Goal: Task Accomplishment & Management: Manage account settings

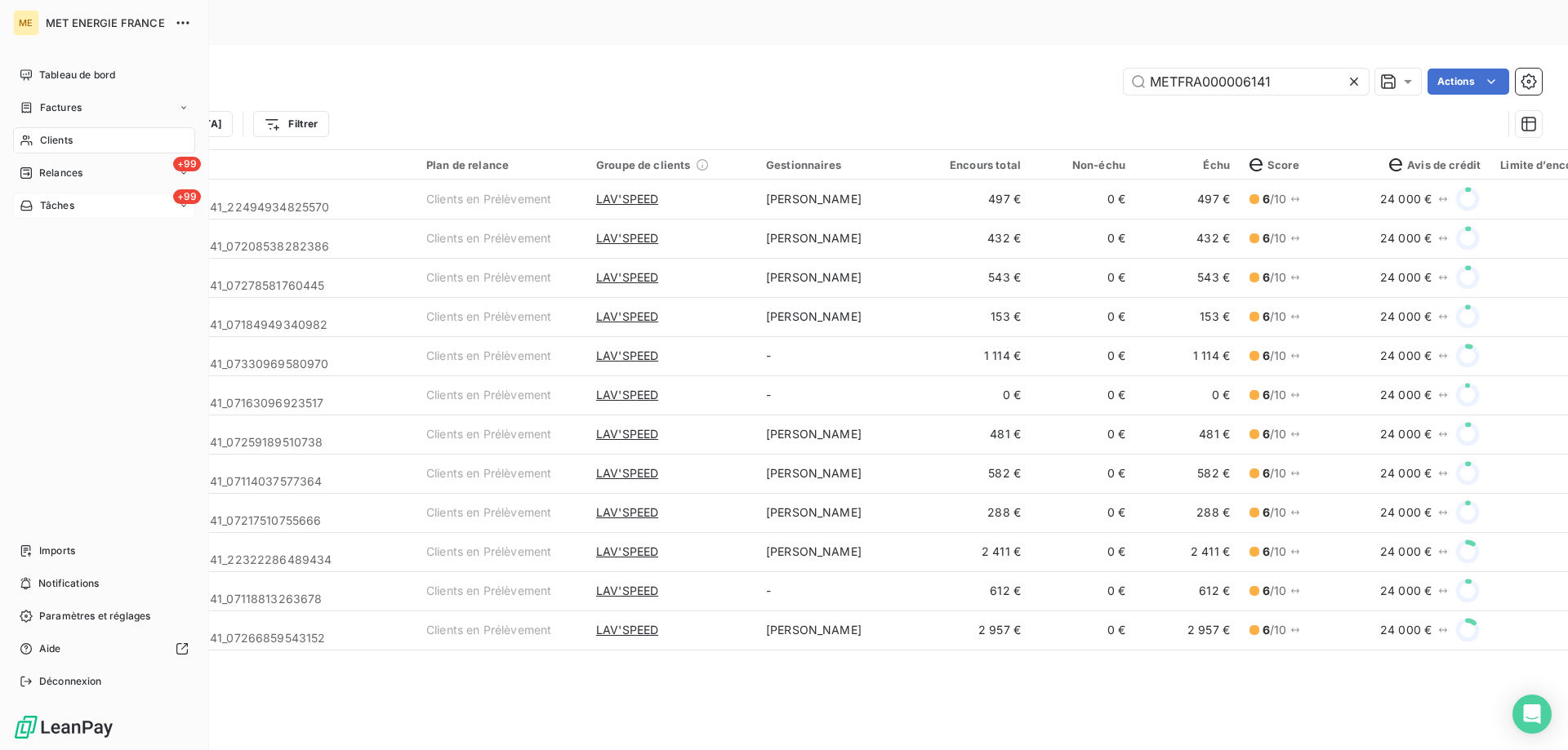
click at [51, 194] on div "+99 Tâches" at bounding box center [104, 205] width 182 height 26
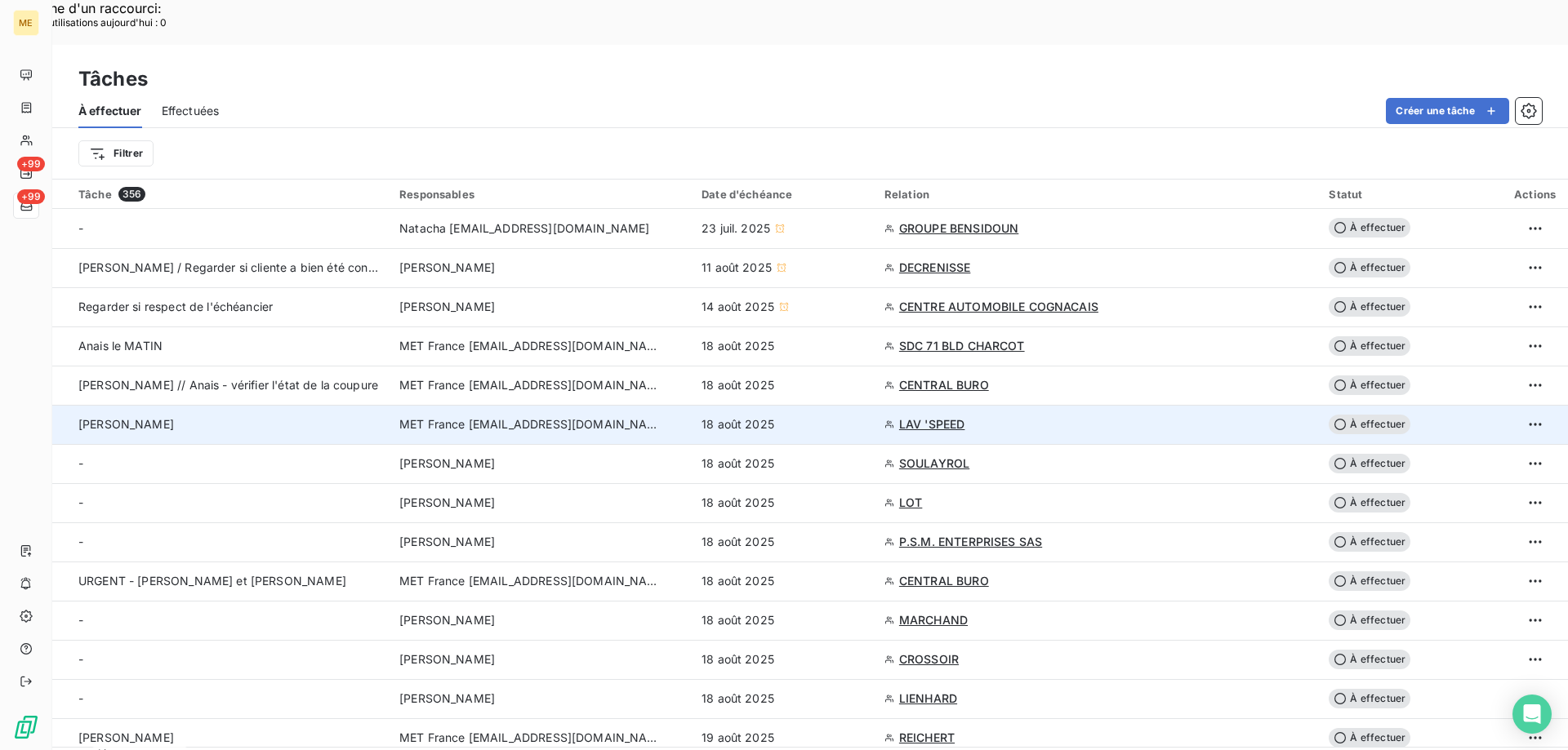
click at [905, 416] on span "LAV 'SPEED" at bounding box center [932, 424] width 66 height 17
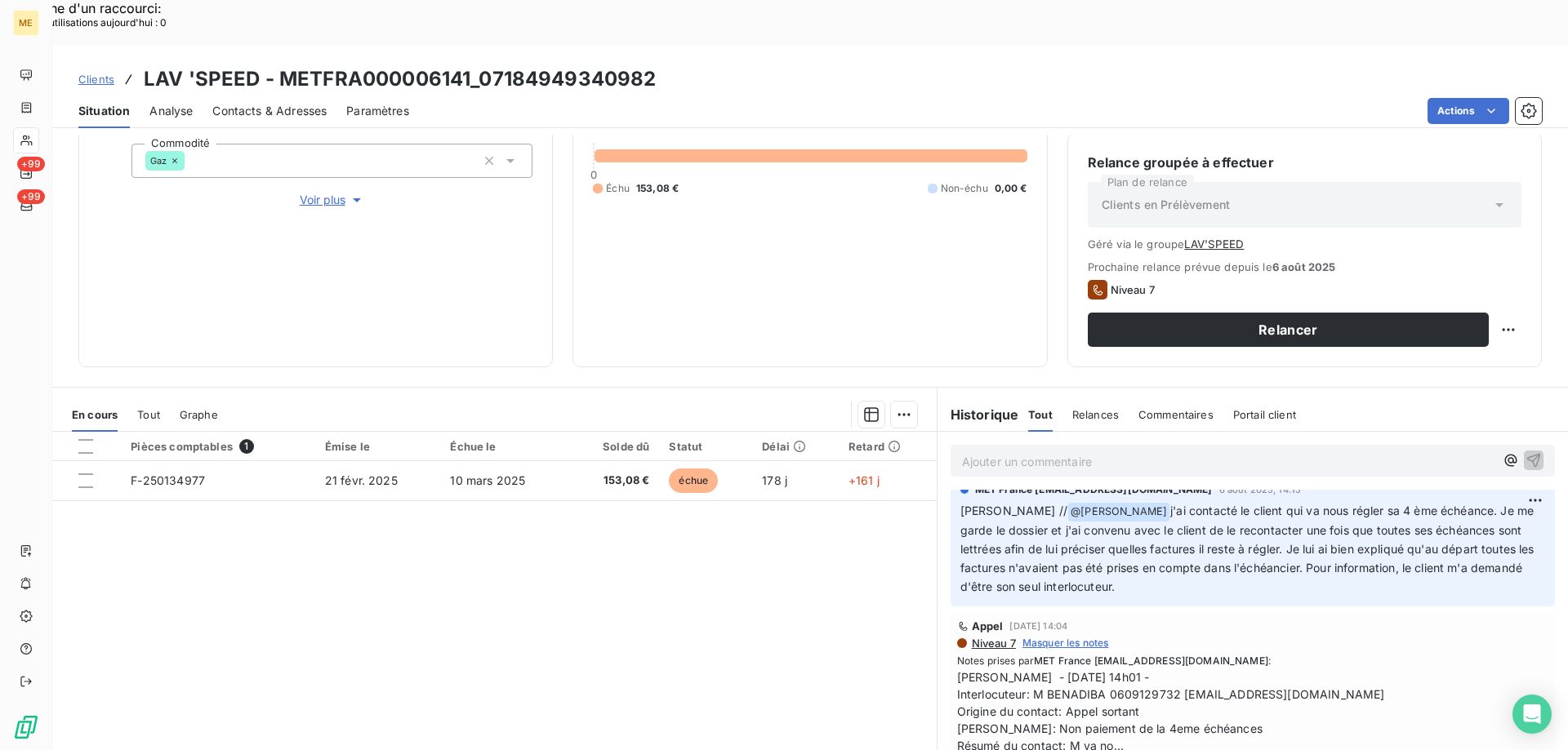
scroll to position [490, 0]
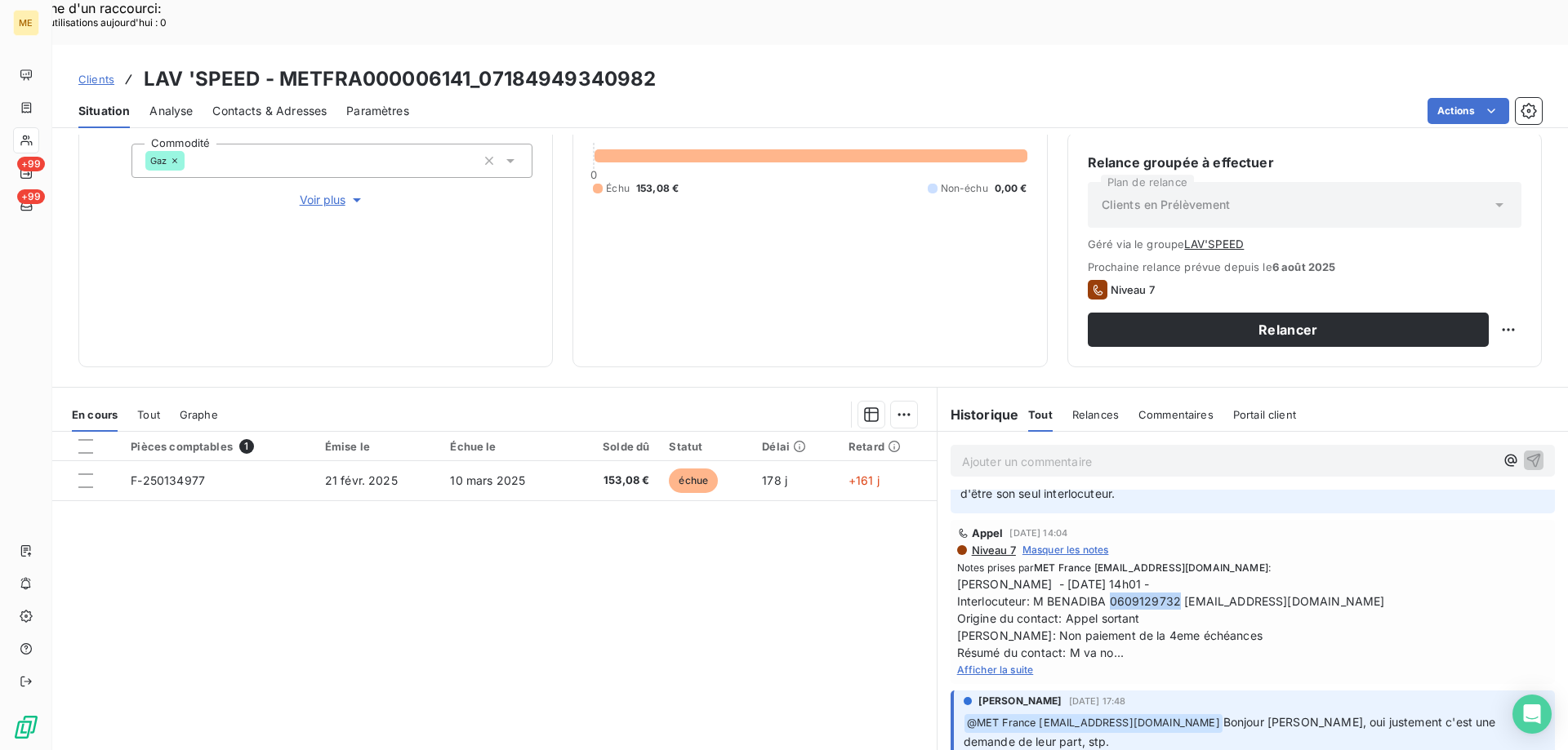
drag, startPoint x: 1102, startPoint y: 559, endPoint x: 1171, endPoint y: 557, distance: 69.0
click at [1171, 576] on span "[PERSON_NAME] - [DATE] 14h01 - Interlocuteur: M BENADIBA 0609129732 [EMAIL_ADDR…" at bounding box center [1253, 618] width 592 height 86
copy span "0609129732"
click at [811, 308] on div "Encours client 153,08 € 0 Échu 153,08 € Non-échu 0,00 €" at bounding box center [809, 135] width 474 height 463
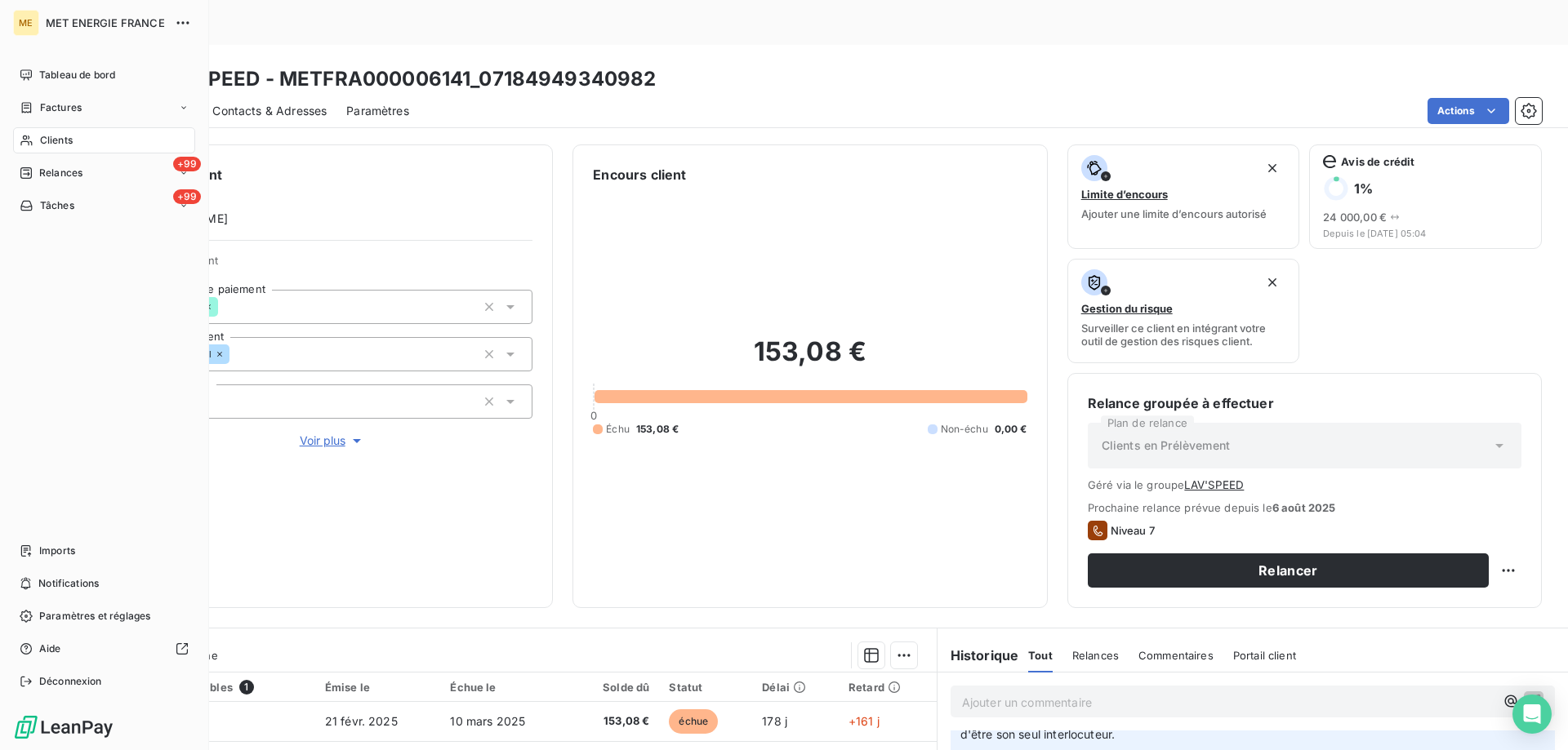
click at [21, 140] on icon at bounding box center [27, 140] width 14 height 13
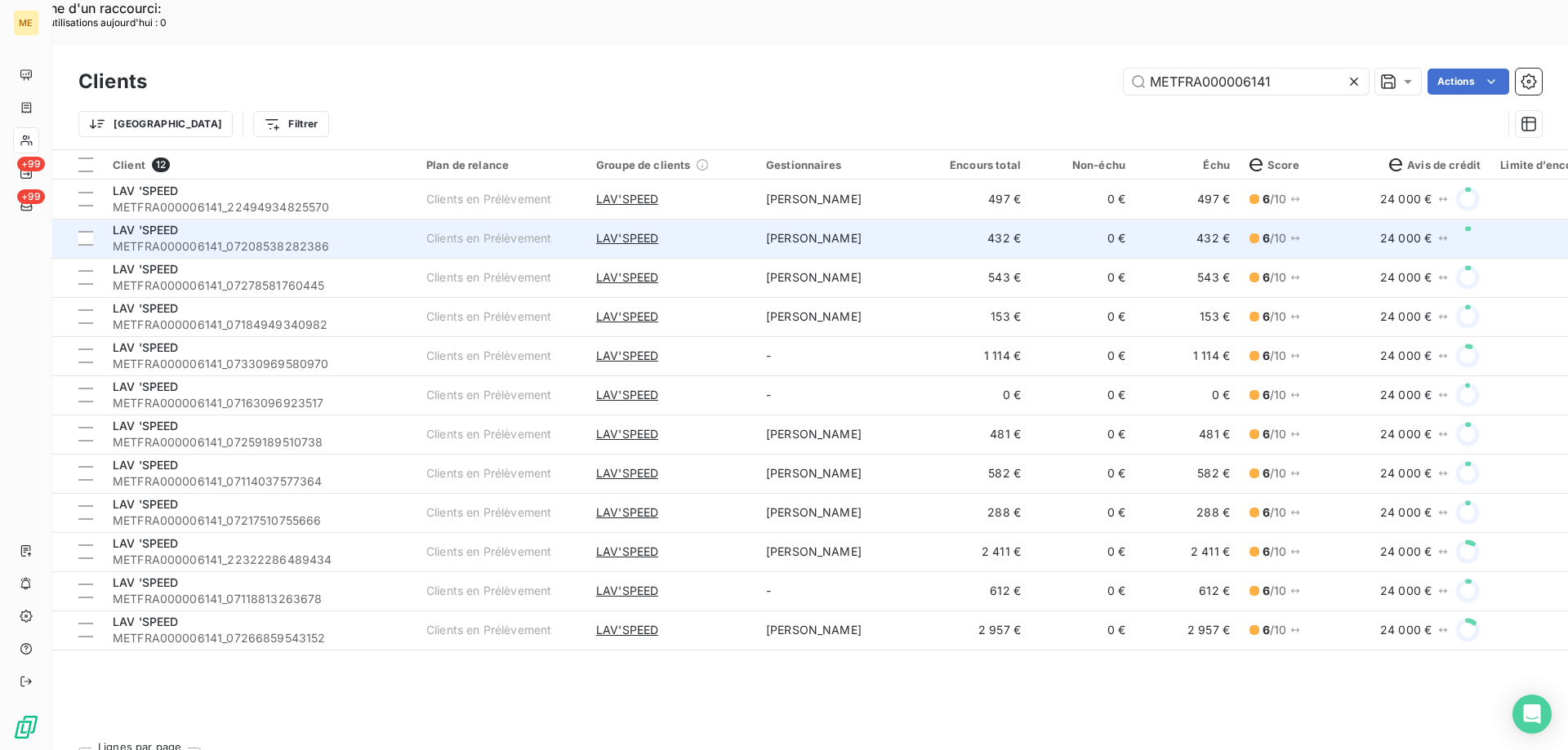
click at [183, 238] on span "METFRA000006141_07208538282386" at bounding box center [260, 247] width 294 height 17
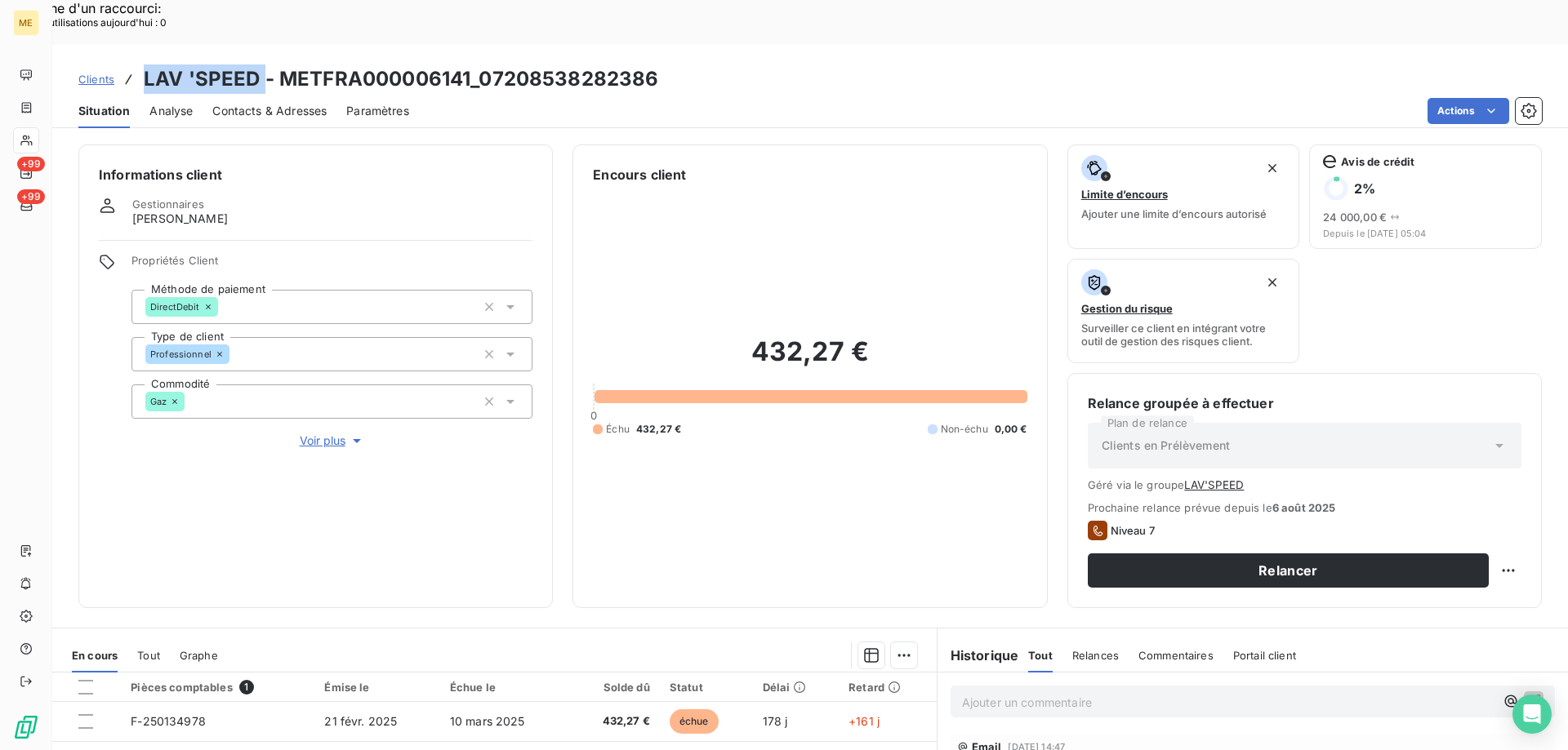
copy h3 "LAV 'SPEED"
drag, startPoint x: 147, startPoint y: 33, endPoint x: 261, endPoint y: 37, distance: 114.1
click at [261, 65] on h3 "LAV 'SPEED - METFRA000006141_07208538282386" at bounding box center [401, 79] width 514 height 29
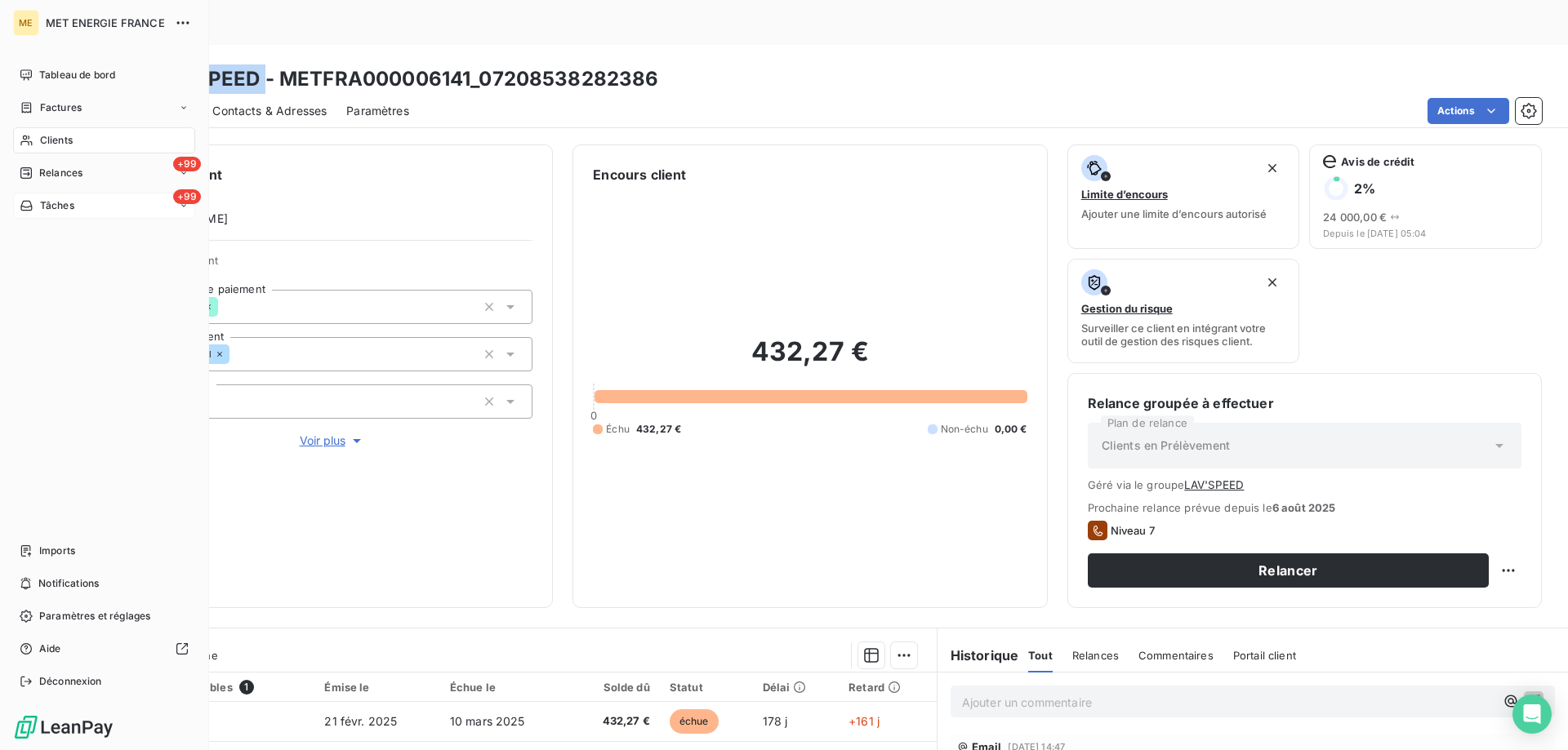
click at [71, 205] on span "Tâches" at bounding box center [57, 206] width 34 height 15
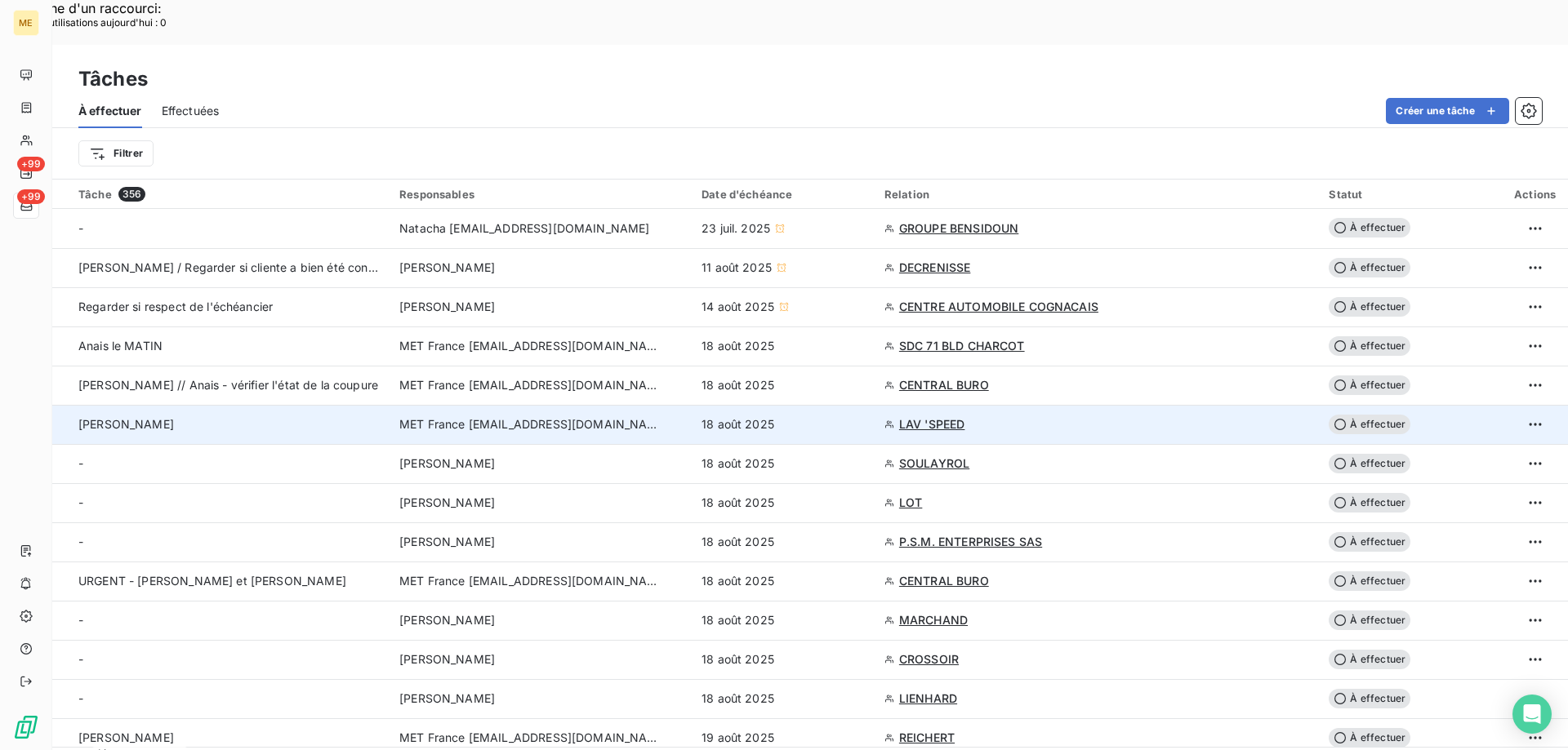
click at [280, 404] on td "[PERSON_NAME]" at bounding box center [221, 424] width 337 height 39
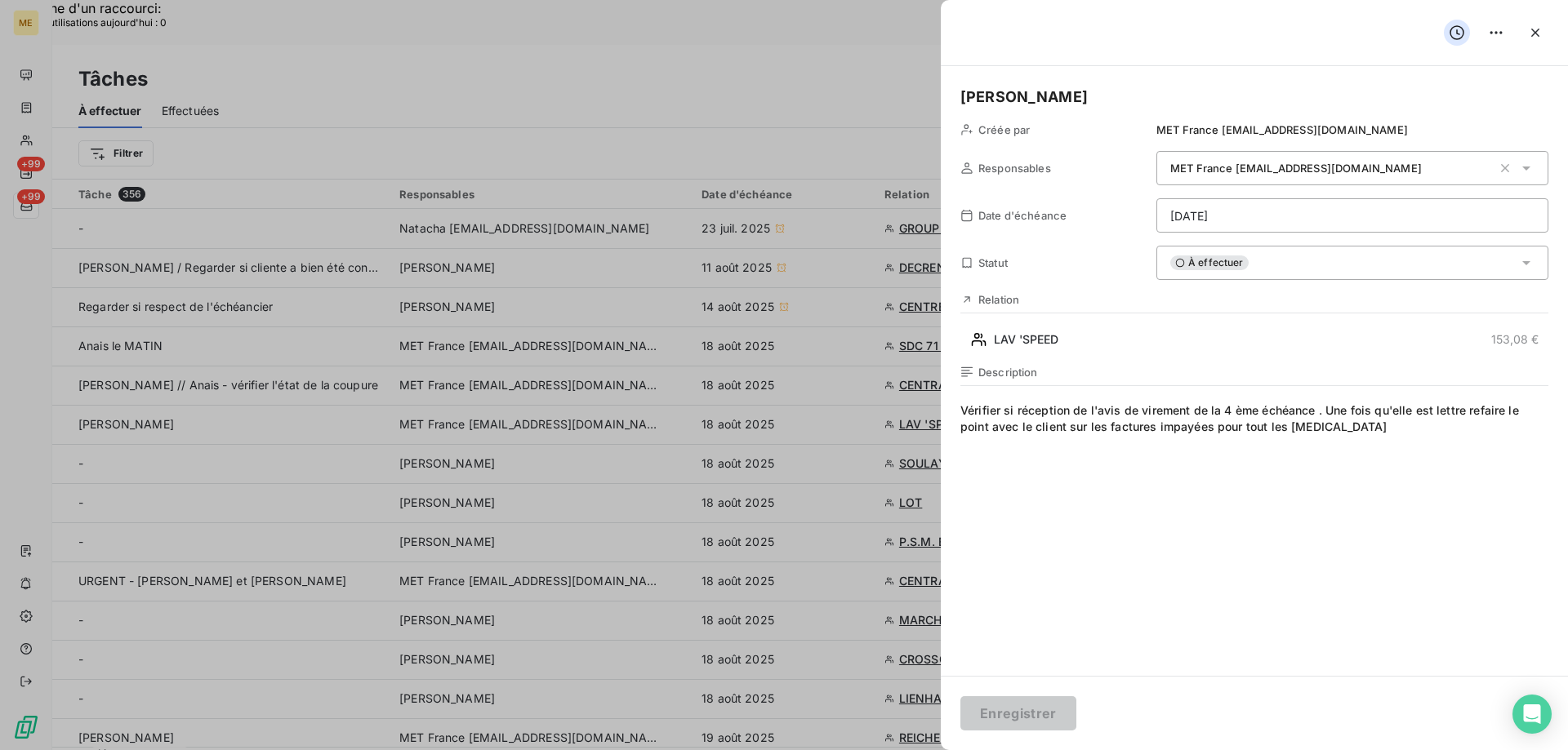
click at [1373, 430] on span "Vérifier si réception de l'avis de virement de la 4 ème échéance . Une fois qu'…" at bounding box center [1255, 559] width 588 height 313
drag, startPoint x: 1373, startPoint y: 430, endPoint x: 1106, endPoint y: 429, distance: 267.0
click at [1106, 429] on span "Vérifier si réception de l'avis de virement de la 4 ème échéance . Une fois qu'…" at bounding box center [1255, 559] width 588 height 313
click at [1360, 449] on span "Vérifier si réception de l'avis de virement de la 4 ème échéance . Une fois qu'…" at bounding box center [1255, 559] width 588 height 313
click at [1484, 439] on span "Vérifier si réception de l'avis de virement de la 4 ème échéance . Une fois qu'…" at bounding box center [1255, 559] width 588 height 313
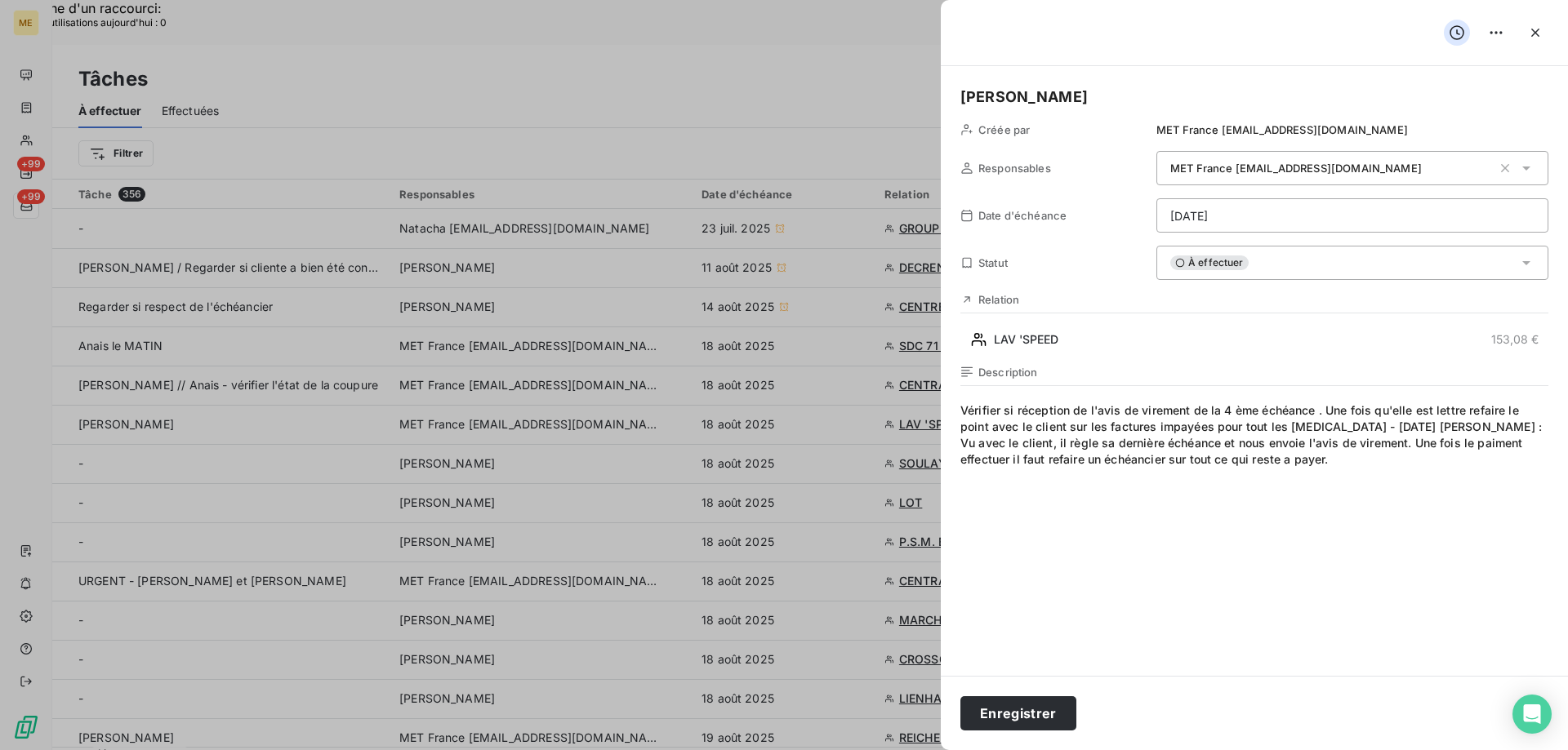
click at [1261, 427] on span "Vérifier si réception de l'avis de virement de la 4 ème échéance . Une fois qu'…" at bounding box center [1255, 559] width 588 height 313
click at [0, 0] on lt-span "tou s" at bounding box center [0, 0] width 0 height 0
click at [1212, 450] on span "Vérifier si réception de l'avis de virement de la 4 ème échéance . Une fois qu'…" at bounding box center [1255, 559] width 588 height 313
click at [1212, 459] on span "Vérifier si réception de l'avis de virement de la 4 ème échéance . Une fois qu'…" at bounding box center [1255, 559] width 588 height 313
click at [0, 0] on lt-div "La préposition « à » est généralement placée avant un verbe à l’infinitif. à pa…" at bounding box center [0, 0] width 0 height 0
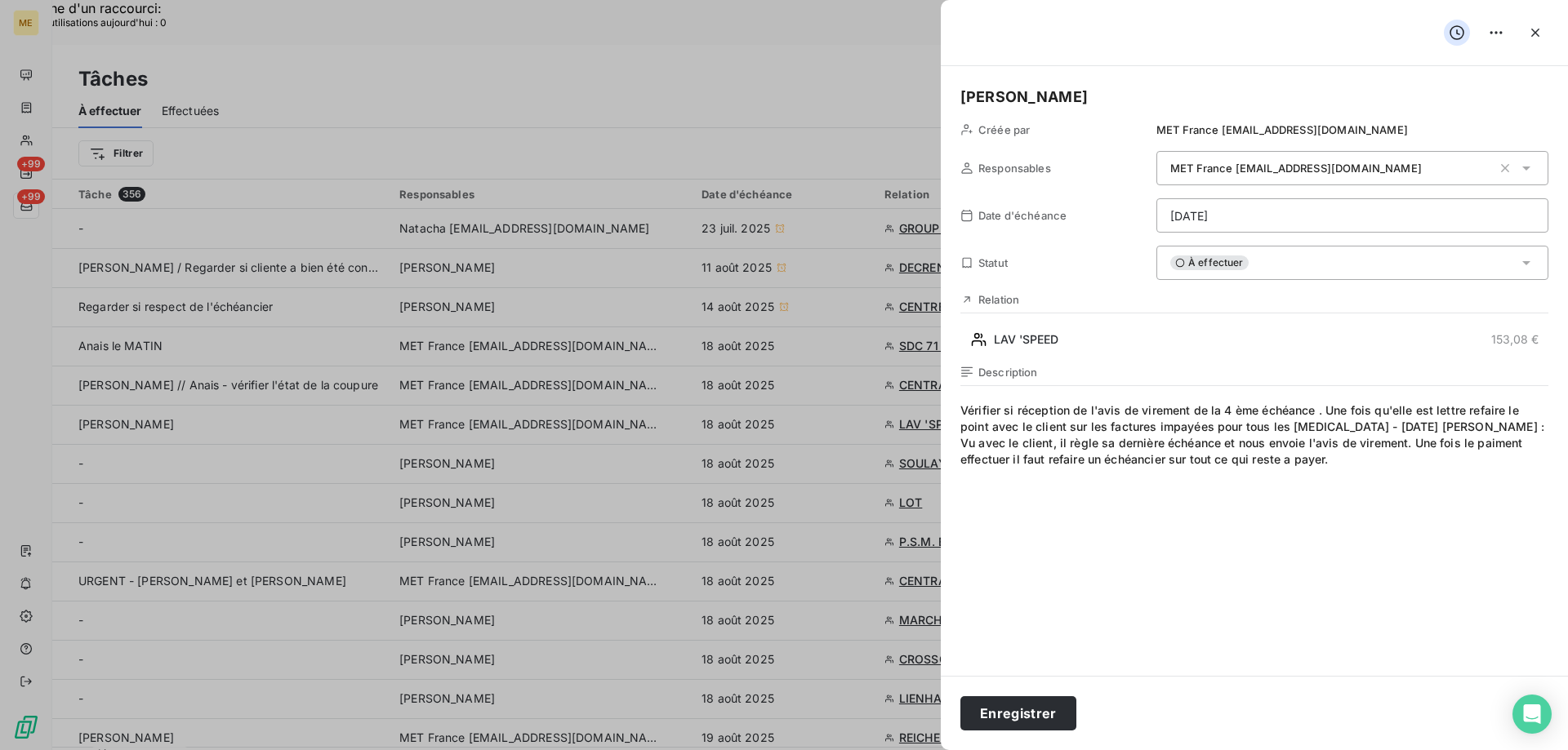
click at [0, 0] on lt-span "à payer" at bounding box center [0, 0] width 0 height 0
click at [1372, 445] on span "Vérifier si réception de l'avis de virement de la 4 ème échéance . Une fois qu'…" at bounding box center [1255, 559] width 588 height 313
click at [0, 0] on lt-span "paiement" at bounding box center [0, 0] width 0 height 0
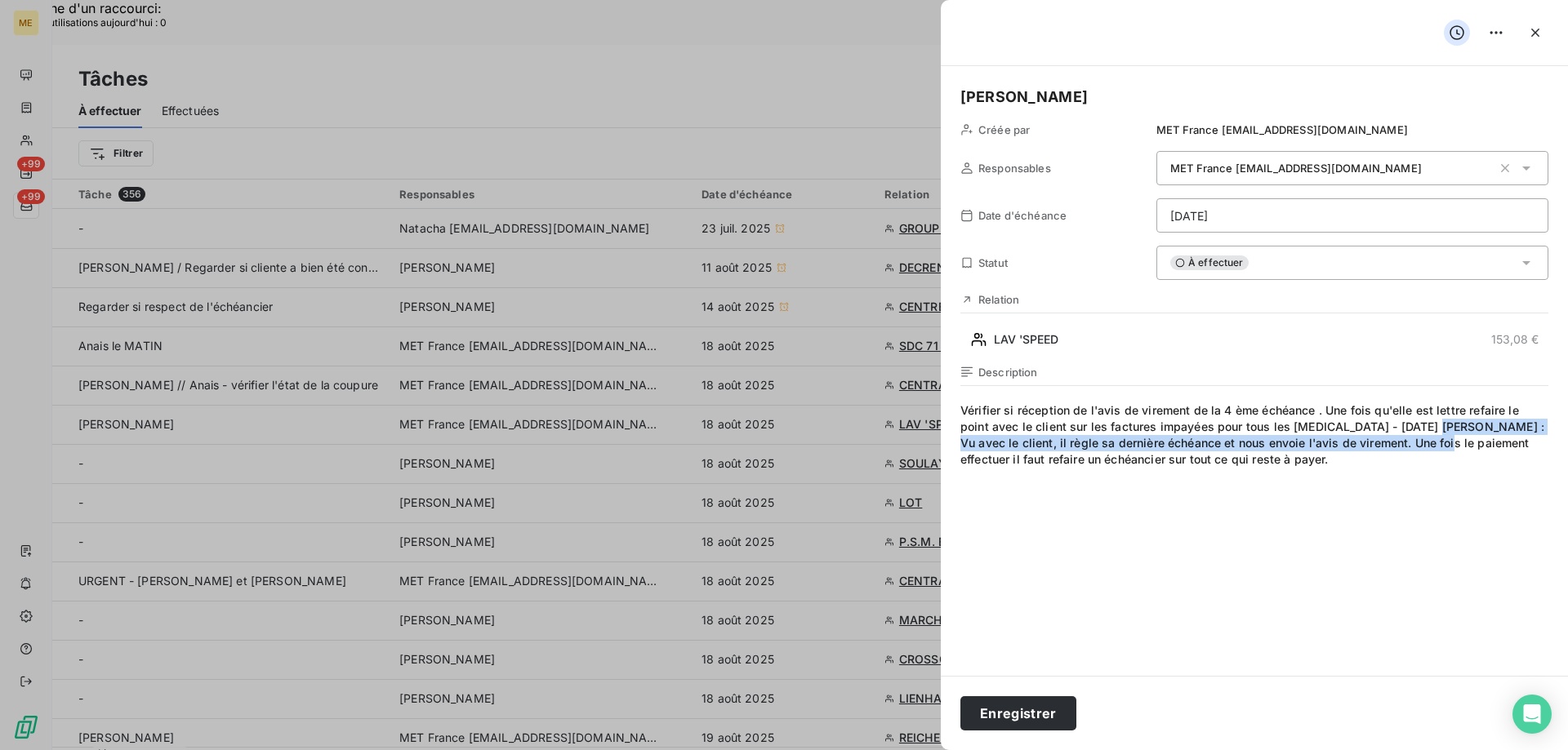
drag, startPoint x: 1428, startPoint y: 427, endPoint x: 1435, endPoint y: 449, distance: 23.1
click at [1435, 449] on span "Vérifier si réception de l'avis de virement de la 4 ème échéance . Une fois qu'…" at bounding box center [1255, 559] width 588 height 313
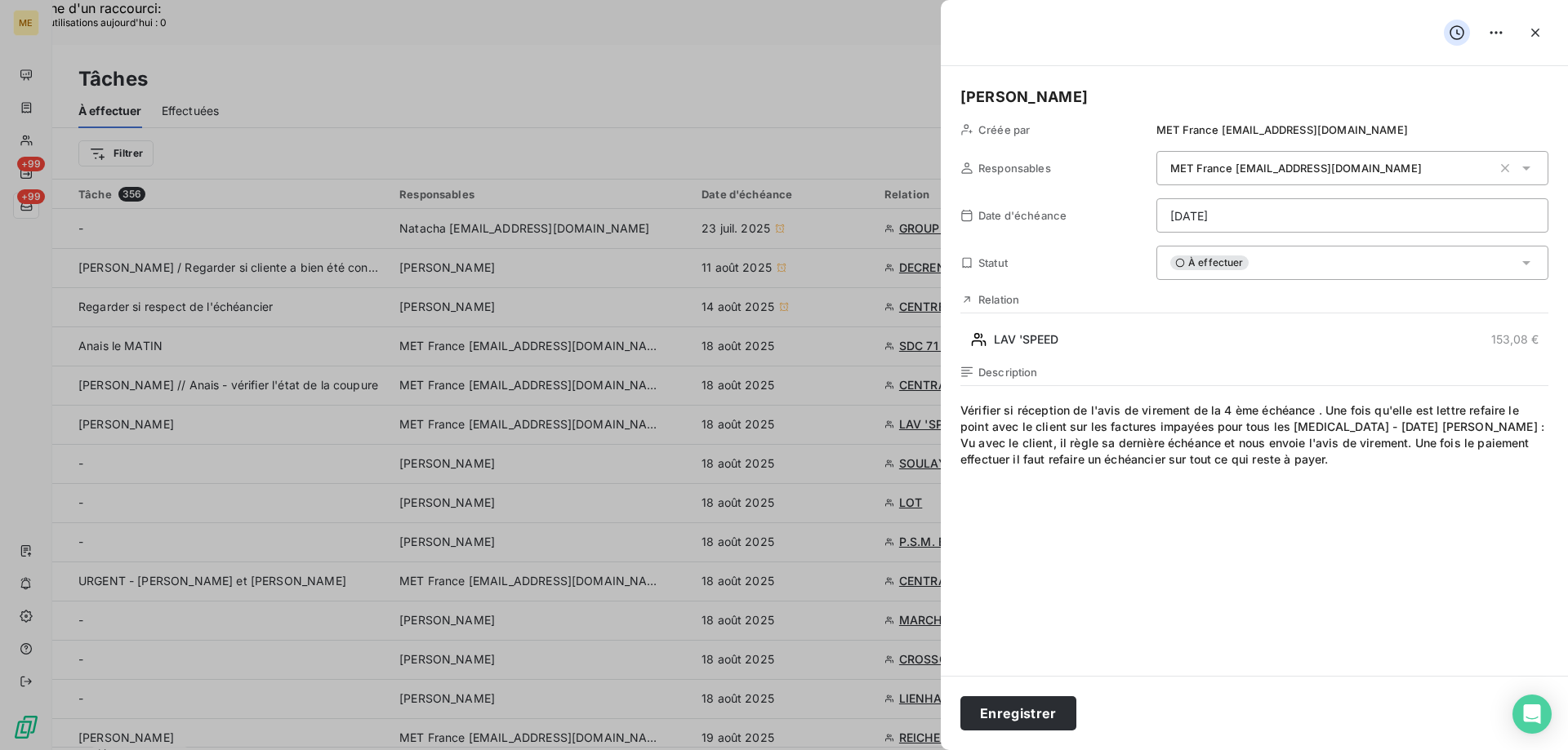
click at [1393, 475] on span "Vérifier si réception de l'avis de virement de la 4 ème échéance . Une fois qu'…" at bounding box center [1255, 559] width 588 height 313
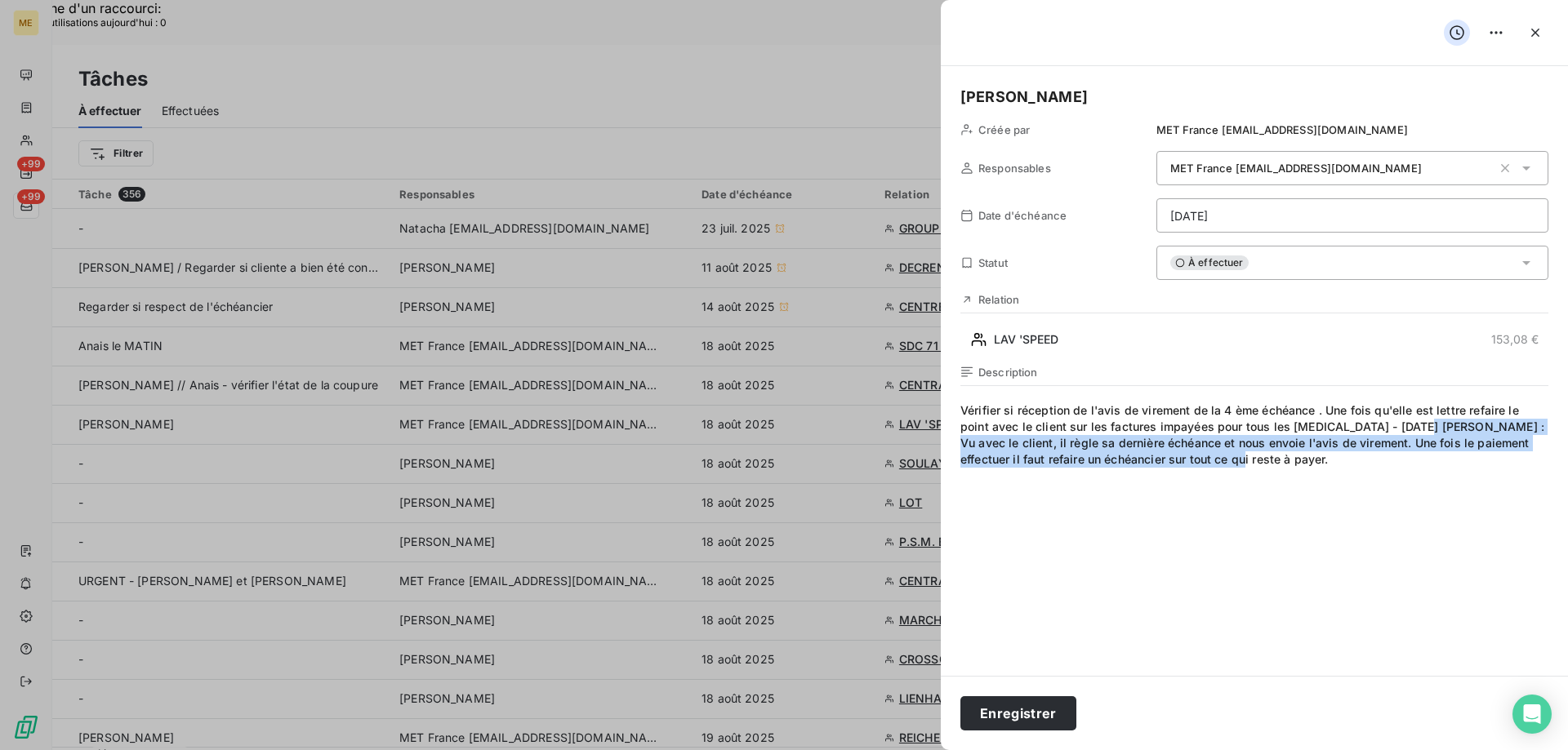
drag, startPoint x: 1419, startPoint y: 425, endPoint x: 1435, endPoint y: 458, distance: 36.7
click at [1435, 458] on span "Vérifier si réception de l'avis de virement de la 4 ème échéance . Une fois qu'…" at bounding box center [1255, 559] width 588 height 313
copy span ": Vu avec le client, il règle sa dernière échéance et nous envoie l'avis de vir…"
click at [1348, 498] on span "Vérifier si réception de l'avis de virement de la 4 ème échéance . Une fois qu'…" at bounding box center [1255, 559] width 588 height 313
drag, startPoint x: 1398, startPoint y: 438, endPoint x: 1422, endPoint y: 432, distance: 24.7
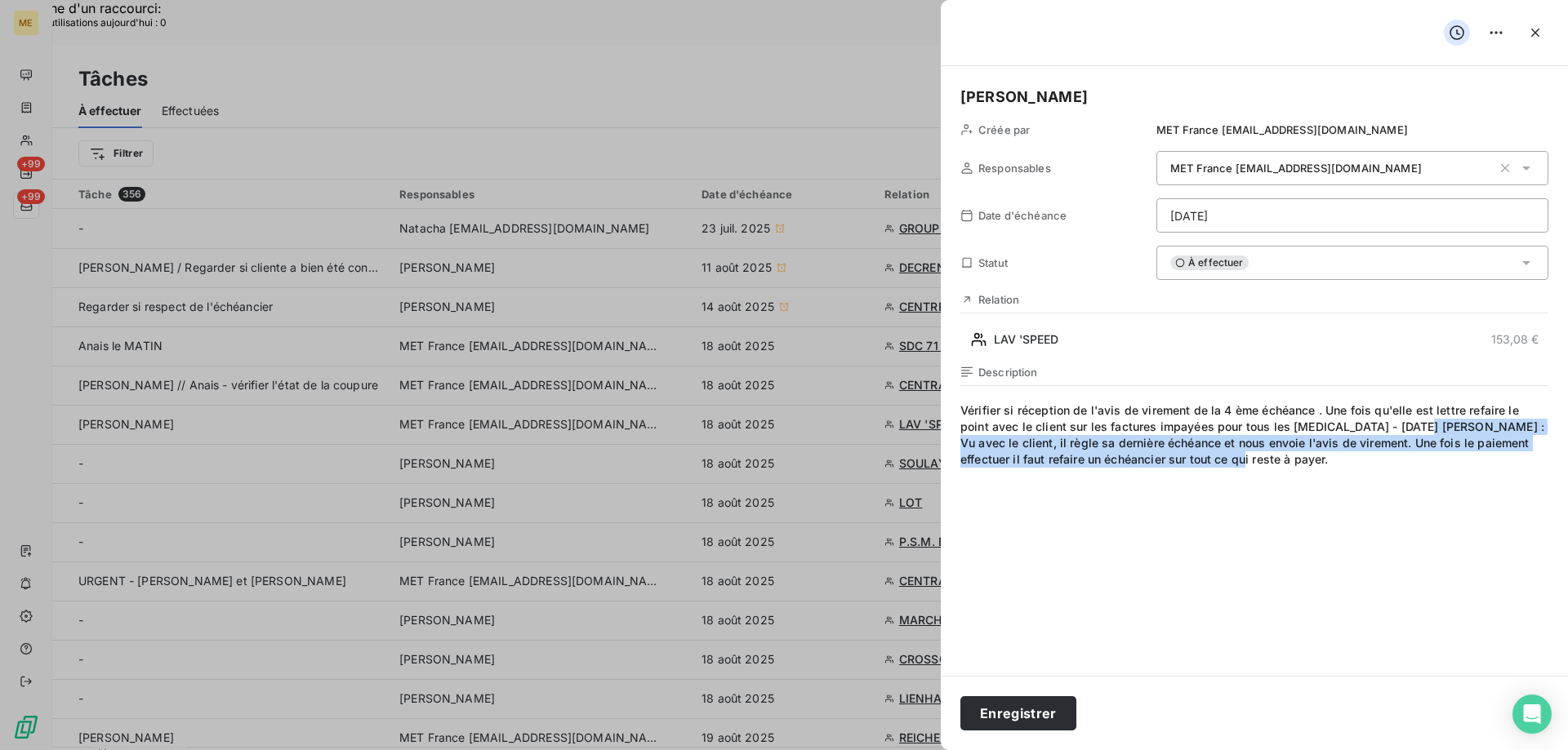
click at [1398, 438] on span "Vérifier si réception de l'avis de virement de la 4 ème échéance . Une fois qu'…" at bounding box center [1255, 559] width 588 height 313
click at [1424, 430] on span "Vérifier si réception de l'avis de virement de la 4 ème échéance . Une fois qu'…" at bounding box center [1255, 559] width 588 height 313
drag, startPoint x: 1423, startPoint y: 425, endPoint x: 1434, endPoint y: 448, distance: 25.5
click at [1434, 448] on span "Vérifier si réception de l'avis de virement de la 4 ème échéance . Une fois qu'…" at bounding box center [1255, 559] width 588 height 313
click at [1433, 443] on span "Vérifier si réception de l'avis de virement de la 4 ème échéance . Une fois qu'…" at bounding box center [1255, 559] width 588 height 313
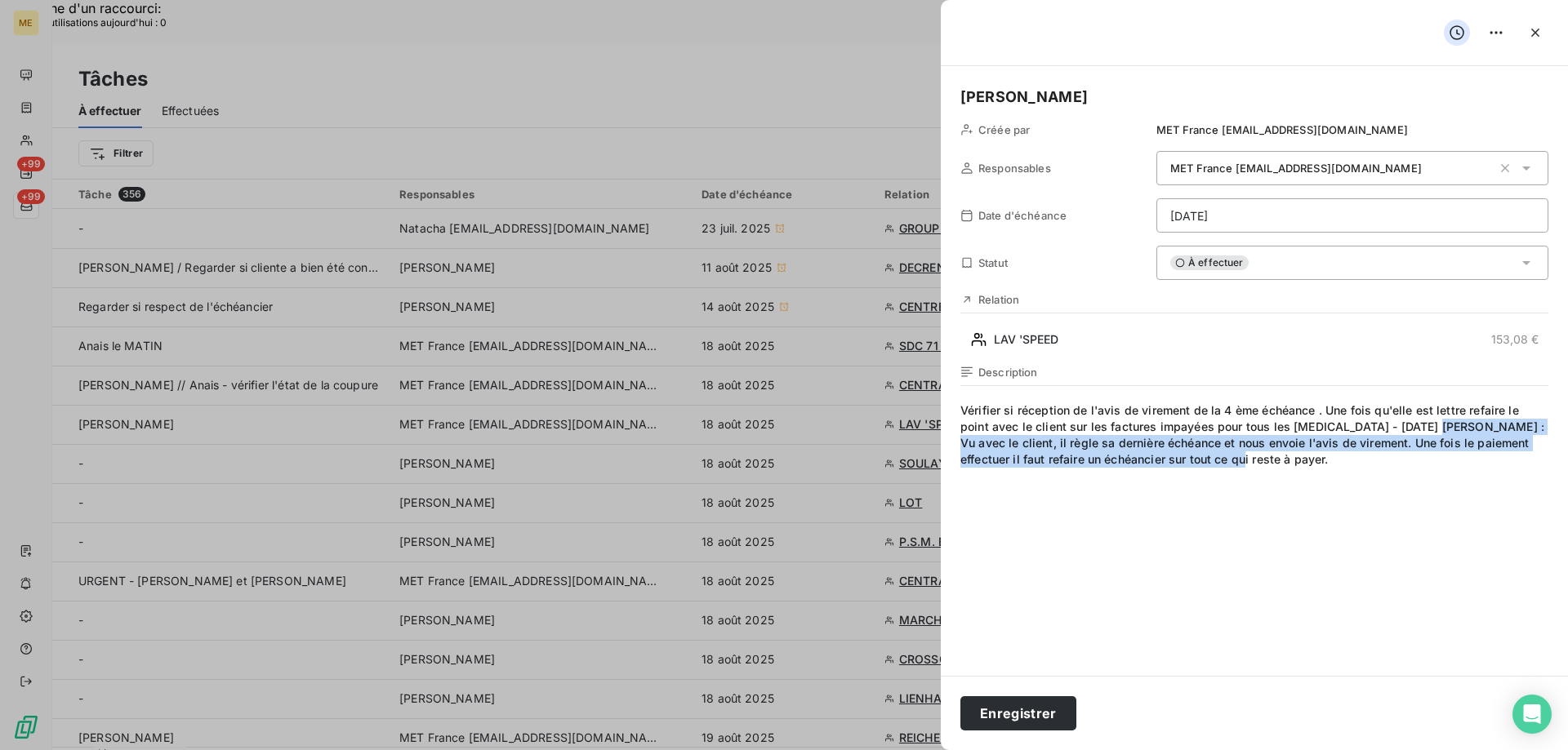
drag, startPoint x: 1423, startPoint y: 425, endPoint x: 1437, endPoint y: 455, distance: 33.1
click at [1437, 455] on span "Vérifier si réception de l'avis de virement de la 4 ème échéance . Une fois qu'…" at bounding box center [1255, 559] width 588 height 313
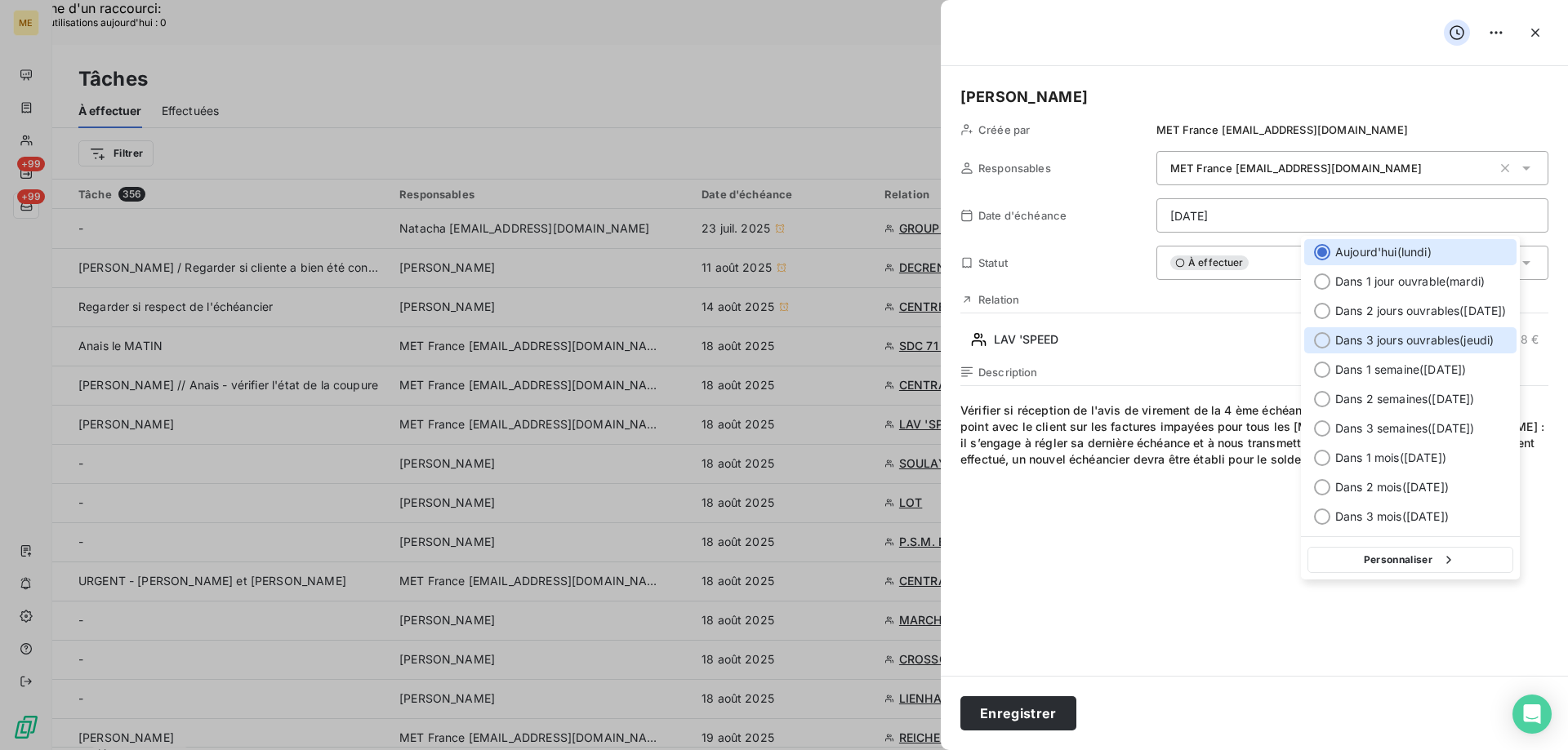
click at [1323, 333] on div at bounding box center [1322, 341] width 17 height 17
type input "[DATE]"
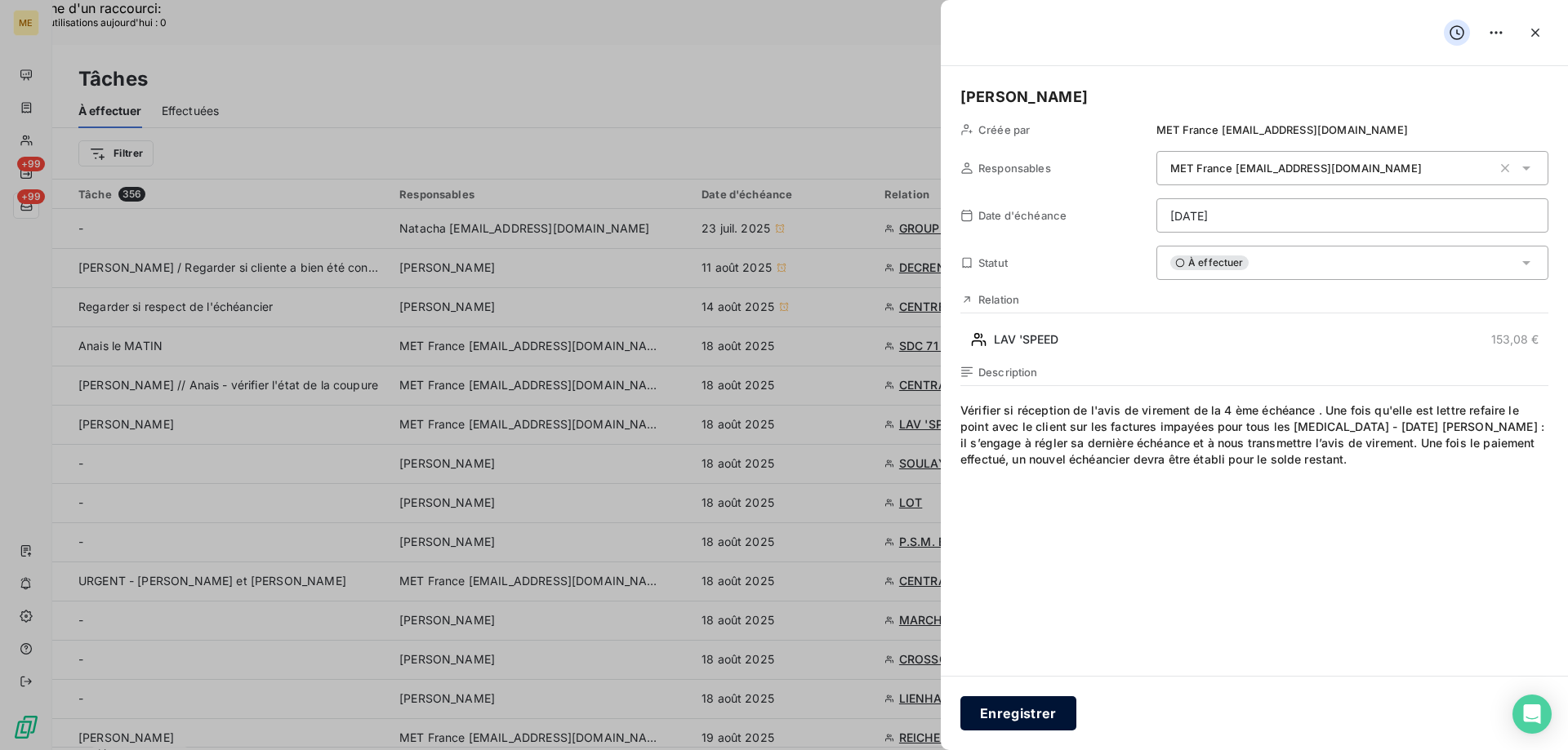
click at [1037, 721] on button "Enregistrer" at bounding box center [1019, 713] width 116 height 34
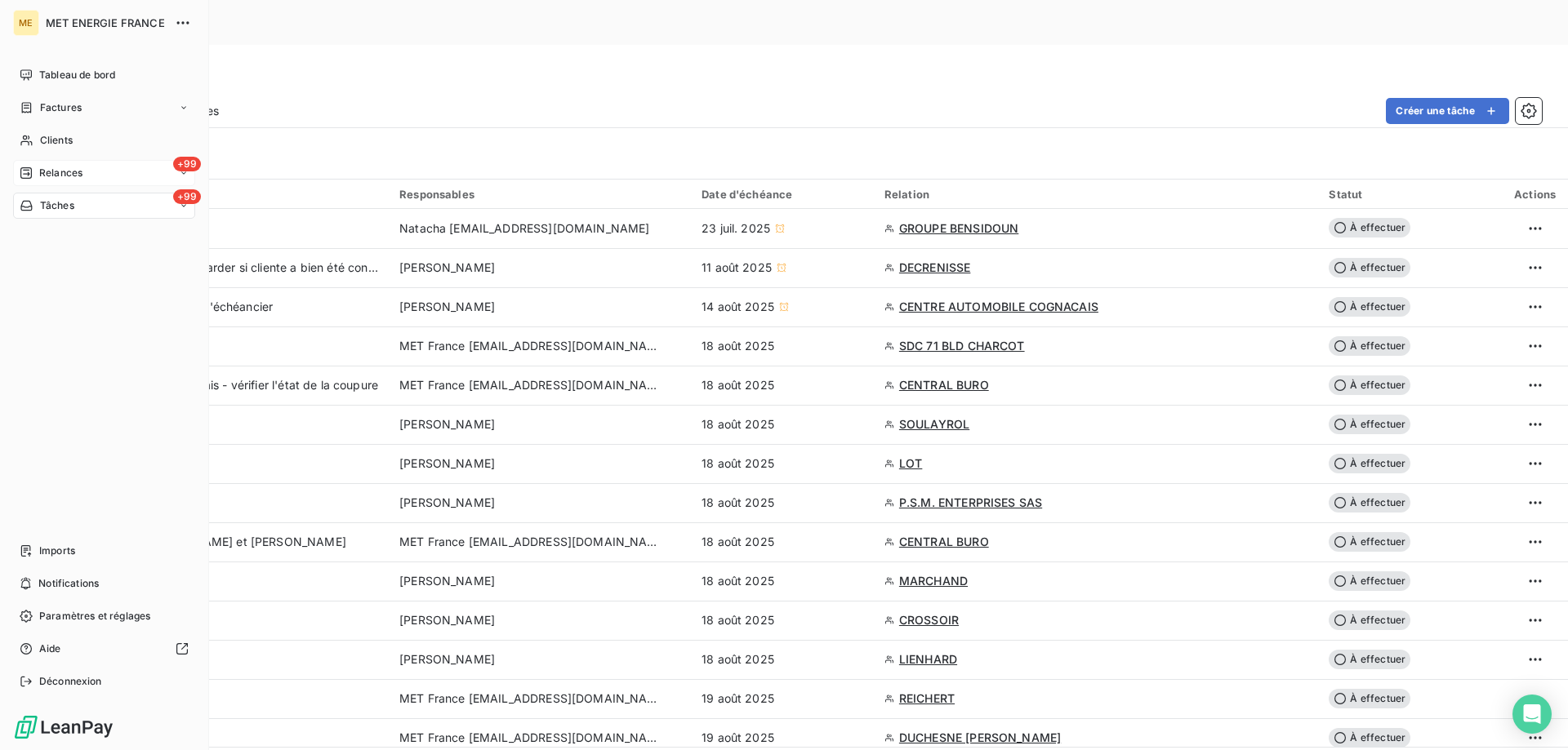
click at [96, 166] on div "+99 Relances" at bounding box center [104, 173] width 182 height 26
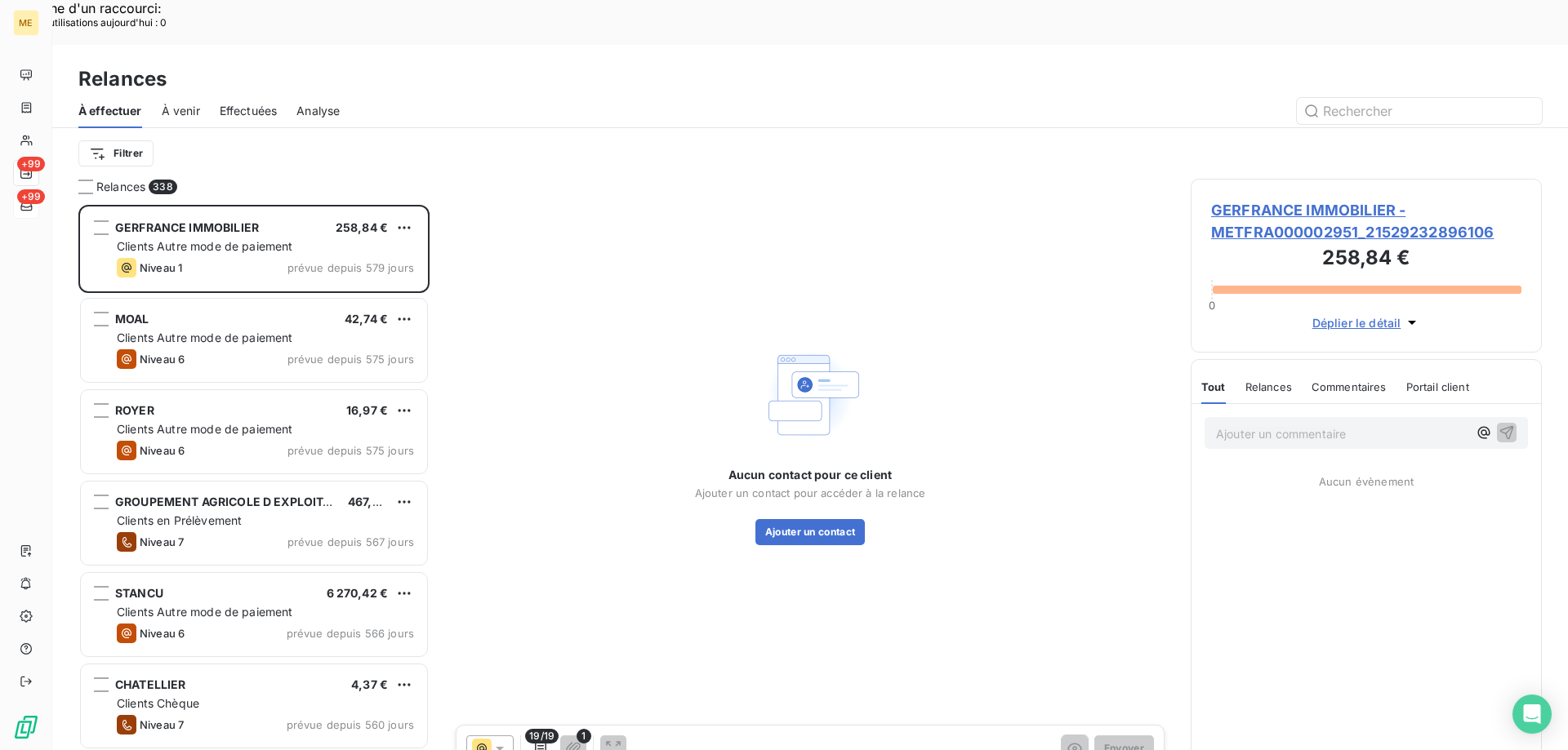
scroll to position [578, 339]
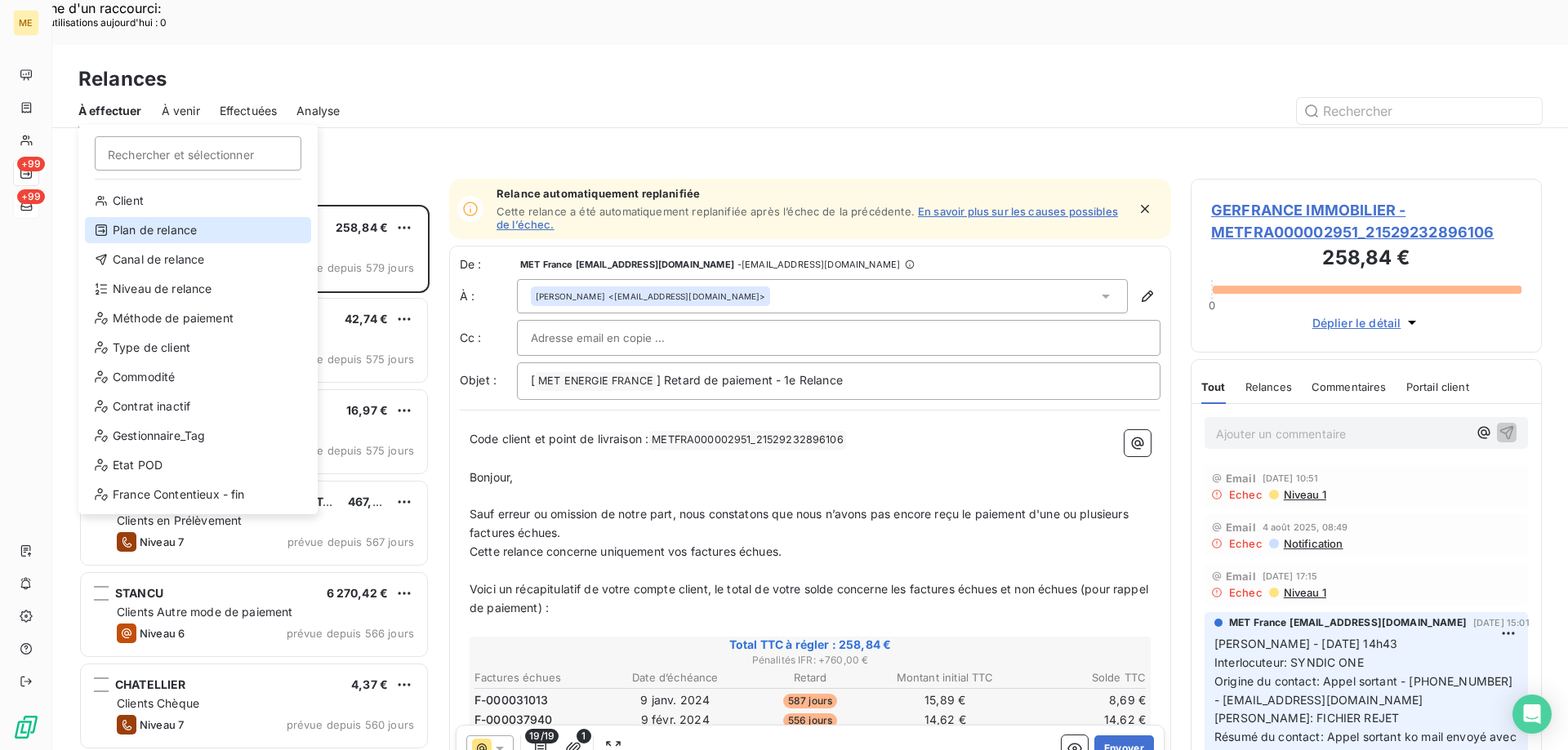
click at [189, 237] on div "Plan de relance" at bounding box center [198, 229] width 226 height 26
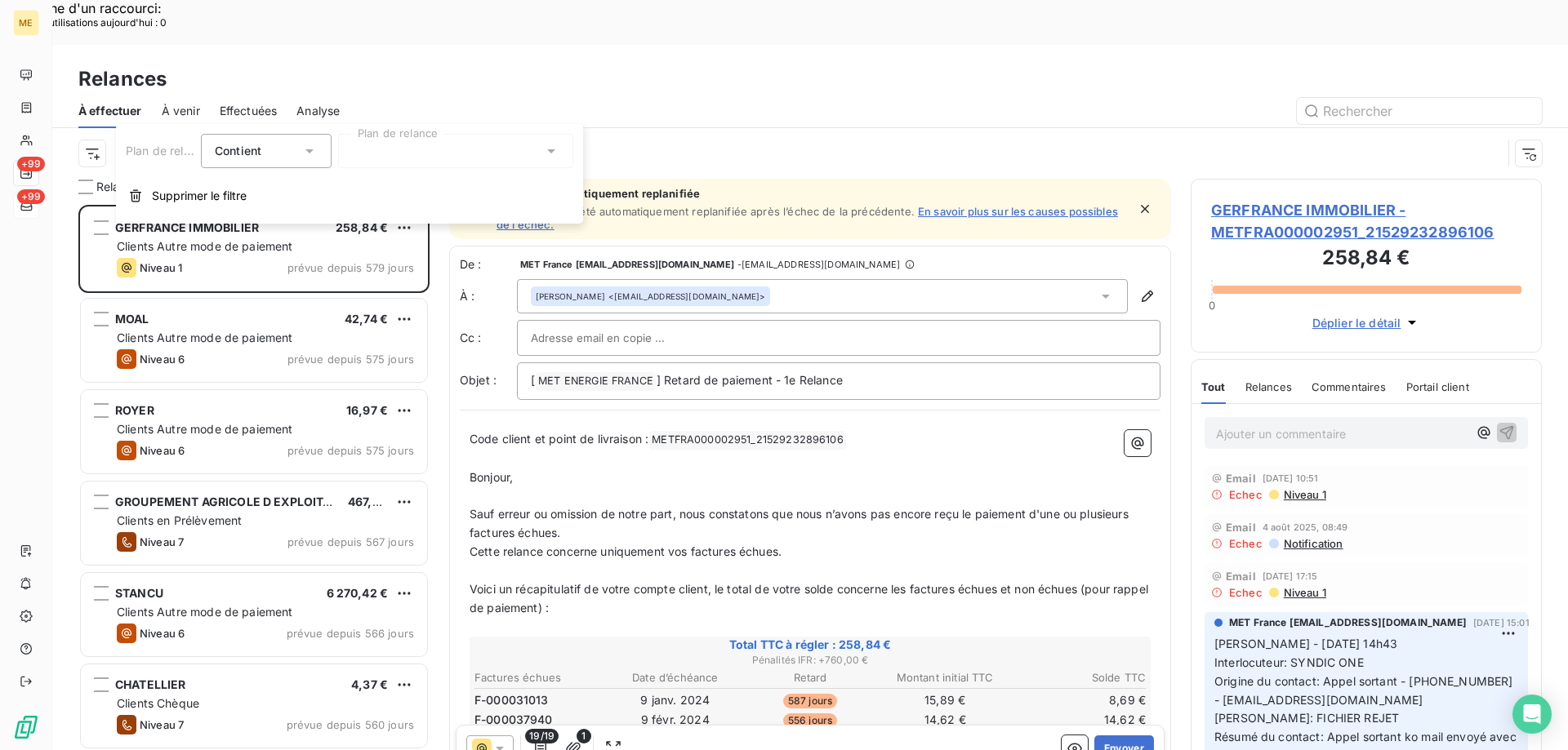
click at [444, 128] on div "Plan de relance" at bounding box center [809, 153] width 1463 height 51
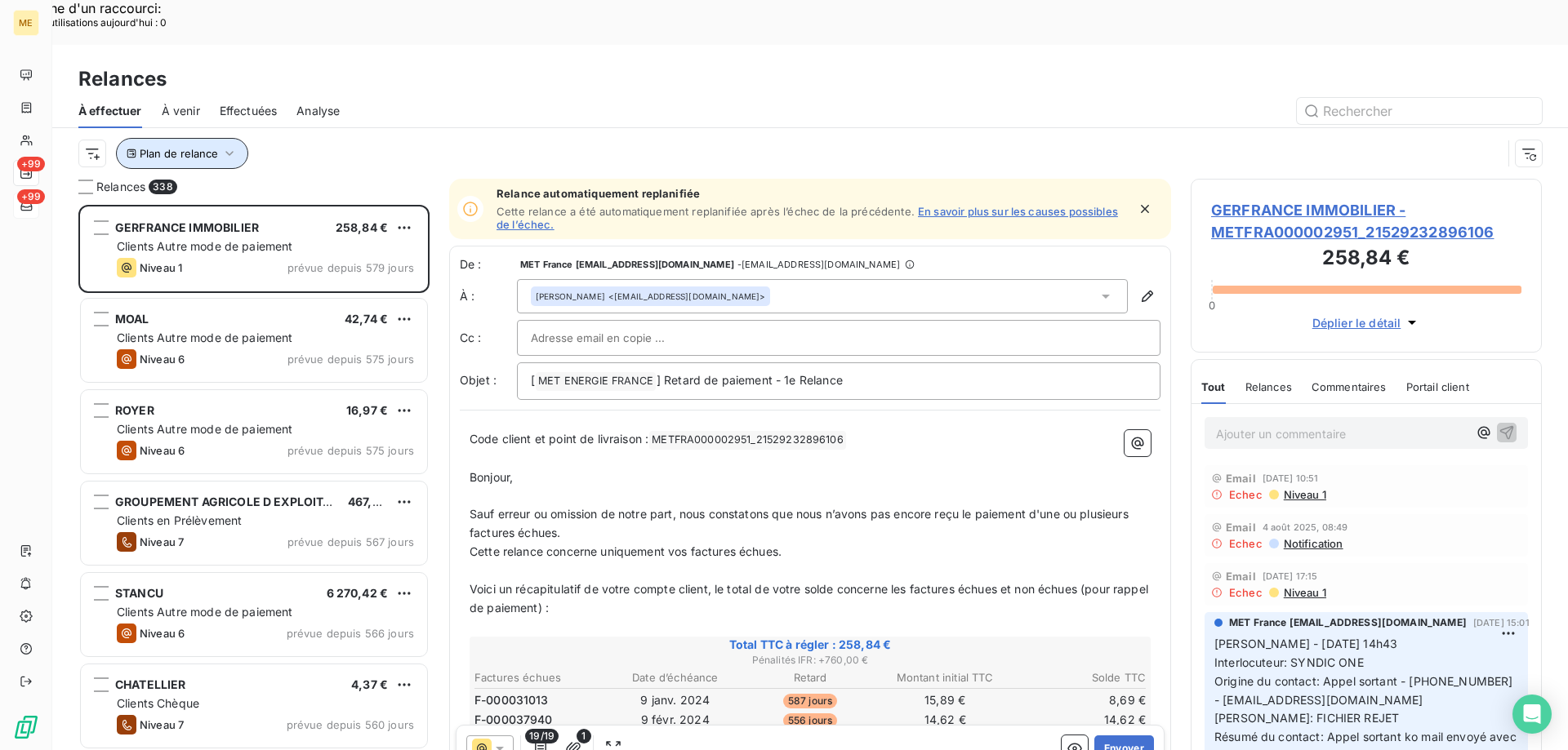
click at [202, 147] on span "Plan de relance" at bounding box center [179, 154] width 78 height 13
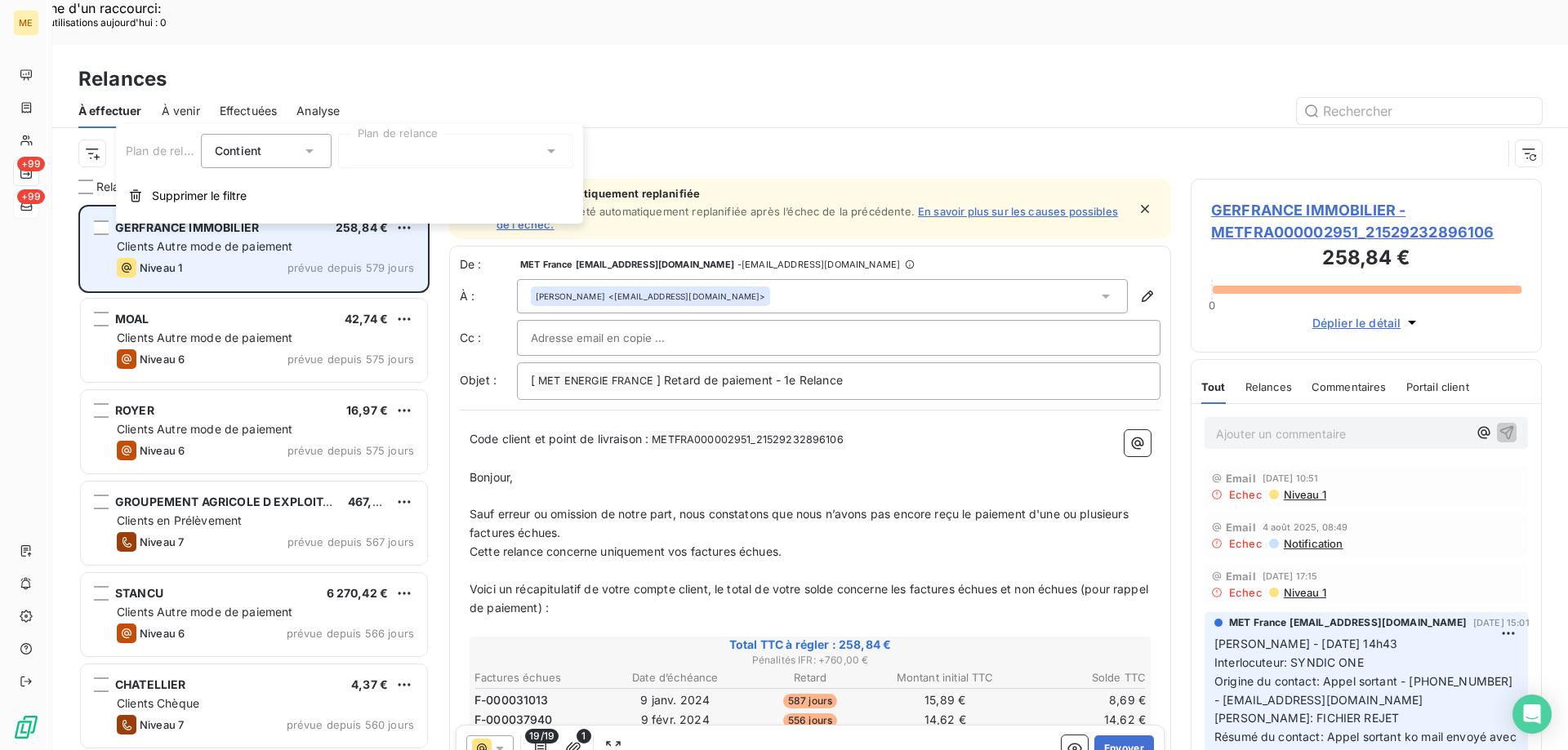
click at [260, 189] on button "Supprimer le filtre" at bounding box center [350, 195] width 467 height 36
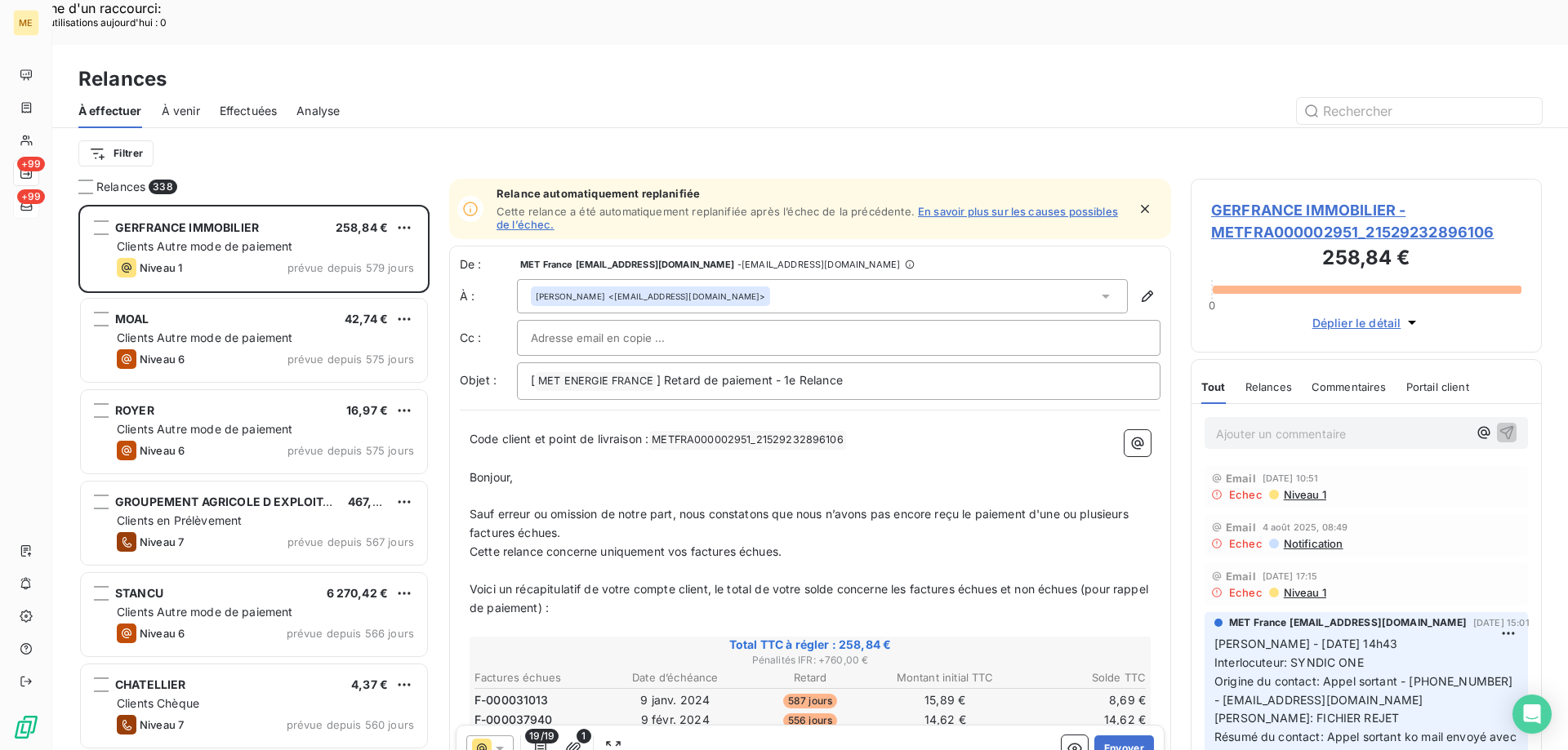
click at [143, 138] on div "Filtrer" at bounding box center [809, 153] width 1463 height 31
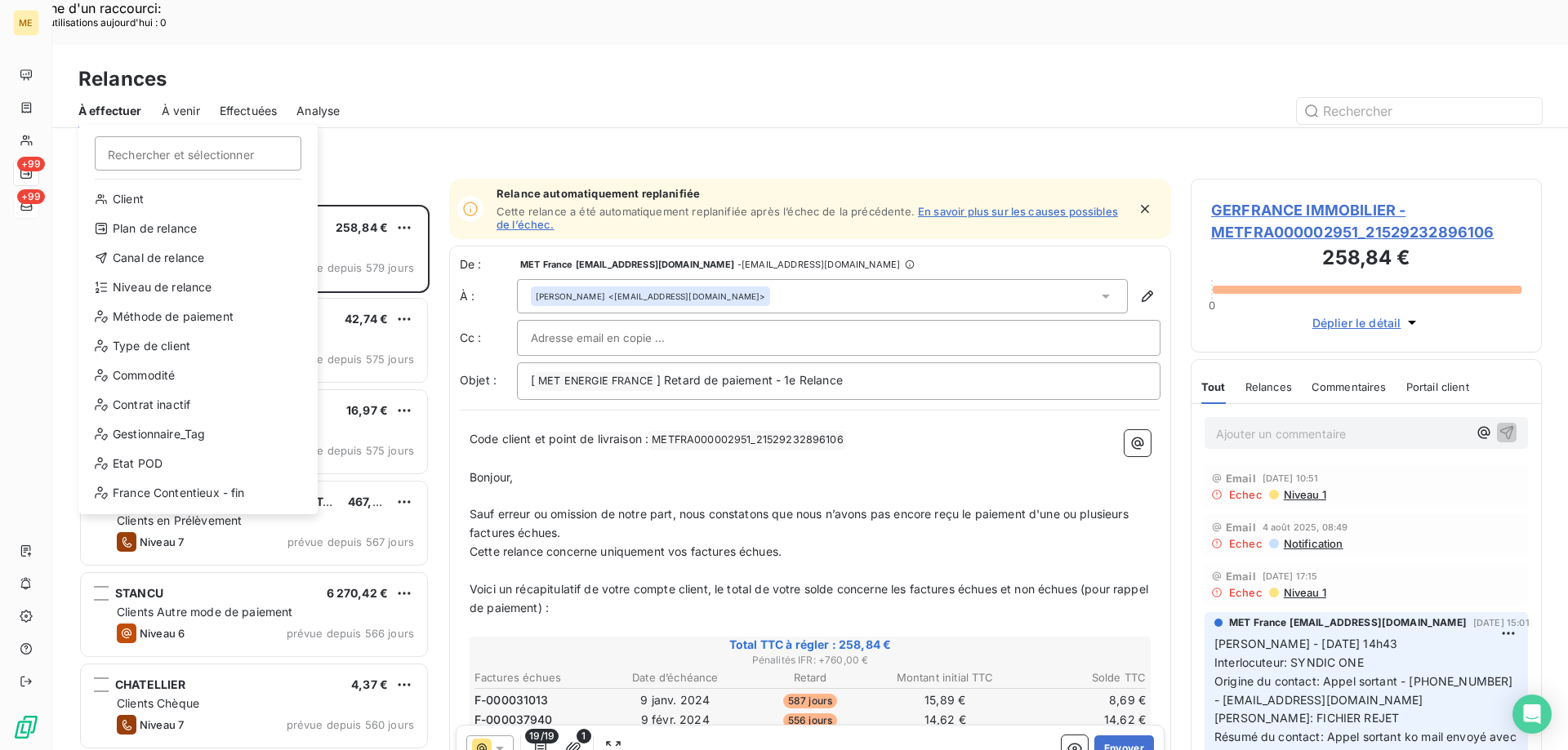
scroll to position [0, 0]
click at [171, 434] on div "Gestionnaire_Tag" at bounding box center [198, 435] width 226 height 26
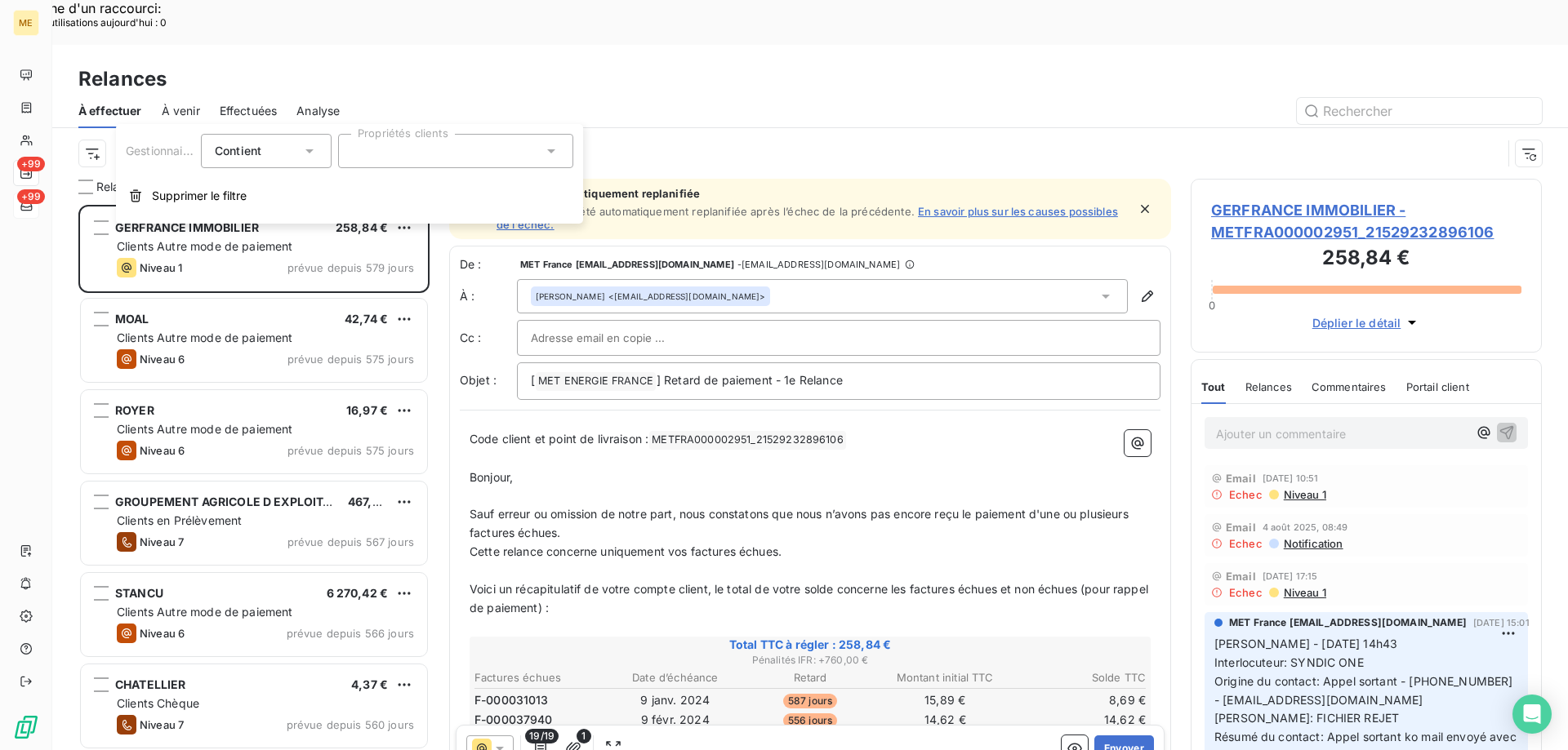
click at [432, 140] on div at bounding box center [455, 150] width 235 height 34
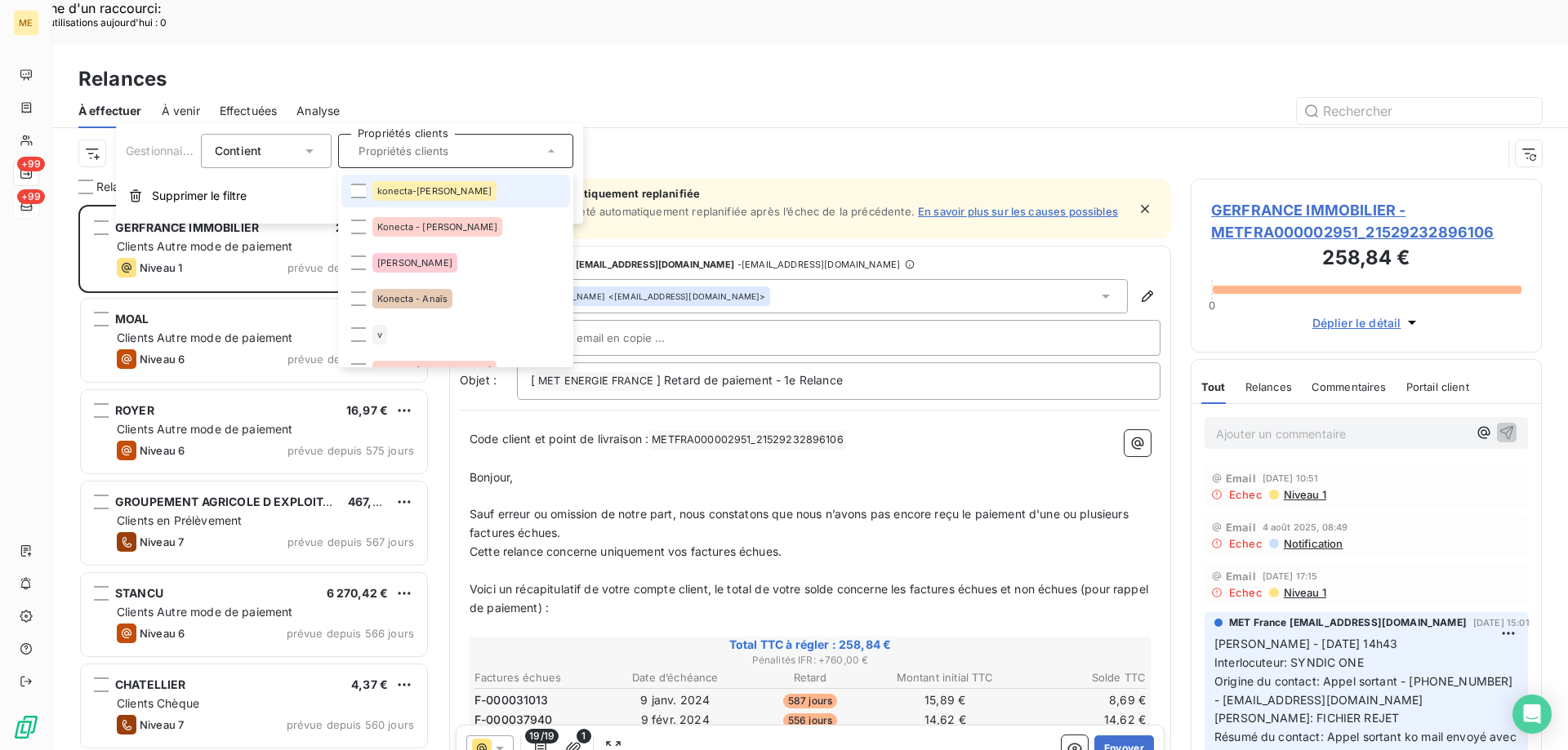
click at [372, 191] on div "konecta-[PERSON_NAME]" at bounding box center [434, 191] width 124 height 20
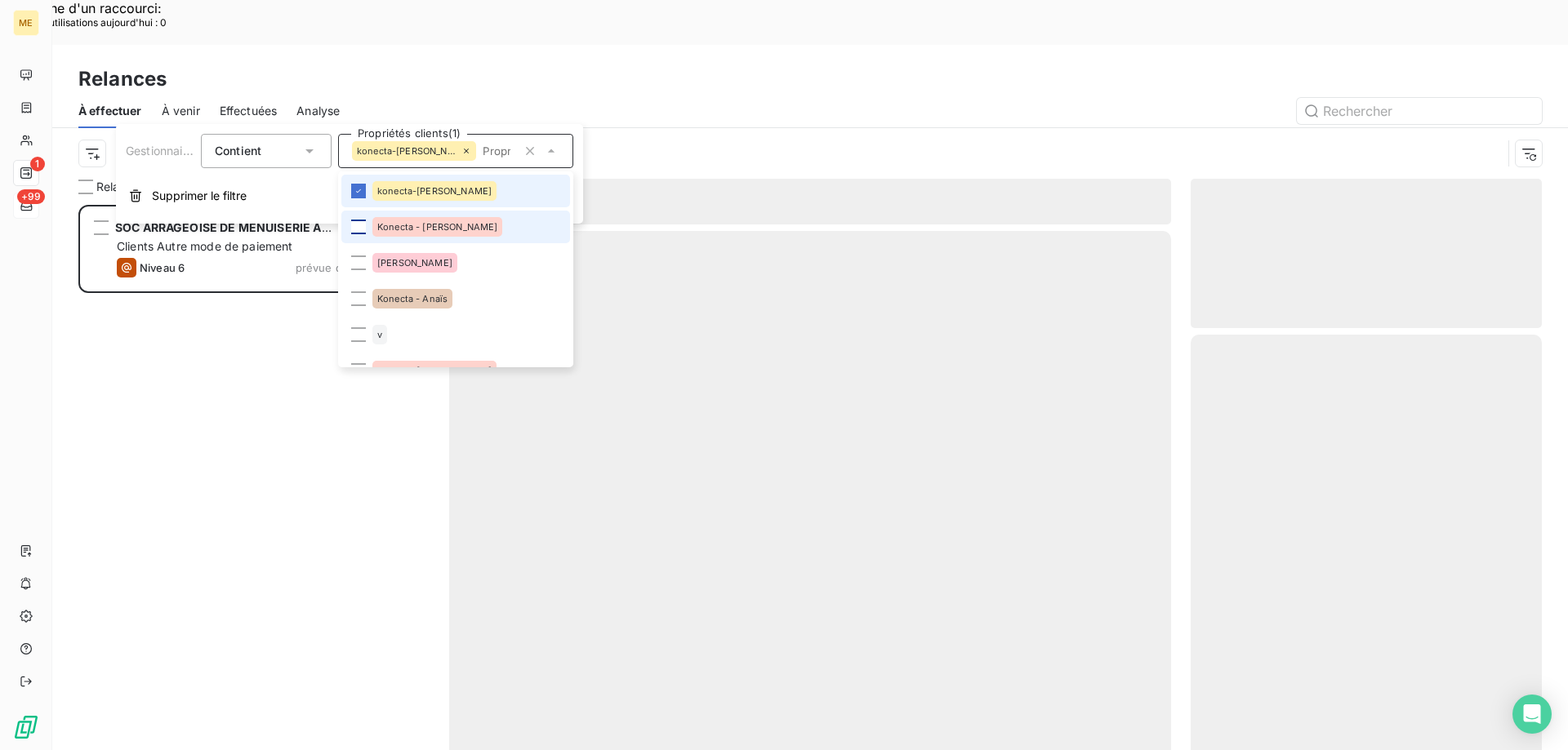
scroll to position [578, 339]
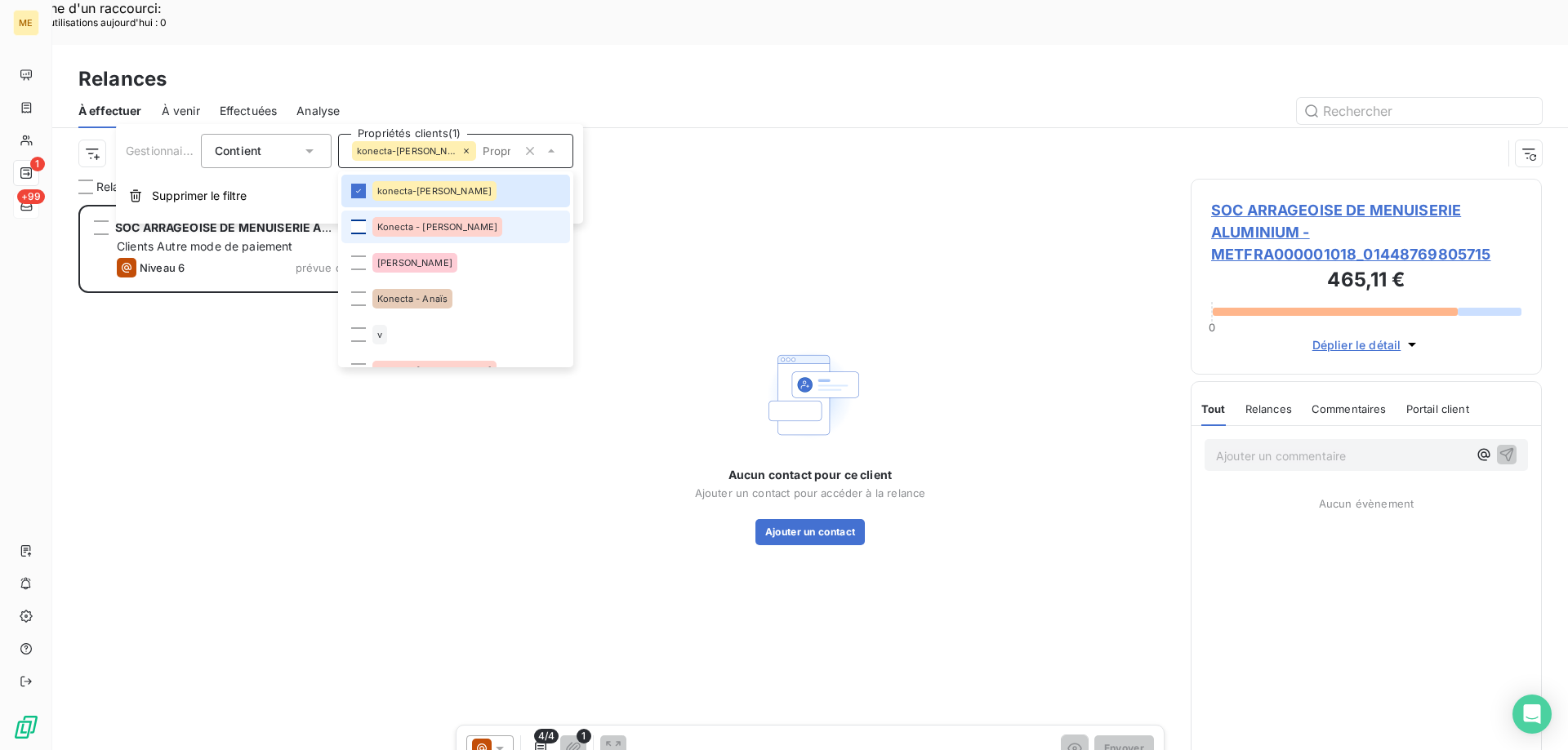
click at [365, 227] on div at bounding box center [359, 227] width 15 height 15
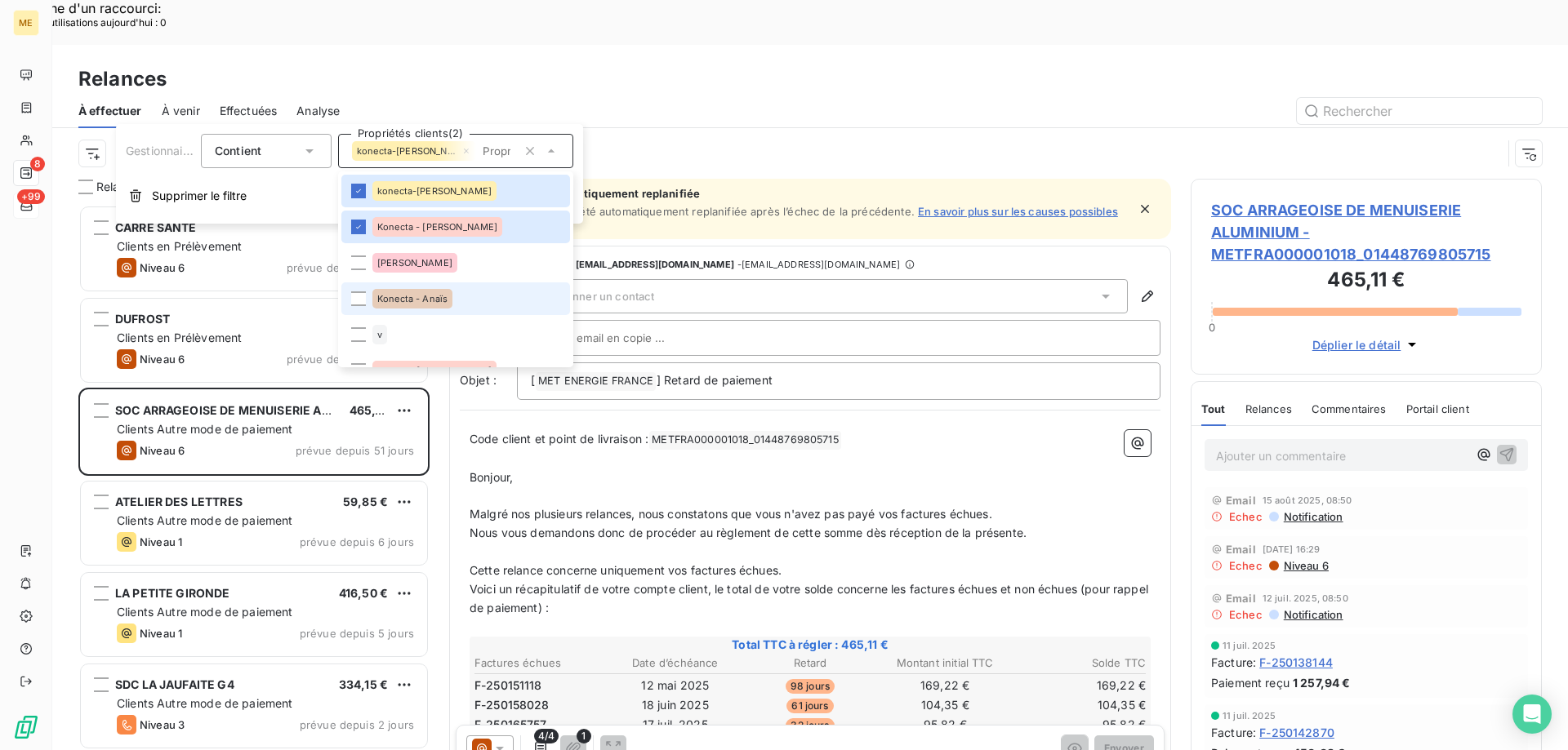
click at [370, 294] on li "Konecta - Anaïs" at bounding box center [455, 298] width 229 height 32
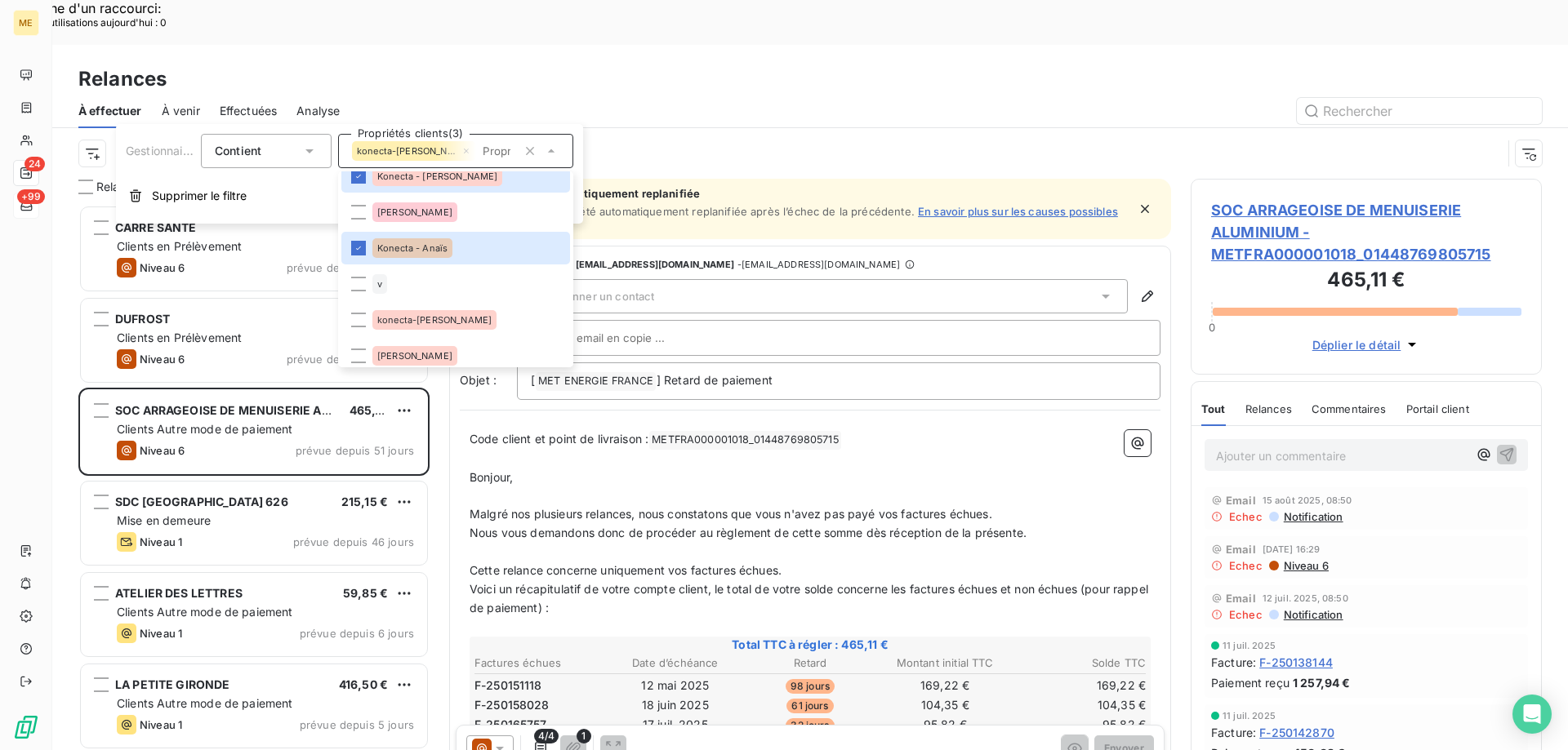
scroll to position [81, 0]
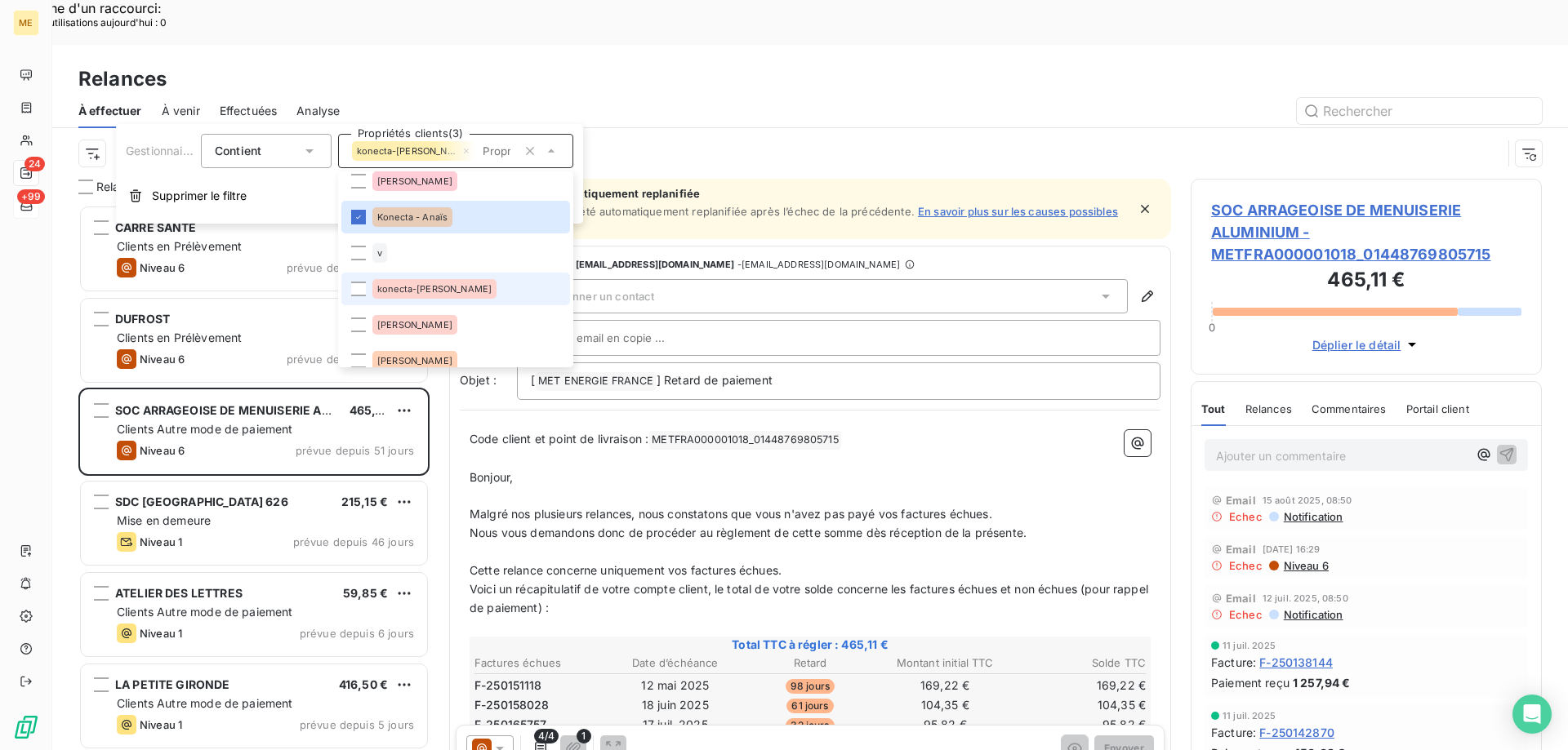
click at [389, 289] on span "konecta-[PERSON_NAME]" at bounding box center [435, 289] width 115 height 10
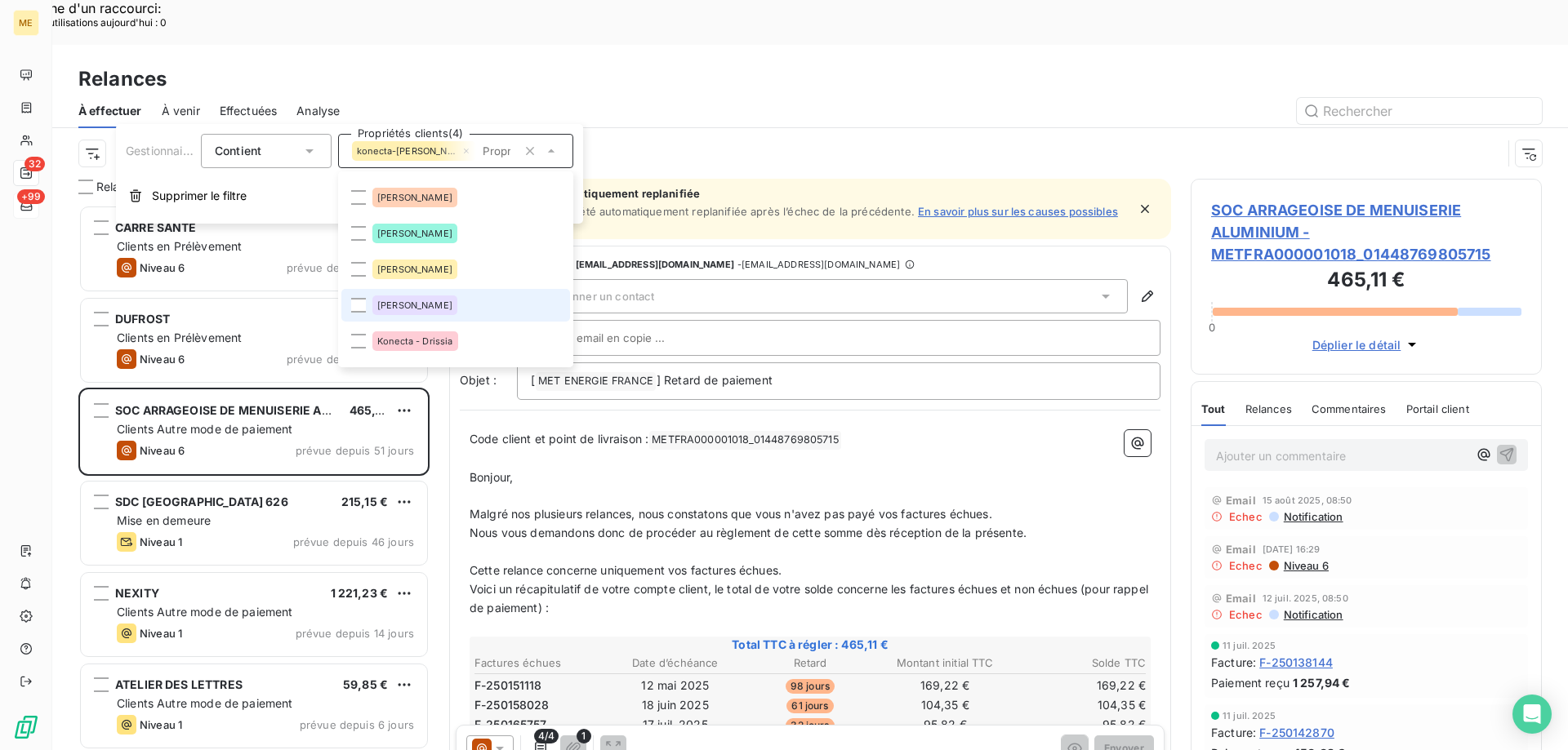
scroll to position [326, 0]
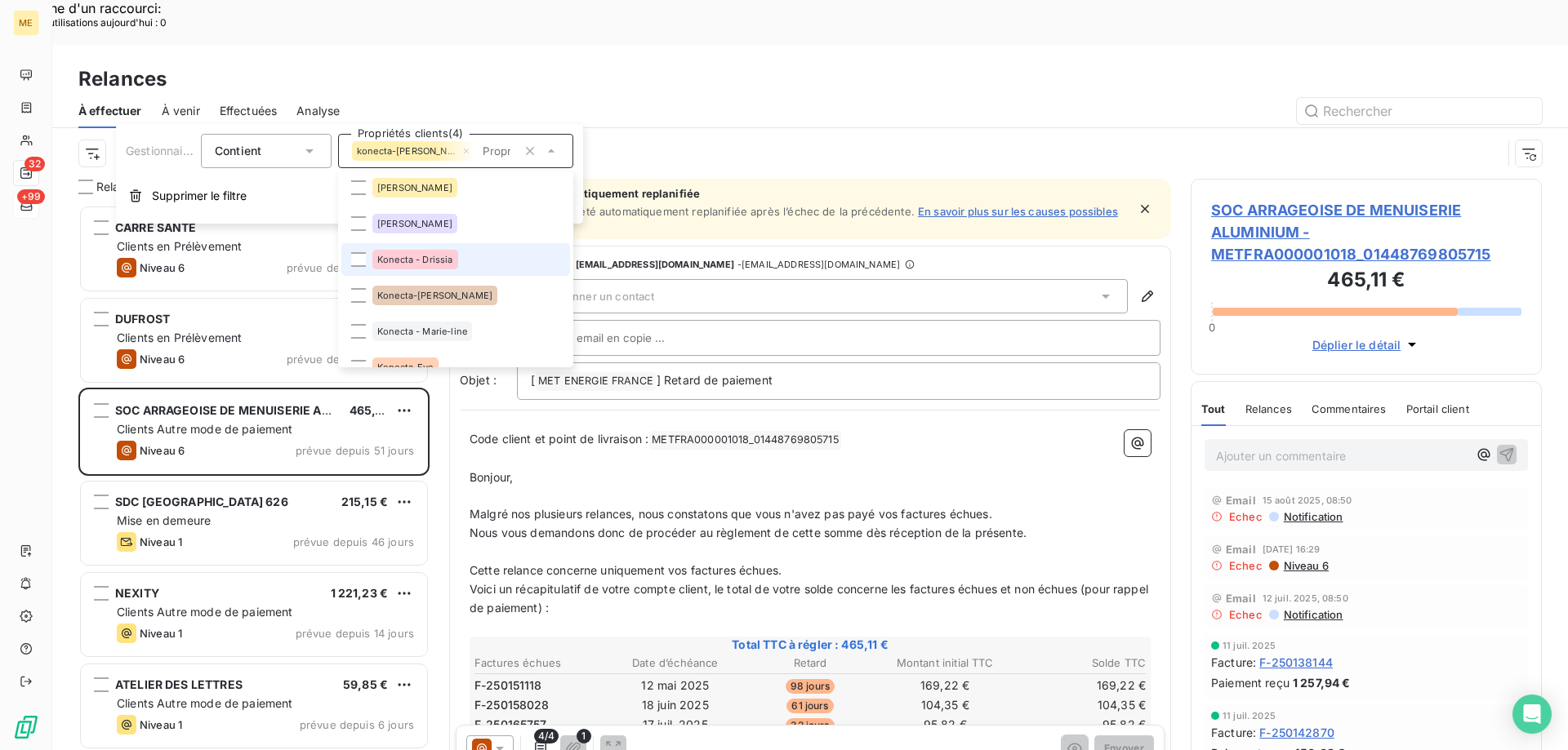
click at [430, 250] on div "Konecta - Drissia" at bounding box center [415, 260] width 86 height 20
click at [404, 292] on span "Konecta-[PERSON_NAME]" at bounding box center [435, 296] width 116 height 10
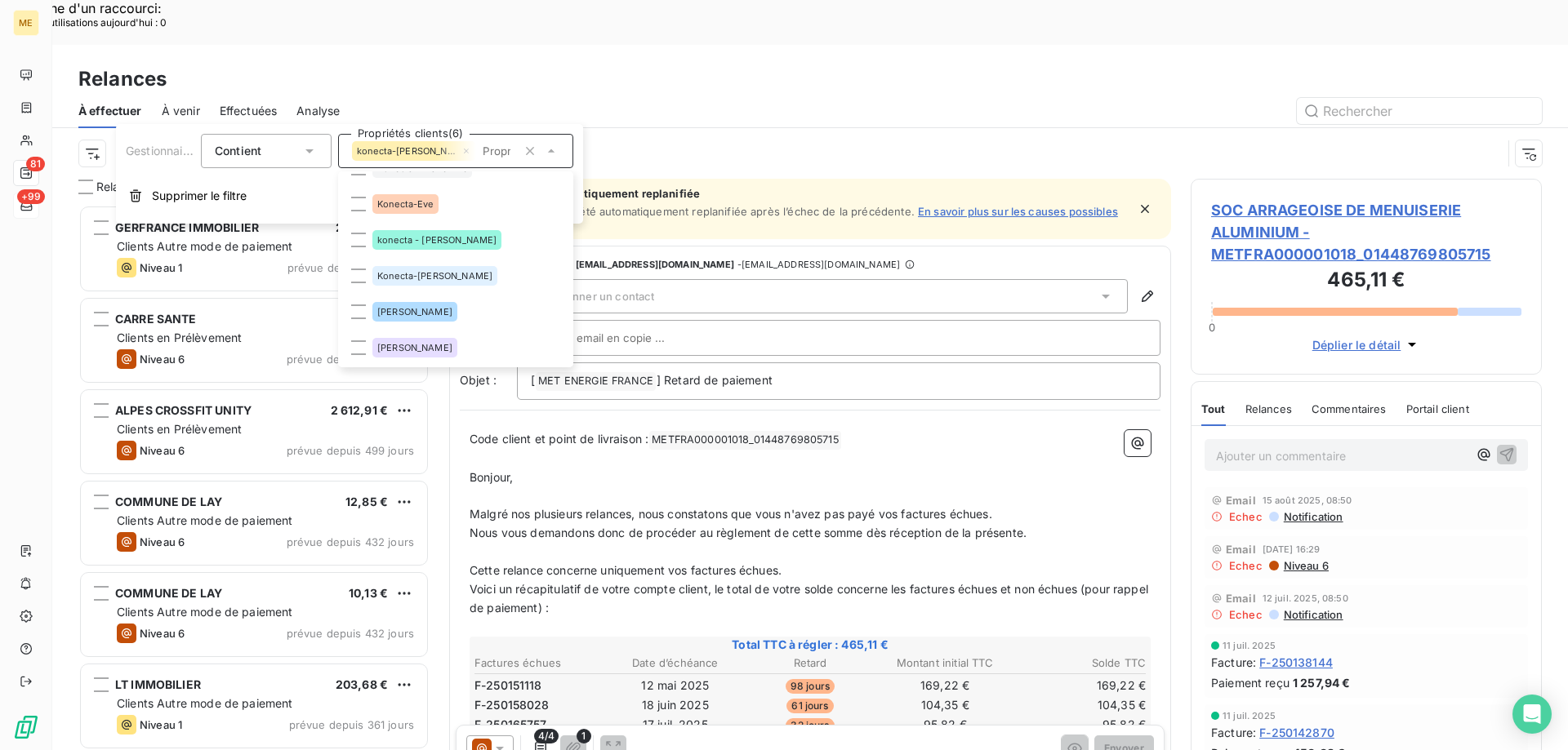
scroll to position [578, 339]
click at [418, 238] on span "konecta - [PERSON_NAME]" at bounding box center [436, 240] width 119 height 10
click at [420, 205] on span "Konecta-Eve" at bounding box center [406, 204] width 57 height 10
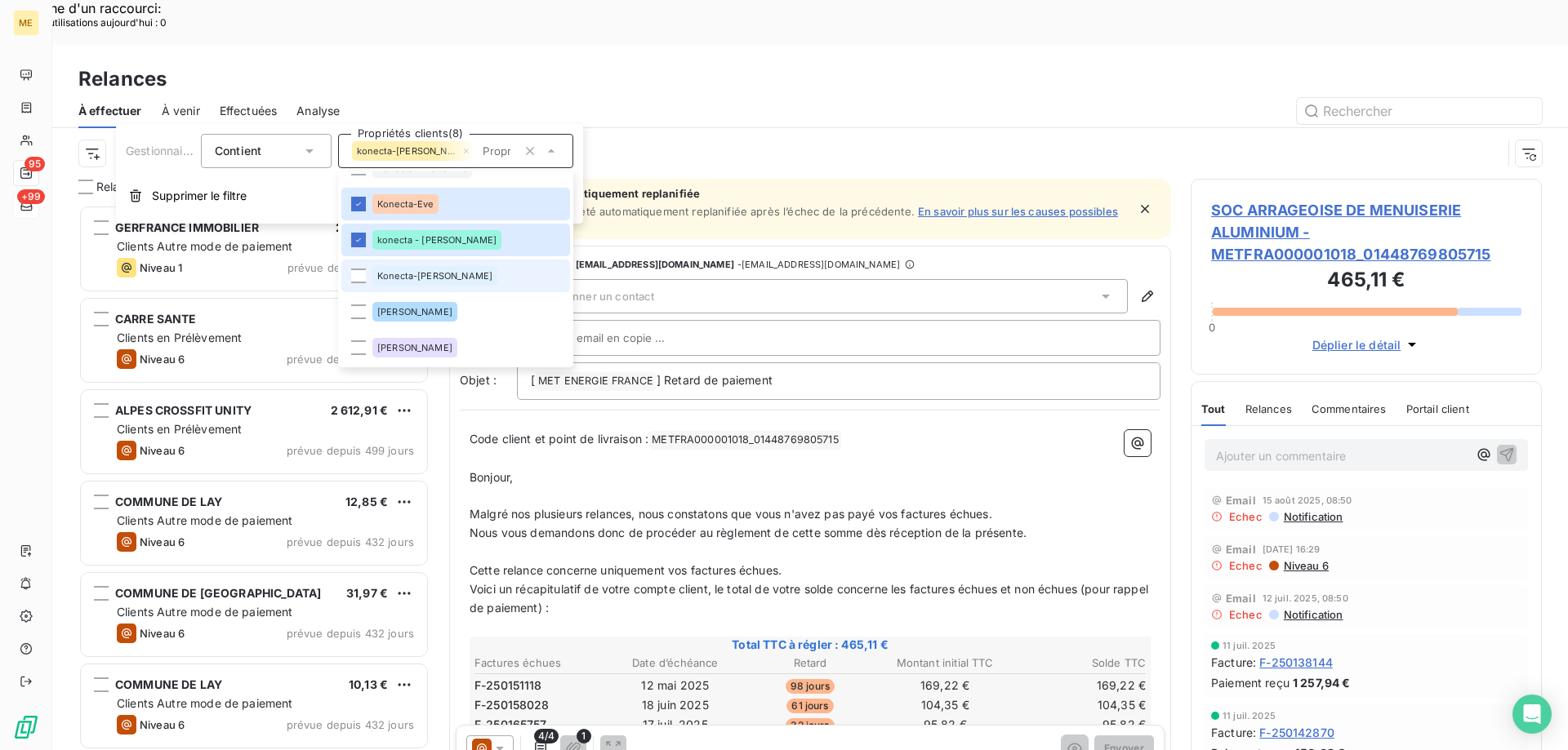
click at [412, 276] on span "Konecta-[PERSON_NAME]" at bounding box center [435, 276] width 116 height 10
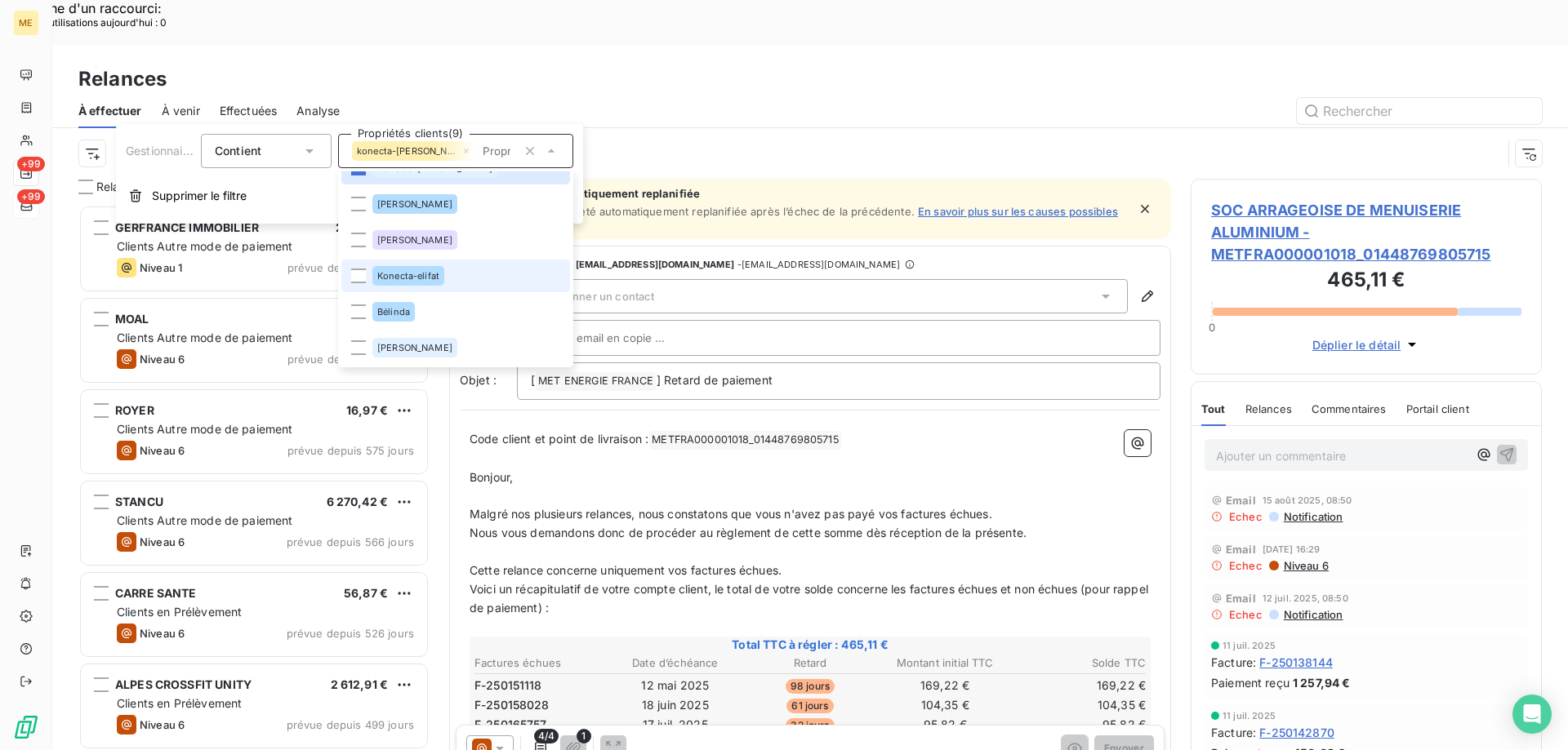
click at [421, 268] on div "Konecta-elifat" at bounding box center [408, 276] width 71 height 20
click at [582, 138] on div "Gestionnaire_Tag : [PERSON_NAME] , ..." at bounding box center [789, 153] width 1423 height 31
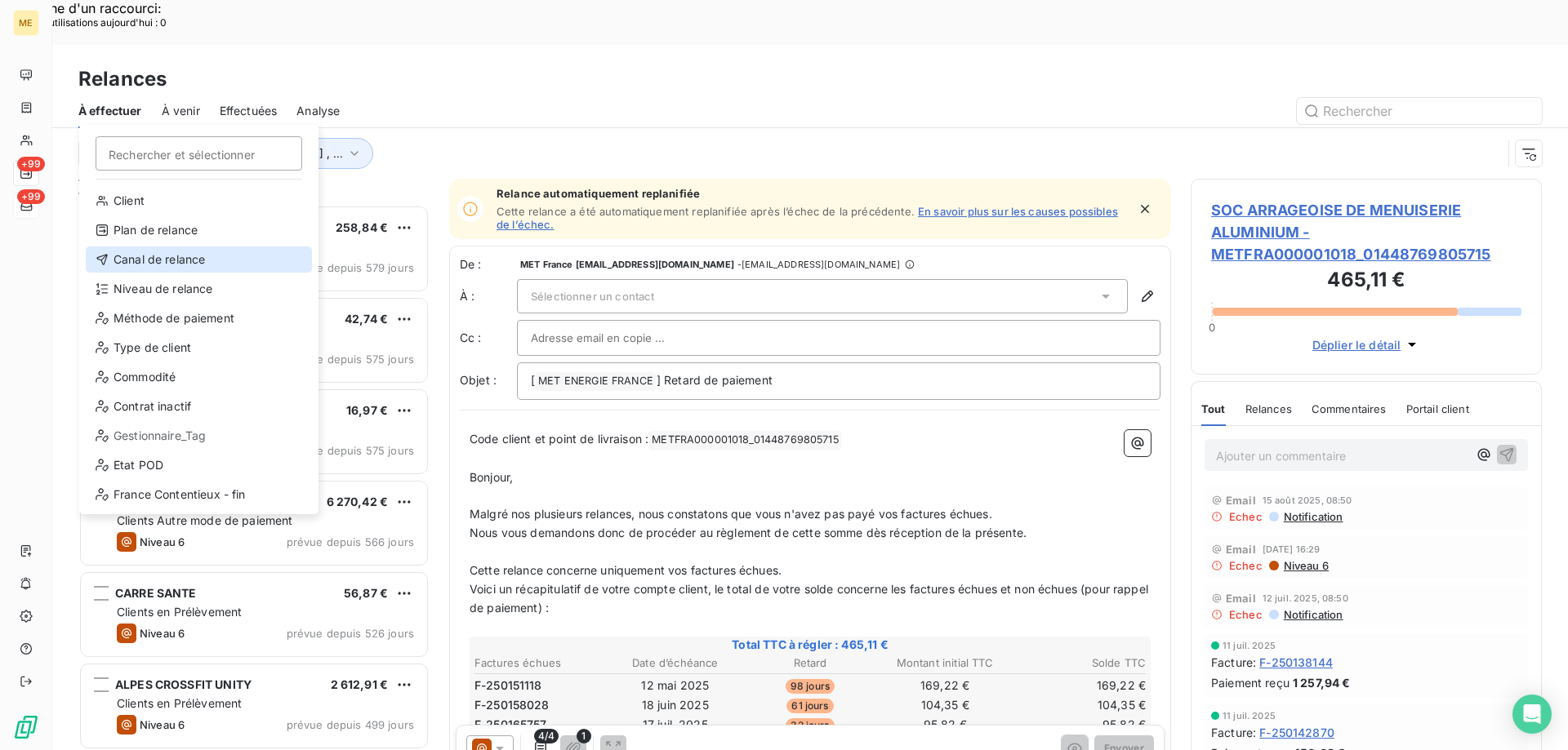
click at [209, 250] on div "Canal de relance" at bounding box center [199, 259] width 226 height 26
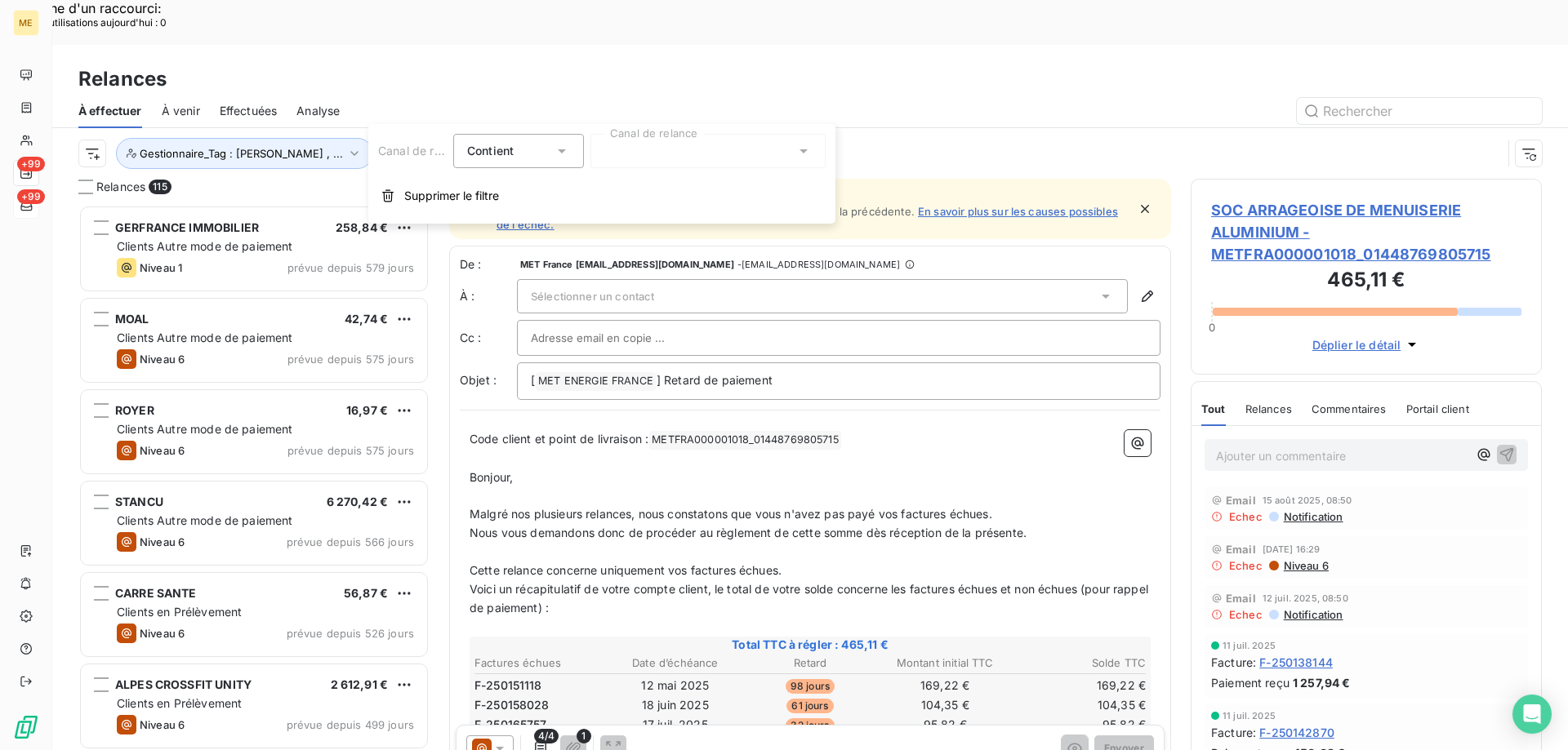
click at [634, 153] on div at bounding box center [708, 150] width 235 height 34
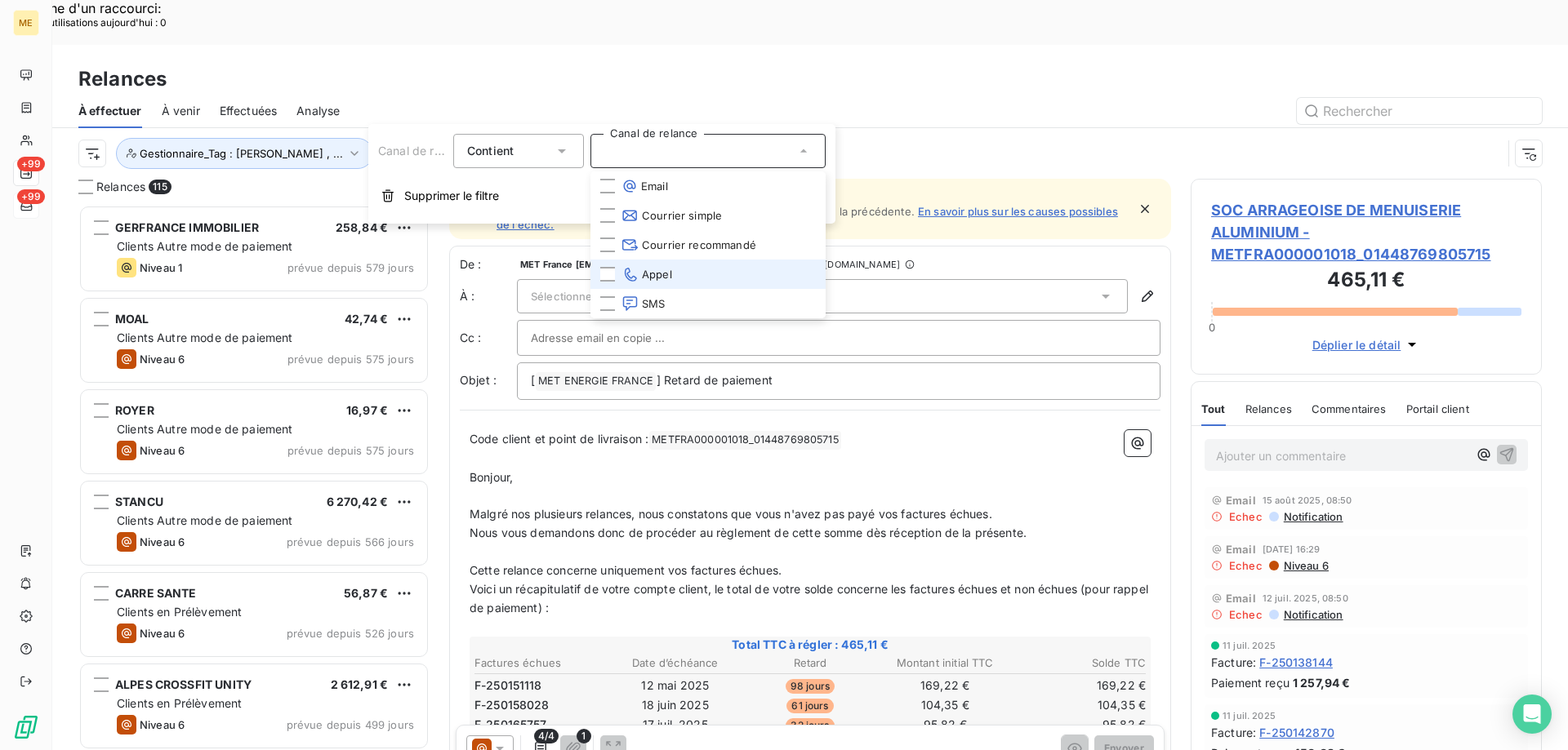
click at [595, 276] on li "Appel" at bounding box center [708, 274] width 235 height 29
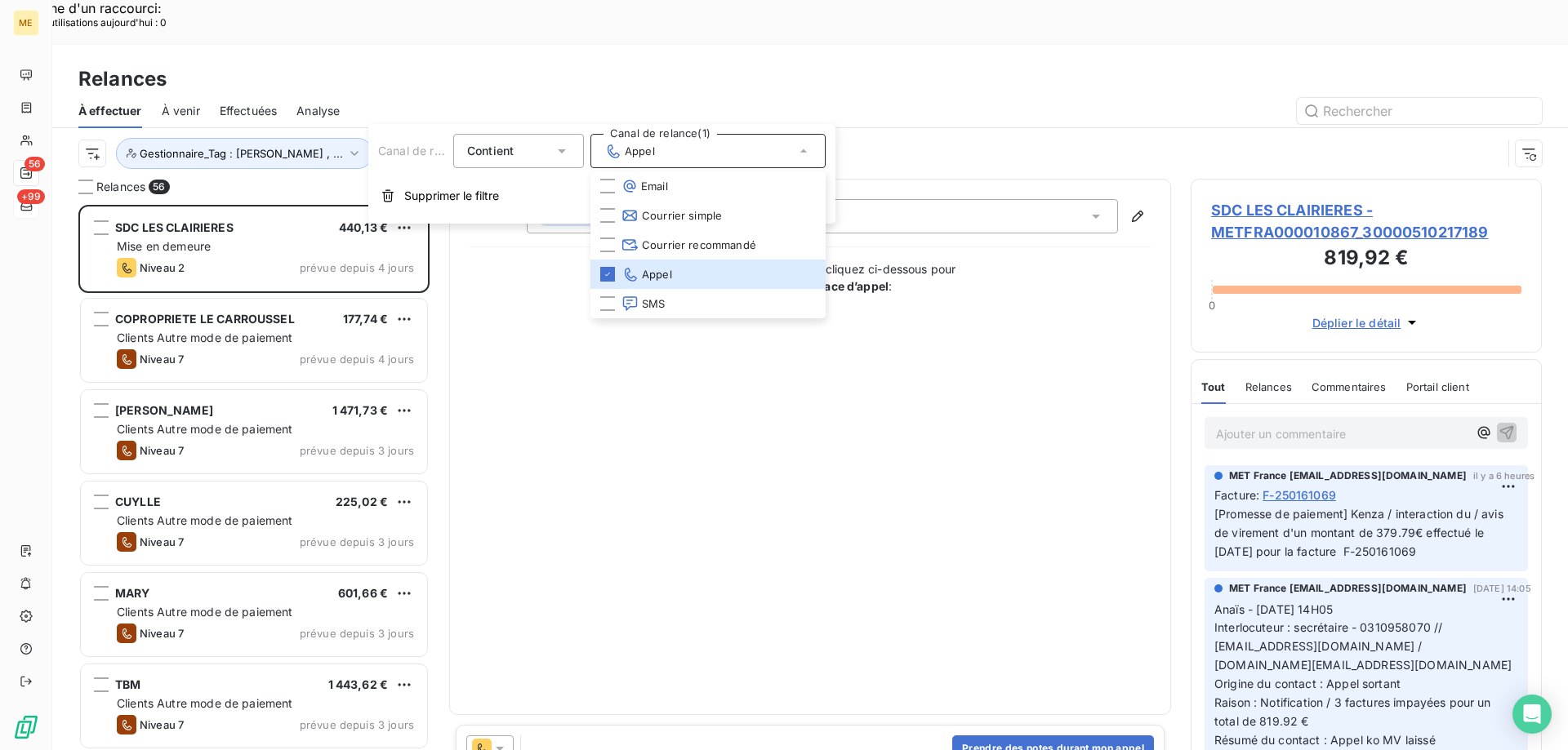
drag, startPoint x: 649, startPoint y: 54, endPoint x: 194, endPoint y: 137, distance: 462.5
click at [646, 98] on div at bounding box center [950, 110] width 1182 height 26
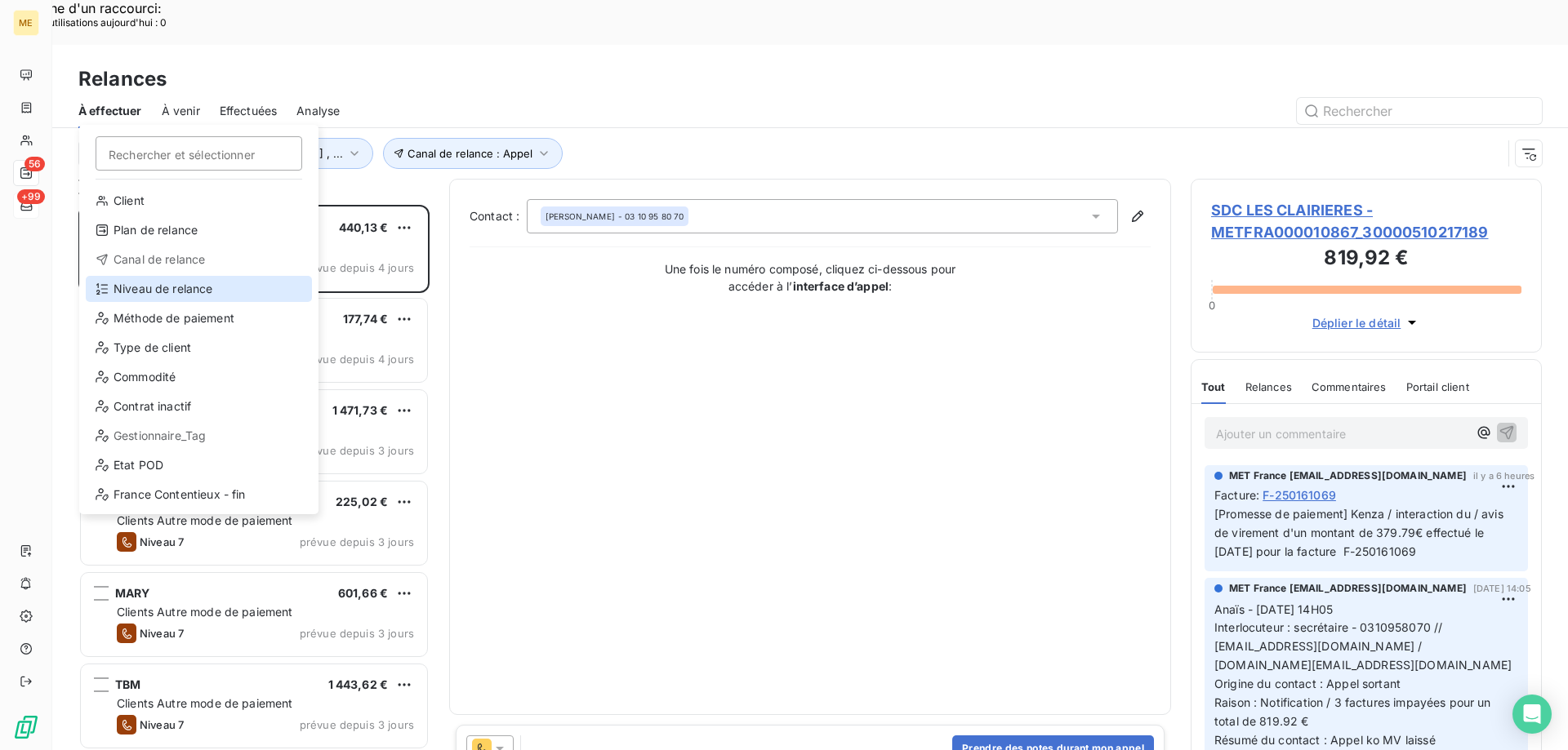
click at [209, 286] on div "Niveau de relance" at bounding box center [199, 288] width 226 height 26
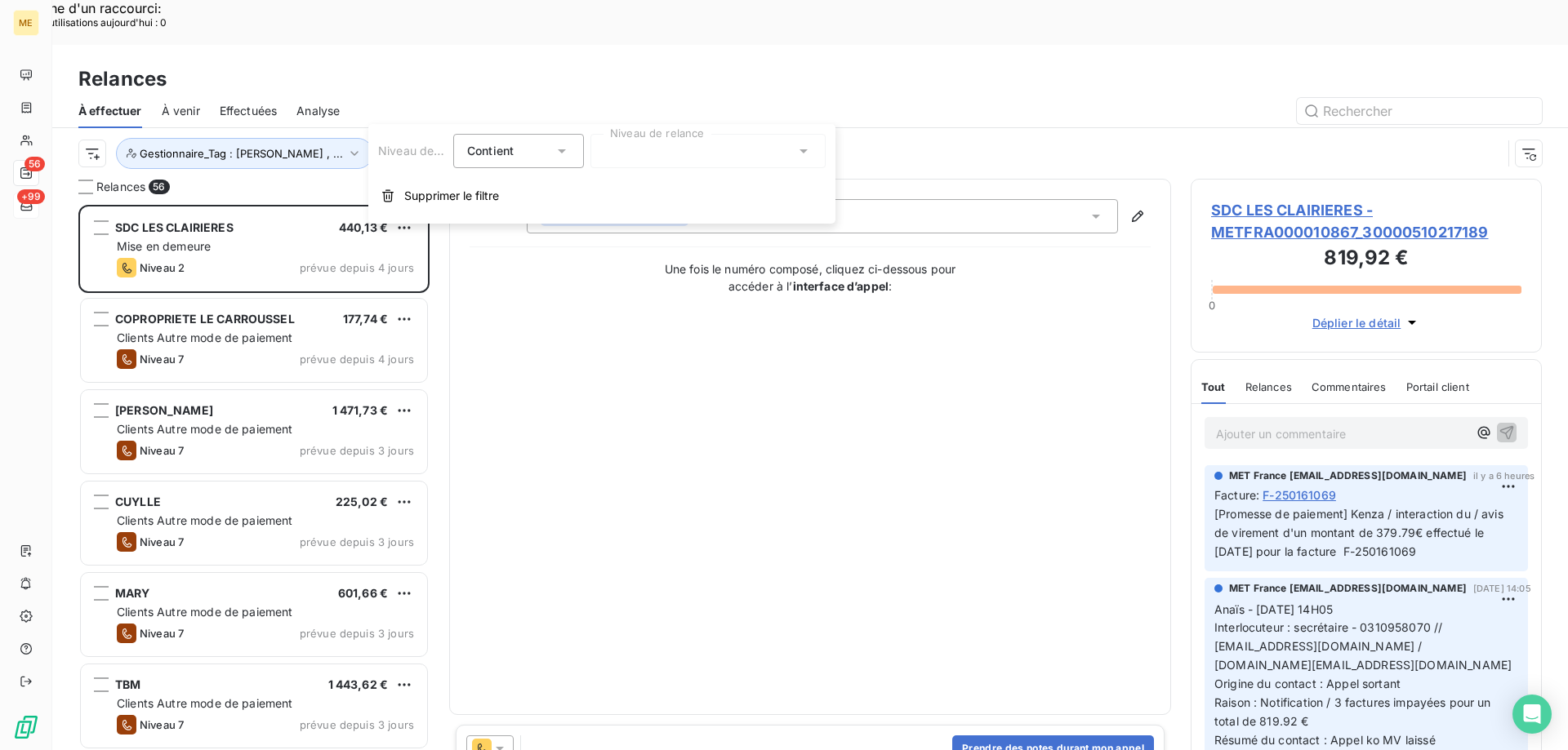
click at [631, 154] on div at bounding box center [708, 150] width 235 height 34
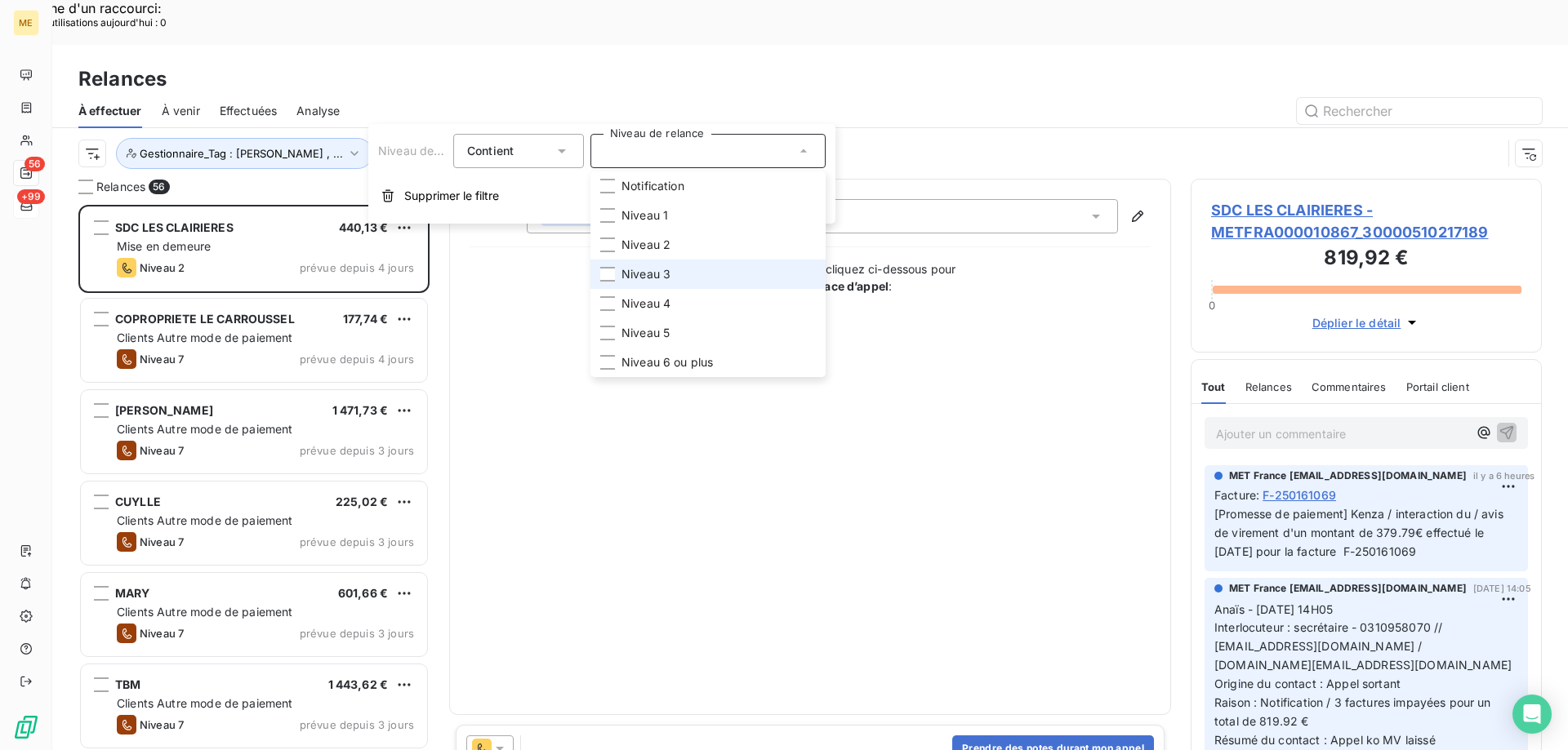
click at [617, 270] on li "Niveau 3" at bounding box center [708, 274] width 235 height 29
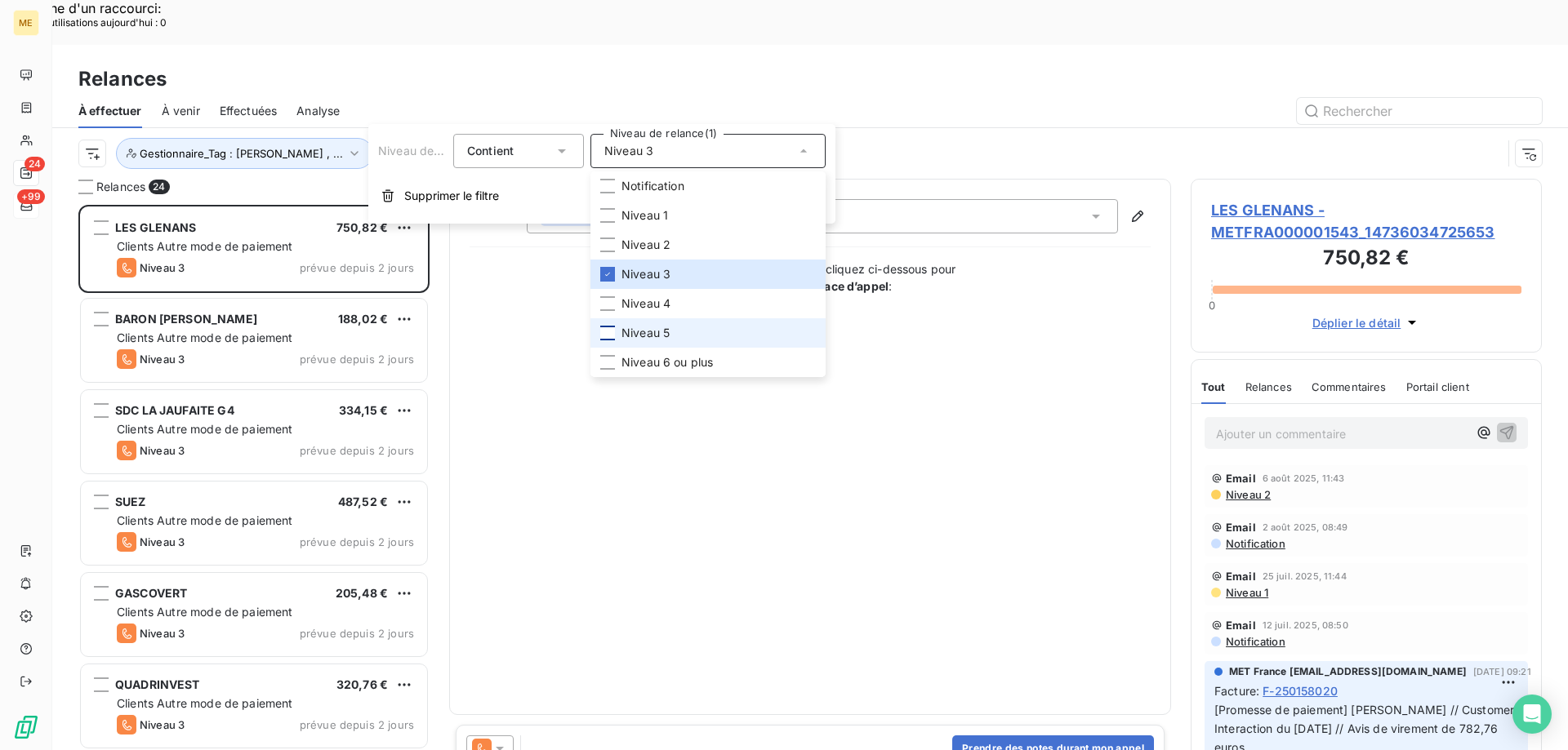
click at [609, 338] on div at bounding box center [607, 333] width 15 height 15
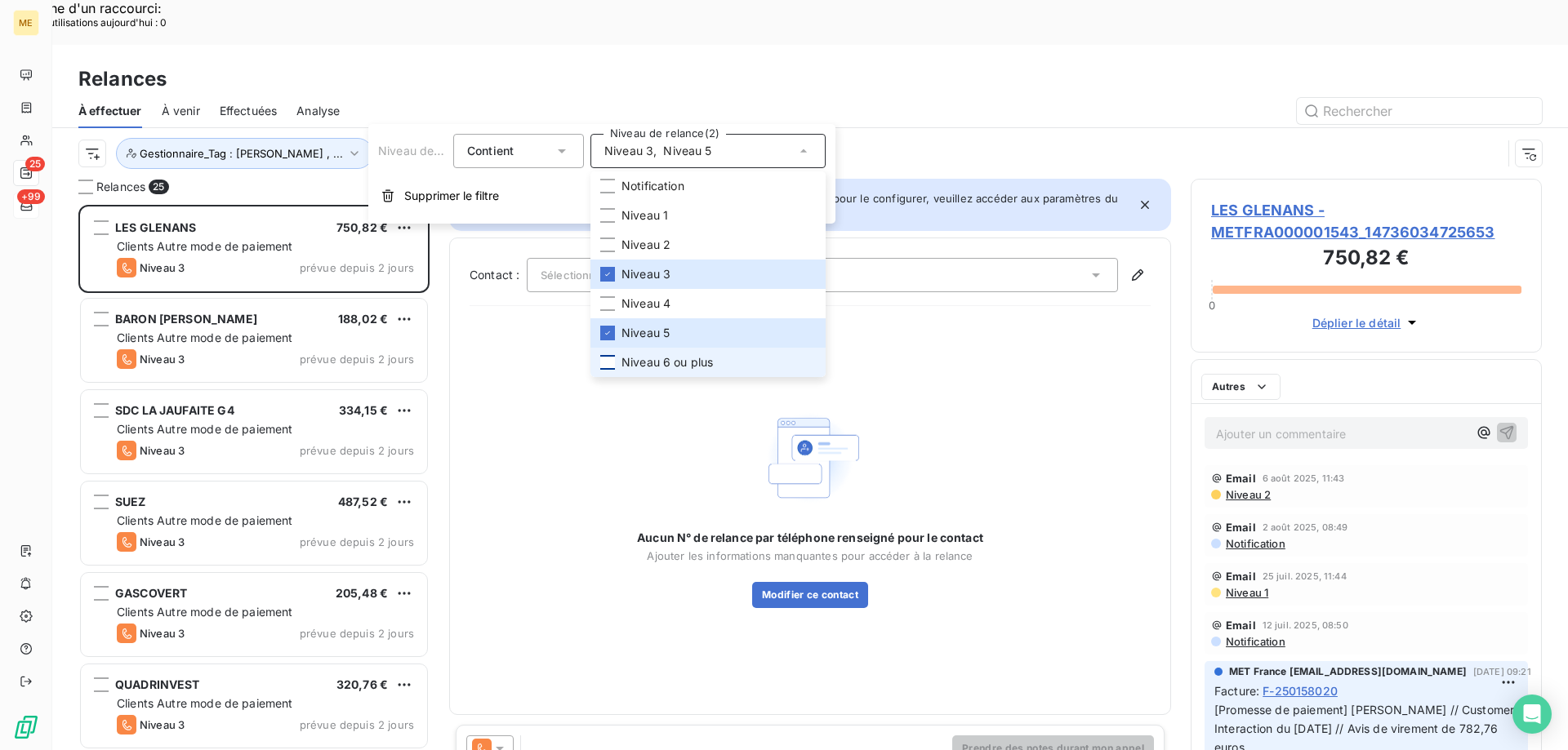
click at [609, 358] on div at bounding box center [607, 363] width 15 height 15
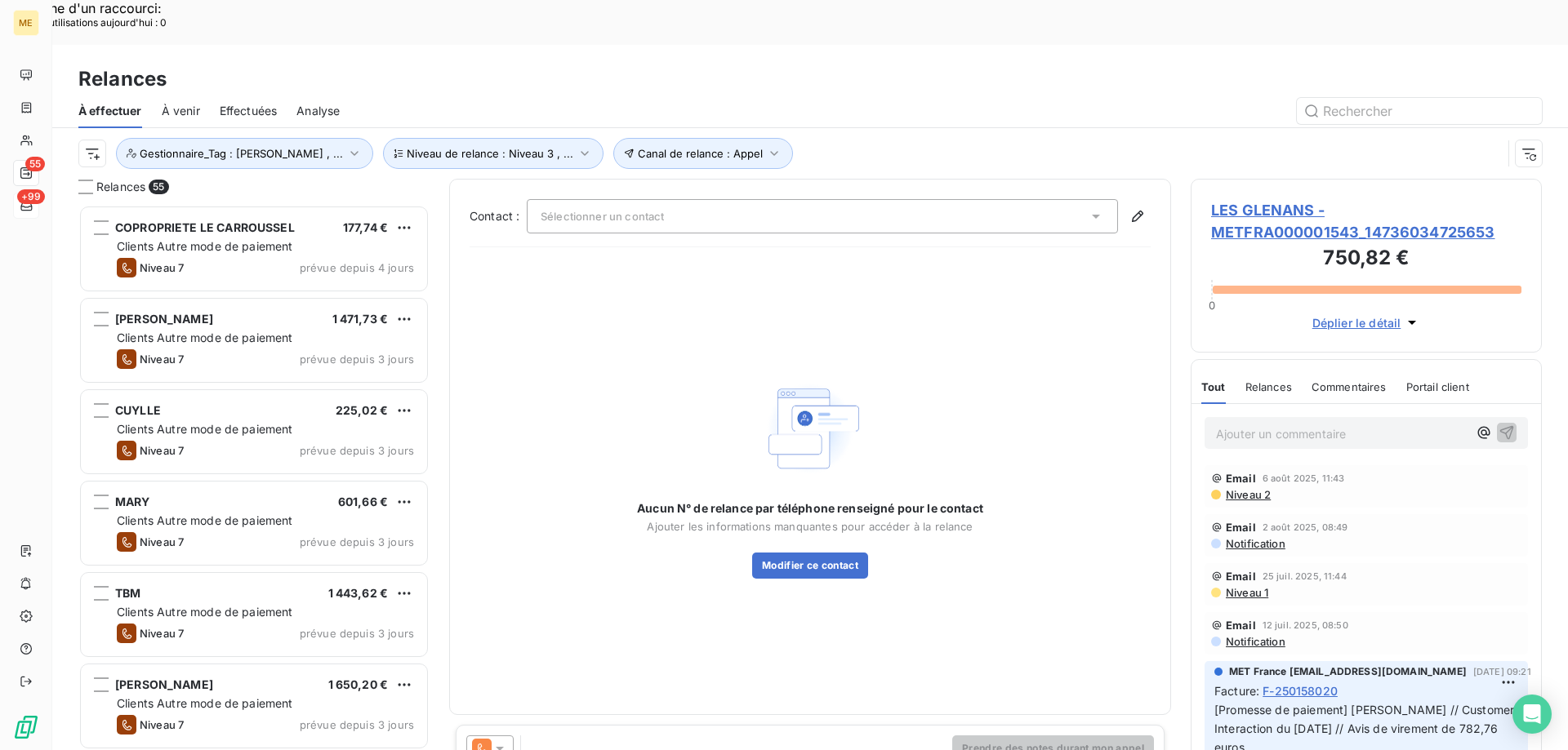
click at [910, 98] on div at bounding box center [950, 110] width 1182 height 26
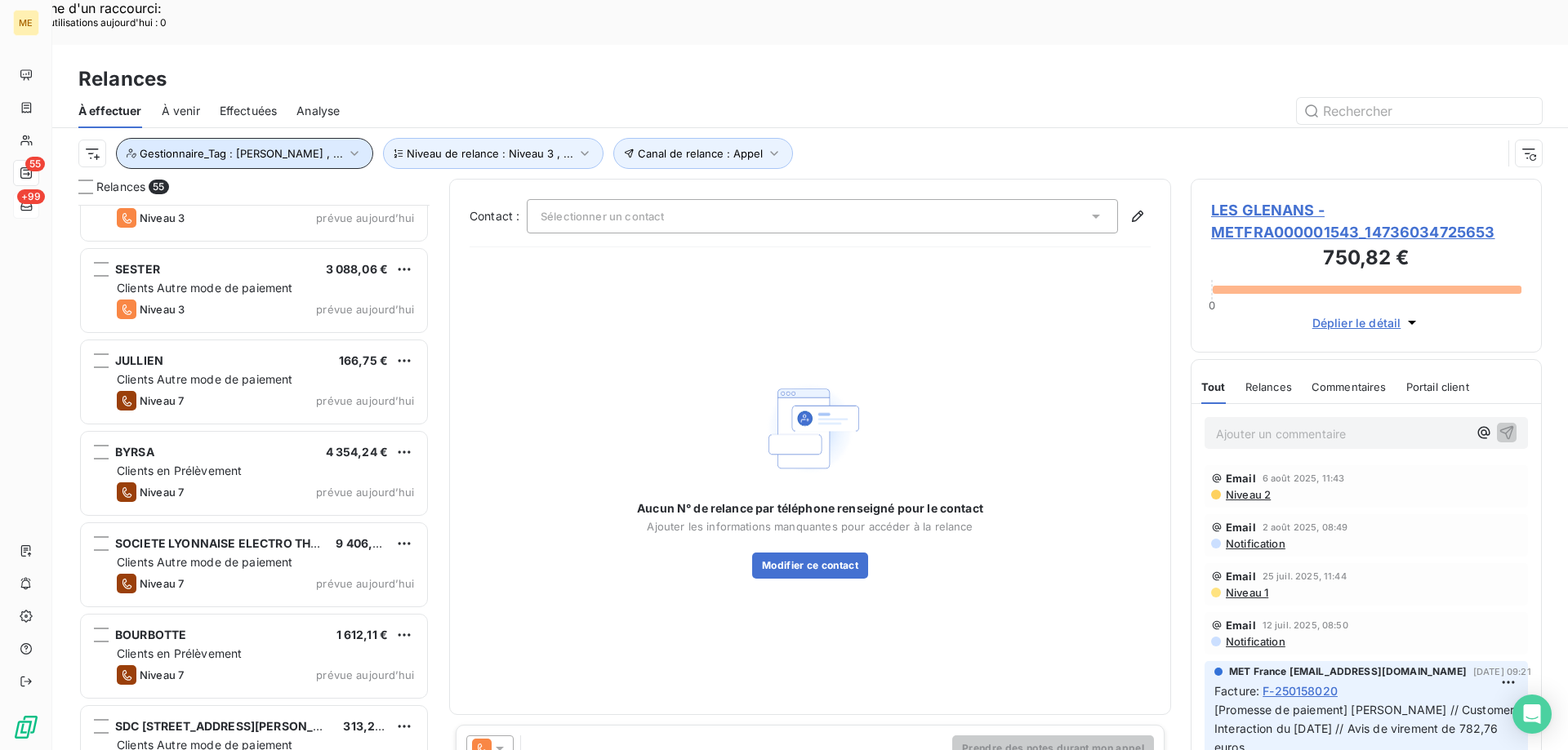
click at [291, 138] on button "Gestionnaire_Tag : [PERSON_NAME] , ..." at bounding box center [245, 153] width 258 height 31
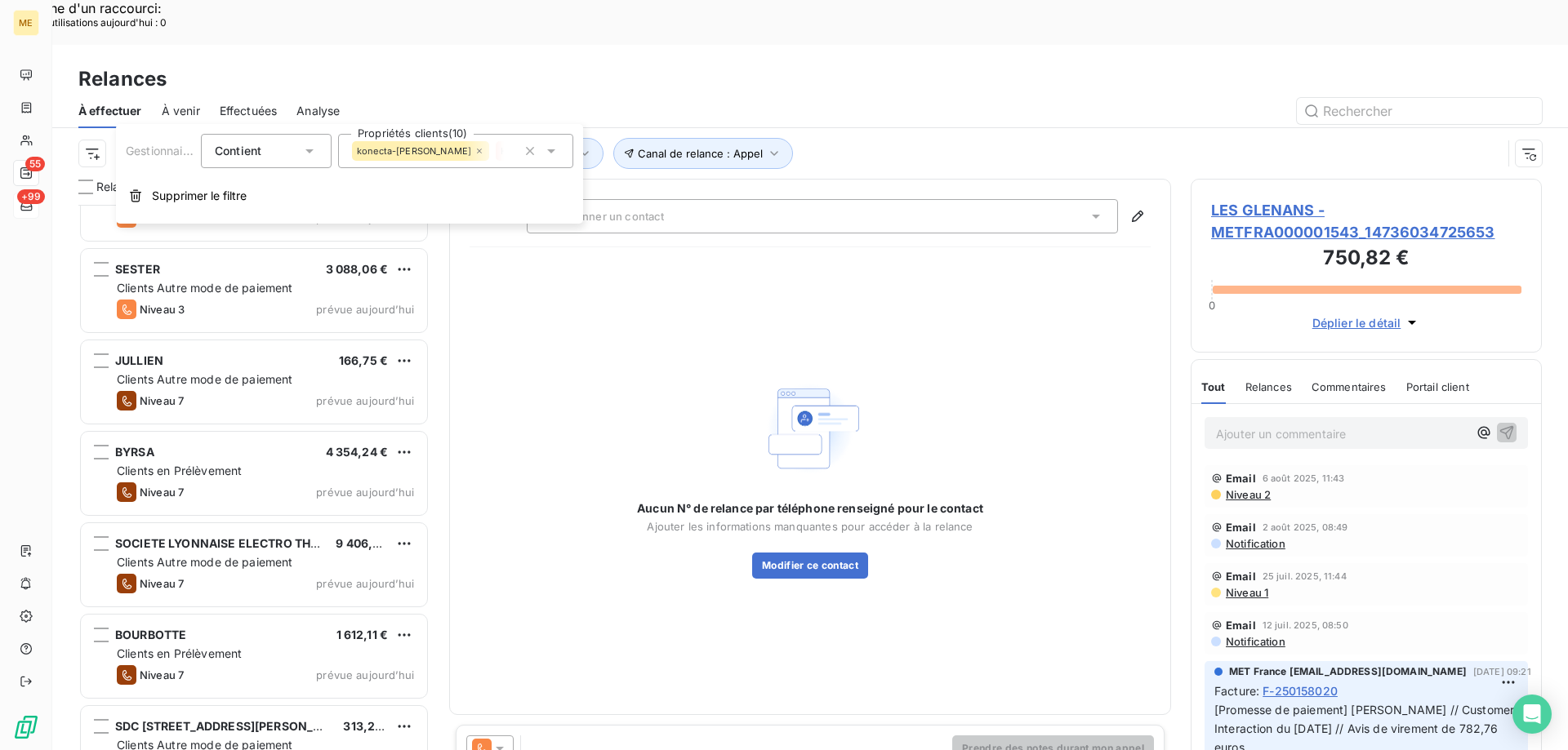
click at [496, 156] on div "Konecta - [PERSON_NAME]" at bounding box center [568, 151] width 143 height 20
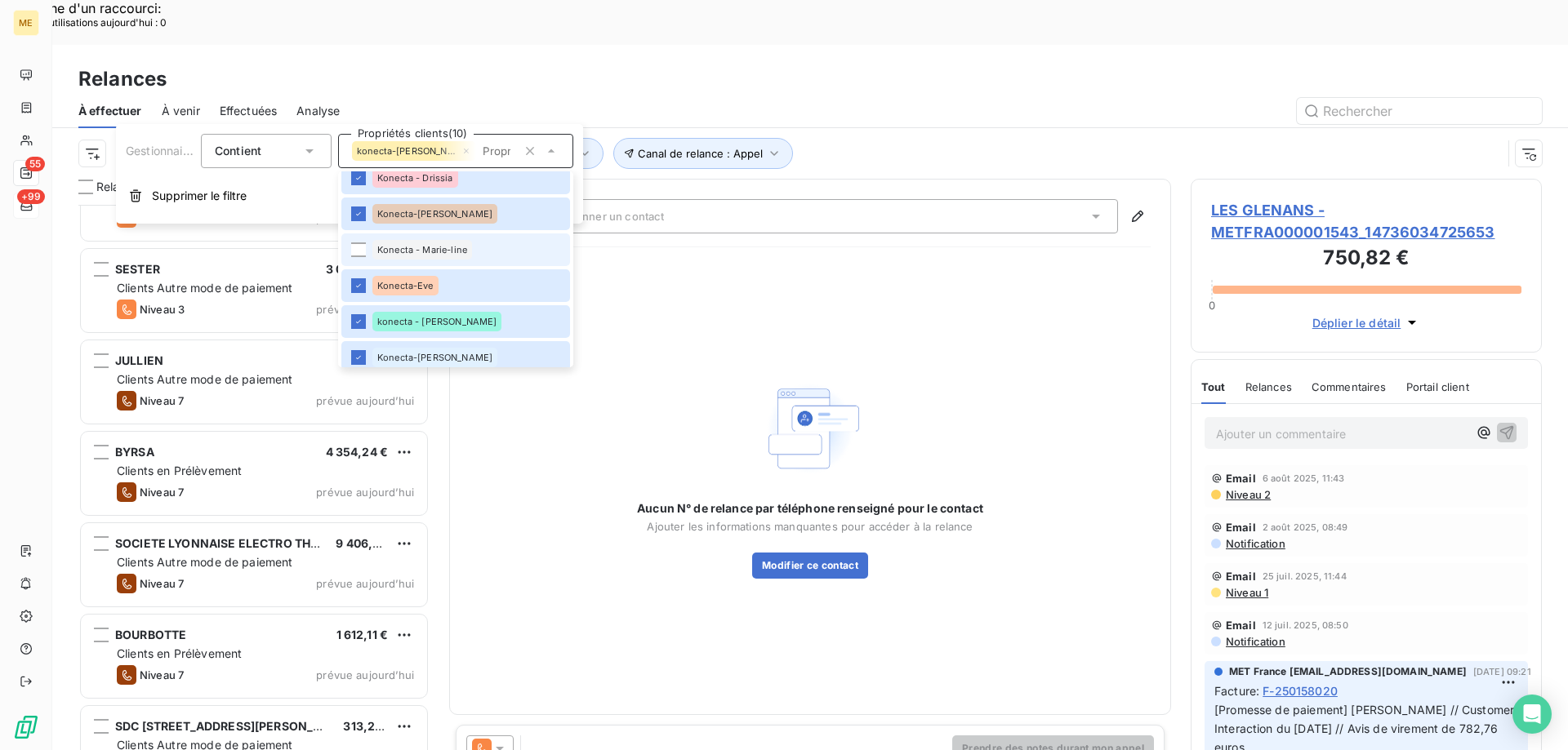
click at [458, 251] on span "Konecta - Marie-line" at bounding box center [422, 250] width 90 height 10
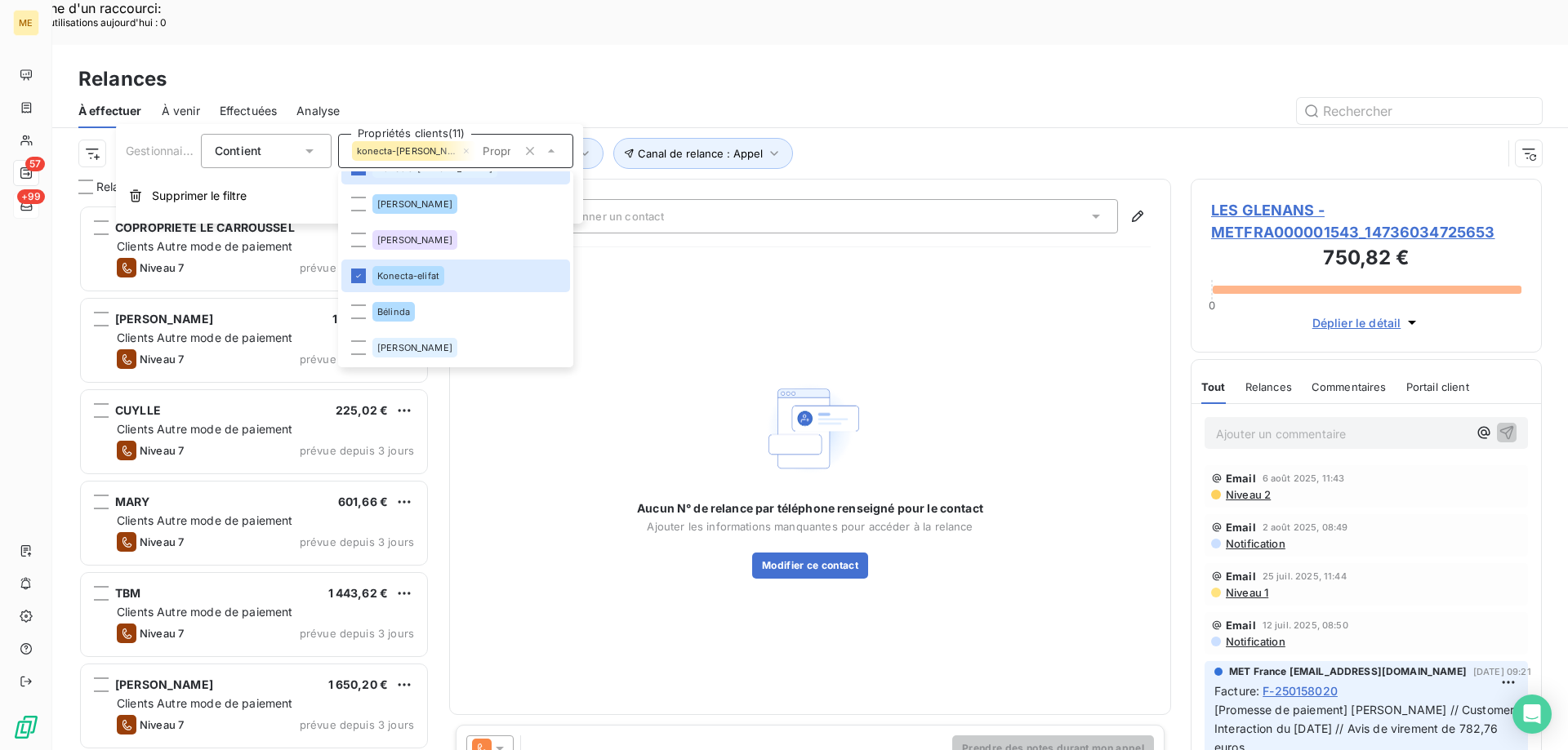
click at [800, 98] on div at bounding box center [950, 110] width 1182 height 26
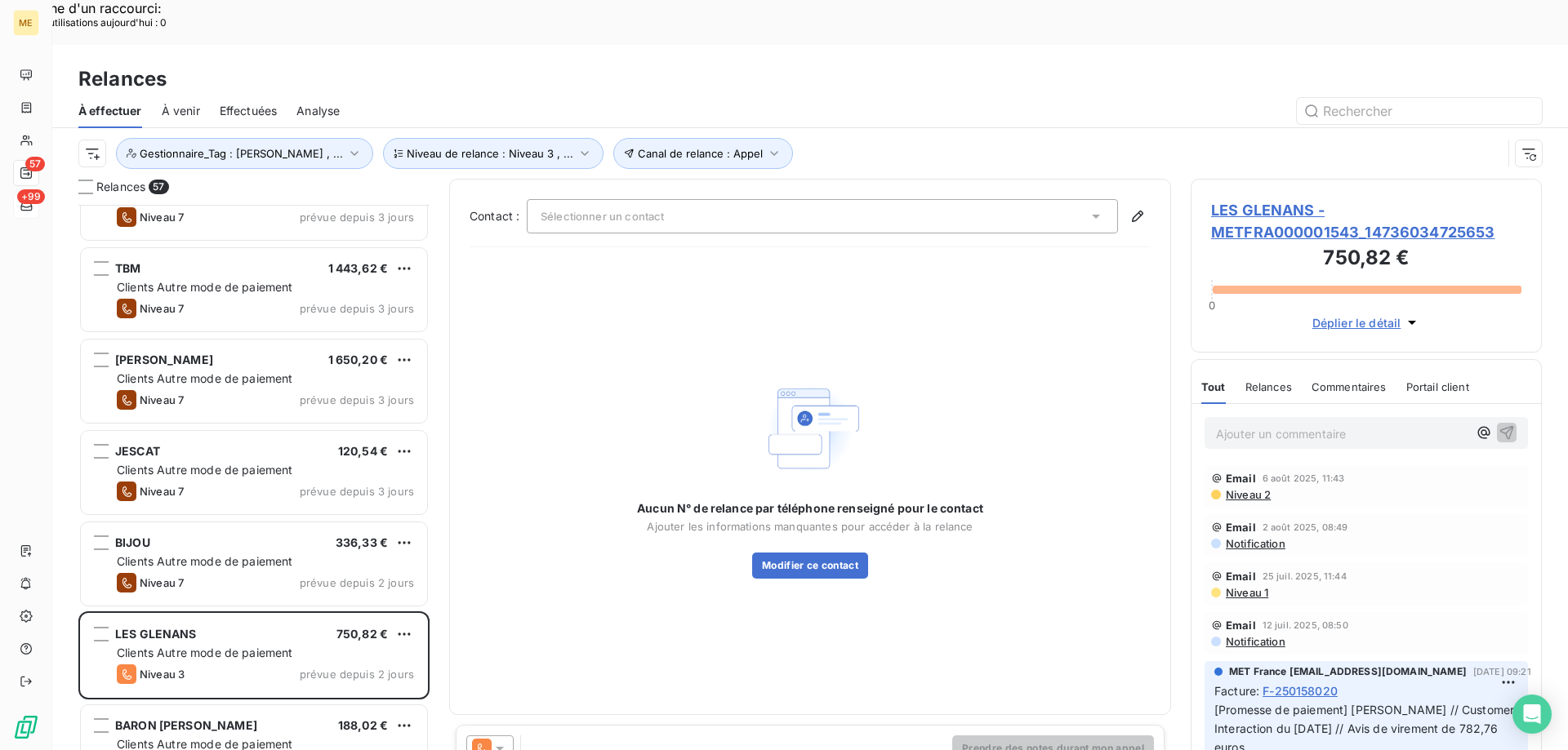
scroll to position [327, 0]
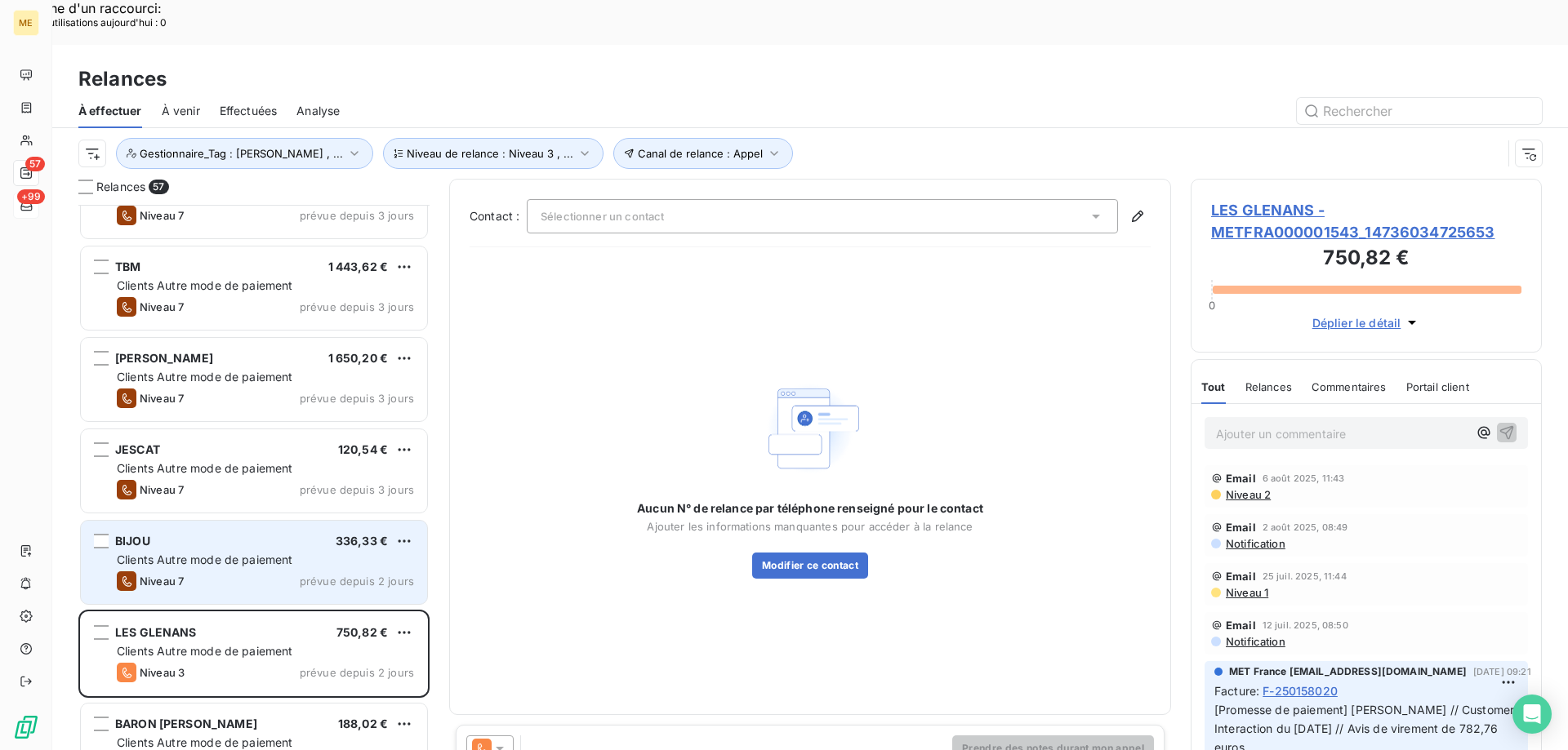
click at [264, 523] on div "BIJOU 336,33 € Clients Autre mode de paiement Niveau 7 prévue depuis 2 jours" at bounding box center [253, 562] width 347 height 83
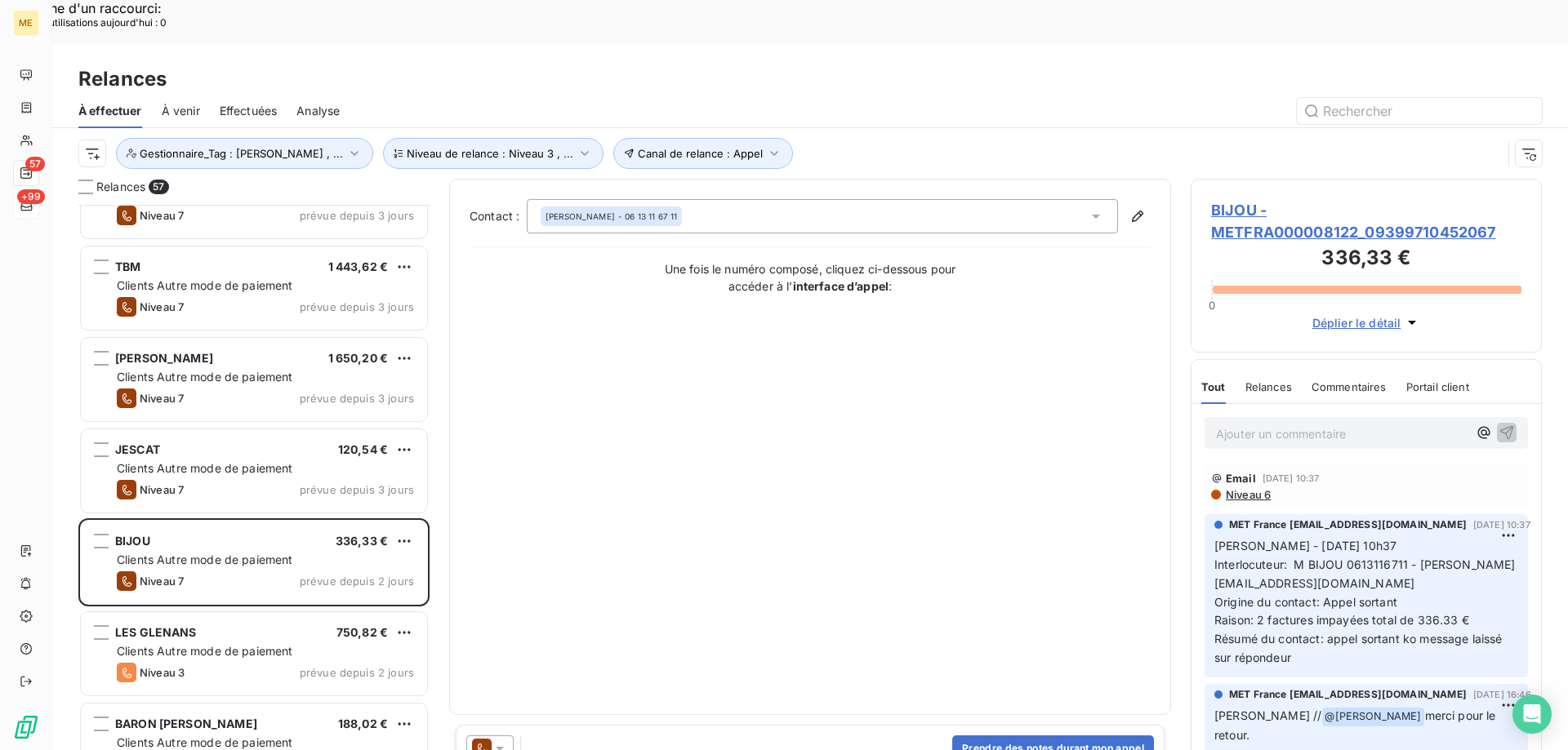
click at [1281, 199] on span "BIJOU - METFRA000008122_09399710452067" at bounding box center [1365, 221] width 310 height 44
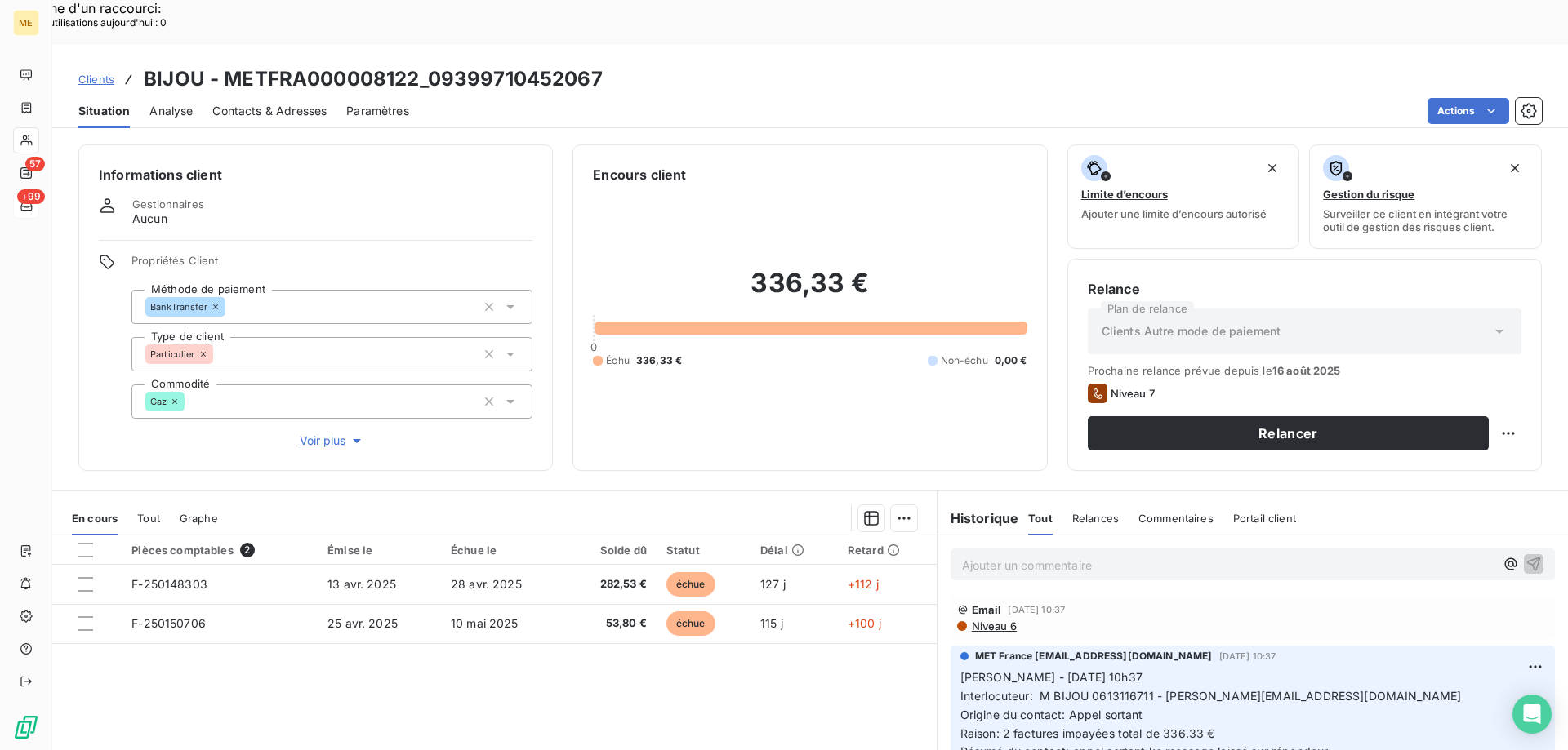
click at [317, 433] on span "Voir plus" at bounding box center [332, 441] width 66 height 17
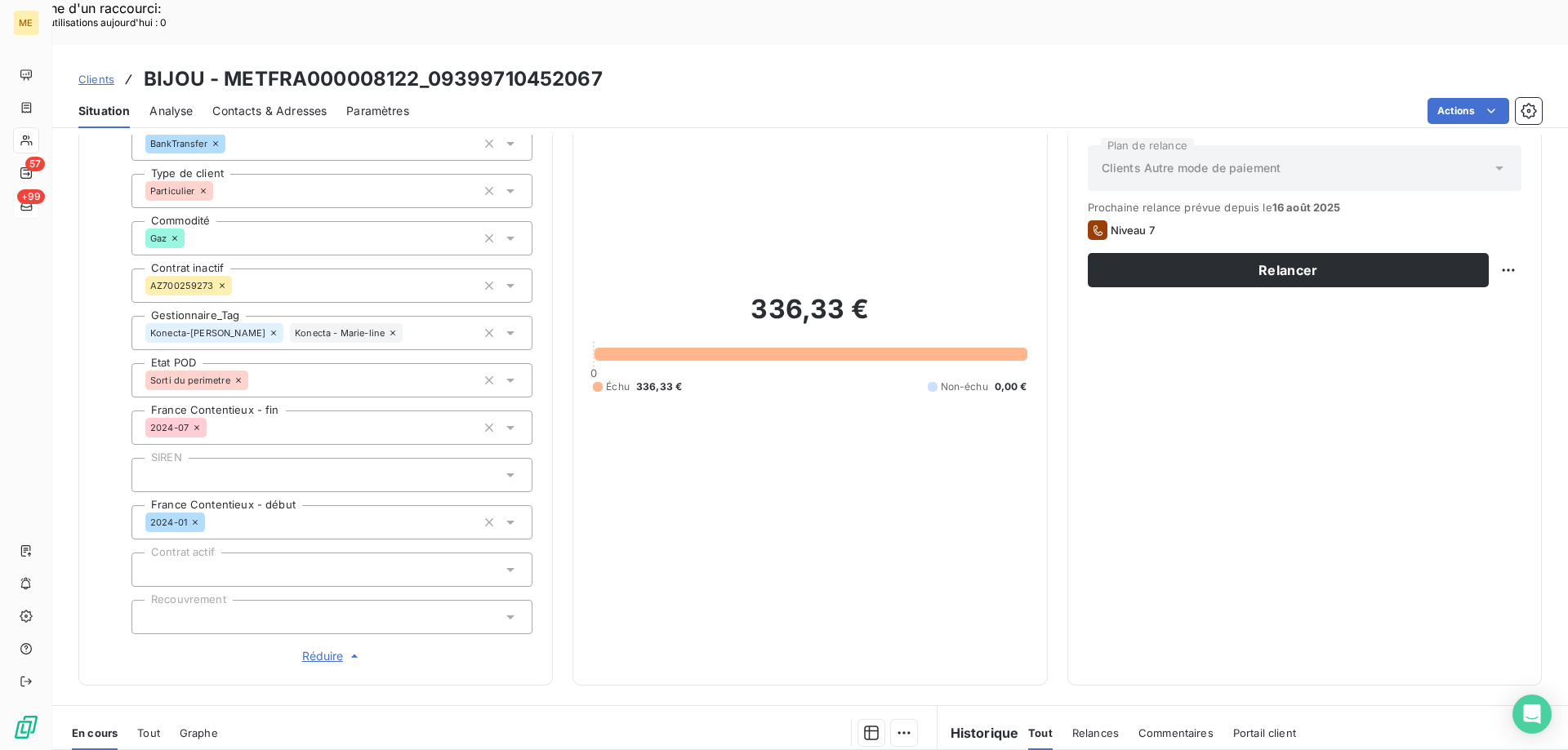
scroll to position [81, 0]
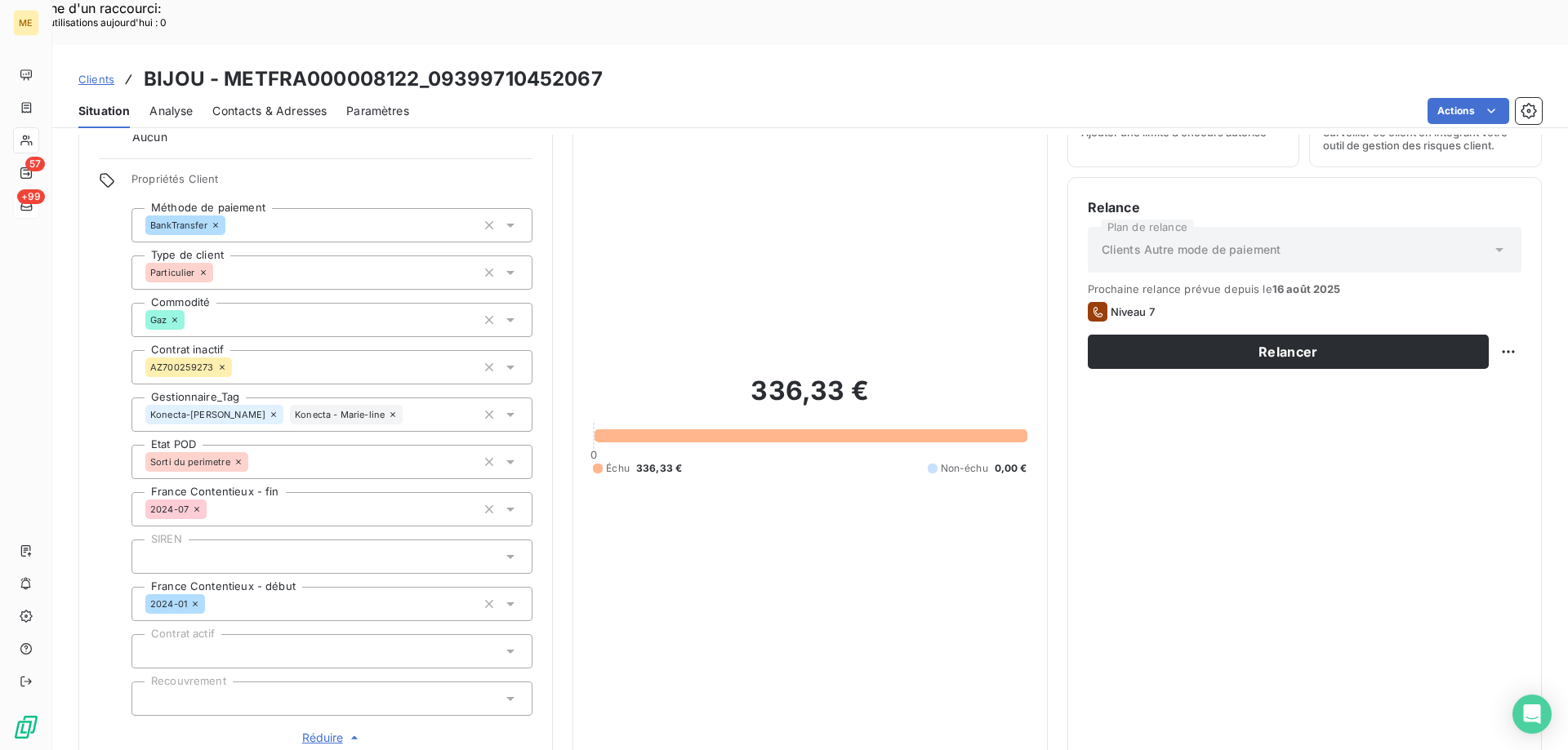
click at [415, 398] on div "Konecta-[PERSON_NAME] - Marie-line" at bounding box center [332, 414] width 401 height 34
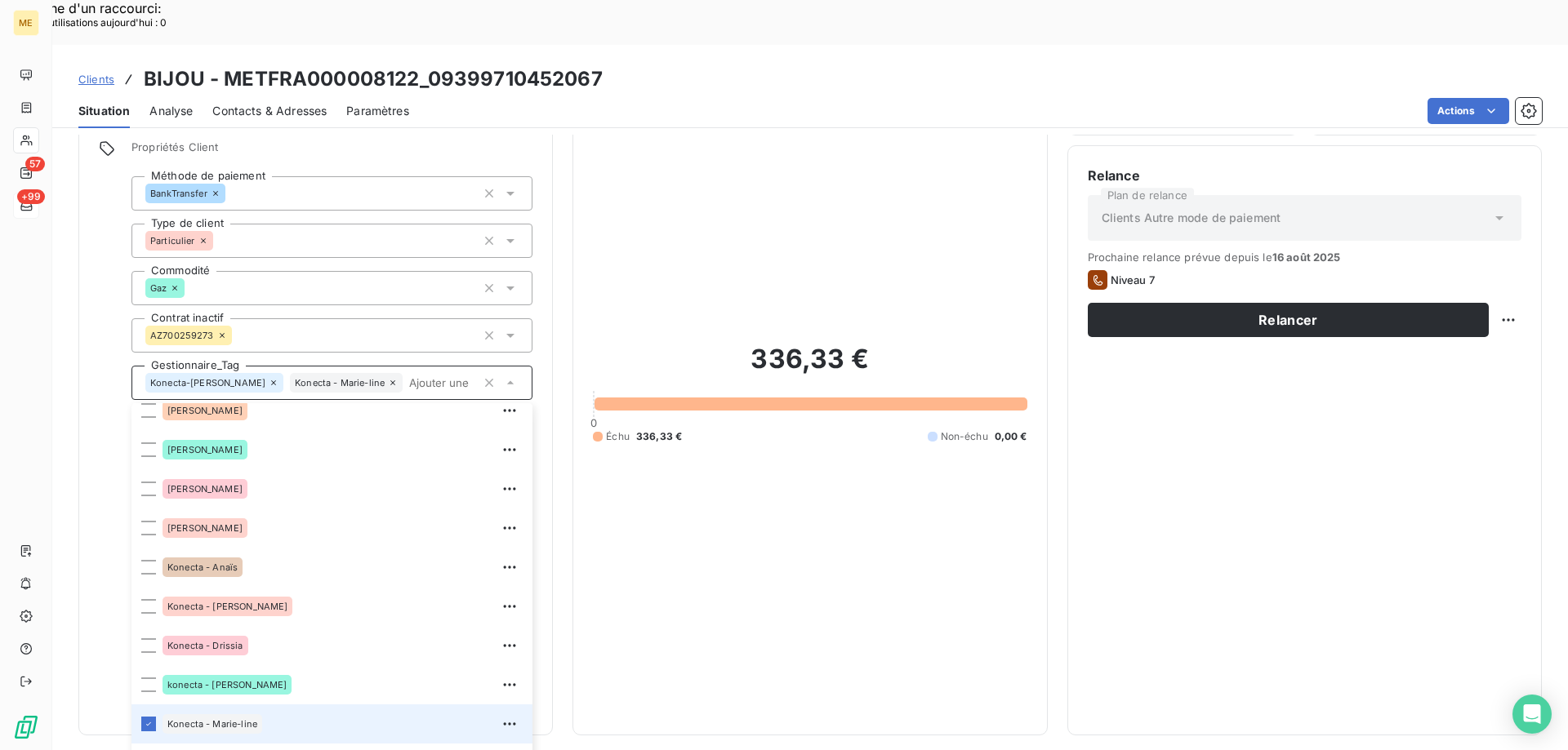
scroll to position [238, 0]
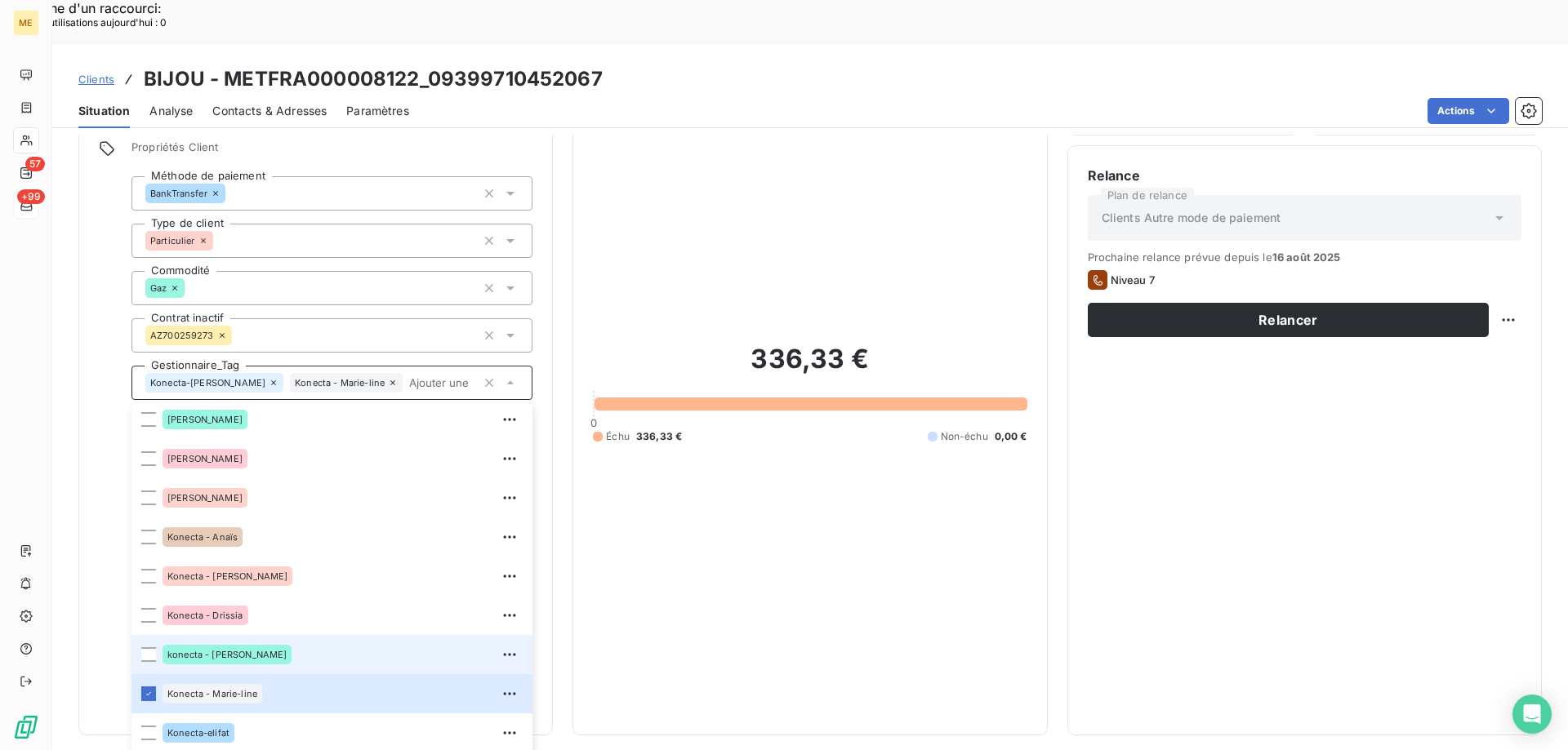
click at [150, 635] on li "konecta - [PERSON_NAME]" at bounding box center [332, 654] width 401 height 39
click at [849, 594] on div "336,33 € 0 Échu 336,33 € Non-échu 0,00 €" at bounding box center [809, 393] width 434 height 644
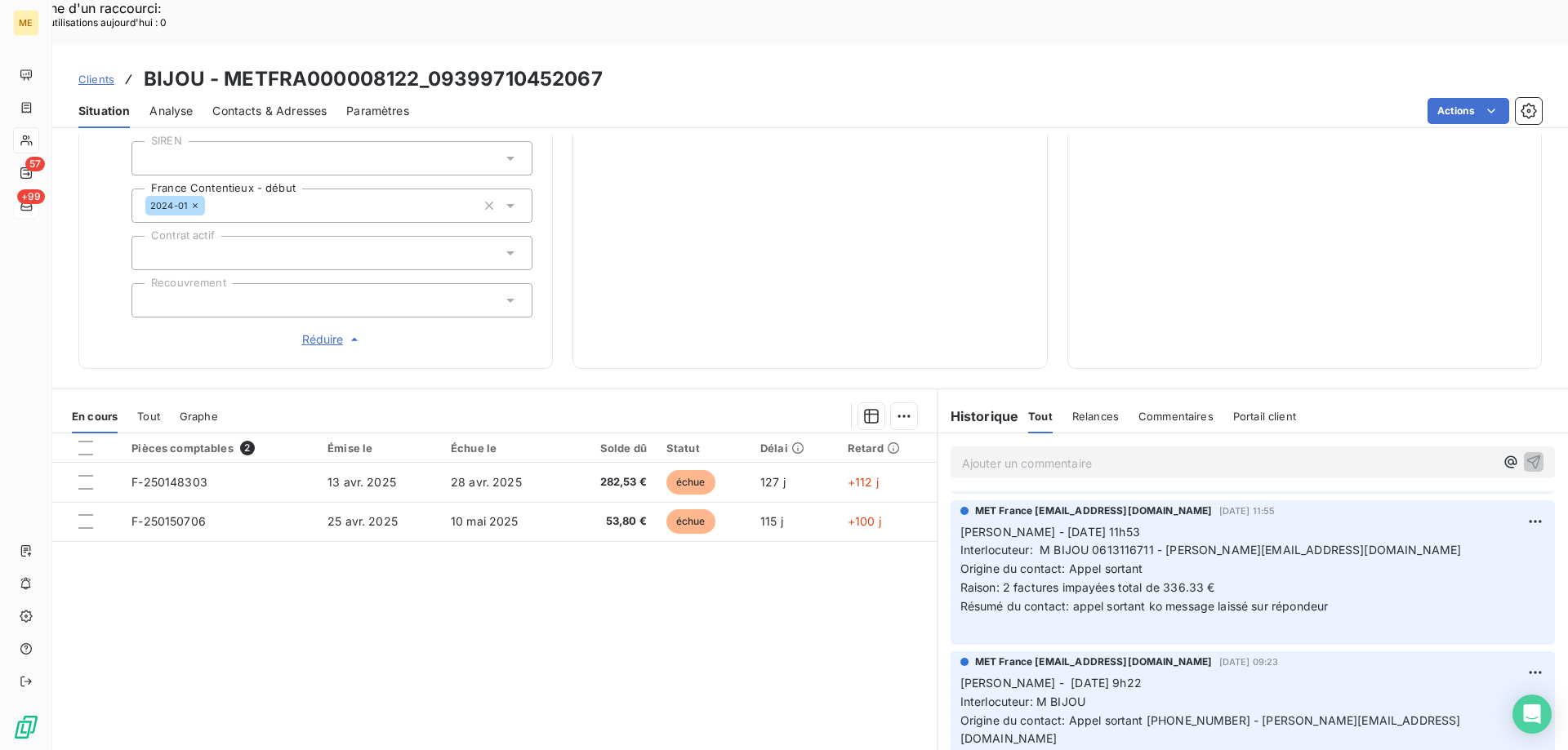
scroll to position [490, 0]
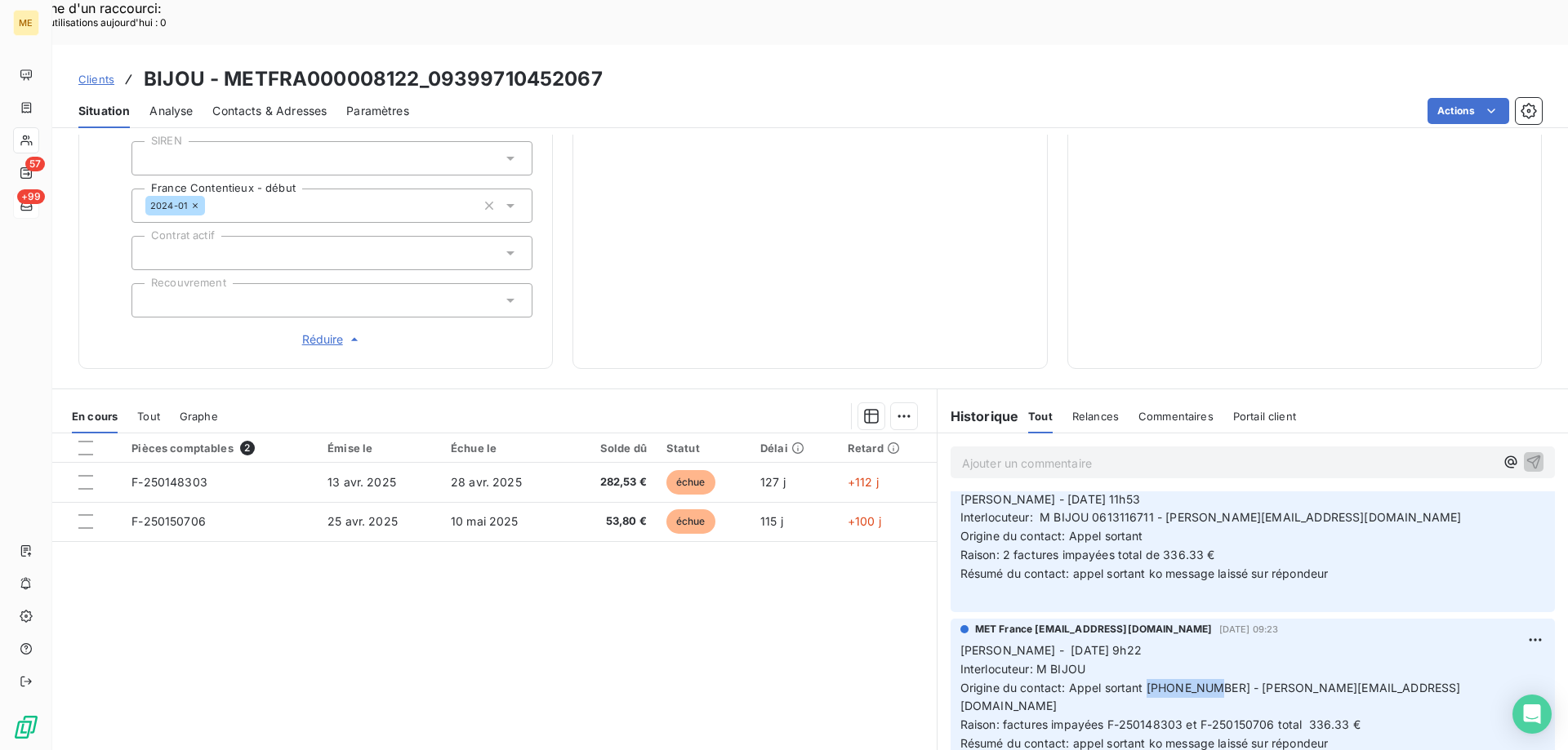
copy span "0613116711"
drag, startPoint x: 1142, startPoint y: 642, endPoint x: 1201, endPoint y: 644, distance: 59.0
click at [1201, 681] on span "Origine du contact: Appel sortant [PHONE_NUMBER] - [PERSON_NAME][EMAIL_ADDRESS]…" at bounding box center [1211, 697] width 500 height 32
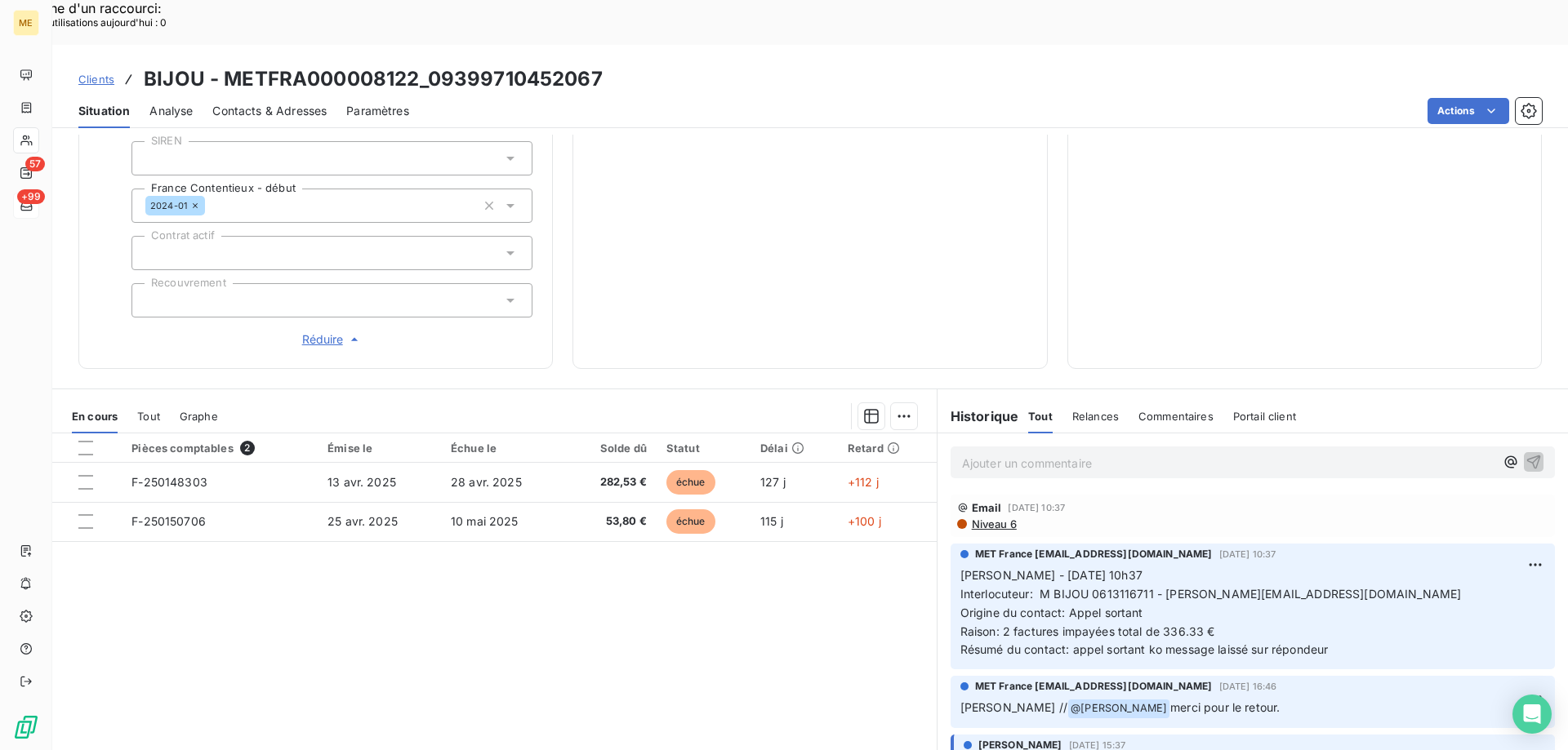
scroll to position [0, 0]
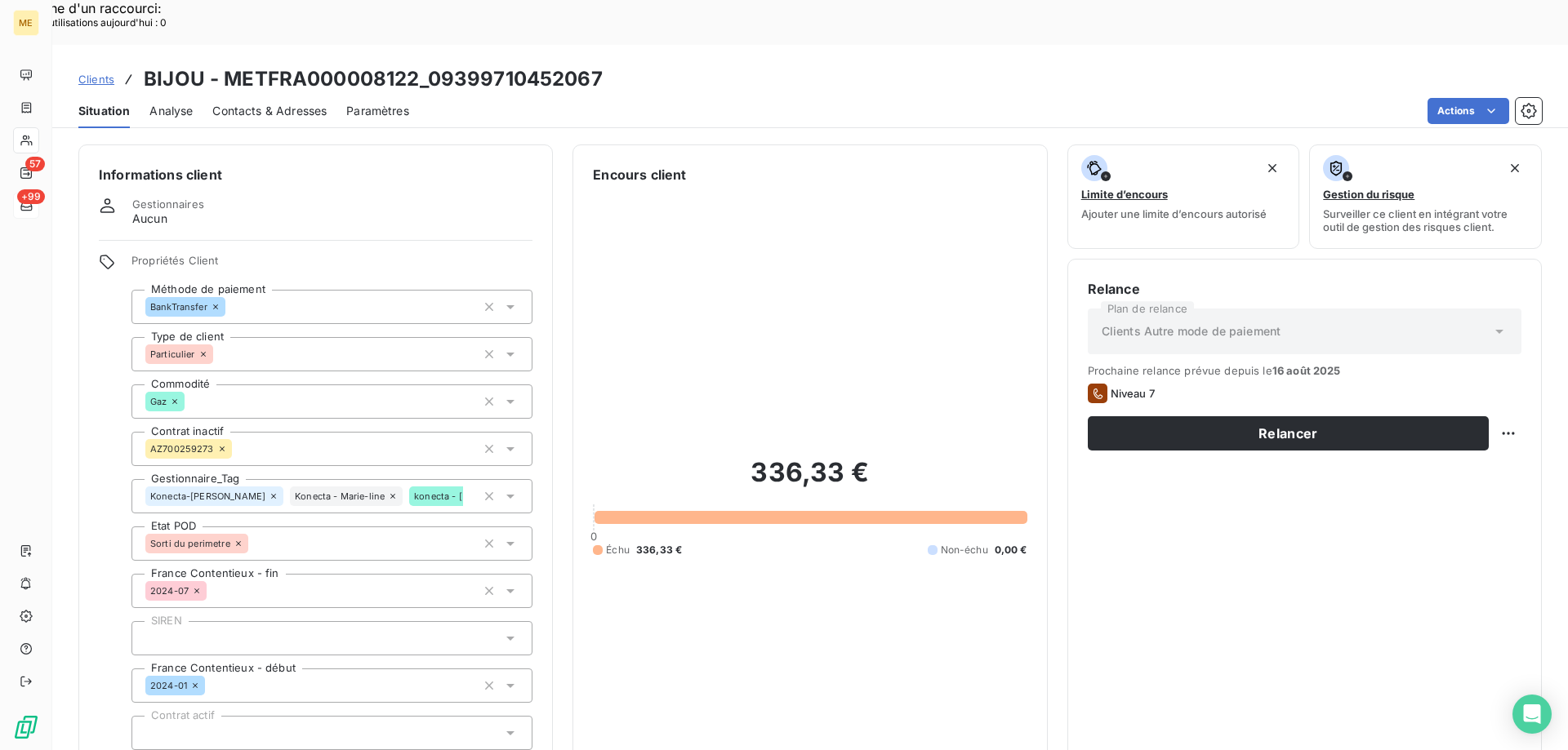
click at [895, 366] on div "336,33 € 0 Échu 336,33 € Non-échu 0,00 €" at bounding box center [809, 506] width 434 height 644
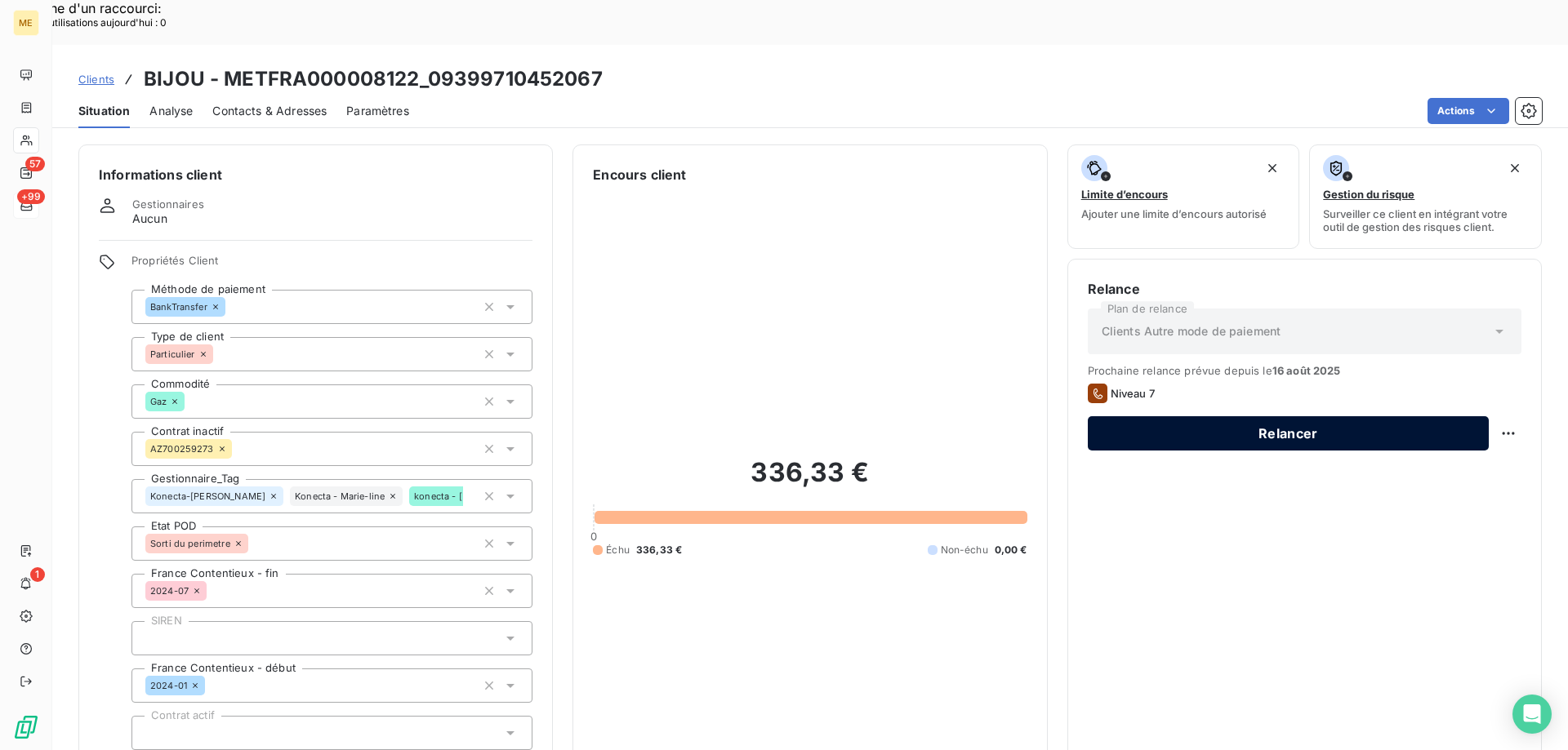
click at [1433, 416] on button "Relancer" at bounding box center [1288, 433] width 401 height 34
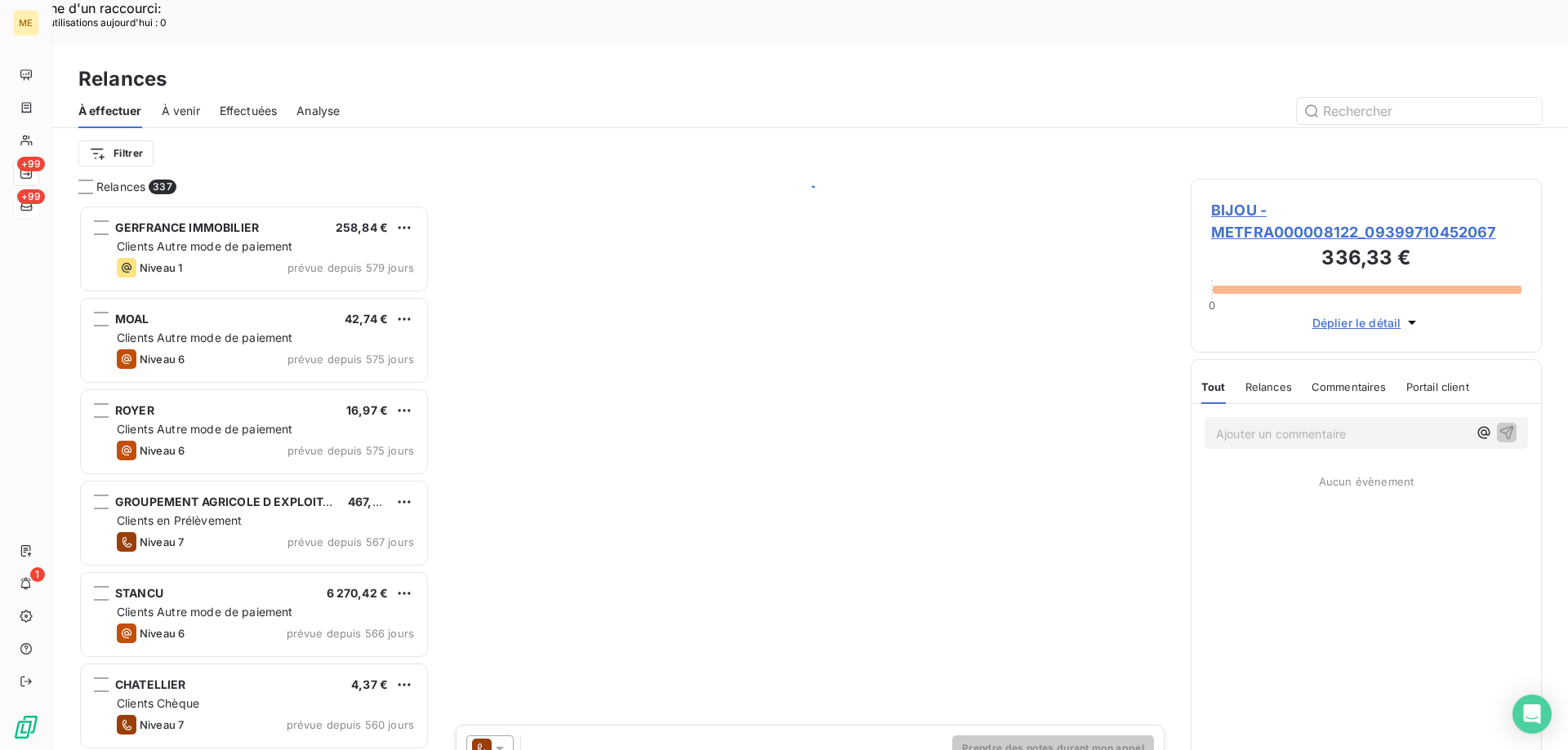
scroll to position [578, 339]
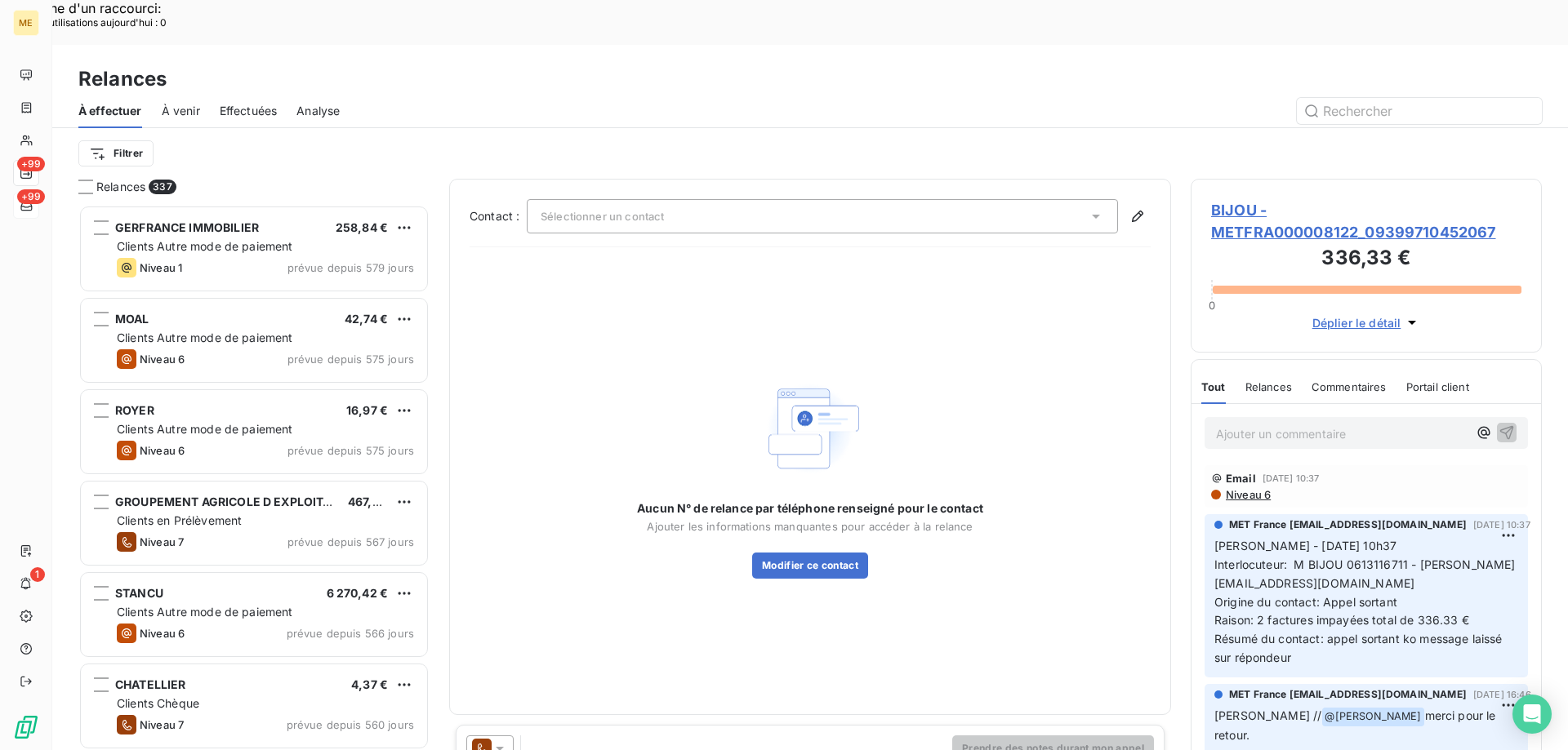
click at [502, 740] on icon at bounding box center [500, 748] width 17 height 17
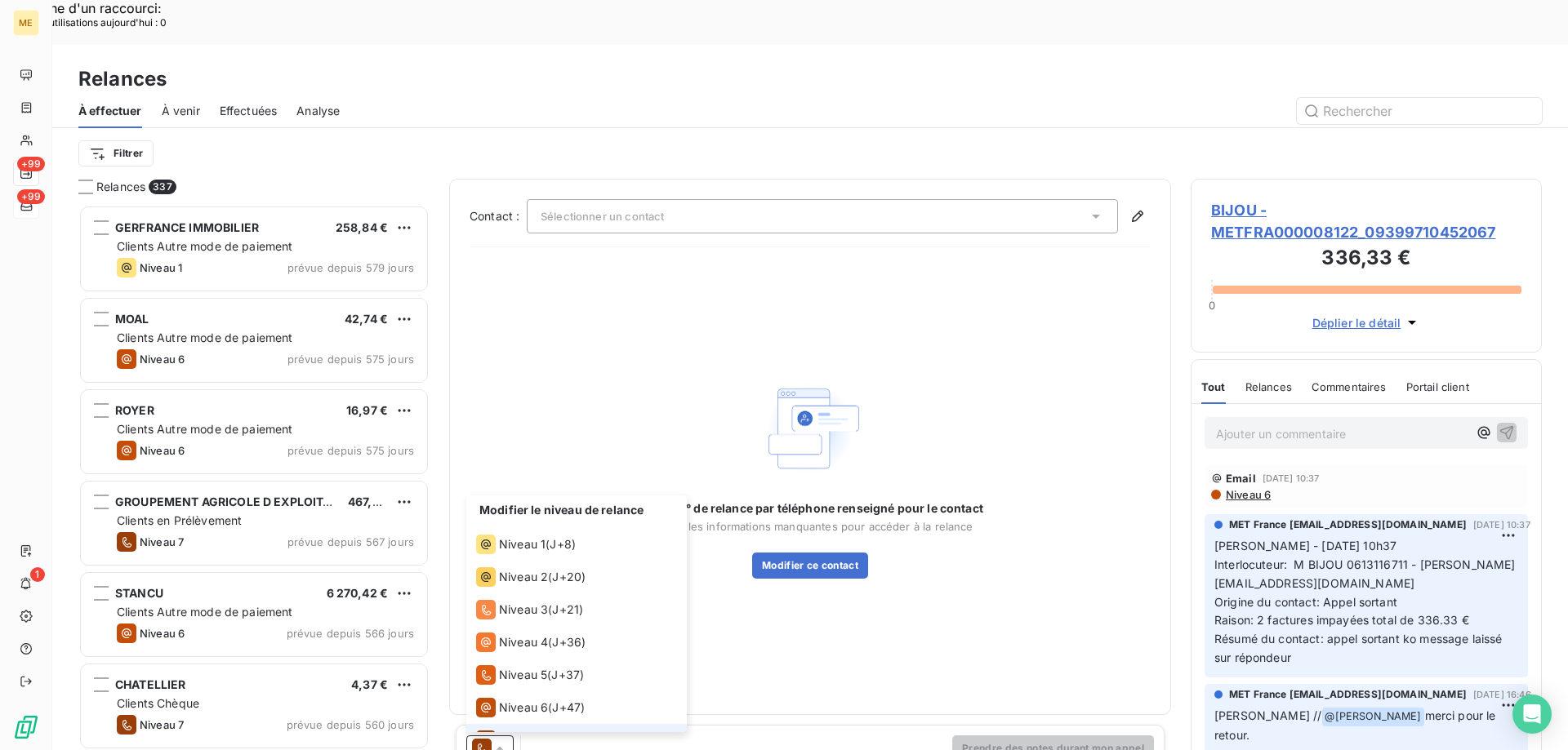
scroll to position [24, 0]
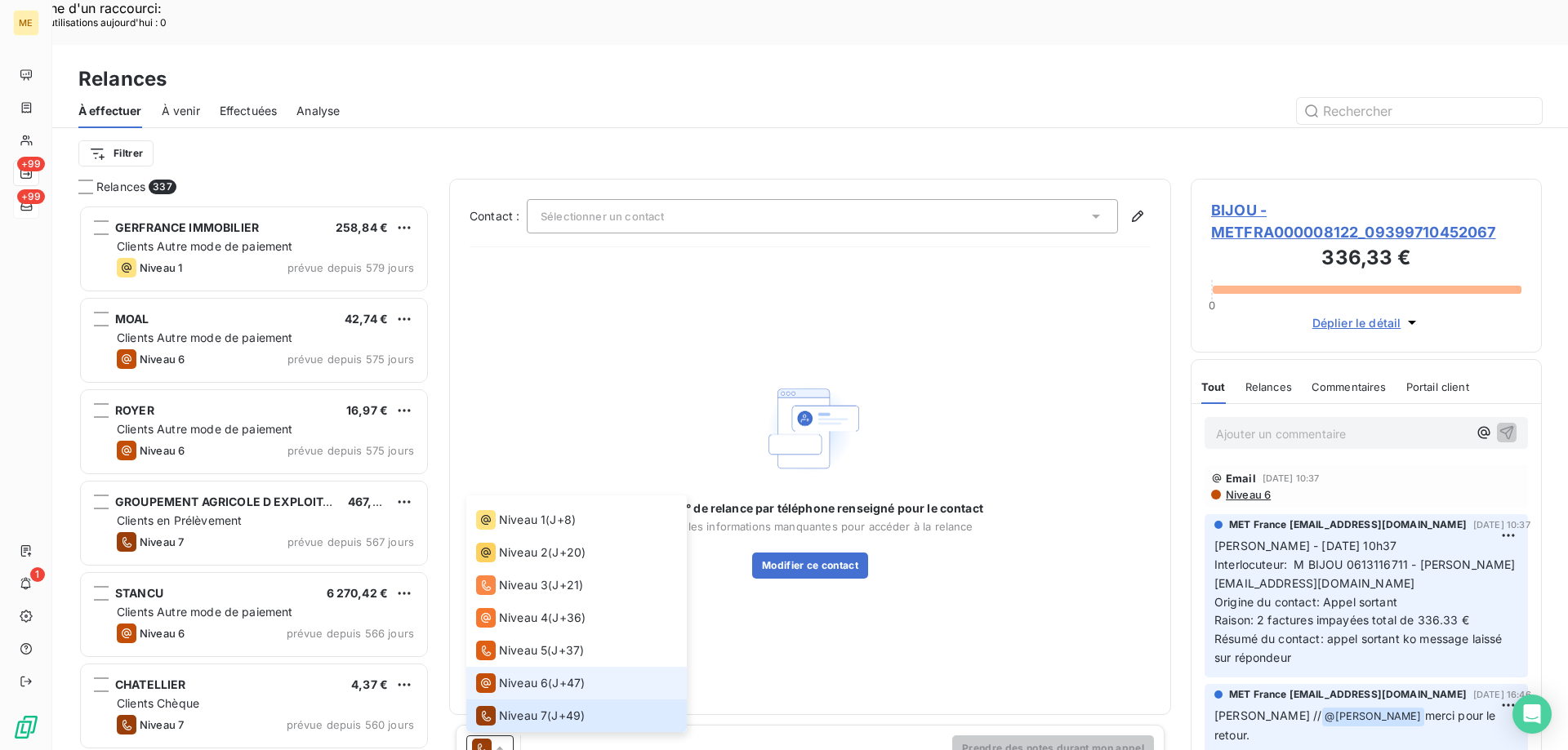
click at [514, 667] on li "Niveau 6 ( J+47 )" at bounding box center [576, 683] width 220 height 32
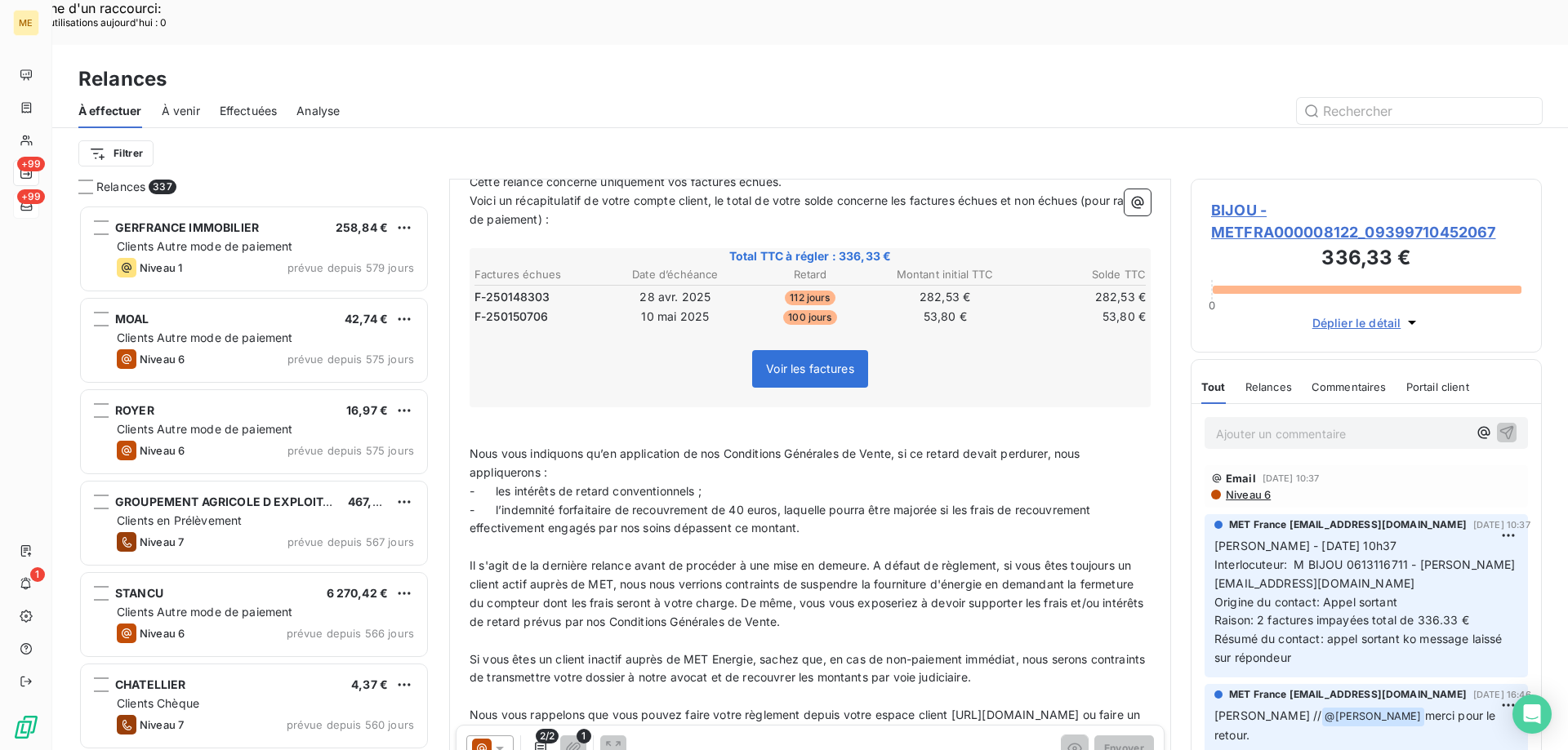
scroll to position [327, 0]
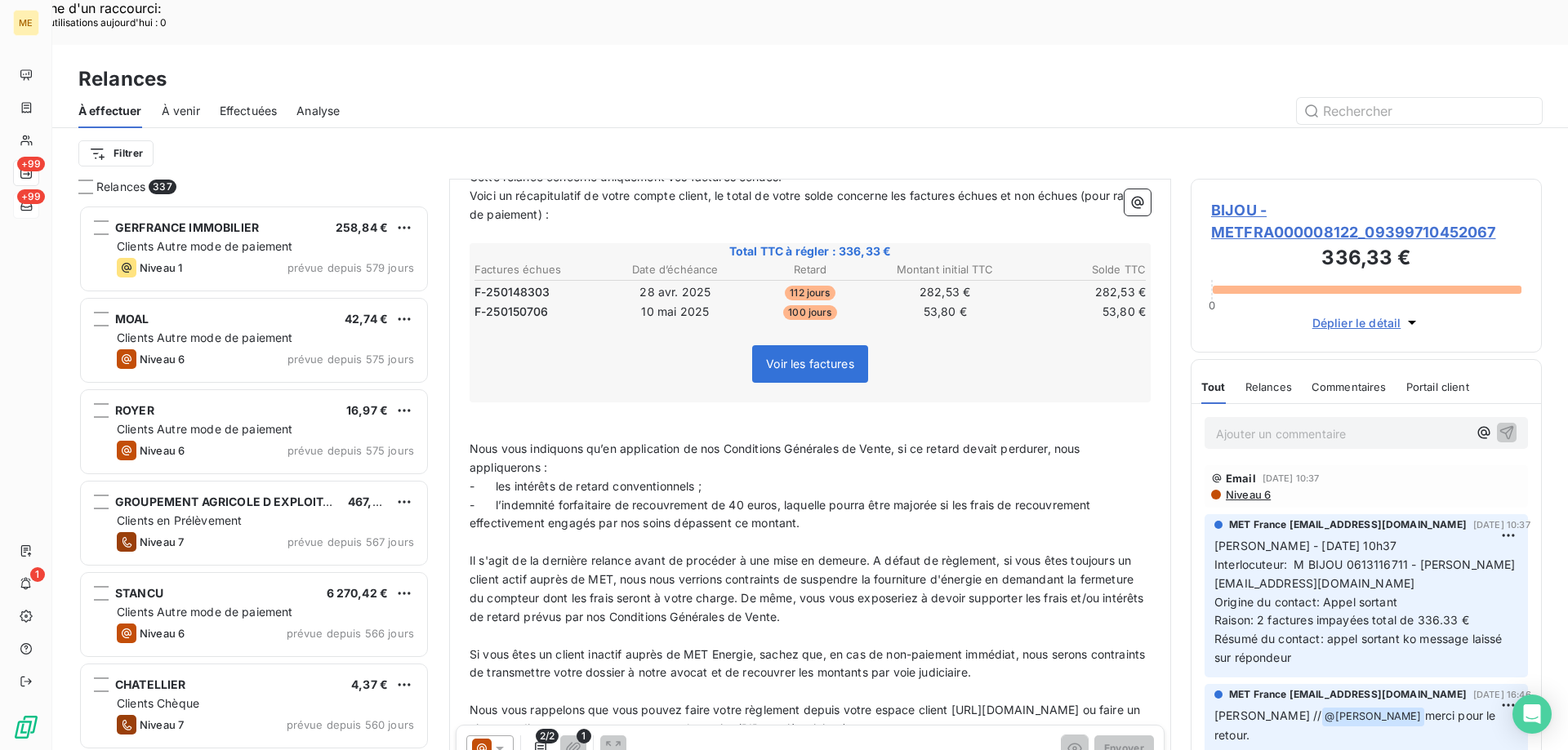
click at [491, 738] on icon at bounding box center [482, 748] width 20 height 20
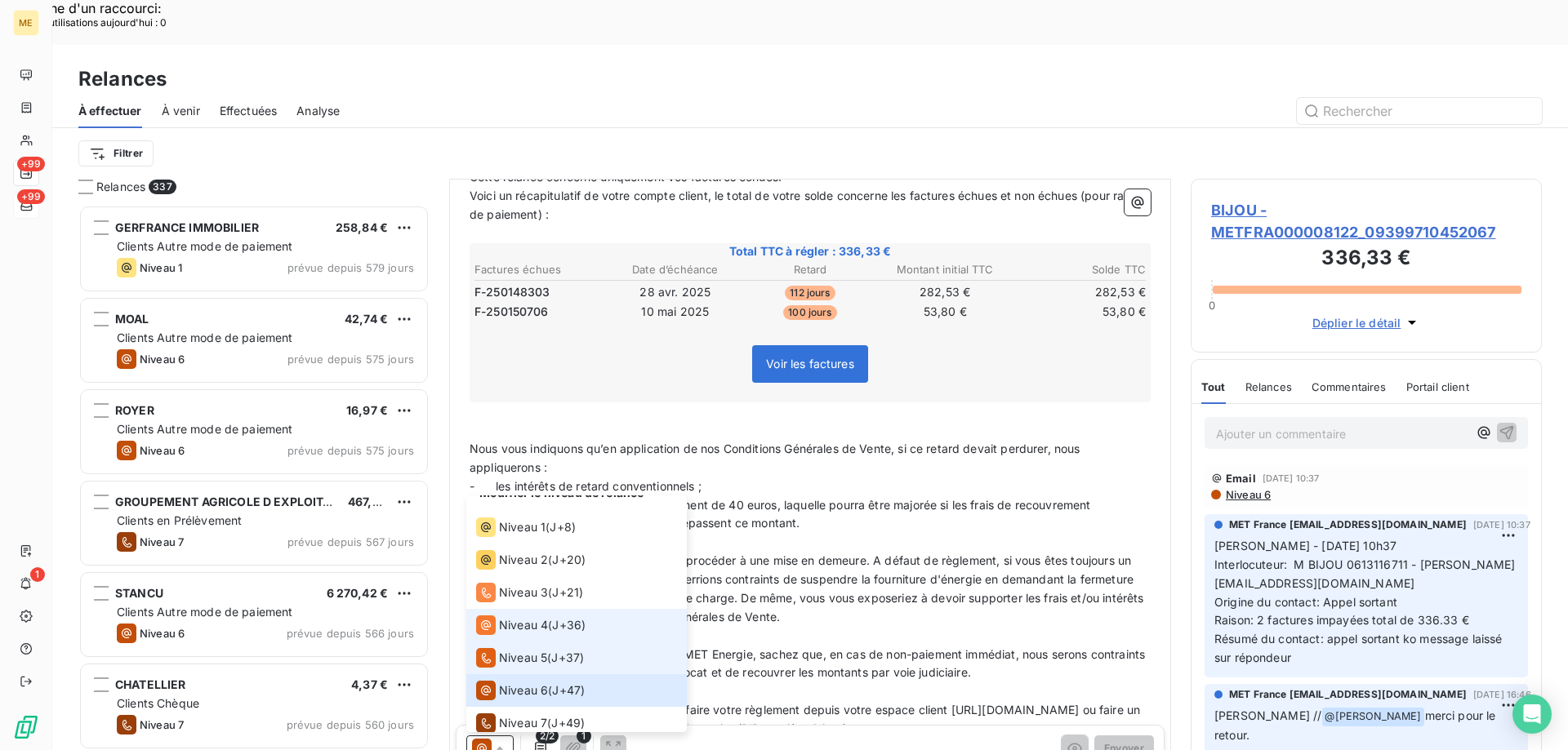
scroll to position [24, 0]
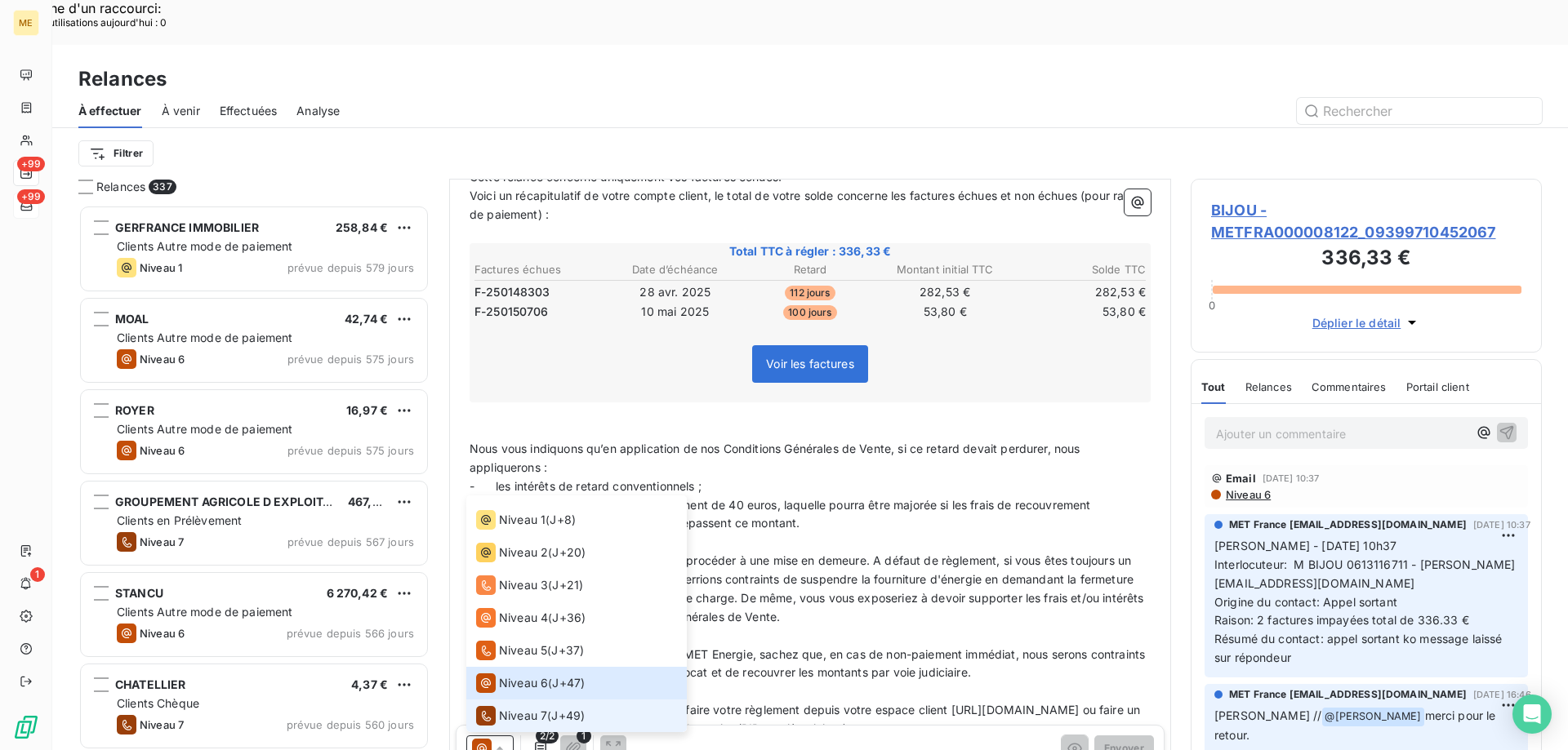
click at [585, 708] on span "J+49 )" at bounding box center [568, 716] width 33 height 17
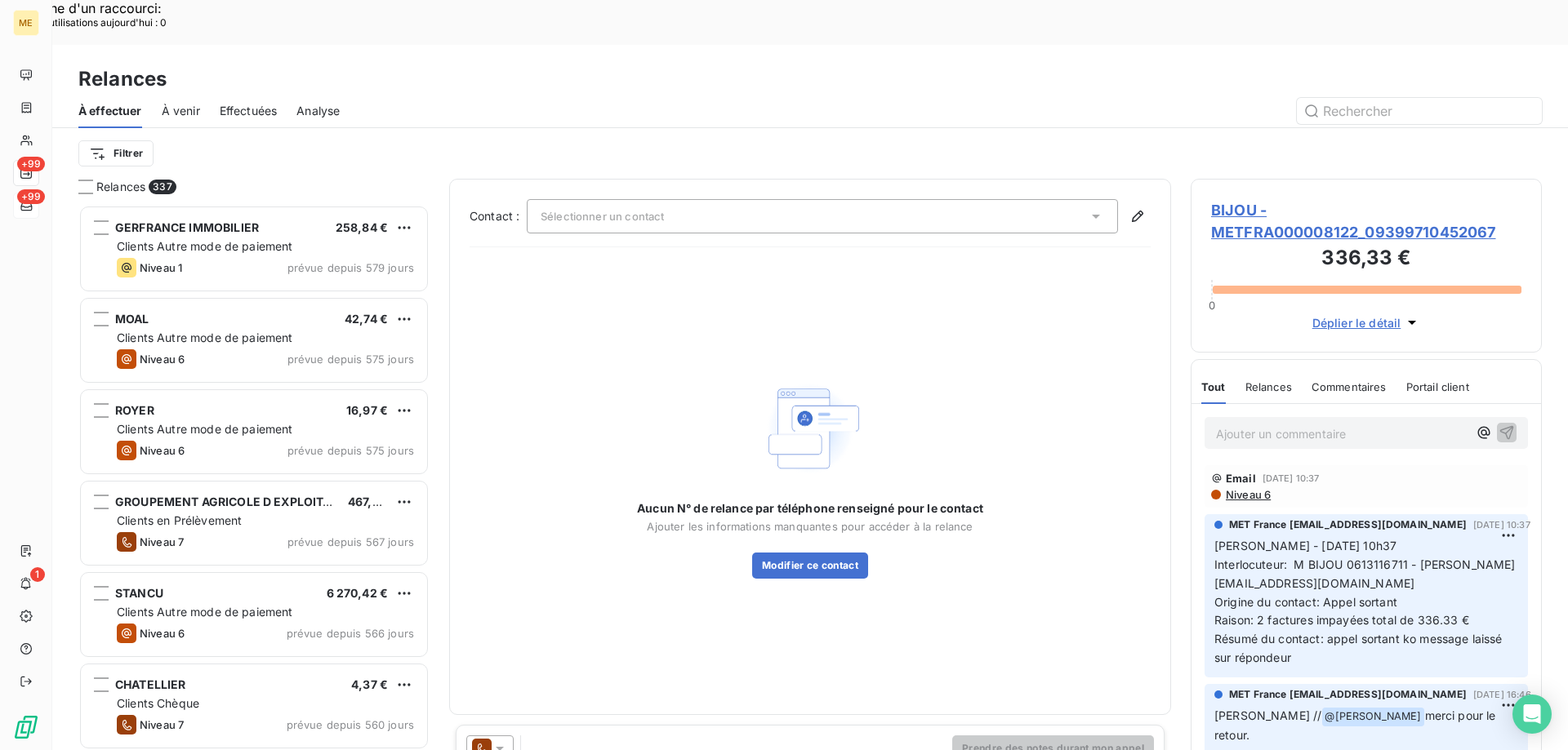
click at [1213, 199] on span "BIJOU - METFRA000008122_09399710452067" at bounding box center [1365, 221] width 310 height 44
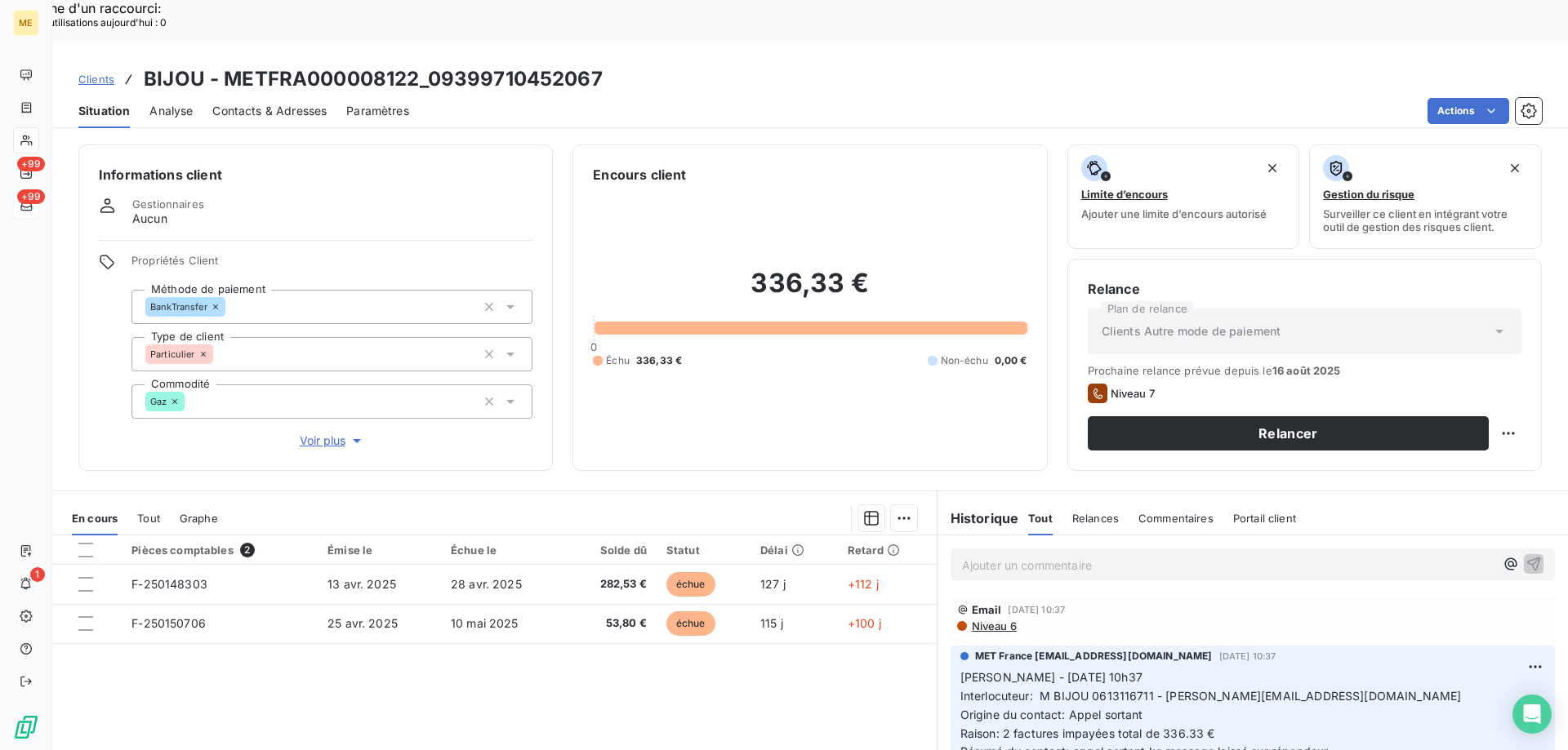
click at [1108, 553] on div "Ajouter un commentaire ﻿" at bounding box center [1228, 564] width 533 height 22
click at [1105, 555] on p "Ajouter un commentaire ﻿" at bounding box center [1228, 565] width 533 height 21
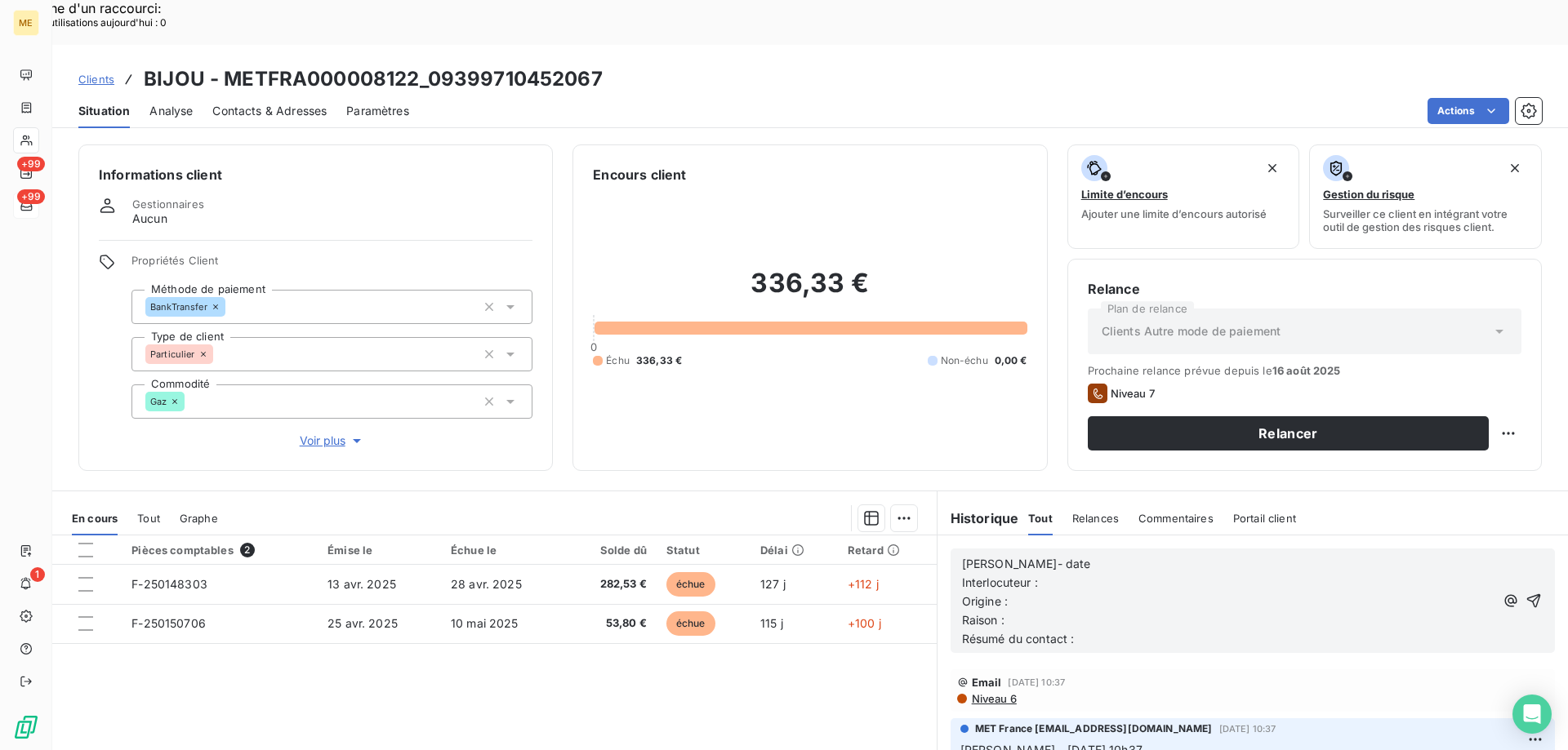
click at [1104, 555] on p "[PERSON_NAME]- date" at bounding box center [1228, 564] width 533 height 19
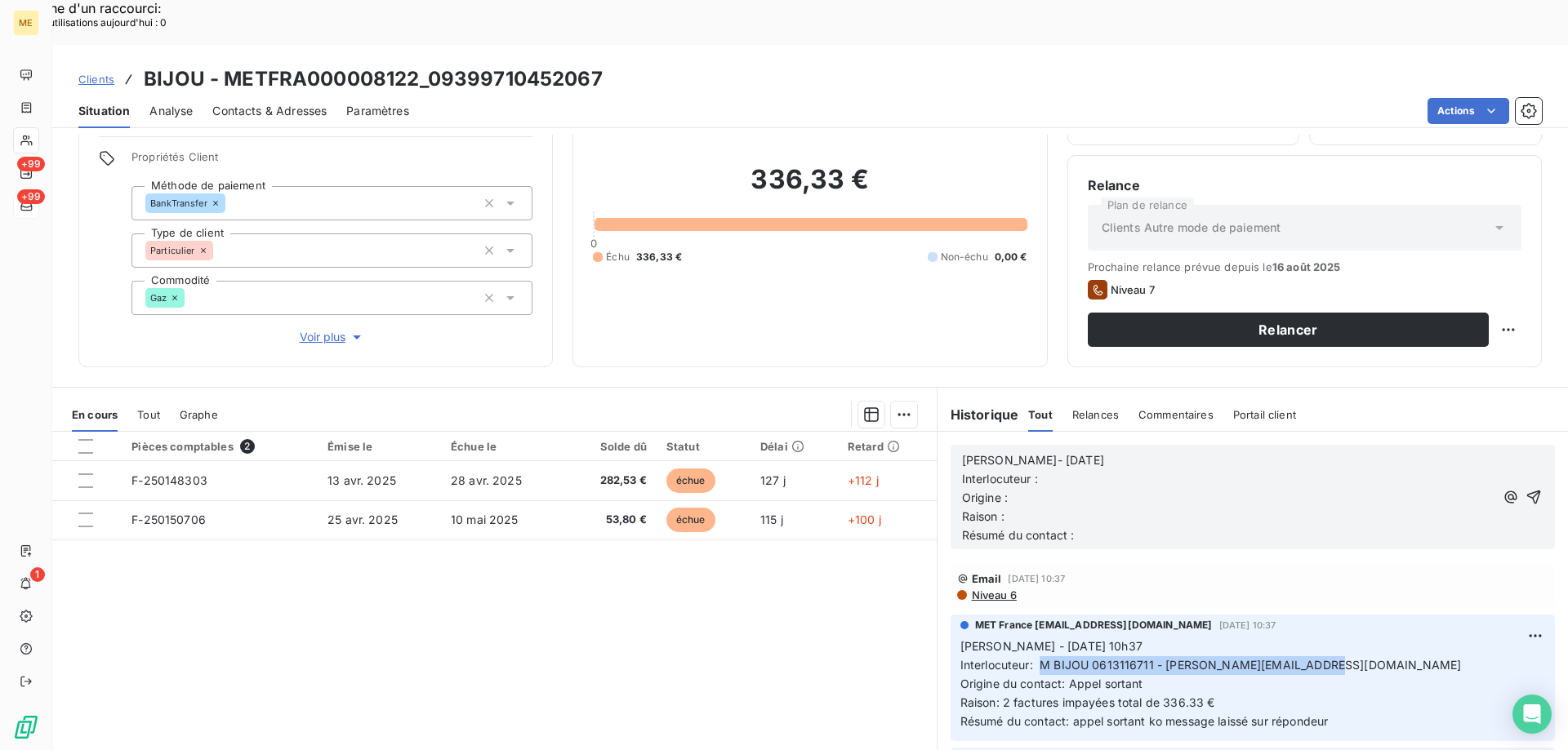
drag, startPoint x: 1035, startPoint y: 622, endPoint x: 1349, endPoint y: 620, distance: 314.0
click at [1349, 658] on span "Interlocuteur: M BIJOU 0613116711 - [PERSON_NAME][EMAIL_ADDRESS][DOMAIN_NAME]" at bounding box center [1211, 664] width 501 height 14
copy span "M BIJOU 0613116711 - [PERSON_NAME][EMAIL_ADDRESS][DOMAIN_NAME]"
click at [1084, 470] on p "Interlocuteur :" at bounding box center [1228, 479] width 533 height 19
drag, startPoint x: 1059, startPoint y: 639, endPoint x: 1153, endPoint y: 640, distance: 94.0
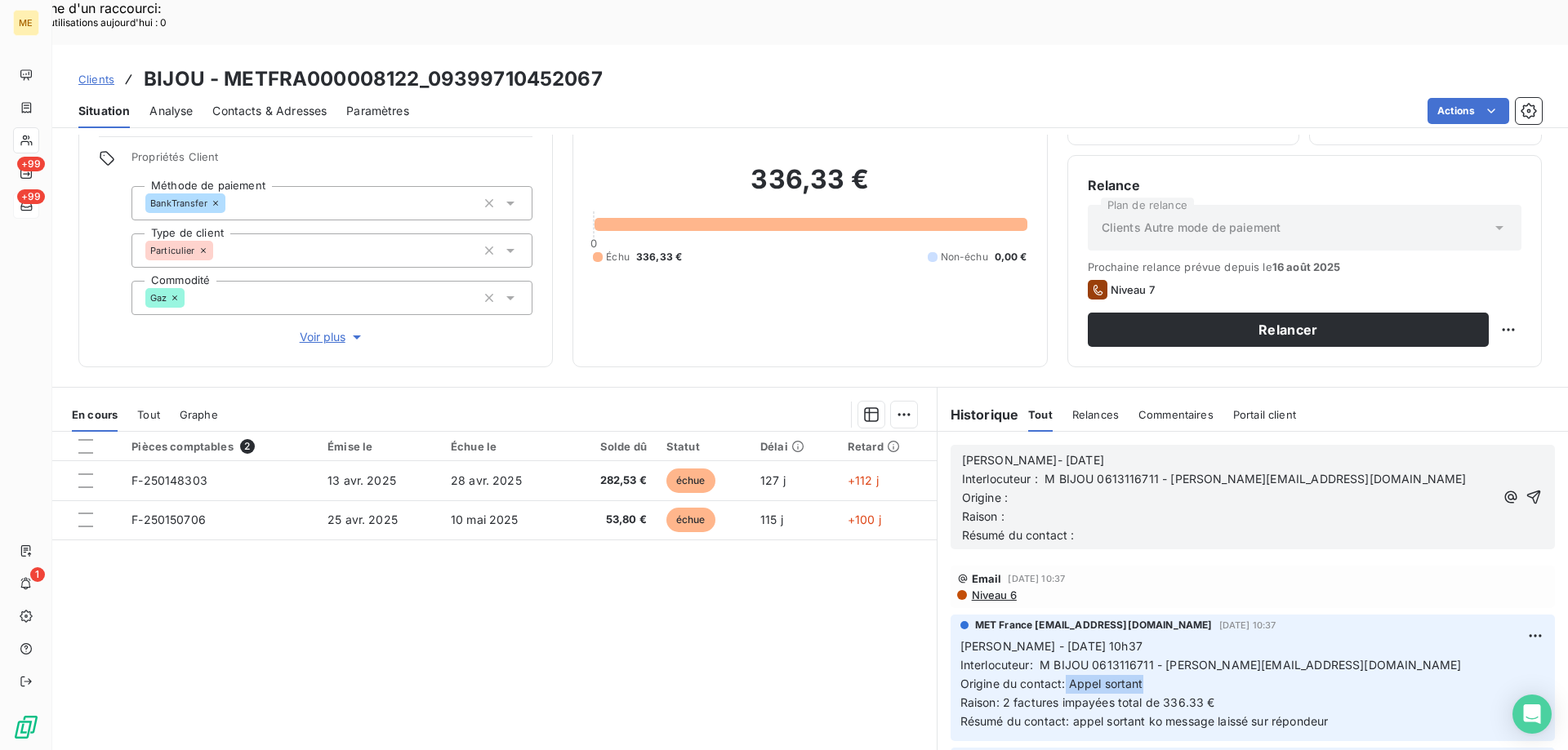
click at [1153, 640] on p "[PERSON_NAME] - [DATE] 10h37 Interlocuteur: M BIJOU 0613116711 - [PERSON_NAME][…" at bounding box center [1253, 684] width 585 height 93
click at [1030, 489] on p "Origine :" at bounding box center [1228, 498] width 533 height 19
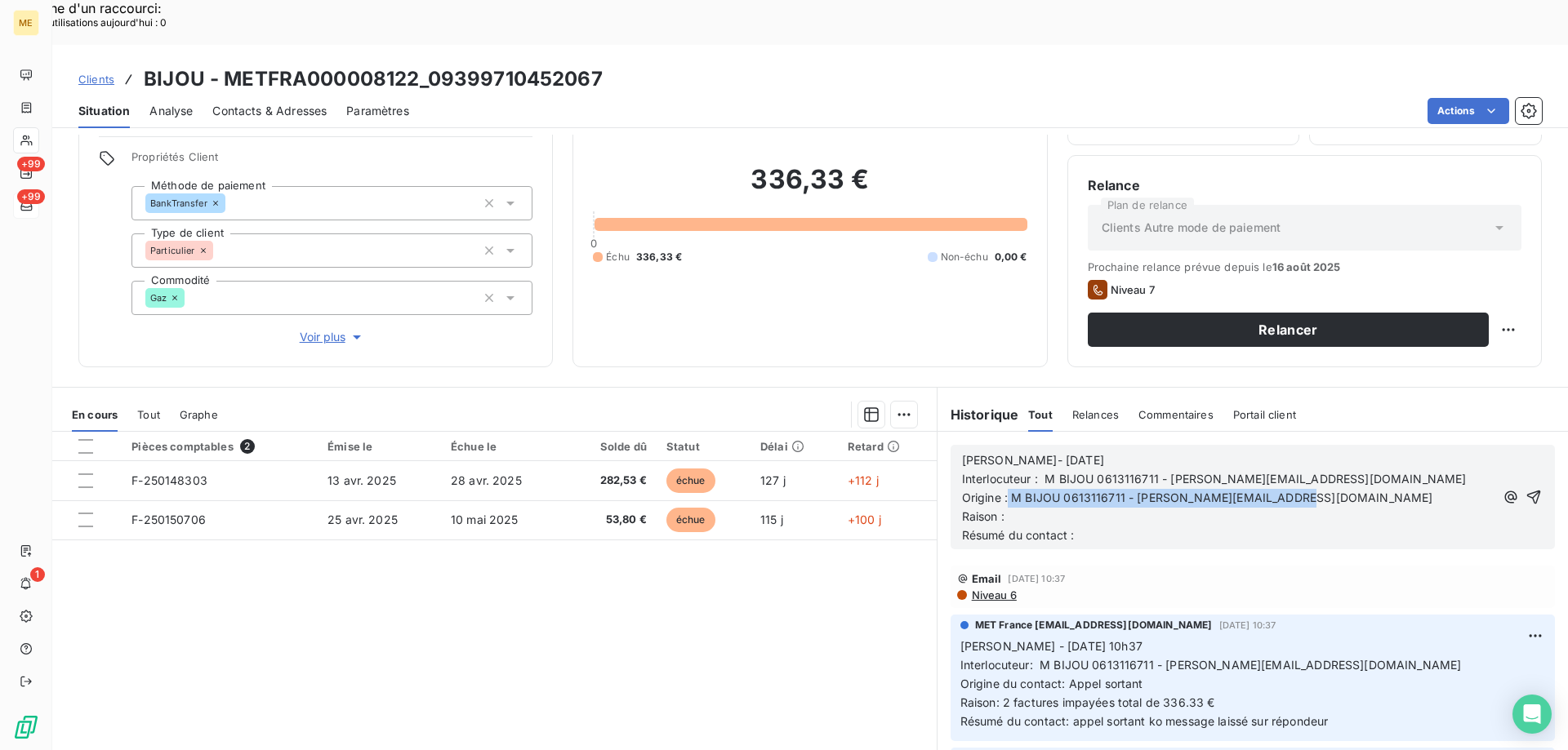
drag, startPoint x: 1003, startPoint y: 455, endPoint x: 1320, endPoint y: 454, distance: 317.0
click at [1320, 489] on p "Origine : M BIJOU 0613116711 - [PERSON_NAME][EMAIL_ADDRESS][DOMAIN_NAME]" at bounding box center [1228, 498] width 533 height 19
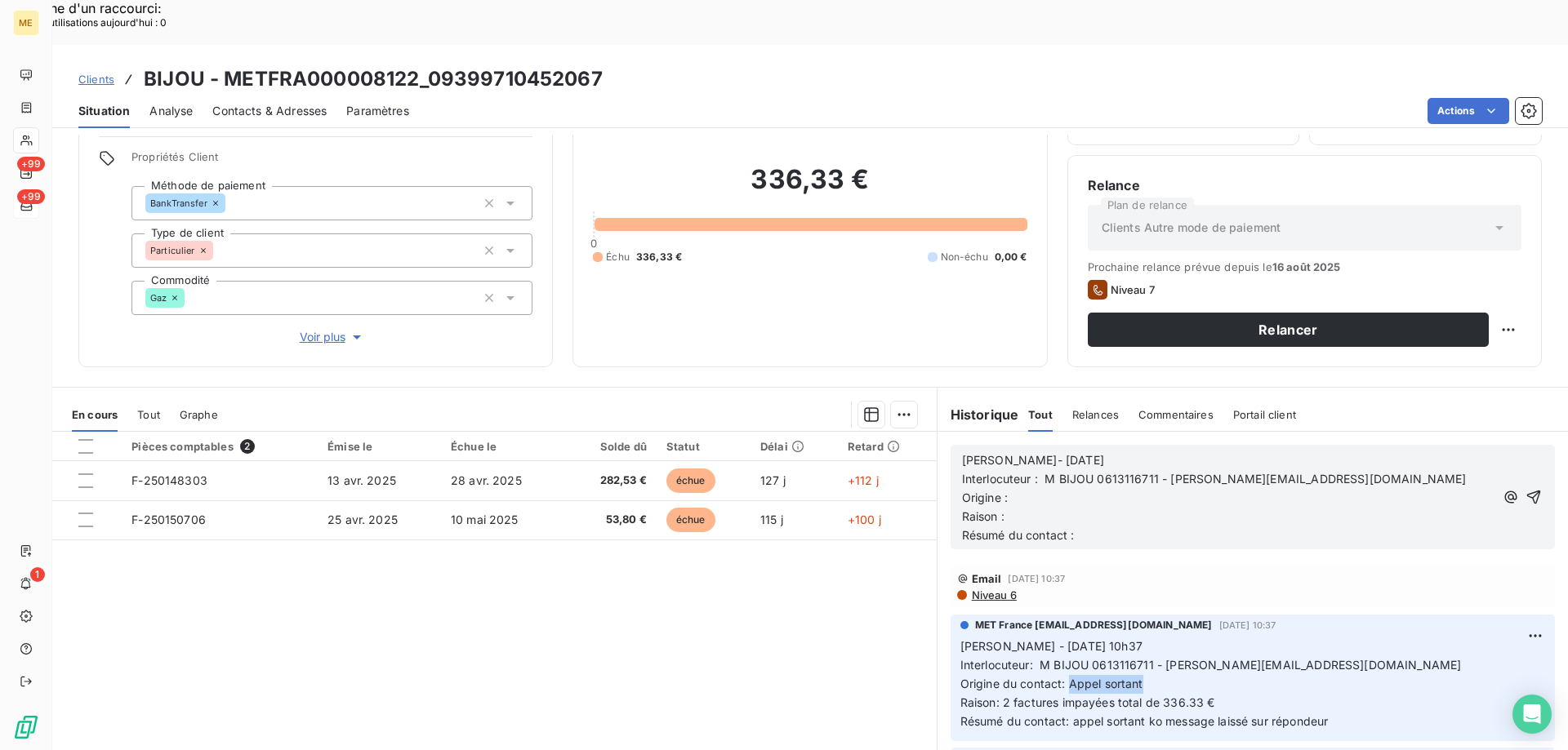
drag, startPoint x: 1061, startPoint y: 635, endPoint x: 1143, endPoint y: 636, distance: 82.0
click at [1143, 638] on p "[PERSON_NAME] - [DATE] 10h37 Interlocuteur: M BIJOU 0613116711 - [PERSON_NAME][…" at bounding box center [1253, 684] width 585 height 93
copy span "Appel sortant"
click at [1035, 470] on p "Interlocuteur : M BIJOU 0613116711 - [PERSON_NAME][EMAIL_ADDRESS][DOMAIN_NAME]" at bounding box center [1228, 479] width 533 height 19
click at [1035, 489] on p "Origine :" at bounding box center [1228, 498] width 533 height 19
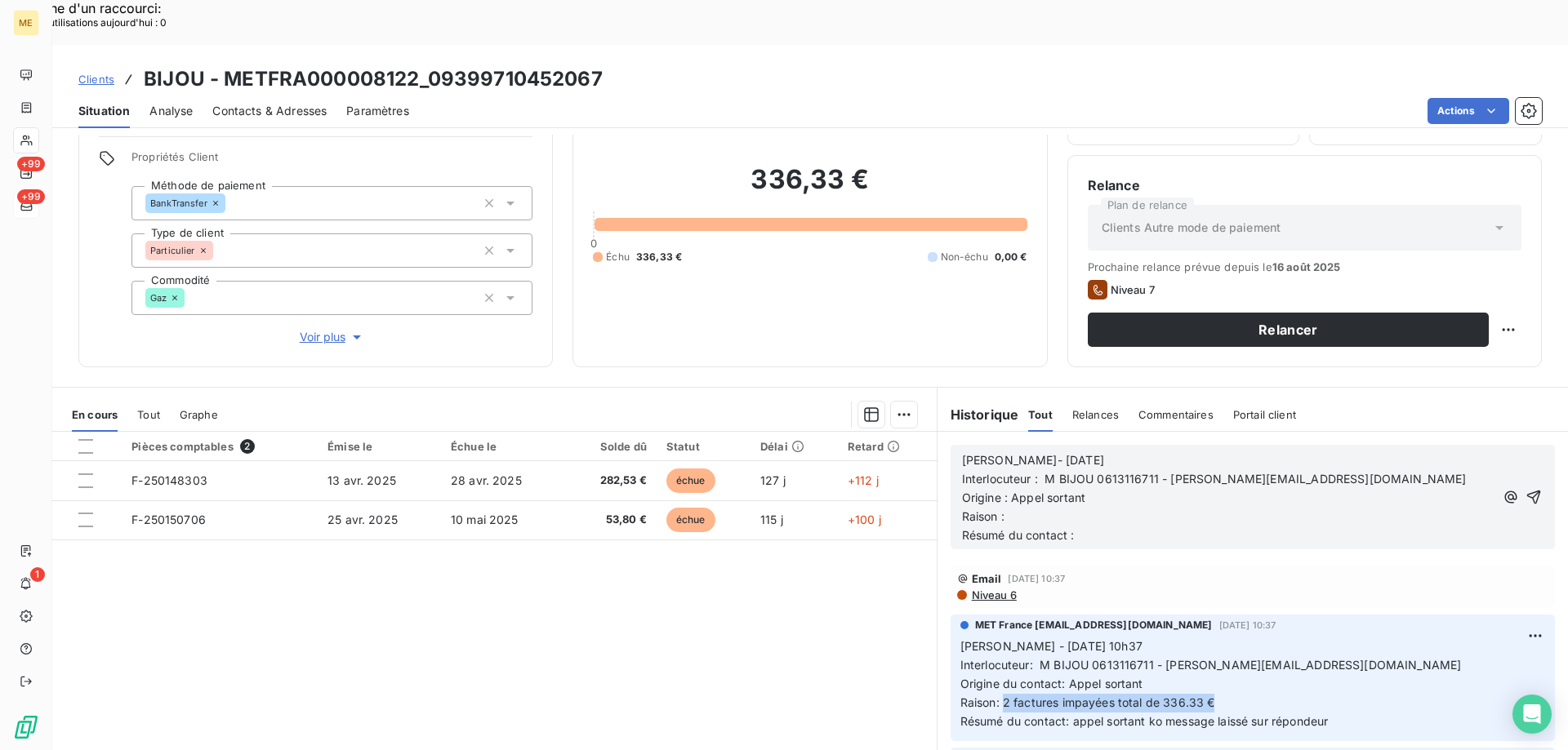
copy span "2 factures impayées total de 336.33 €"
drag, startPoint x: 997, startPoint y: 657, endPoint x: 1173, endPoint y: 591, distance: 188.0
click at [1246, 649] on p "[PERSON_NAME] - [DATE] 10h37 Interlocuteur: M BIJOU 0613116711 - [PERSON_NAME][…" at bounding box center [1253, 684] width 585 height 93
click at [1085, 527] on p "Résumé du contact :" at bounding box center [1228, 536] width 533 height 19
click at [1092, 507] on p "Raison :" at bounding box center [1228, 517] width 533 height 19
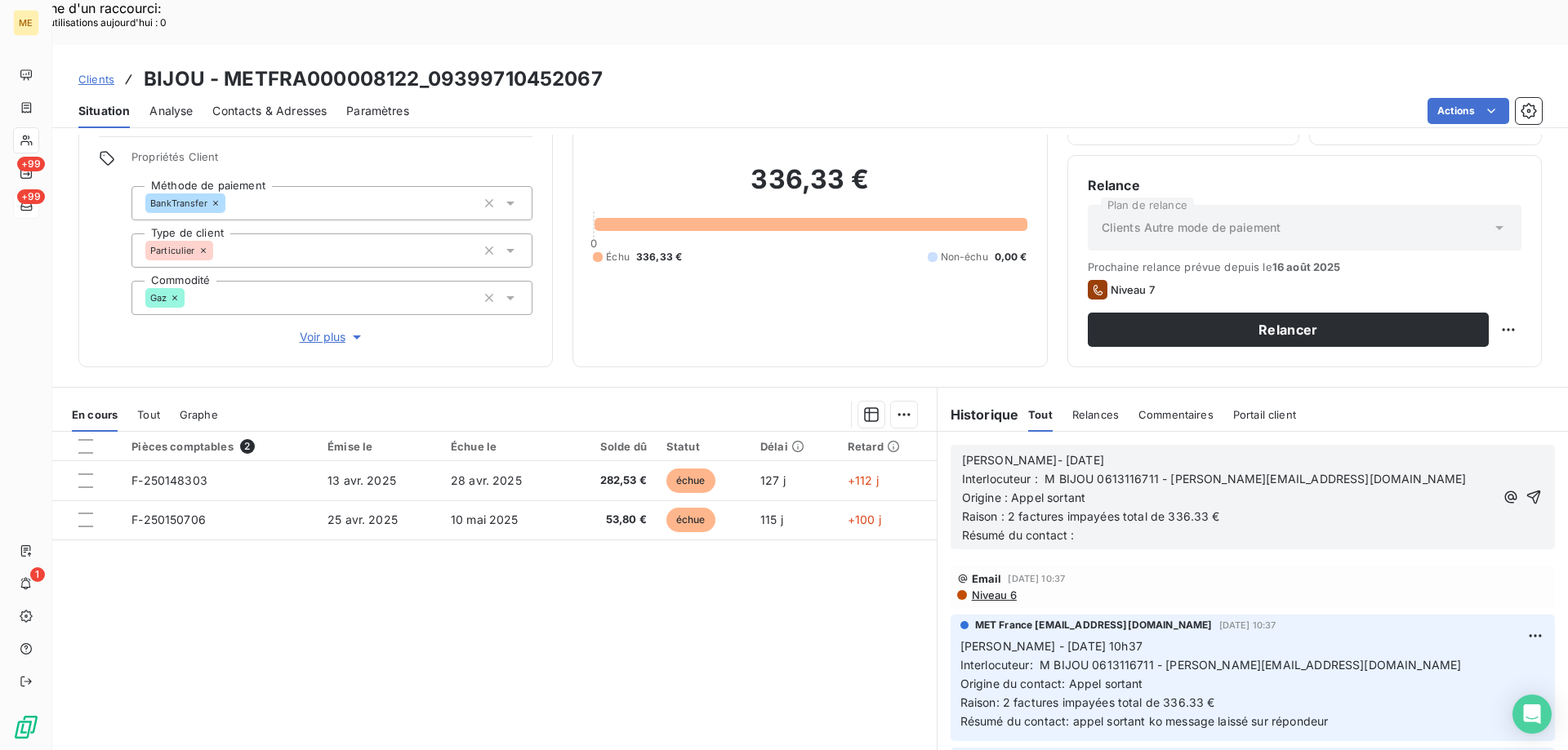
click at [1112, 527] on p "Résumé du contact :" at bounding box center [1228, 536] width 533 height 19
click at [1202, 528] on span "Résumé du contact : Client souhaite être recontacter [DATE] a 9h30 - tache lp m…" at bounding box center [1190, 535] width 456 height 14
click at [0, 0] on lt-span "recontact é" at bounding box center [0, 0] width 0 height 0
click at [1138, 509] on span "Raison : 2 factures impayées total de 336.33 €" at bounding box center [1091, 516] width 258 height 14
click at [0, 0] on lt-span "total es" at bounding box center [0, 0] width 0 height 0
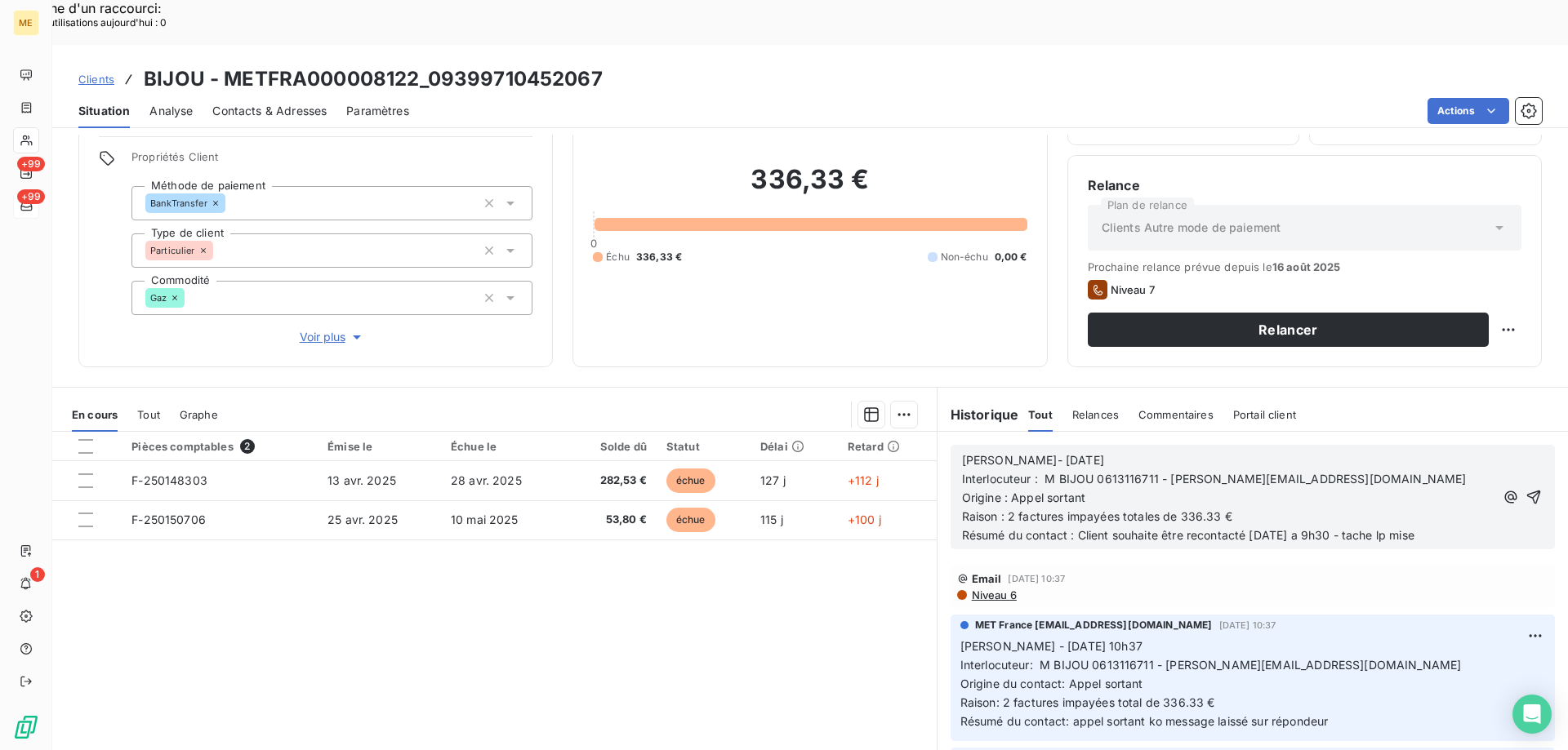
click at [1303, 528] on span "Résumé du contact : Client souhaite être recontacté [DATE] a 9h30 - tache lp mi…" at bounding box center [1188, 535] width 452 height 14
click at [0, 0] on lt-em "9 h 30" at bounding box center [0, 0] width 0 height 0
click at [1296, 528] on span "Résumé du contact : Client souhaite être recontacté [DATE] a 9 h 30 - tache lp …" at bounding box center [1192, 535] width 459 height 14
click at [0, 0] on lt-span "à" at bounding box center [0, 0] width 0 height 0
click at [1526, 489] on icon "button" at bounding box center [1534, 498] width 17 height 17
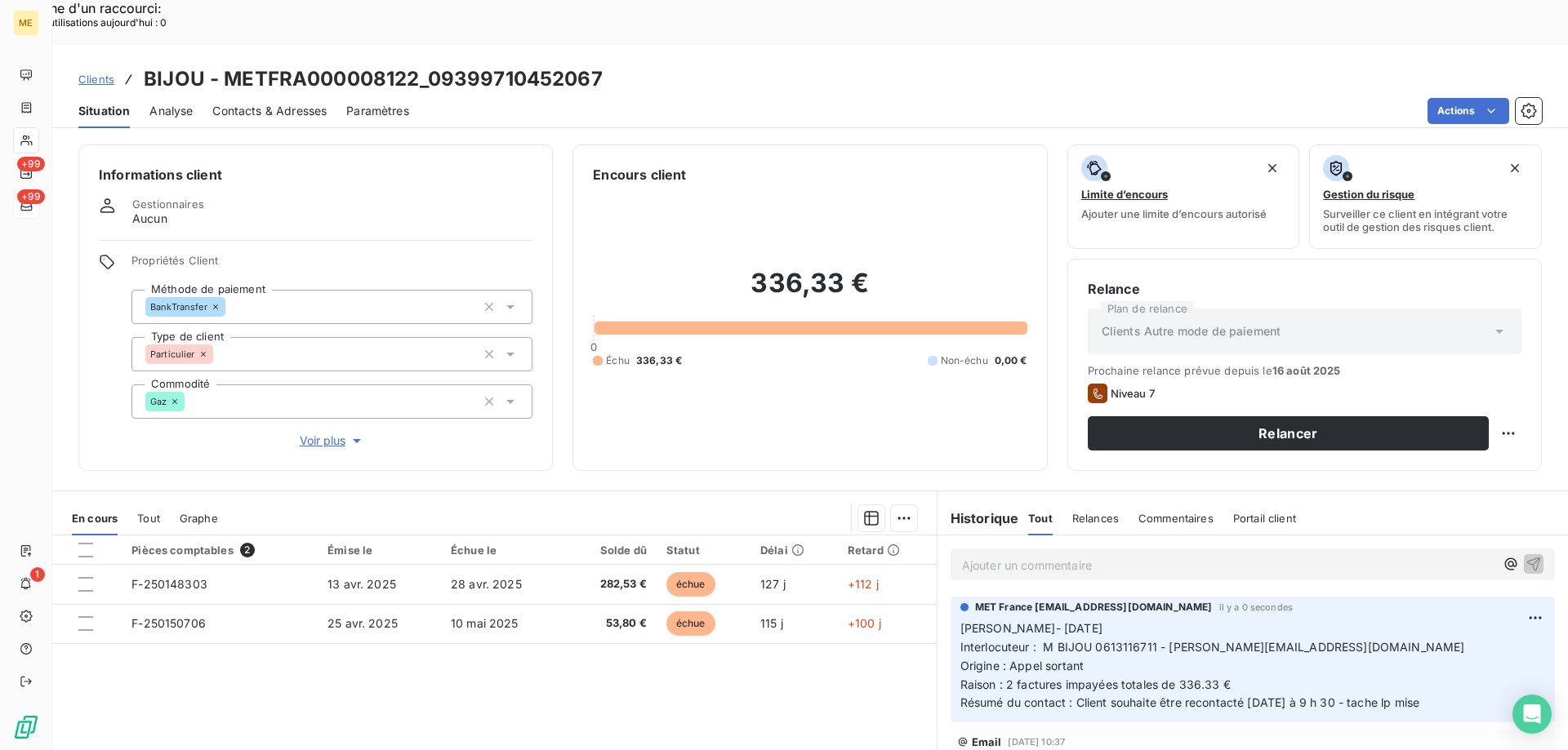
click at [1511, 393] on div "Relance Plan de relance Clients Autre mode de paiement Prochaine relance prévue…" at bounding box center [1304, 365] width 474 height 213
click at [1467, 419] on div "Replanifier cette action" at bounding box center [1428, 424] width 146 height 26
select select "7"
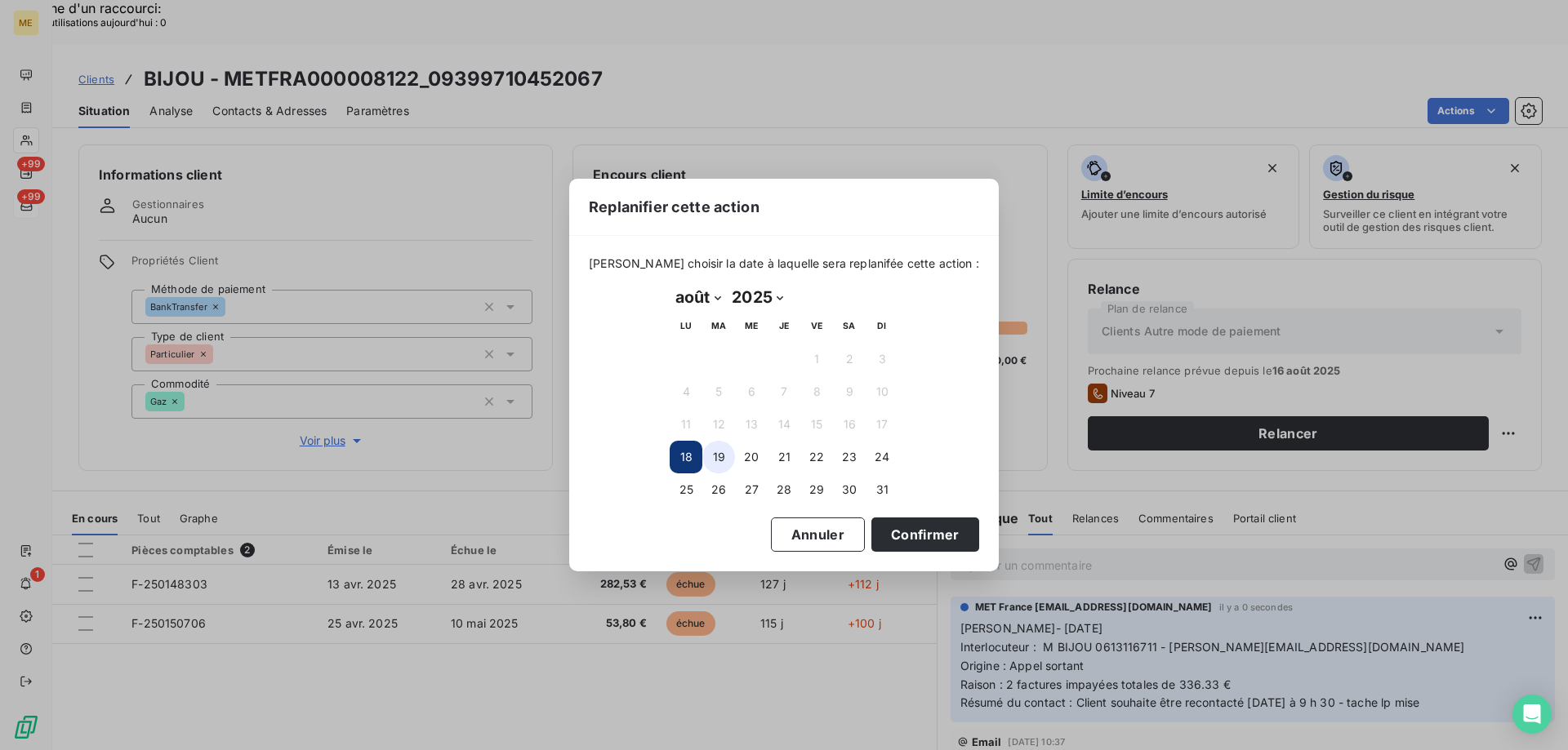
click at [724, 463] on button "19" at bounding box center [718, 457] width 32 height 32
click at [872, 531] on button "Confirmer" at bounding box center [926, 534] width 108 height 34
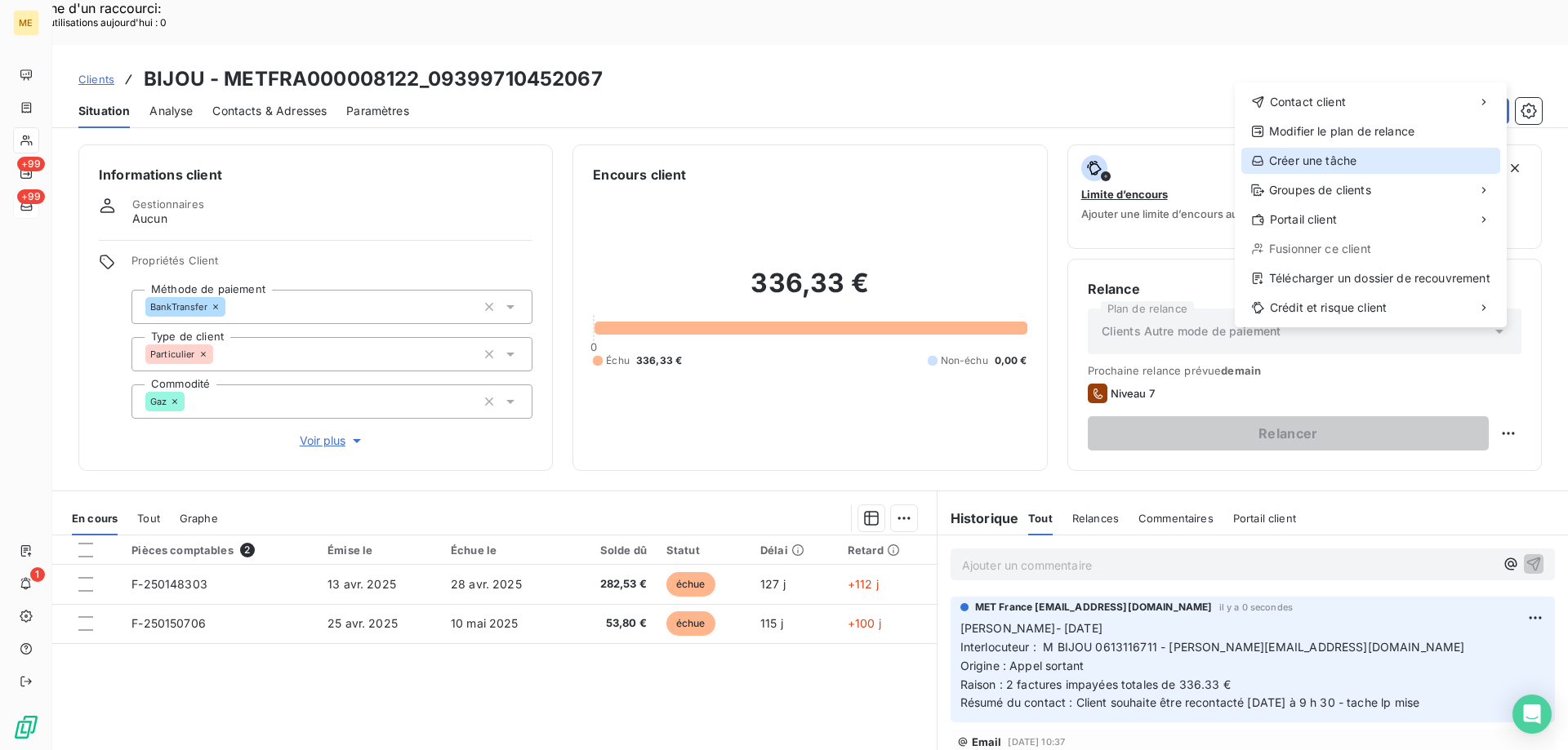
click at [1372, 164] on div "Créer une tâche" at bounding box center [1371, 160] width 259 height 26
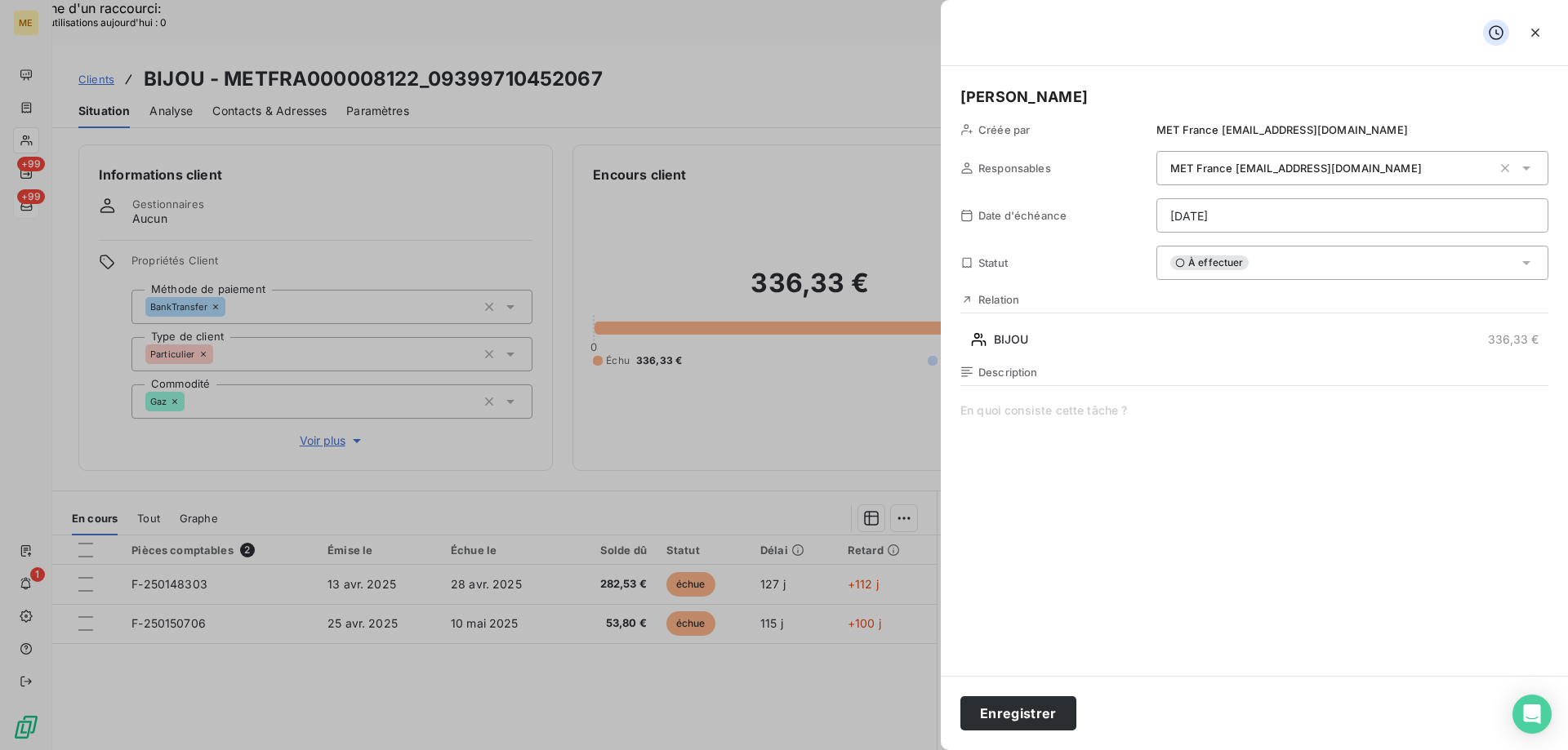
click at [1112, 473] on span at bounding box center [1255, 559] width 588 height 313
click at [976, 400] on div "Description Recontatcer le client a 9h30" at bounding box center [1255, 541] width 588 height 350
click at [976, 417] on span "Recontatcer le client a 9h30" at bounding box center [1255, 559] width 588 height 313
click at [0, 0] on lt-div "Faute de frappe possible trouvée. Reconta ct er Ignorer" at bounding box center [0, 0] width 0 height 0
click at [0, 0] on lt-span "Reconta ct er" at bounding box center [0, 0] width 0 height 0
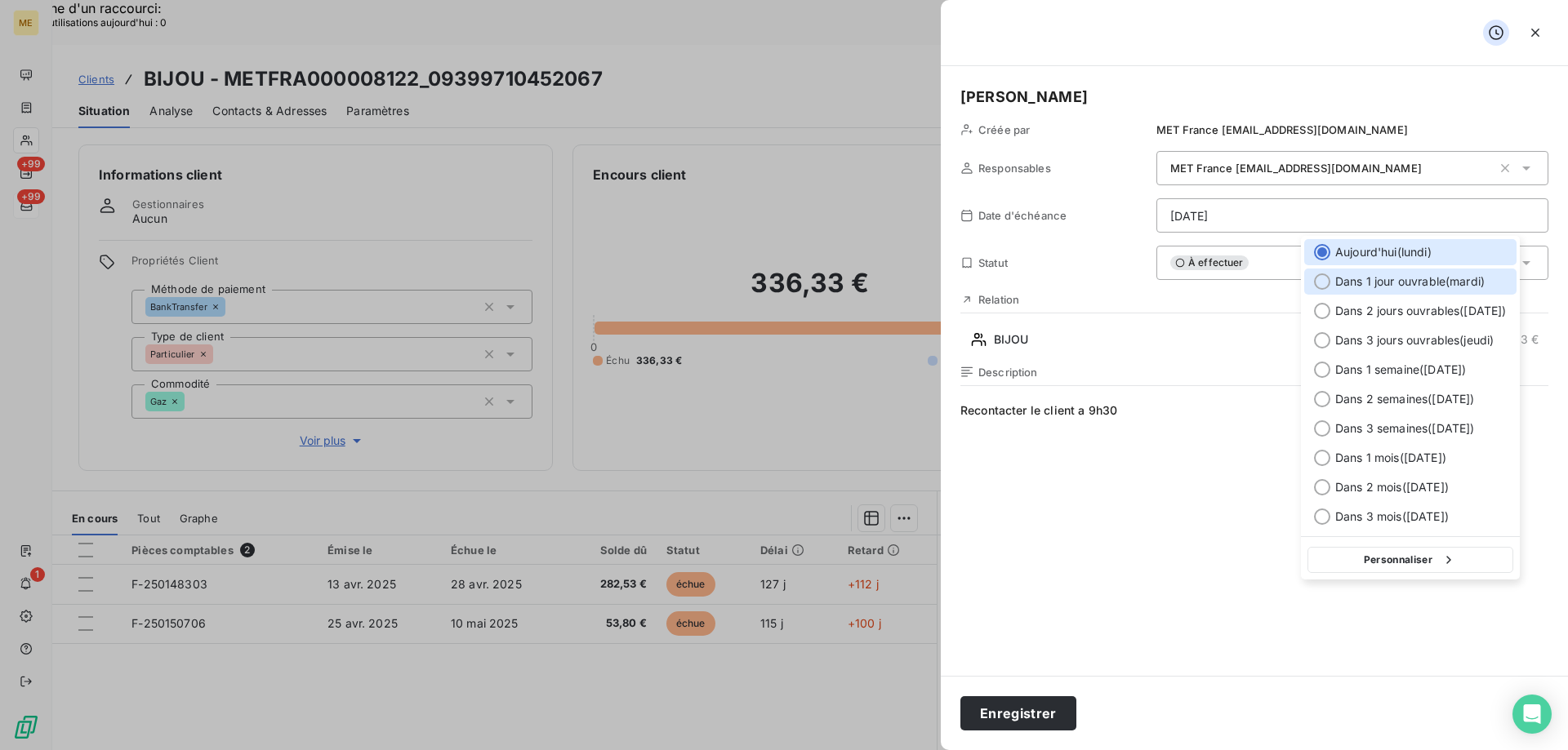
click at [1312, 289] on div "Dans 1 jour ouvrable ( [DATE] )" at bounding box center [1410, 281] width 213 height 26
type input "[DATE]"
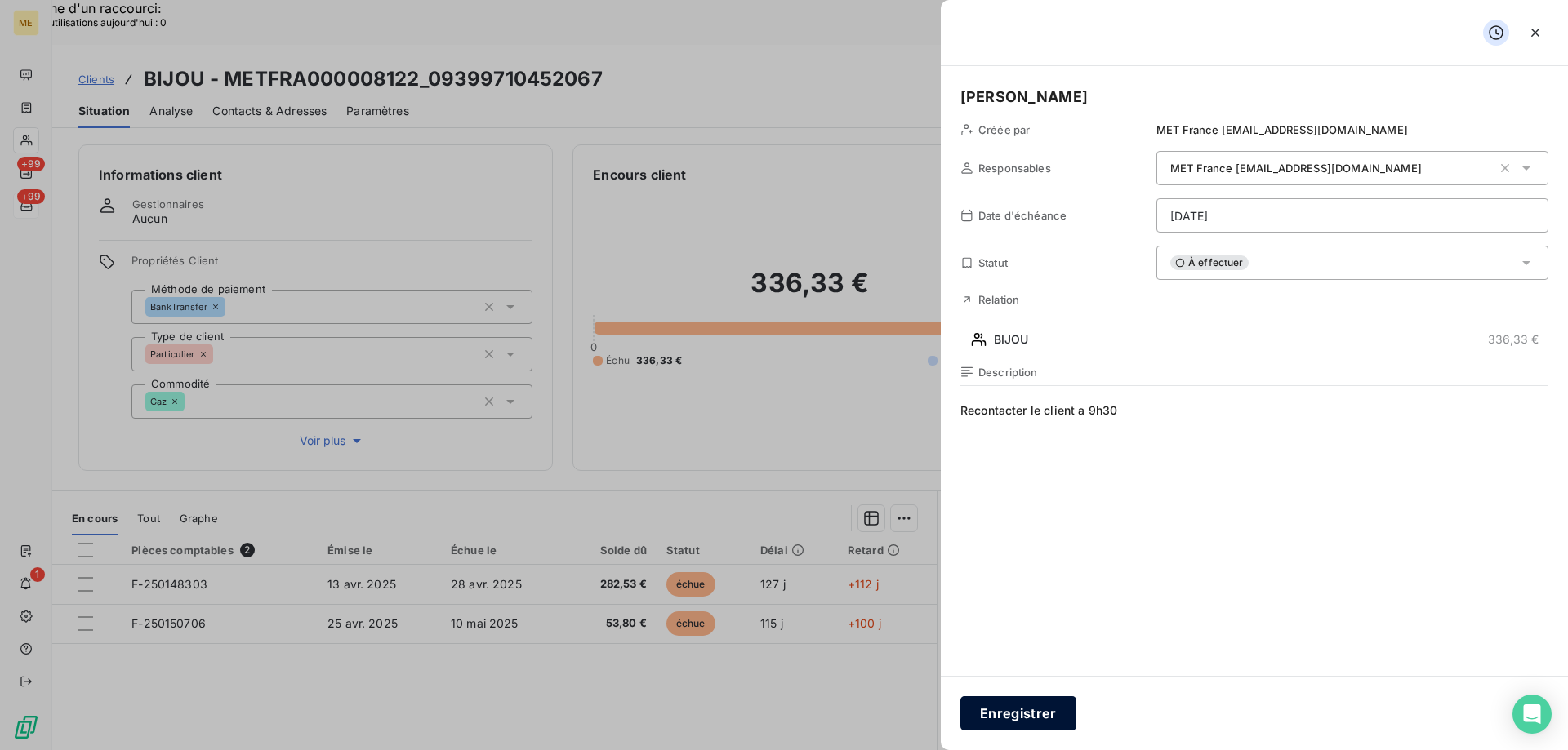
click at [1000, 709] on button "Enregistrer" at bounding box center [1019, 713] width 116 height 34
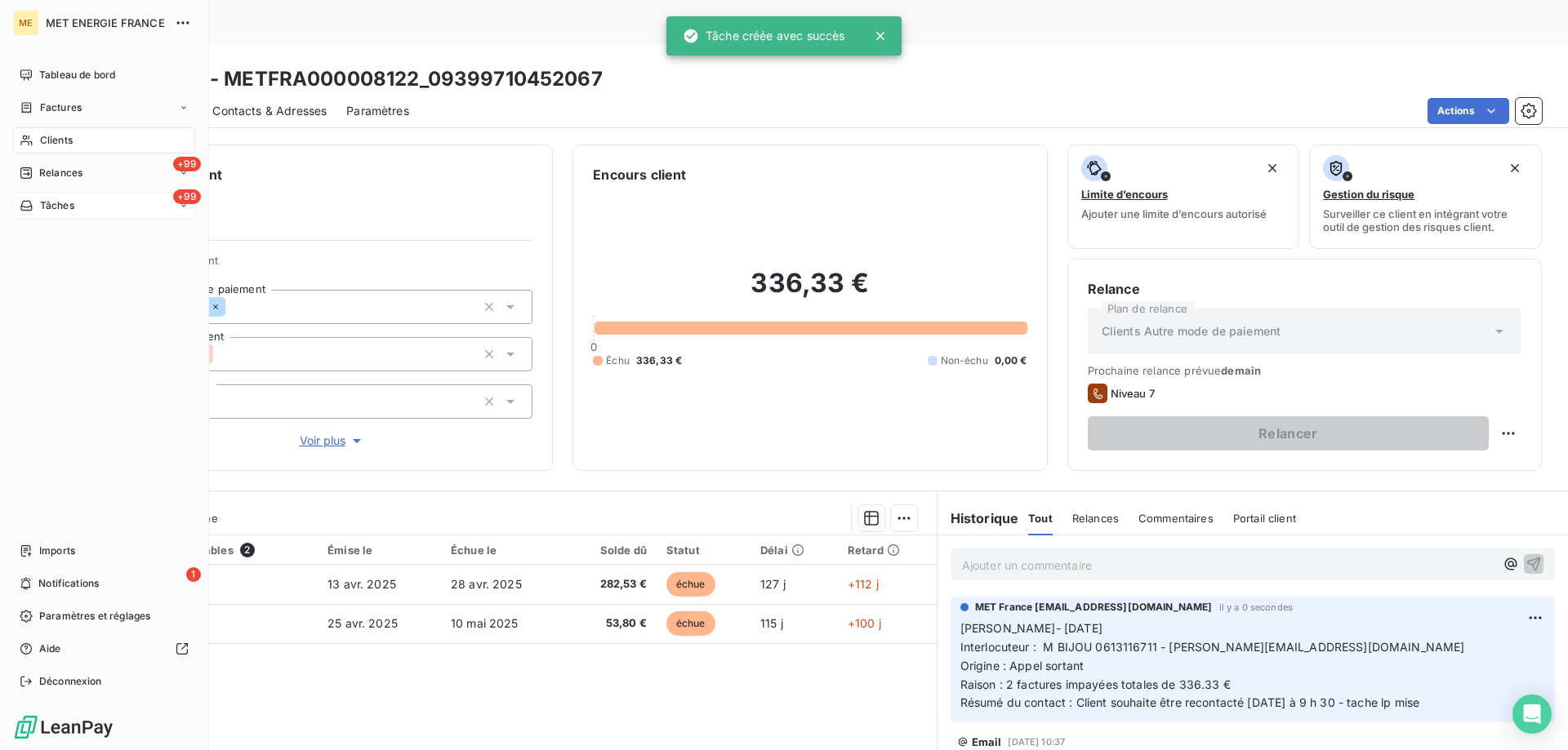
click at [51, 208] on span "Tâches" at bounding box center [57, 206] width 34 height 15
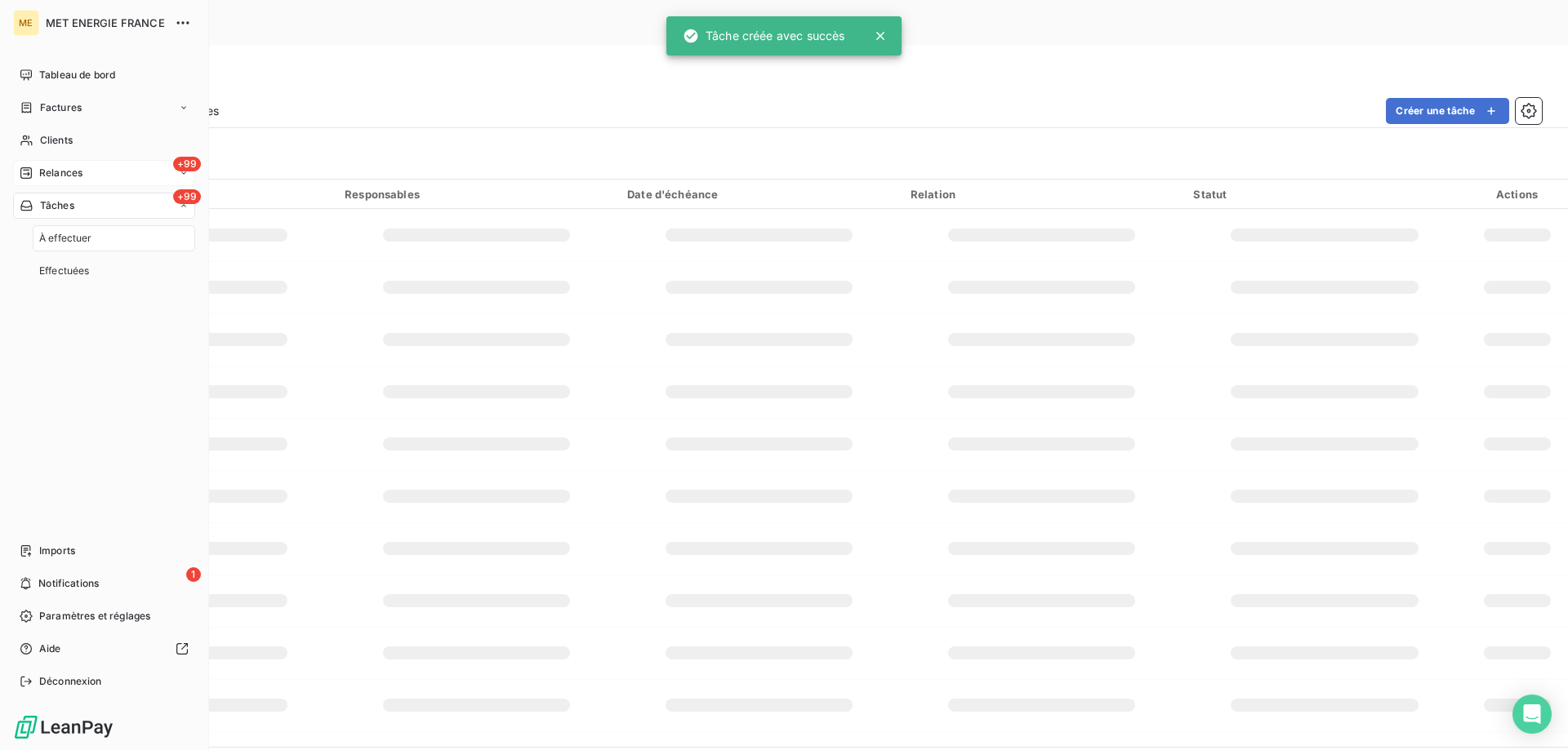
click at [59, 175] on span "Relances" at bounding box center [61, 174] width 43 height 15
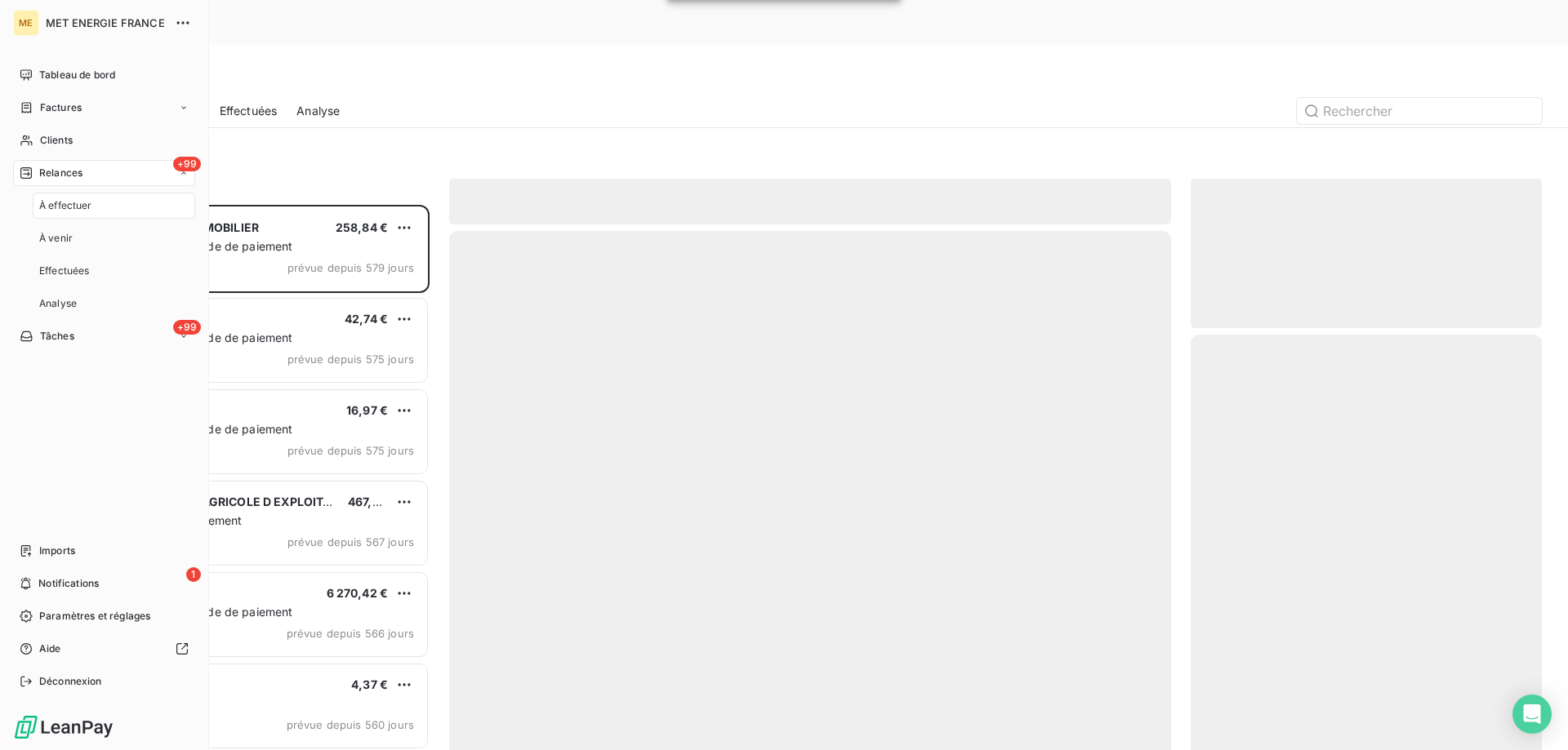
scroll to position [578, 339]
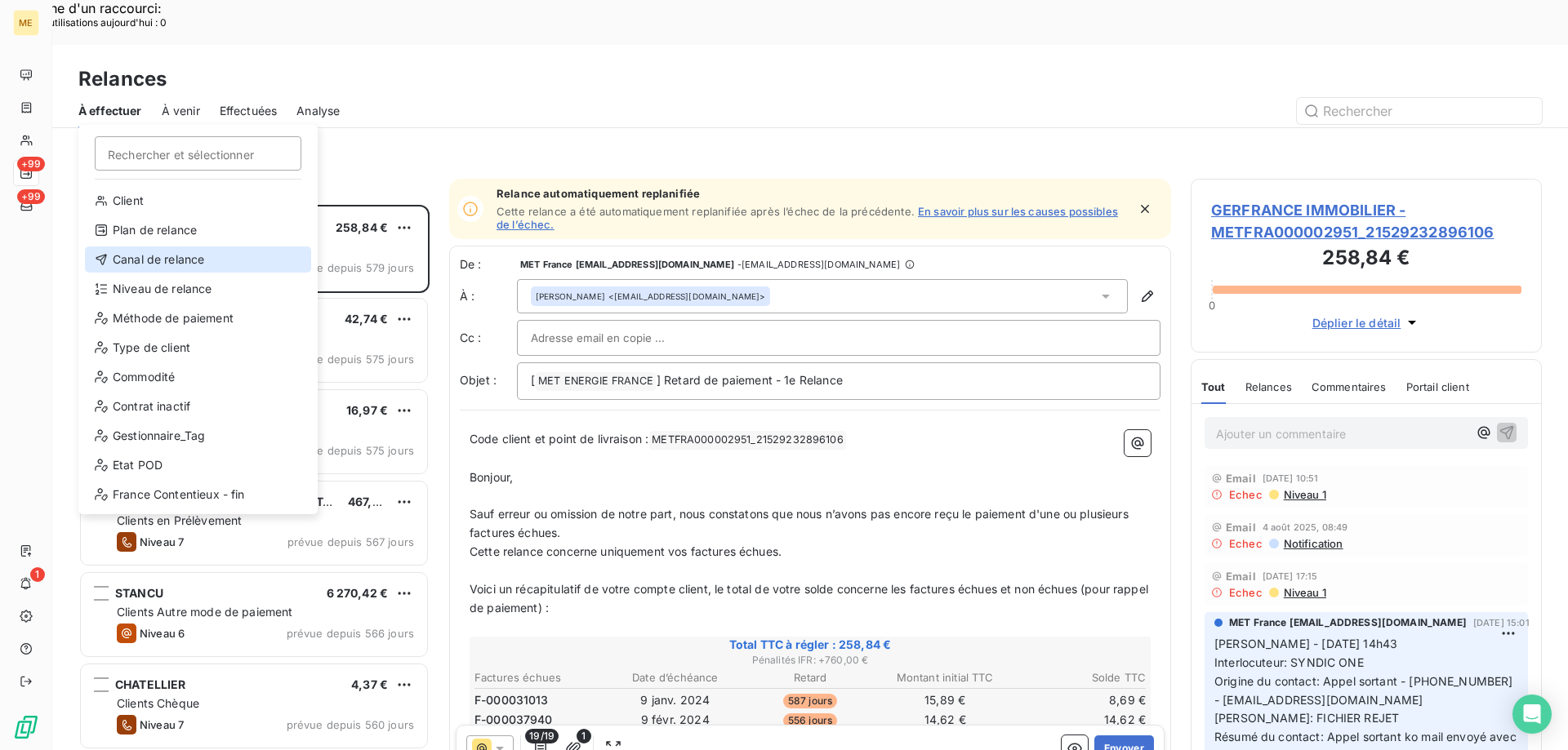
click at [181, 261] on div "Canal de relance" at bounding box center [198, 259] width 226 height 26
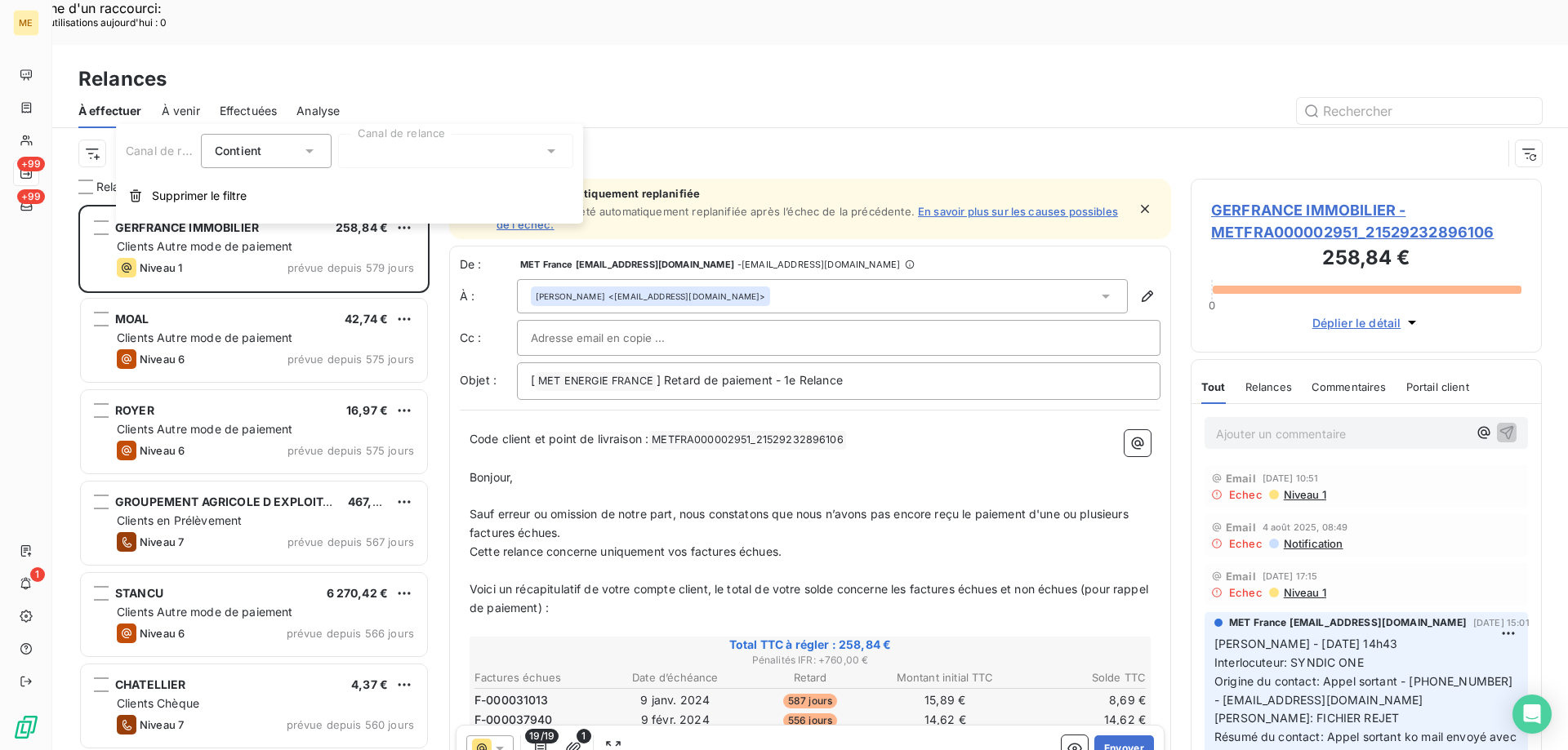
click at [527, 163] on div at bounding box center [455, 150] width 235 height 34
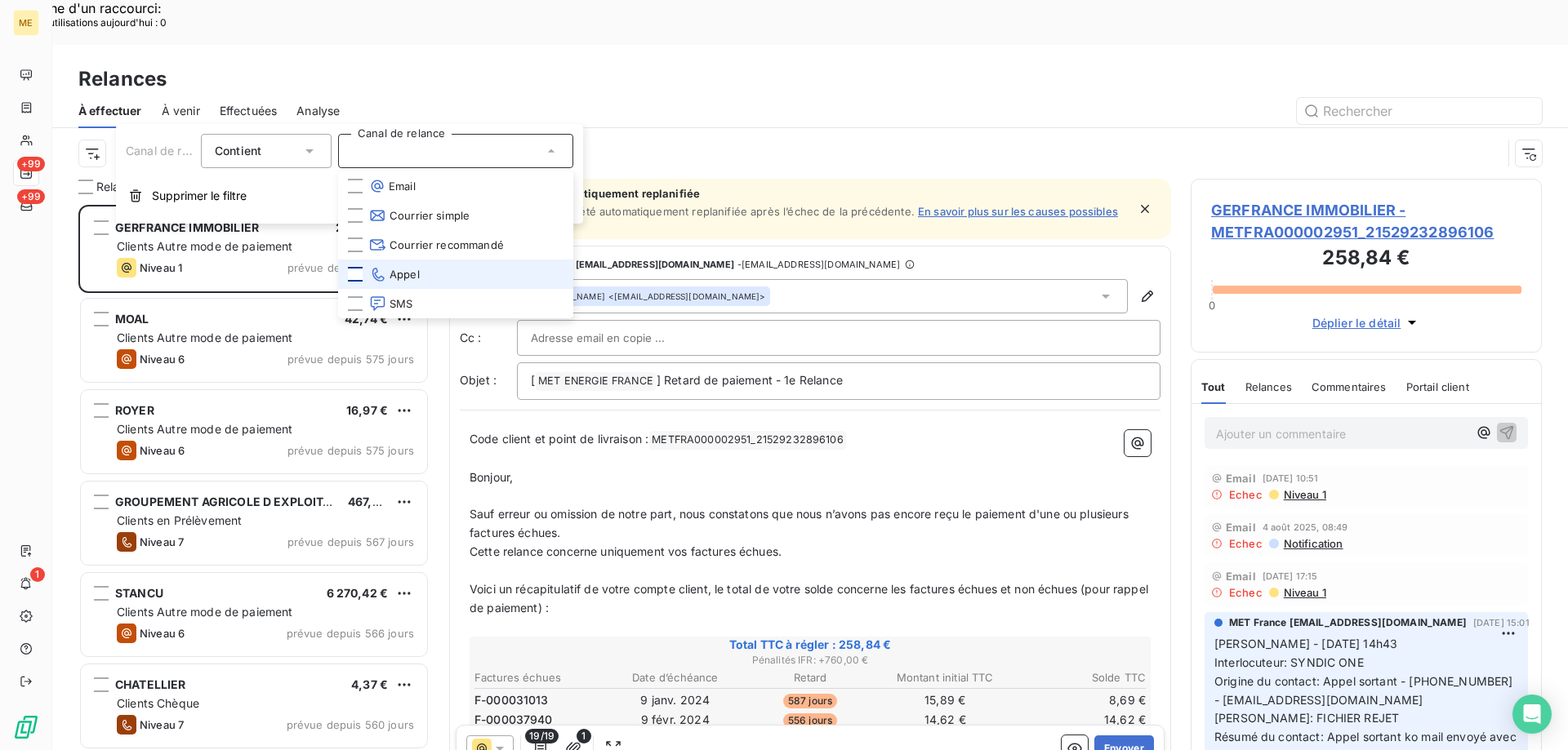
click at [349, 267] on div at bounding box center [356, 274] width 15 height 15
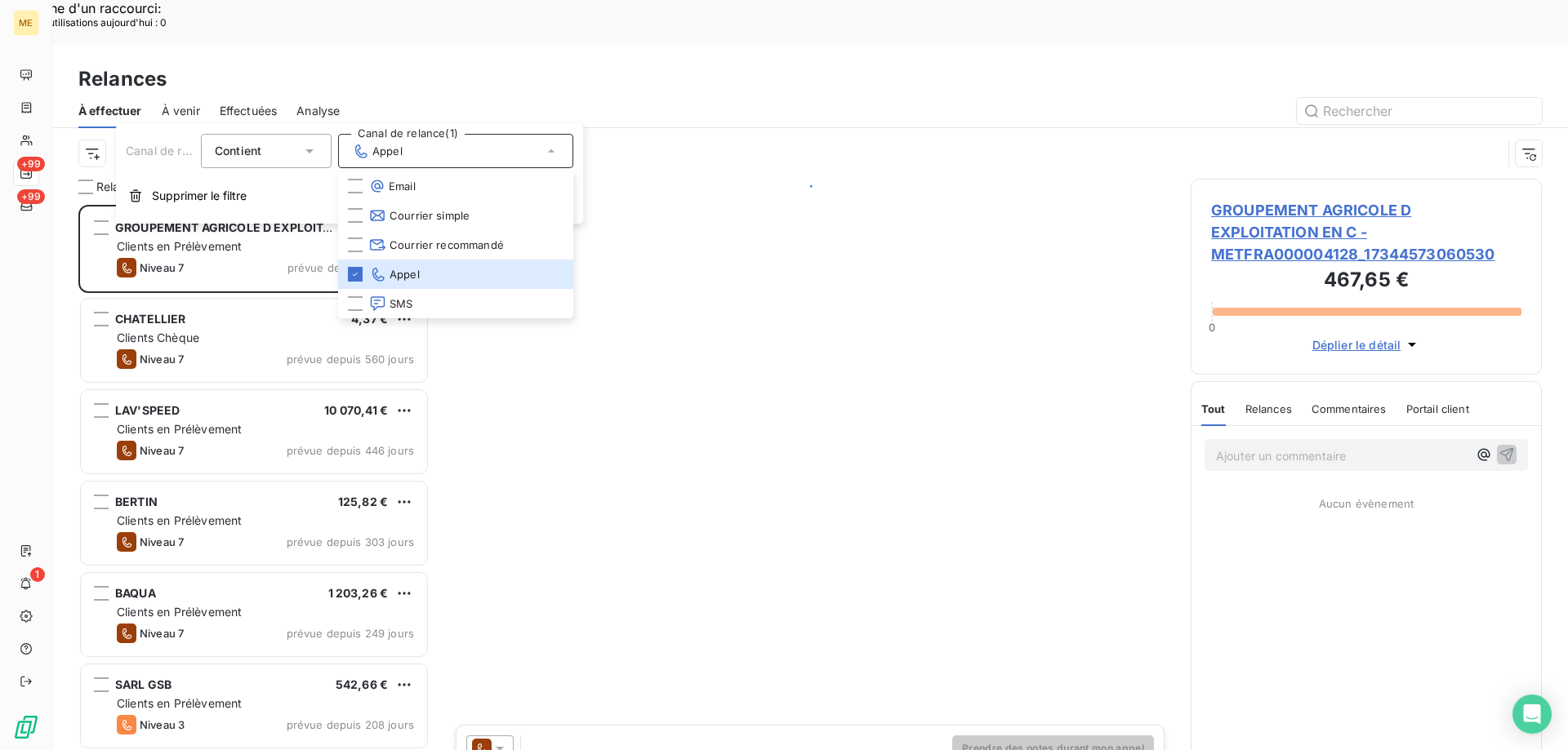
scroll to position [578, 339]
click at [443, 98] on div at bounding box center [950, 110] width 1182 height 26
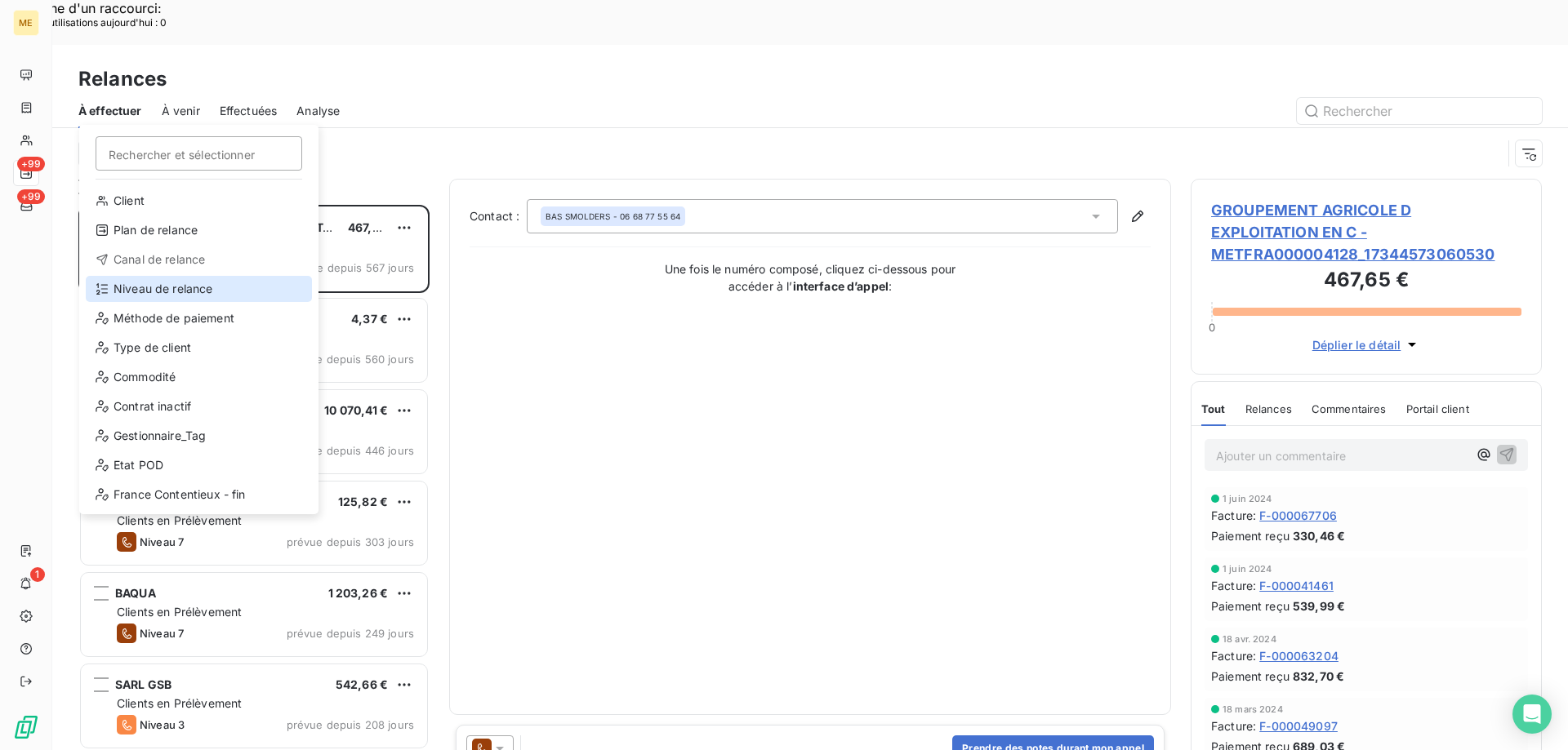
click at [161, 300] on div "Niveau de relance" at bounding box center [199, 288] width 226 height 26
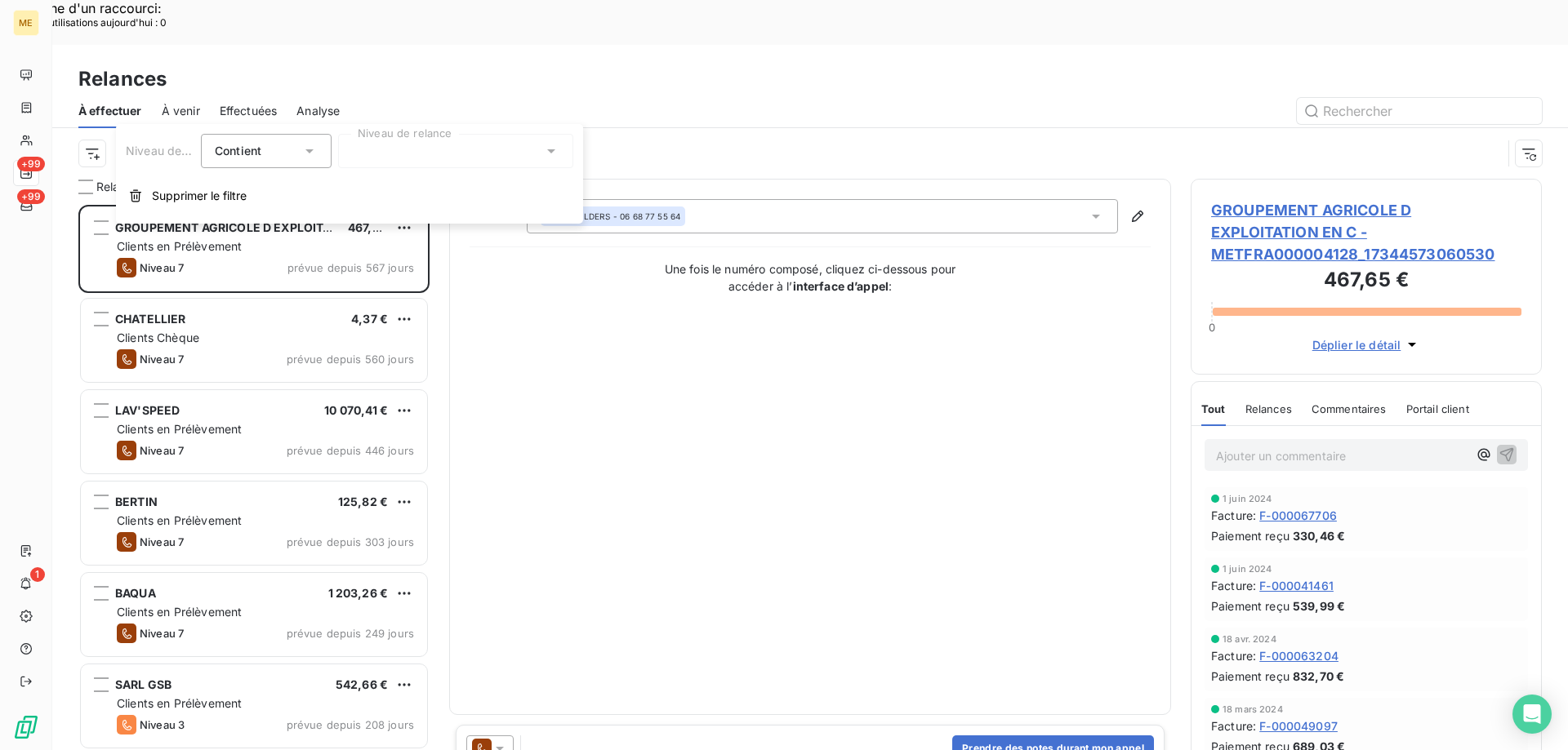
drag, startPoint x: 453, startPoint y: 133, endPoint x: 445, endPoint y: 154, distance: 22.5
click at [453, 135] on div "Niveau de relance Contient is Niveau de relance Supprimer le filtre" at bounding box center [350, 174] width 467 height 100
click at [445, 154] on div at bounding box center [455, 150] width 235 height 34
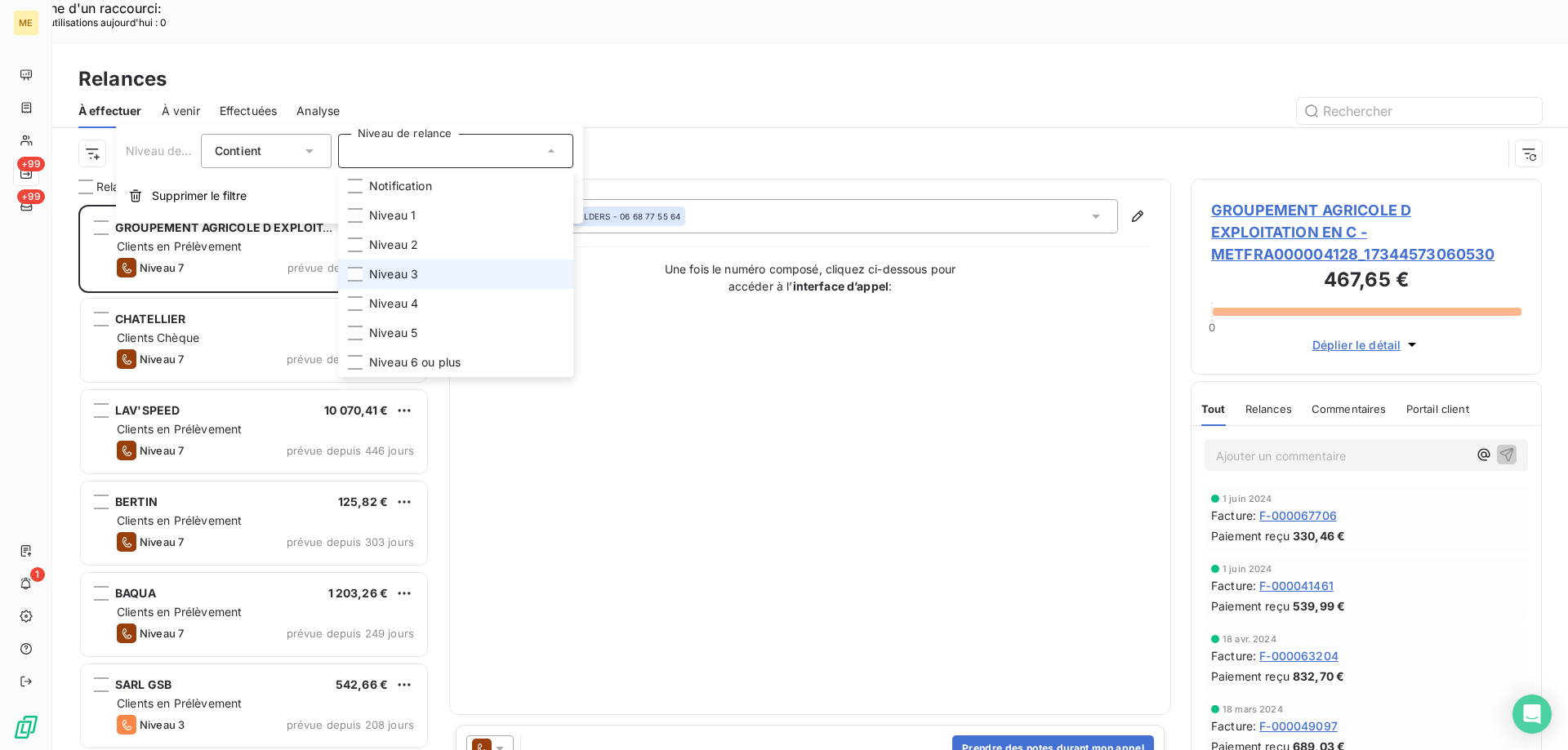
click at [377, 272] on span "Niveau 3" at bounding box center [393, 274] width 49 height 17
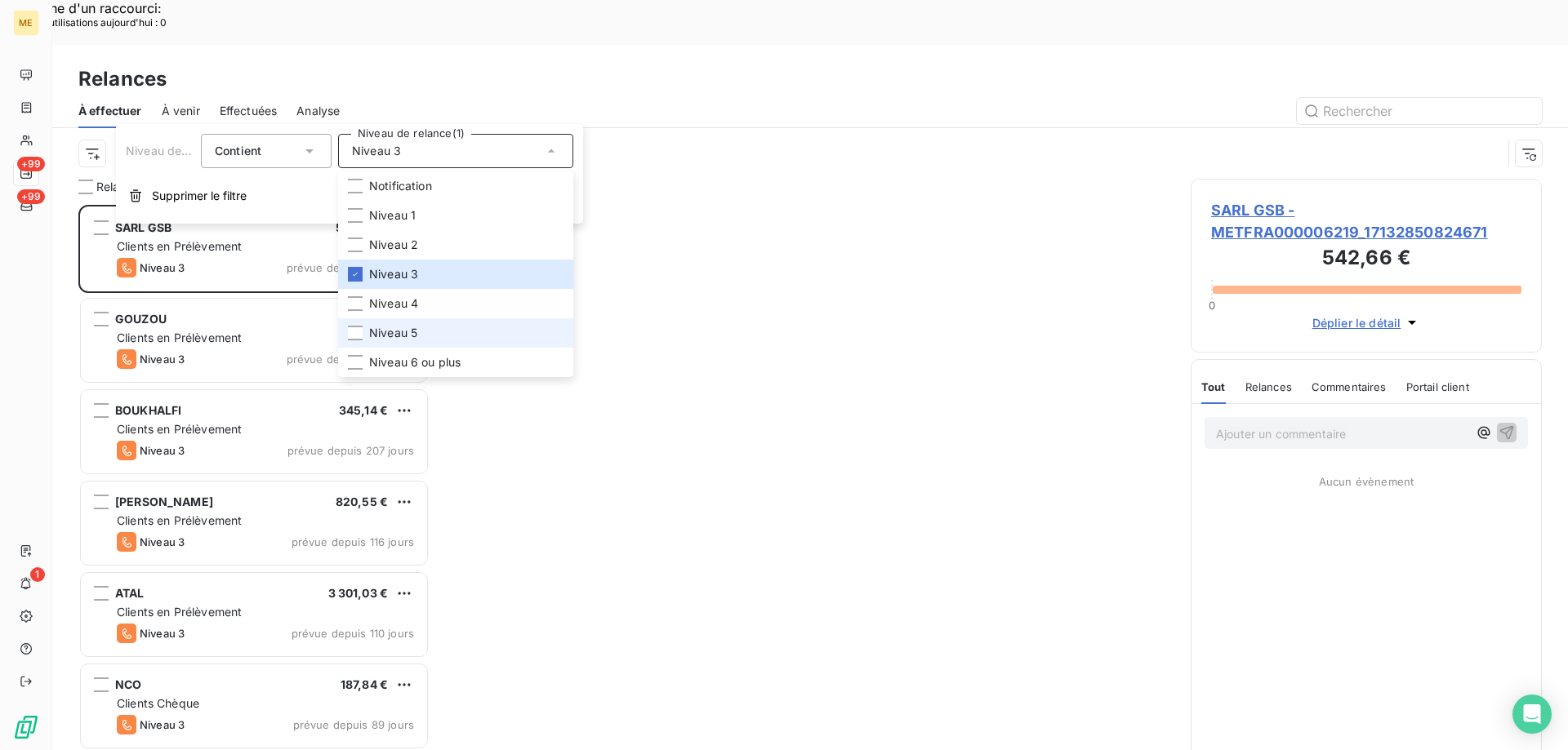
scroll to position [578, 339]
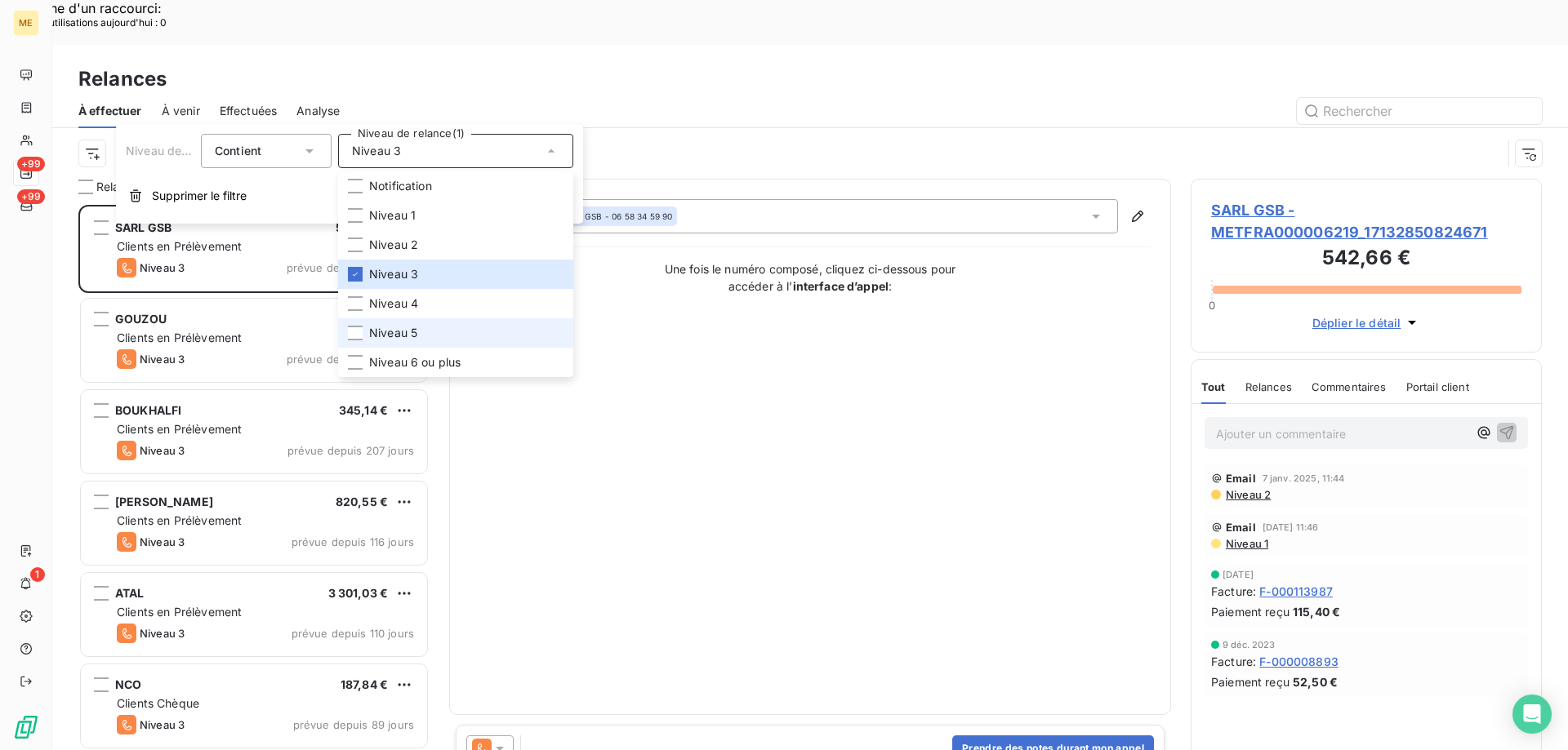
click at [379, 327] on span "Niveau 5" at bounding box center [393, 333] width 48 height 17
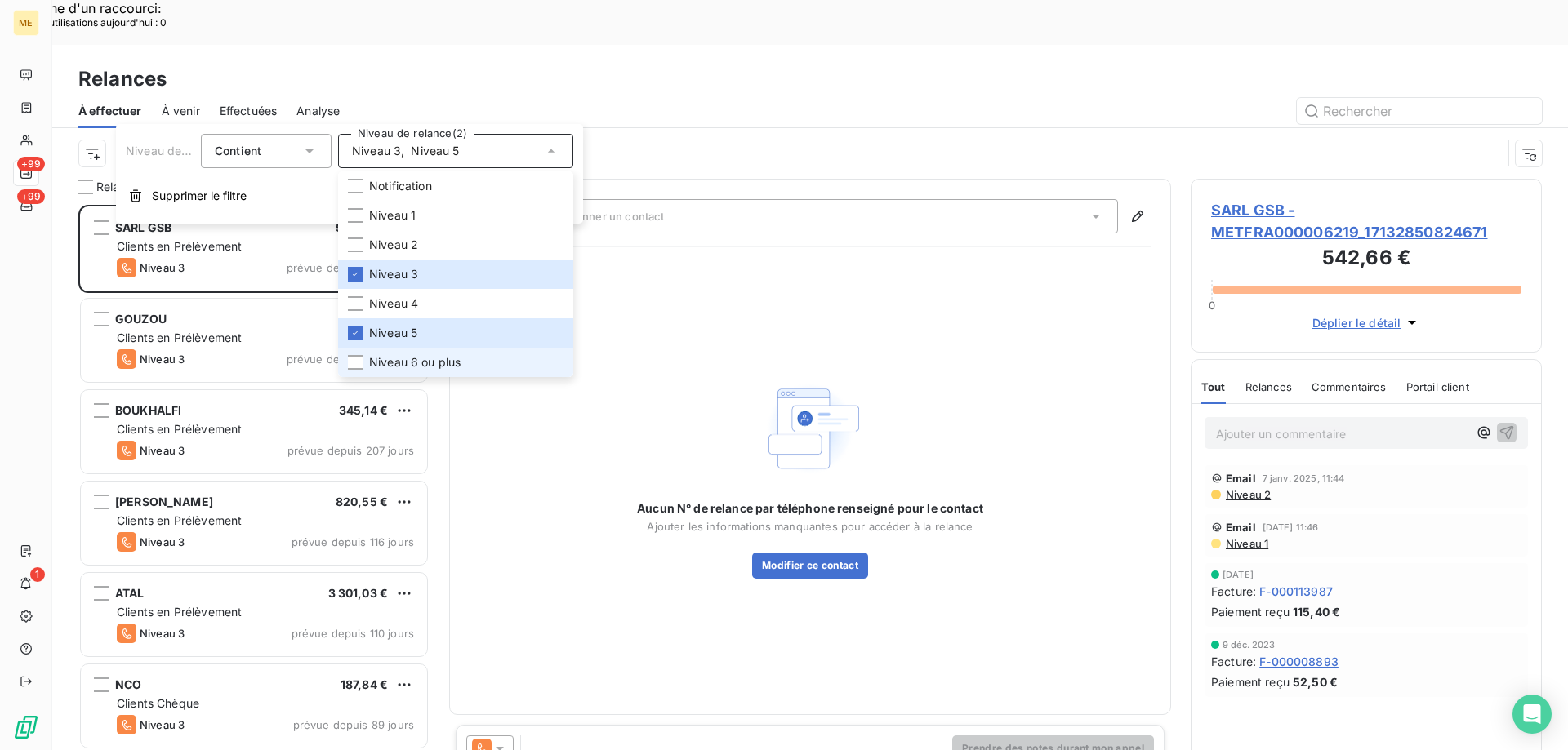
click at [378, 365] on span "Niveau 6 ou plus" at bounding box center [415, 363] width 91 height 17
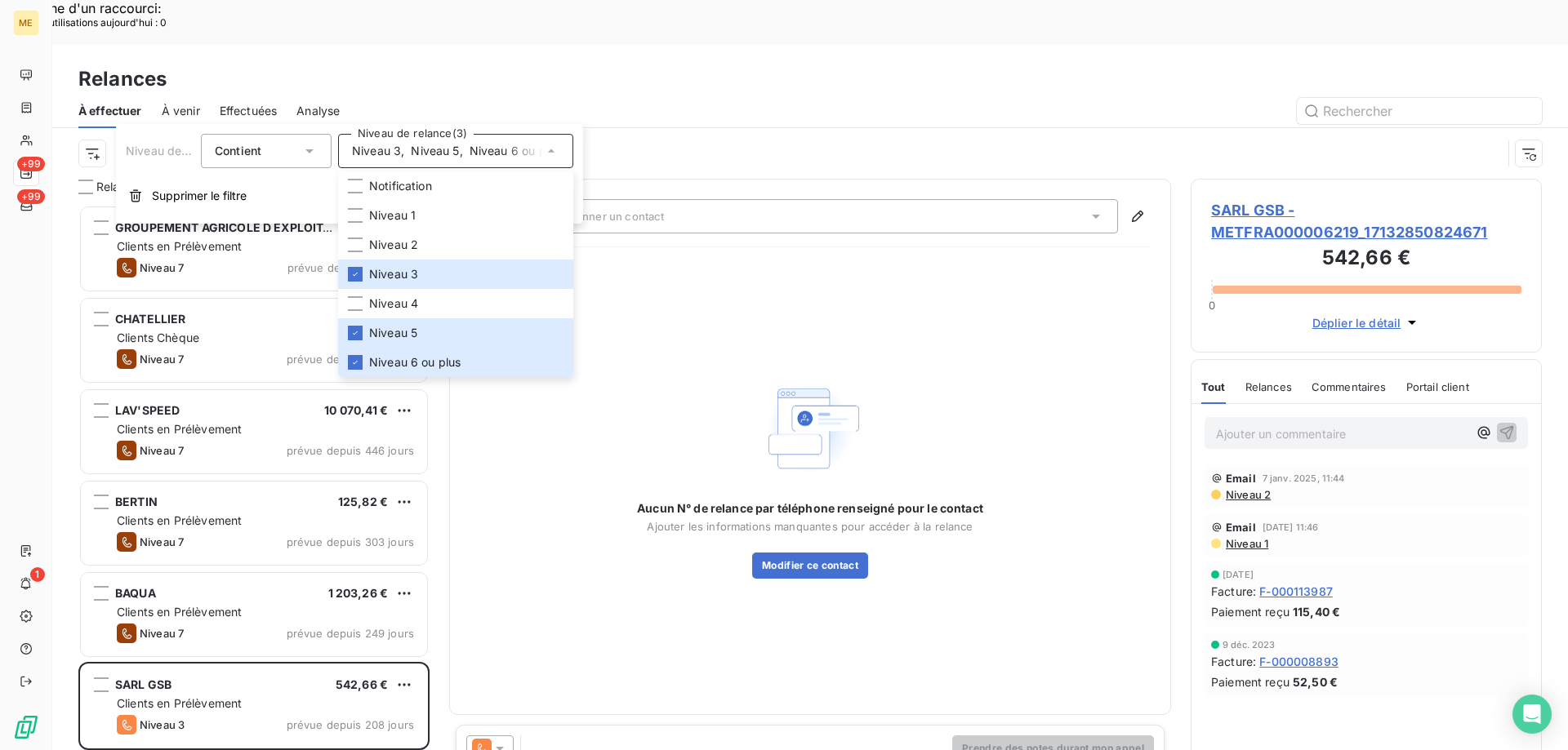
click at [574, 94] on div "À effectuer À venir Effectuées Analyse" at bounding box center [810, 110] width 1516 height 34
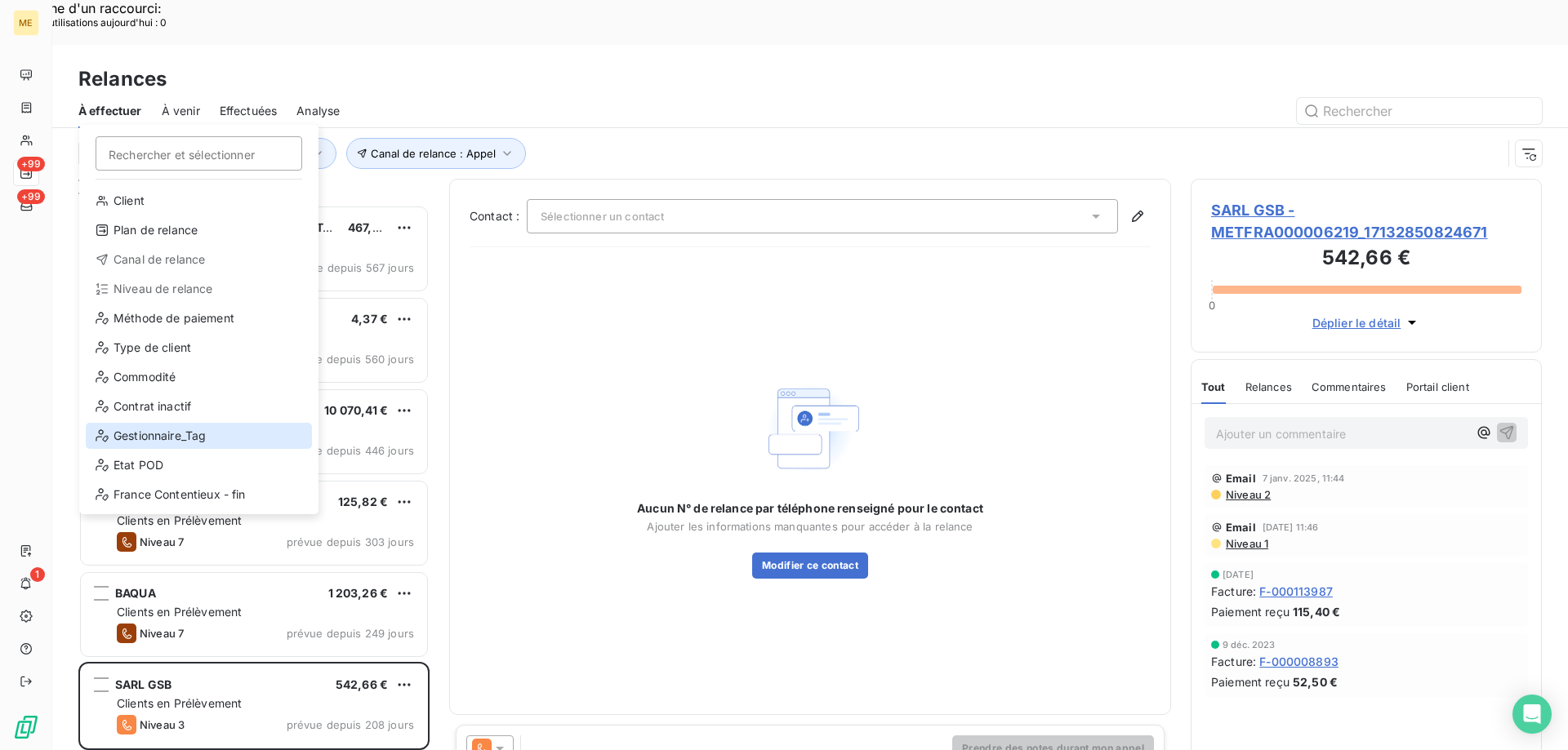
click at [171, 441] on div "Gestionnaire_Tag" at bounding box center [199, 435] width 226 height 26
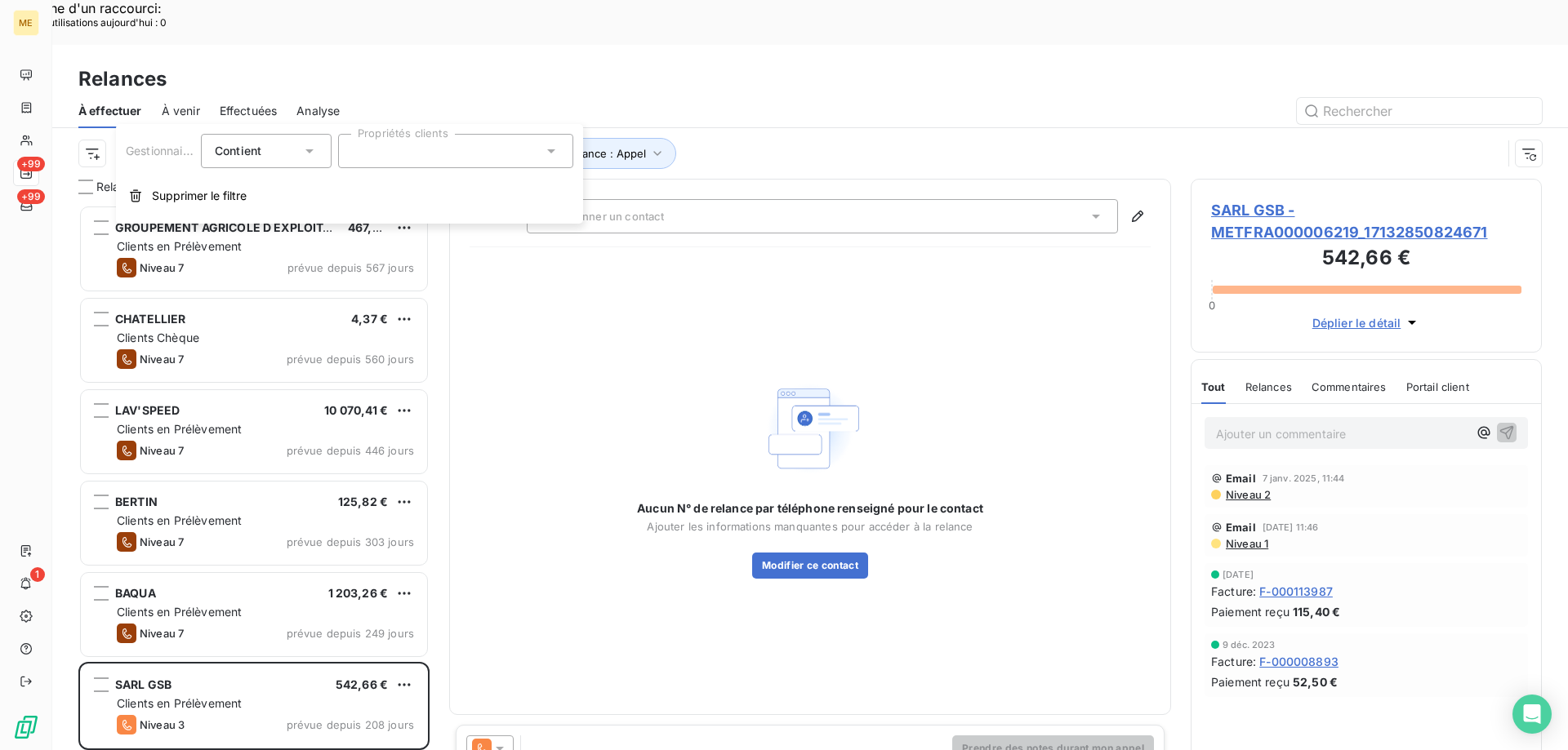
click at [366, 164] on div at bounding box center [455, 150] width 235 height 34
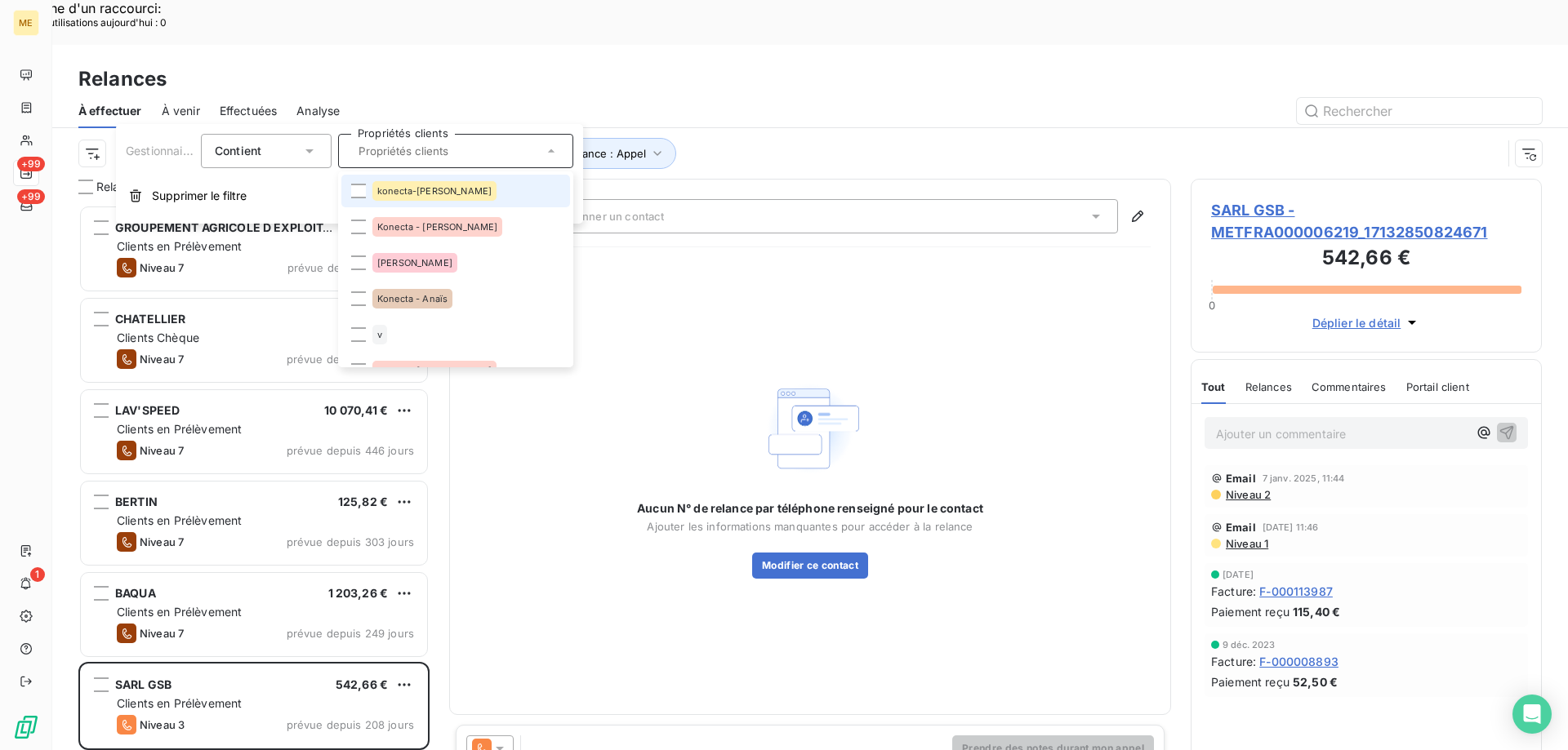
click at [395, 198] on div "konecta-[PERSON_NAME]" at bounding box center [434, 191] width 124 height 20
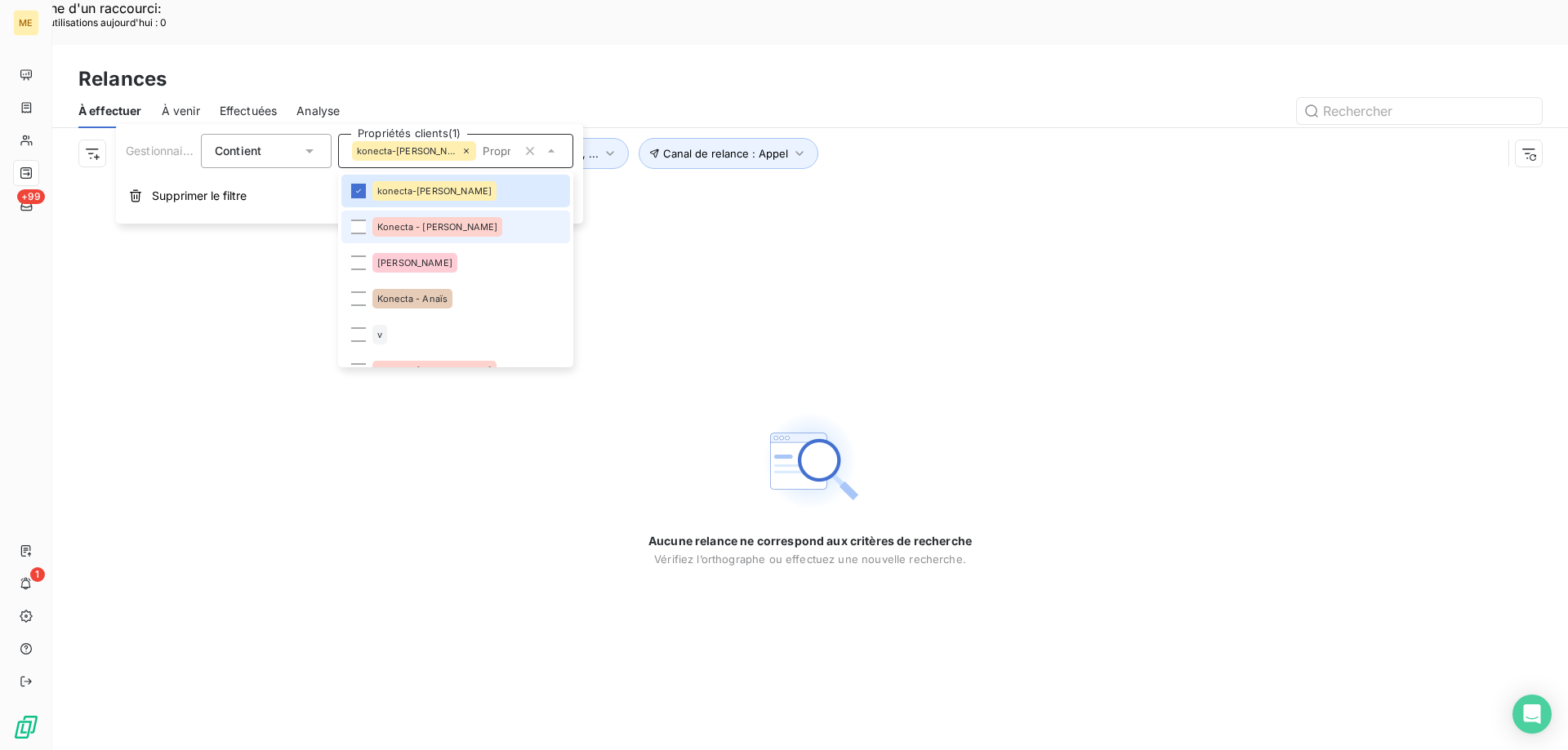
click at [382, 227] on span "Konecta - [PERSON_NAME]" at bounding box center [437, 227] width 120 height 10
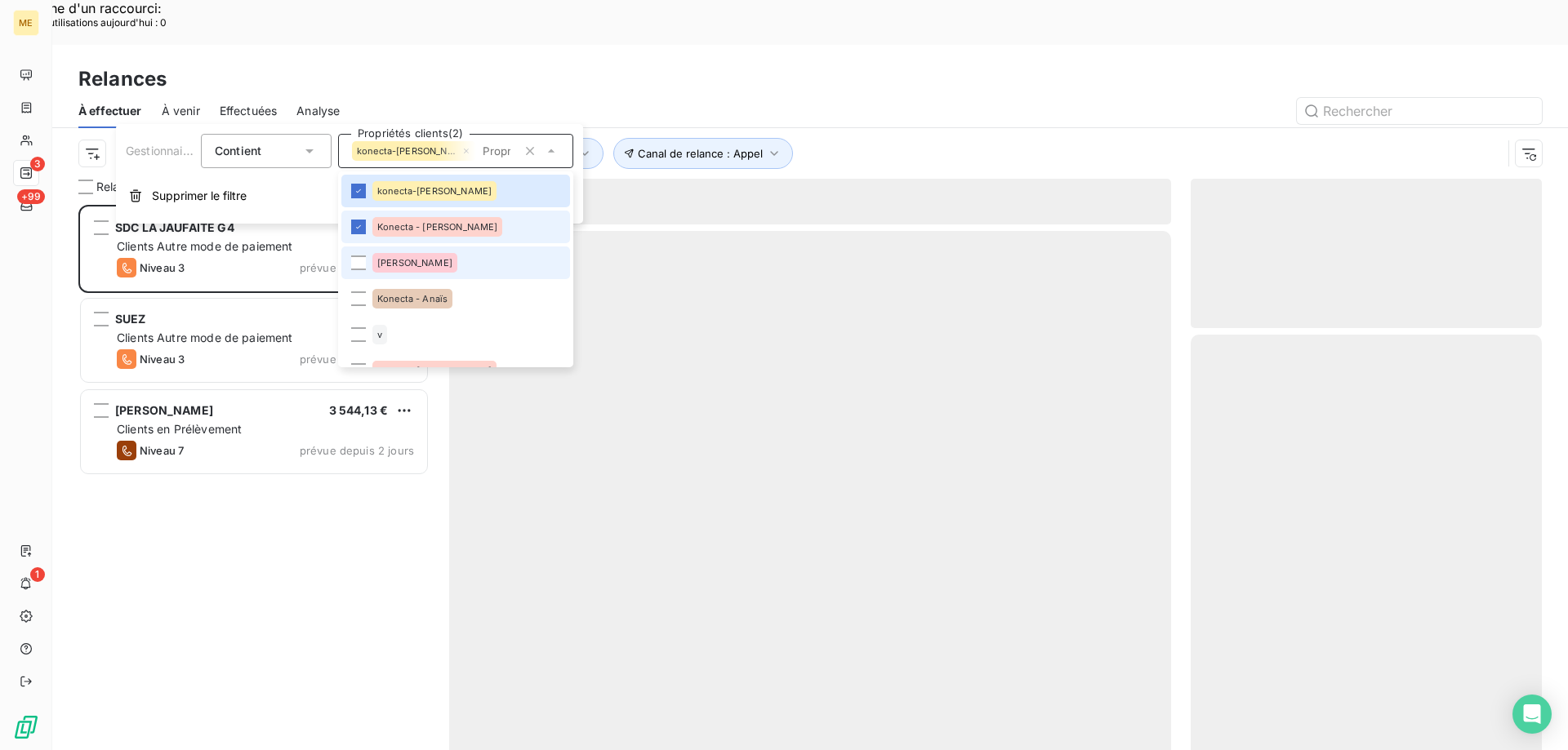
scroll to position [578, 339]
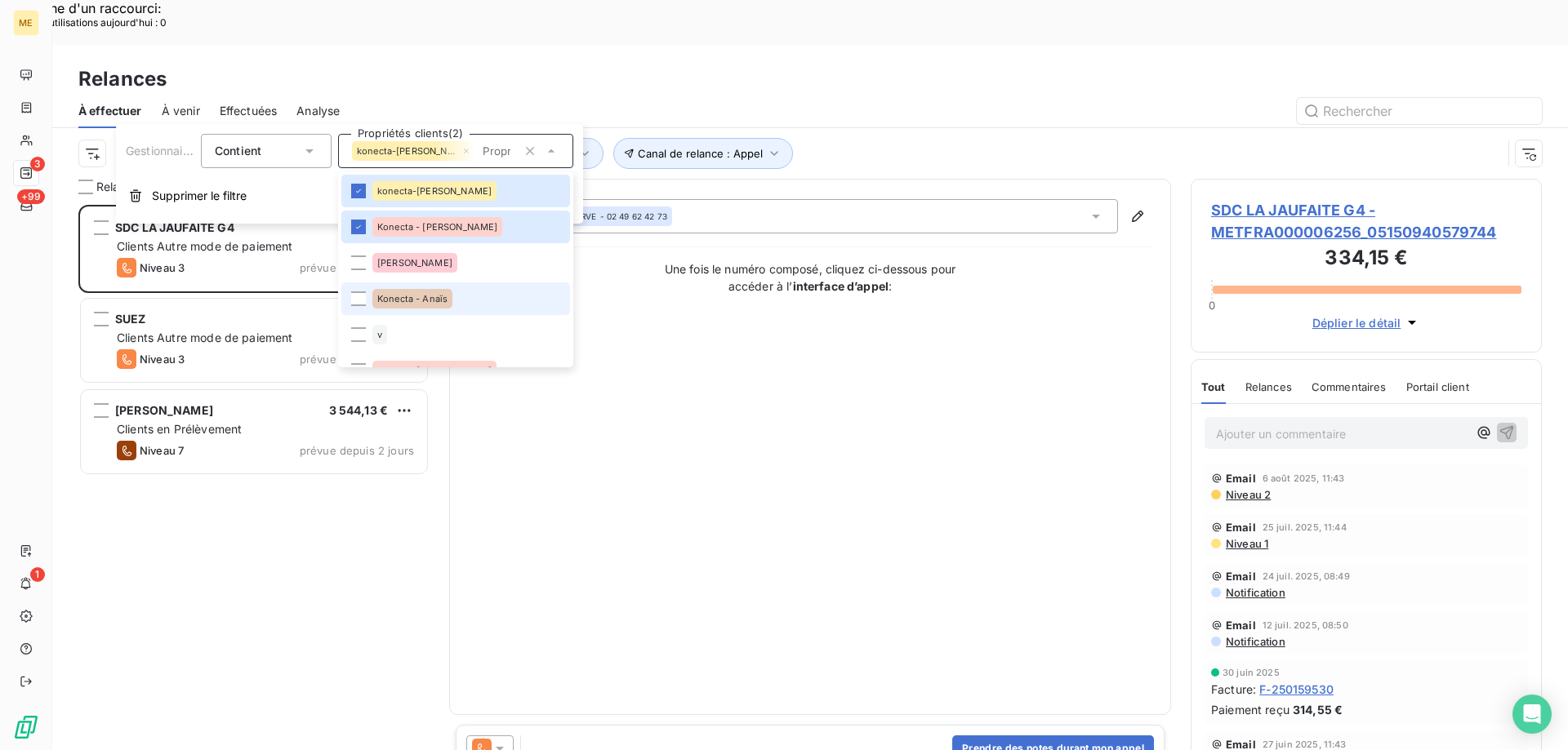
click at [429, 298] on span "Konecta - Anaïs" at bounding box center [412, 299] width 71 height 10
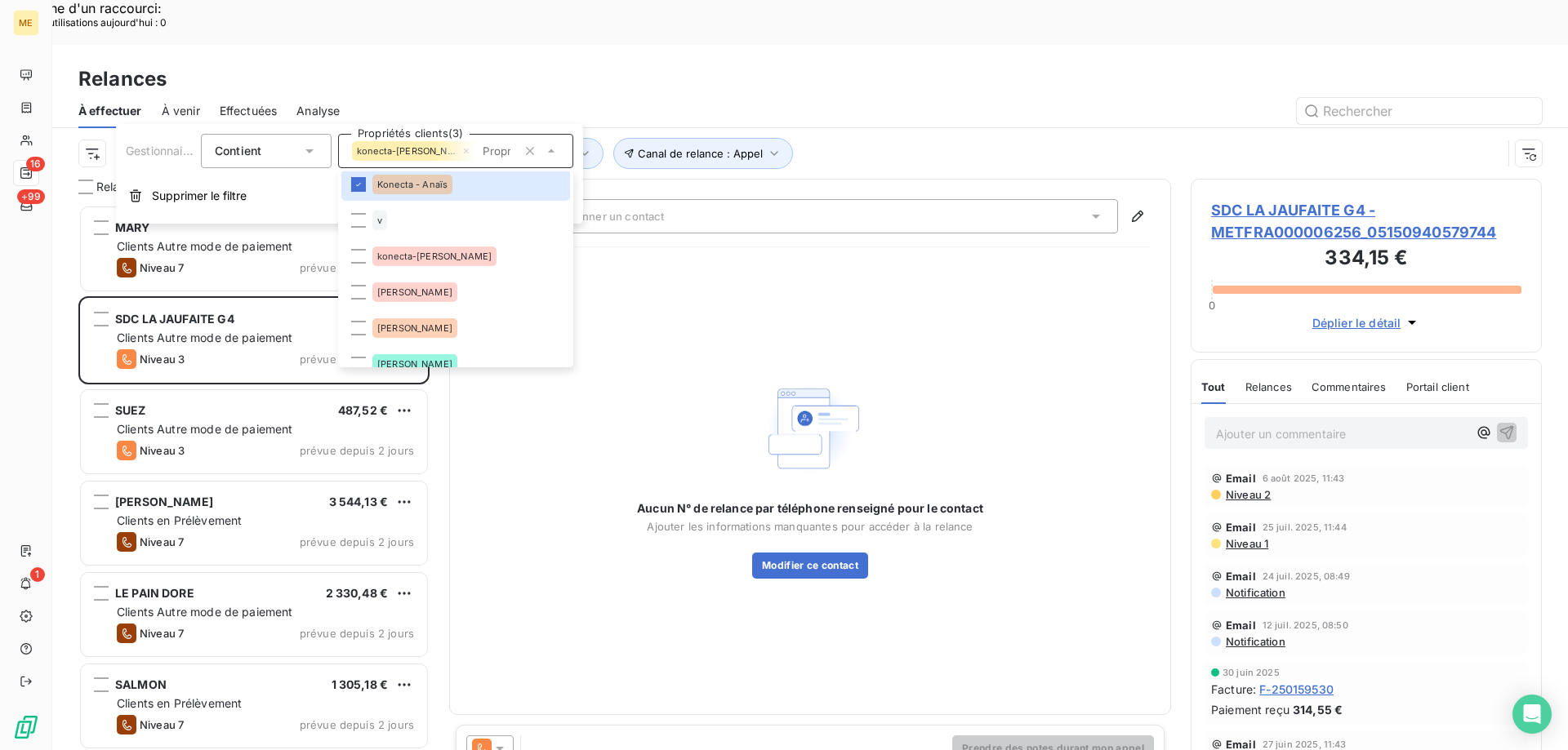
scroll to position [164, 0]
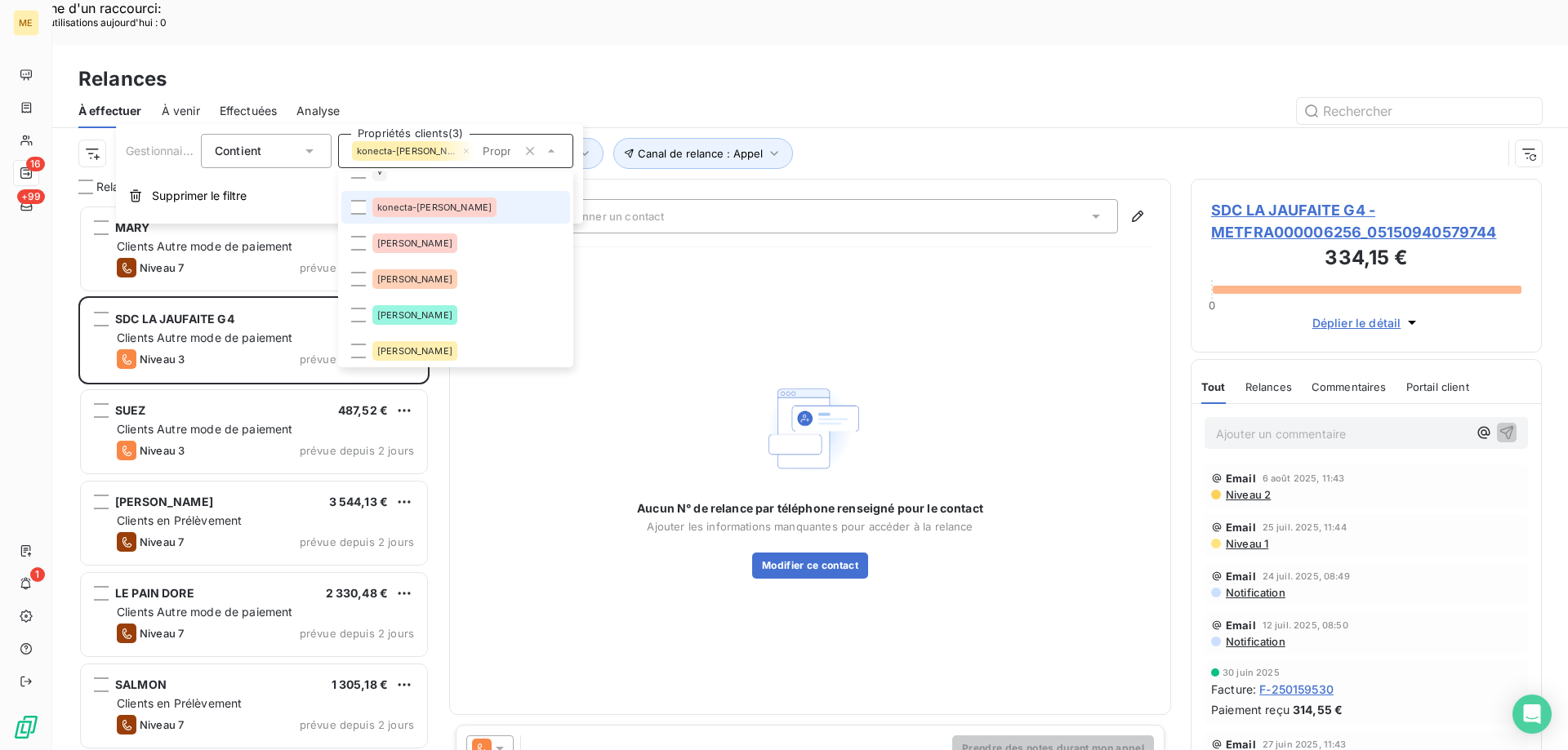
click at [439, 213] on div "konecta-[PERSON_NAME]" at bounding box center [434, 208] width 124 height 20
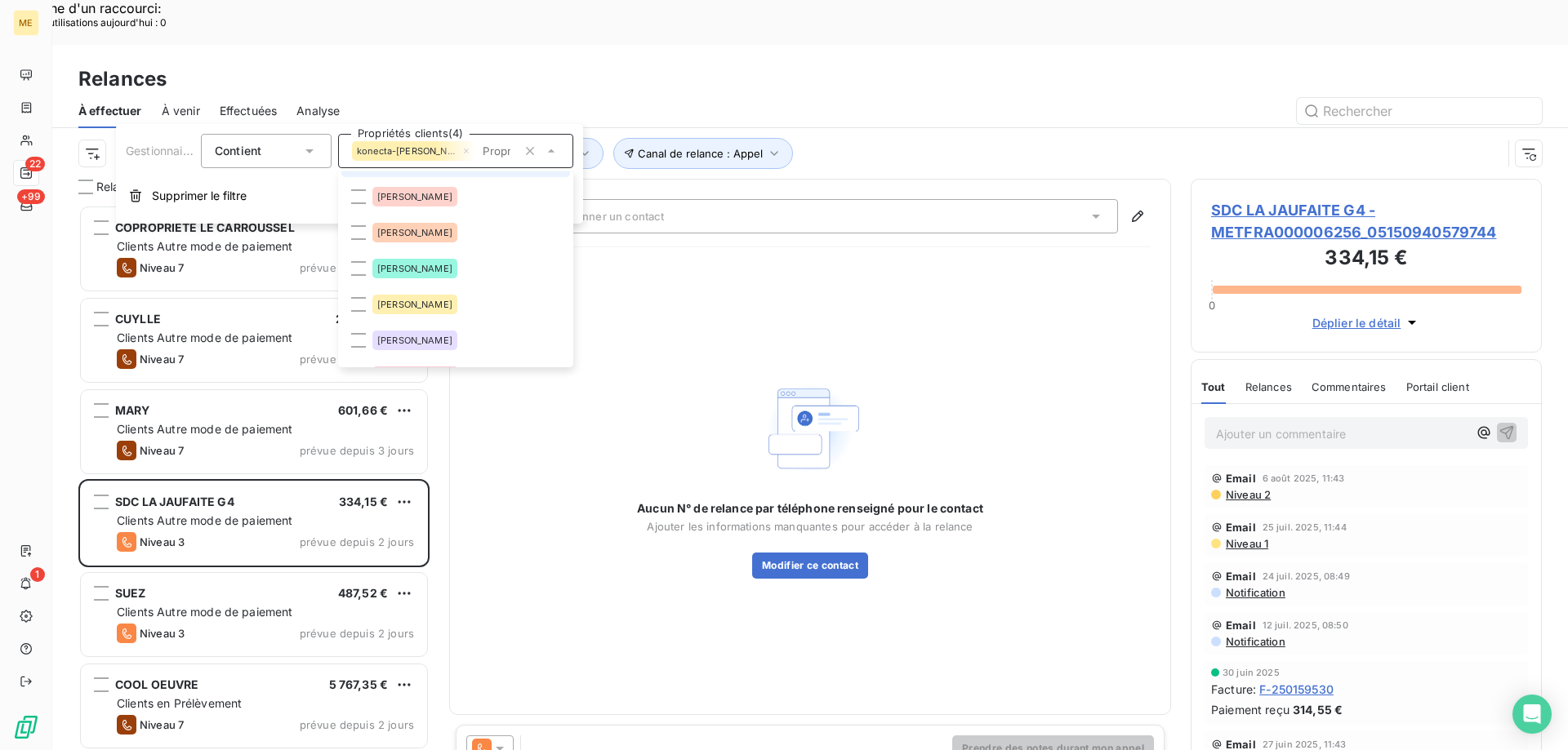
scroll to position [326, 0]
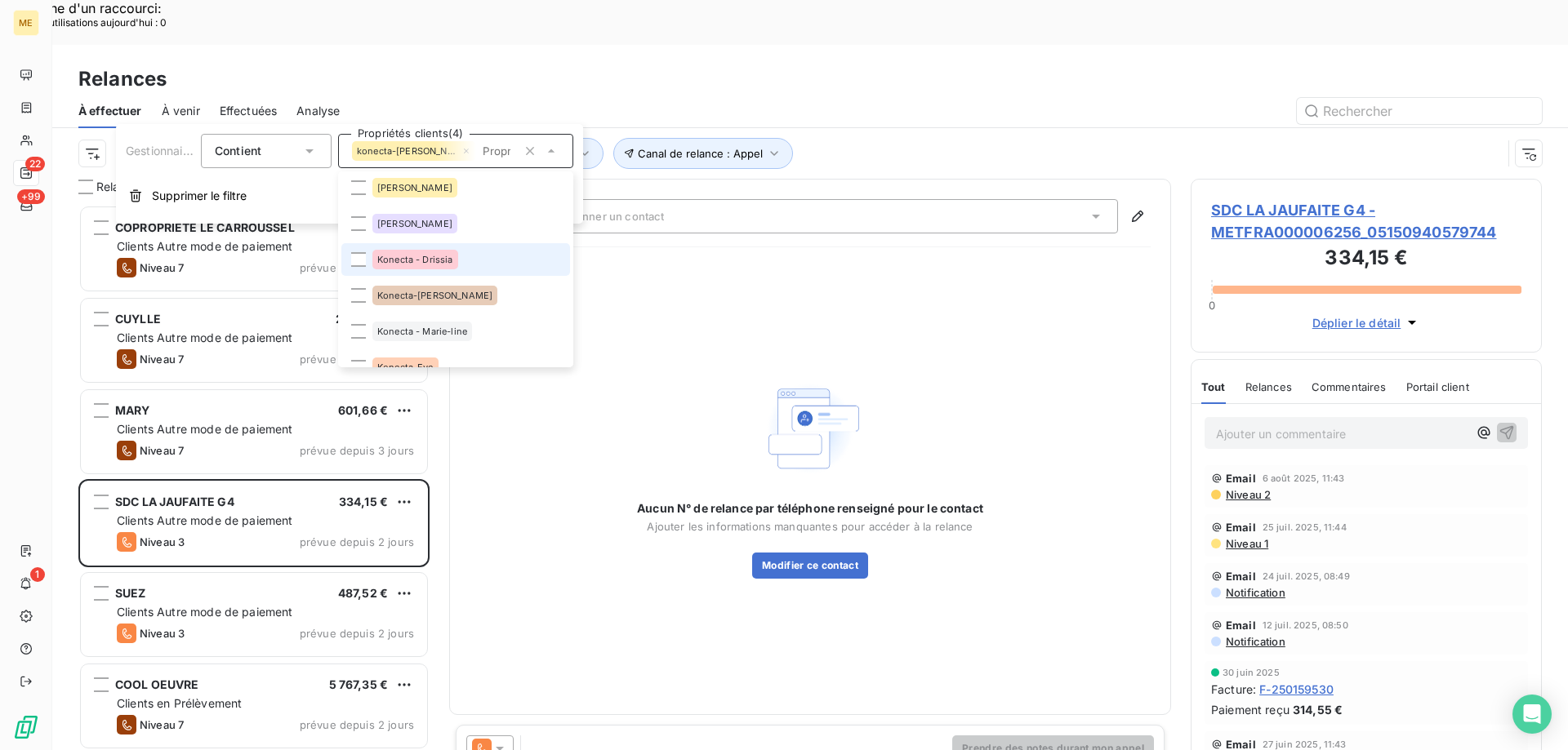
click at [432, 267] on div "Konecta - Drissia" at bounding box center [415, 260] width 86 height 20
click at [425, 294] on span "Konecta-[PERSON_NAME]" at bounding box center [435, 296] width 116 height 10
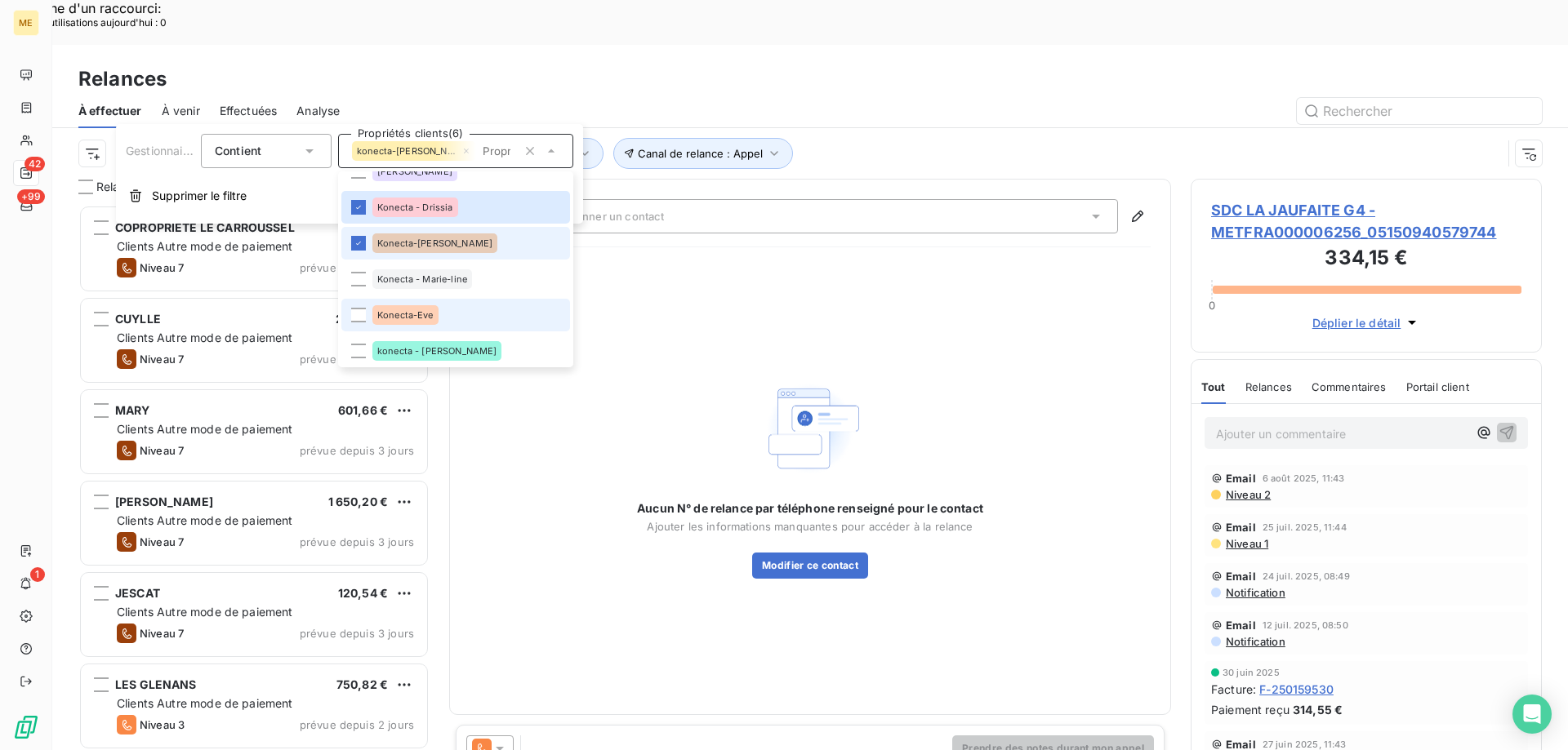
scroll to position [408, 0]
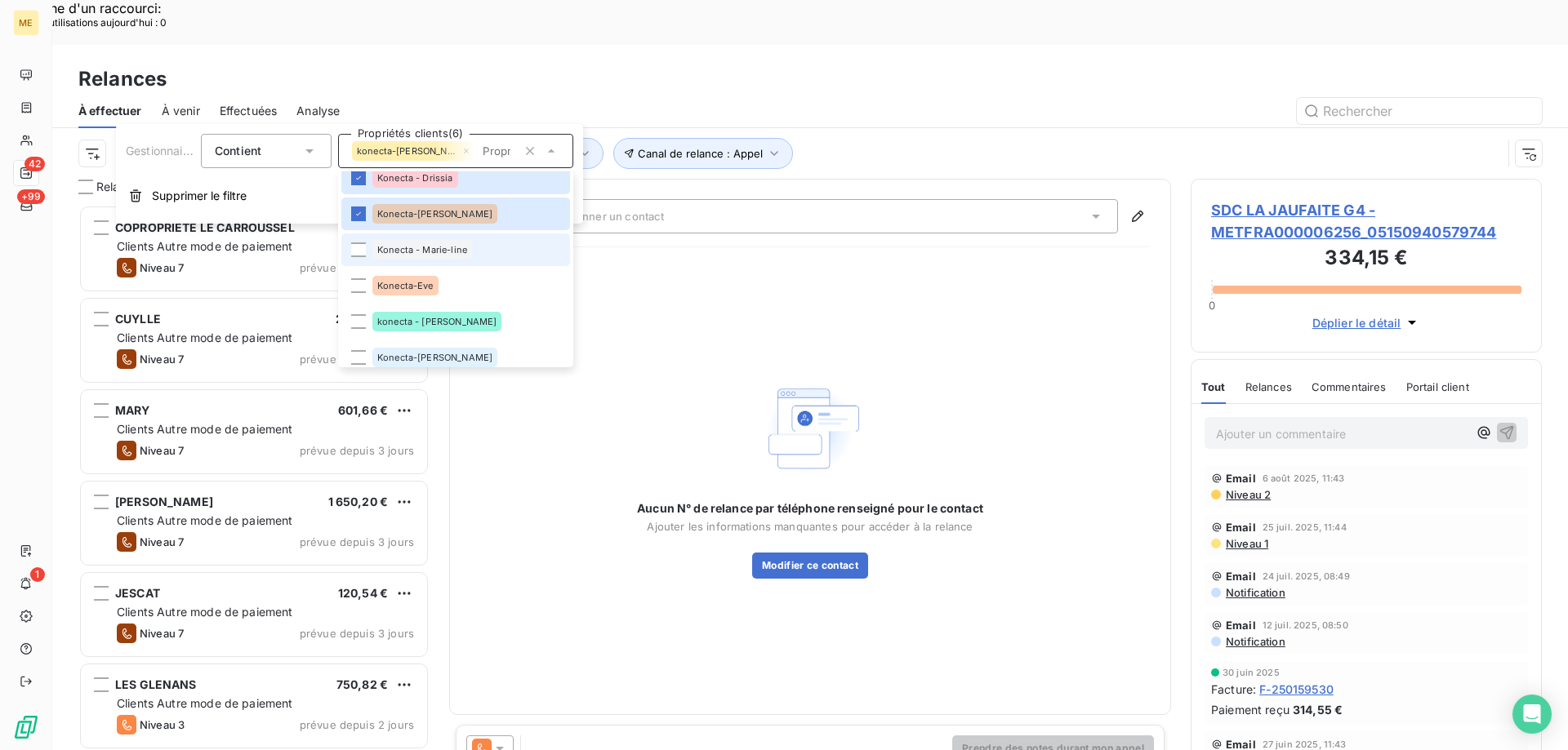
click at [416, 242] on div "Konecta - Marie-line" at bounding box center [422, 250] width 100 height 20
click at [405, 274] on li "Konecta-Eve" at bounding box center [455, 285] width 229 height 32
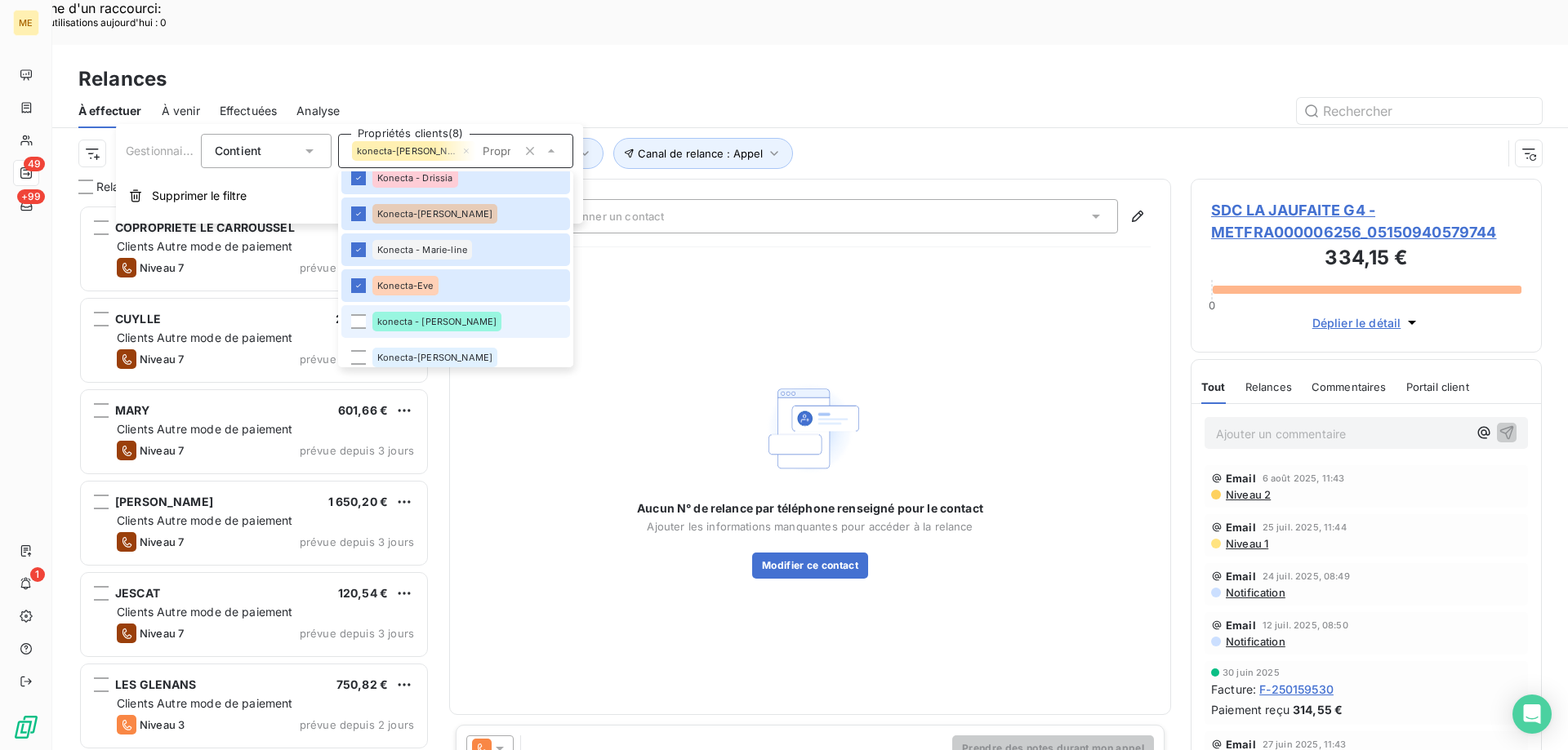
click at [396, 314] on div "konecta - [PERSON_NAME]" at bounding box center [436, 321] width 129 height 20
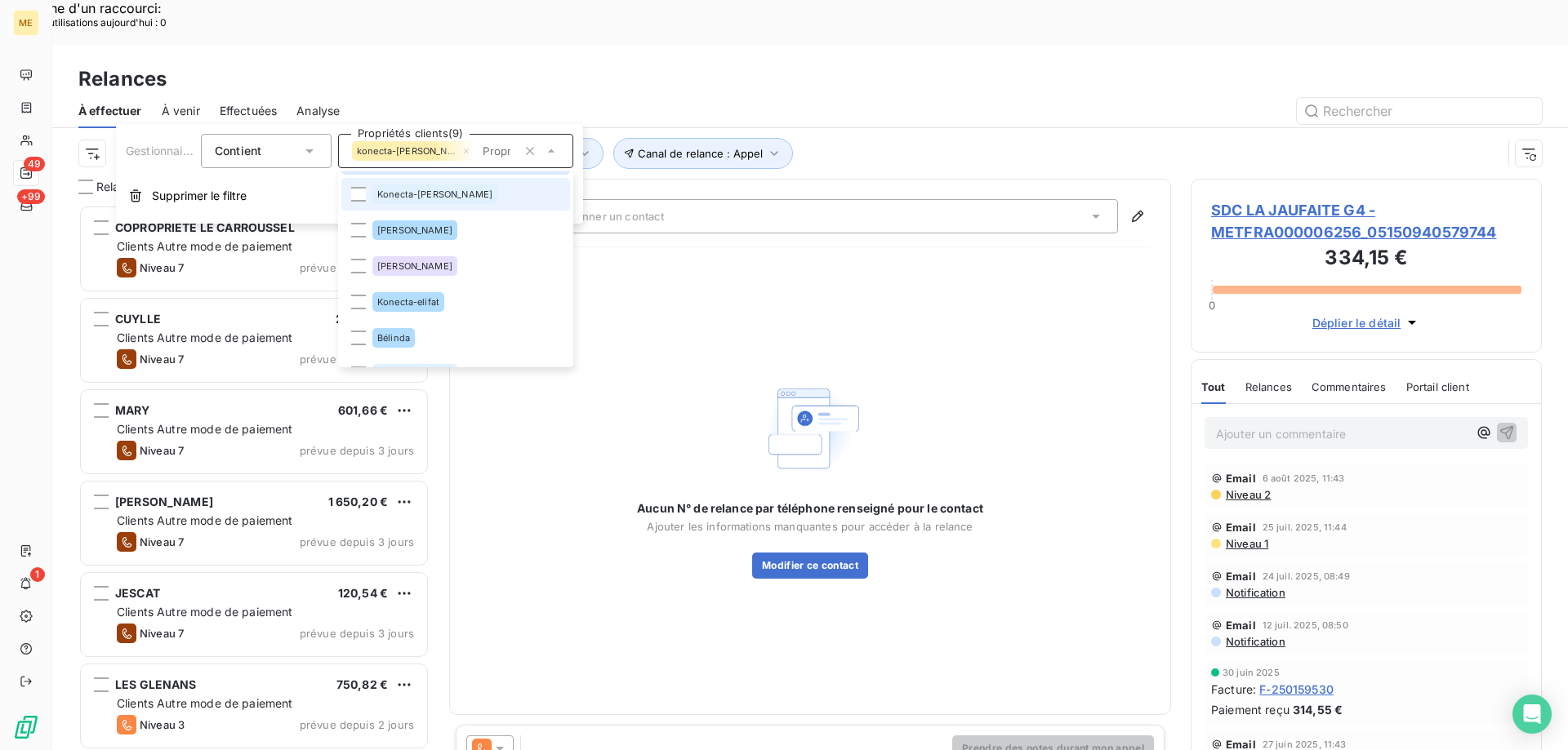
click at [426, 195] on span "Konecta-[PERSON_NAME]" at bounding box center [435, 194] width 116 height 10
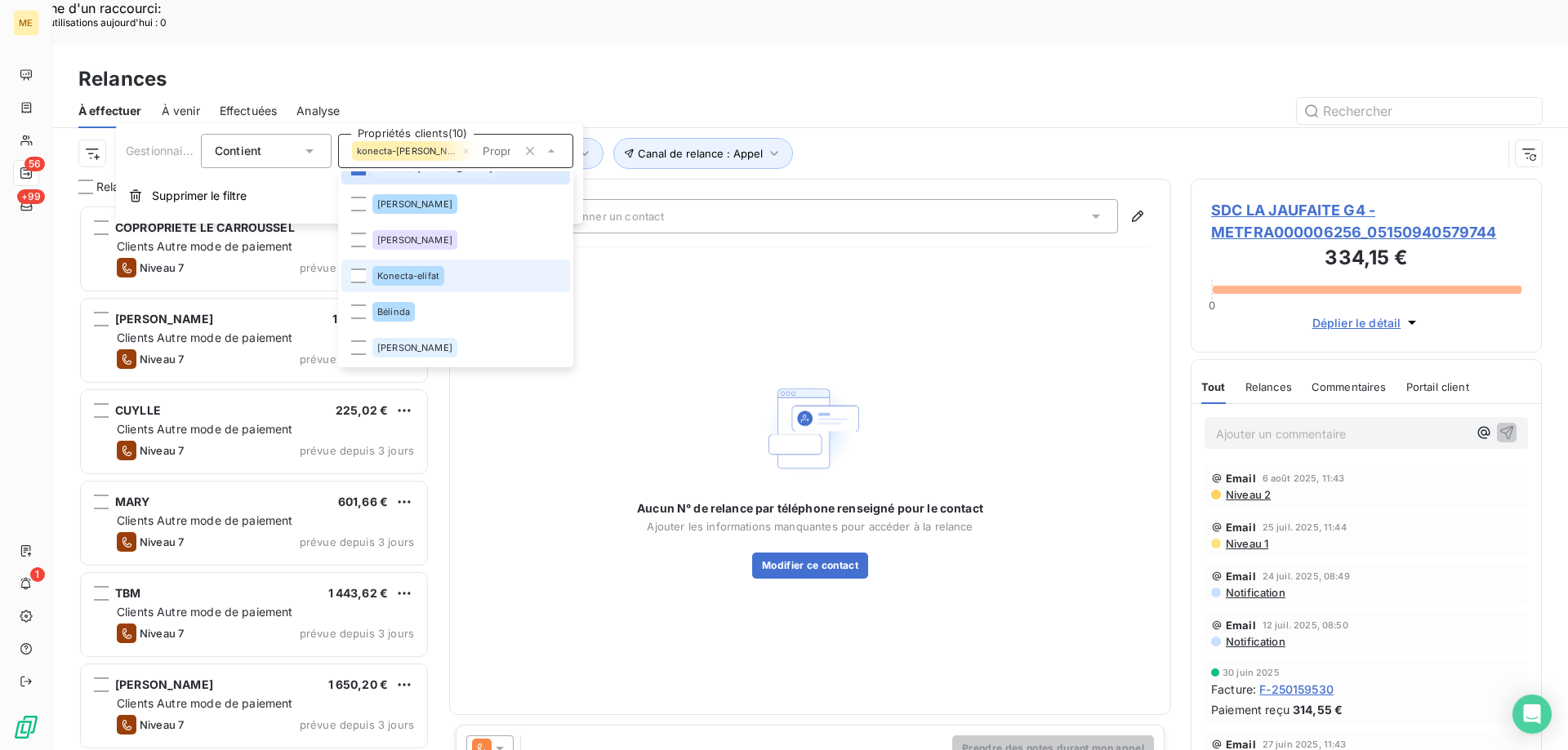
click at [425, 271] on span "Konecta-elifat" at bounding box center [408, 276] width 62 height 10
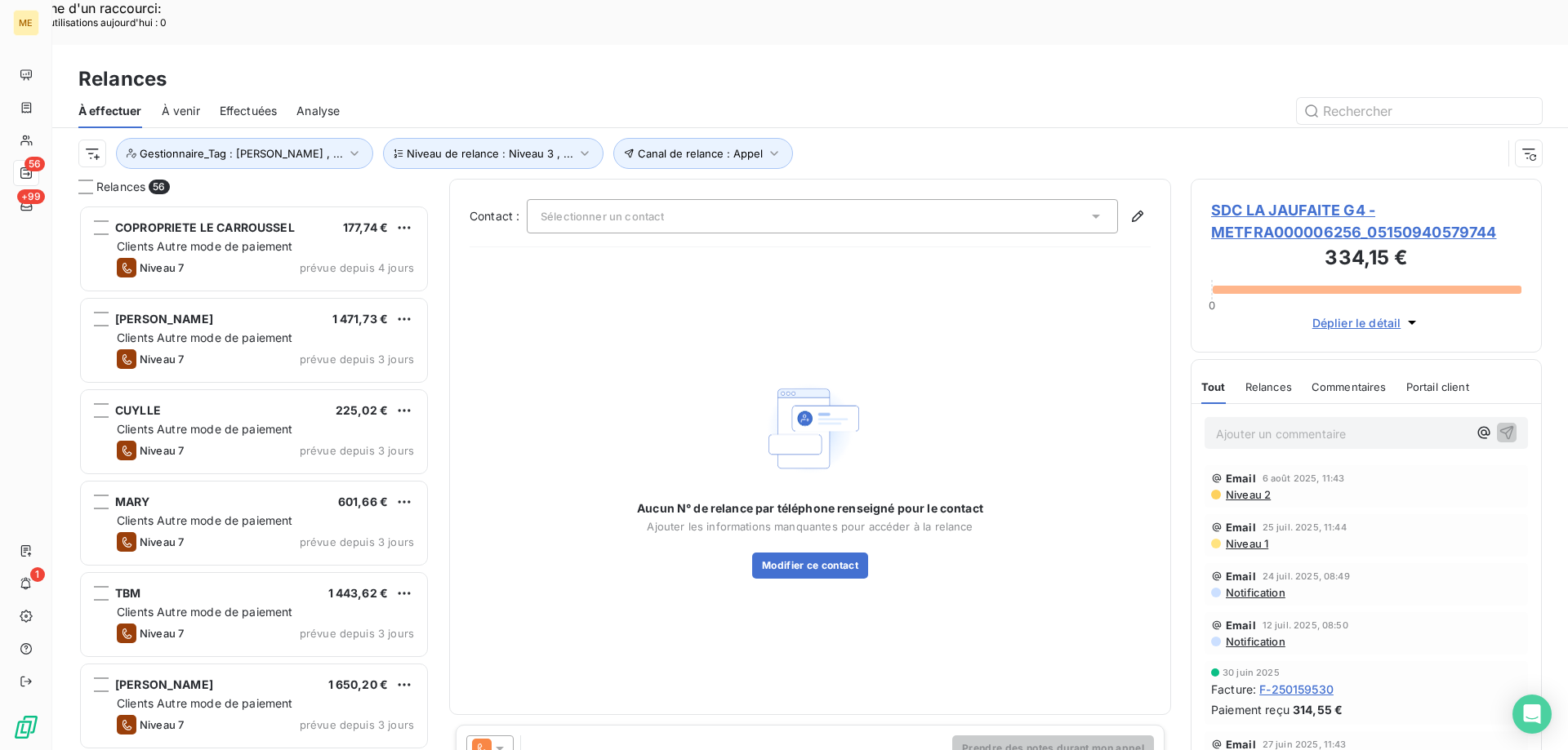
click at [789, 98] on div at bounding box center [950, 110] width 1182 height 26
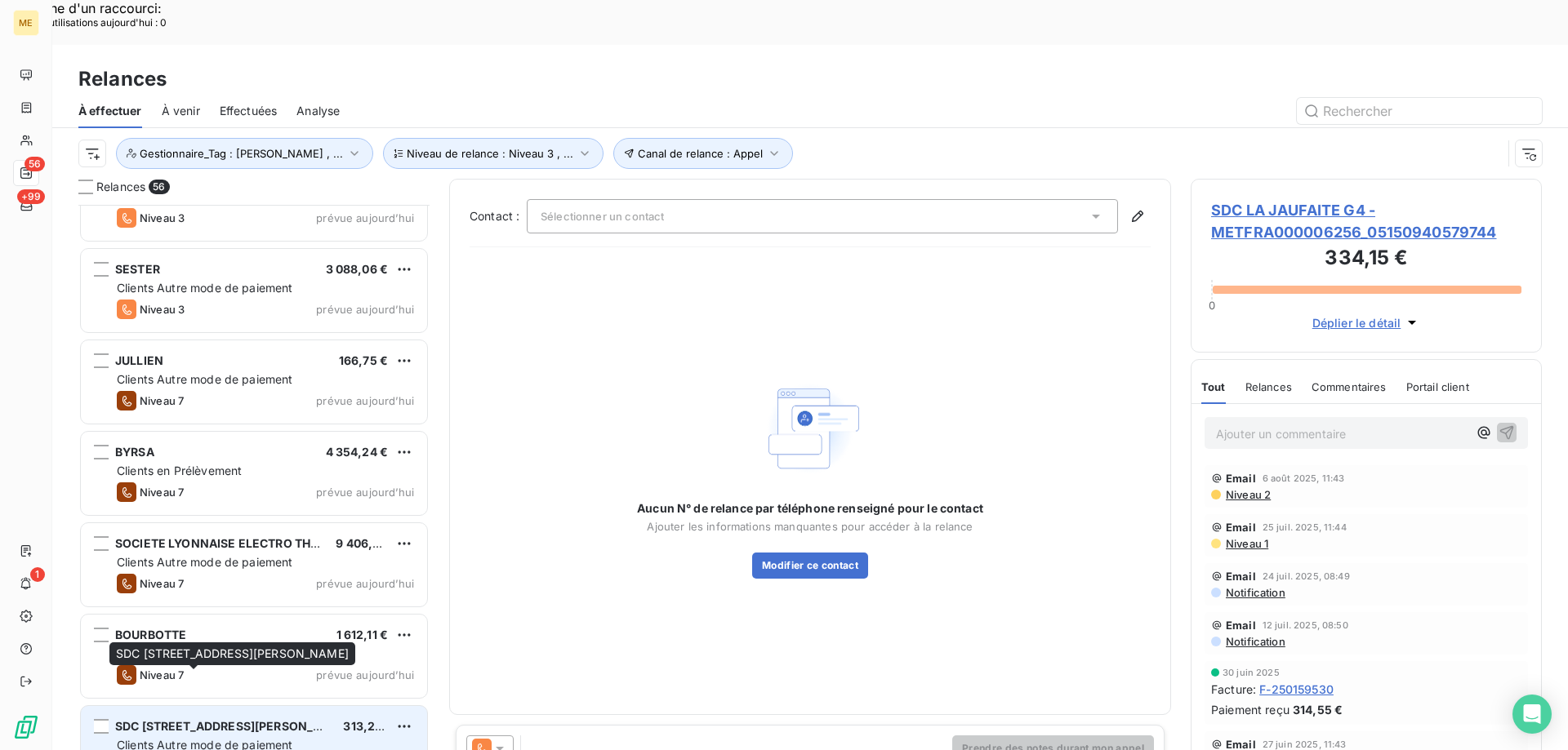
click at [248, 719] on span "SDC [STREET_ADDRESS][PERSON_NAME]" at bounding box center [234, 726] width 238 height 14
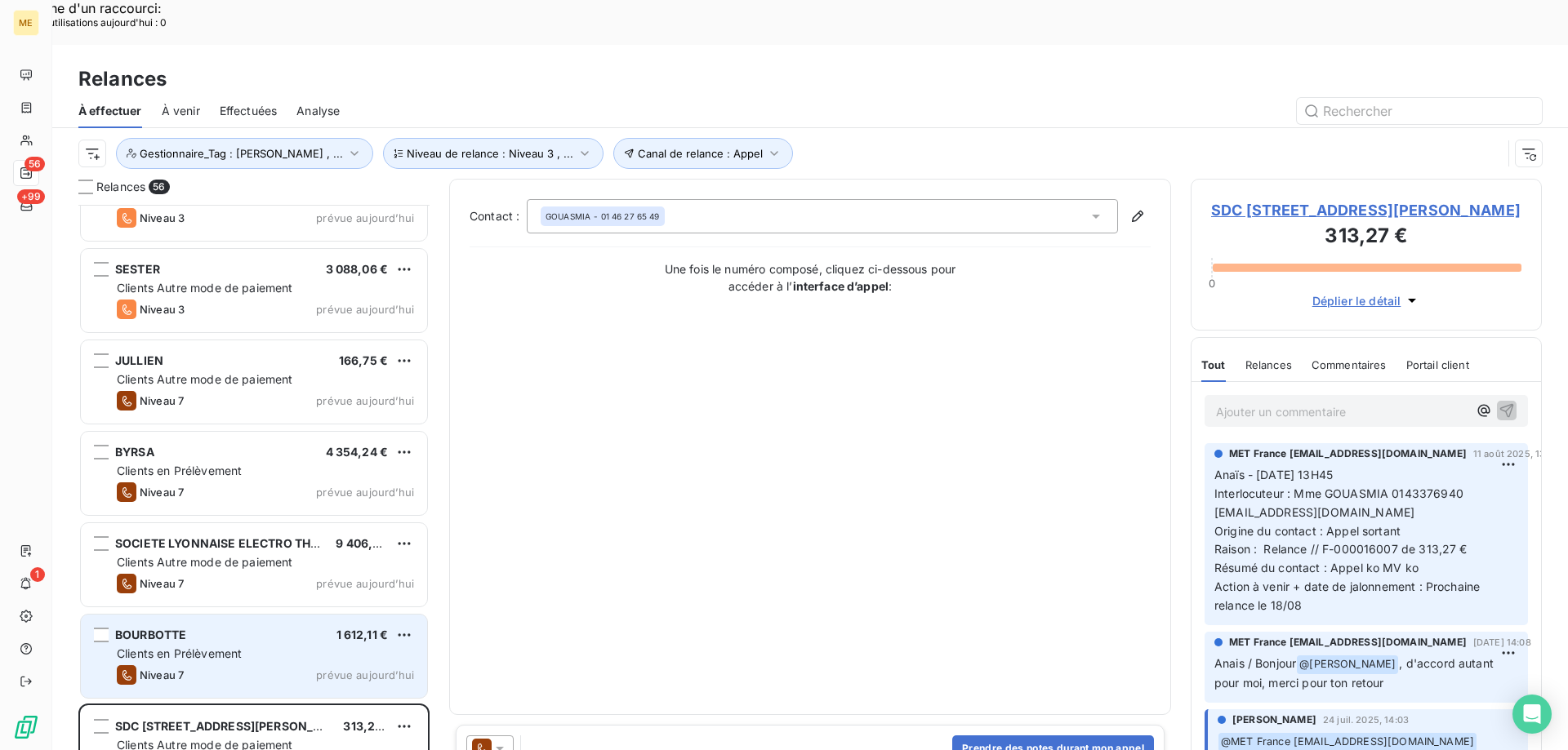
click at [356, 615] on div "BOURBOTTE 1 612,11 € Clients en Prélèvement Niveau 7 prévue [DATE]" at bounding box center [253, 656] width 347 height 83
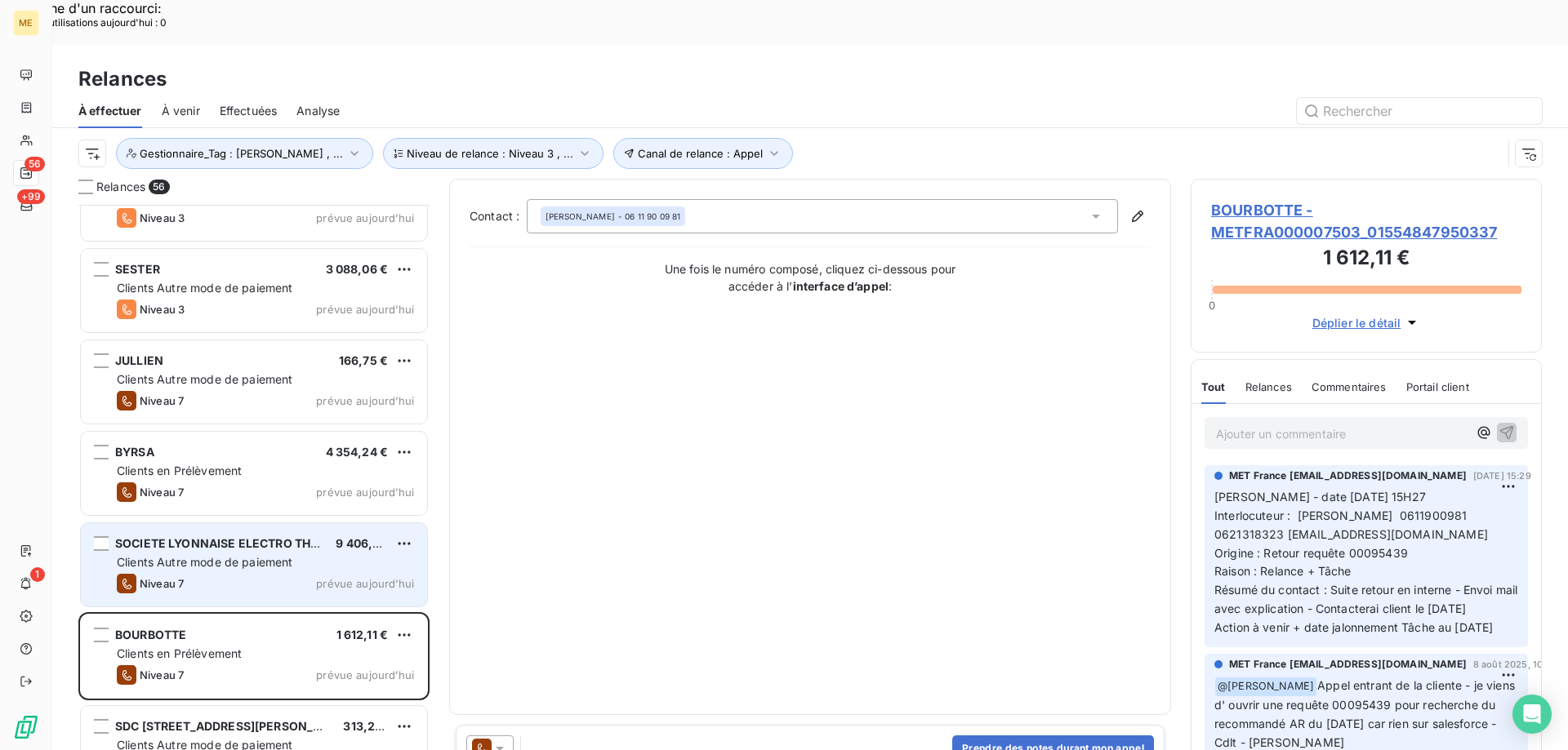
click at [307, 574] on div "Niveau 7 prévue [DATE]" at bounding box center [266, 584] width 297 height 20
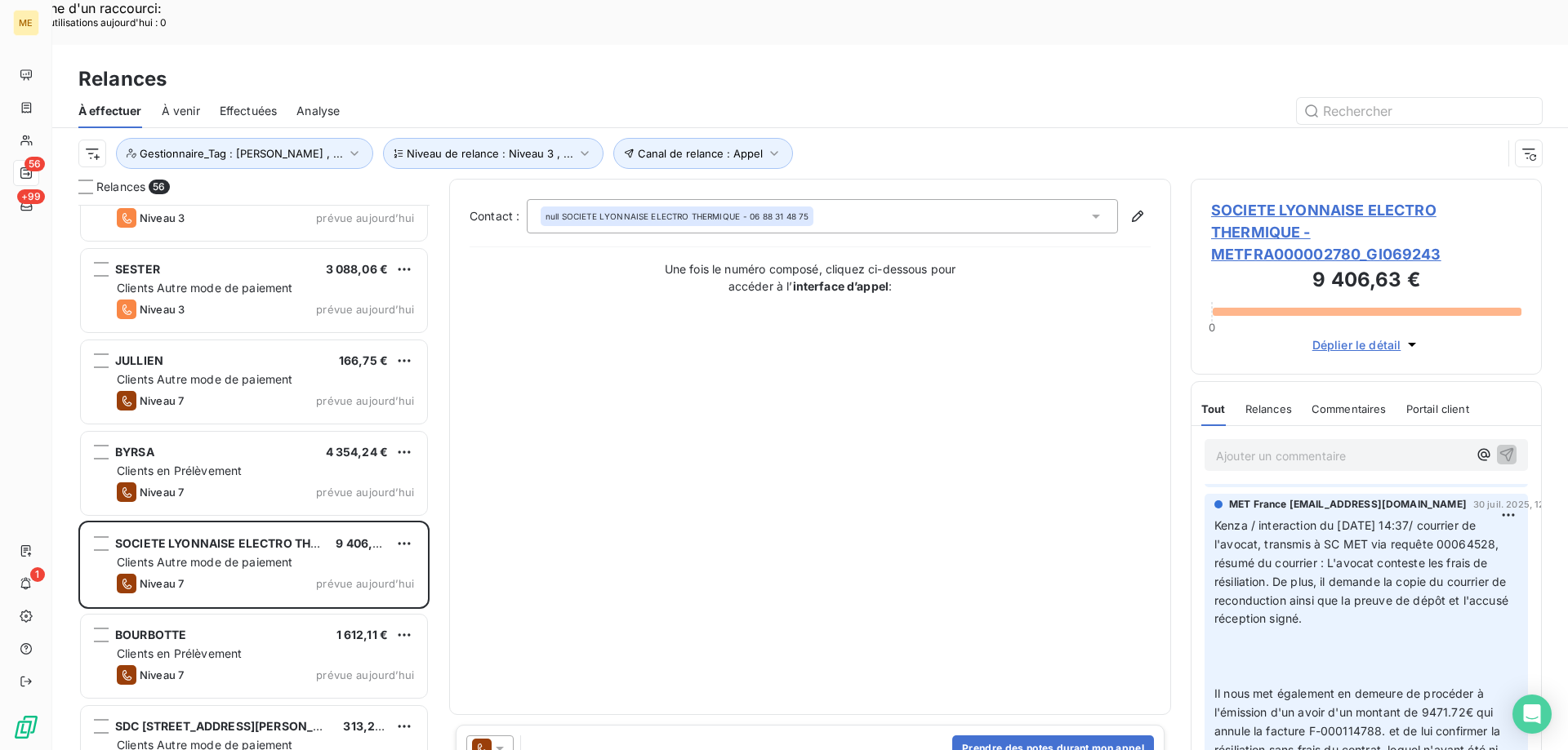
scroll to position [245, 0]
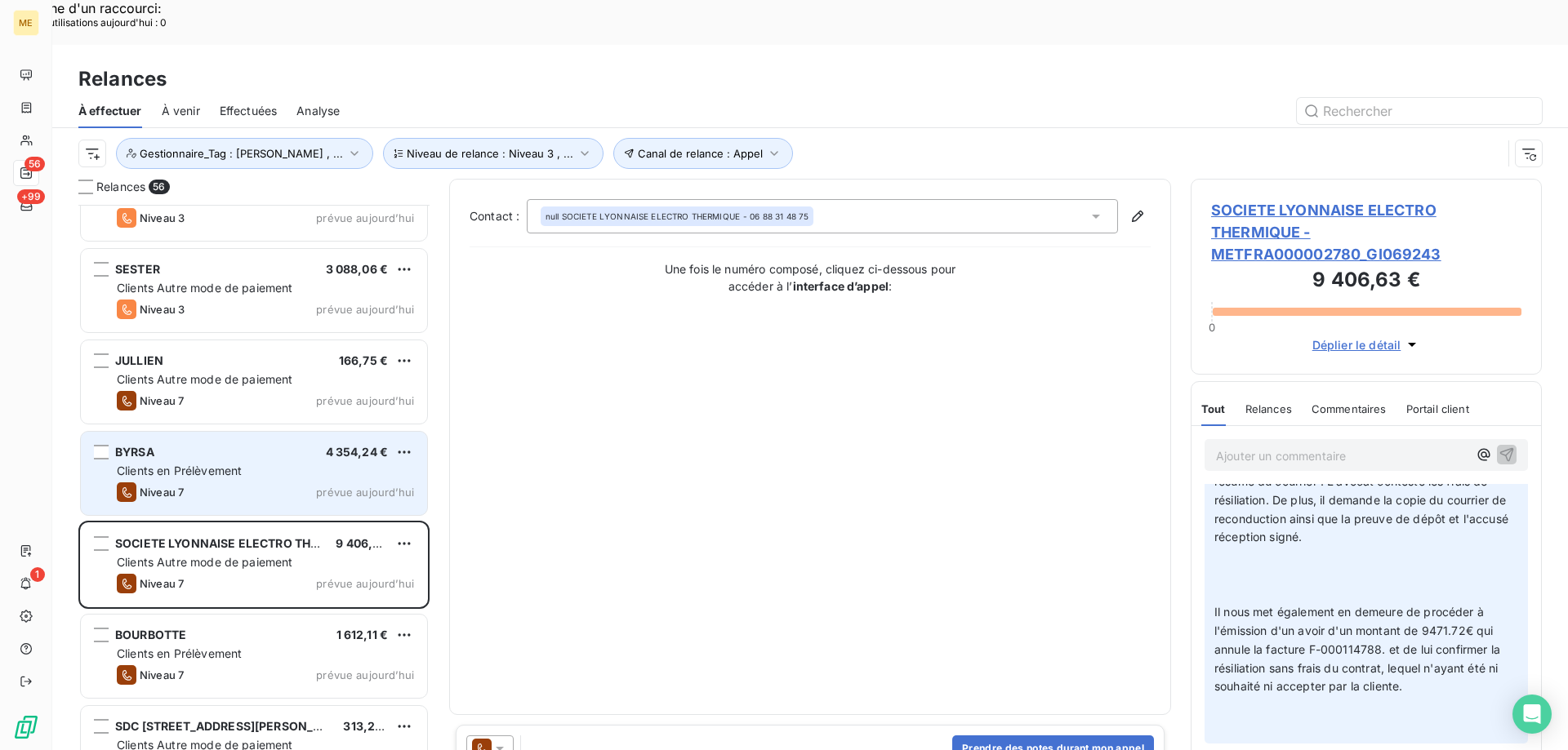
click at [318, 463] on div "Clients en Prélèvement" at bounding box center [266, 471] width 297 height 17
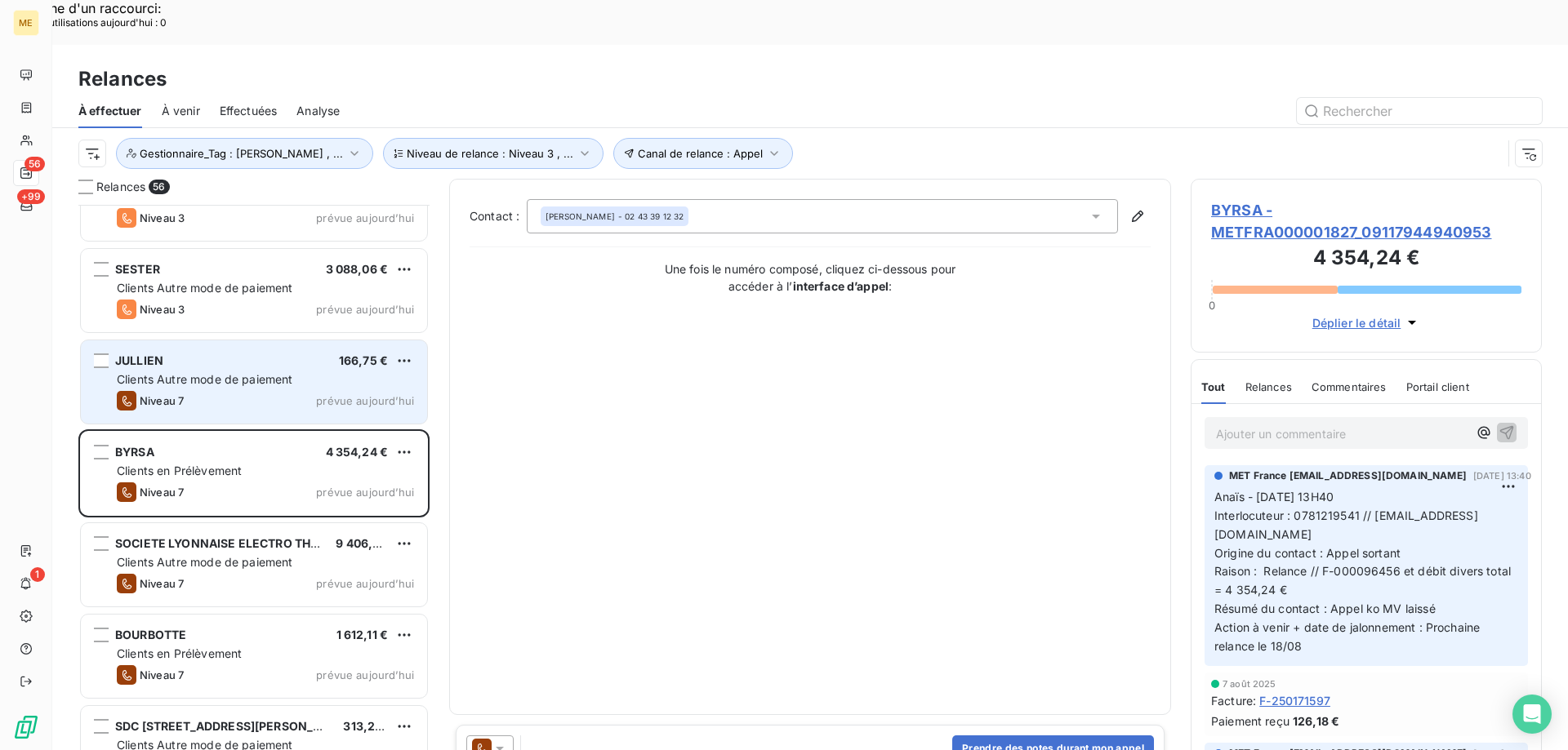
click at [282, 391] on div "Niveau 7 prévue [DATE]" at bounding box center [266, 401] width 297 height 20
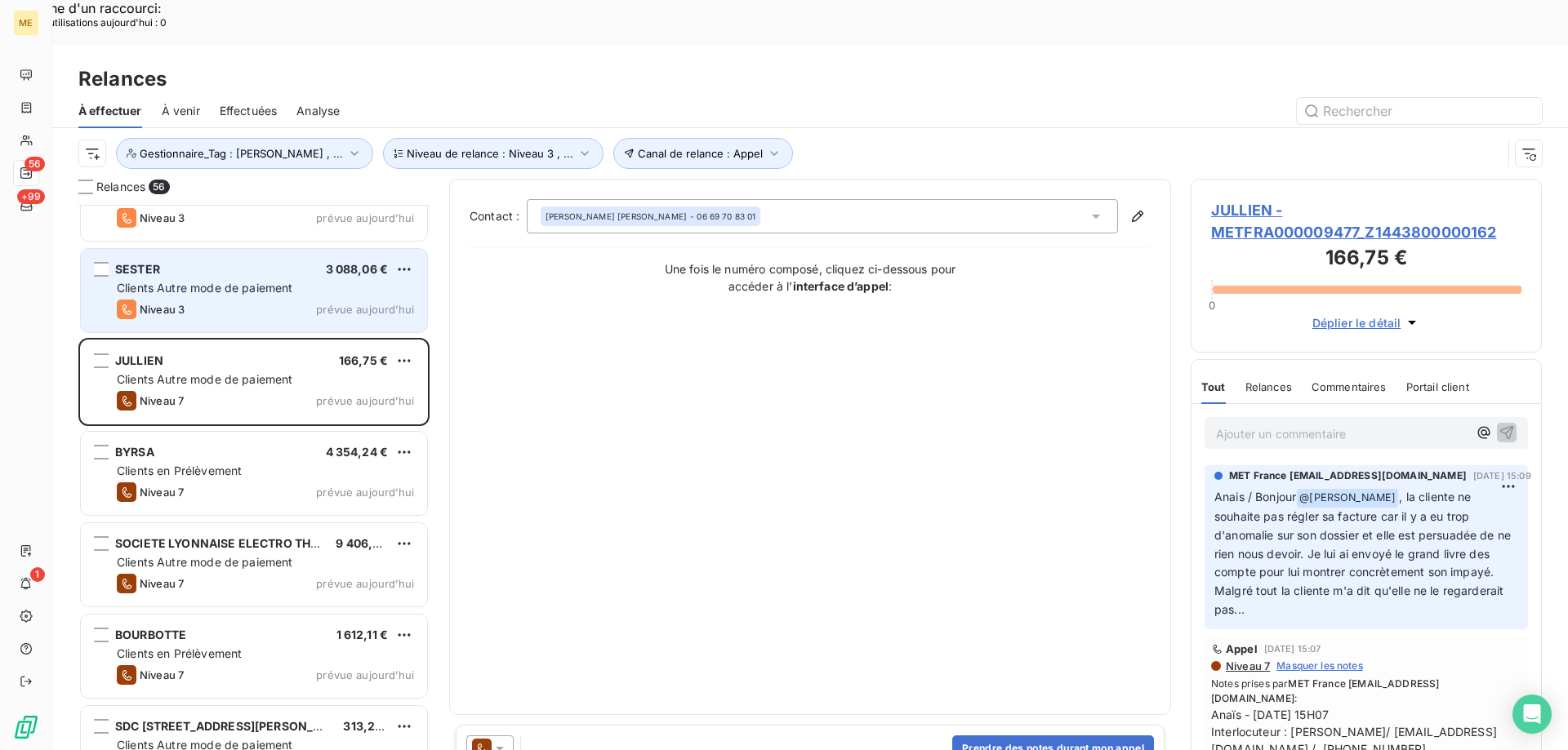
click at [248, 300] on div "Niveau 3 prévue aujourd’hui" at bounding box center [266, 310] width 297 height 20
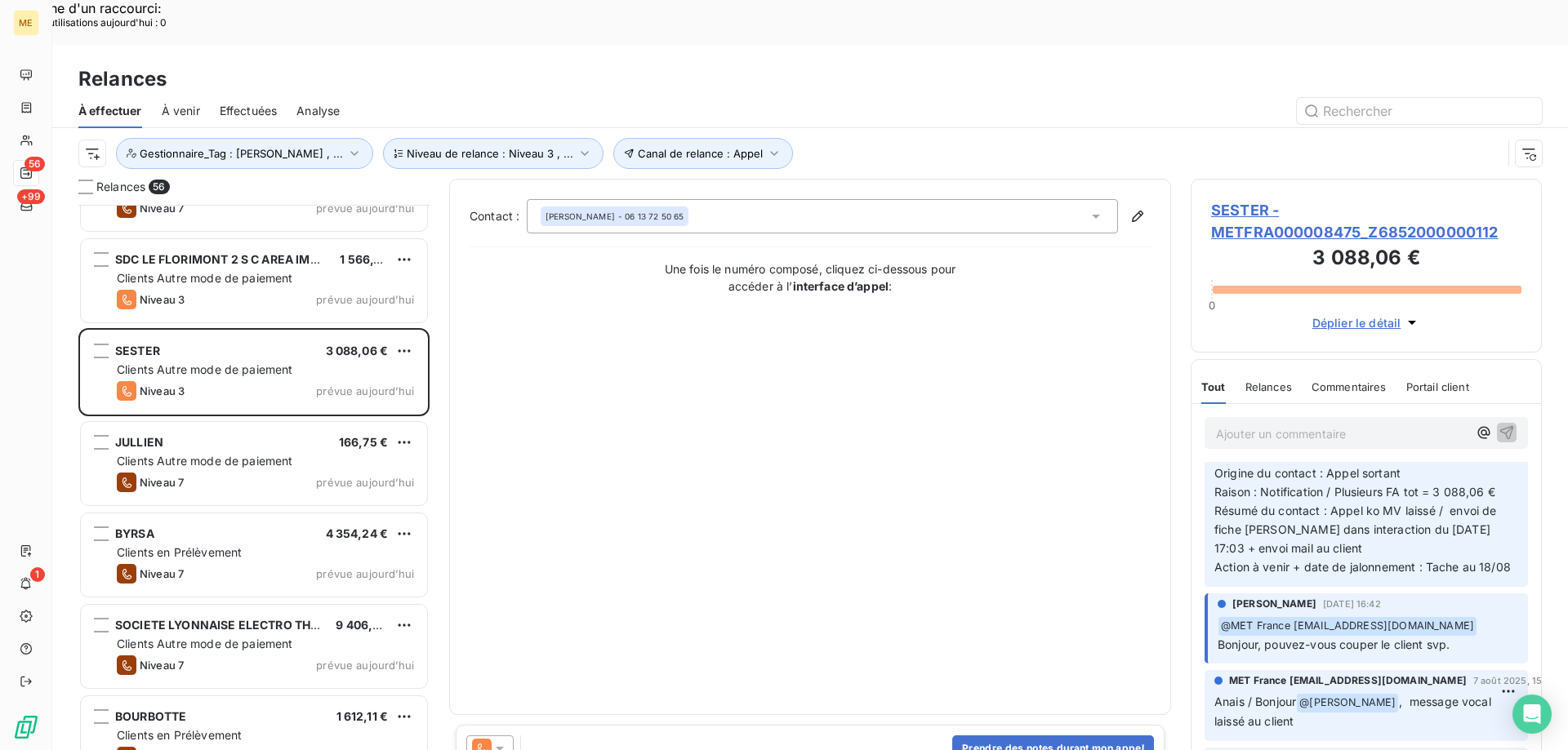
scroll to position [4367, 0]
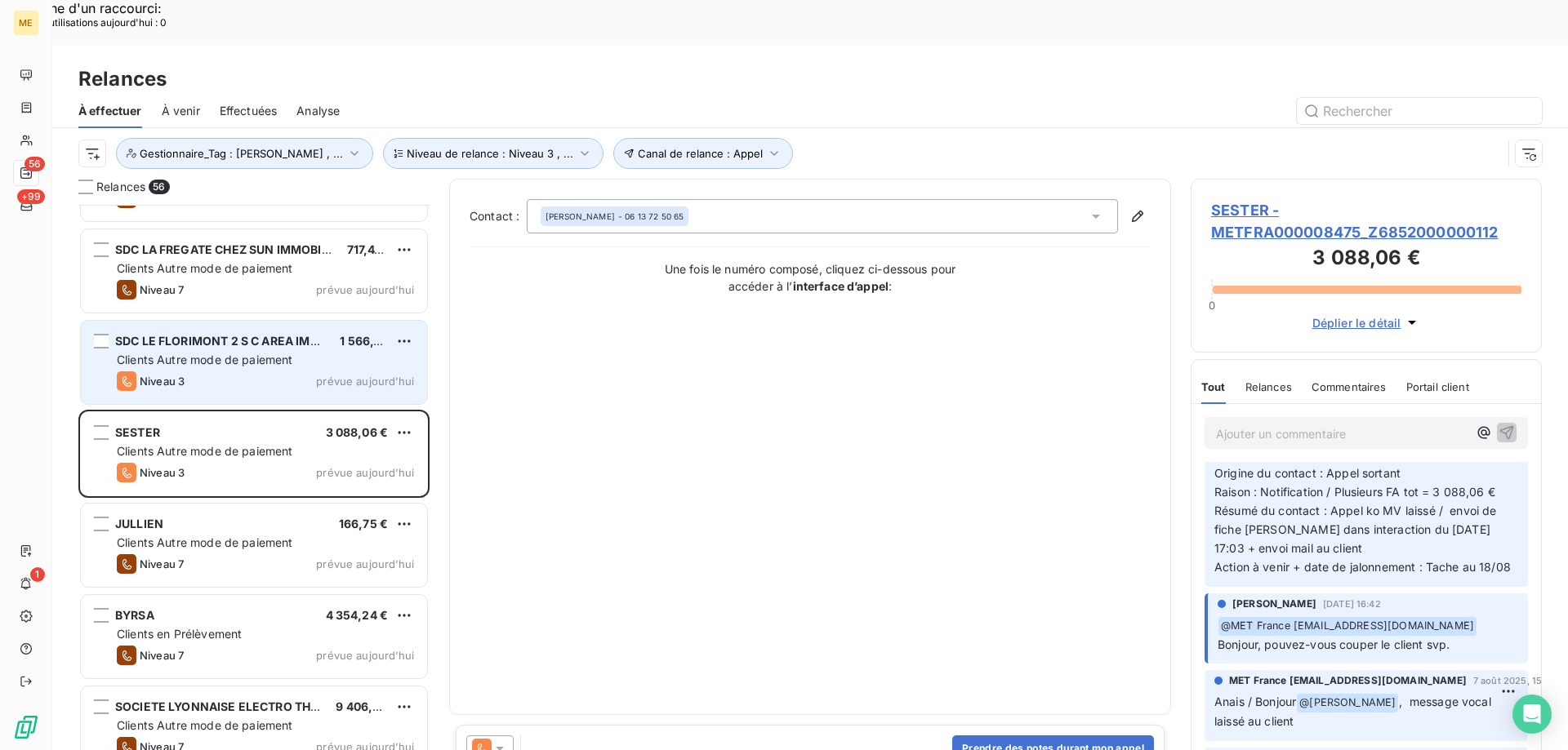
click at [230, 371] on div "Niveau 3 prévue aujourd’hui" at bounding box center [266, 381] width 297 height 20
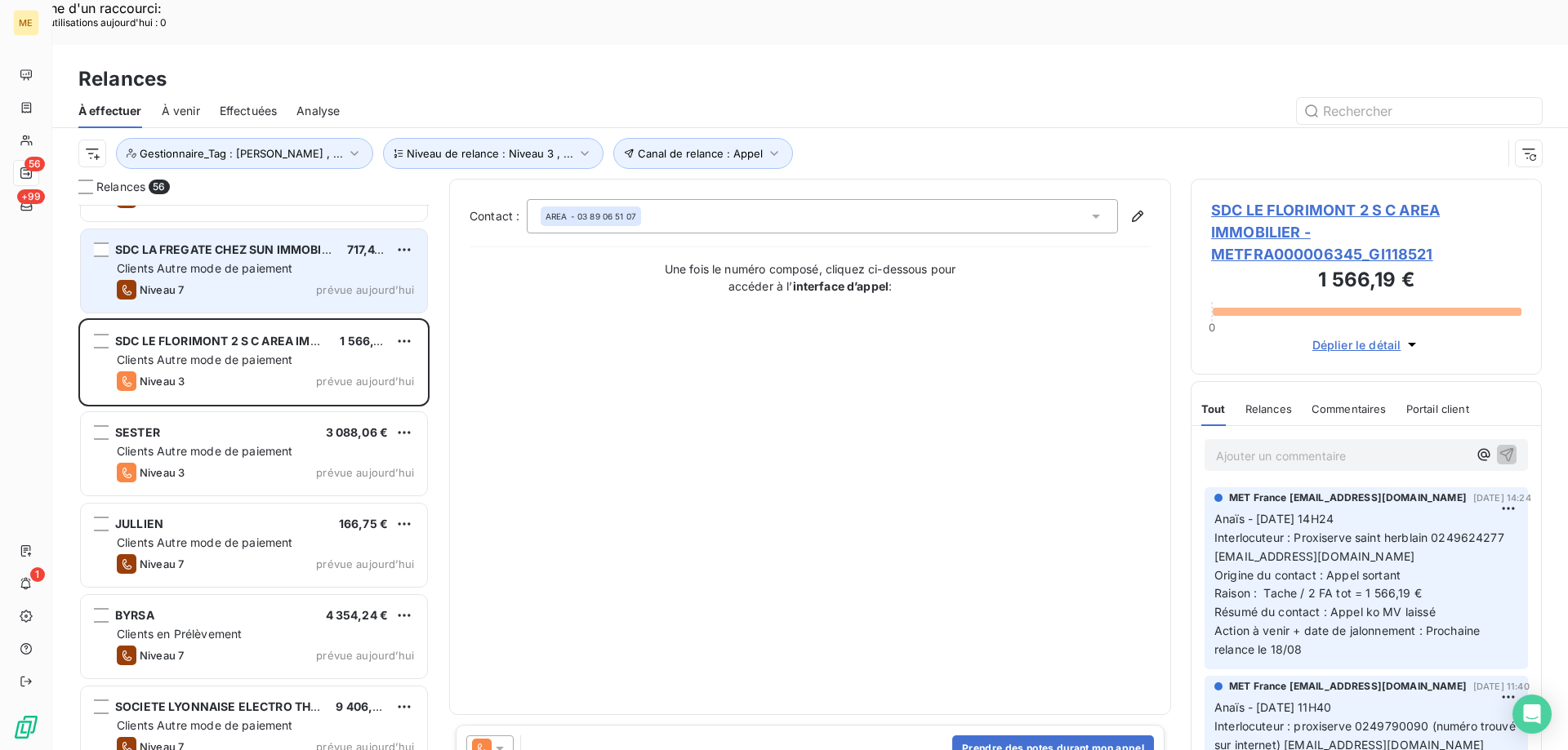
click at [318, 261] on div "Clients Autre mode de paiement" at bounding box center [266, 269] width 297 height 17
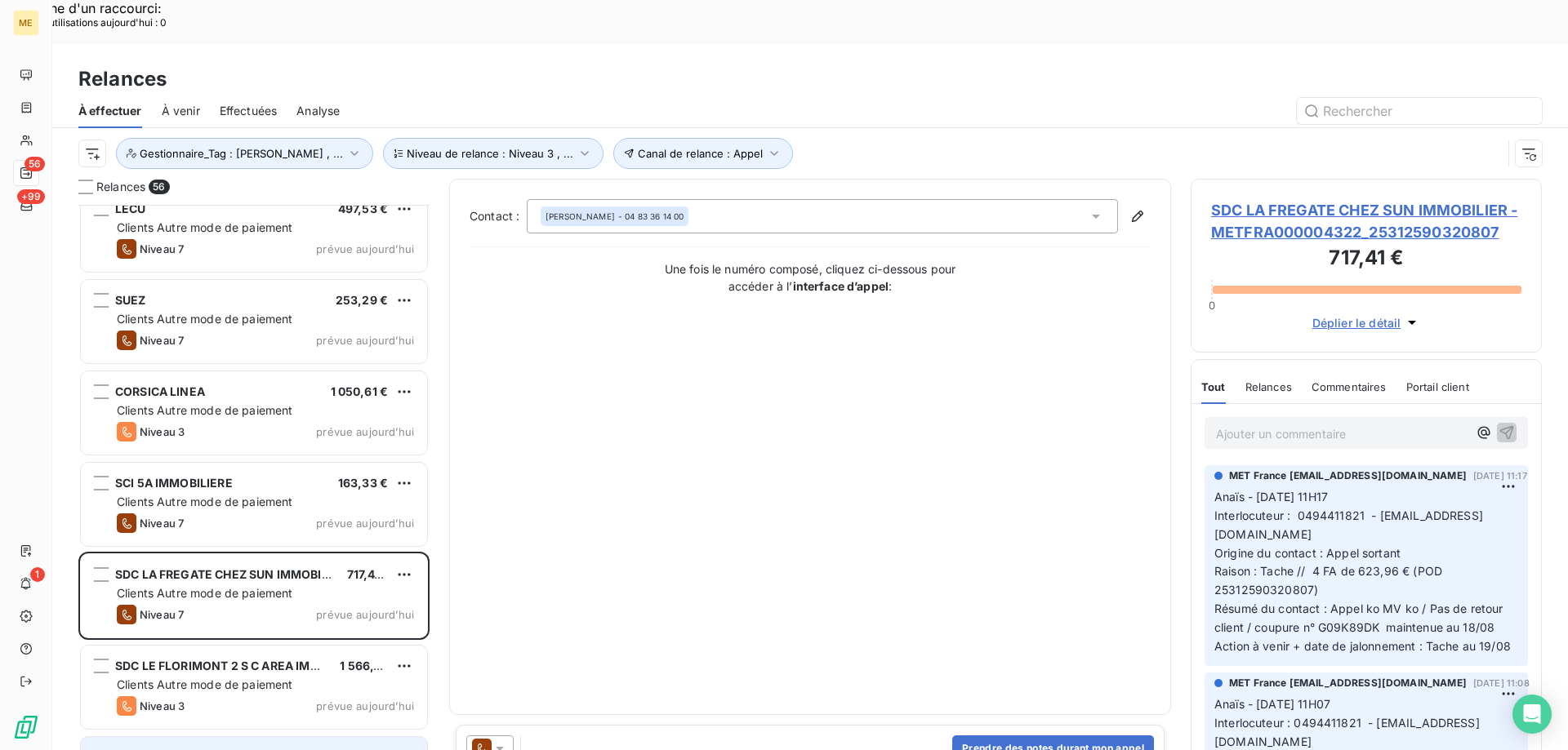
scroll to position [4041, 0]
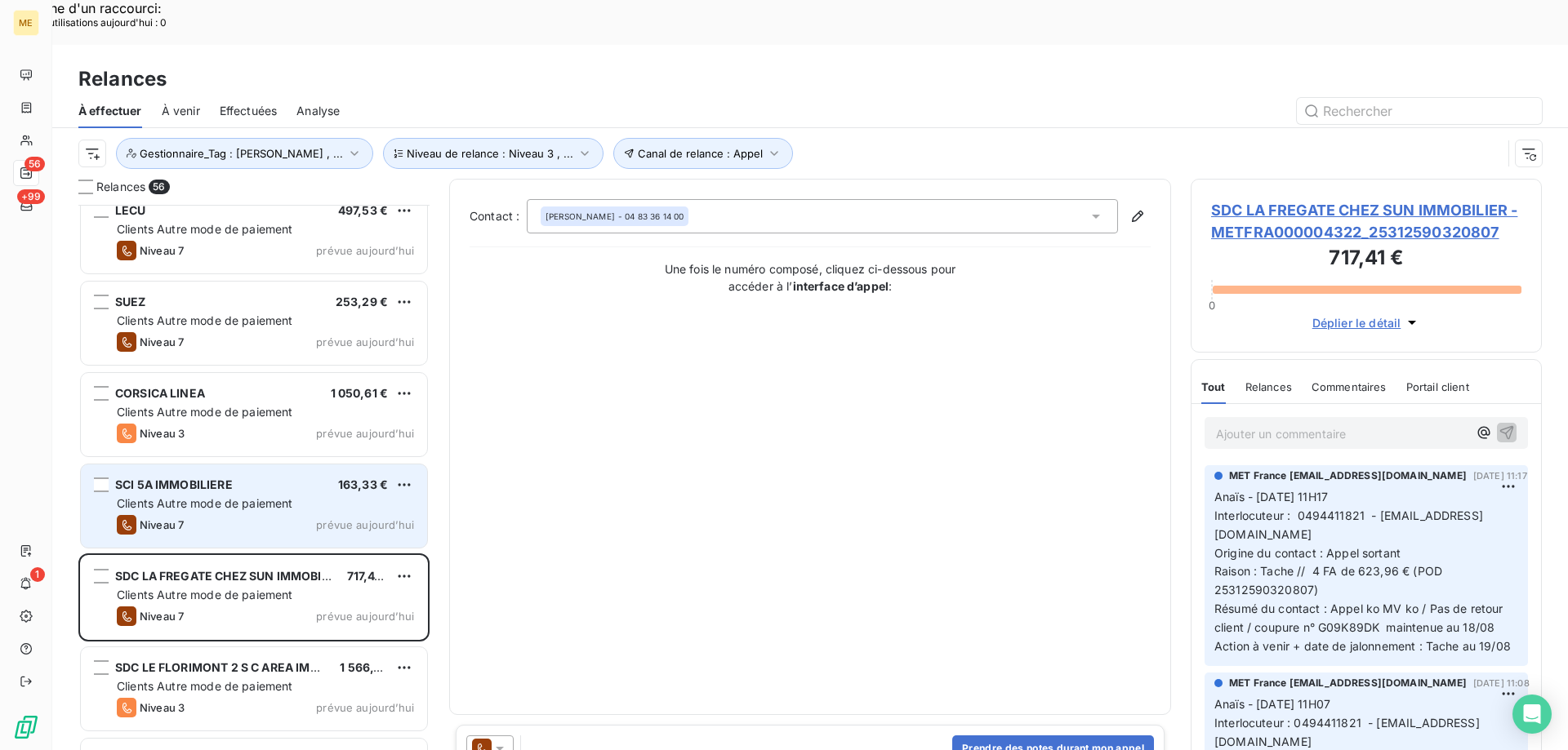
click at [285, 497] on span "Clients Autre mode de paiement" at bounding box center [205, 503] width 176 height 14
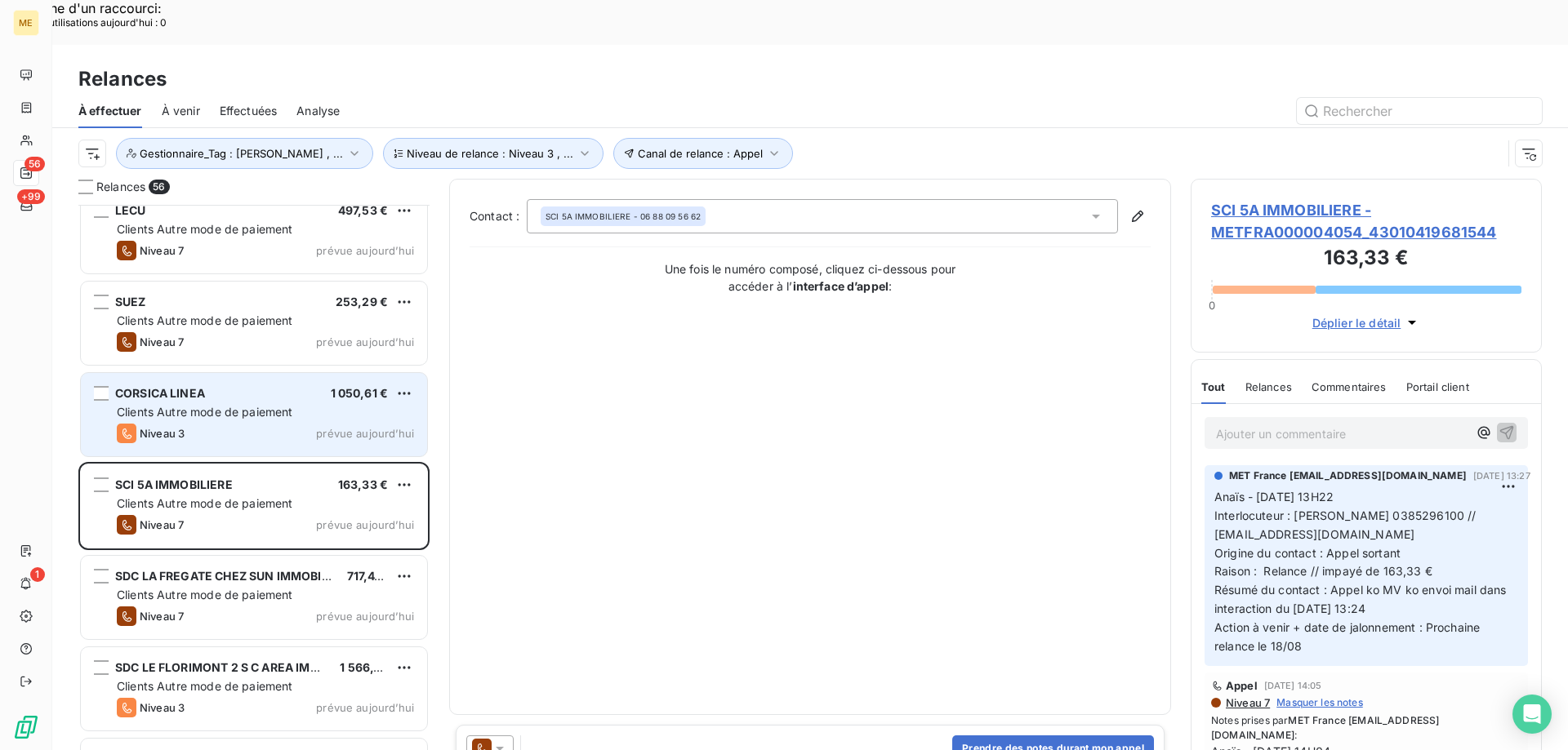
click at [281, 377] on div "CORSICA LINEA 1 050,61 € Clients Autre mode de paiement Niveau 3 prévue [DATE]" at bounding box center [253, 414] width 347 height 83
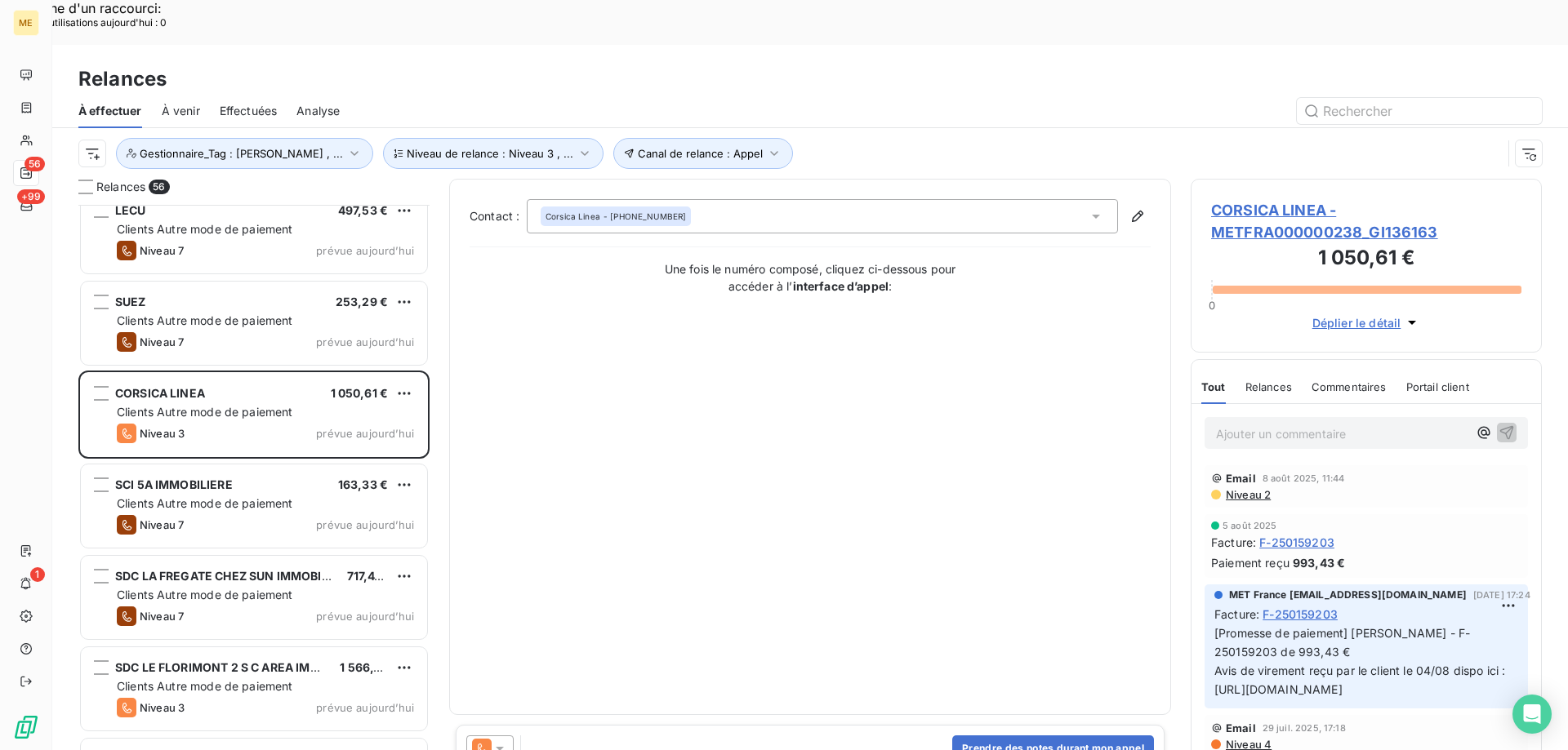
click at [1324, 199] on span "CORSICA LINEA - METFRA000000238_GI136163" at bounding box center [1365, 221] width 310 height 44
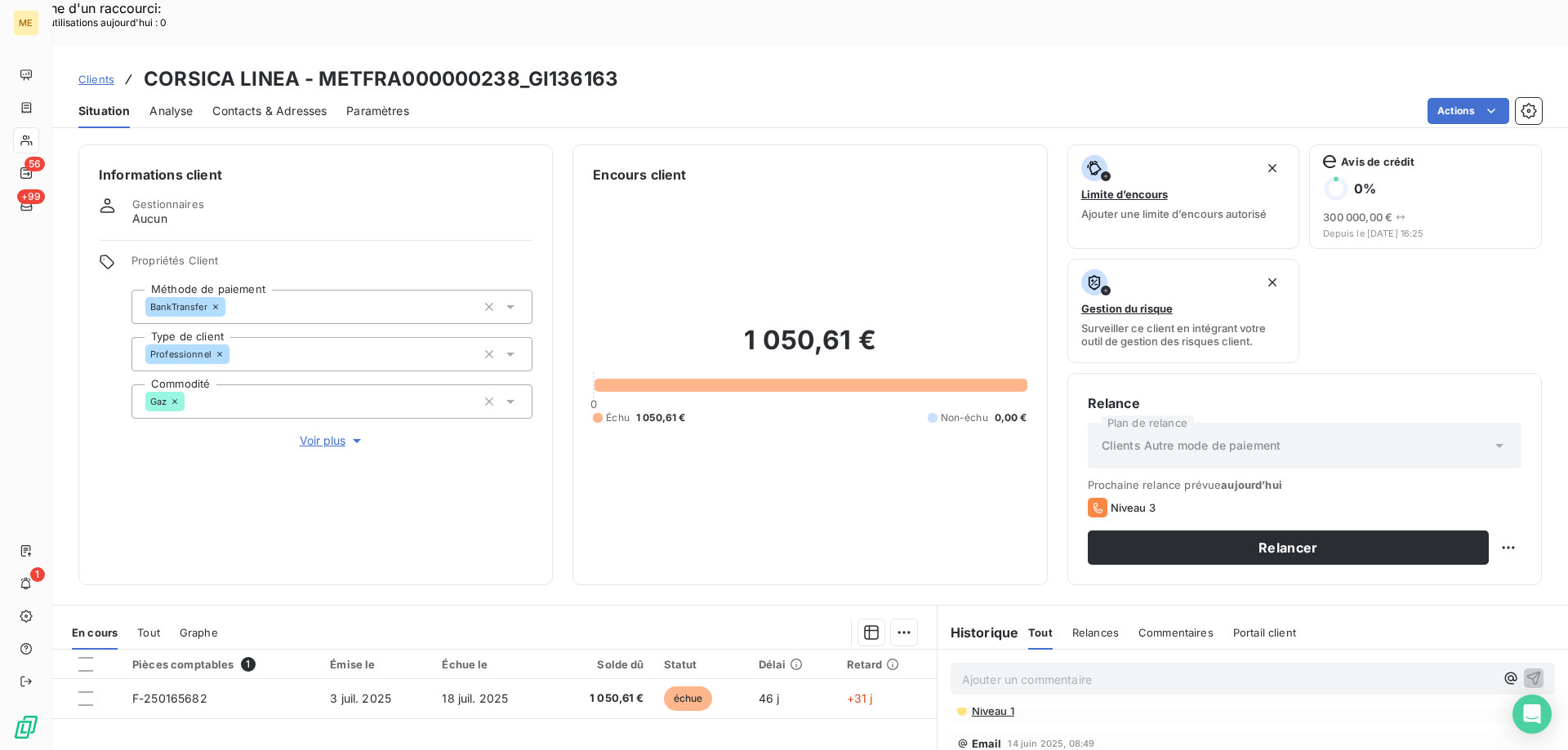
click at [332, 433] on span "Voir plus" at bounding box center [332, 441] width 66 height 17
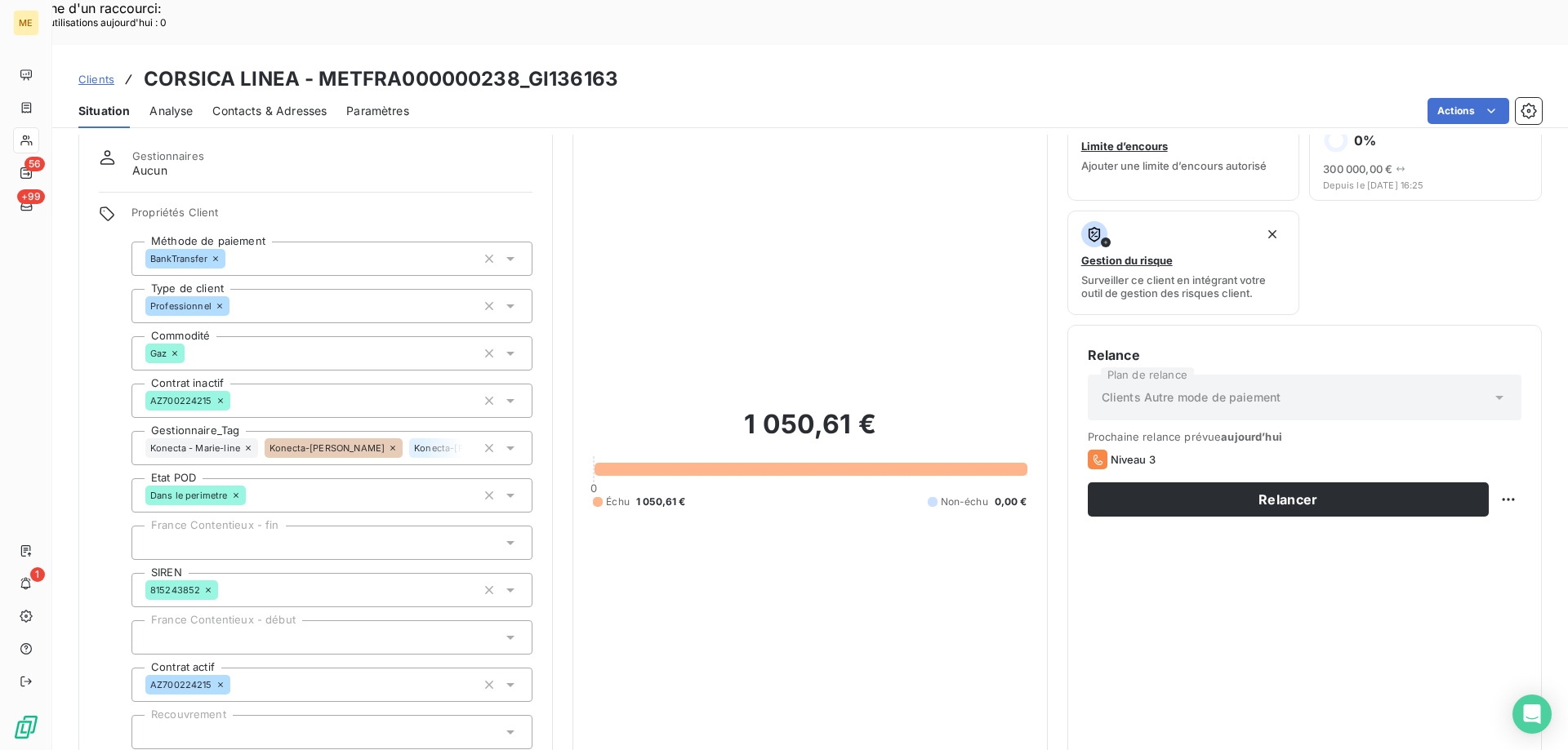
scroll to position [81, 0]
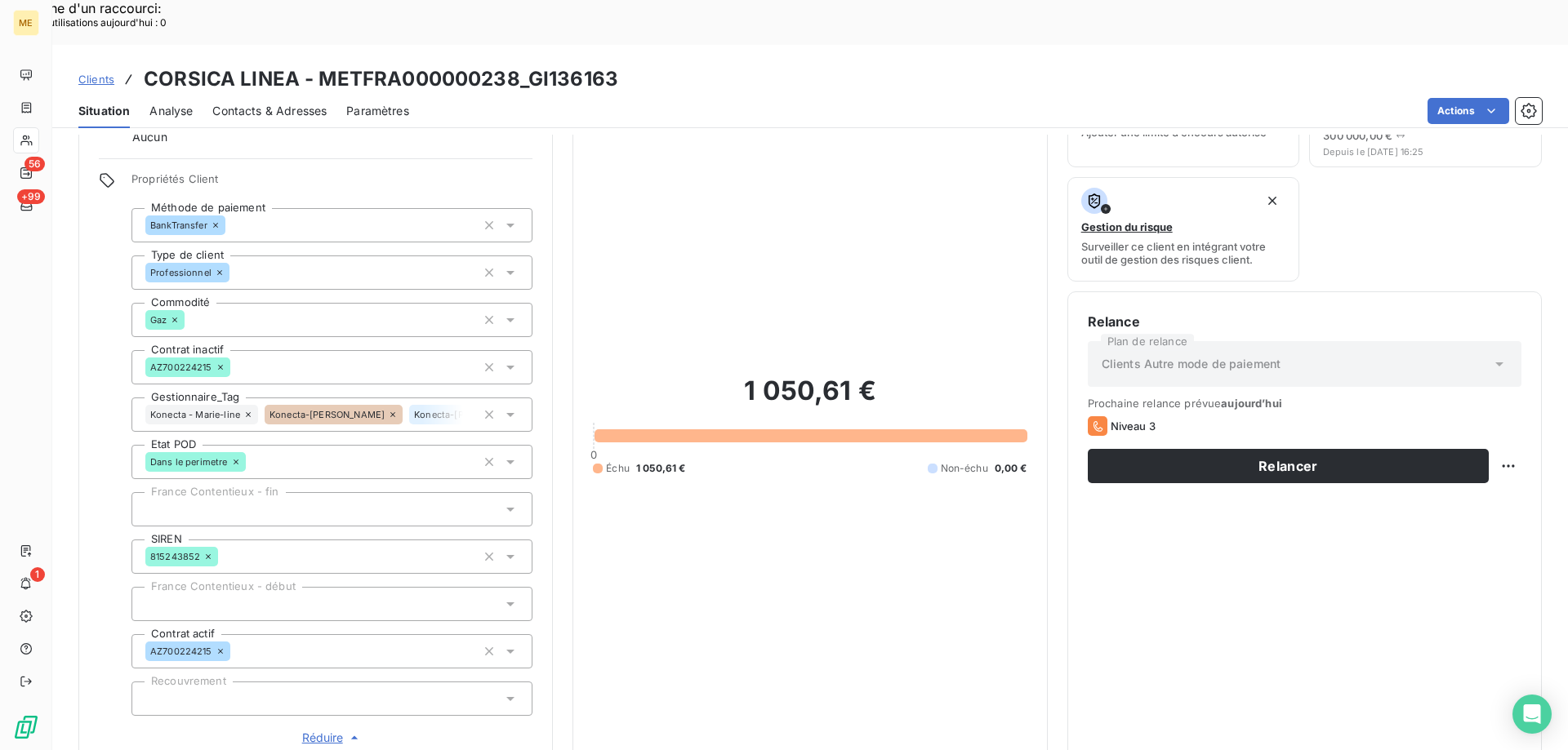
click at [388, 409] on icon at bounding box center [393, 414] width 10 height 10
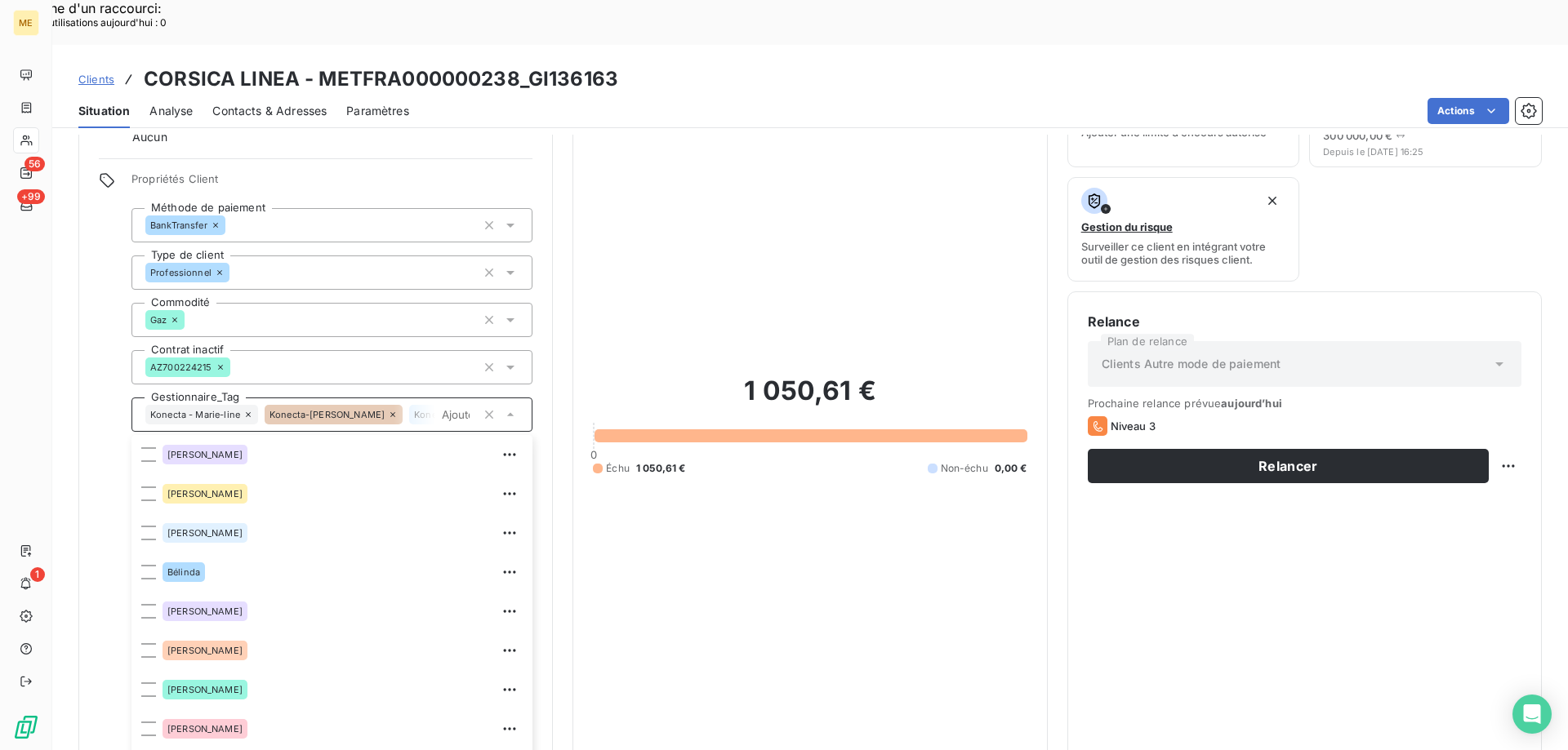
click at [245, 409] on icon at bounding box center [248, 414] width 10 height 10
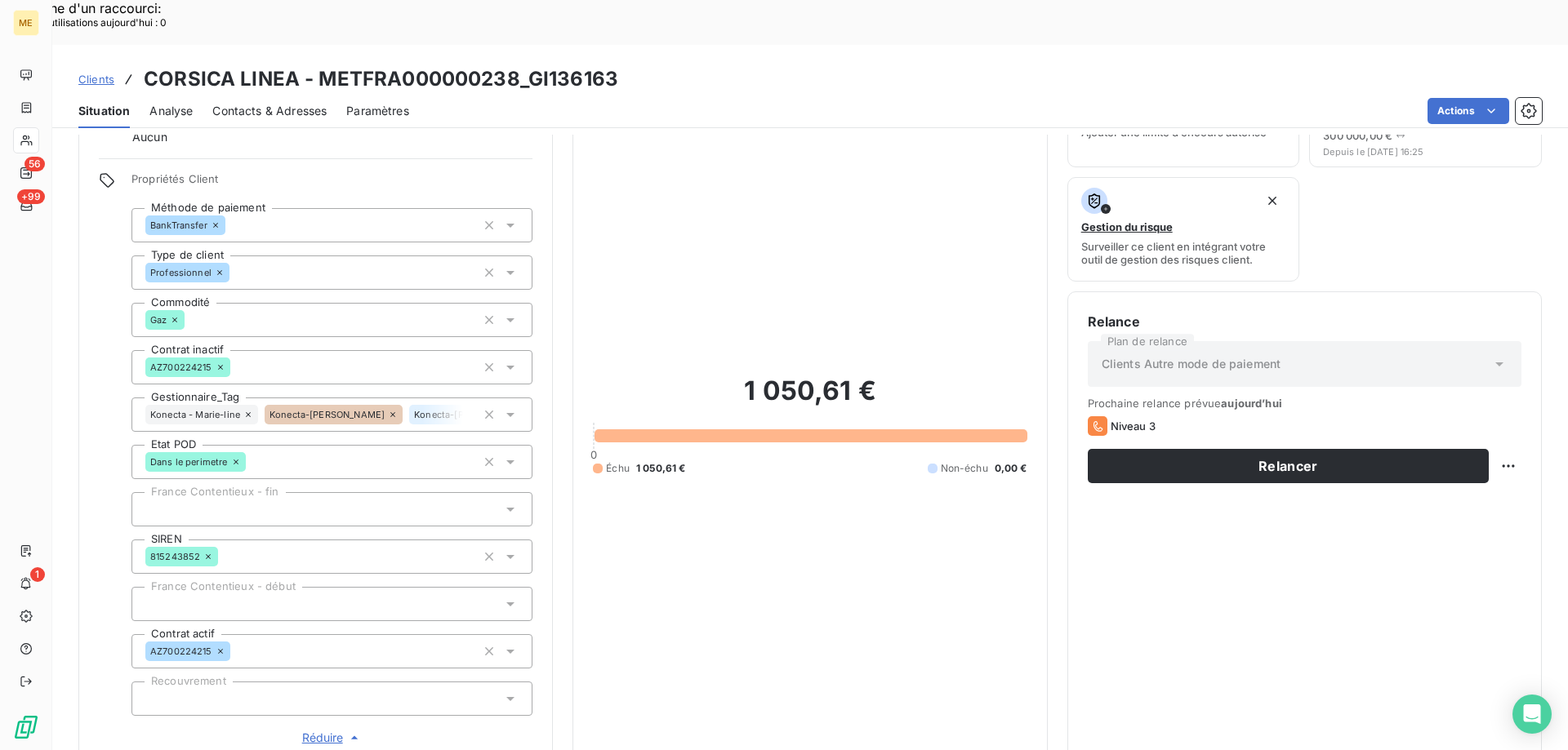
click at [248, 412] on icon at bounding box center [248, 414] width 5 height 5
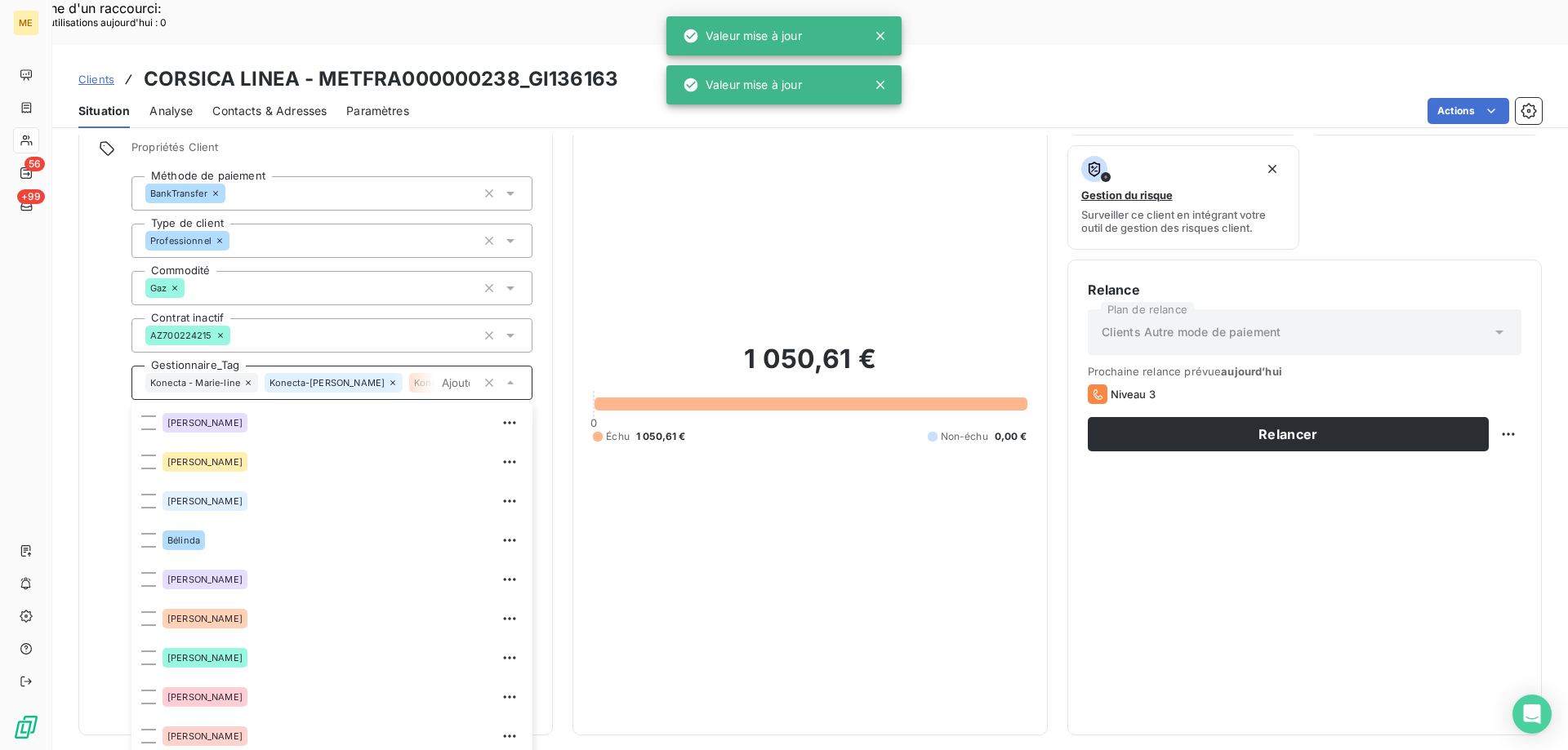
scroll to position [157, 0]
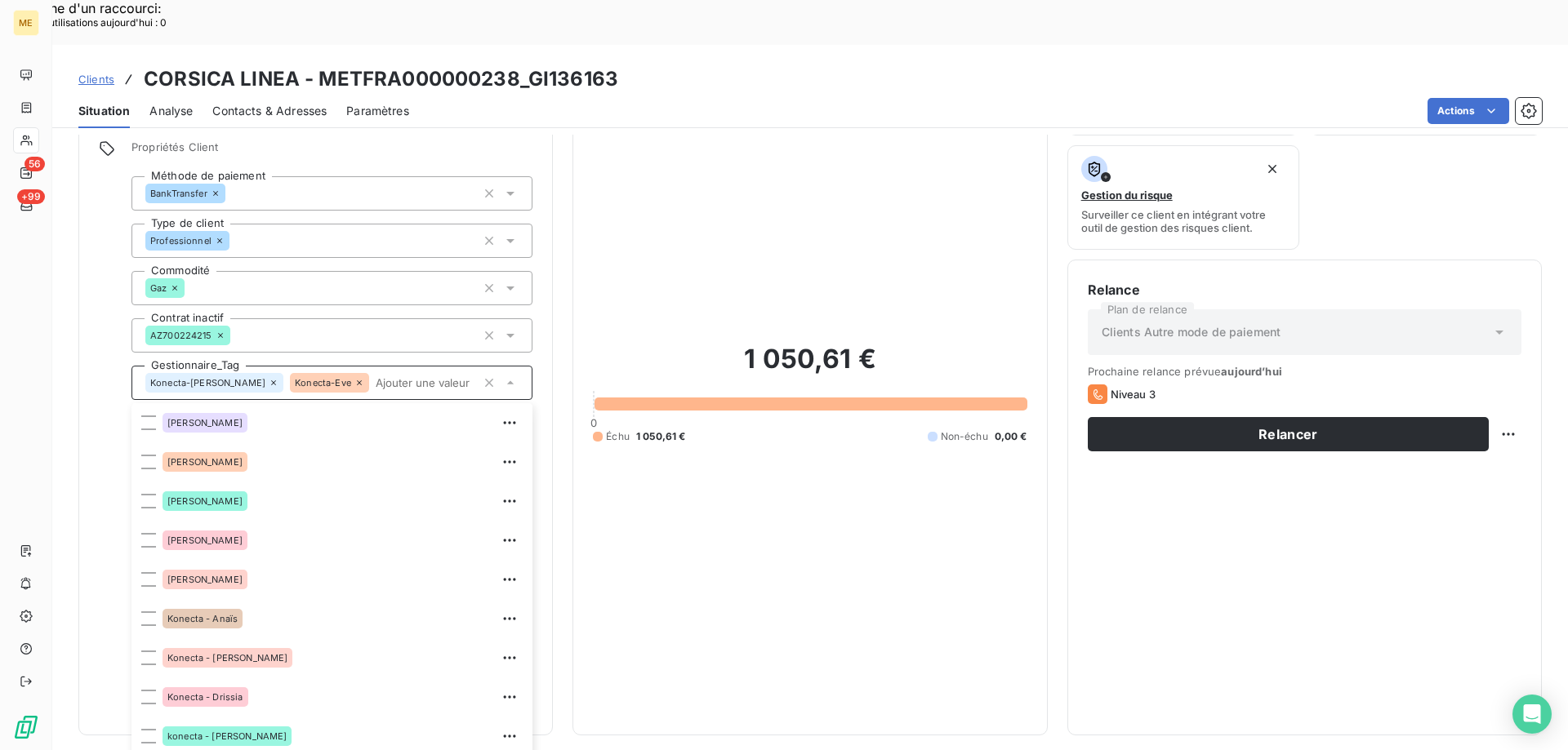
click at [355, 378] on icon at bounding box center [360, 383] width 10 height 10
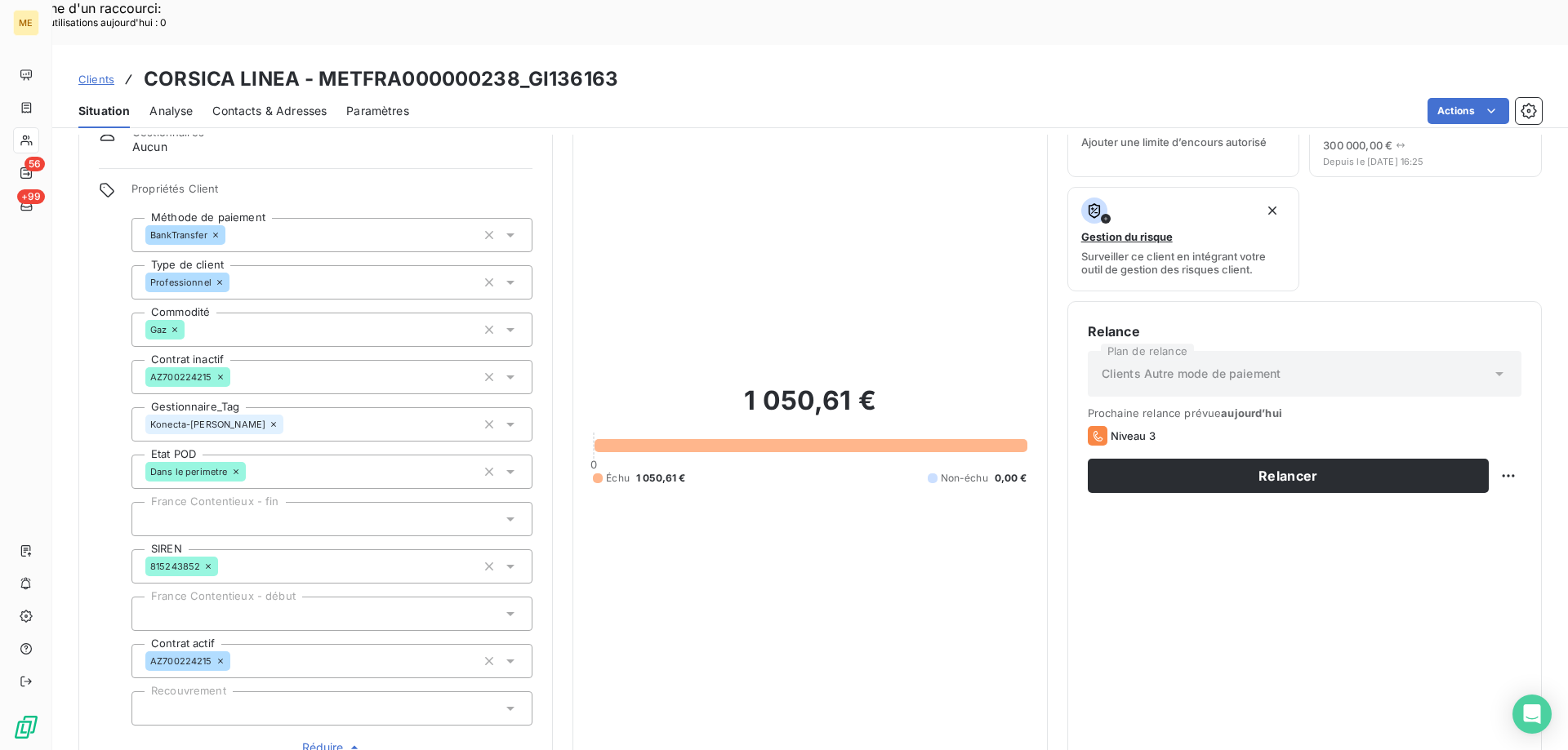
scroll to position [0, 0]
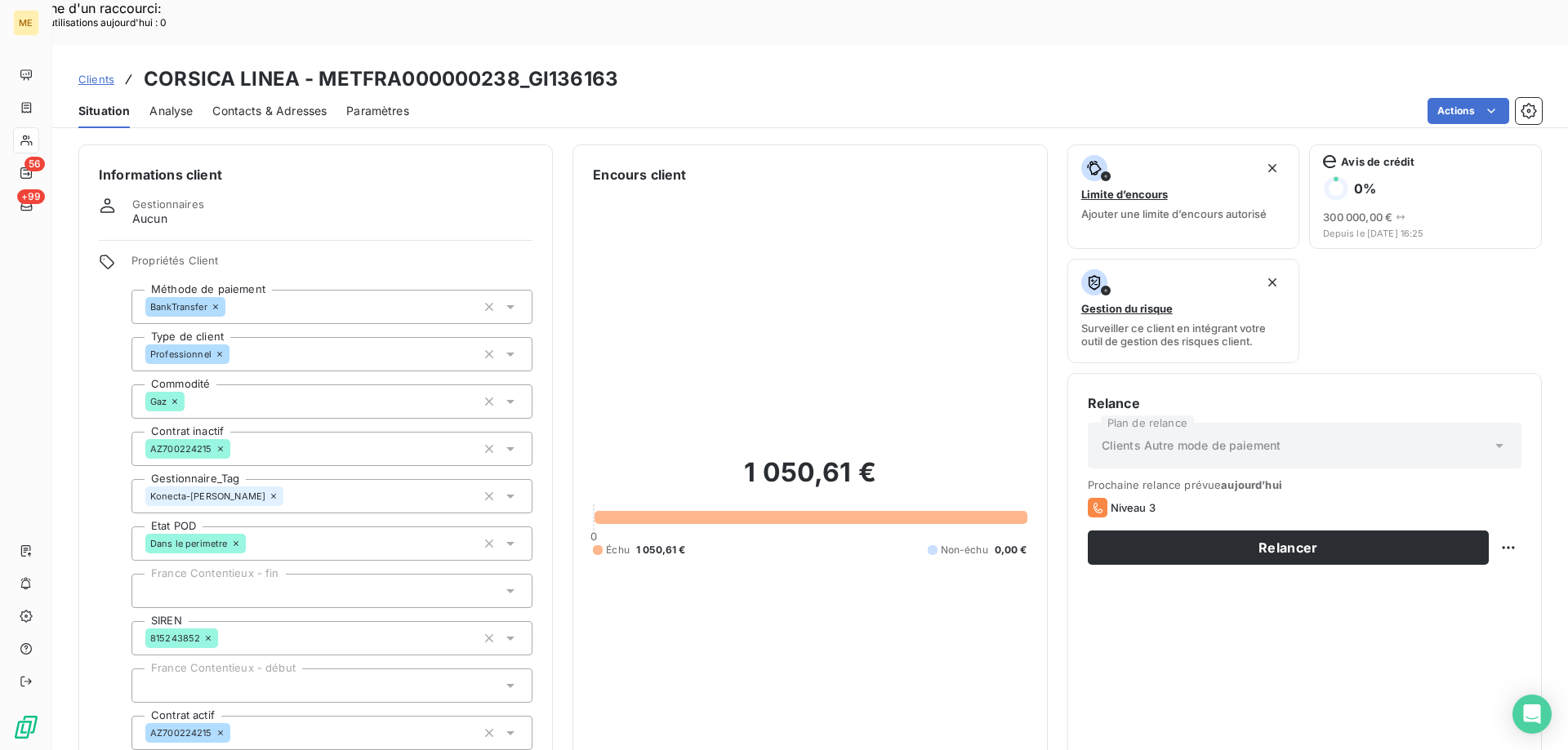
click at [307, 479] on div "Konecta-[PERSON_NAME]" at bounding box center [332, 496] width 401 height 34
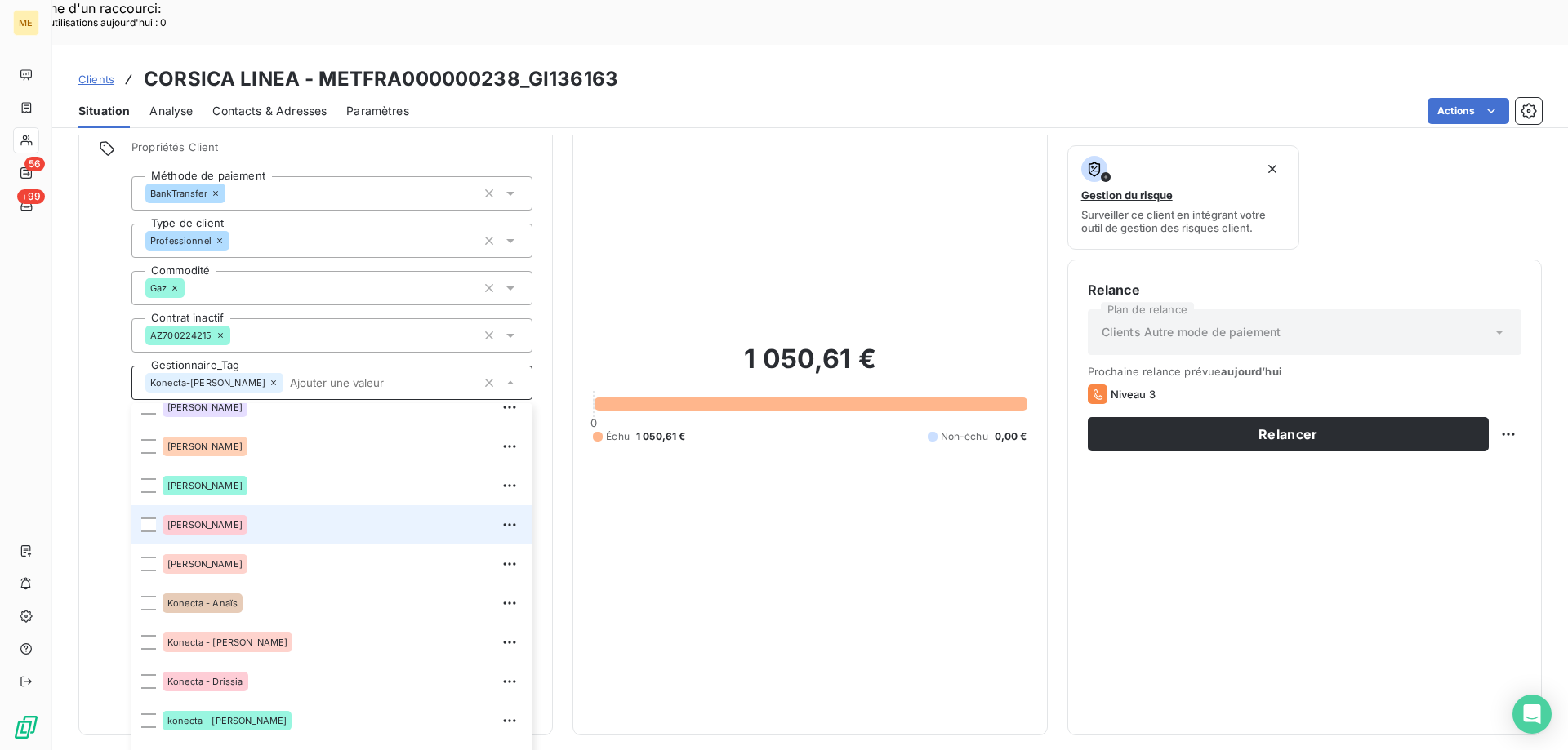
scroll to position [245, 0]
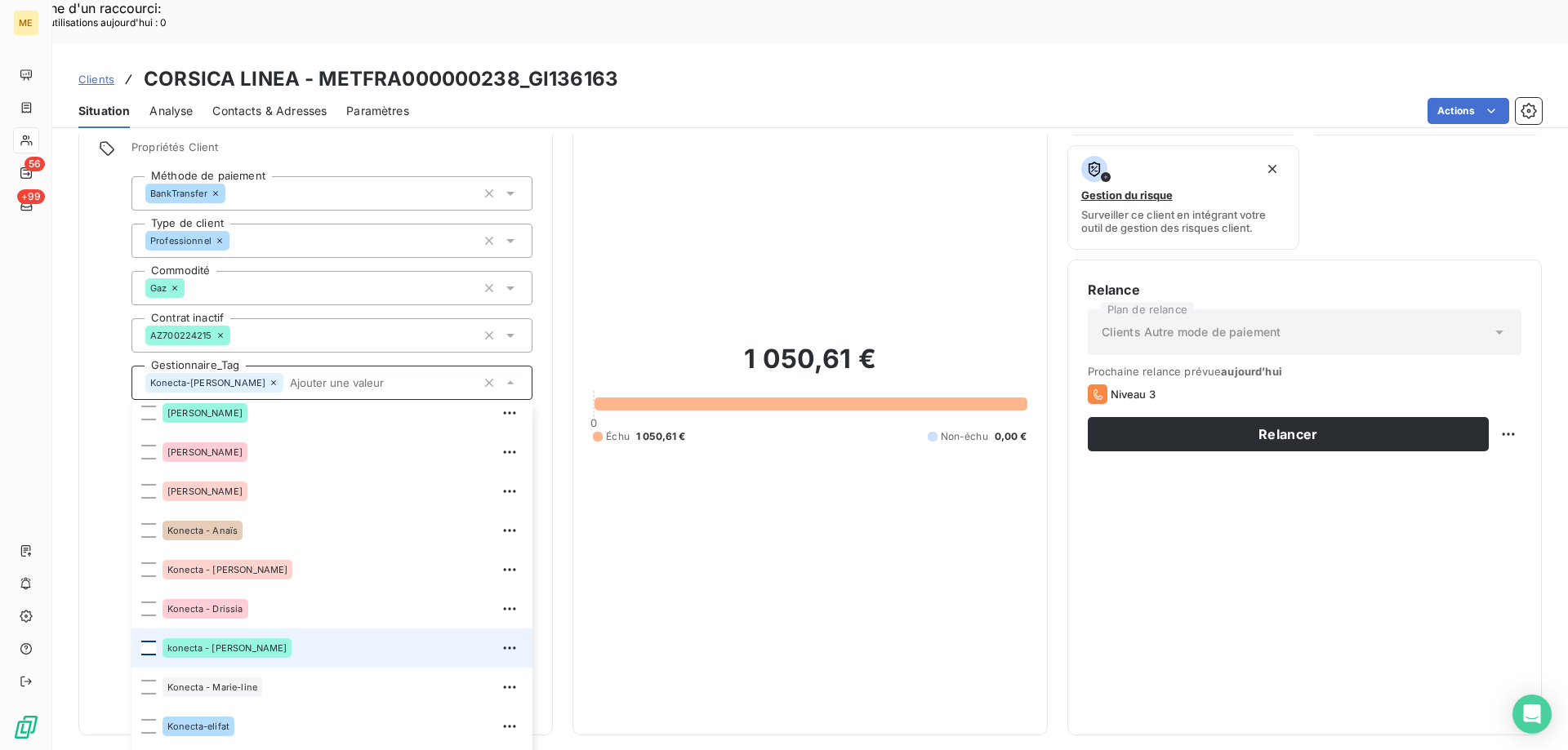
click at [151, 640] on div at bounding box center [149, 648] width 15 height 15
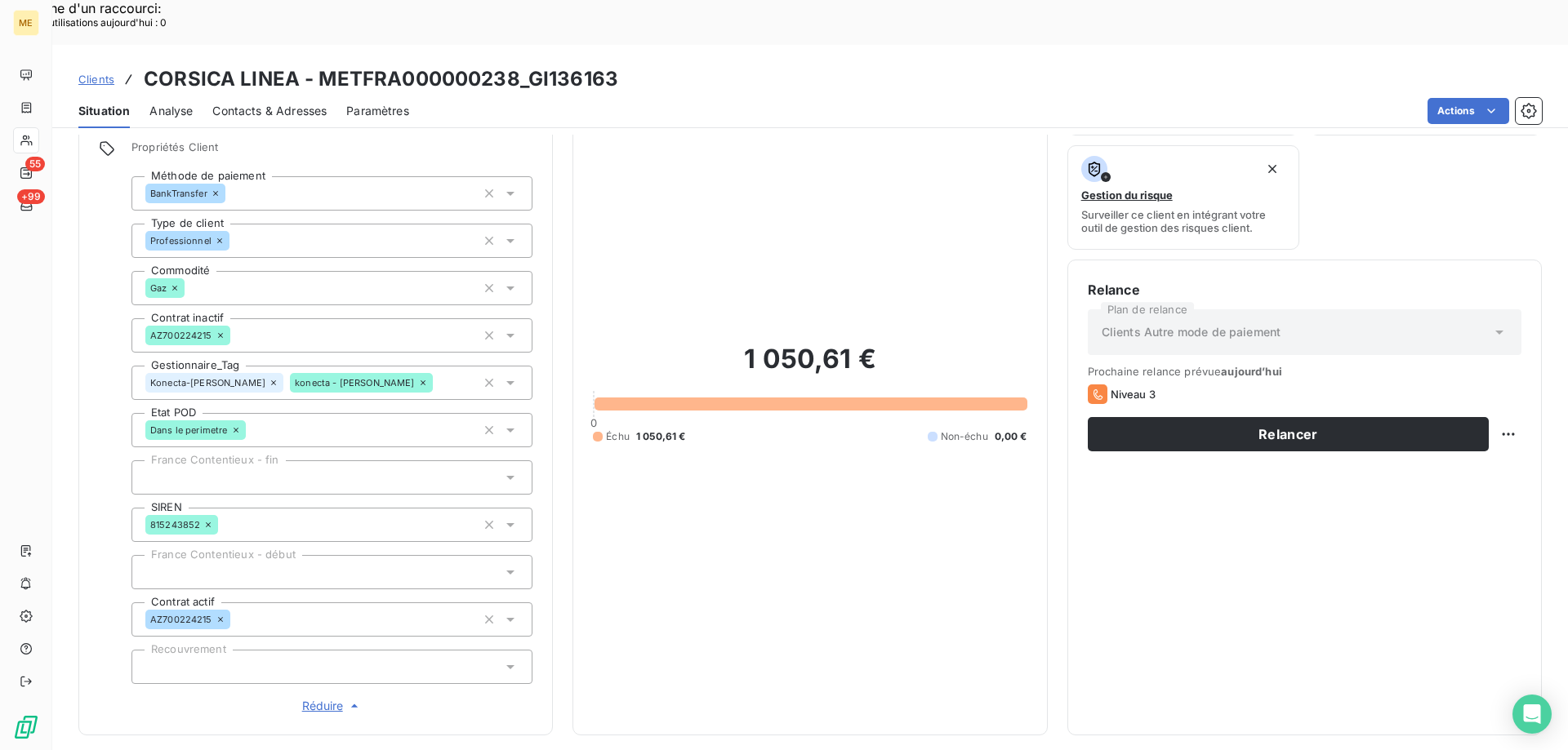
click at [809, 462] on div "1 050,61 € 0 Échu 1 050,61 € Non-échu 0,00 €" at bounding box center [809, 393] width 434 height 644
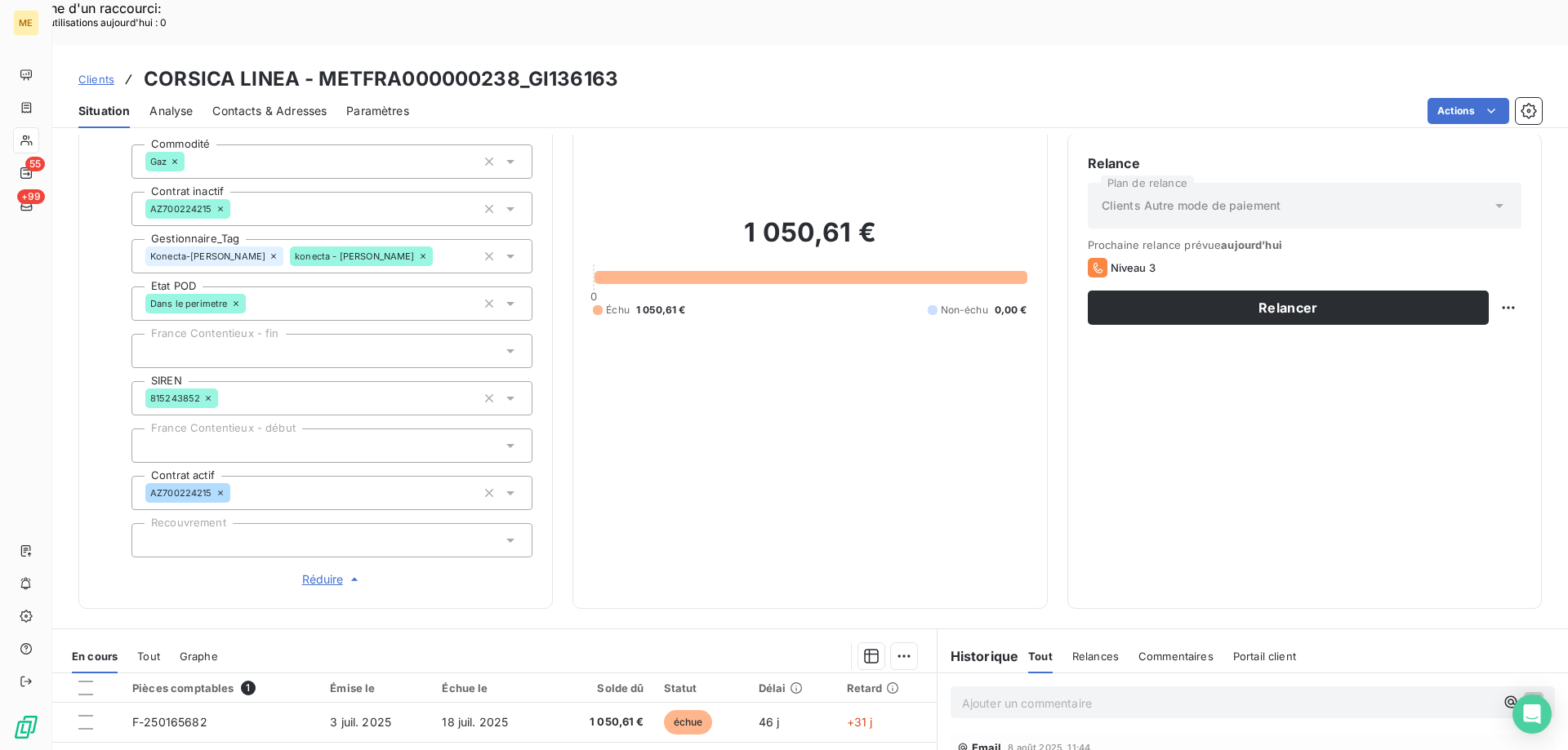
scroll to position [0, 0]
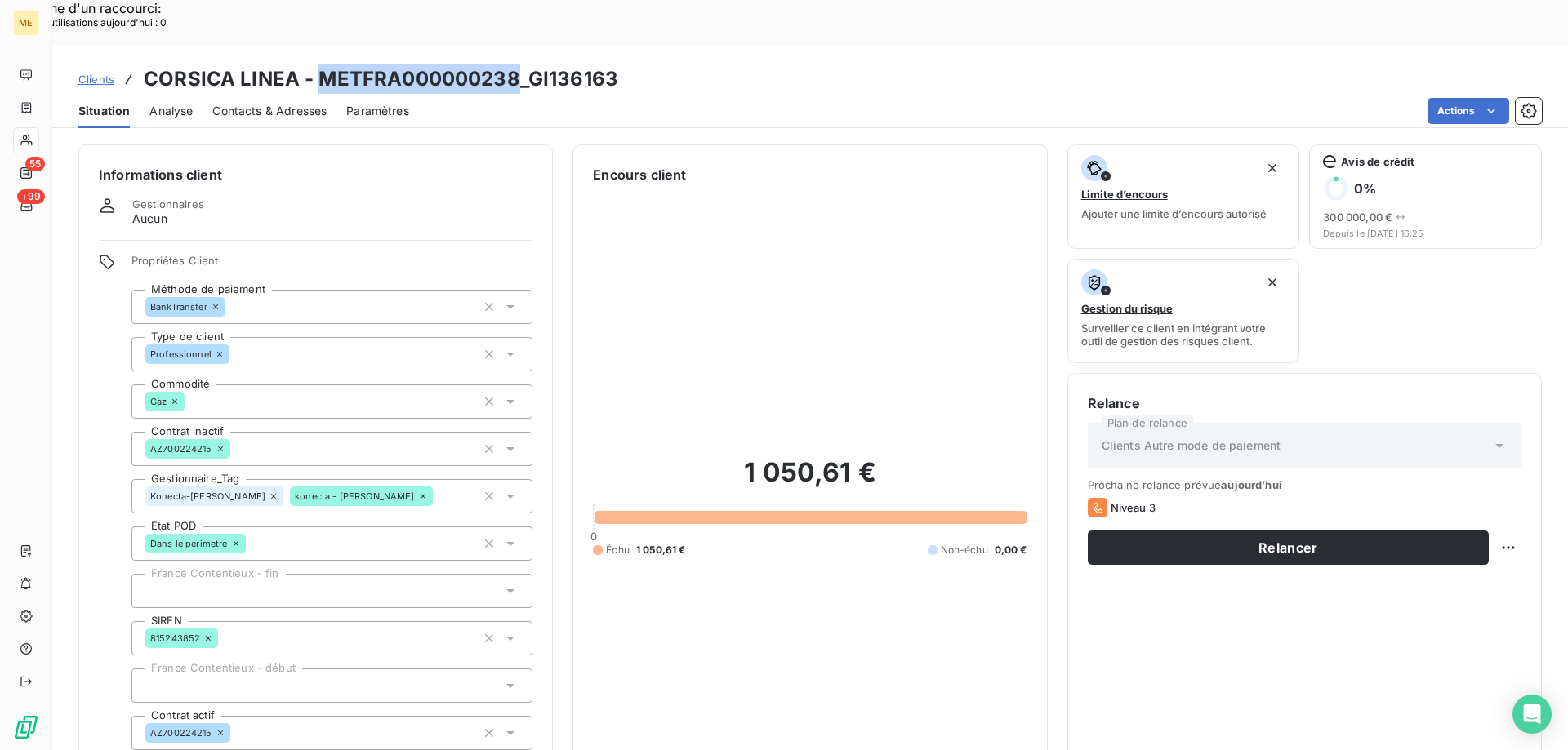
copy h3 "METFRA000000238"
drag, startPoint x: 322, startPoint y: 33, endPoint x: 517, endPoint y: 36, distance: 195.0
click at [517, 65] on h3 "CORSICA LINEA - METFRA000000238_GI136163" at bounding box center [381, 79] width 474 height 29
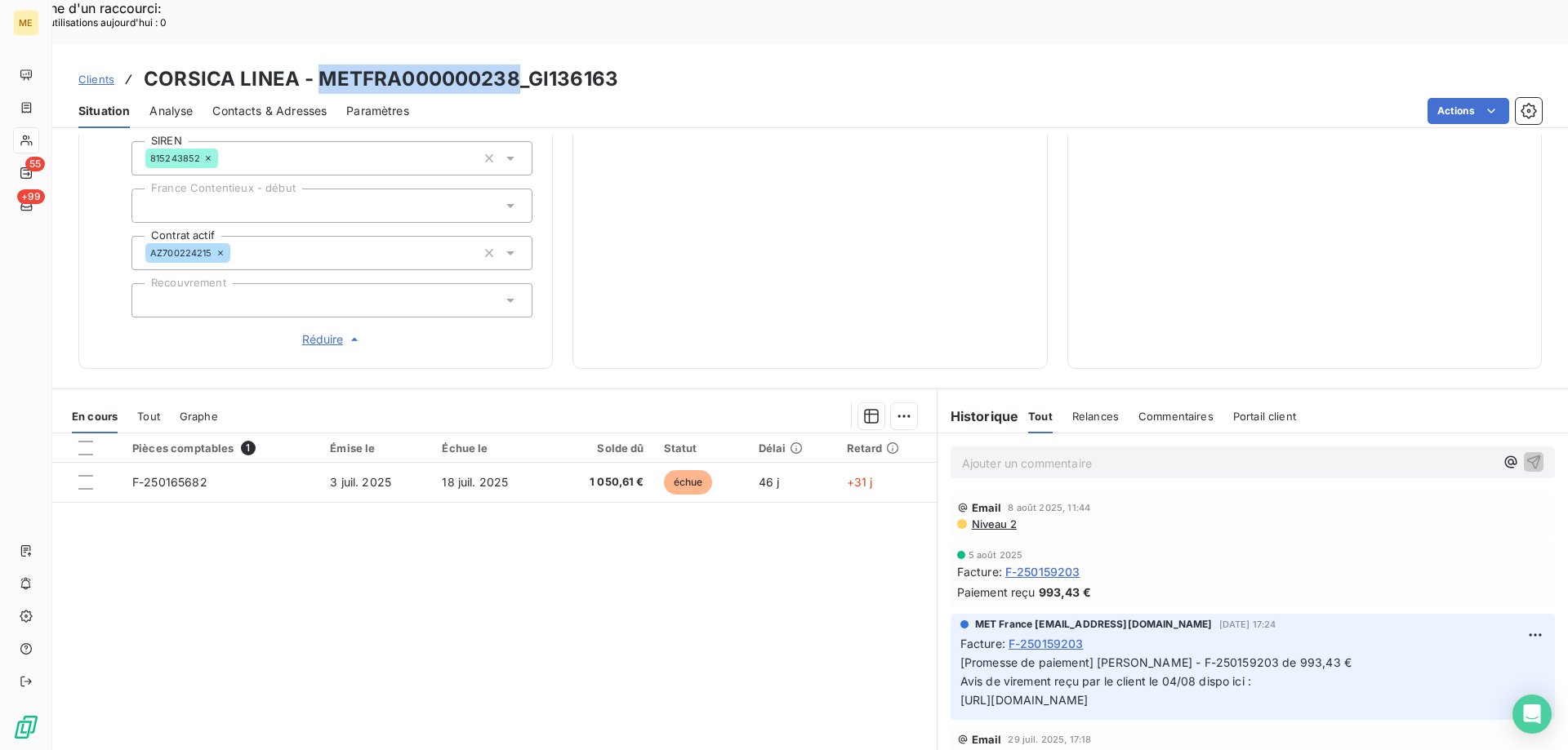
scroll to position [399, 0]
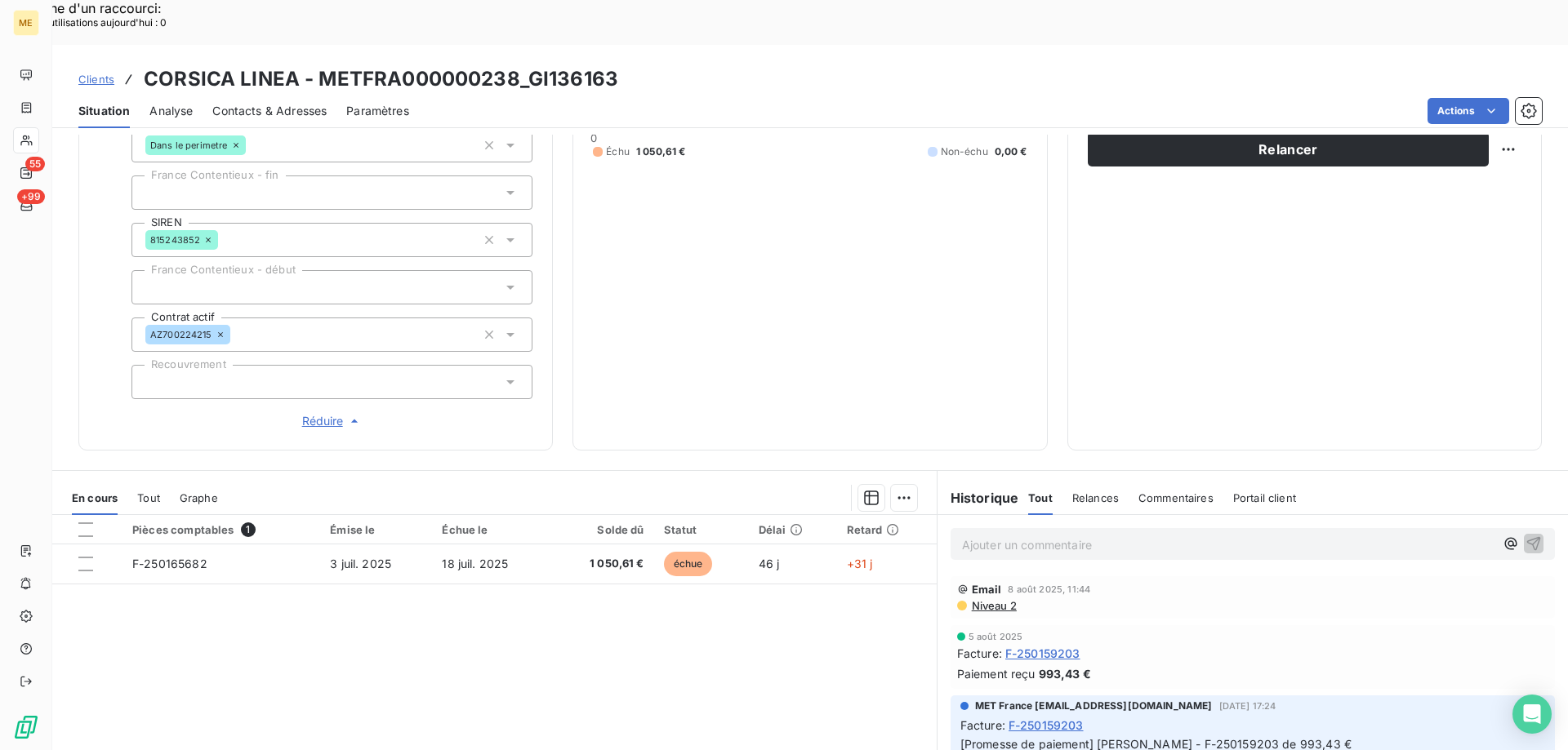
click at [163, 481] on div "En cours Tout Graphe" at bounding box center [494, 498] width 884 height 34
click at [156, 492] on span "Tout" at bounding box center [149, 498] width 23 height 13
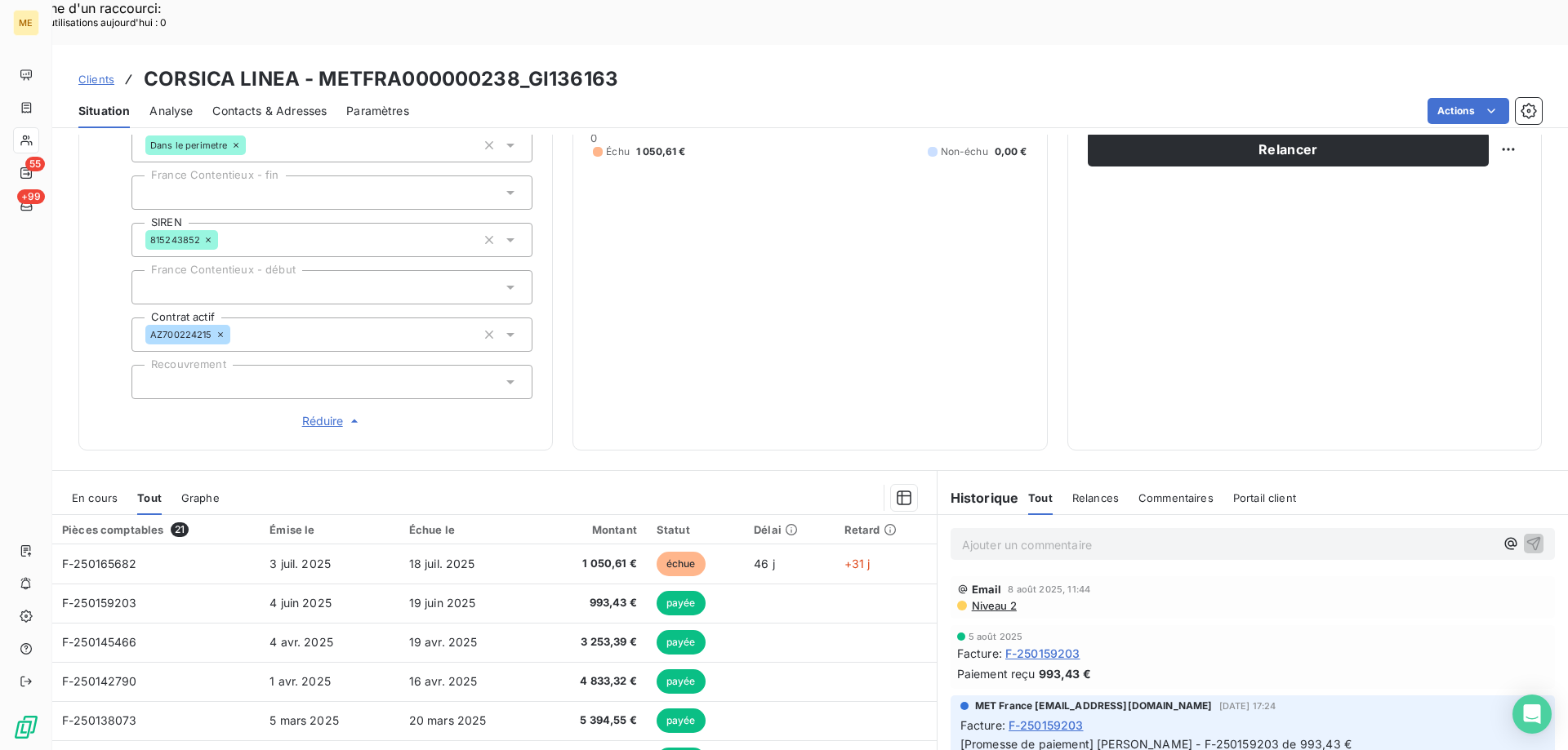
click at [106, 492] on span "En cours" at bounding box center [94, 498] width 46 height 13
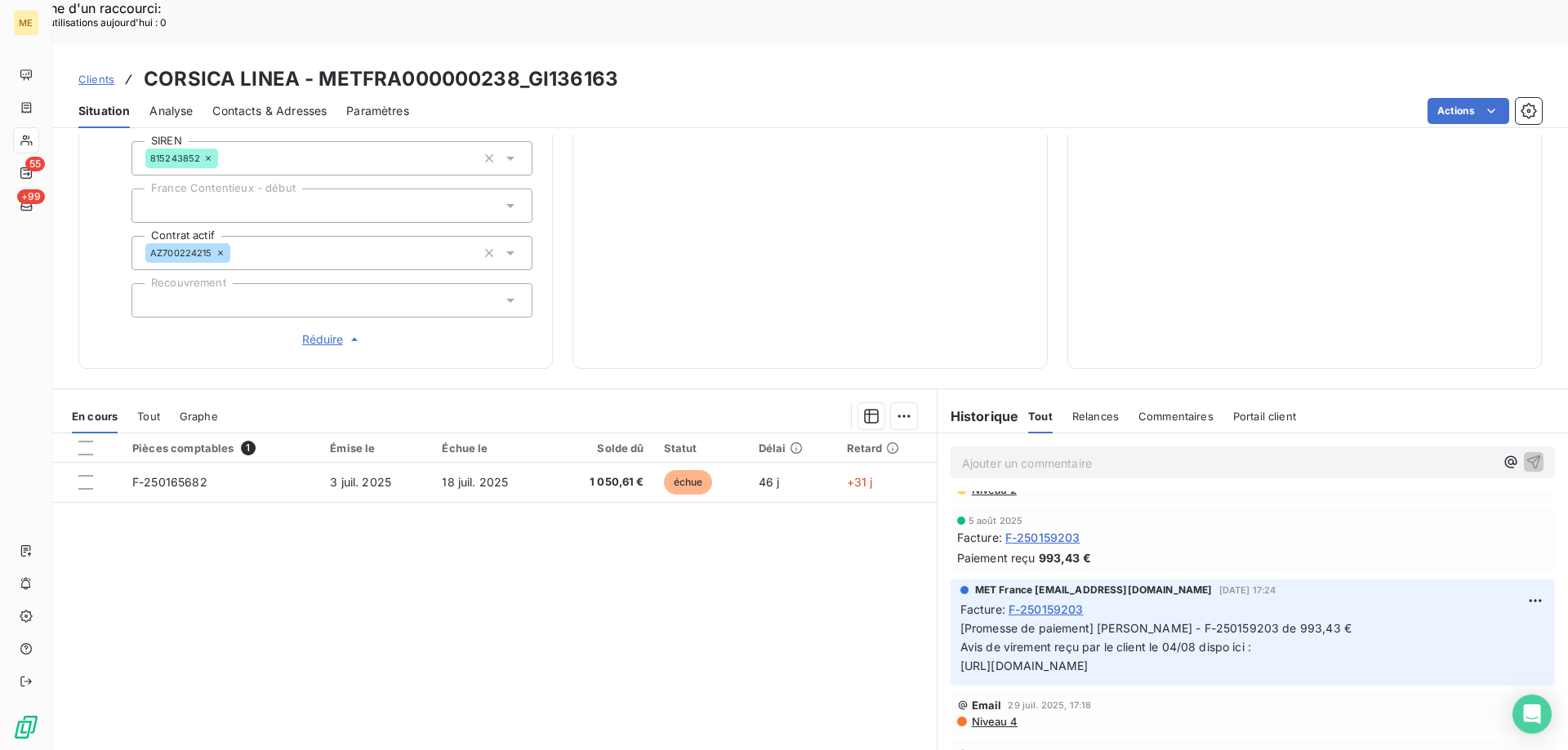
scroll to position [0, 0]
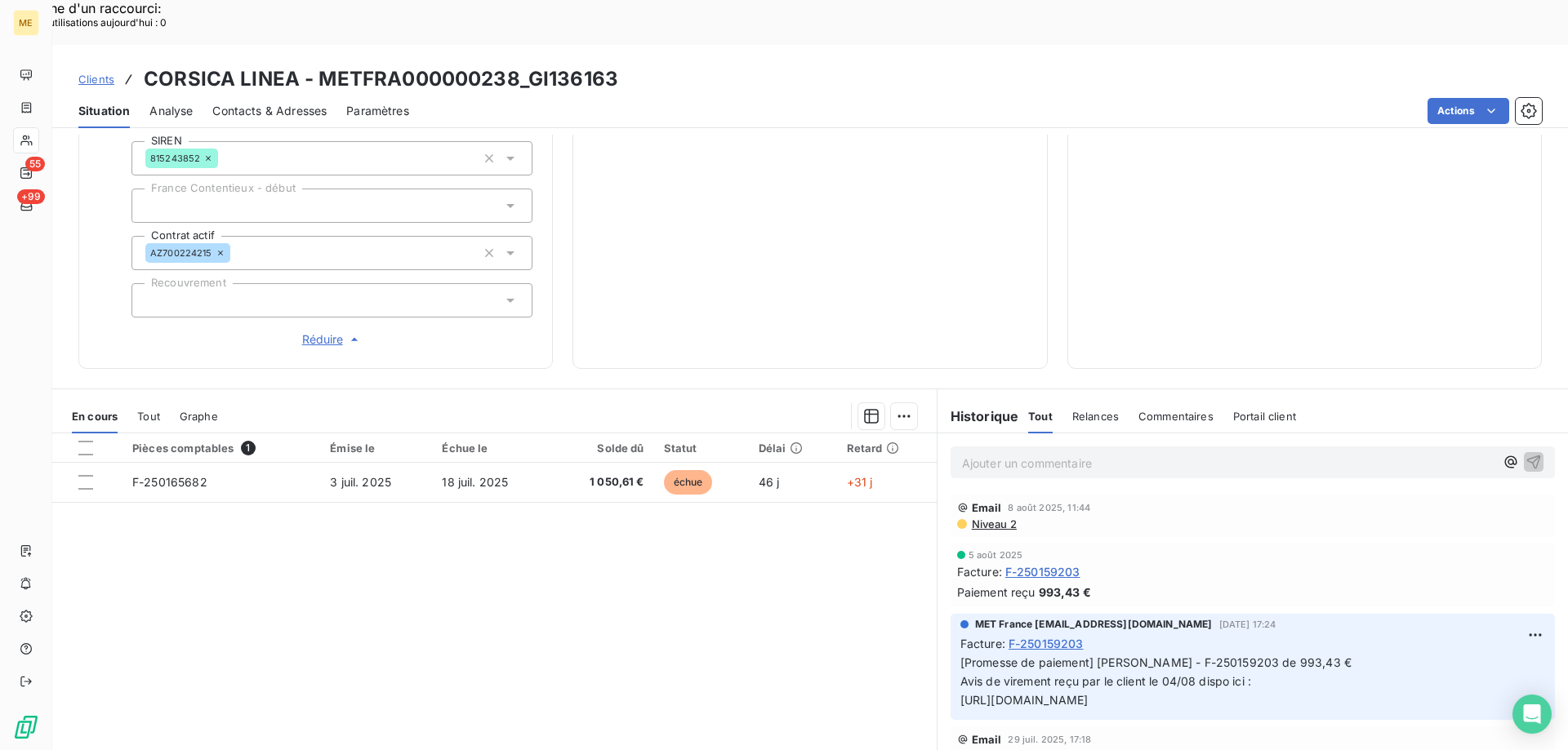
click at [1224, 584] on div "Paiement reçu 993,43 €" at bounding box center [1253, 592] width 592 height 17
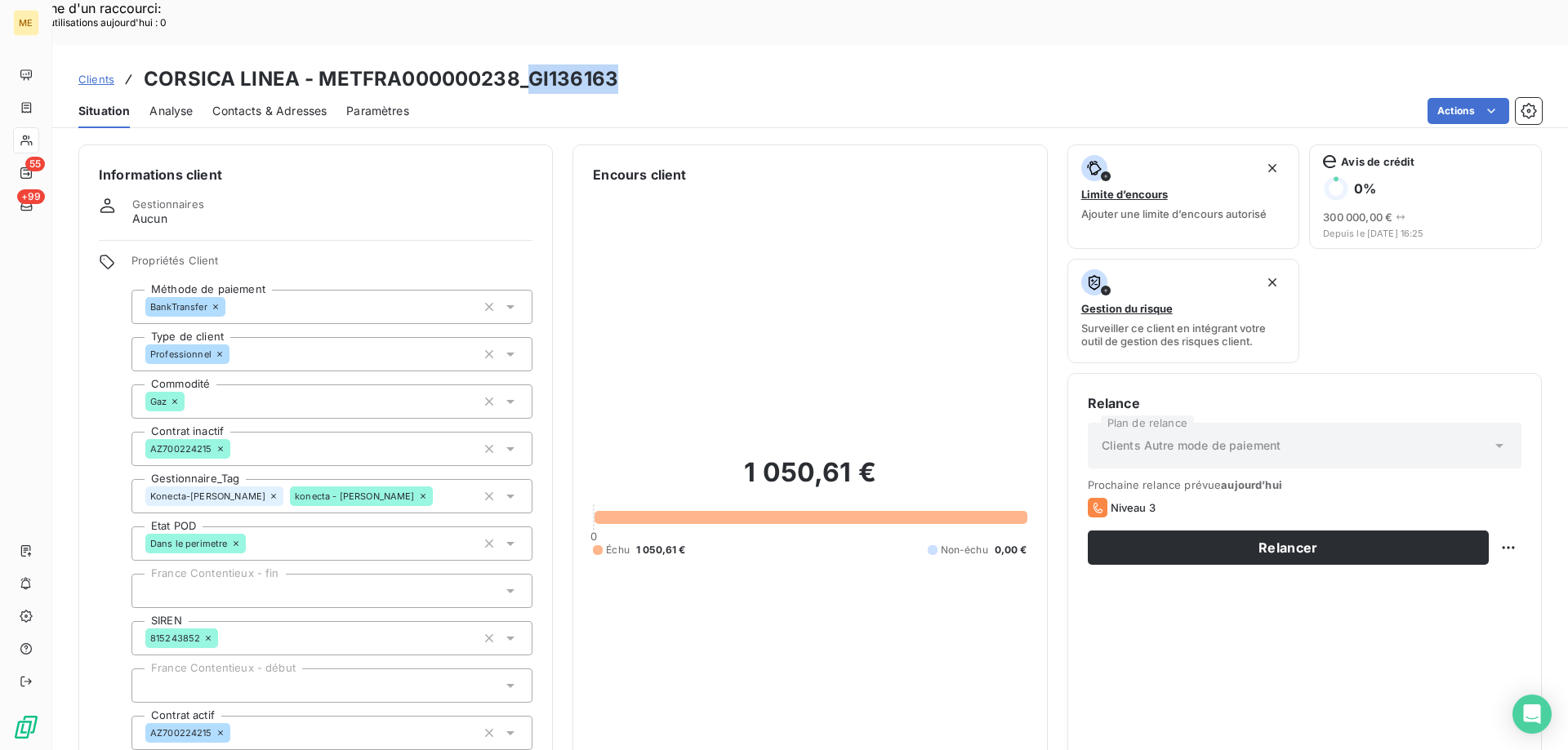
drag, startPoint x: 528, startPoint y: 32, endPoint x: 676, endPoint y: 45, distance: 148.6
click at [676, 65] on div "Clients CORSICA LINEA - METFRA000000238_GI136163" at bounding box center [810, 79] width 1516 height 29
copy h3 "GI136163"
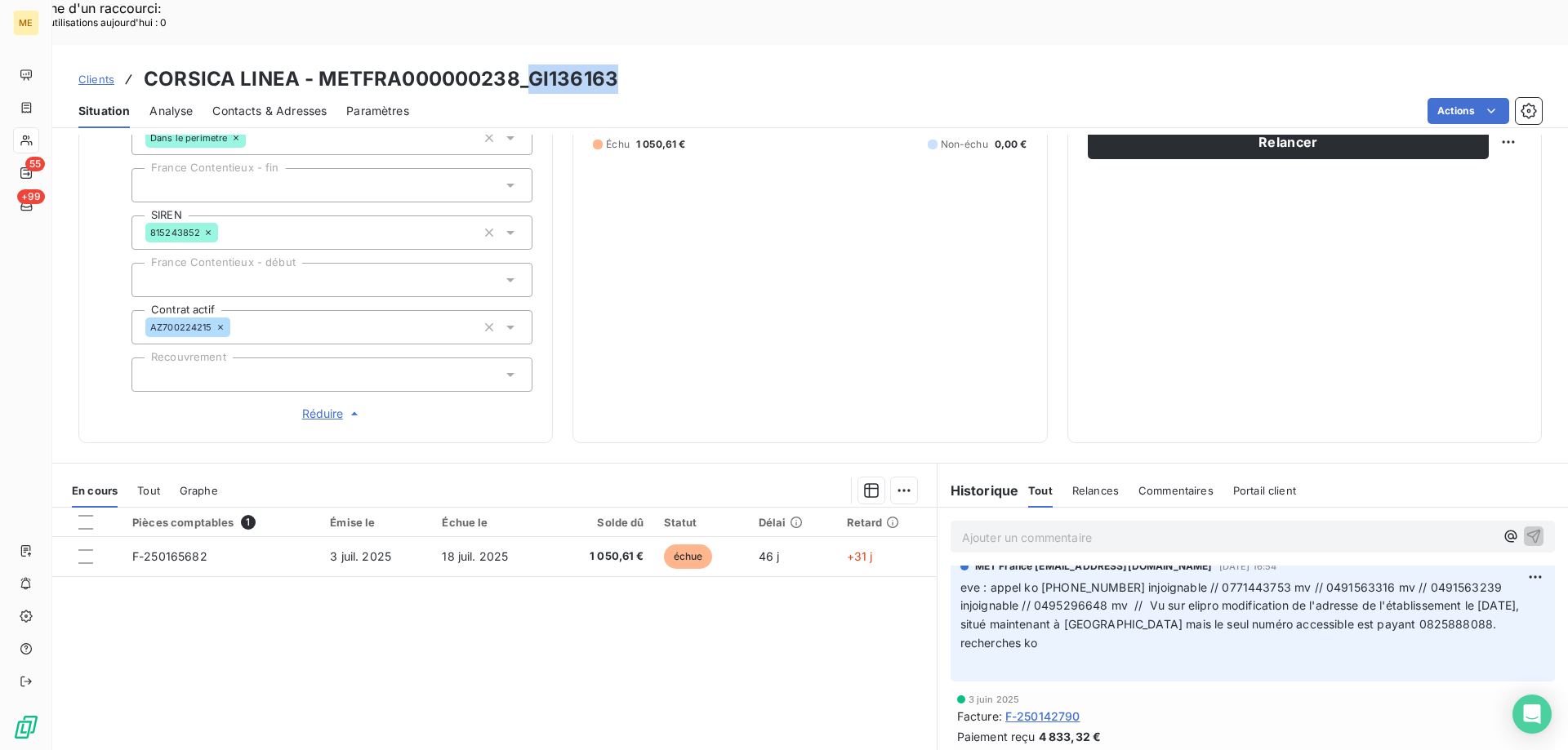
scroll to position [408, 0]
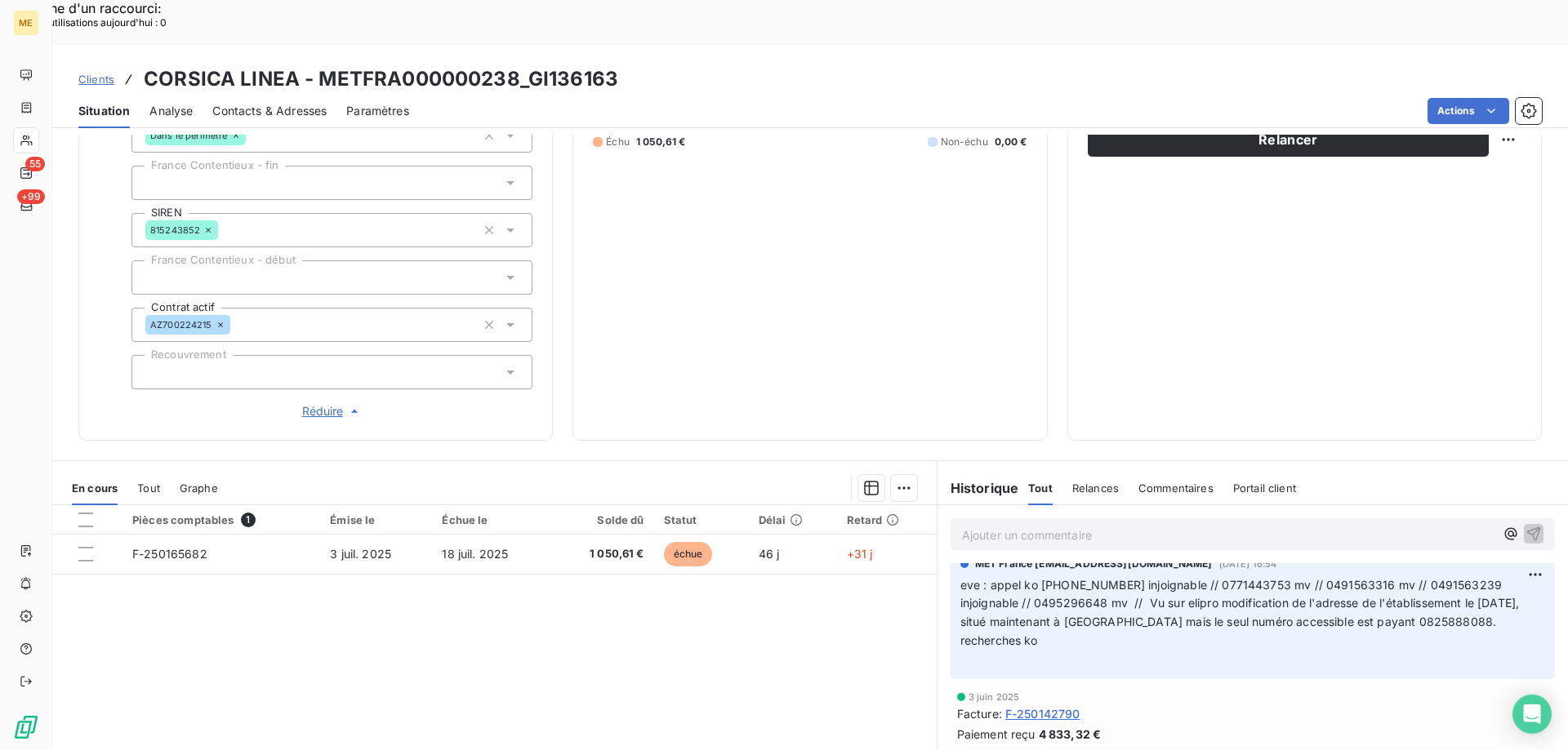
click at [1049, 525] on p "Ajouter un commentaire ﻿" at bounding box center [1228, 535] width 533 height 21
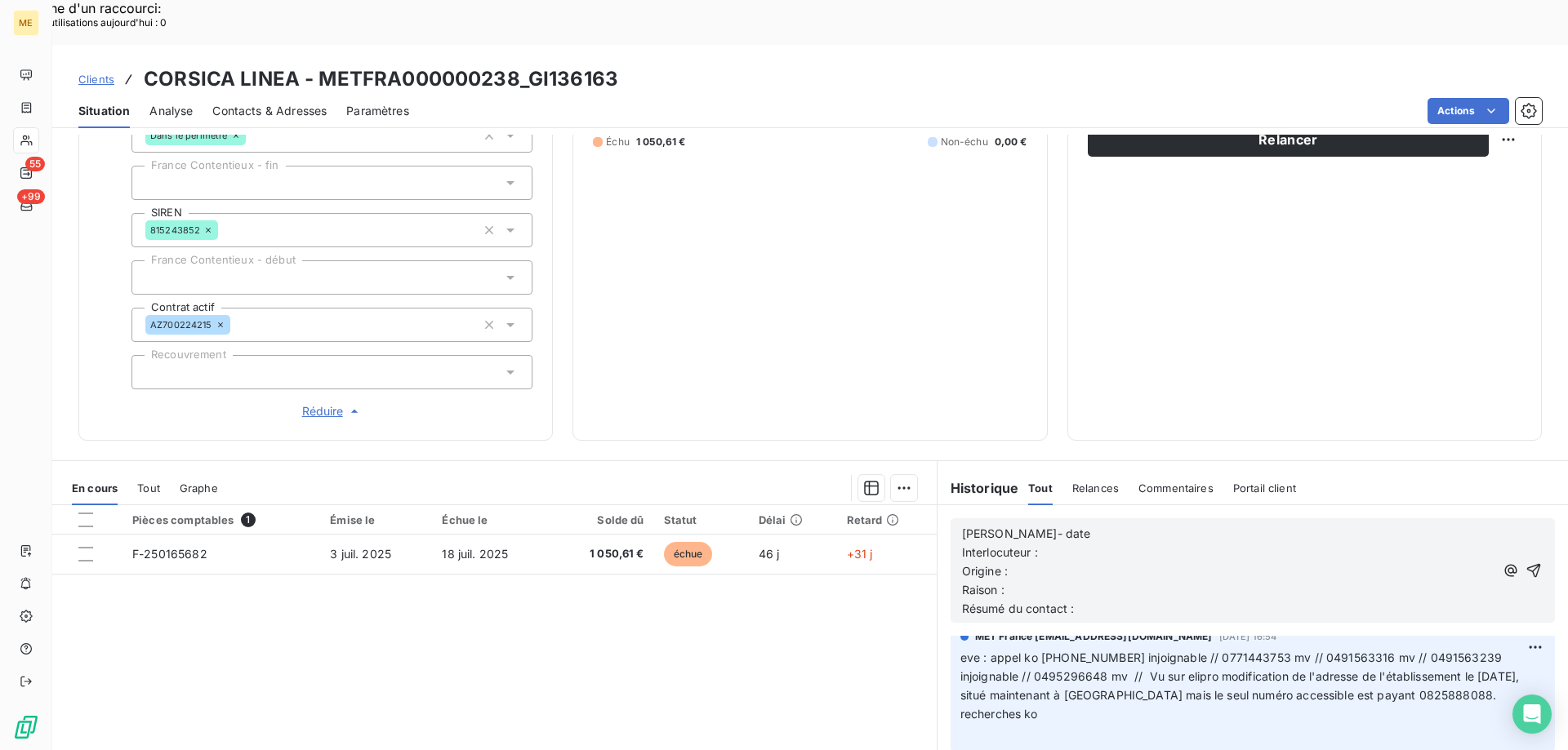
scroll to position [563, 0]
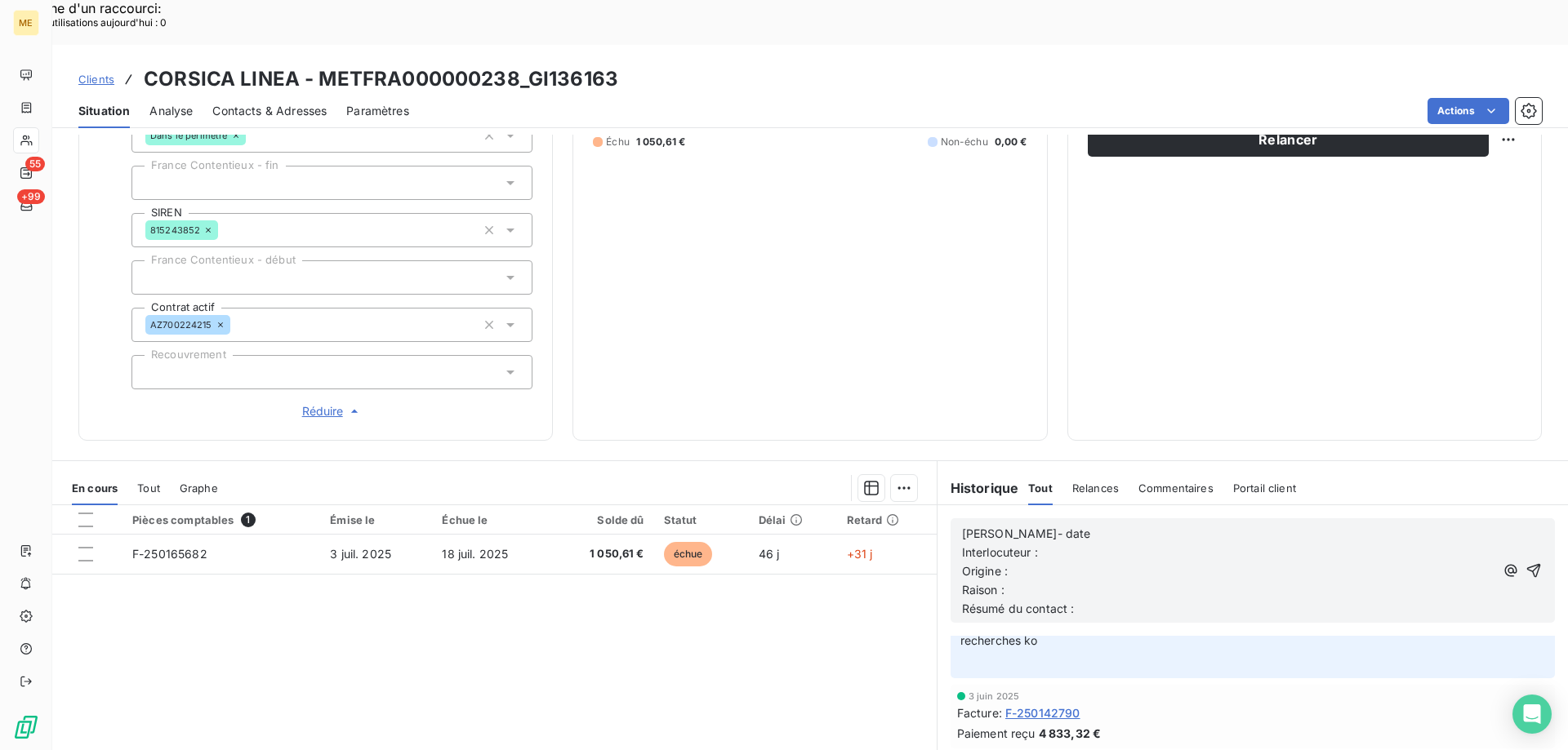
click at [1057, 525] on p "[PERSON_NAME]- date" at bounding box center [1228, 534] width 533 height 19
click at [1045, 544] on p "Interlocuteur :" at bounding box center [1228, 553] width 533 height 19
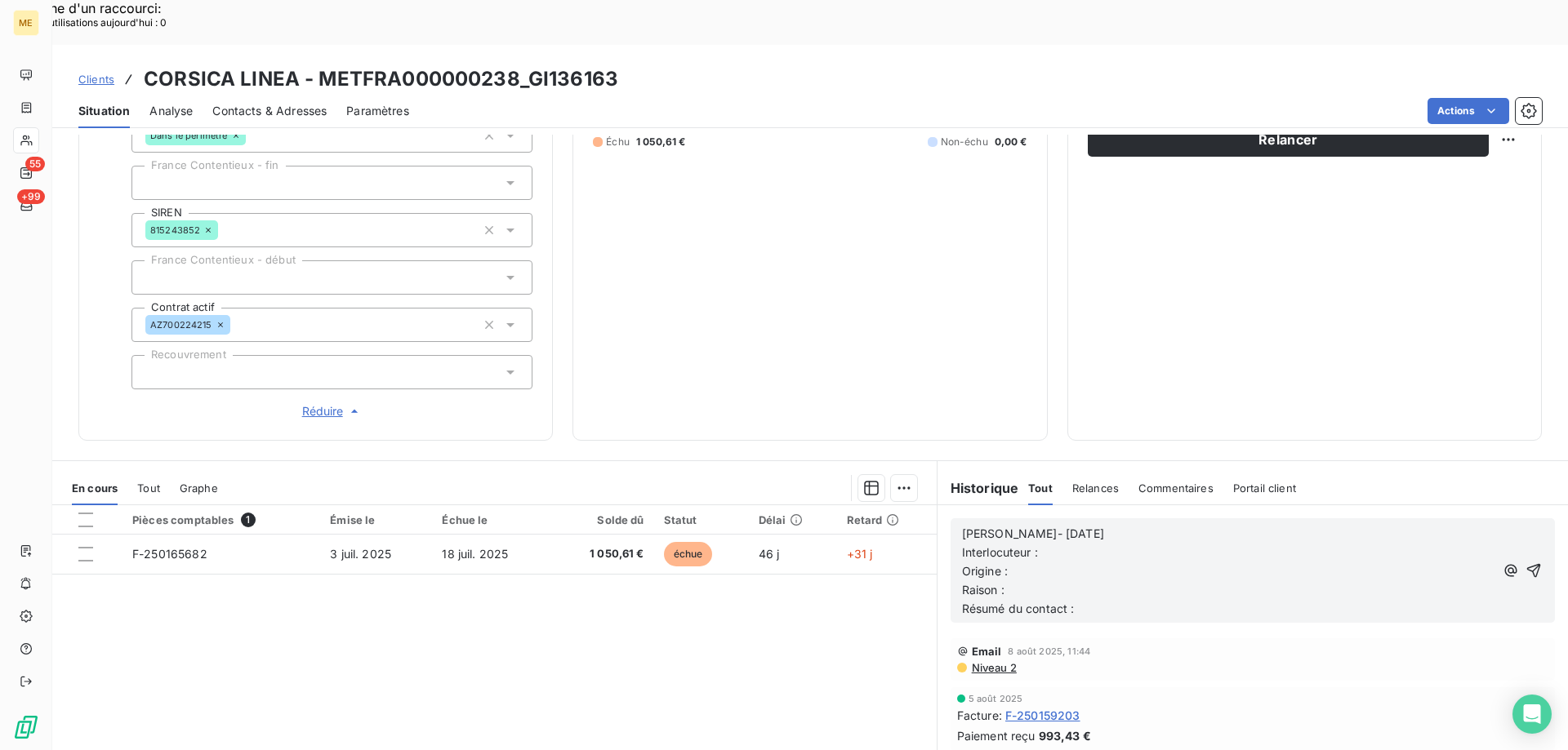
scroll to position [0, 0]
drag, startPoint x: 1047, startPoint y: 511, endPoint x: 941, endPoint y: 502, distance: 106.4
click at [941, 505] on div "[PERSON_NAME]- [DATE] Interlocuteur : Origine : [PERSON_NAME] : Résumé du conta…" at bounding box center [1252, 570] width 631 height 130
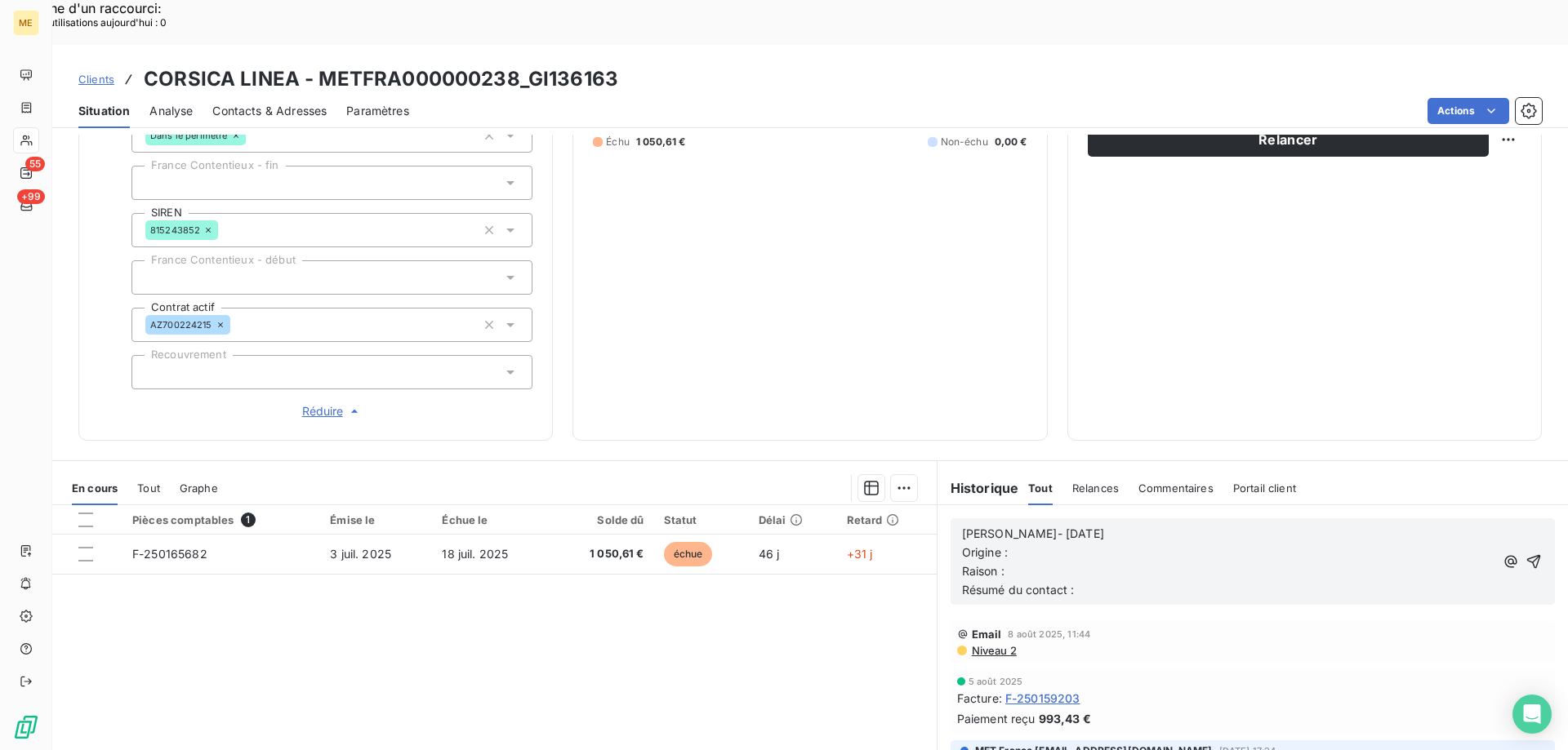
click at [1043, 544] on p "Origine :" at bounding box center [1228, 553] width 533 height 19
click at [1232, 544] on p "Origine : Appel sortant ko" at bounding box center [1228, 553] width 533 height 19
click at [1193, 525] on p "[PERSON_NAME]- [DATE]" at bounding box center [1228, 534] width 533 height 19
click at [1204, 562] on p "Raison :" at bounding box center [1228, 571] width 533 height 19
click at [1216, 544] on p "Origine : Appel sortant ko [PHONE_NUMBER]" at bounding box center [1228, 553] width 533 height 19
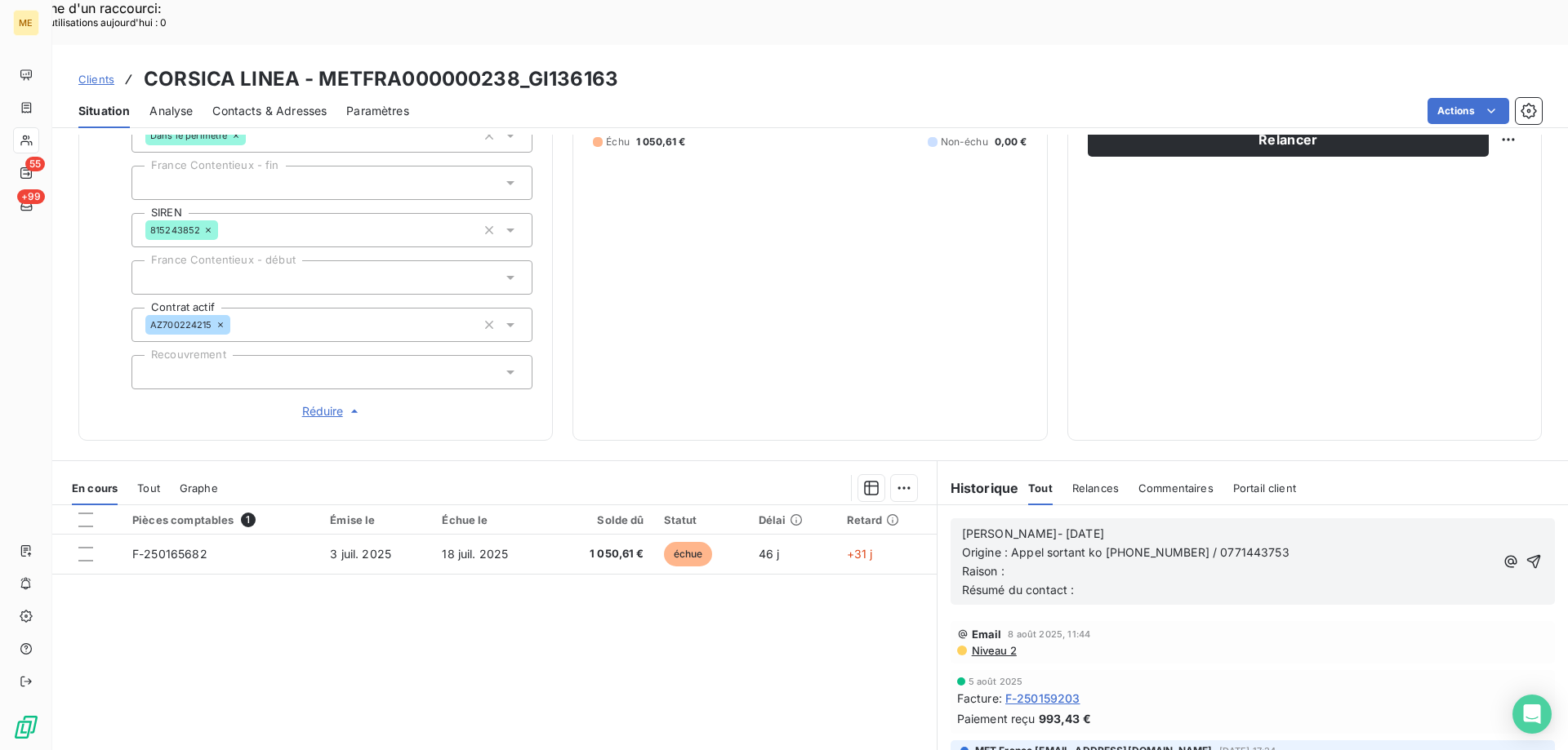
click at [1135, 562] on p "Raison :" at bounding box center [1228, 571] width 533 height 19
click at [1044, 564] on span "Raison : impayer du montant de 1050.61 €" at bounding box center [1077, 571] width 230 height 14
click at [0, 0] on lt-span "impay és" at bounding box center [0, 0] width 0 height 0
click at [1116, 581] on p "Résumé du contact :" at bounding box center [1228, 591] width 533 height 19
click at [1524, 551] on button "button" at bounding box center [1534, 561] width 20 height 20
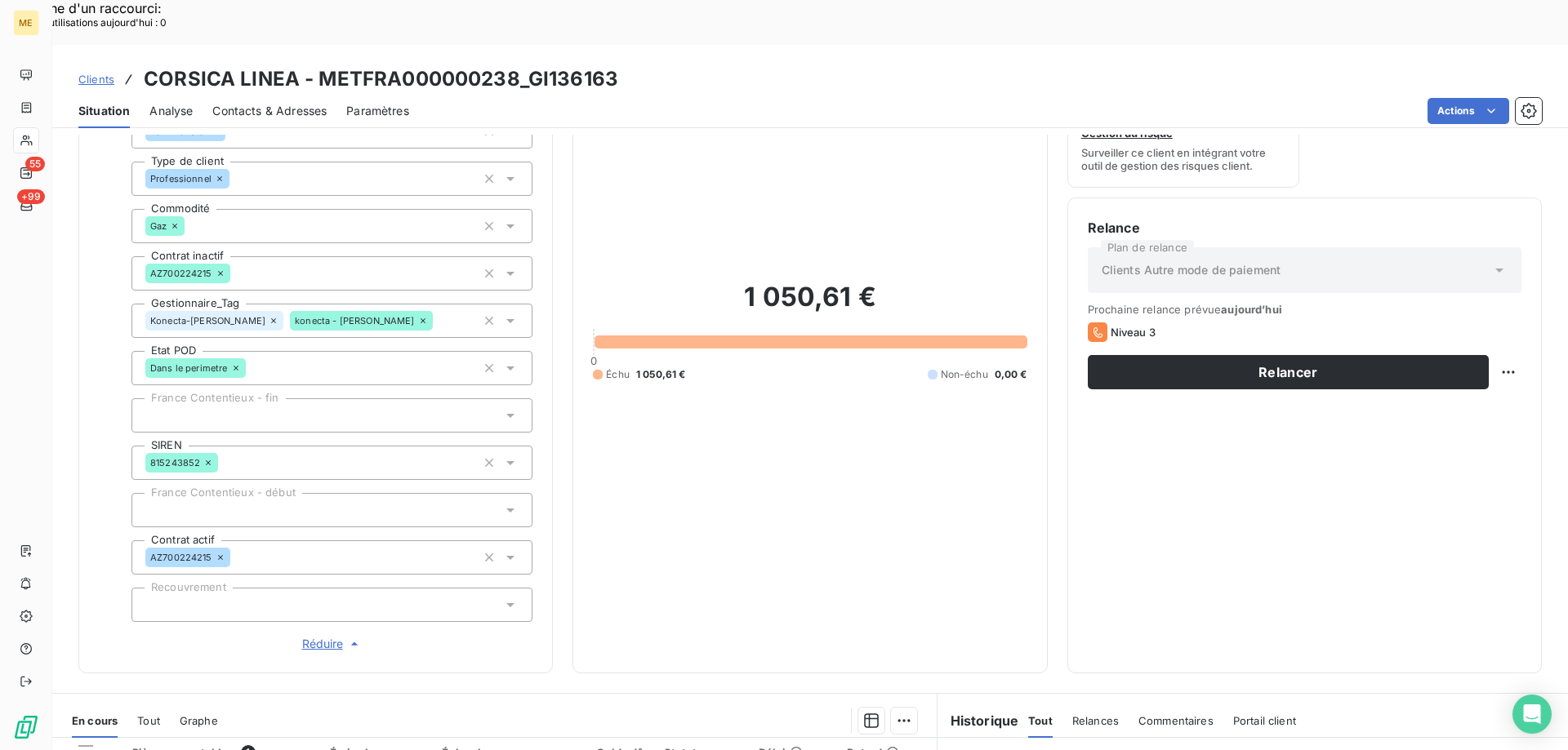
scroll to position [164, 0]
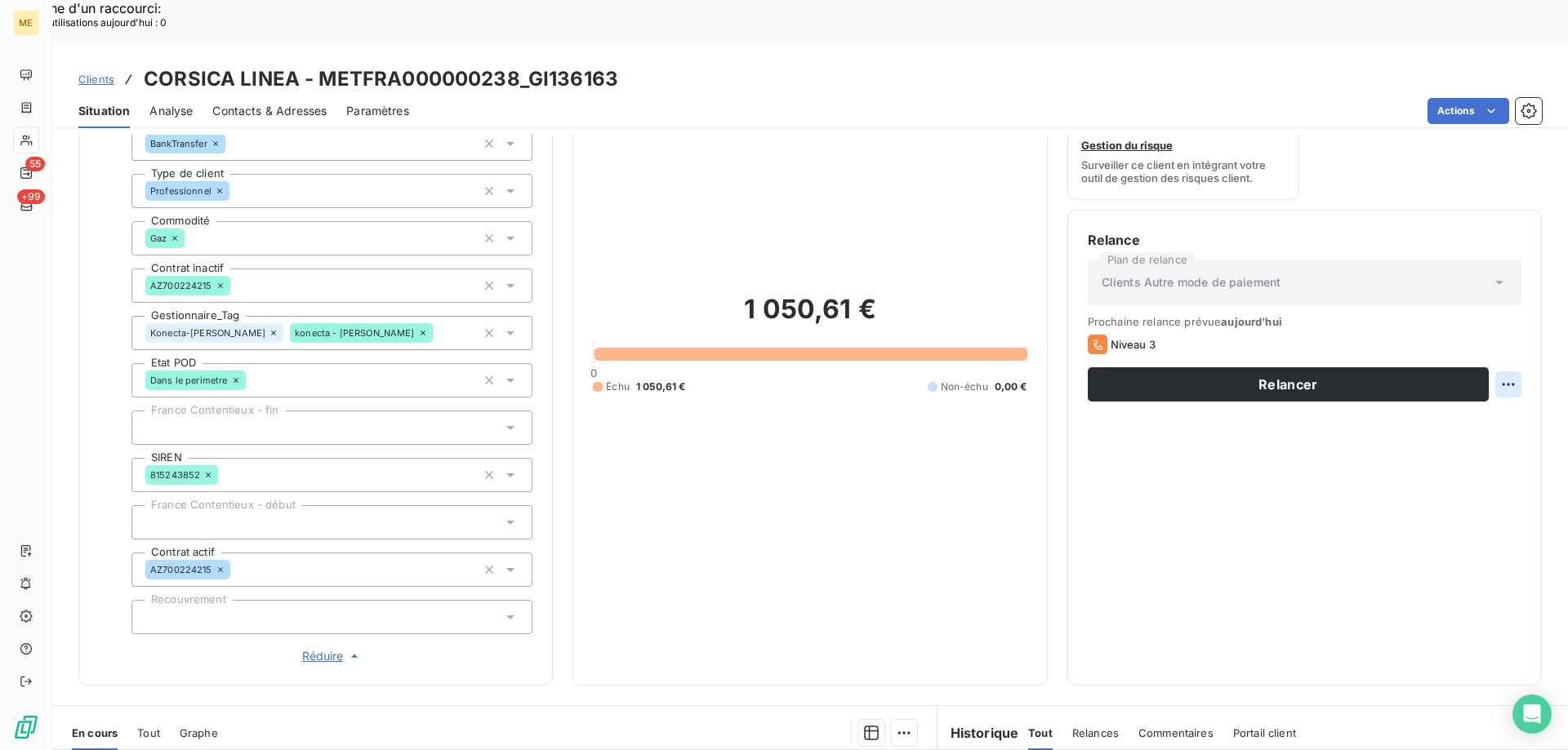
click at [1464, 379] on div "Replanifier cette action" at bounding box center [1428, 375] width 146 height 26
select select "7"
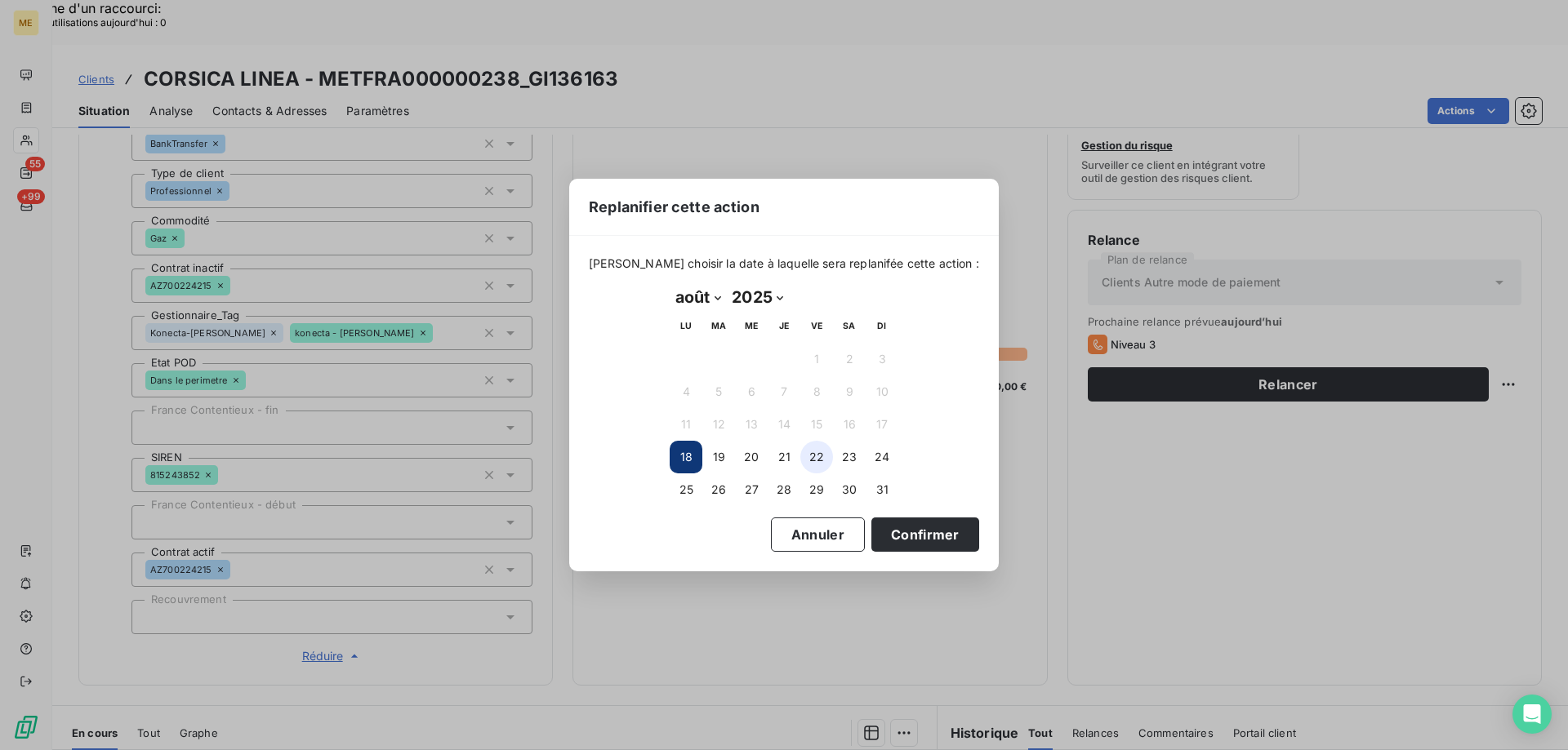
click at [802, 460] on button "22" at bounding box center [816, 457] width 32 height 32
click at [912, 541] on button "Confirmer" at bounding box center [926, 534] width 108 height 34
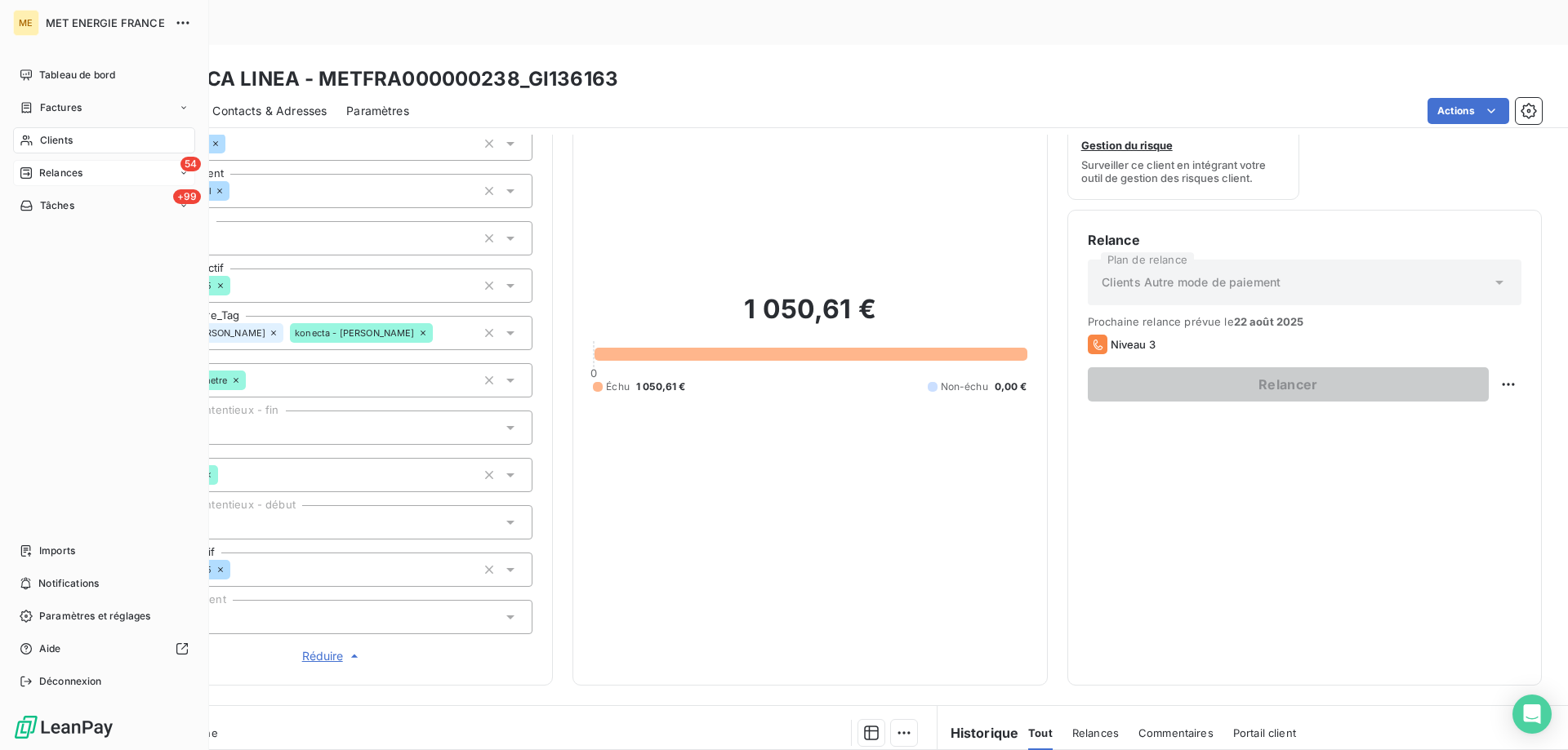
click at [39, 168] on span "Relances" at bounding box center [61, 174] width 43 height 15
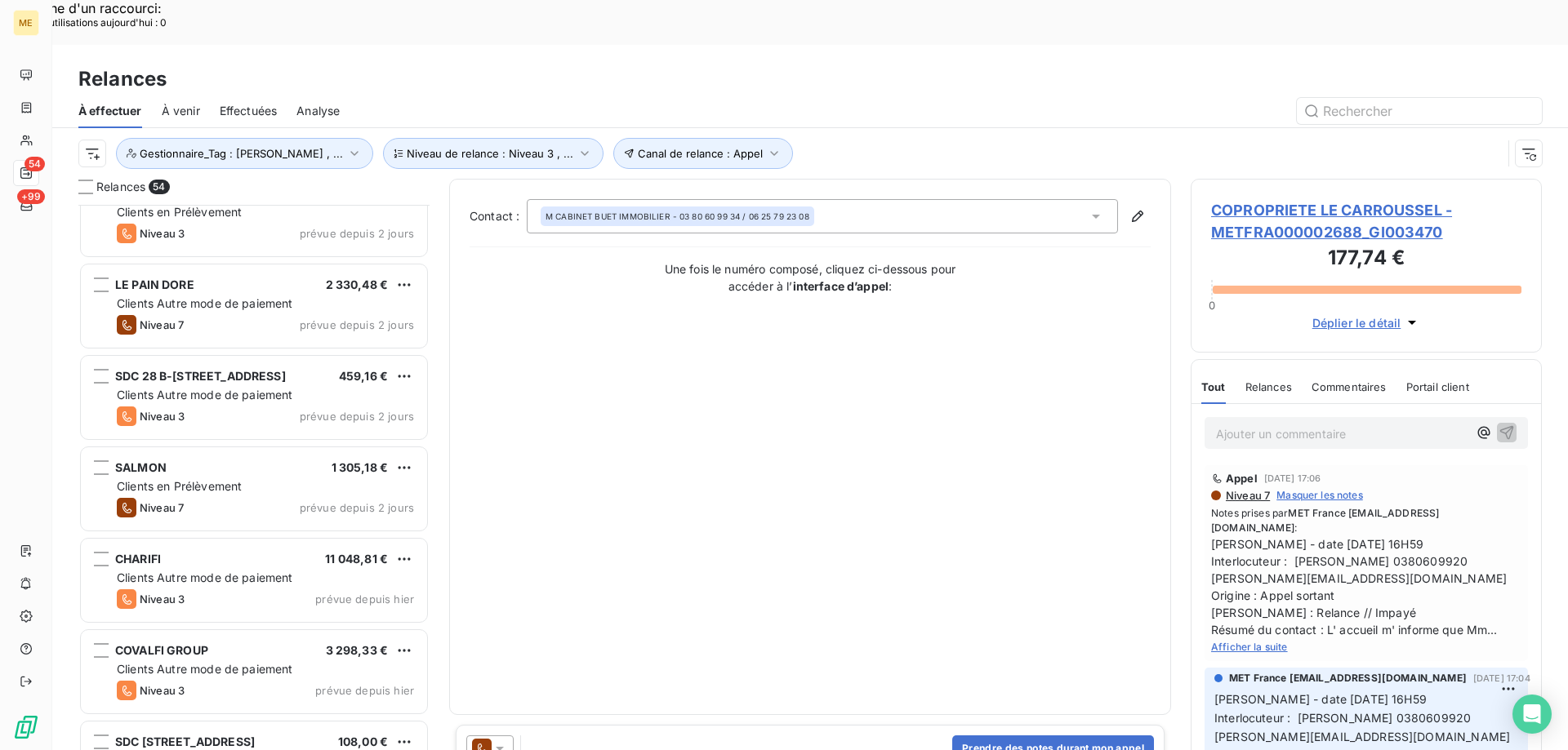
scroll to position [1878, 0]
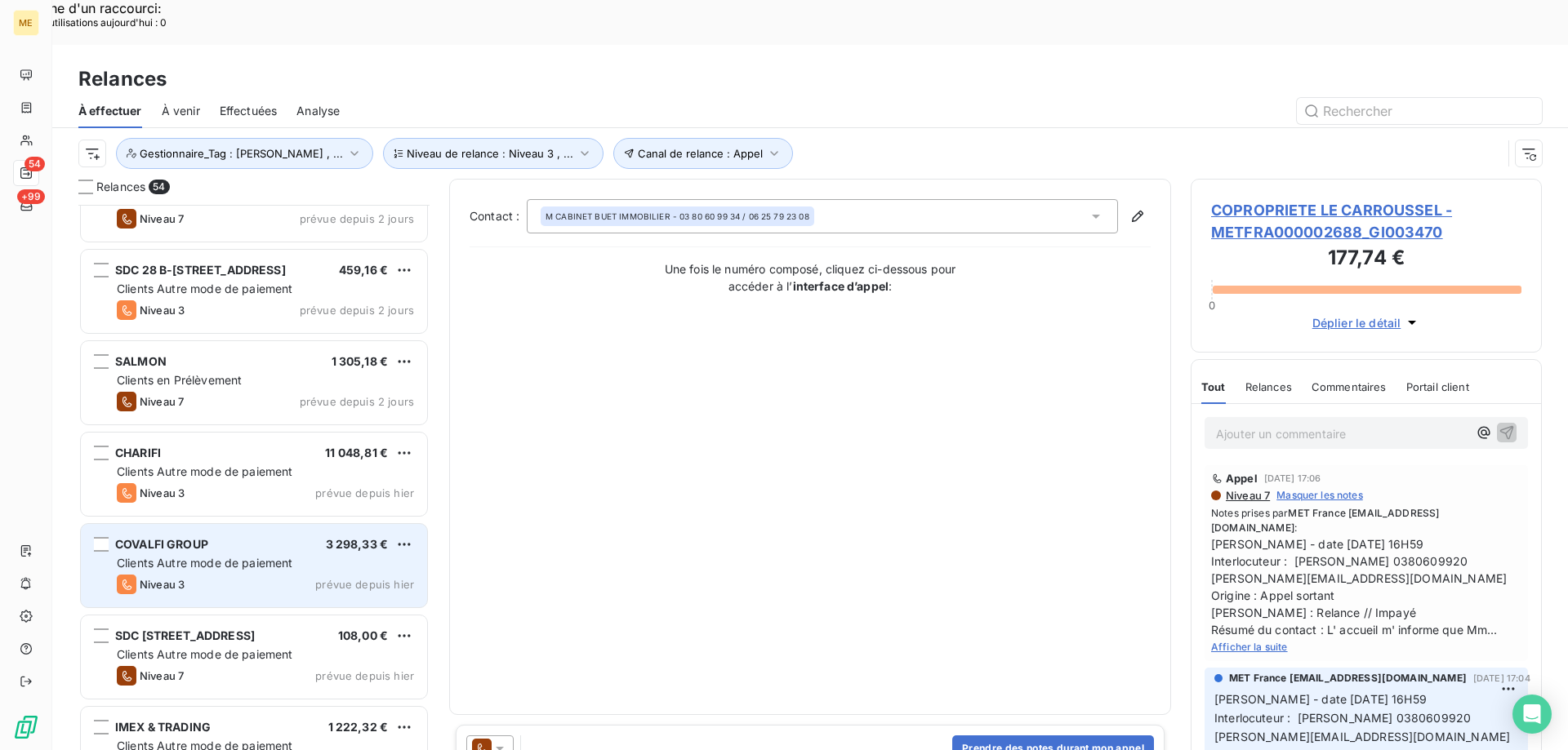
click at [306, 575] on div "Niveau 3 prévue depuis [DATE]" at bounding box center [266, 585] width 297 height 20
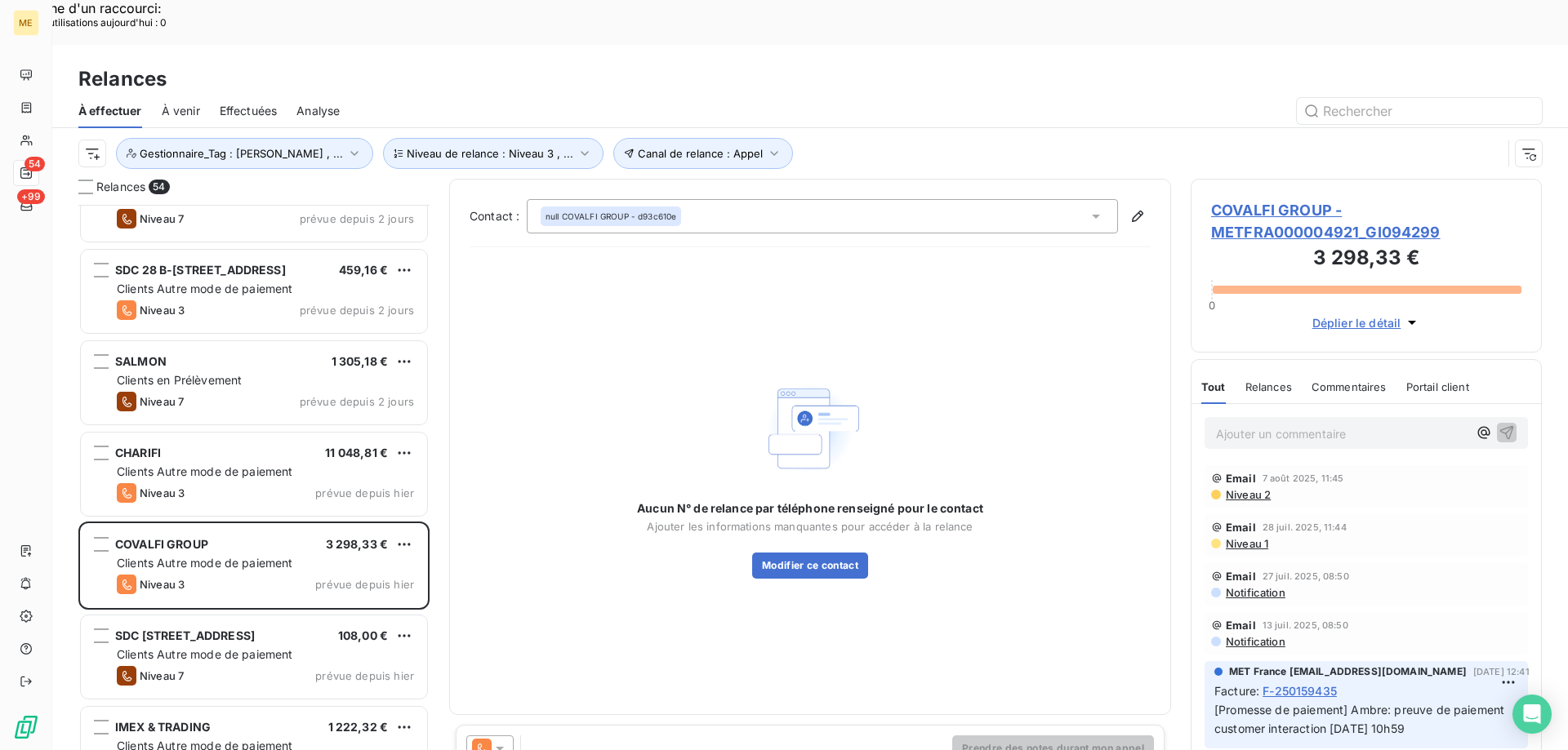
click at [1227, 199] on span "COVALFI GROUP - METFRA000004921_GI094299" at bounding box center [1365, 221] width 310 height 44
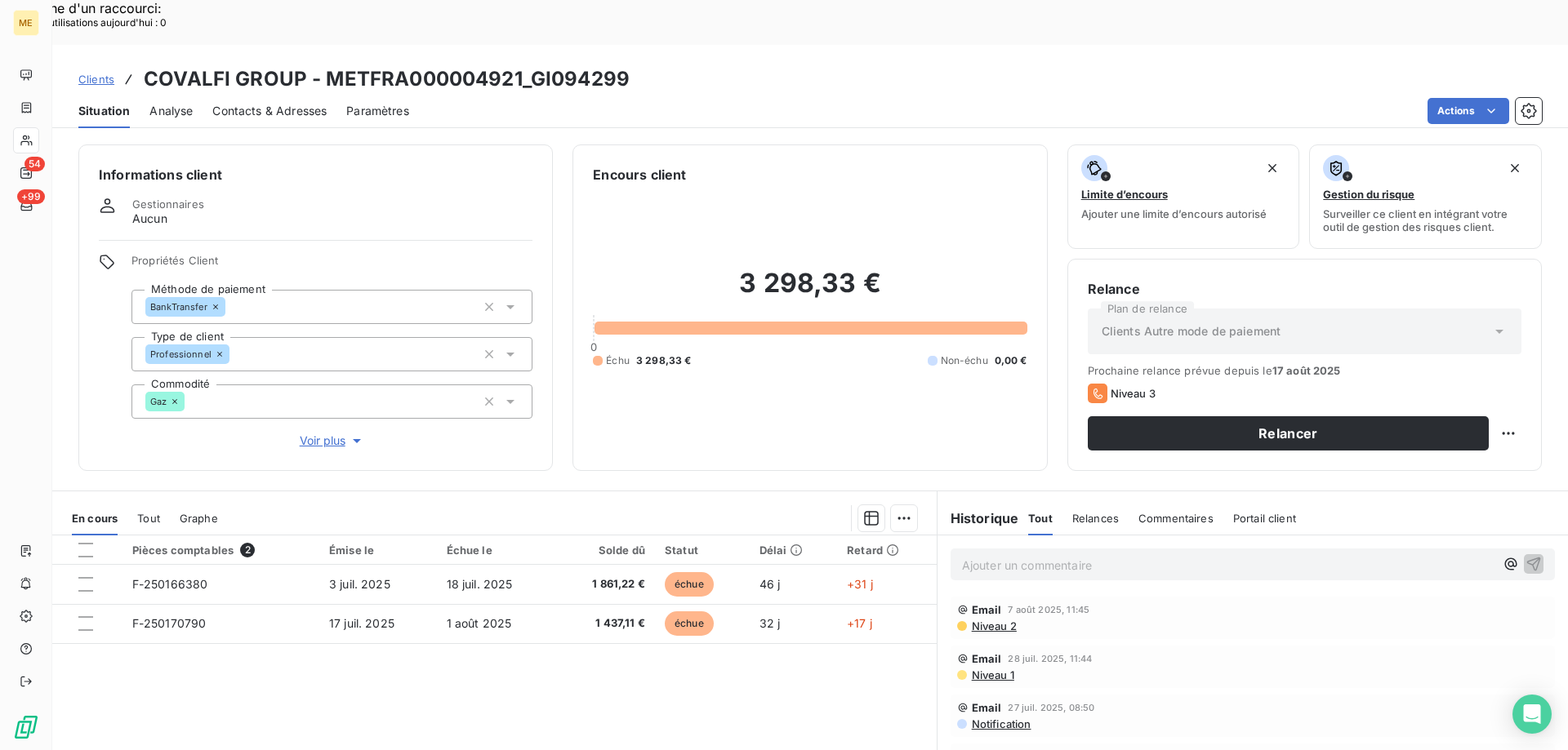
click at [325, 433] on span "Voir plus" at bounding box center [332, 441] width 66 height 17
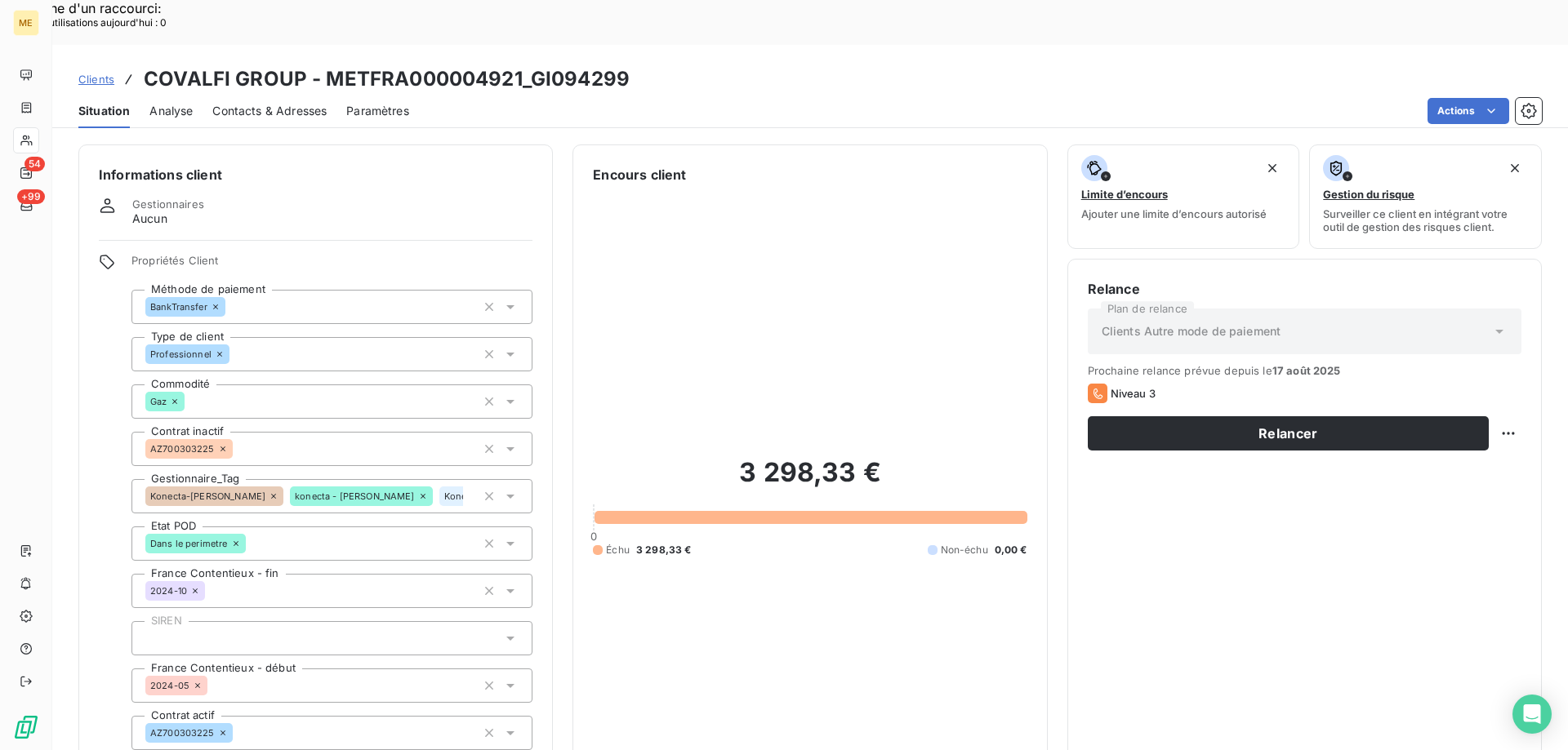
click at [271, 494] on icon at bounding box center [273, 497] width 5 height 5
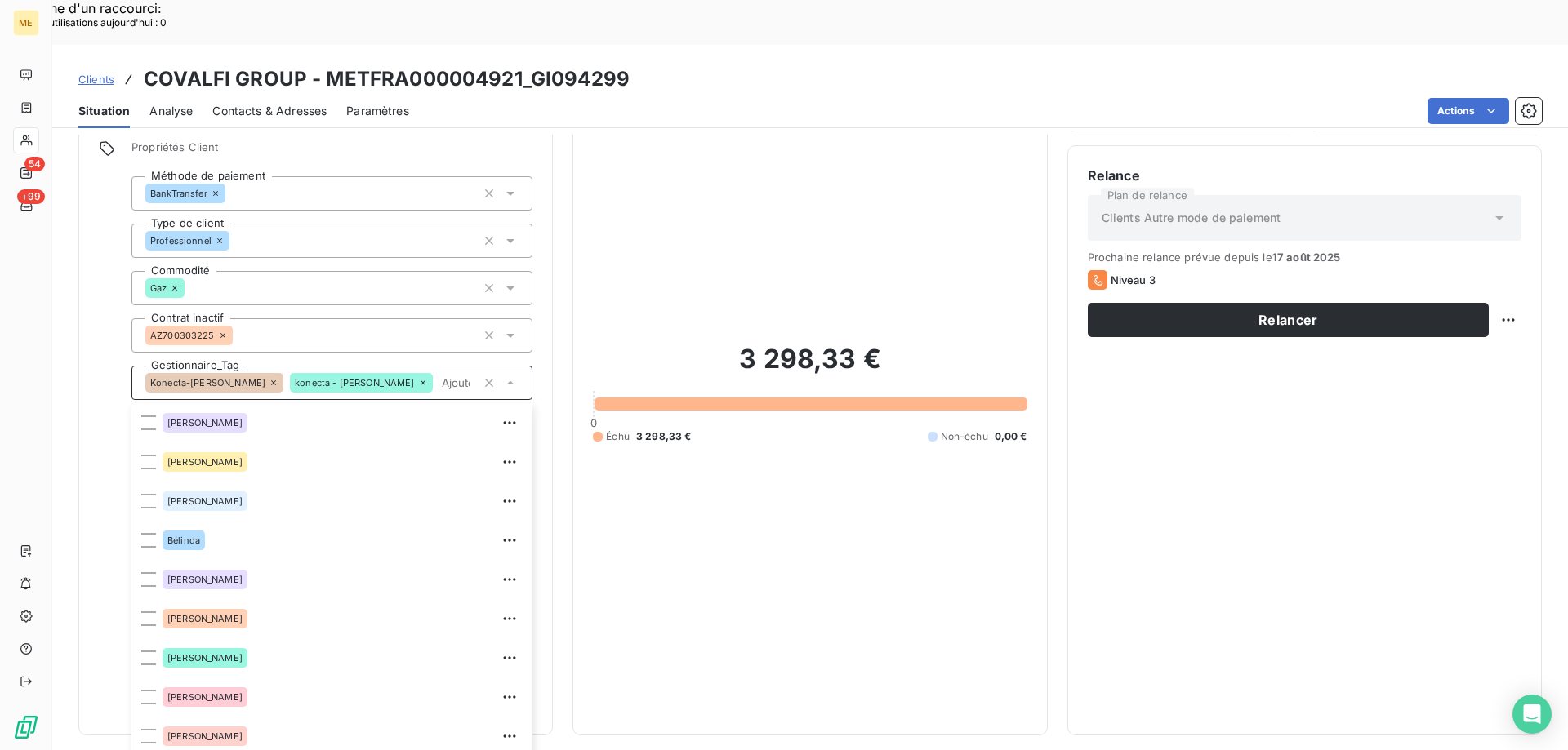
scroll to position [118, 0]
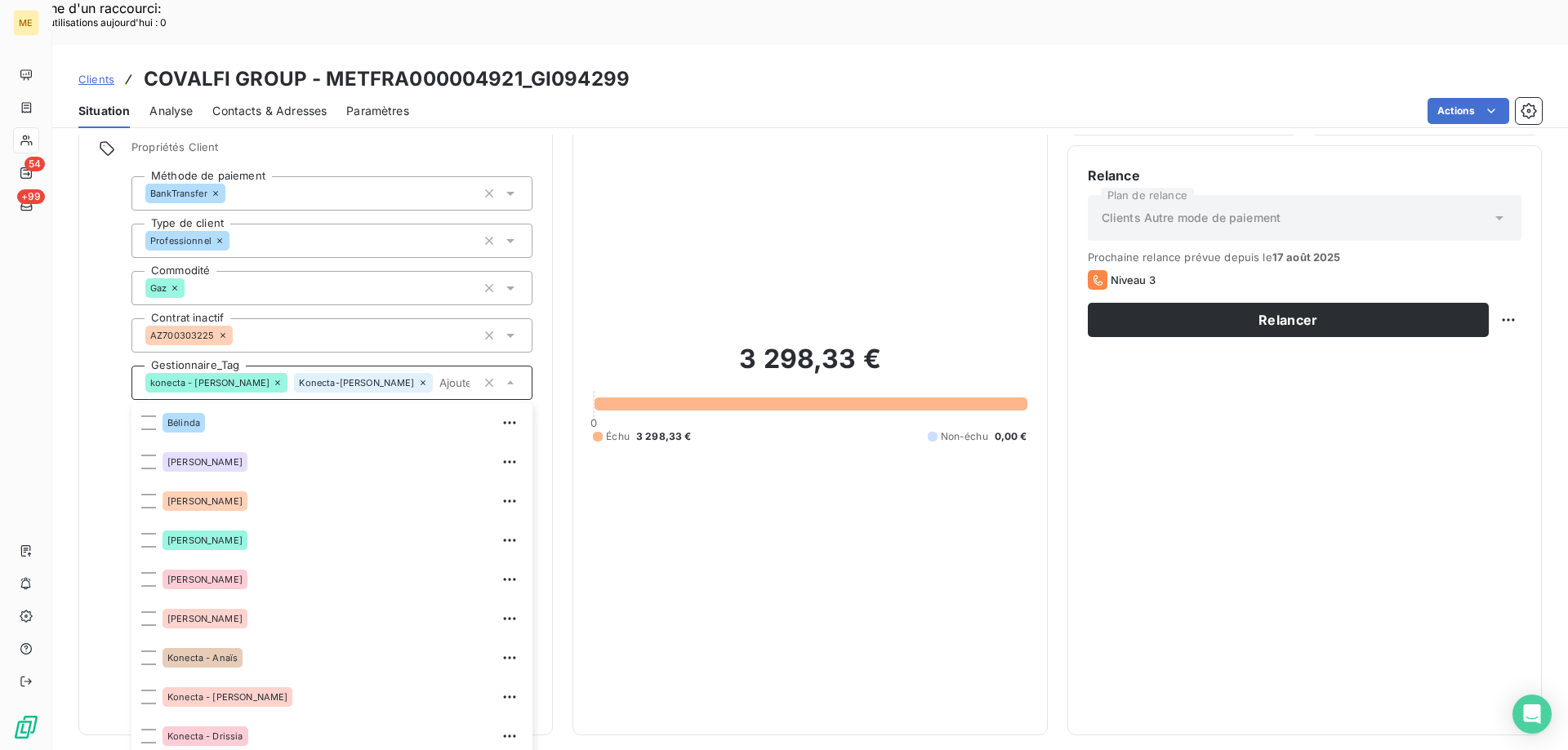
click at [780, 459] on div "3 298,33 € 0 Échu 3 298,33 € Non-échu 0,00 €" at bounding box center [809, 393] width 434 height 644
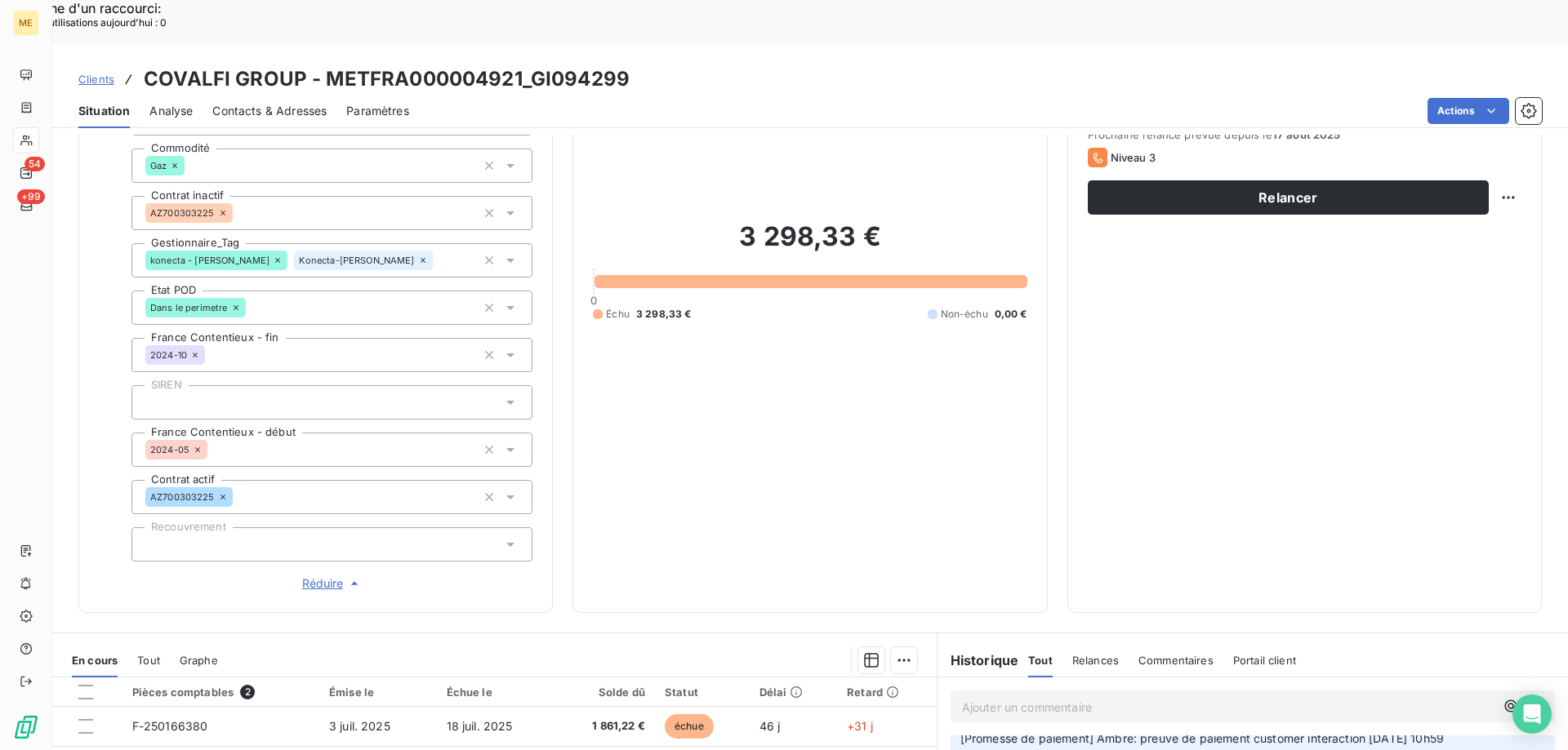
scroll to position [0, 0]
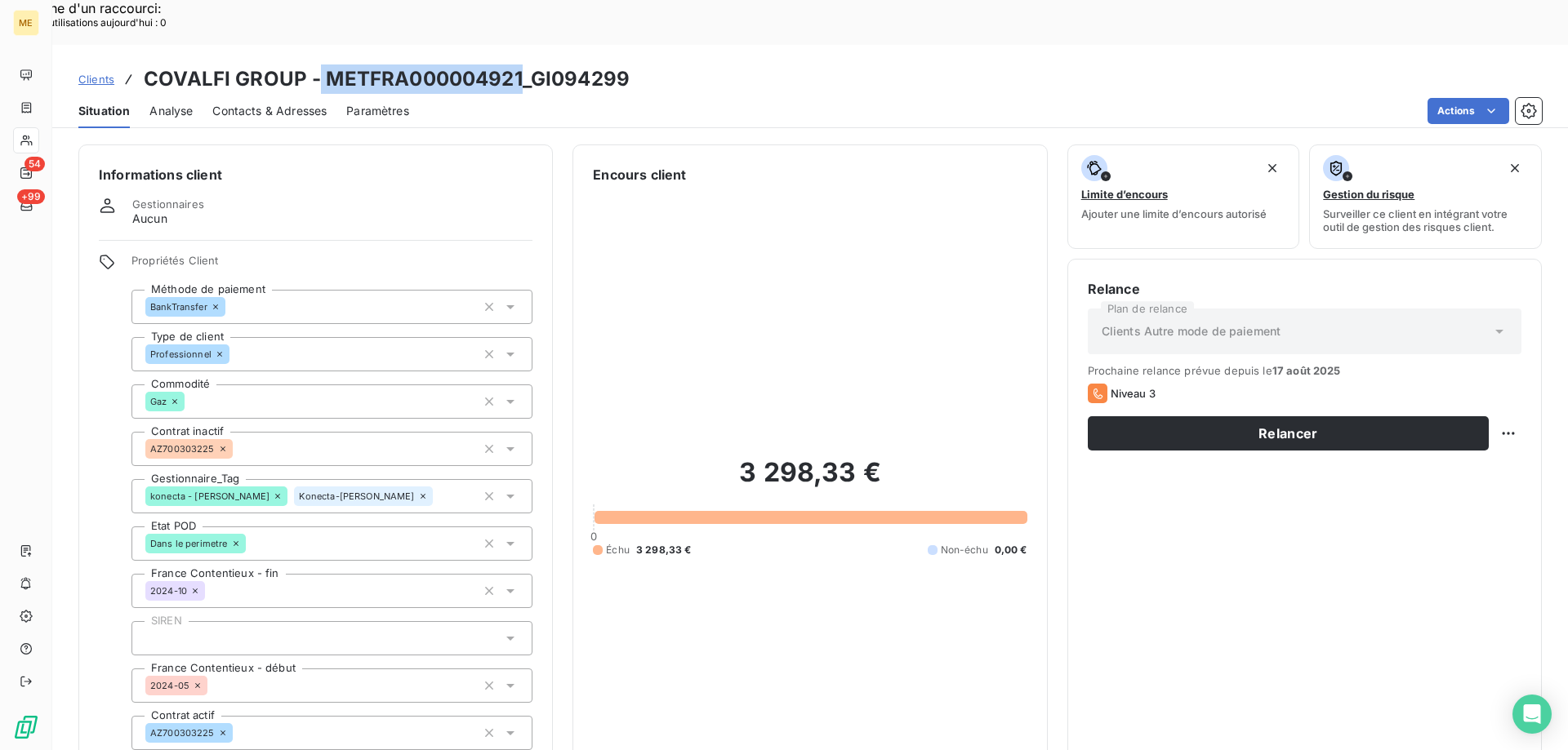
drag, startPoint x: 318, startPoint y: 37, endPoint x: 517, endPoint y: 42, distance: 199.1
click at [517, 65] on h3 "COVALFI GROUP - METFRA000004921_GI094299" at bounding box center [386, 79] width 486 height 29
copy h3 "METFRA000004921"
click at [720, 270] on div "3 298,33 € 0 Échu 3 298,33 € Non-échu 0,00 €" at bounding box center [809, 506] width 434 height 644
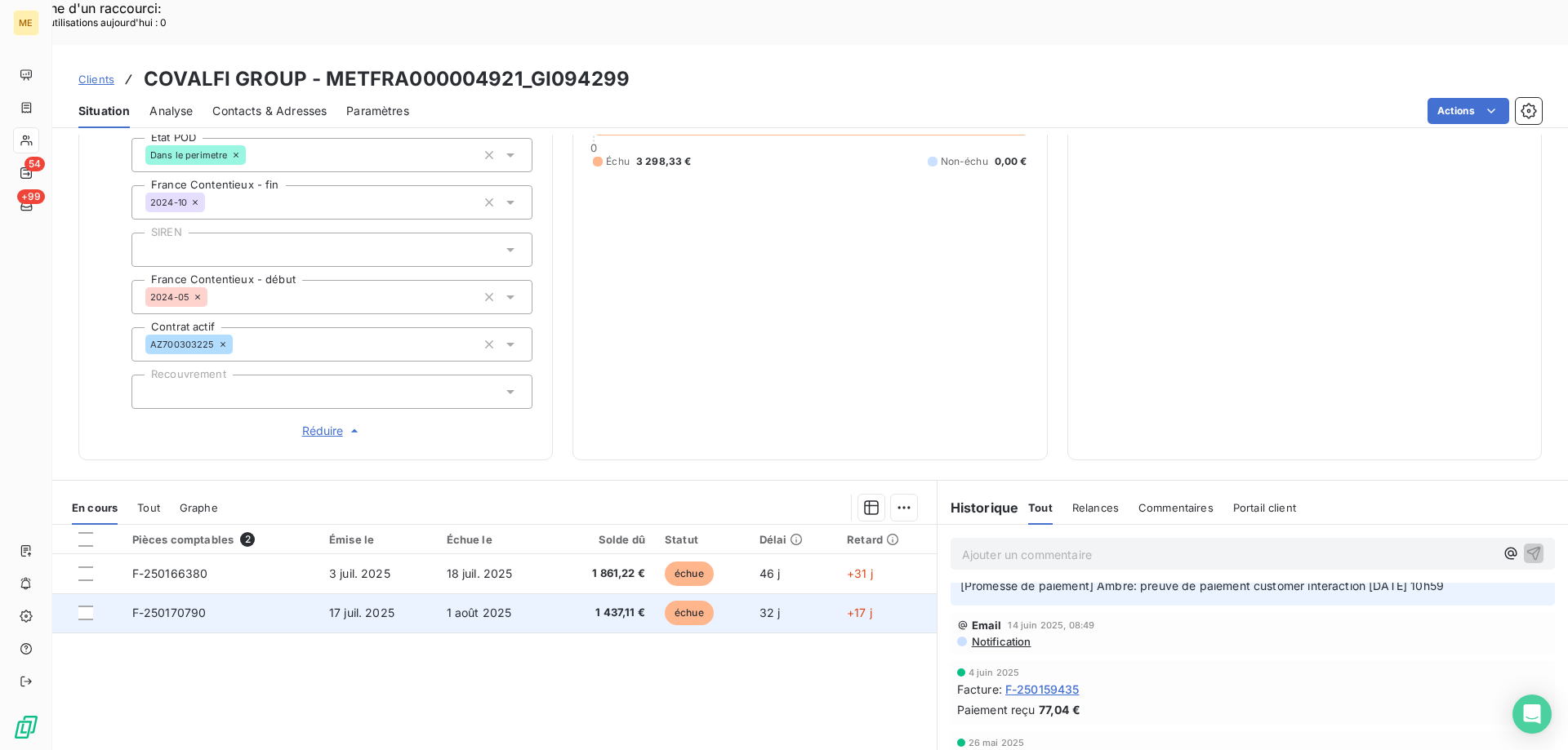
scroll to position [480, 0]
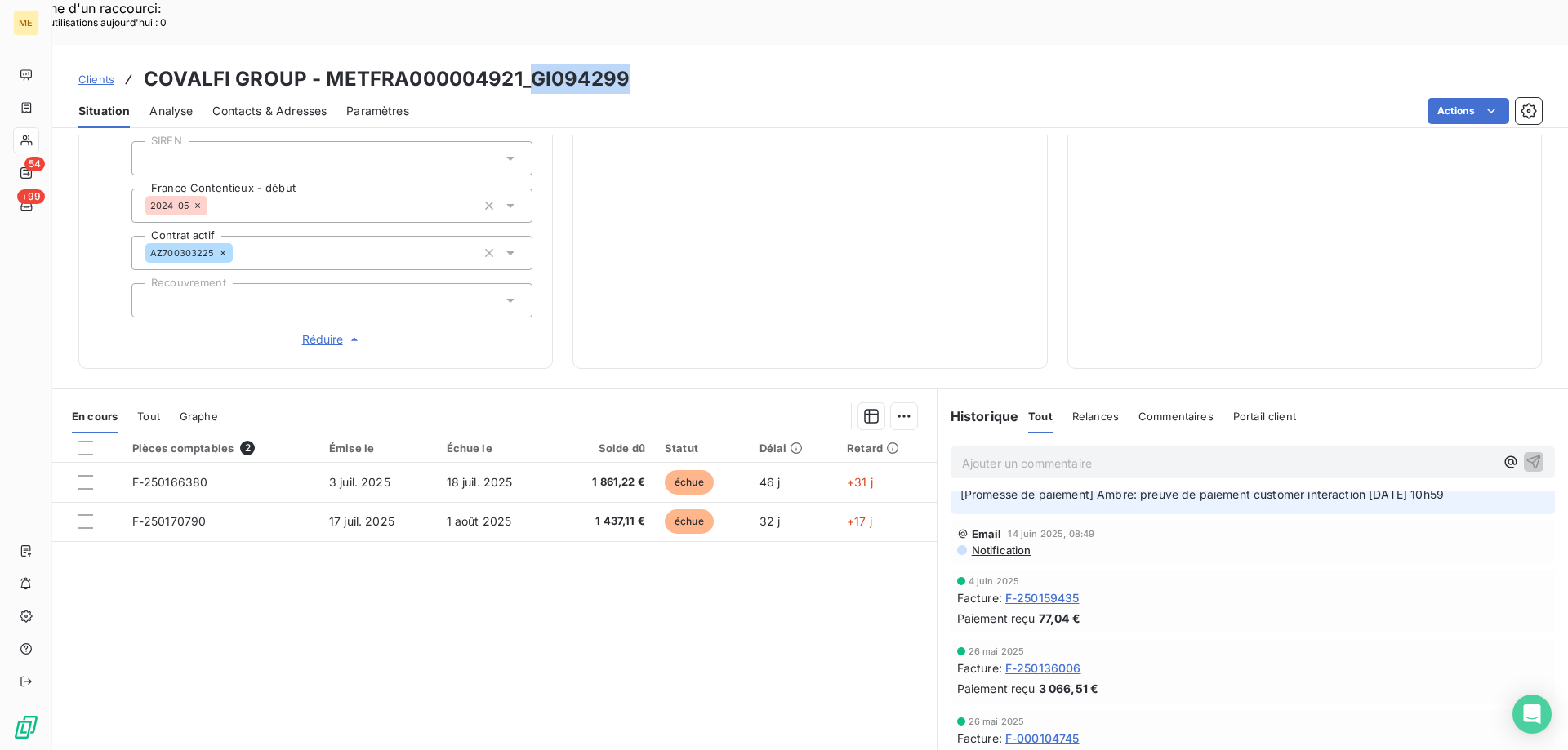
drag, startPoint x: 533, startPoint y: 37, endPoint x: 630, endPoint y: 37, distance: 97.0
click at [630, 65] on div "Clients COVALFI GROUP - METFRA000004921_GI094299" at bounding box center [810, 79] width 1516 height 29
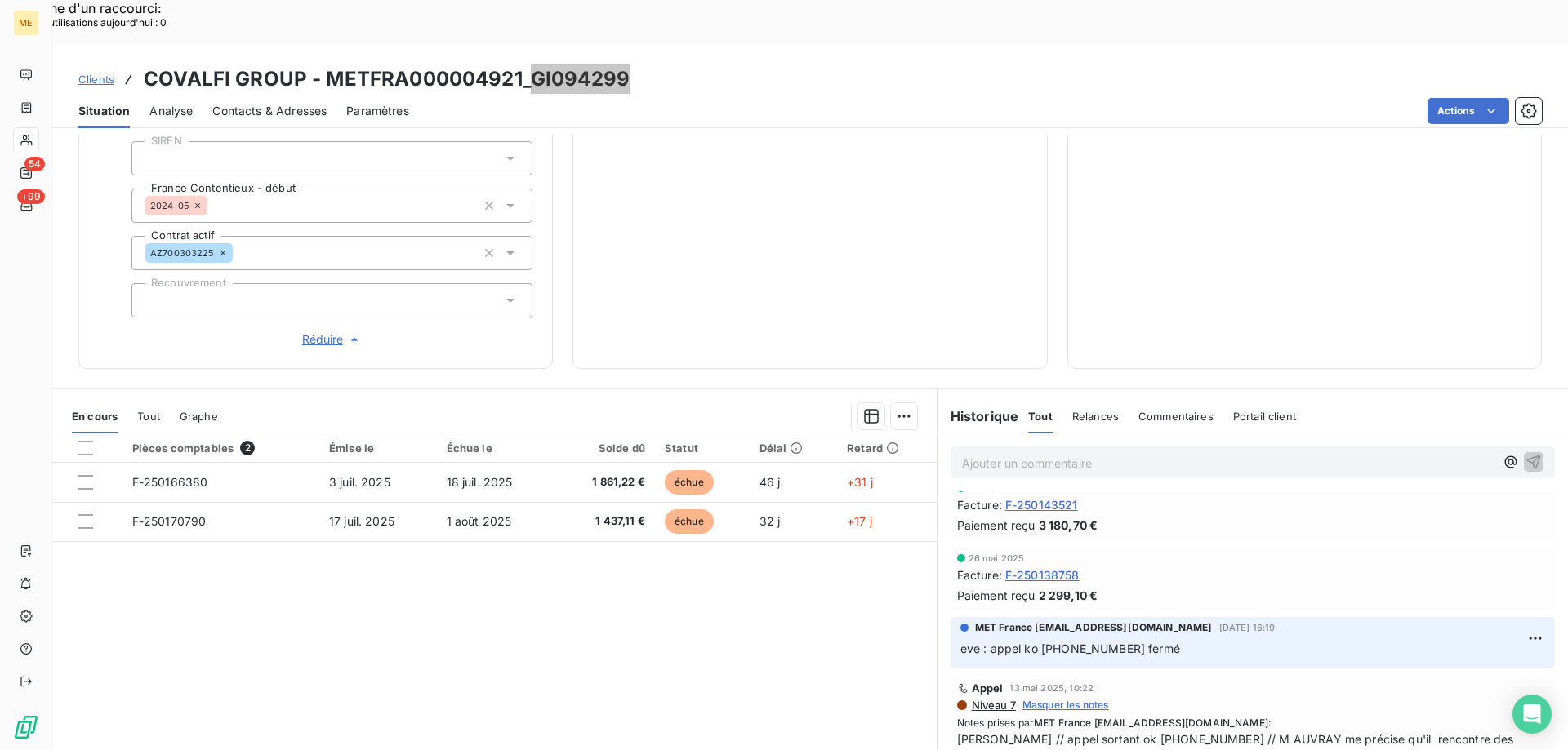
scroll to position [653, 0]
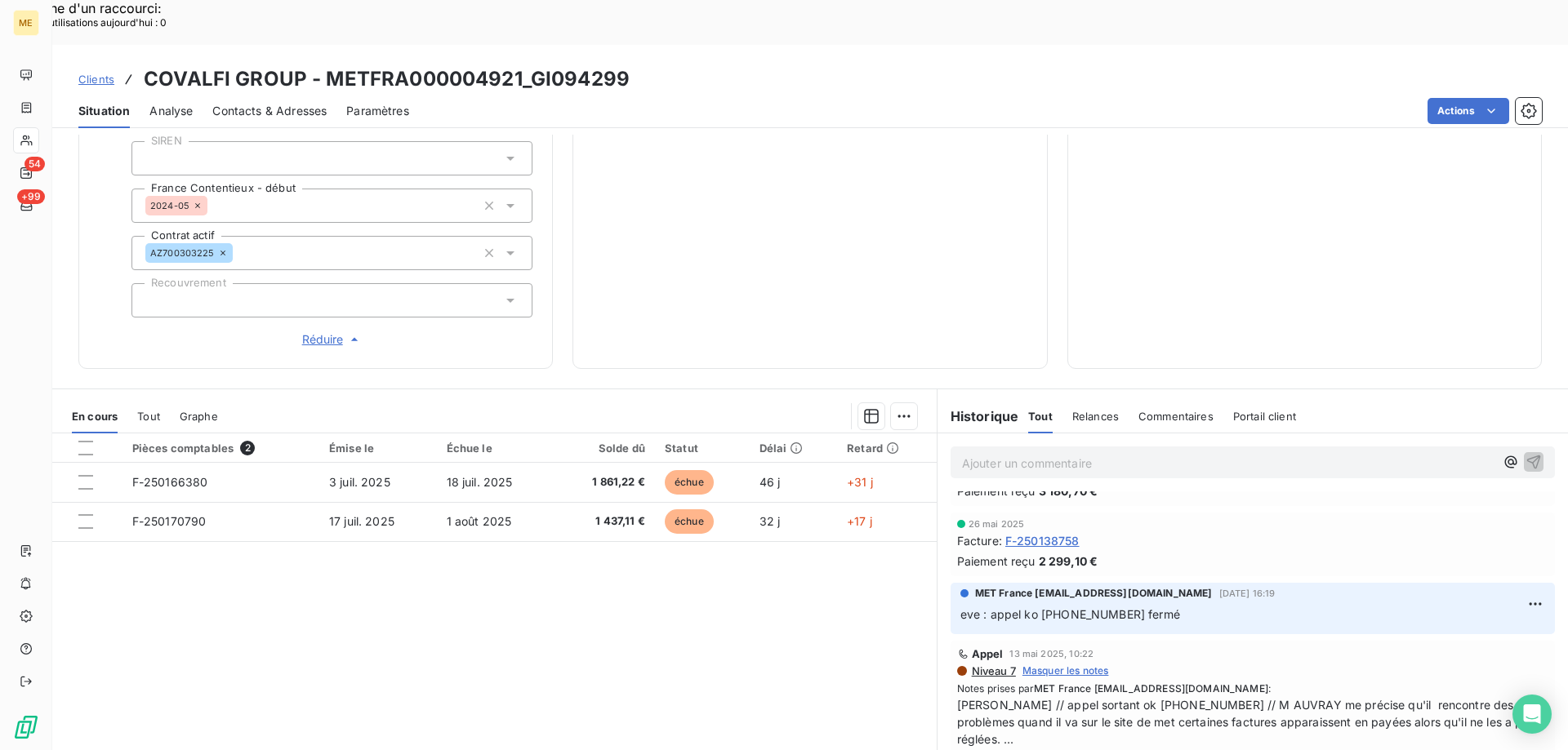
click at [1017, 749] on span "Afficher la suite" at bounding box center [995, 756] width 76 height 12
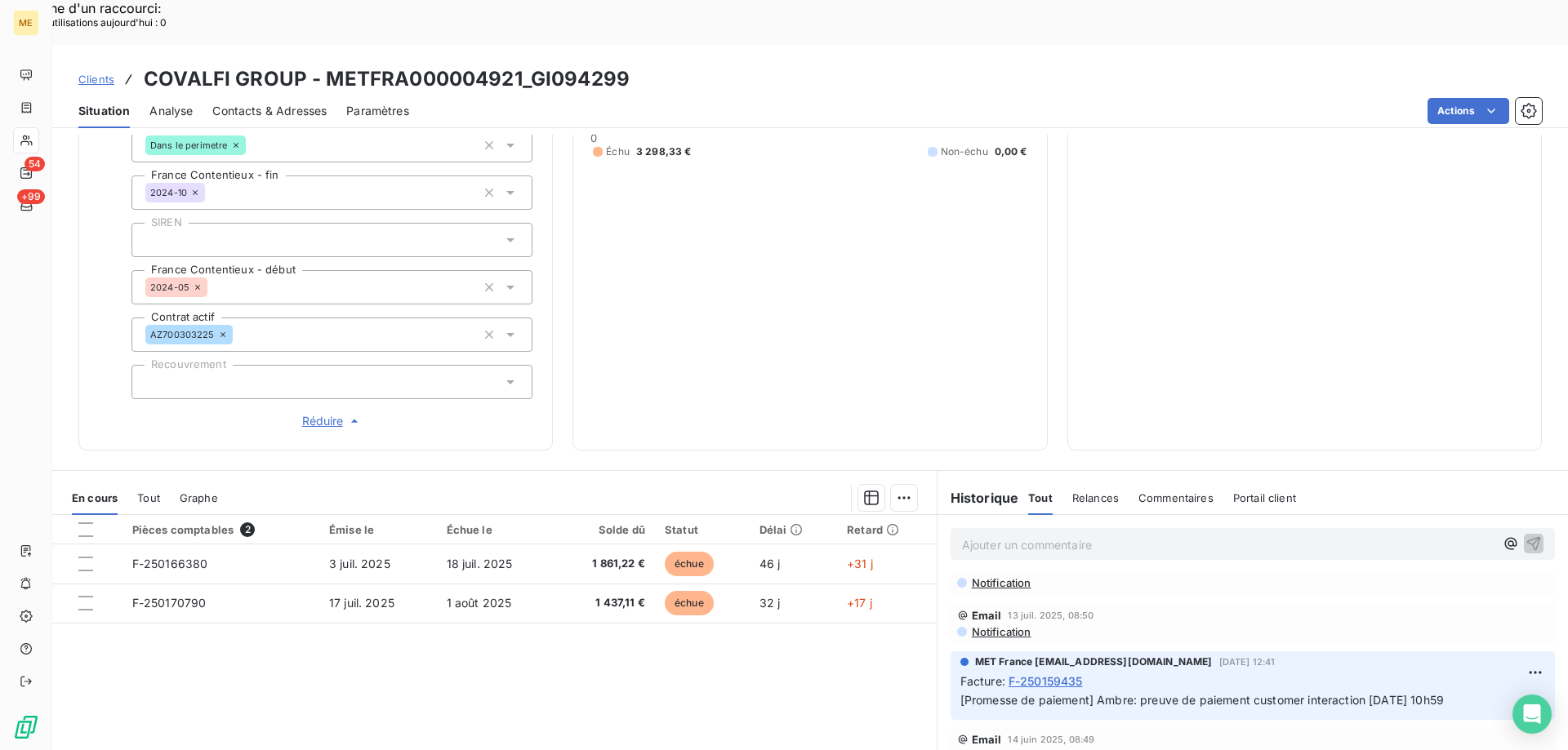
scroll to position [164, 0]
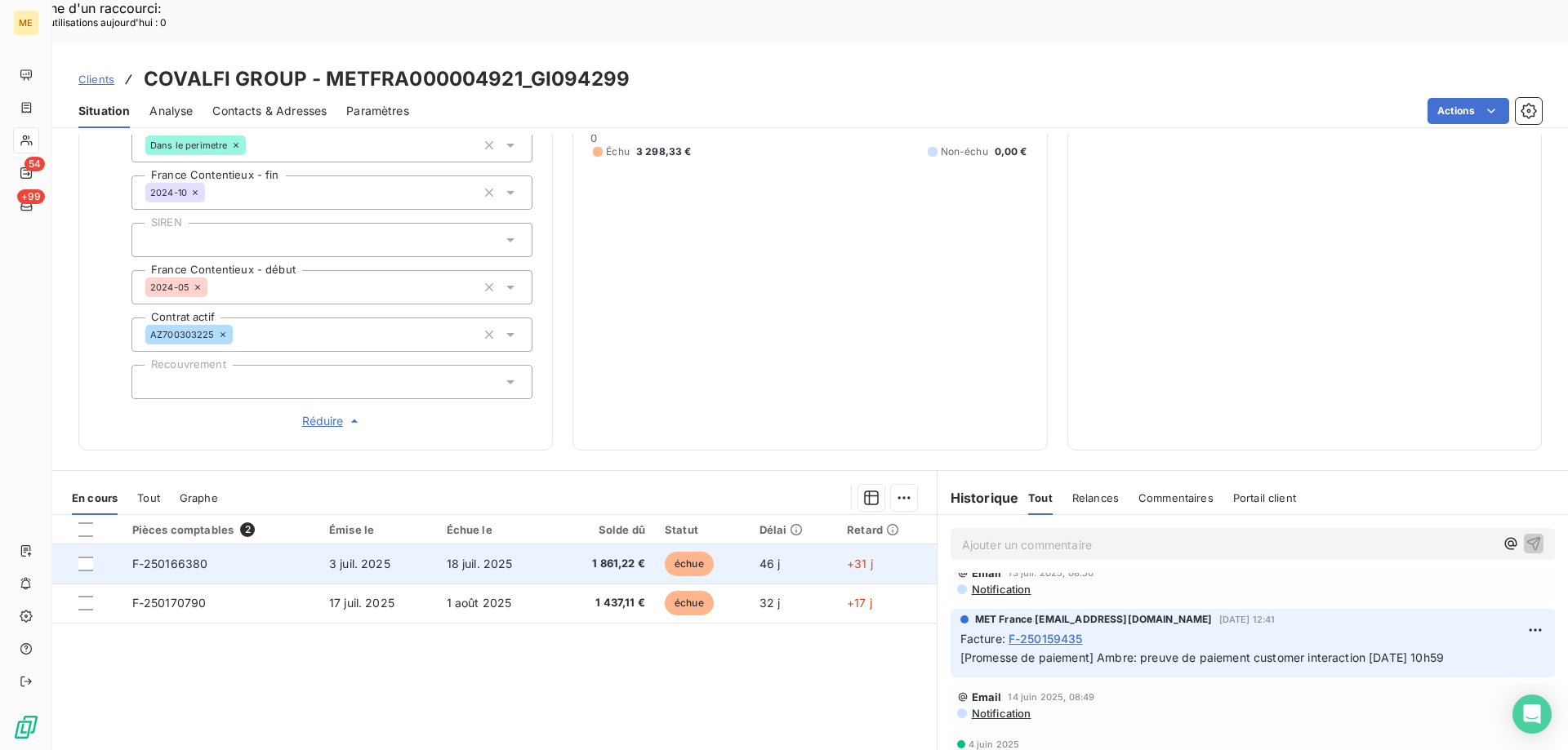
click at [403, 545] on td "3 juil. 2025" at bounding box center [378, 564] width 118 height 39
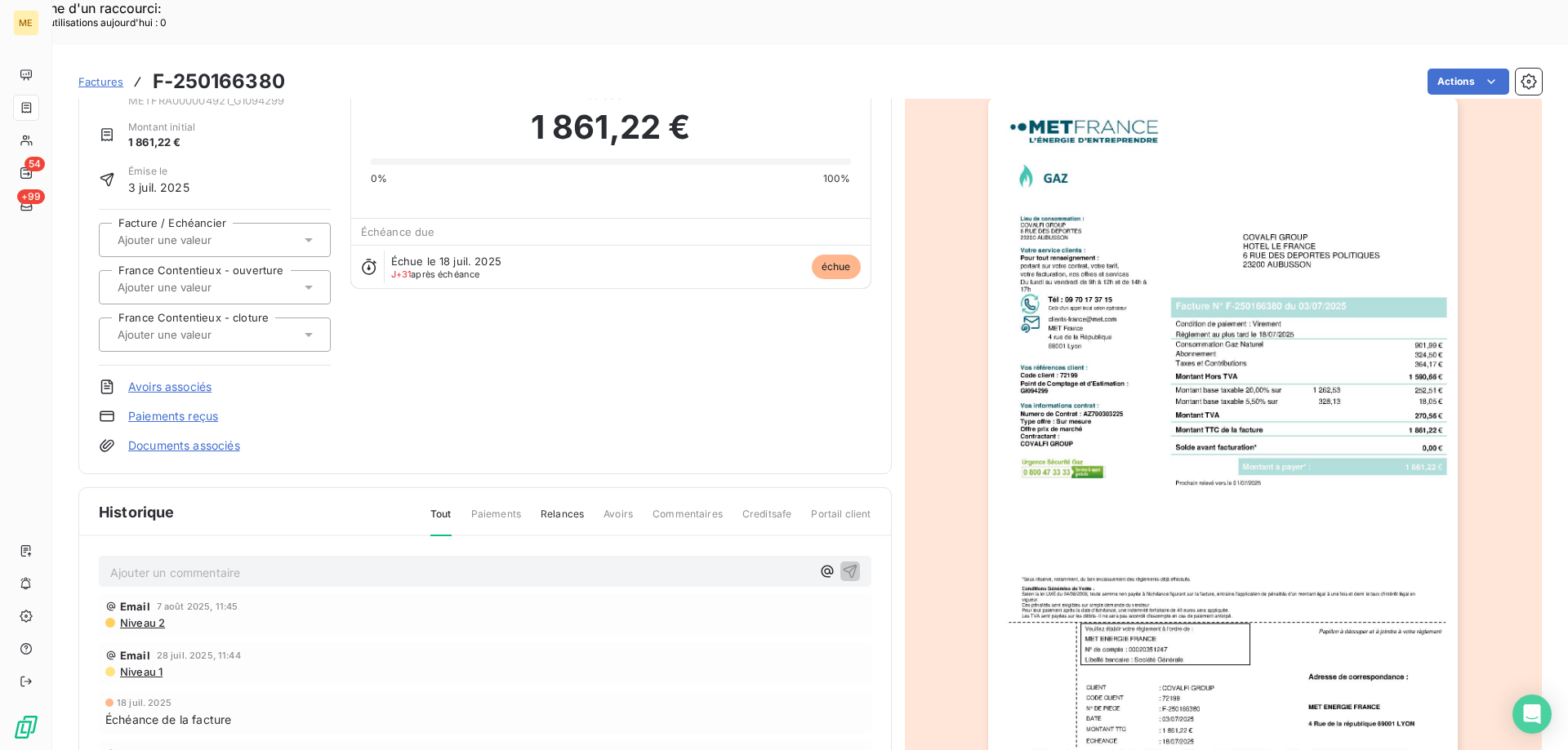
scroll to position [154, 0]
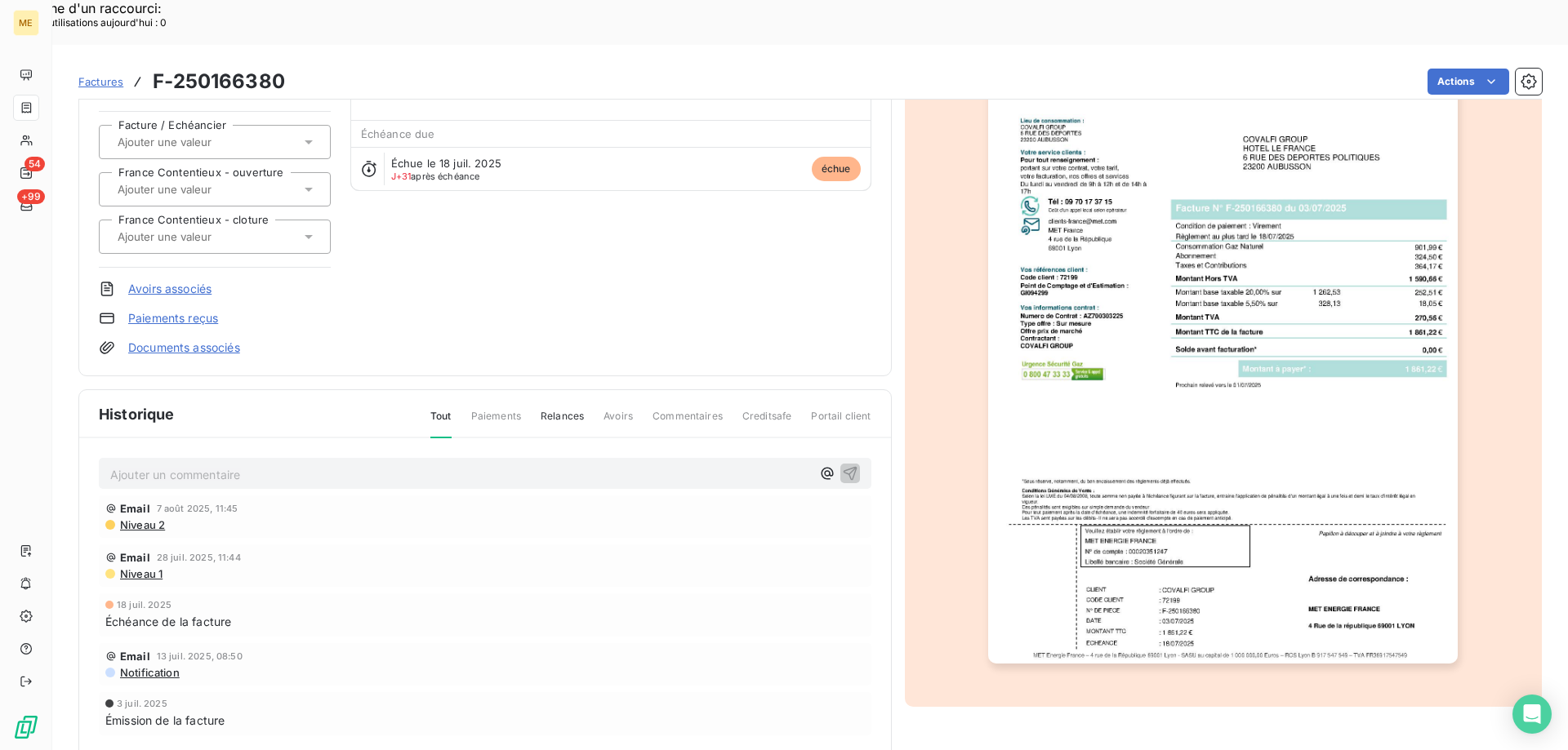
click at [1230, 546] on img "button" at bounding box center [1222, 331] width 469 height 664
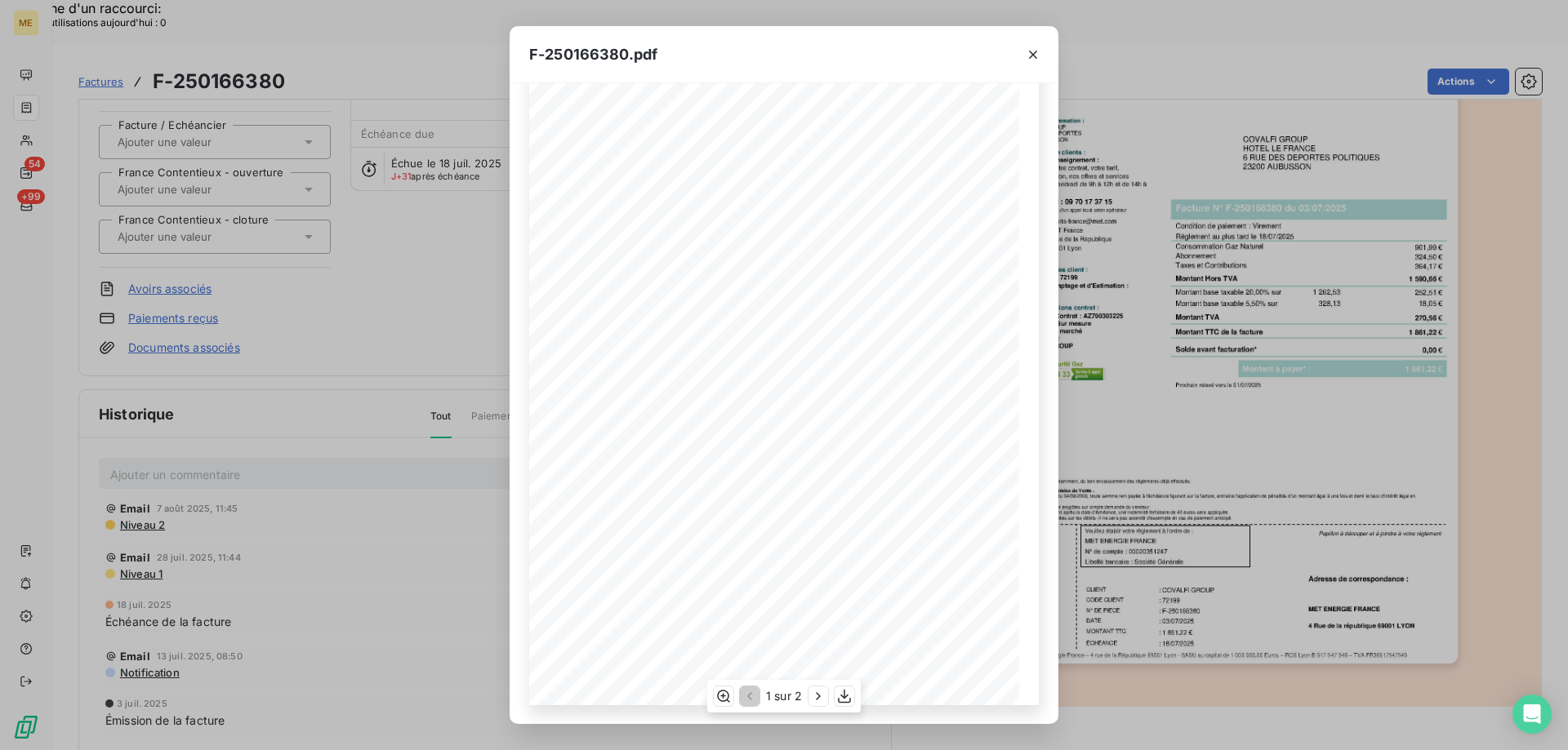
scroll to position [91, 0]
click at [822, 700] on icon "button" at bounding box center [818, 696] width 17 height 17
click at [1037, 56] on icon "button" at bounding box center [1033, 55] width 17 height 17
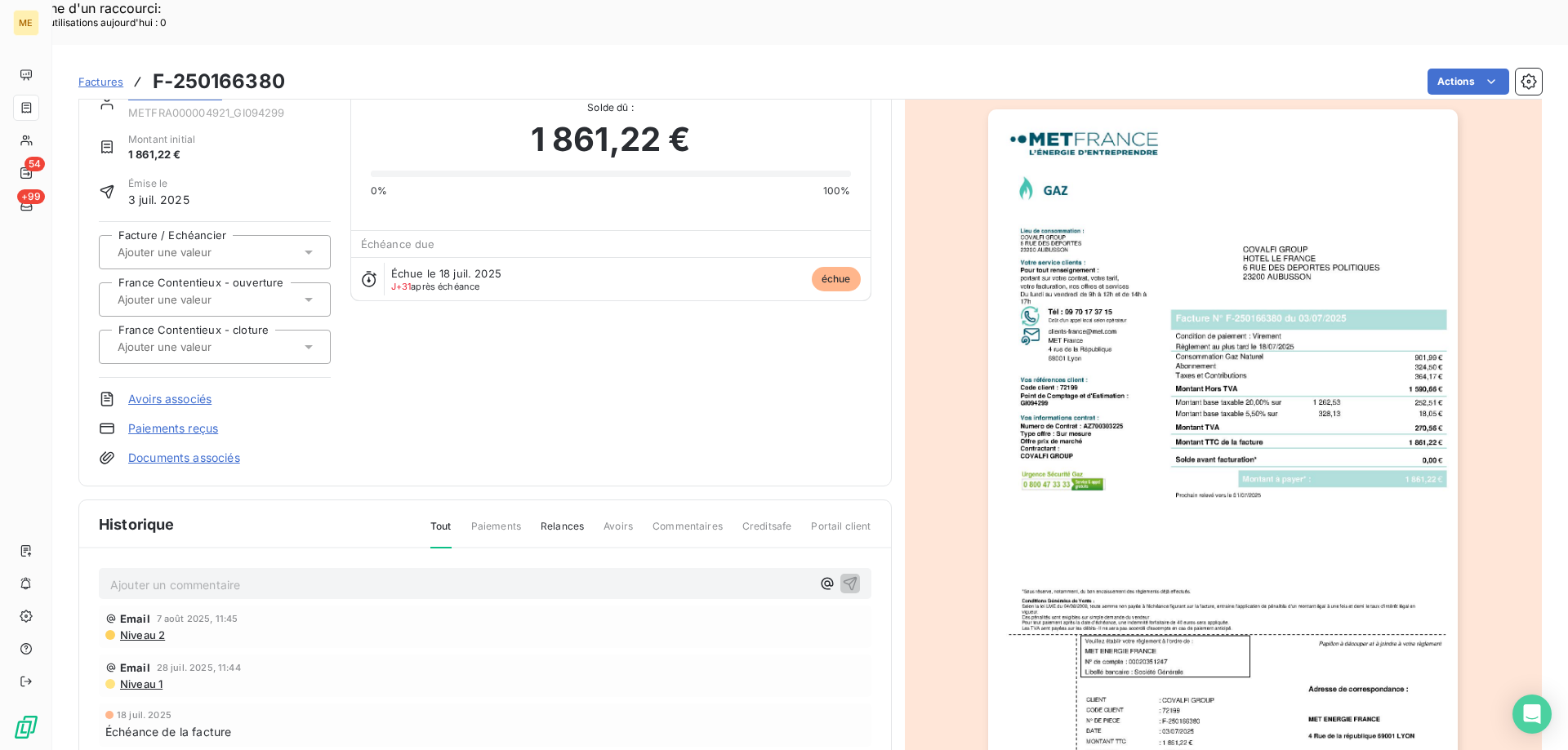
scroll to position [0, 0]
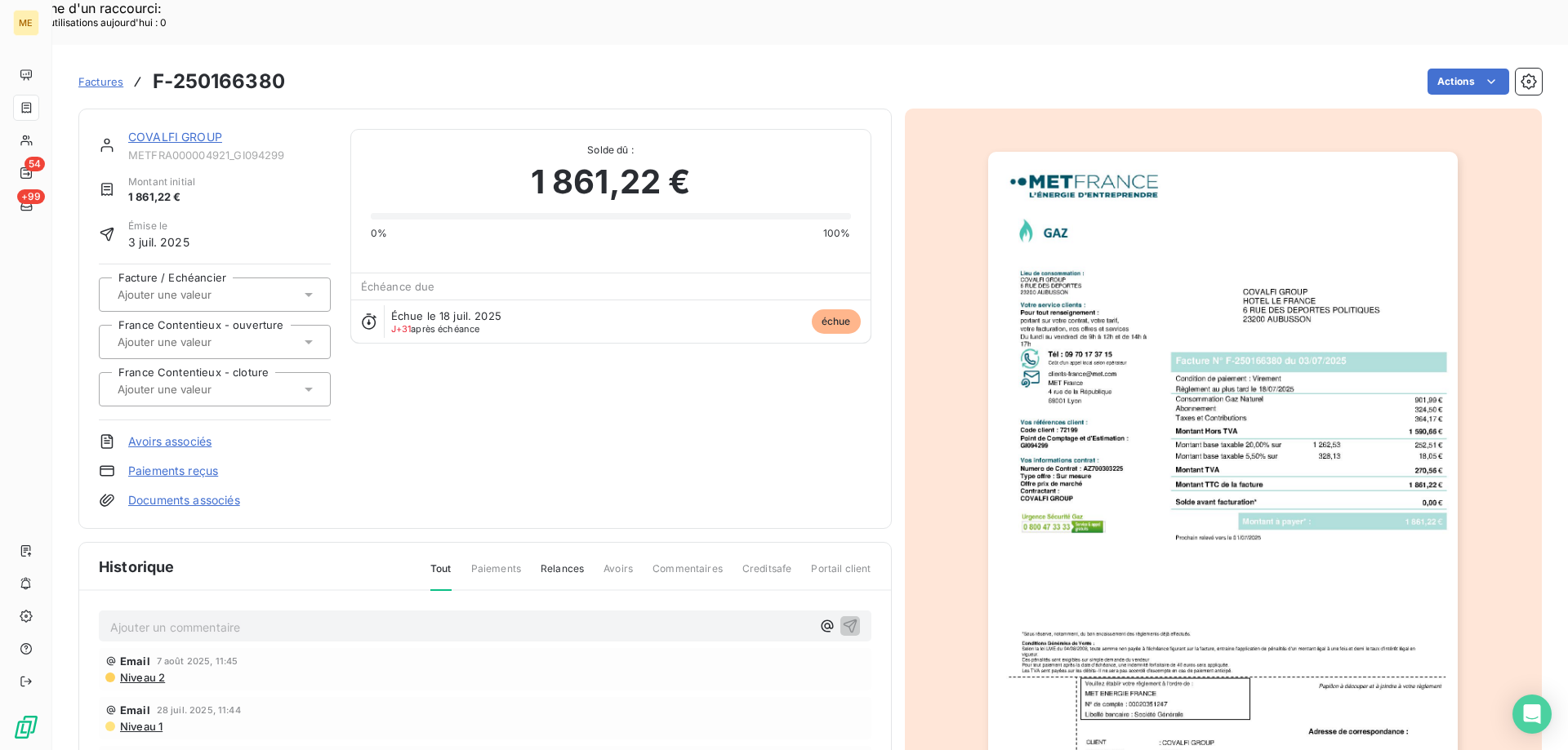
click at [207, 130] on link "COVALFI GROUP" at bounding box center [174, 136] width 94 height 14
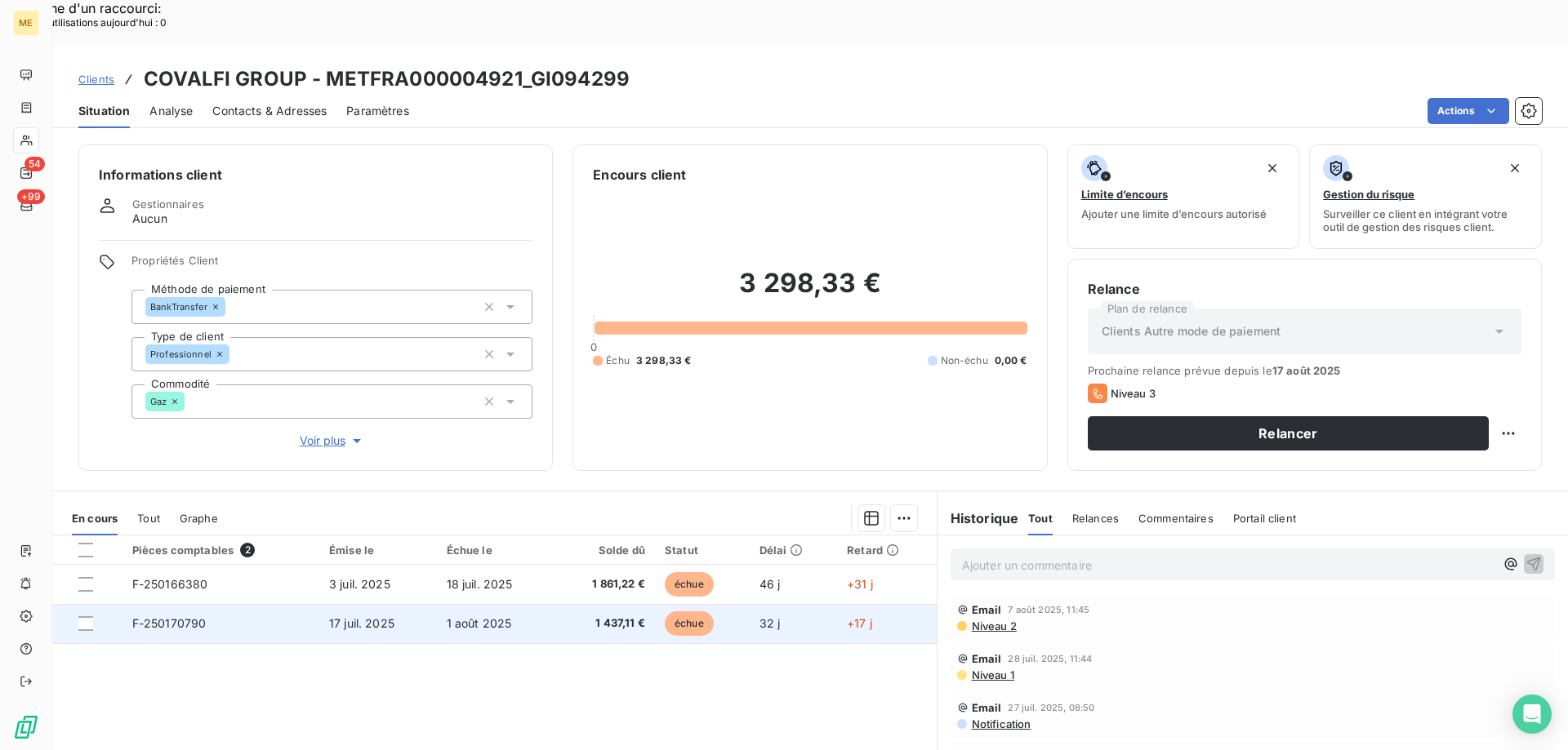
click at [428, 604] on td "17 juil. 2025" at bounding box center [378, 623] width 118 height 39
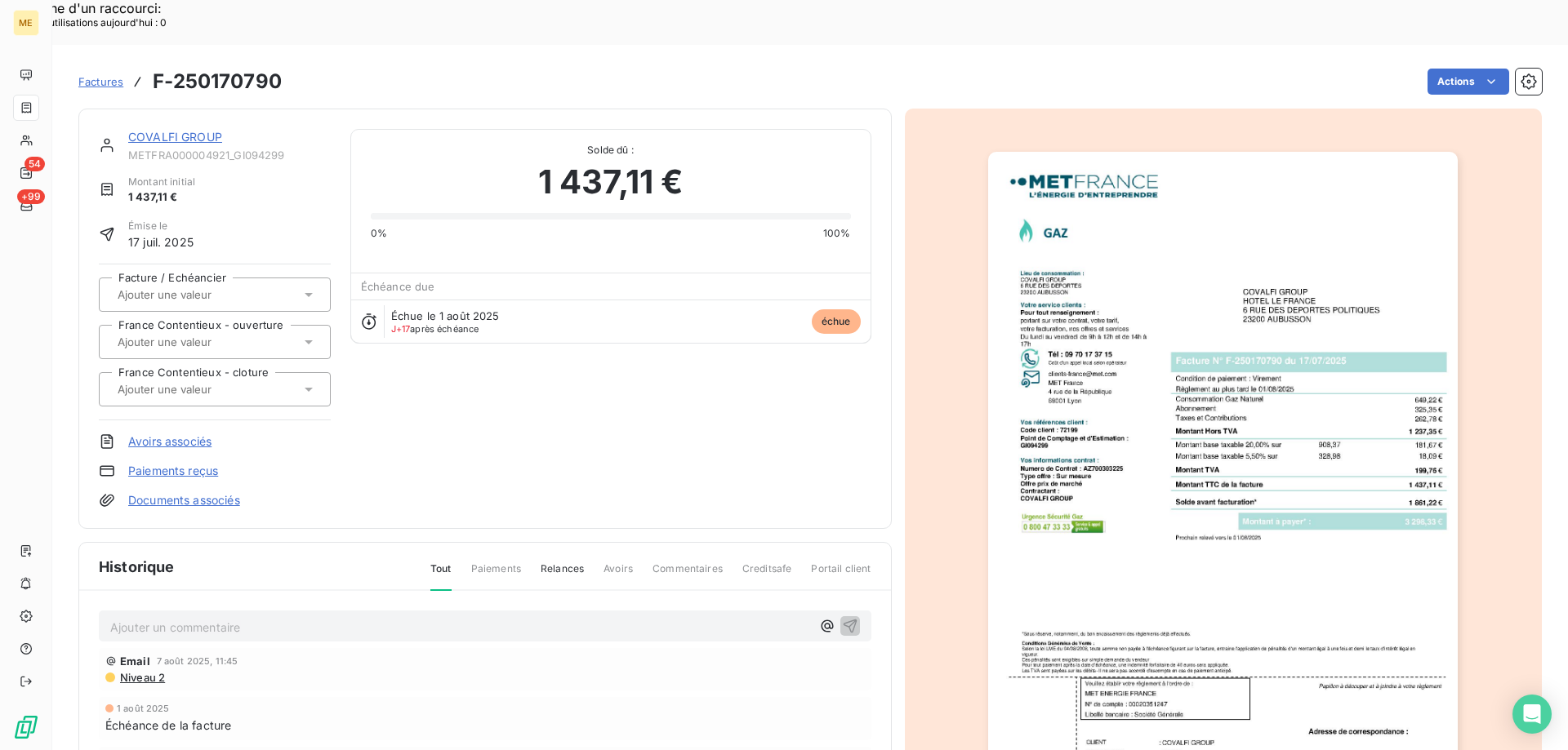
click at [1169, 461] on img "button" at bounding box center [1222, 484] width 469 height 664
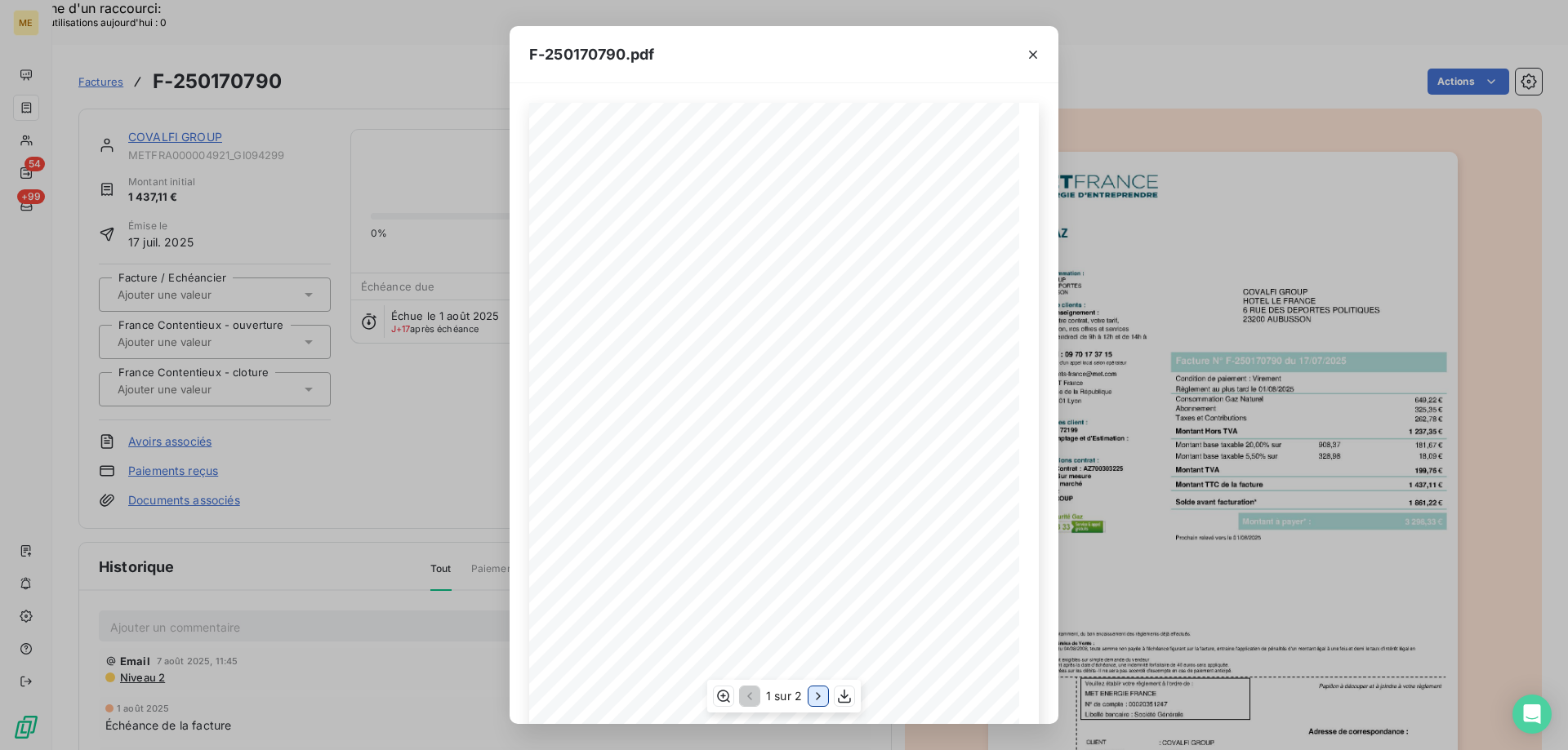
click at [821, 700] on icon "button" at bounding box center [818, 696] width 17 height 17
click at [1027, 58] on icon "button" at bounding box center [1033, 55] width 17 height 17
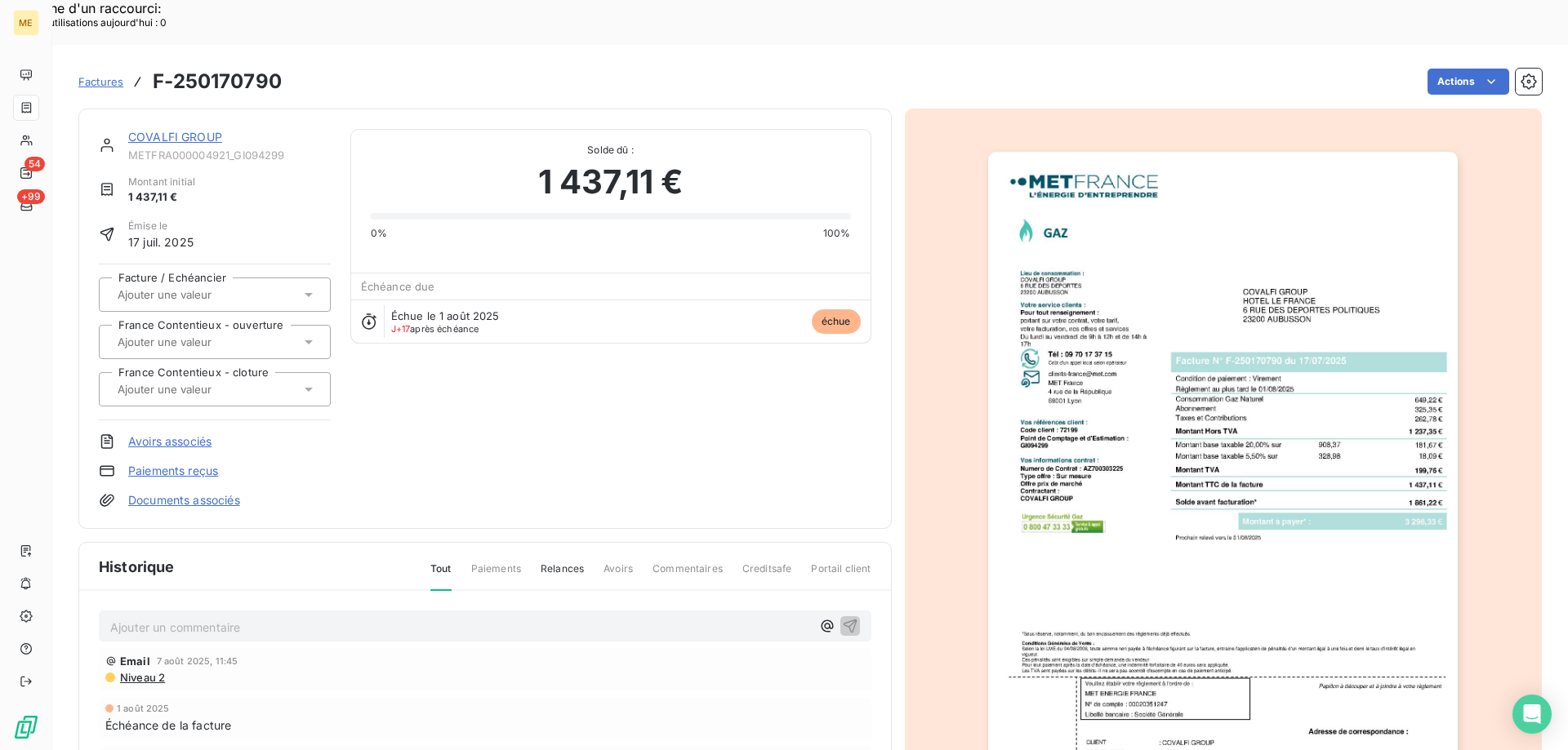
click at [185, 130] on link "COVALFI GROUP" at bounding box center [174, 136] width 94 height 14
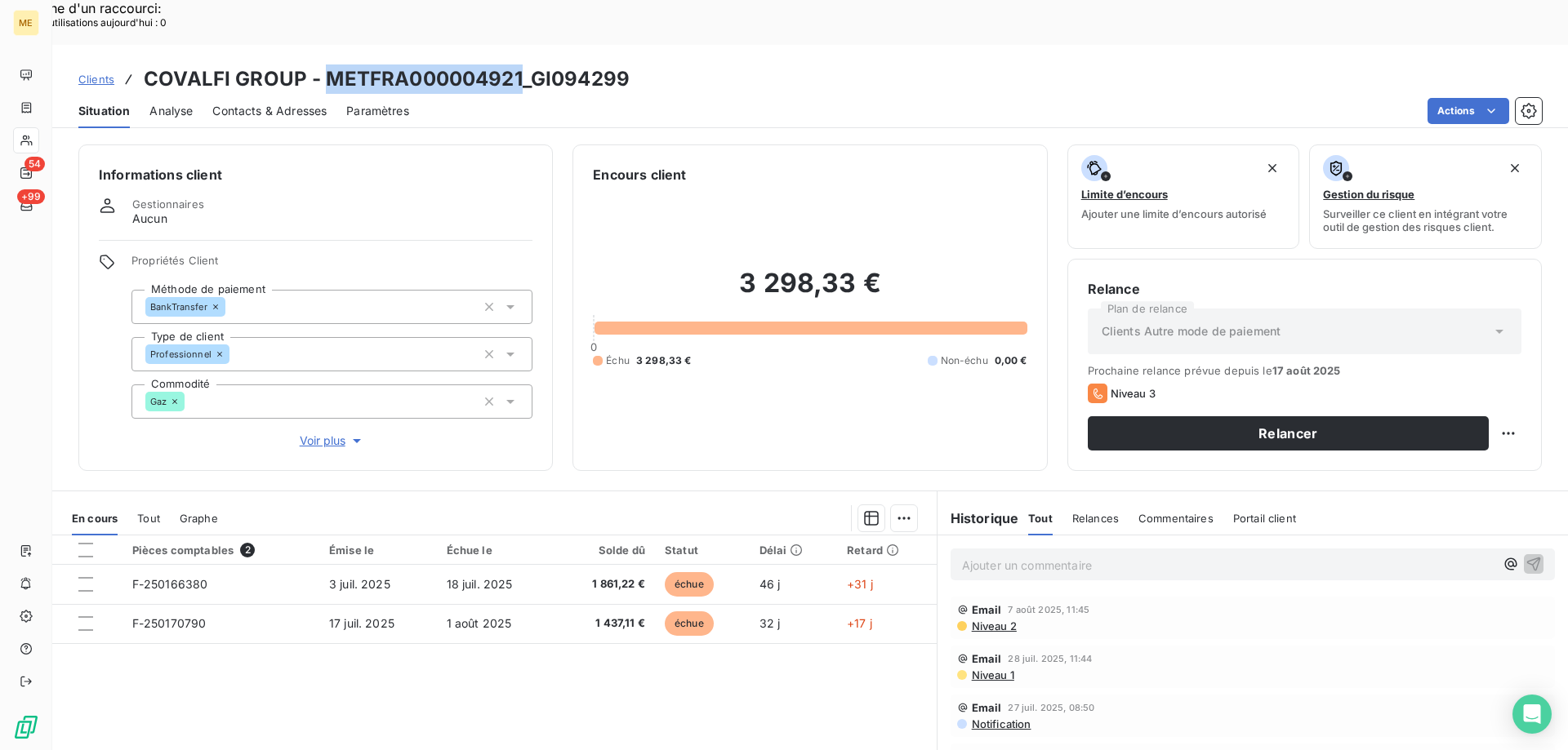
drag, startPoint x: 328, startPoint y: 40, endPoint x: 518, endPoint y: 35, distance: 190.1
click at [518, 65] on h3 "COVALFI GROUP - METFRA000004921_GI094299" at bounding box center [386, 79] width 486 height 29
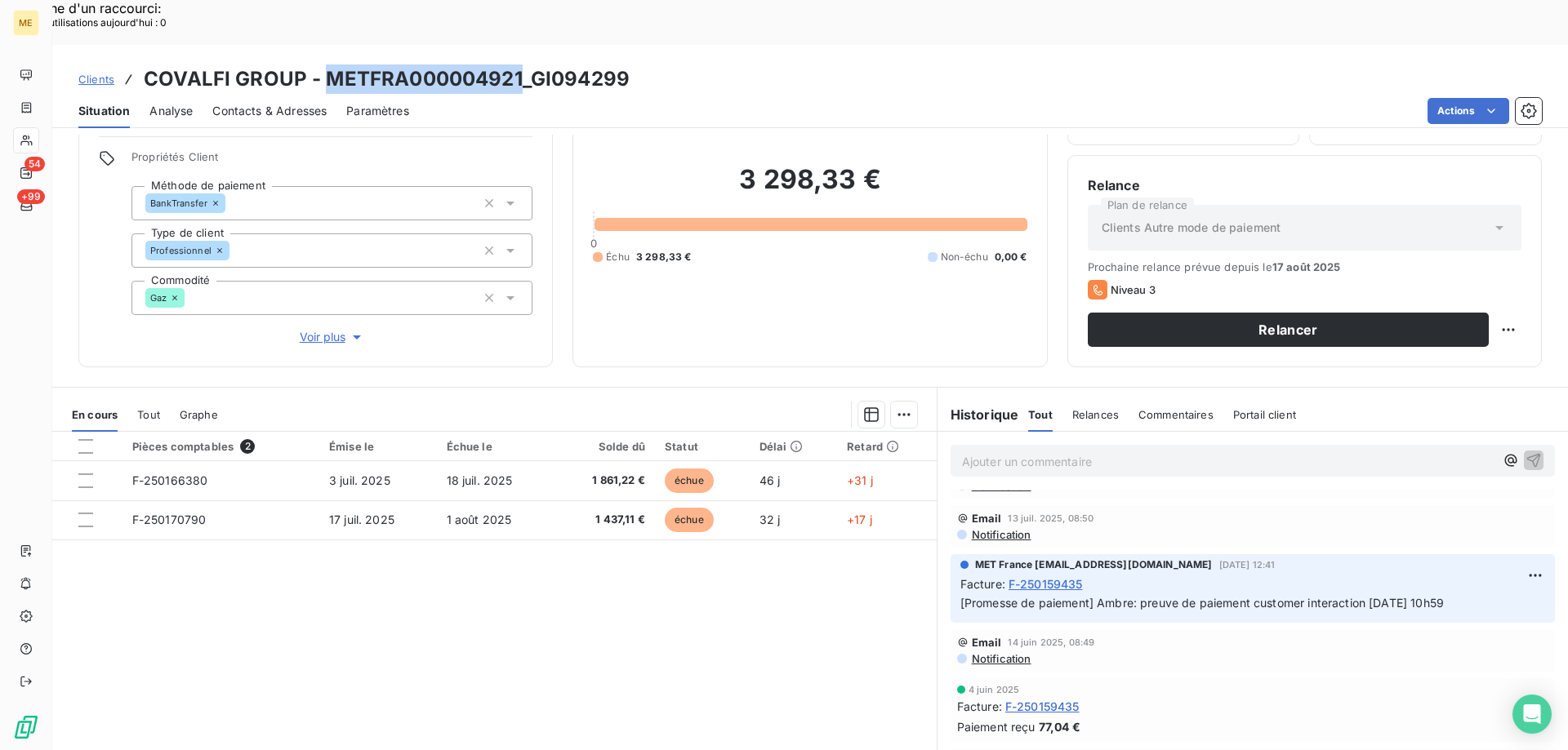
scroll to position [81, 0]
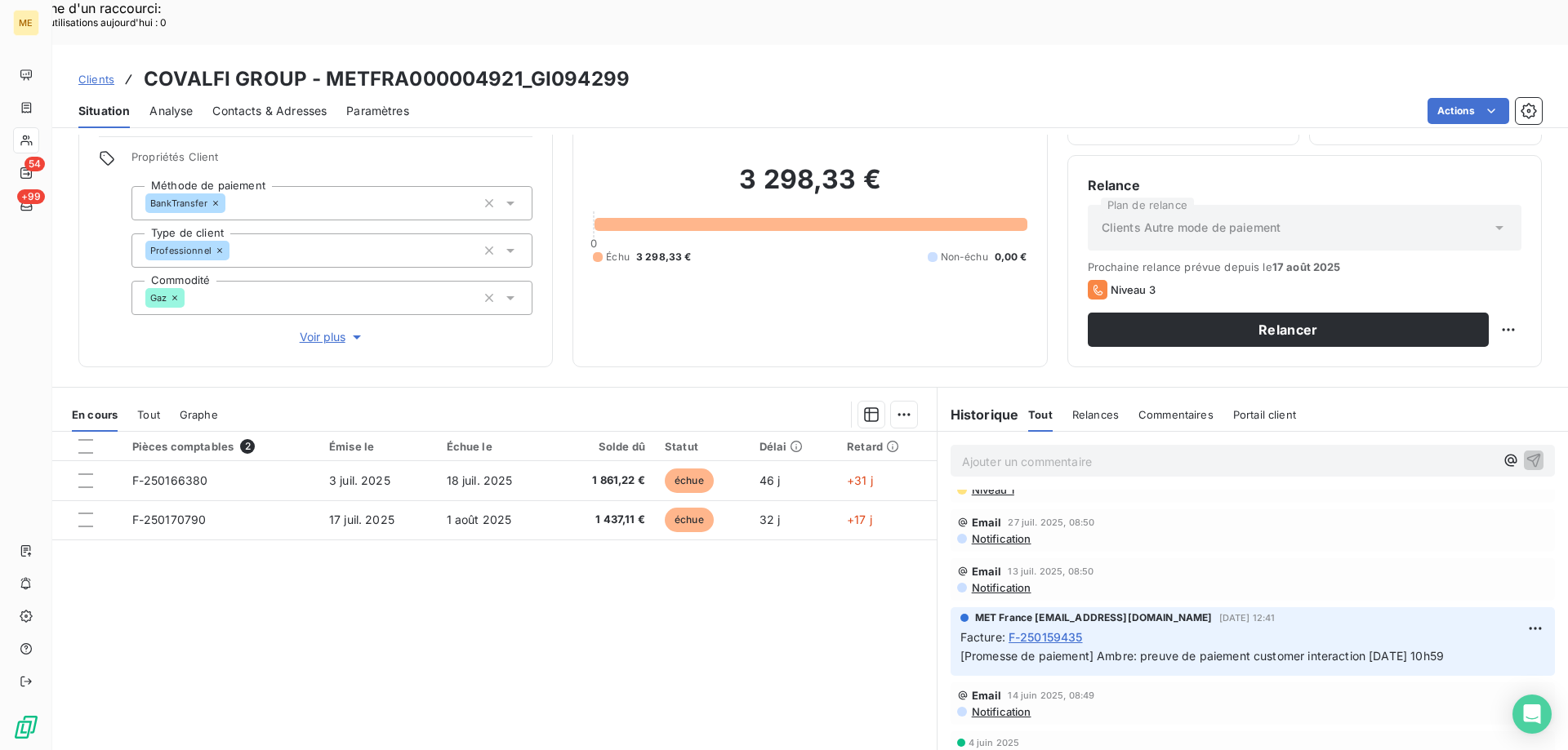
drag, startPoint x: 551, startPoint y: 15, endPoint x: 543, endPoint y: 27, distance: 14.4
click at [551, 45] on div "Clients COVALFI GROUP - METFRA000004921_GI094299 Situation Analyse Contacts & A…" at bounding box center [810, 86] width 1516 height 83
drag, startPoint x: 533, startPoint y: 37, endPoint x: 669, endPoint y: 32, distance: 136.1
click at [669, 65] on div "Clients COVALFI GROUP - METFRA000004921_GI094299" at bounding box center [810, 79] width 1516 height 29
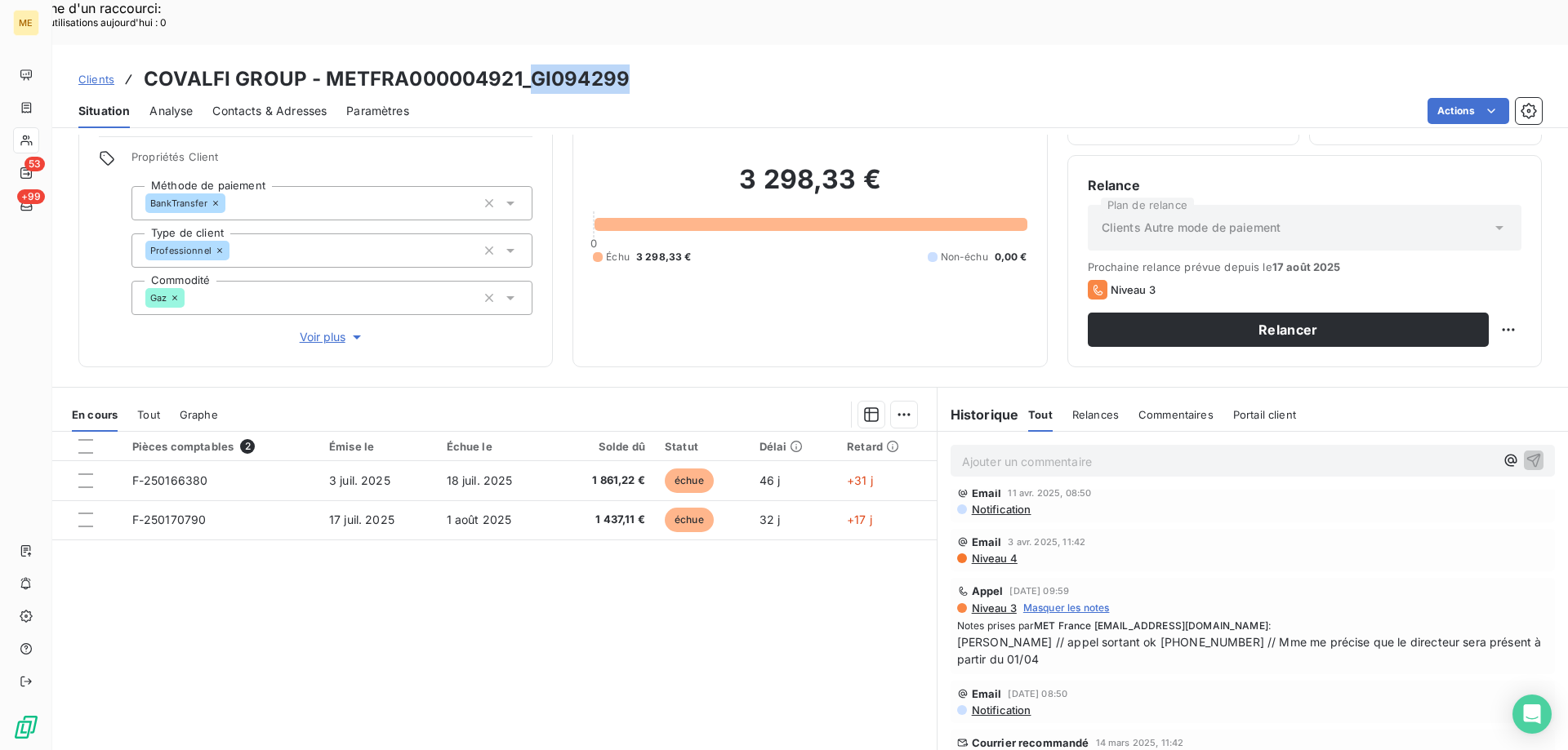
scroll to position [1388, 0]
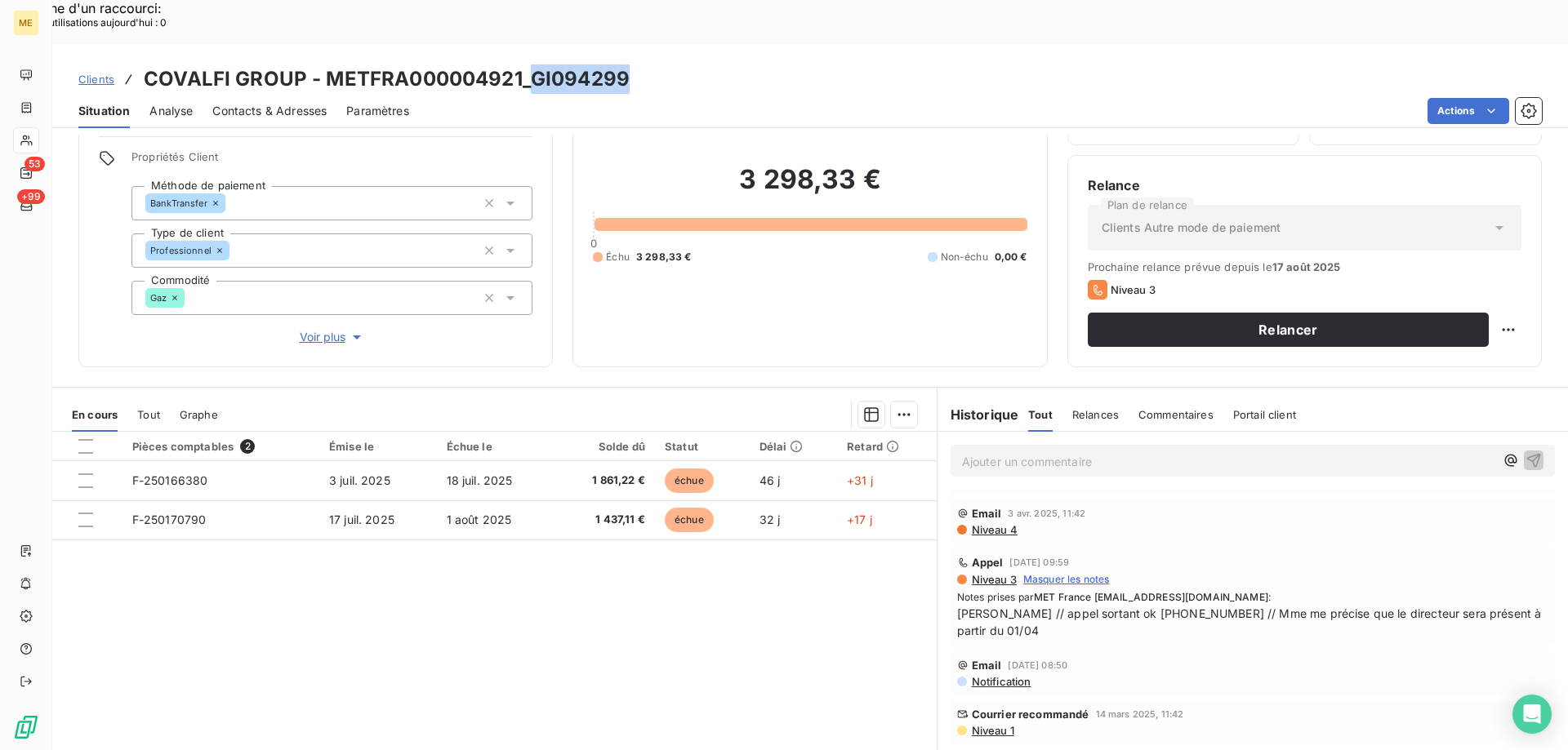
click at [307, 103] on span "Contacts & Adresses" at bounding box center [270, 111] width 115 height 17
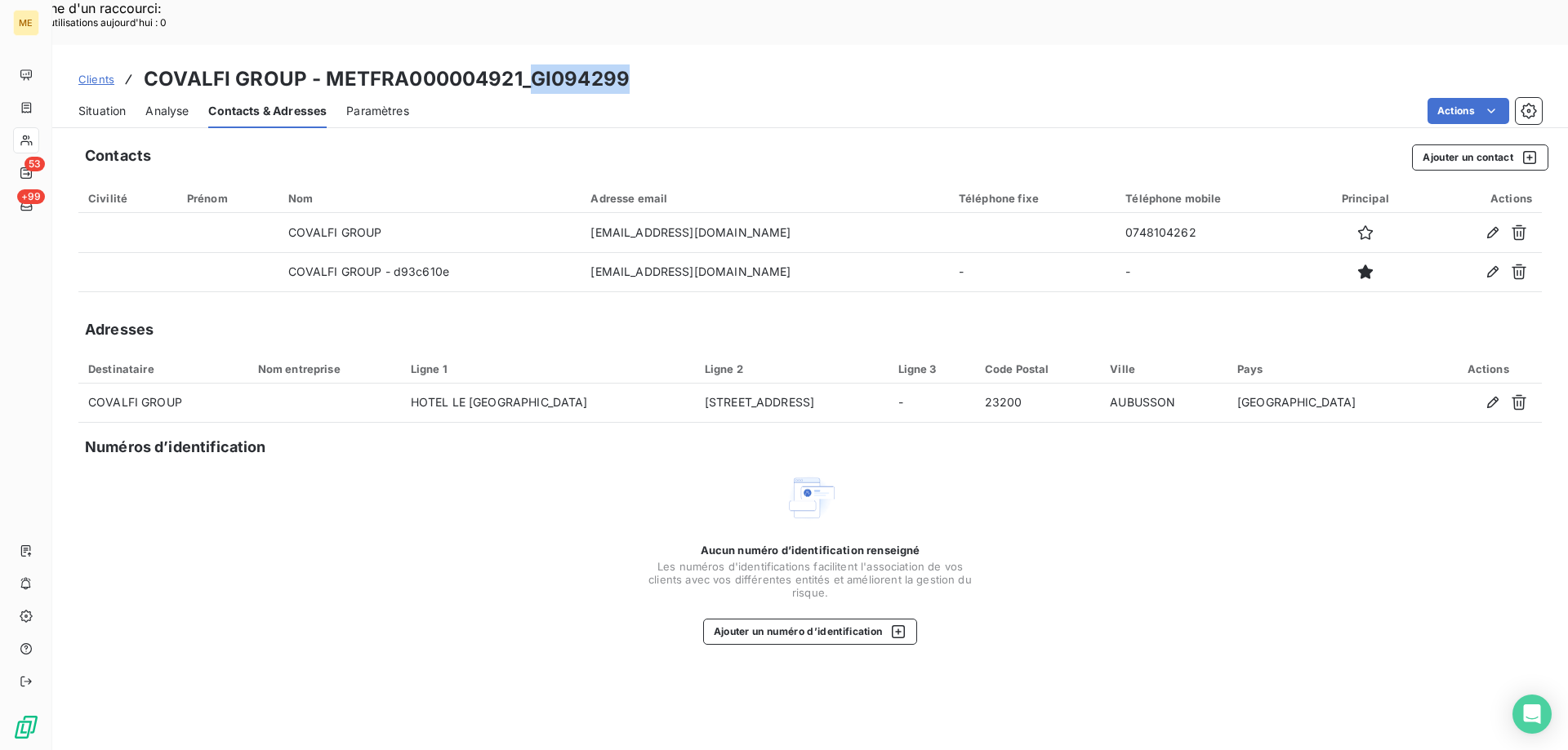
drag, startPoint x: 125, startPoint y: 67, endPoint x: 180, endPoint y: 87, distance: 58.5
click at [125, 103] on span "Situation" at bounding box center [101, 111] width 47 height 17
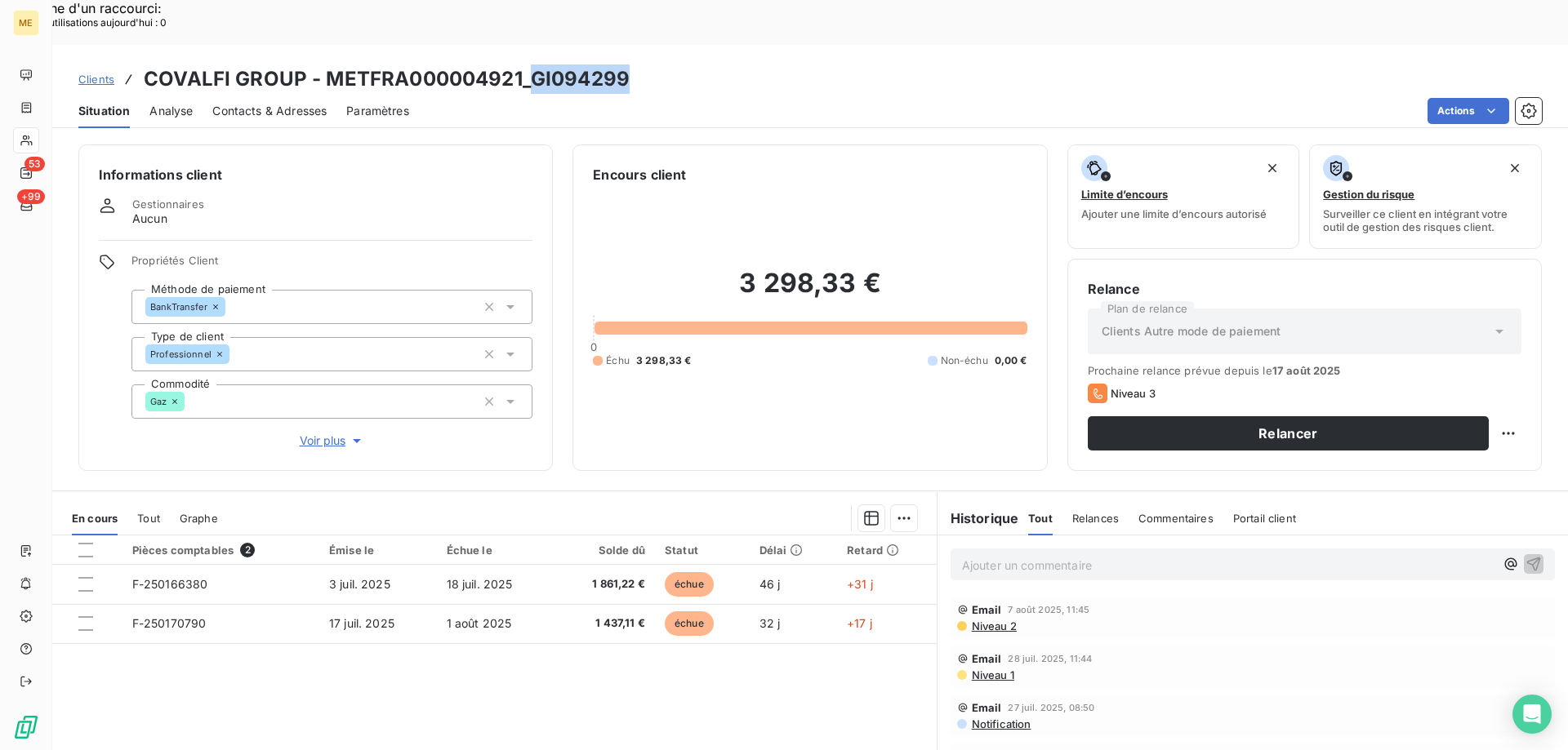
click at [331, 433] on span "Voir plus" at bounding box center [332, 441] width 66 height 17
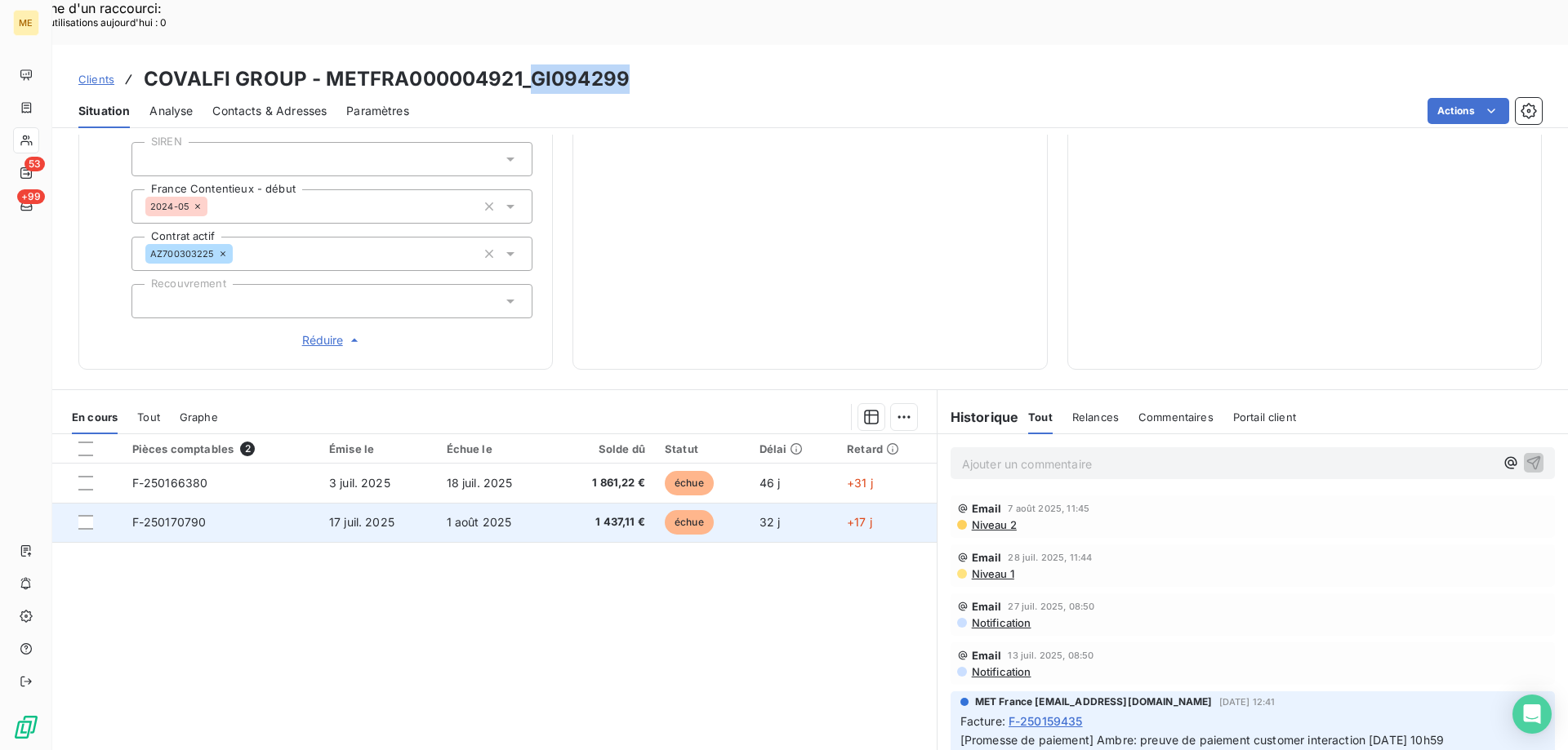
scroll to position [480, 0]
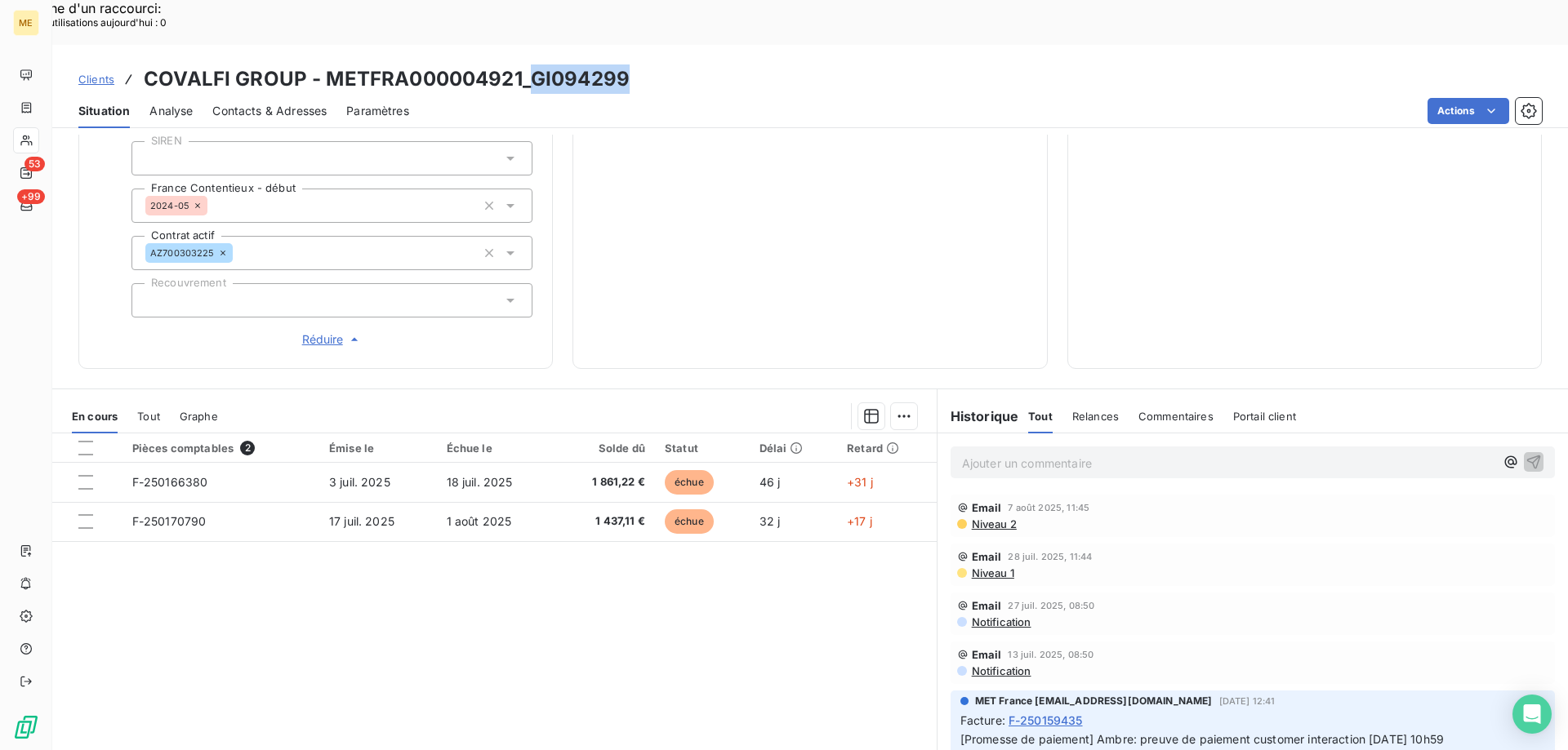
click at [157, 400] on div "Tout" at bounding box center [149, 416] width 23 height 34
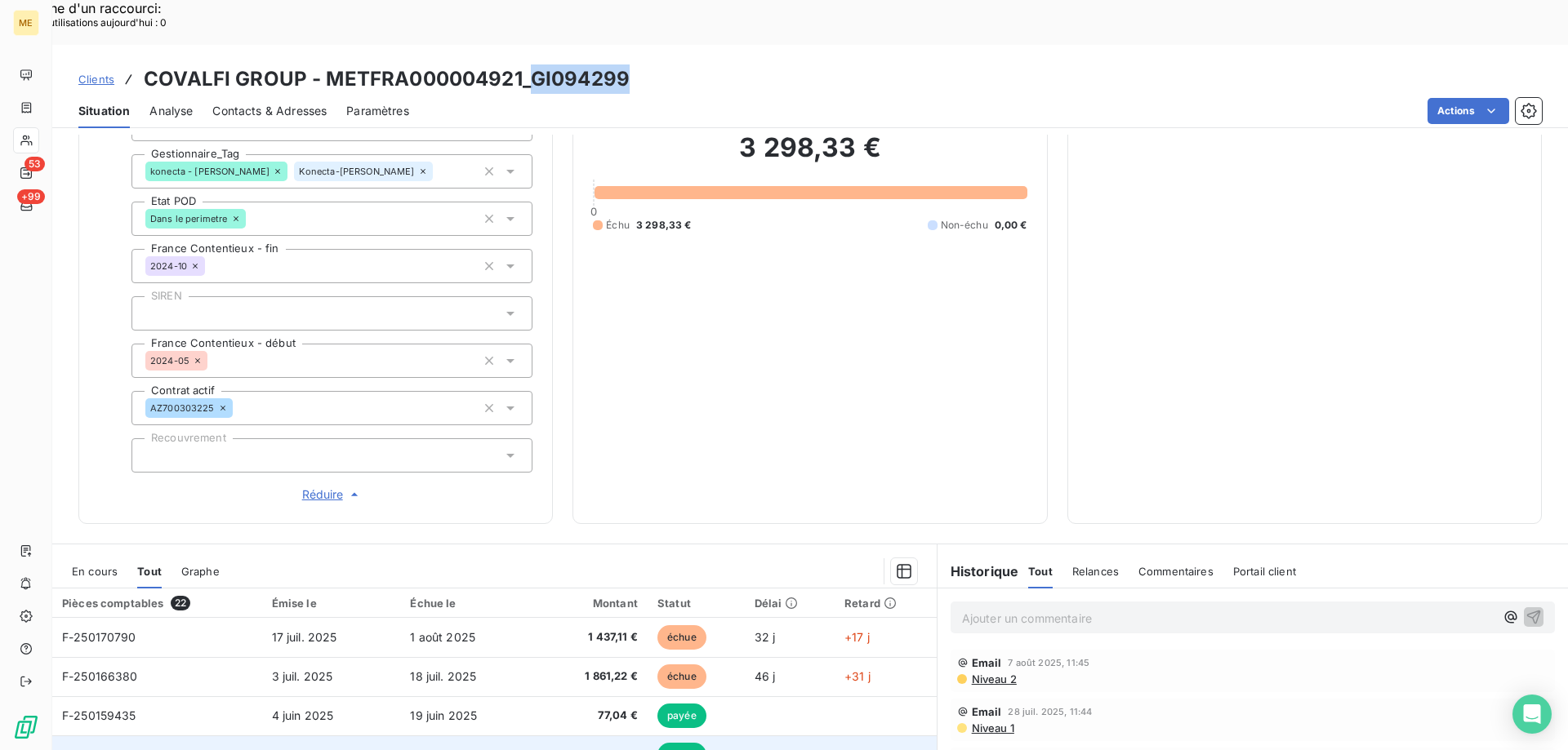
scroll to position [316, 0]
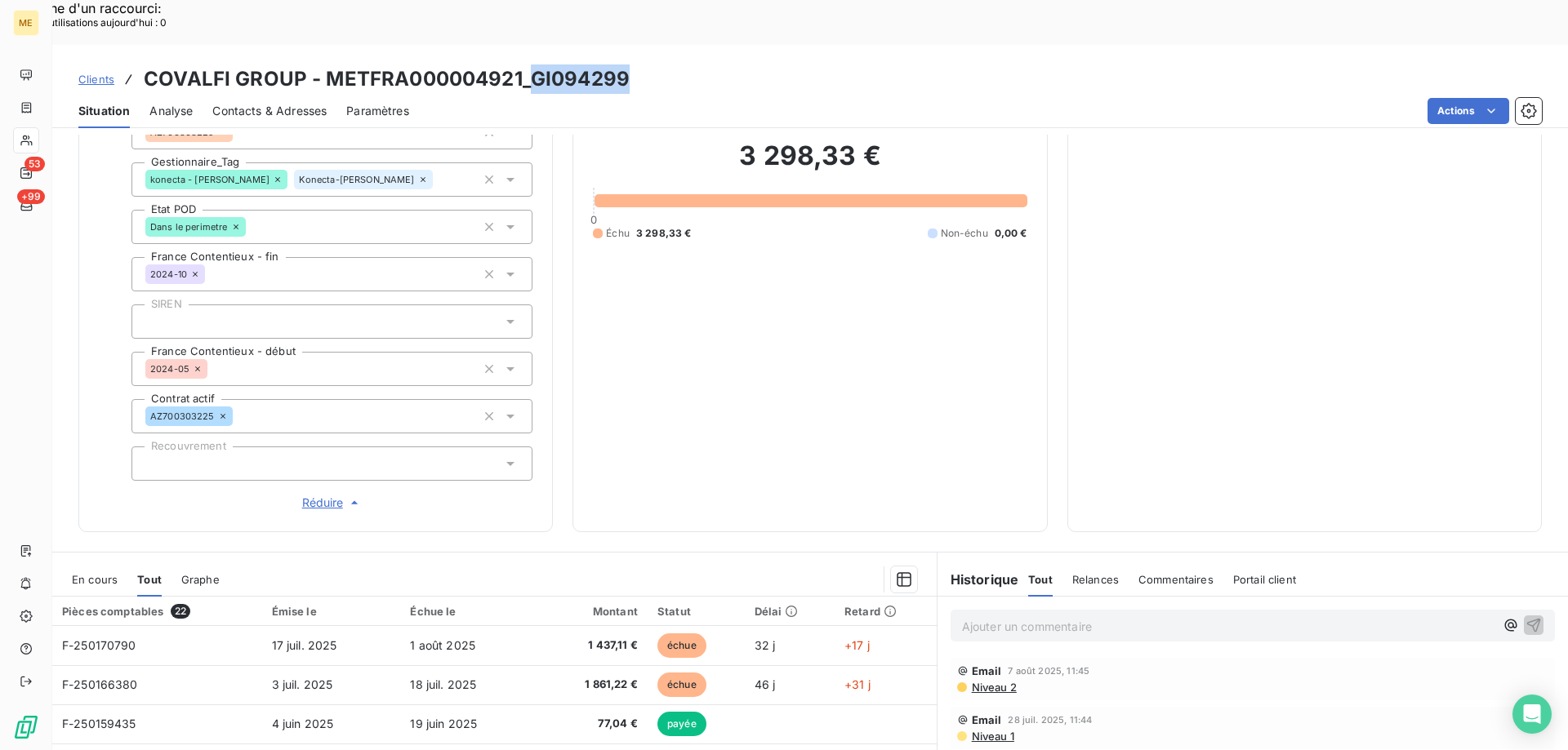
click at [86, 573] on span "En cours" at bounding box center [94, 580] width 46 height 13
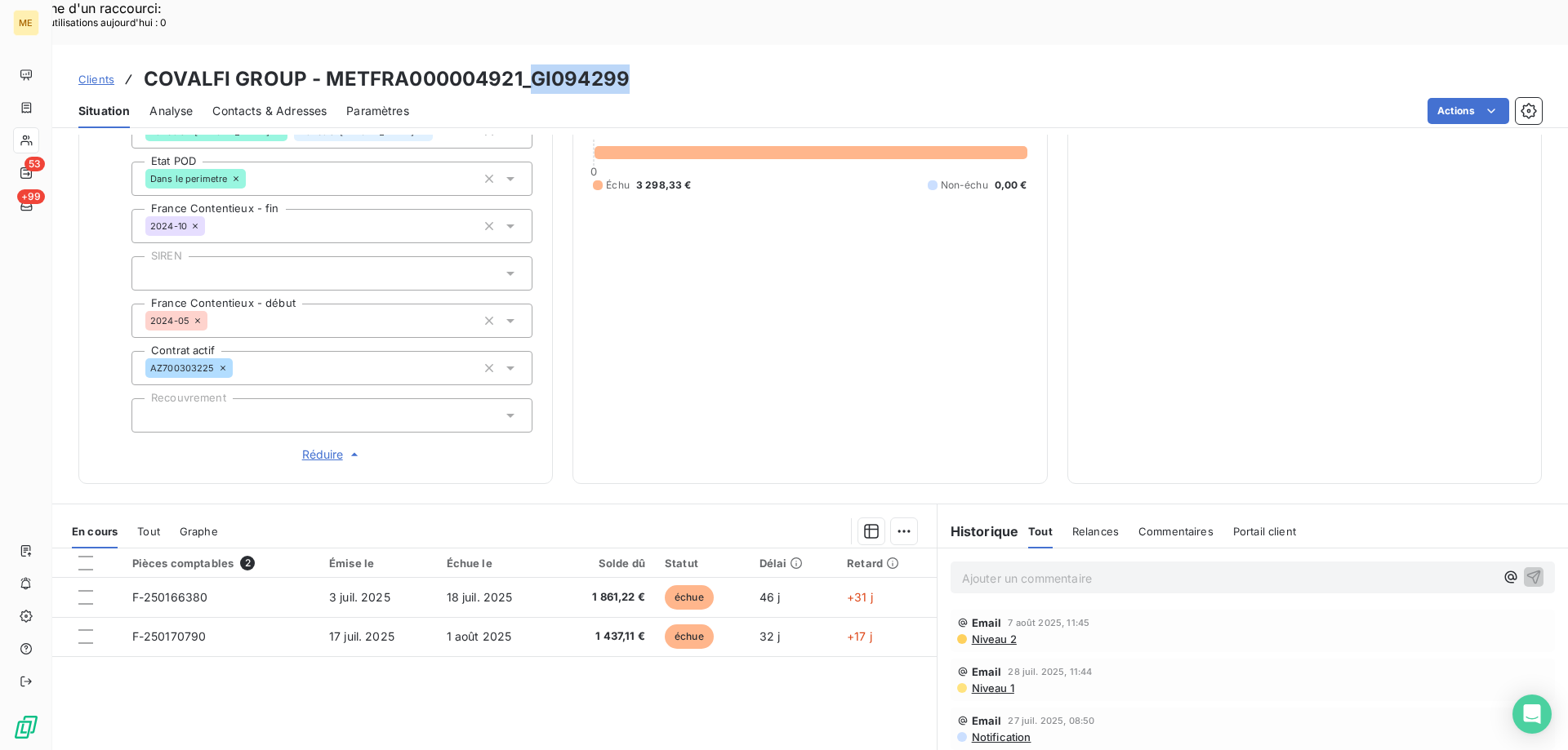
scroll to position [399, 0]
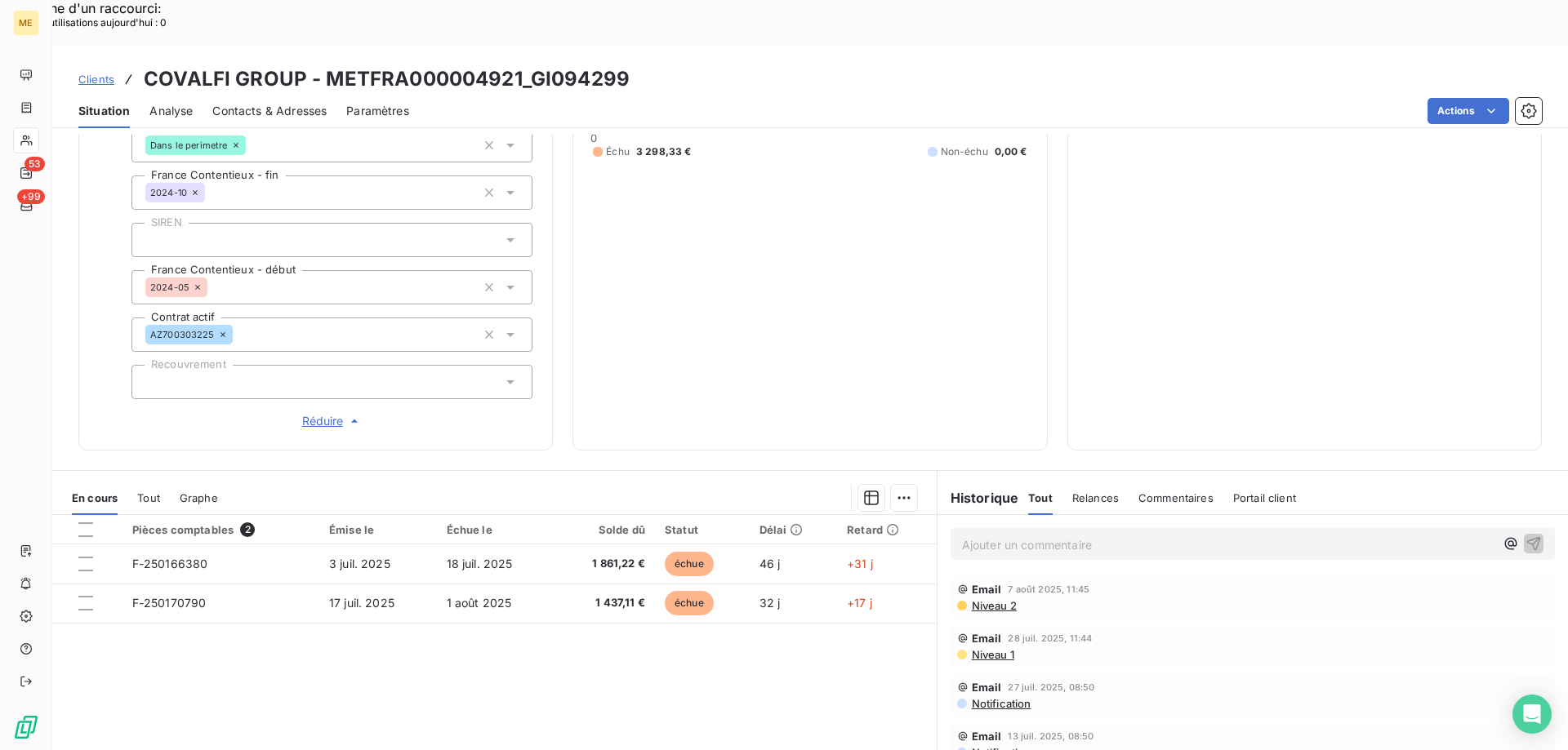
click at [1066, 535] on p "Ajouter un commentaire ﻿" at bounding box center [1228, 545] width 533 height 21
click at [1038, 535] on p "Ajouter un commentaire ﻿" at bounding box center [1228, 545] width 533 height 21
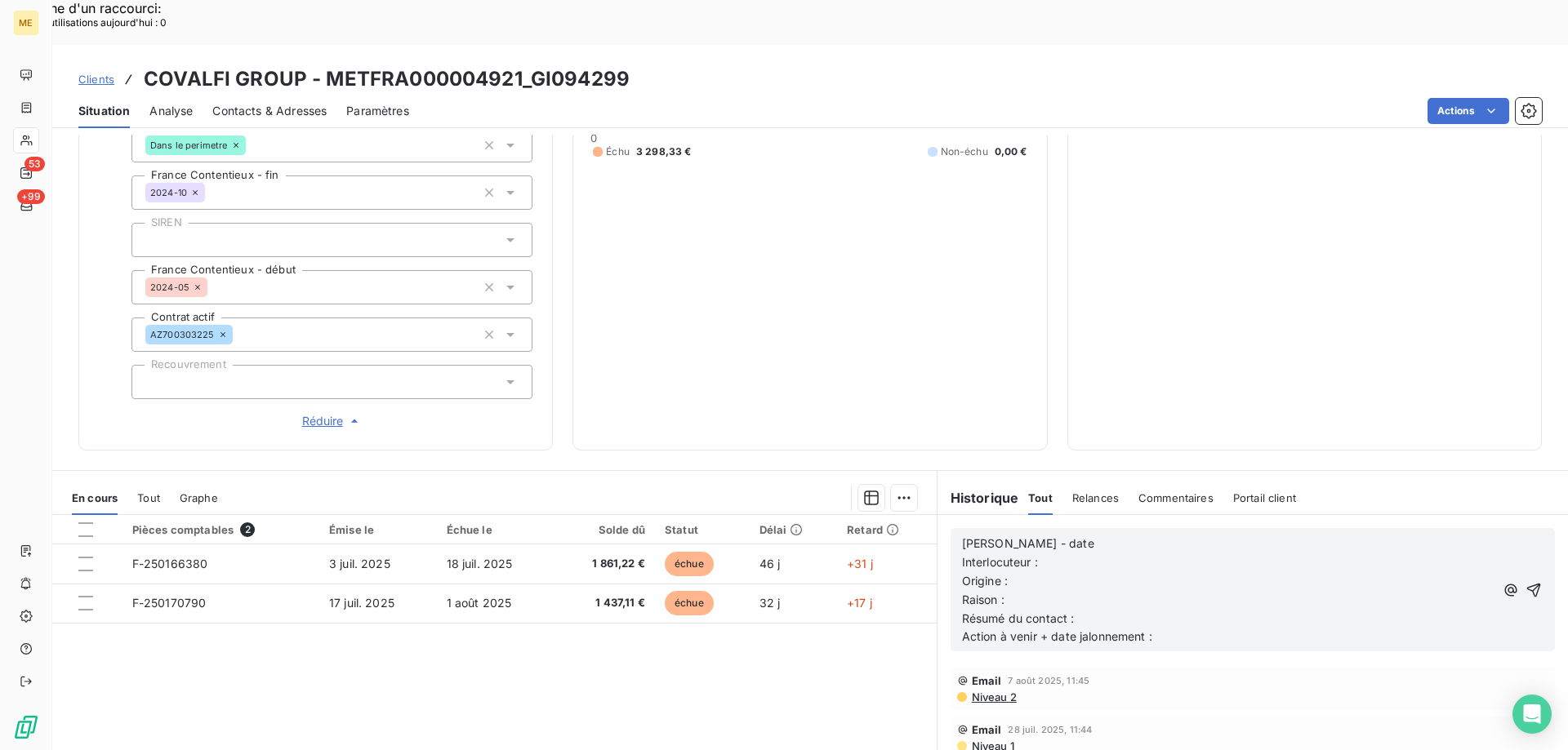
click at [1080, 535] on p "[PERSON_NAME] - date" at bounding box center [1228, 544] width 533 height 19
drag, startPoint x: 984, startPoint y: 496, endPoint x: 946, endPoint y: 506, distance: 39.3
click at [951, 528] on div "[PERSON_NAME] - date Interlocuteur : Origine : [PERSON_NAME] : Résumé du contac…" at bounding box center [1252, 590] width 604 height 123
click at [1133, 535] on p "[PERSON_NAME] - date" at bounding box center [1228, 544] width 533 height 19
click at [1131, 553] on p "Interlocuteur :" at bounding box center [1228, 562] width 533 height 19
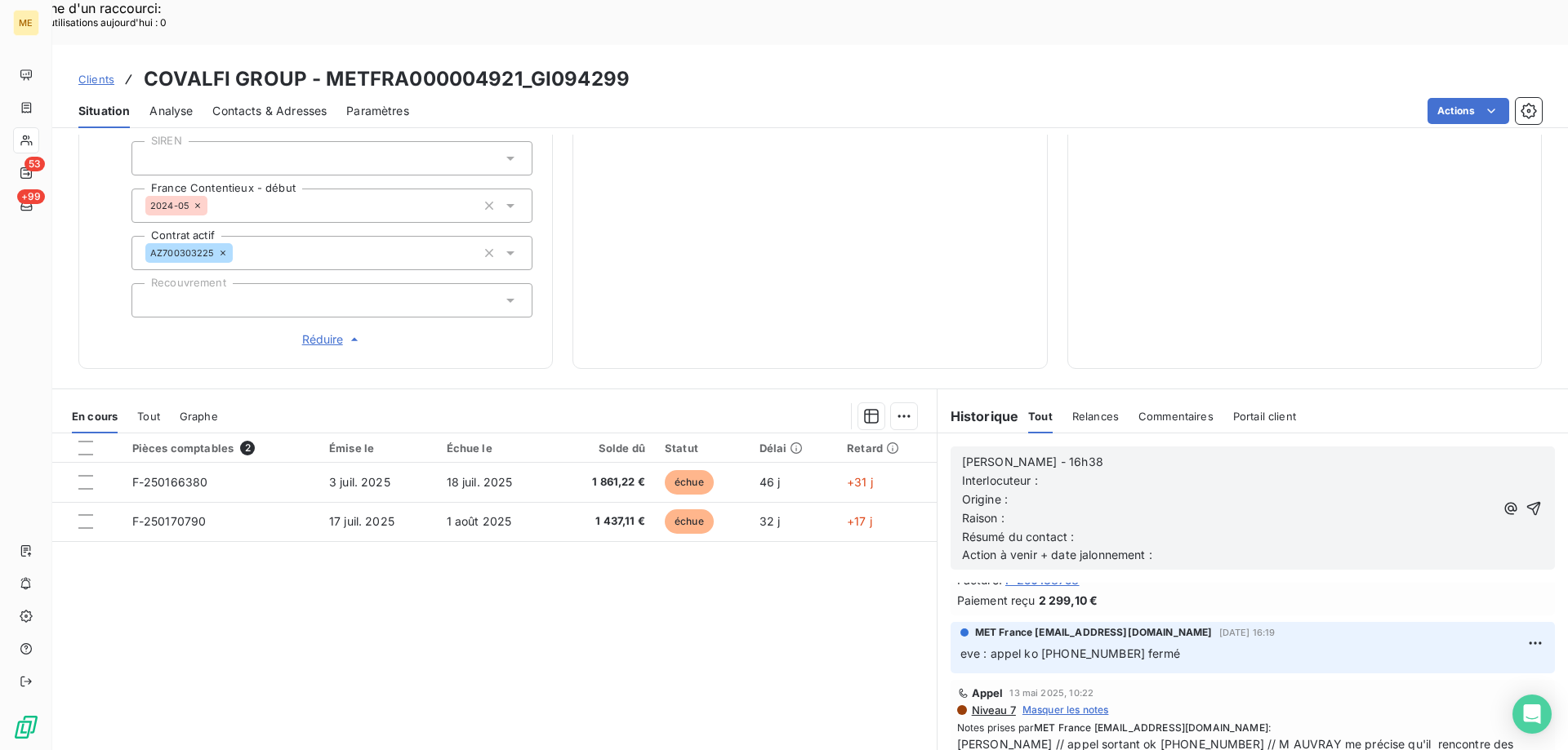
scroll to position [816, 0]
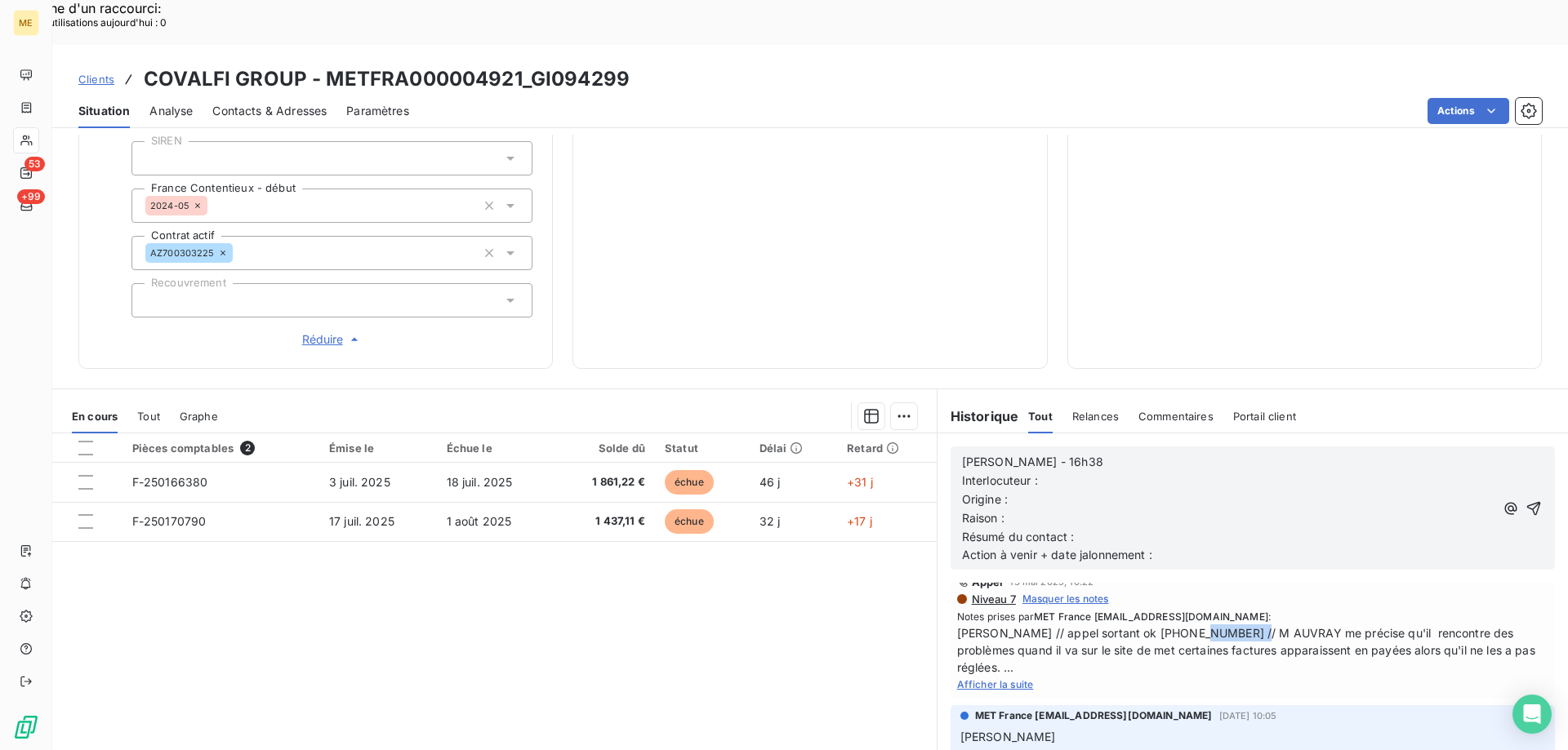
drag, startPoint x: 1182, startPoint y: 586, endPoint x: 1245, endPoint y: 590, distance: 63.1
click at [1245, 625] on span "[PERSON_NAME] // appel sortant ok [PHONE_NUMBER] // M AUVRAY me précise qu'il r…" at bounding box center [1253, 650] width 592 height 51
click at [1122, 472] on p "Interlocuteur :" at bounding box center [1228, 481] width 533 height 19
click at [1114, 491] on p "Origine :" at bounding box center [1228, 500] width 533 height 19
click at [1159, 472] on p "Interlocuteur : M AUVRAY" at bounding box center [1228, 481] width 533 height 19
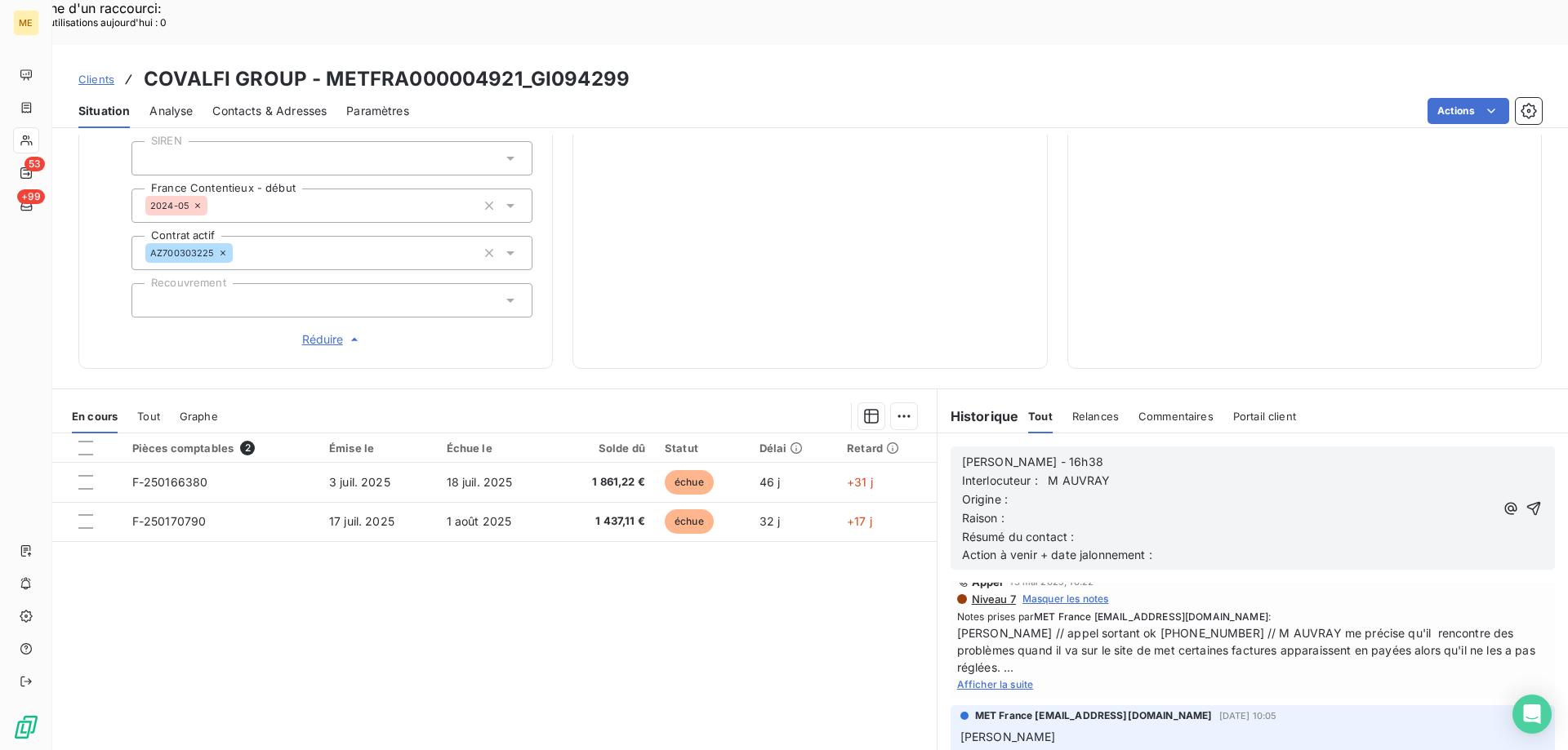
click at [1146, 472] on p "Interlocuteur : M AUVRAY" at bounding box center [1228, 481] width 533 height 19
click at [1066, 491] on p "Origine :" at bounding box center [1228, 500] width 533 height 19
click at [1128, 528] on p "Résumé du contact :" at bounding box center [1228, 537] width 533 height 19
click at [1123, 509] on p "Raison :" at bounding box center [1228, 518] width 533 height 19
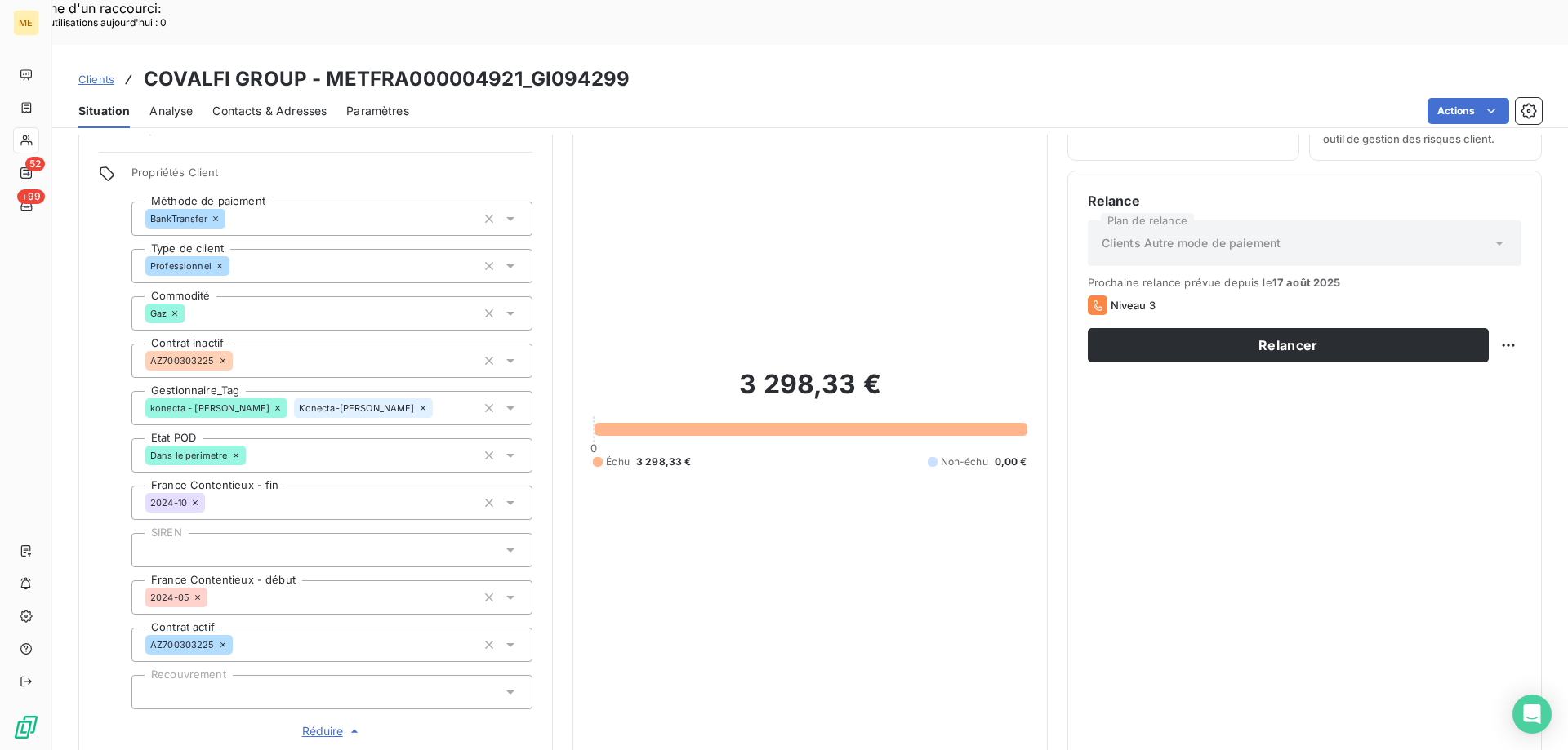
scroll to position [408, 0]
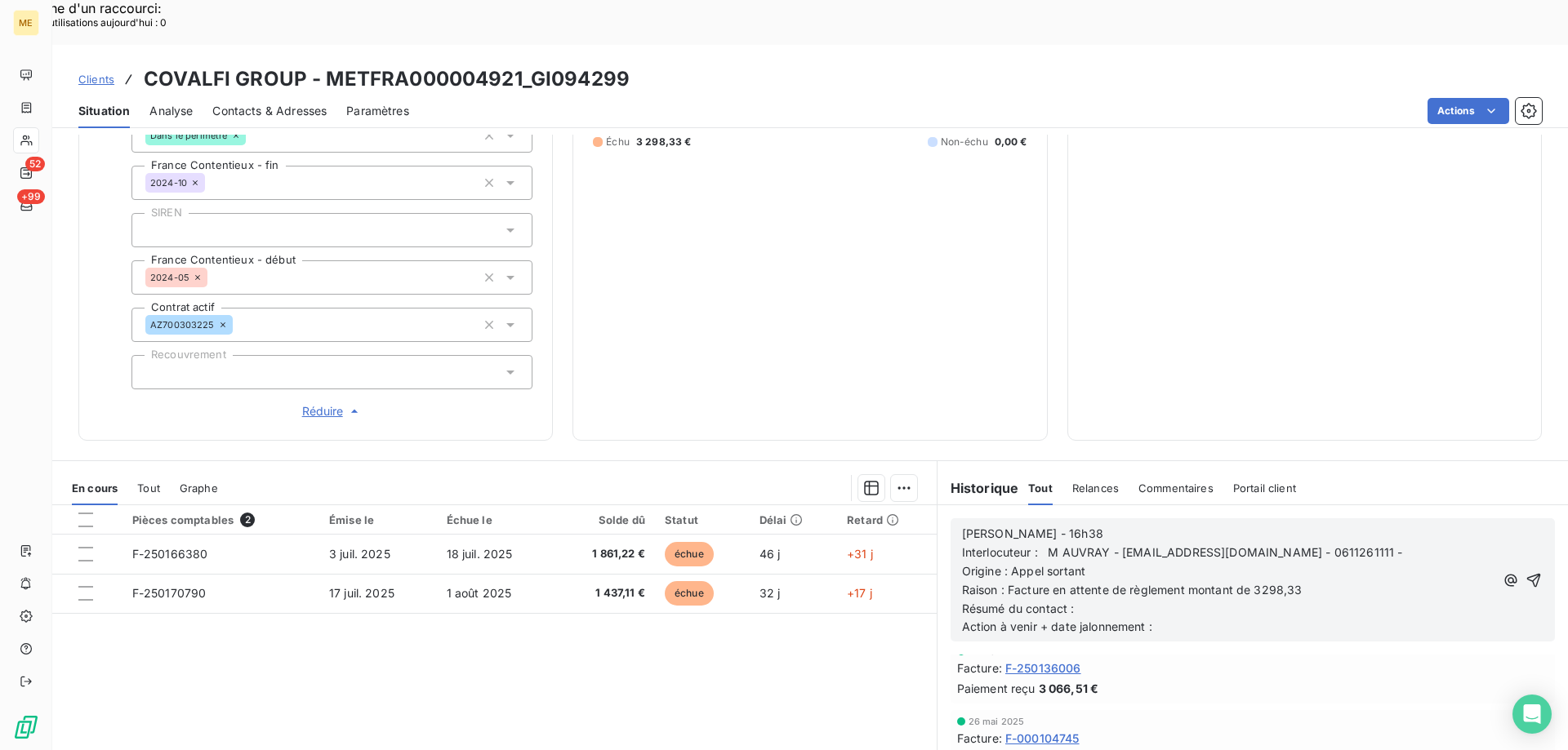
click at [1114, 600] on p "Résumé du contact :" at bounding box center [1228, 609] width 533 height 19
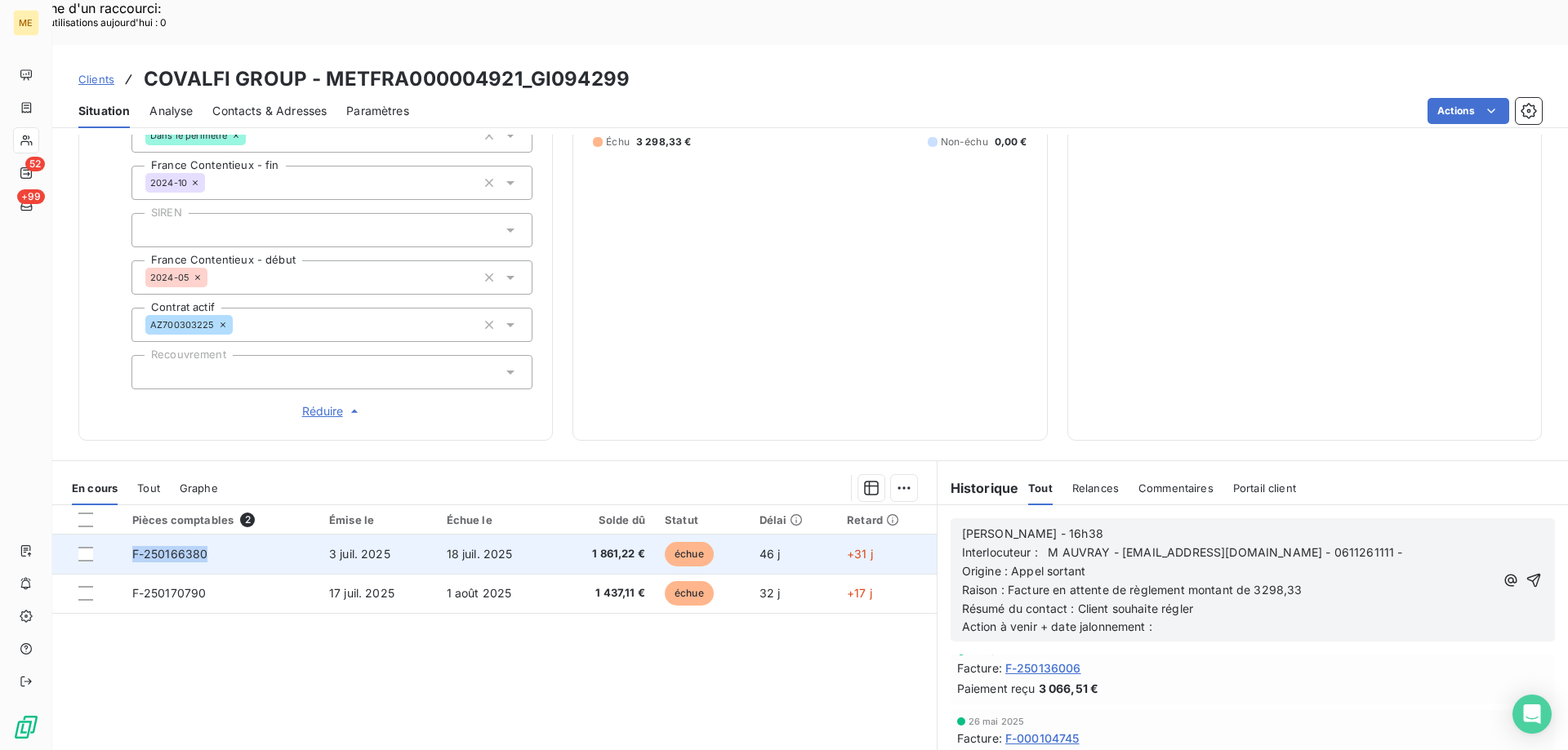
drag, startPoint x: 223, startPoint y: 516, endPoint x: 124, endPoint y: 525, distance: 99.4
click at [124, 535] on td "F-250166380" at bounding box center [220, 554] width 197 height 39
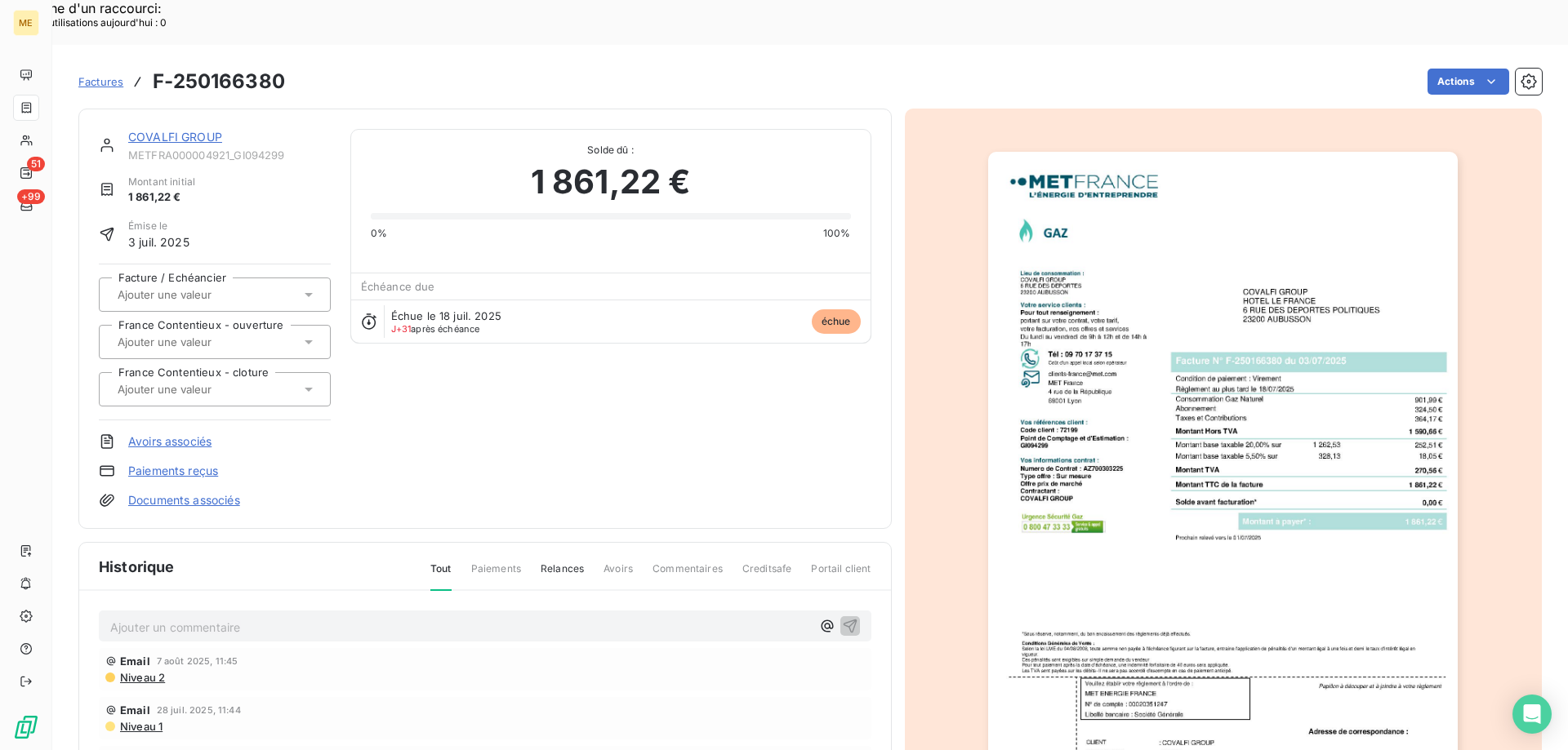
click at [188, 130] on link "COVALFI GROUP" at bounding box center [174, 136] width 94 height 14
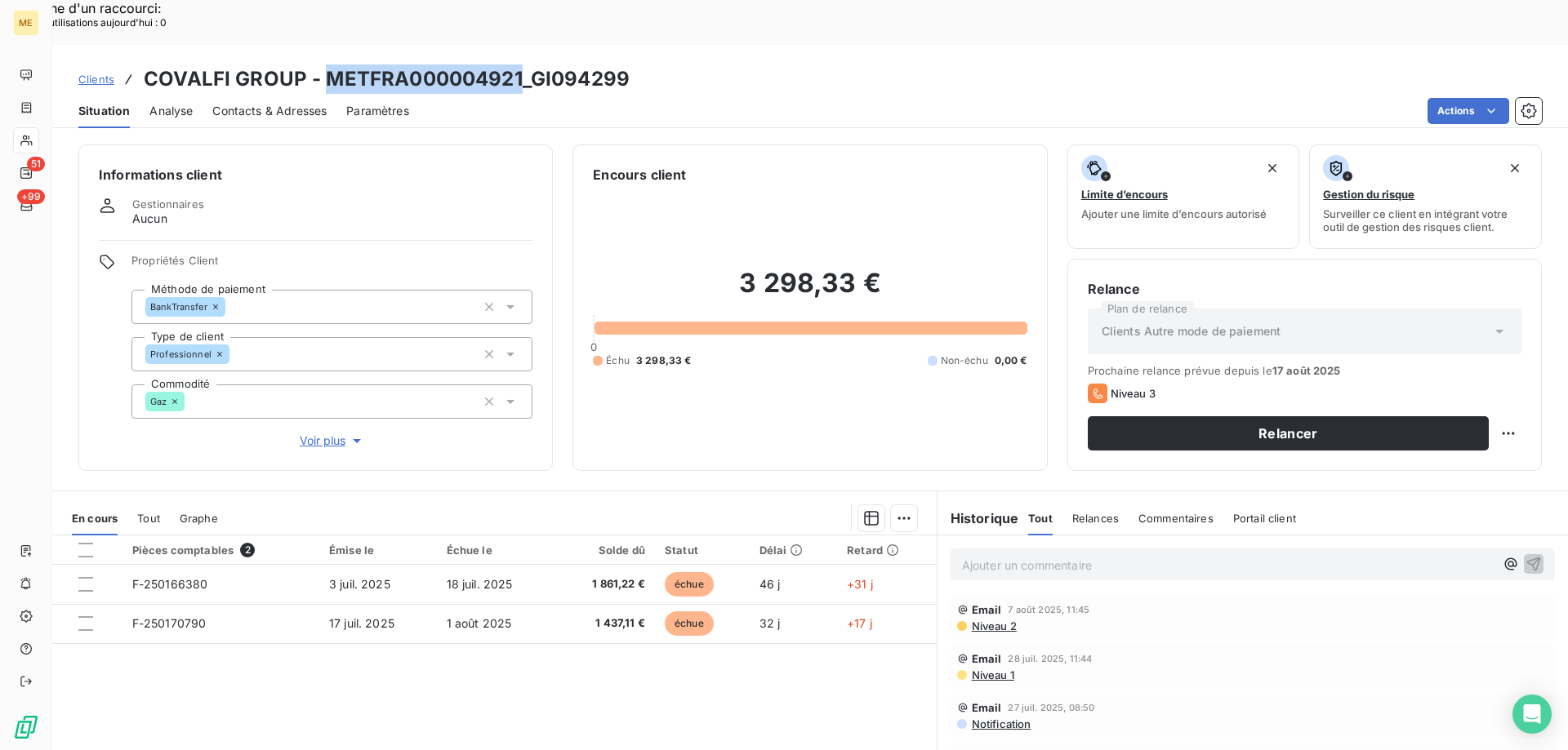
drag, startPoint x: 329, startPoint y: 33, endPoint x: 521, endPoint y: 33, distance: 192.0
click at [521, 65] on h3 "COVALFI GROUP - METFRA000004921_GI094299" at bounding box center [386, 79] width 486 height 29
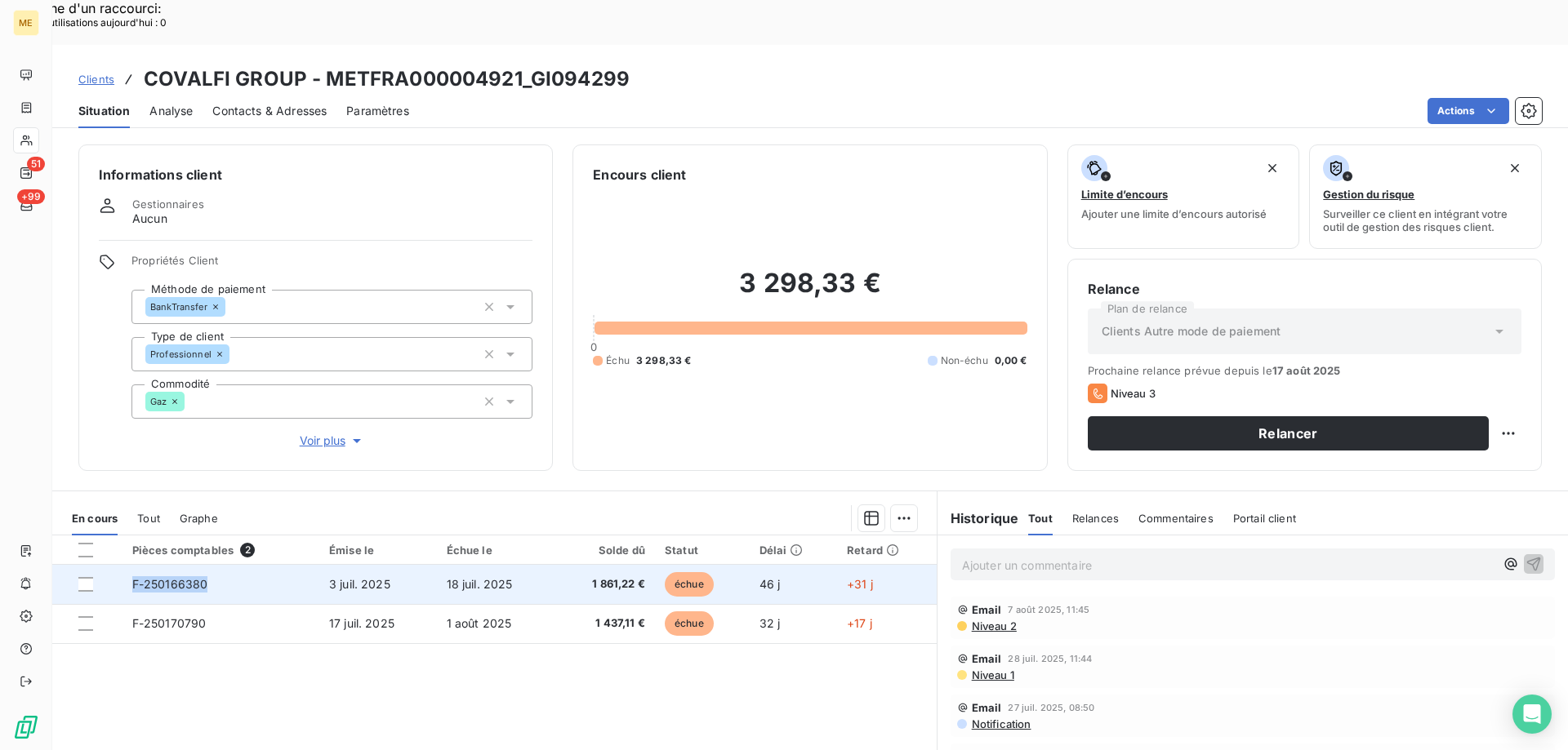
drag, startPoint x: 233, startPoint y: 537, endPoint x: 138, endPoint y: 545, distance: 95.3
click at [138, 565] on td "F-250166380" at bounding box center [220, 584] width 197 height 39
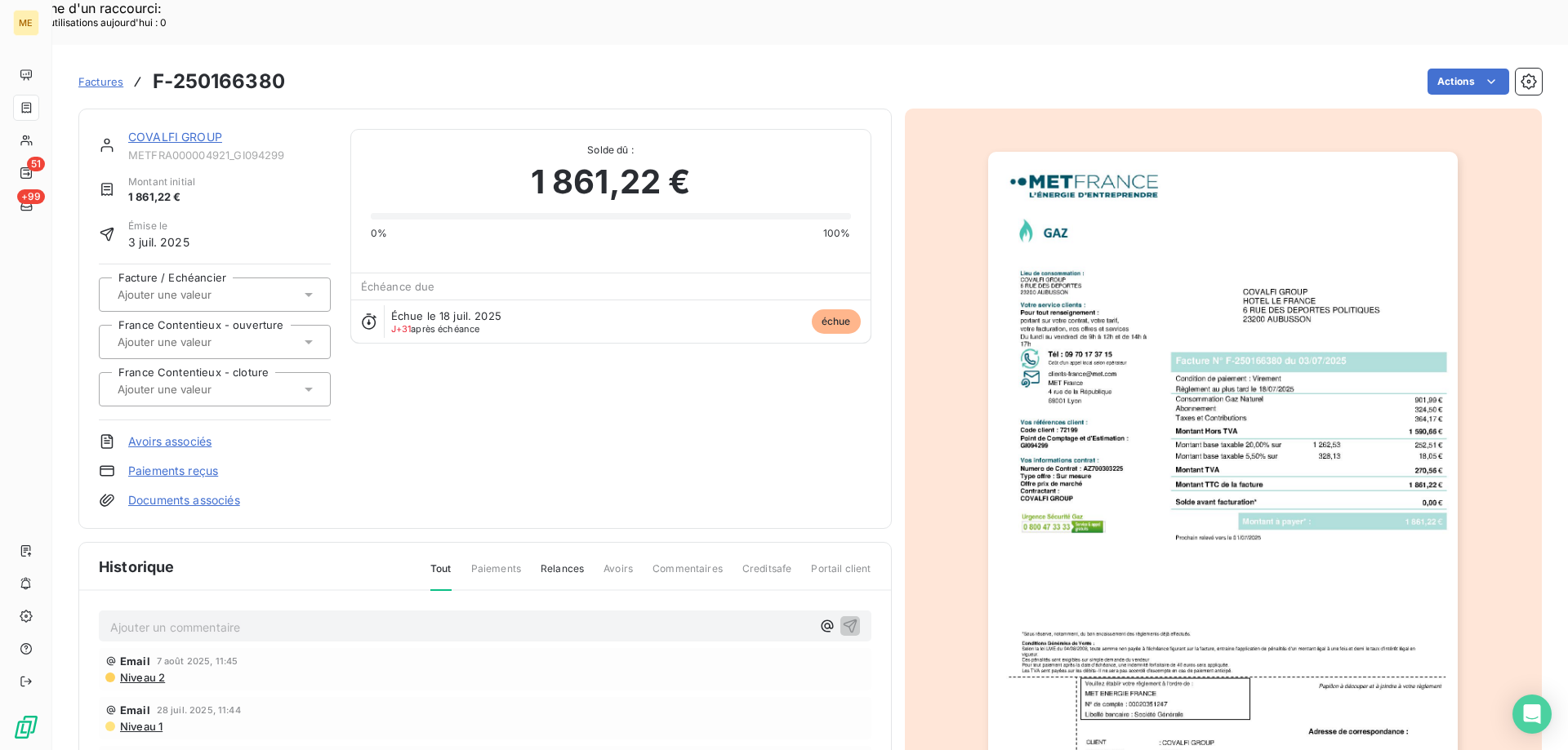
click at [194, 130] on link "COVALFI GROUP" at bounding box center [174, 136] width 94 height 14
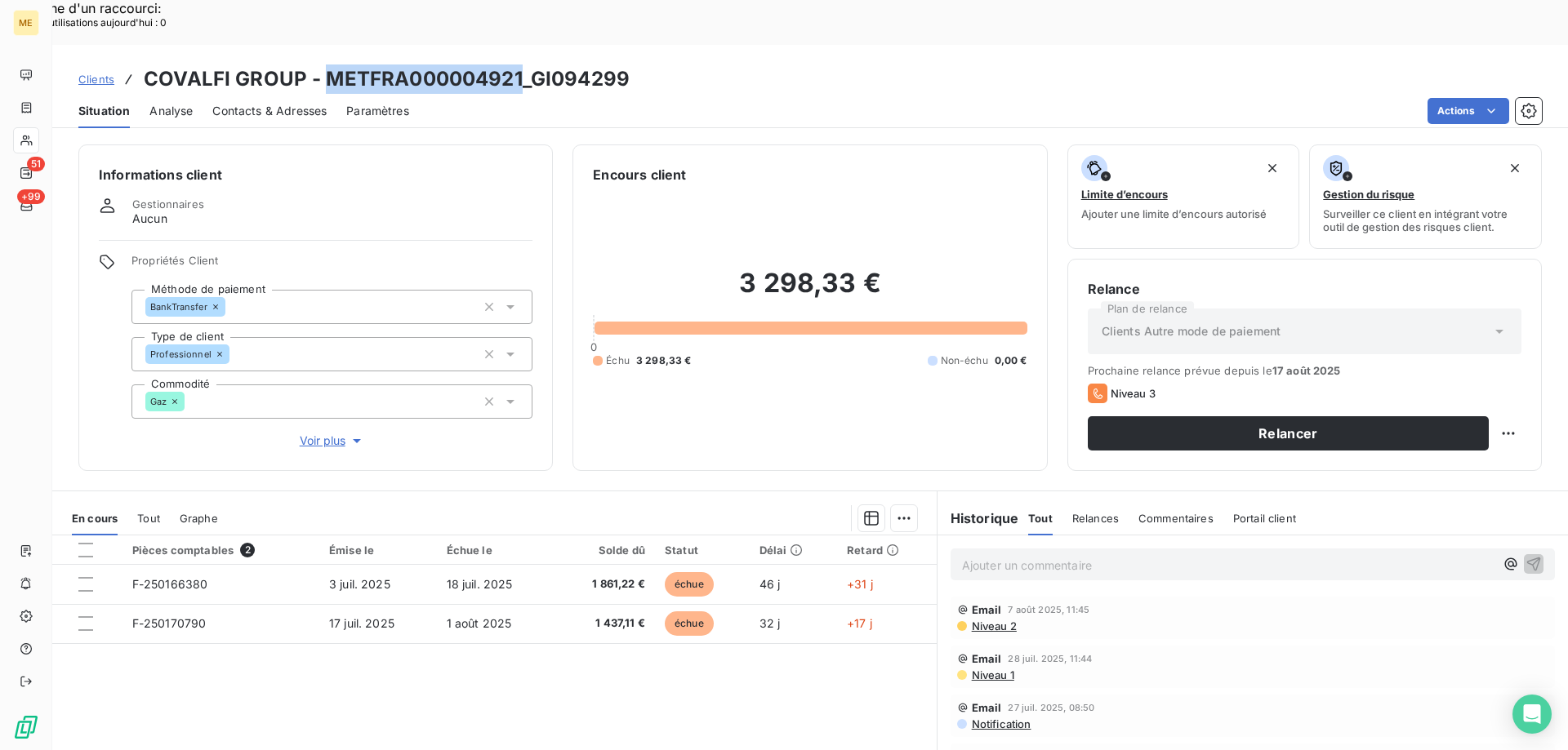
drag, startPoint x: 450, startPoint y: 40, endPoint x: 521, endPoint y: 40, distance: 71.0
click at [521, 65] on h3 "COVALFI GROUP - METFRA000004921_GI094299" at bounding box center [386, 79] width 486 height 29
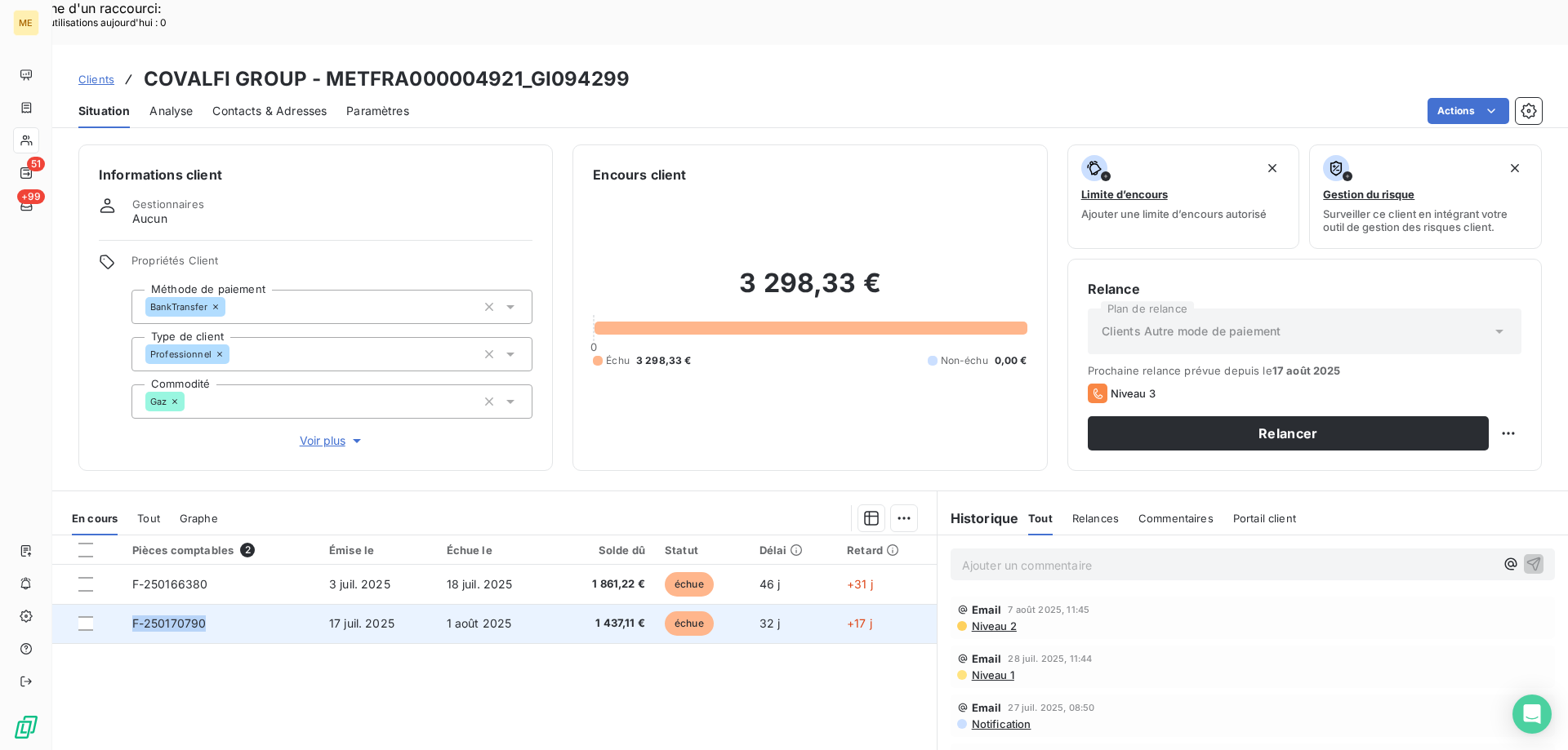
drag, startPoint x: 240, startPoint y: 577, endPoint x: 98, endPoint y: 590, distance: 142.6
click at [98, 604] on tr "F-250170790 [DATE] [DATE] 1 437,11 € échue 32 j +17 j" at bounding box center [494, 623] width 884 height 39
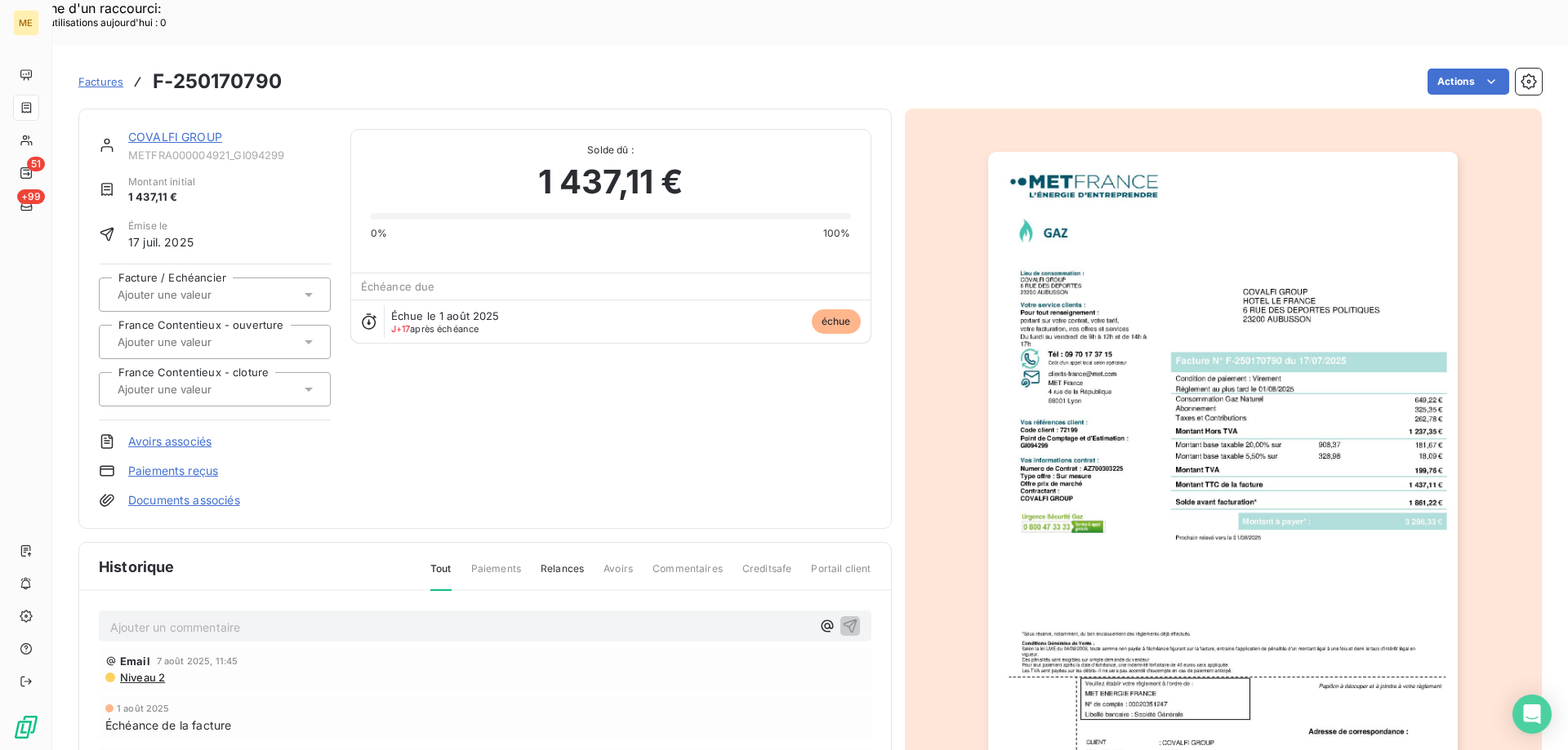
click at [145, 130] on link "COVALFI GROUP" at bounding box center [174, 136] width 94 height 14
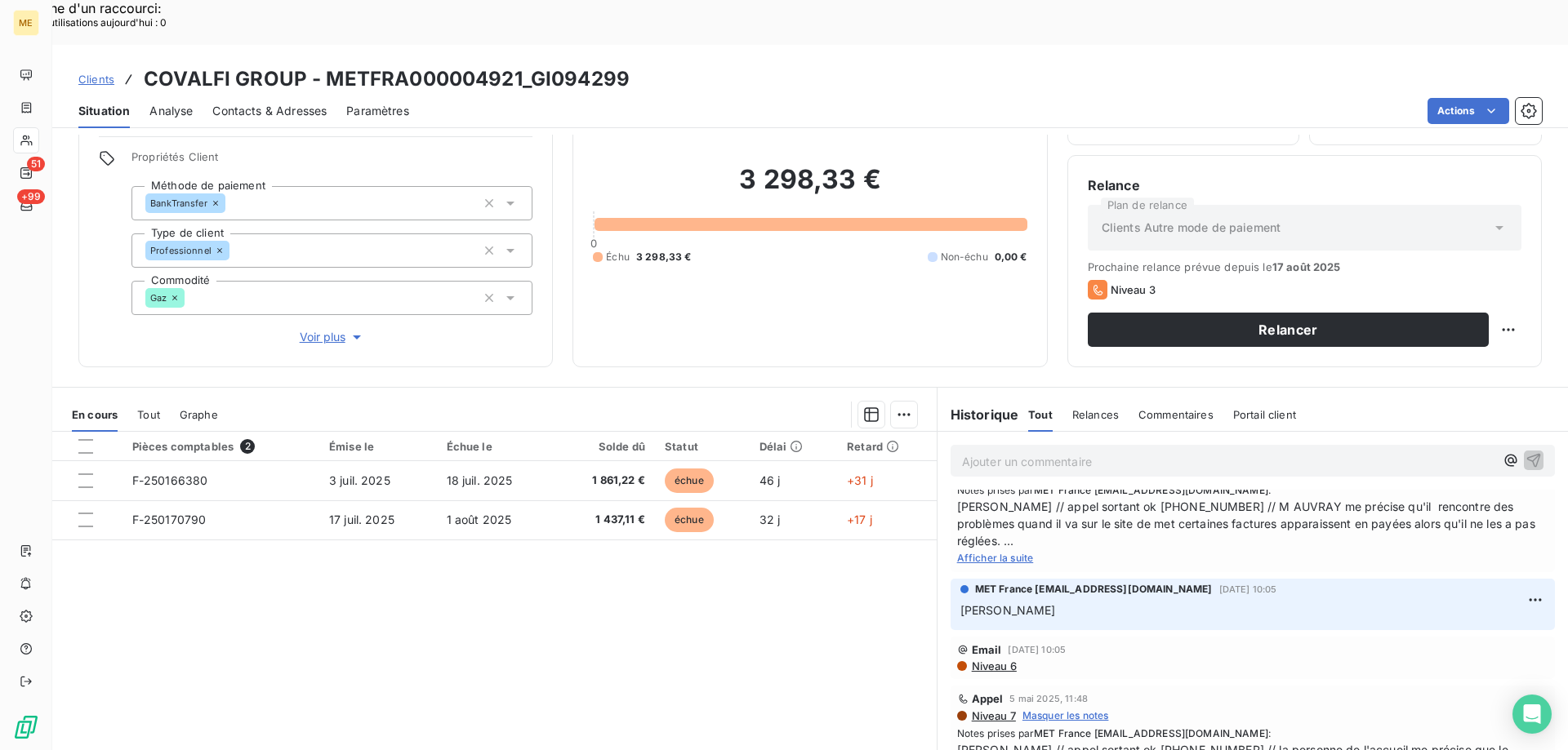
scroll to position [816, 0]
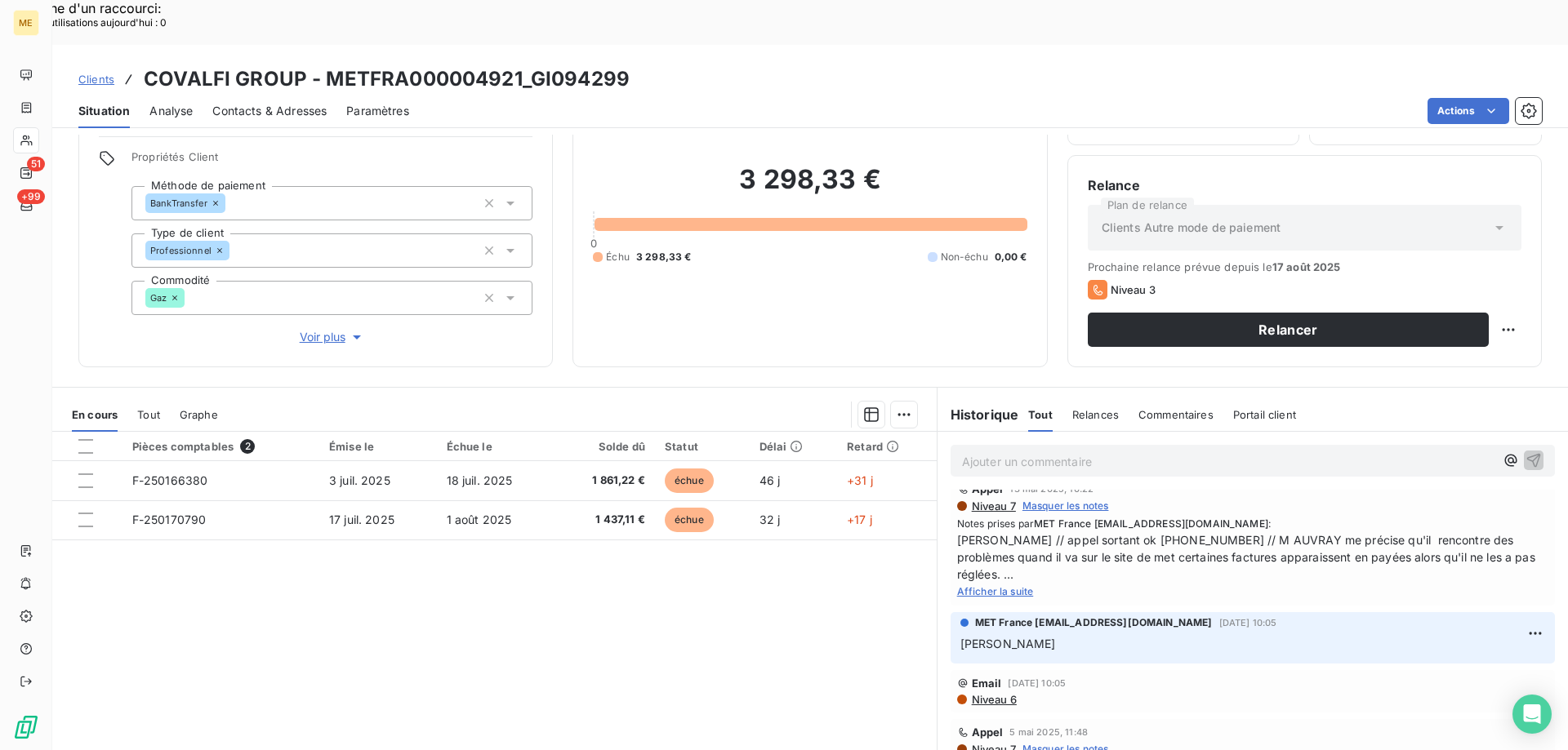
click at [999, 586] on span "Afficher la suite" at bounding box center [995, 591] width 76 height 12
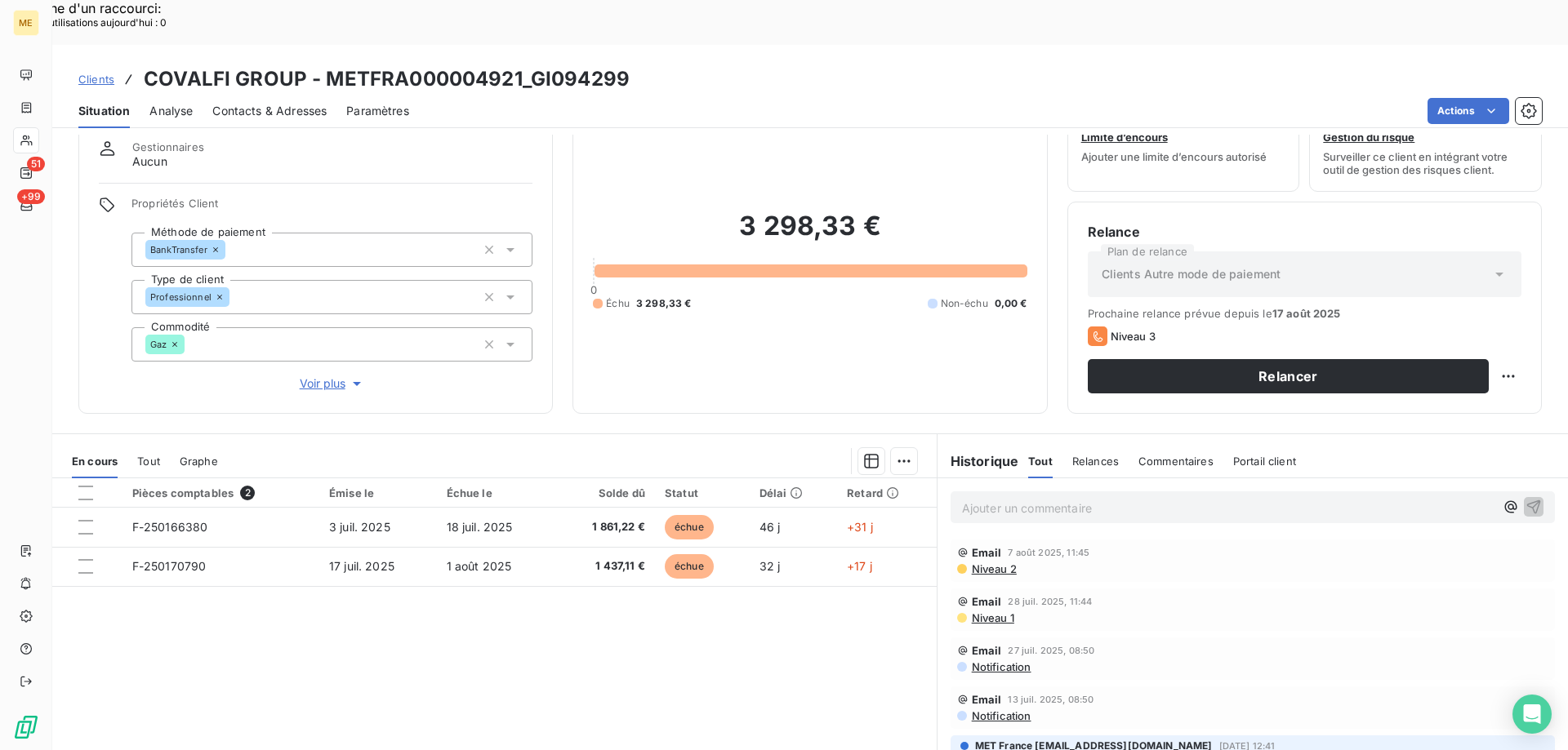
scroll to position [0, 0]
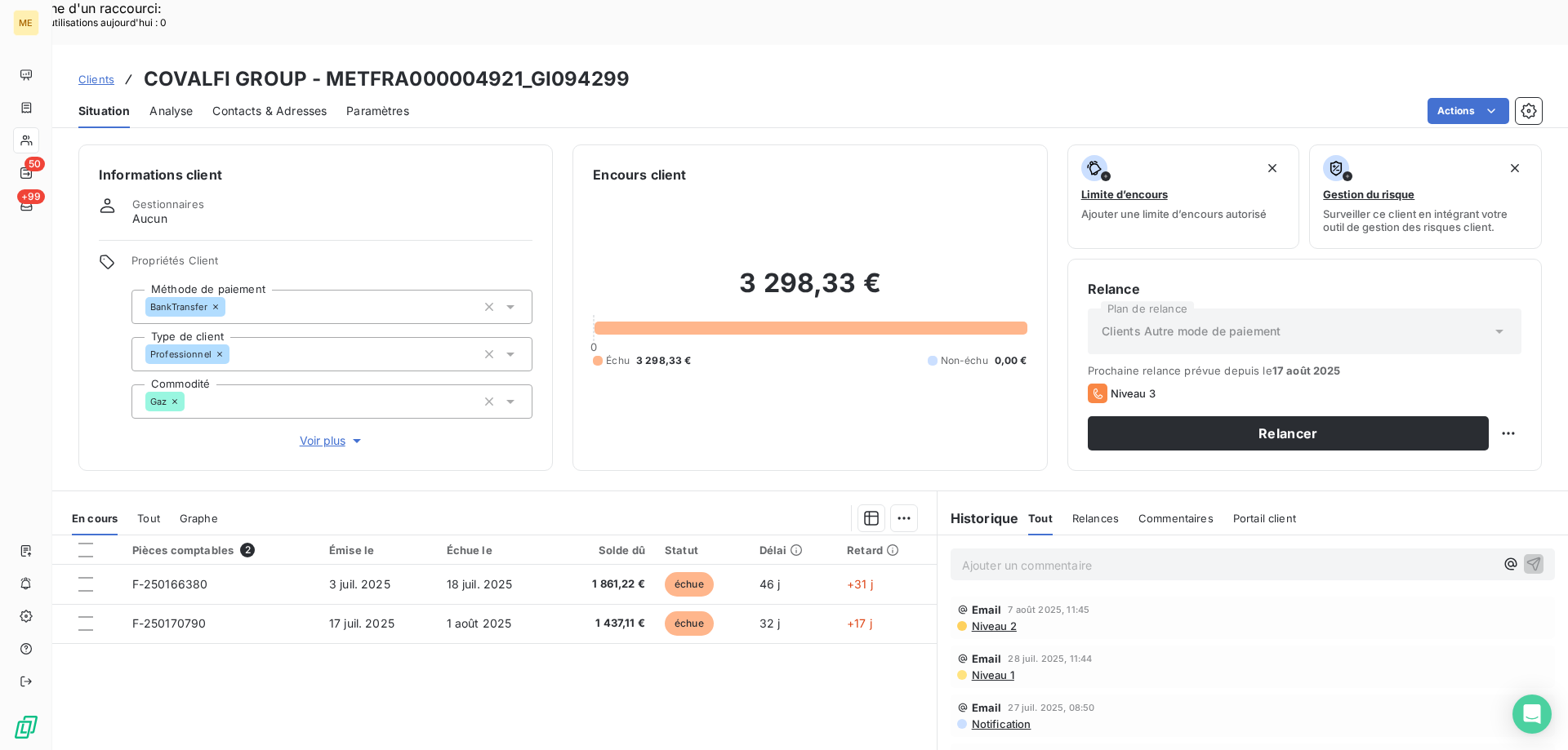
click at [1138, 555] on p "Ajouter un commentaire ﻿" at bounding box center [1228, 565] width 533 height 21
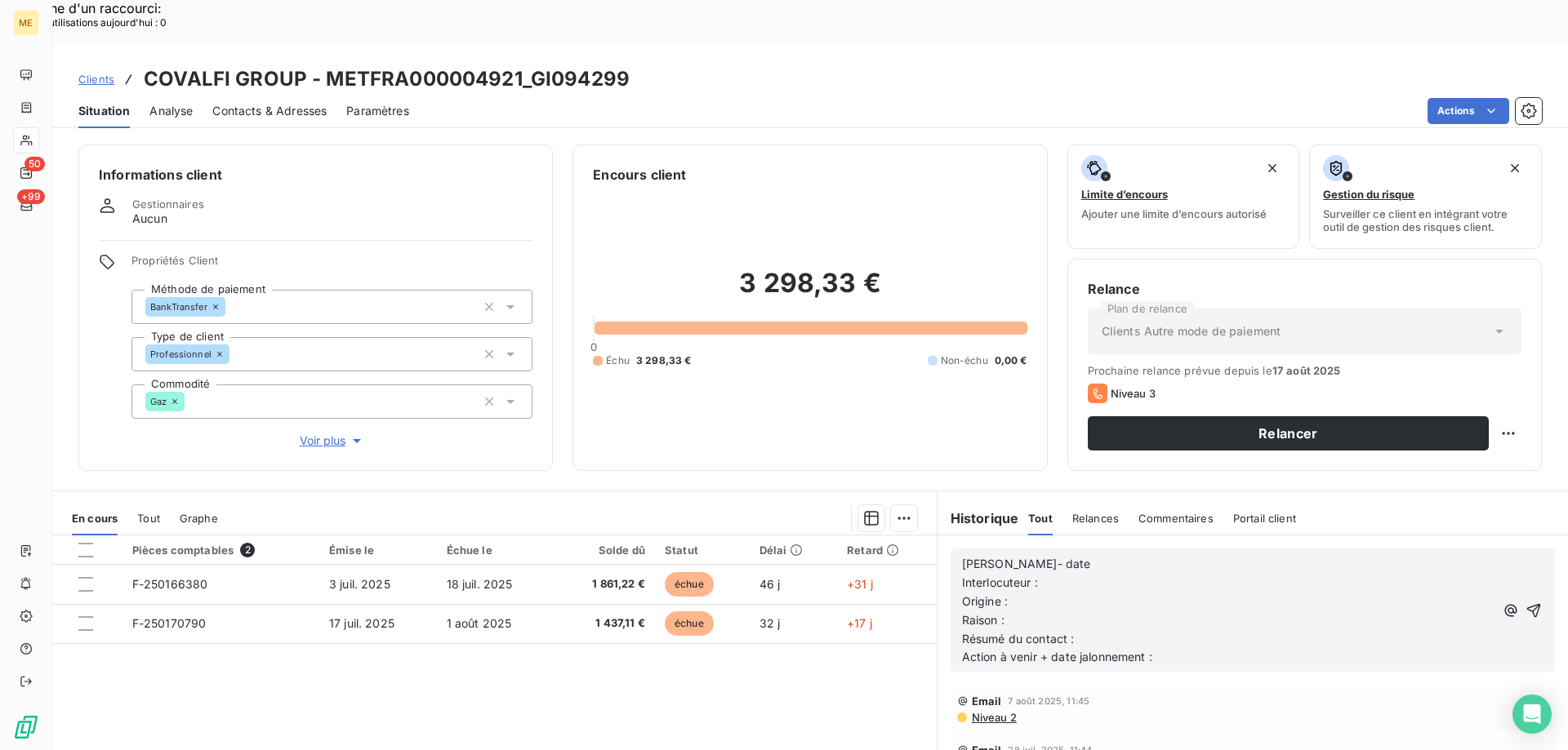
click at [1143, 555] on p "[PERSON_NAME]- date" at bounding box center [1228, 564] width 533 height 19
click at [1139, 574] on p "Interlocuteur :" at bounding box center [1228, 583] width 533 height 19
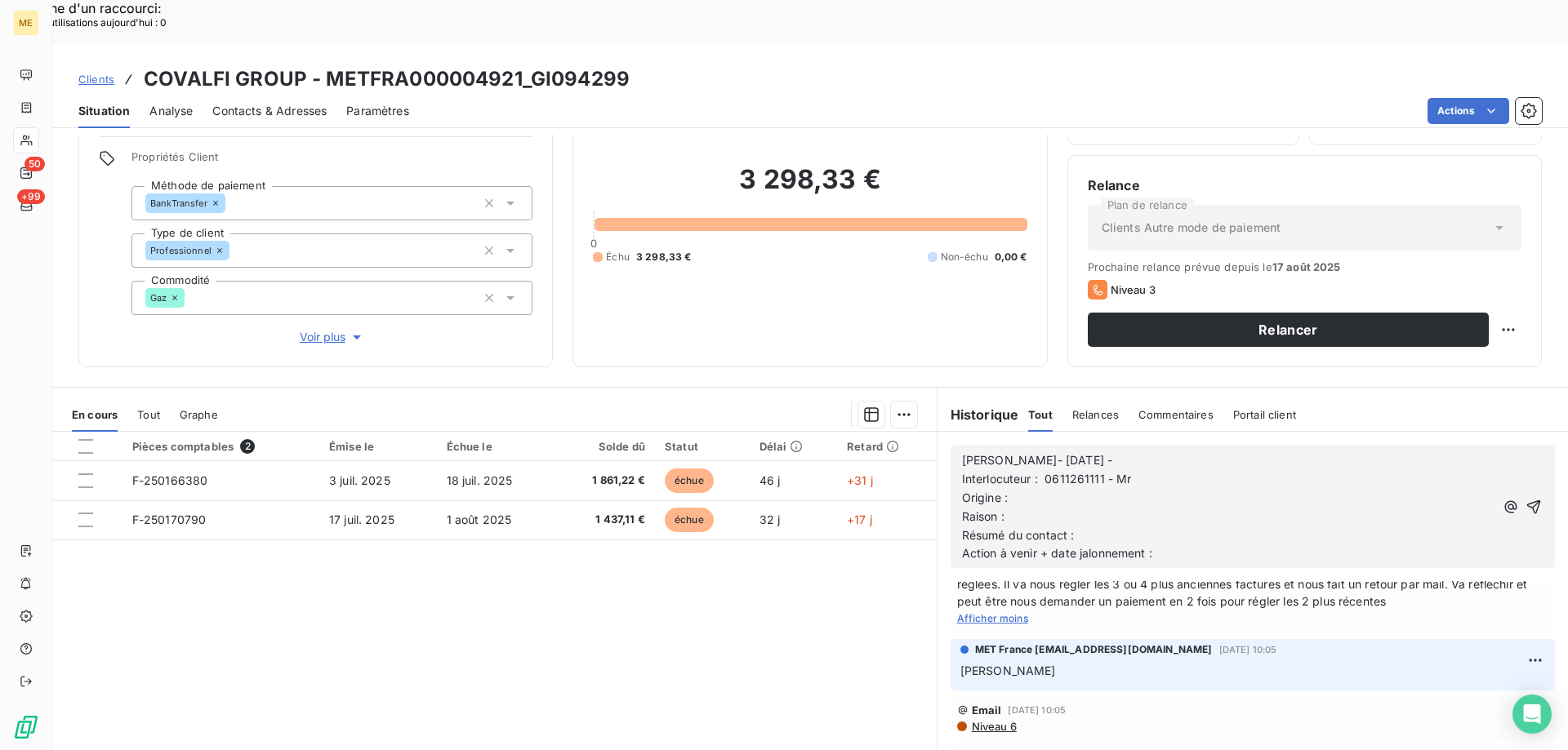
scroll to position [816, 0]
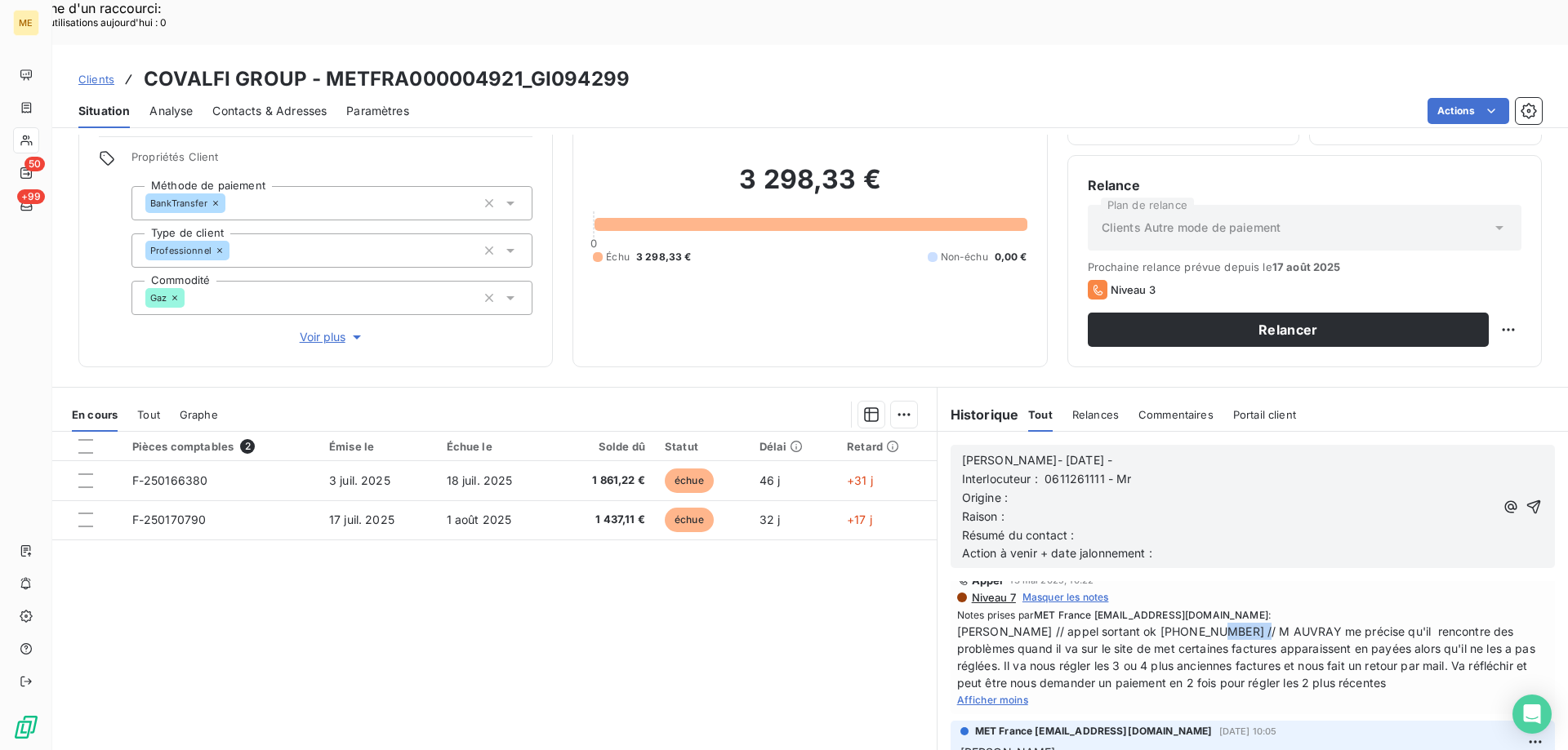
drag, startPoint x: 1197, startPoint y: 585, endPoint x: 1230, endPoint y: 483, distance: 107.2
click at [1241, 623] on span "[PERSON_NAME] // appel sortant ok [PHONE_NUMBER] // M AUVRAY me précise qu'il r…" at bounding box center [1253, 657] width 592 height 69
click at [1176, 470] on p "Interlocuteur : 0611261111 - Mr" at bounding box center [1228, 479] width 533 height 19
click at [1347, 470] on p "Interlocuteur : 0611261111 - Mr [PERSON_NAME] -" at bounding box center [1228, 479] width 533 height 19
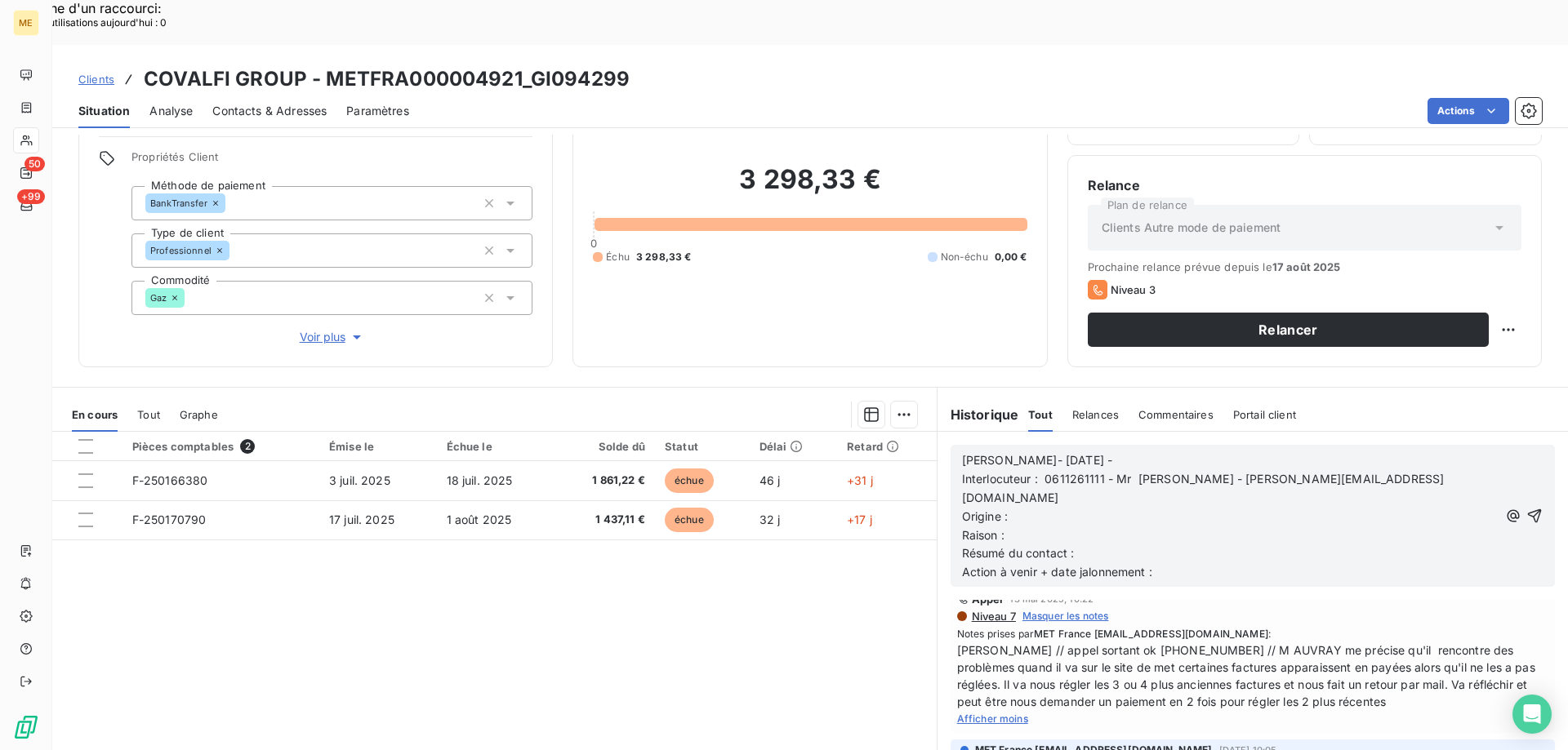
click at [1020, 507] on p "Origine :" at bounding box center [1230, 517] width 536 height 19
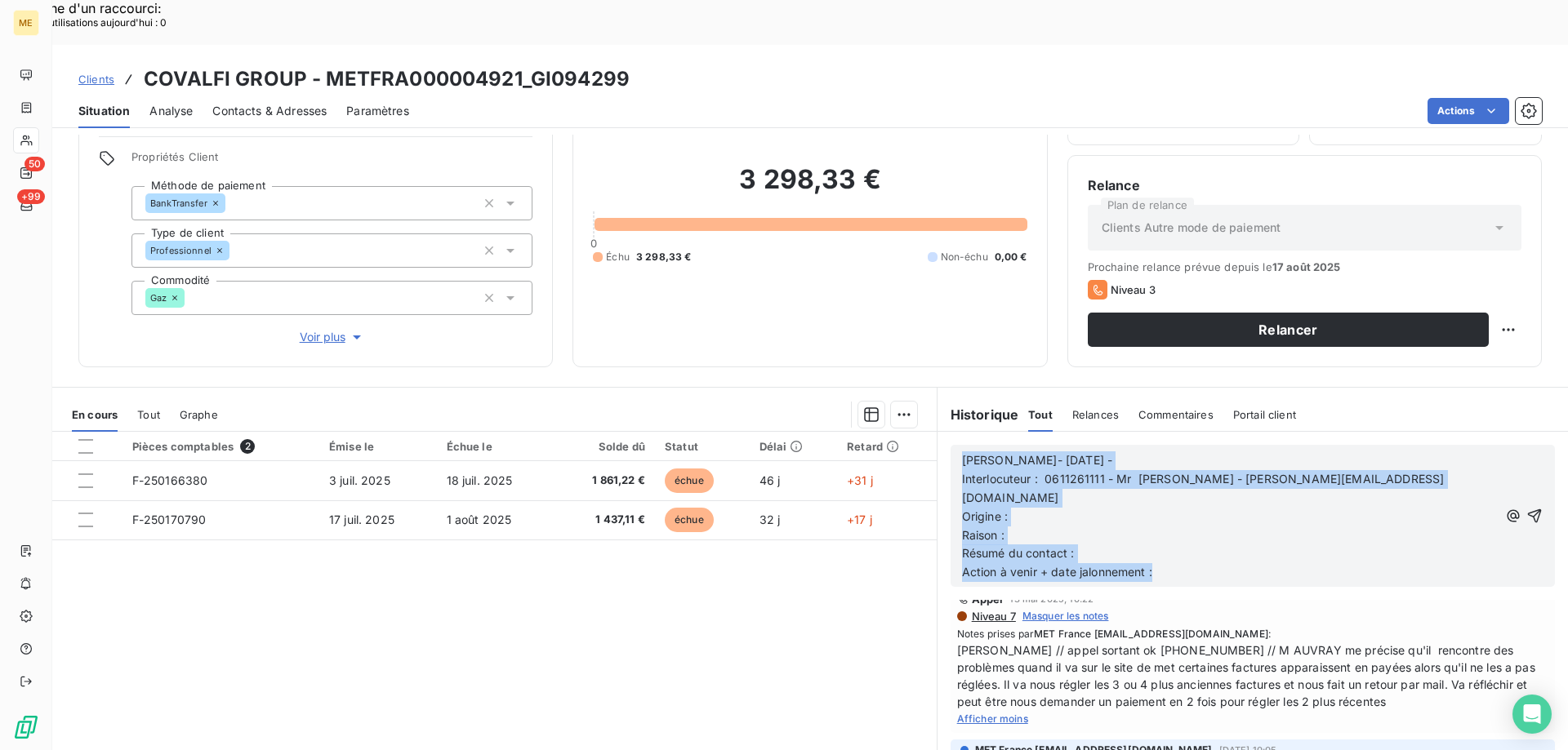
drag, startPoint x: 1194, startPoint y: 511, endPoint x: 950, endPoint y: 423, distance: 259.4
click at [951, 445] on div "[PERSON_NAME]- [DATE] - Interlocuteur : 0611261111 - Mr [PERSON_NAME] - [PERSON…" at bounding box center [1252, 516] width 604 height 142
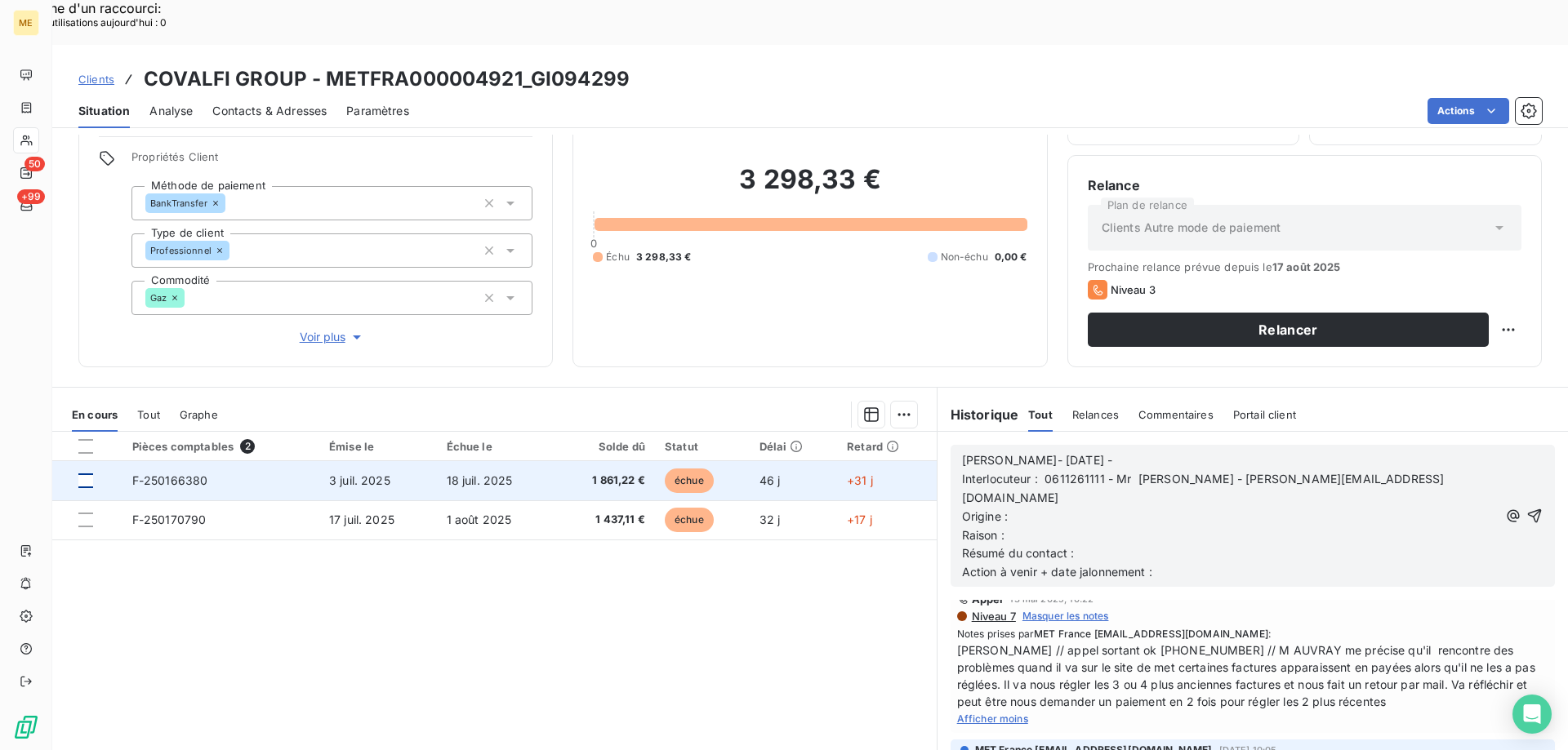
click at [90, 473] on div at bounding box center [86, 481] width 15 height 15
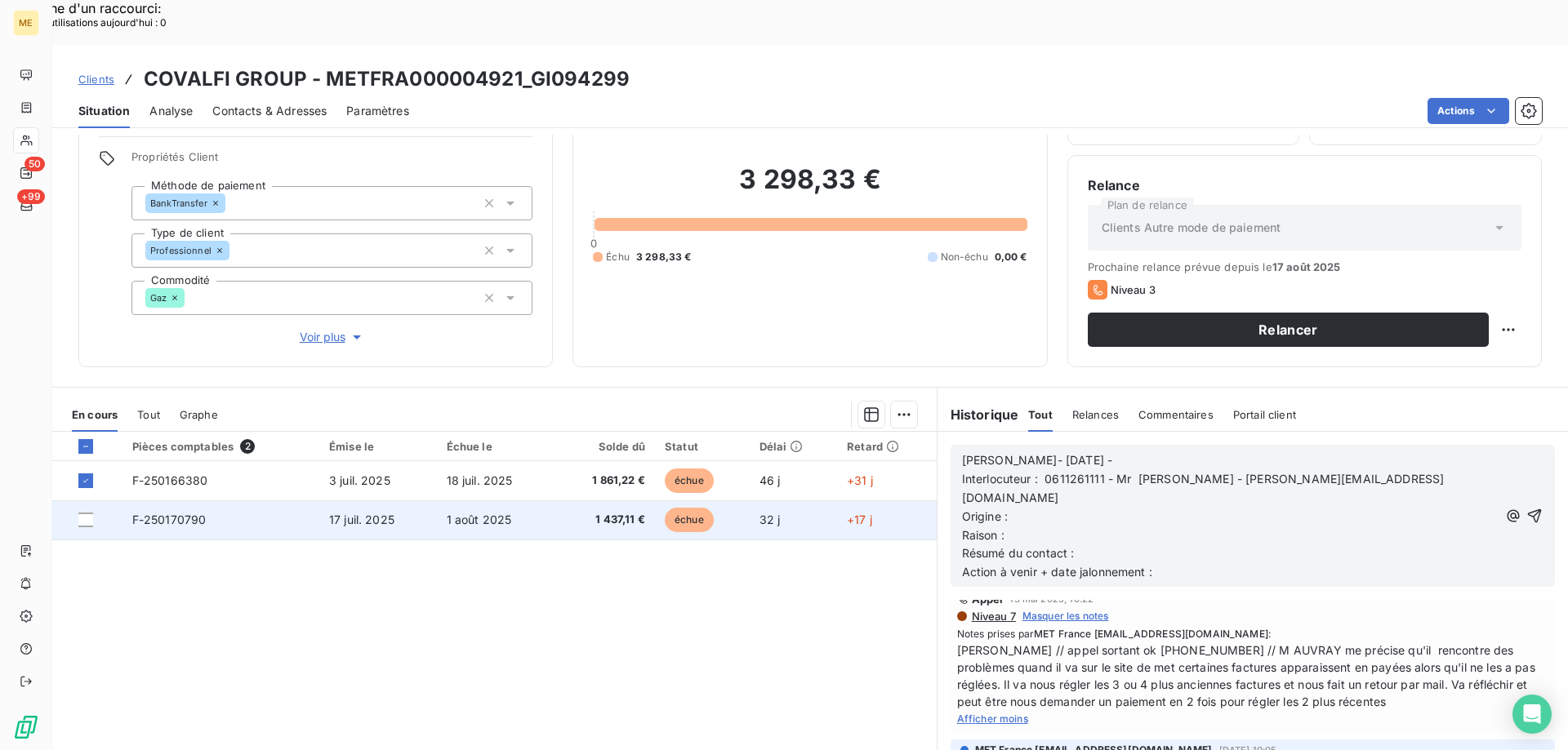
click at [88, 500] on td at bounding box center [87, 519] width 71 height 39
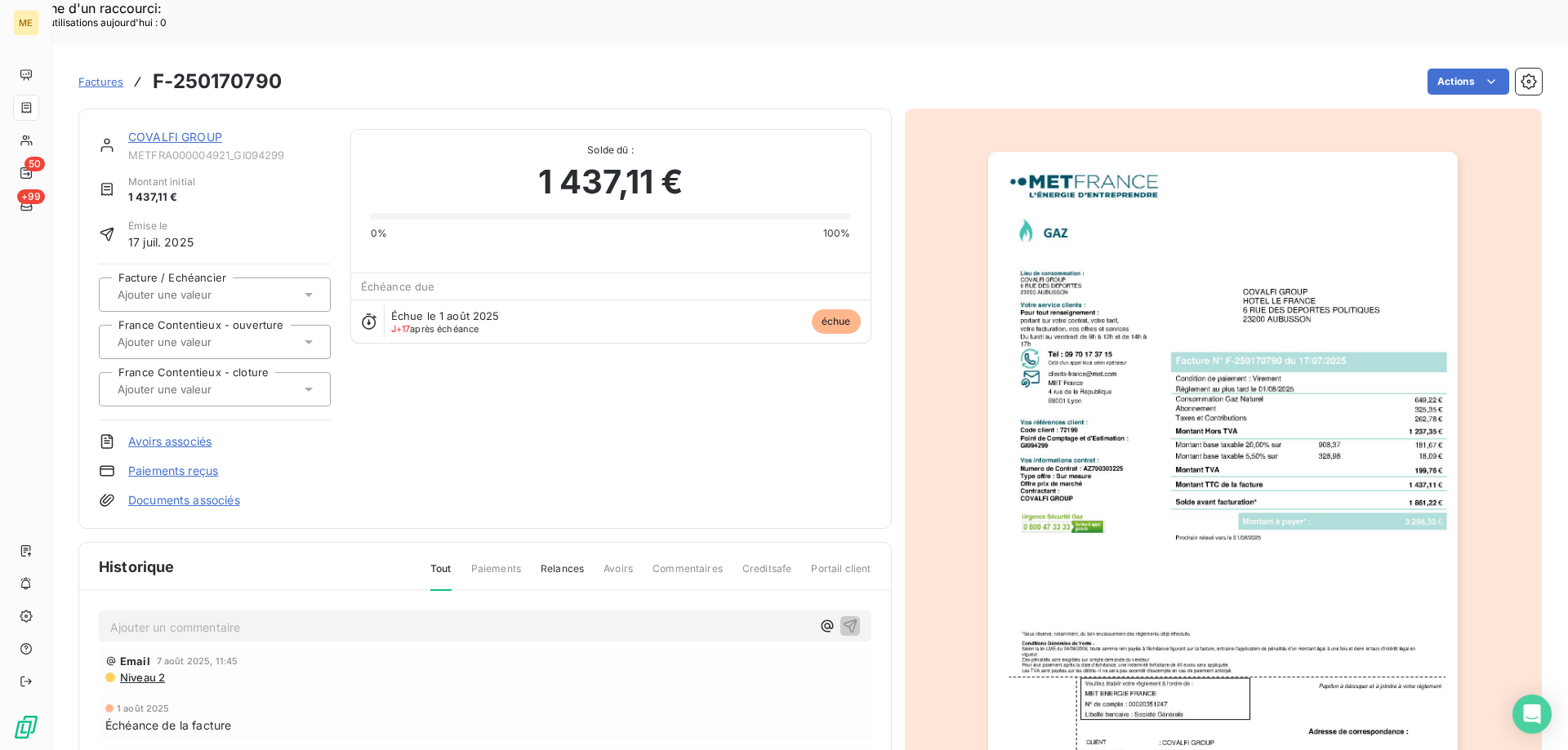
click at [189, 130] on link "COVALFI GROUP" at bounding box center [174, 136] width 94 height 14
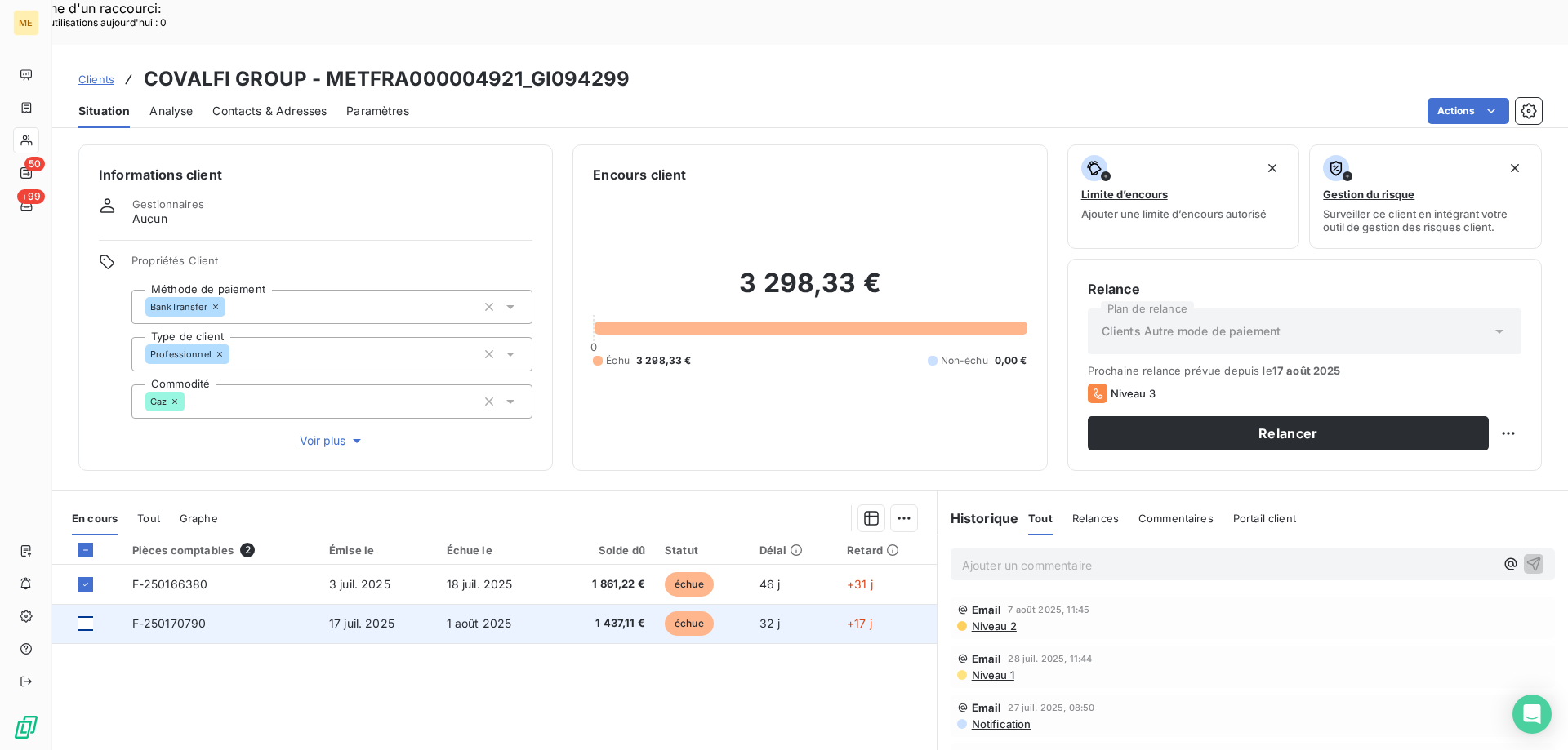
click at [92, 616] on div at bounding box center [86, 624] width 15 height 15
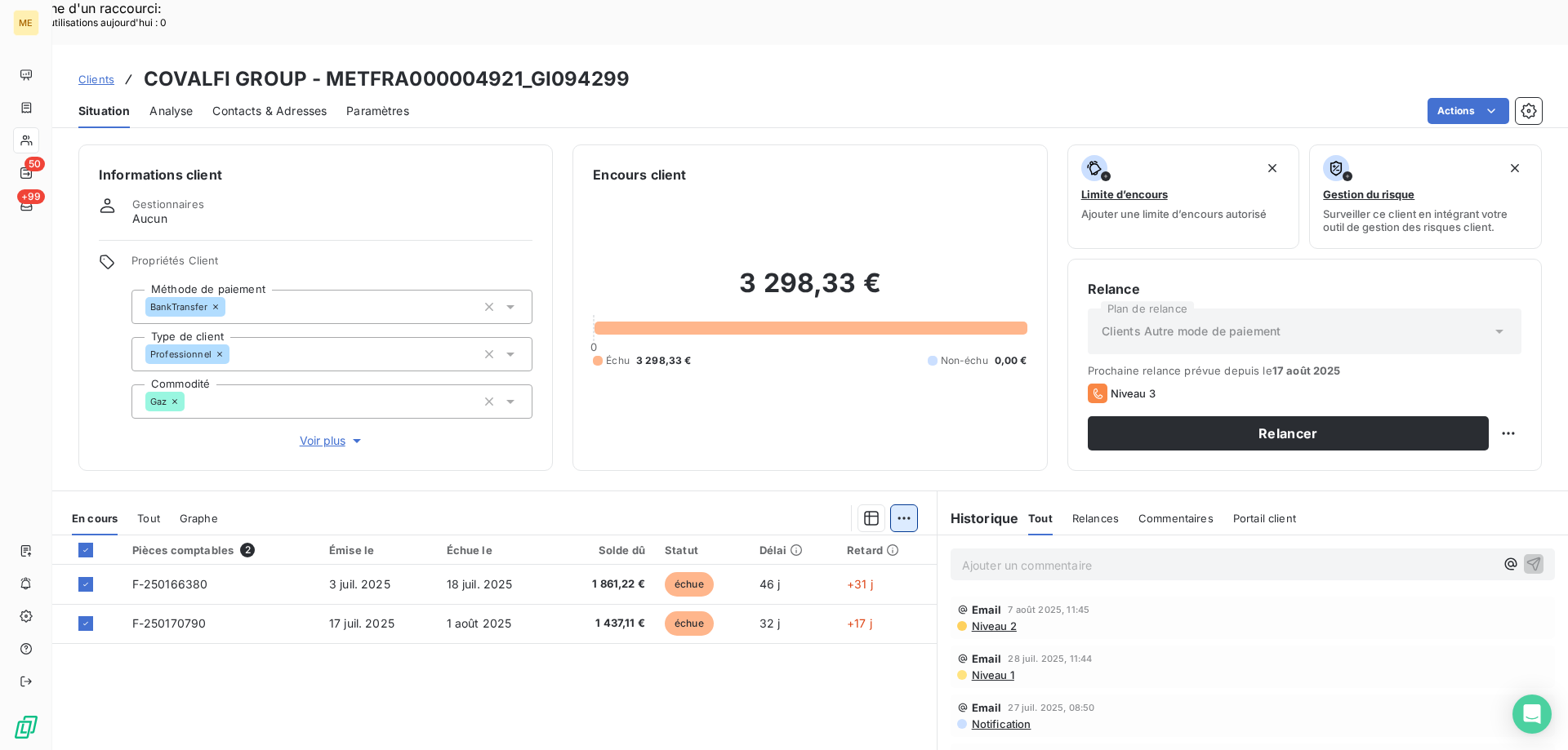
click at [700, 503] on div "Mettre en litige (2 factures)" at bounding box center [753, 509] width 297 height 26
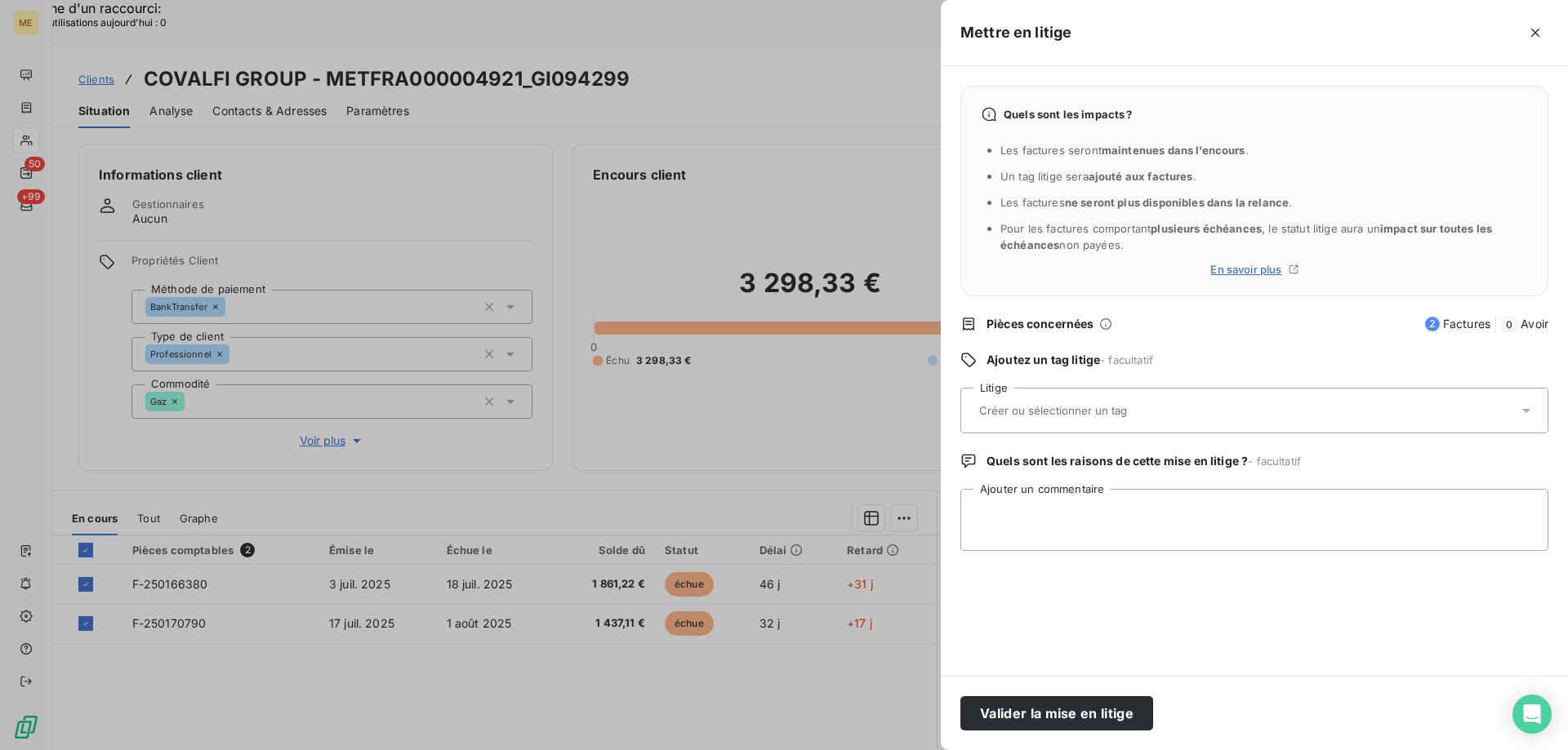
click at [1005, 415] on input "text" at bounding box center [1096, 410] width 238 height 15
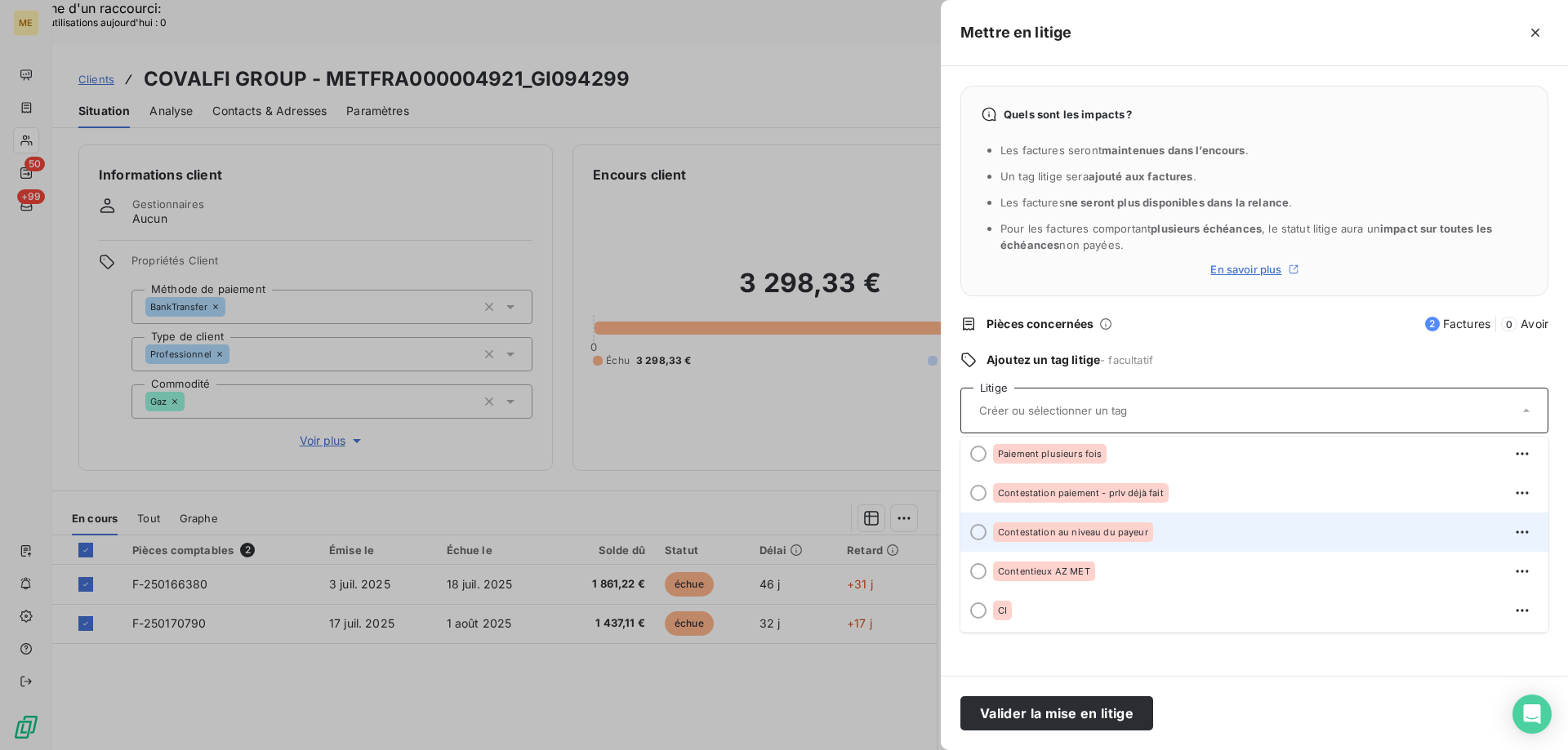
scroll to position [164, 0]
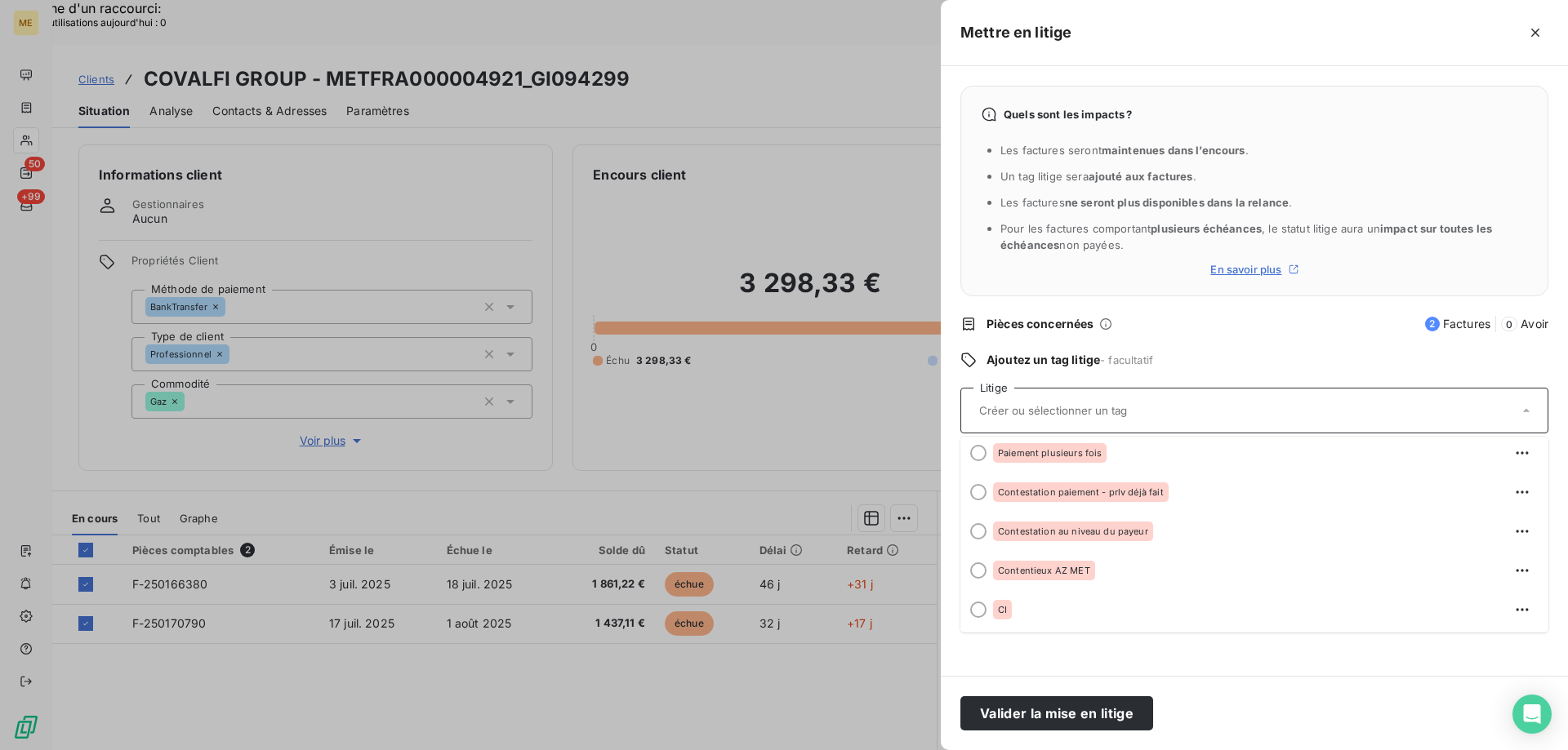
click at [1096, 403] on div at bounding box center [1246, 410] width 544 height 34
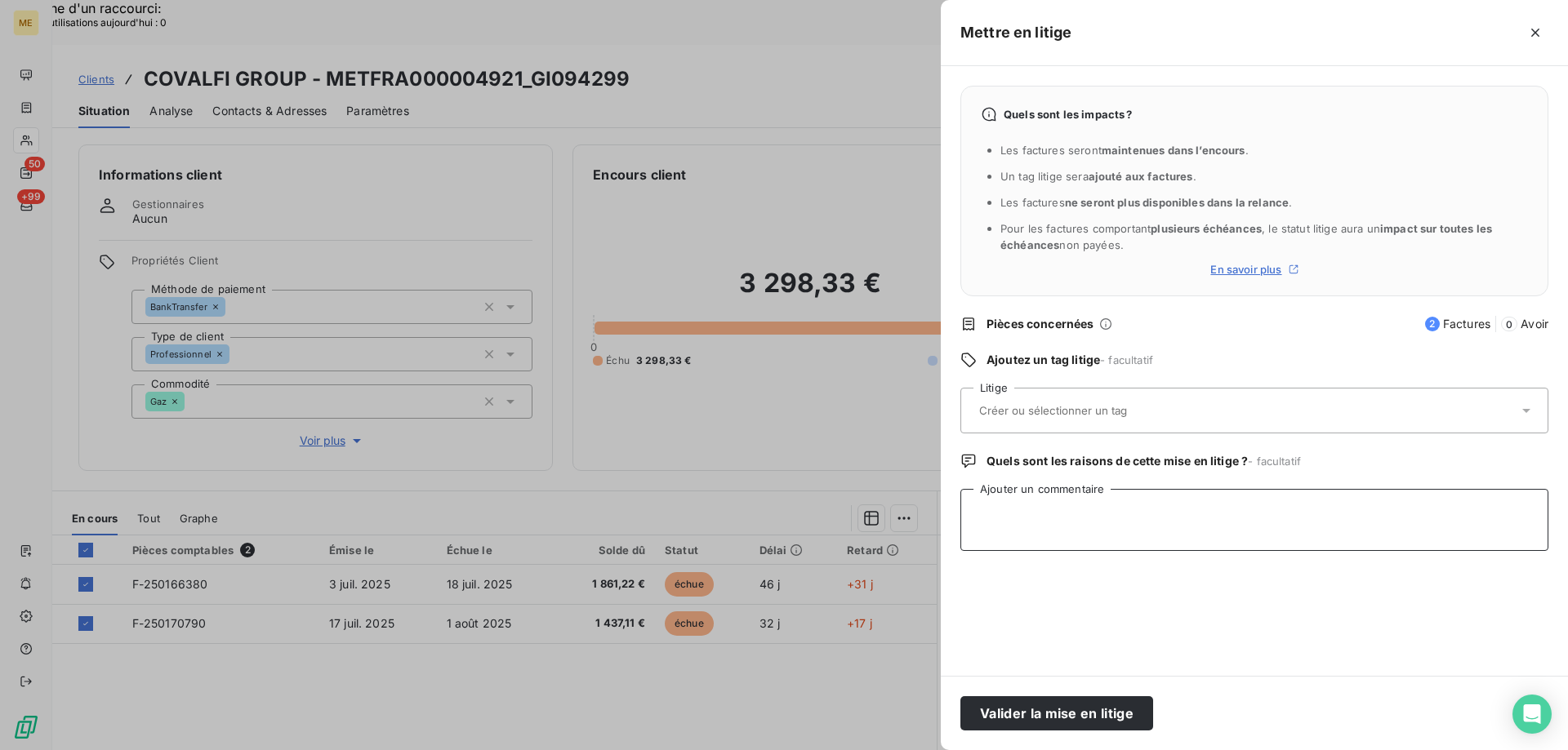
click at [1040, 534] on textarea "Ajouter un commentaire" at bounding box center [1255, 520] width 588 height 62
paste textarea "[PERSON_NAME]- [DATE] - Interlocuteur : 0611261111 - Mr [PERSON_NAME] - [PERSON…"
click at [1084, 542] on textarea "[PERSON_NAME]- [DATE] - Interlocuteur : 0611261111 - Mr [PERSON_NAME] - [PERSON…" at bounding box center [1255, 520] width 588 height 62
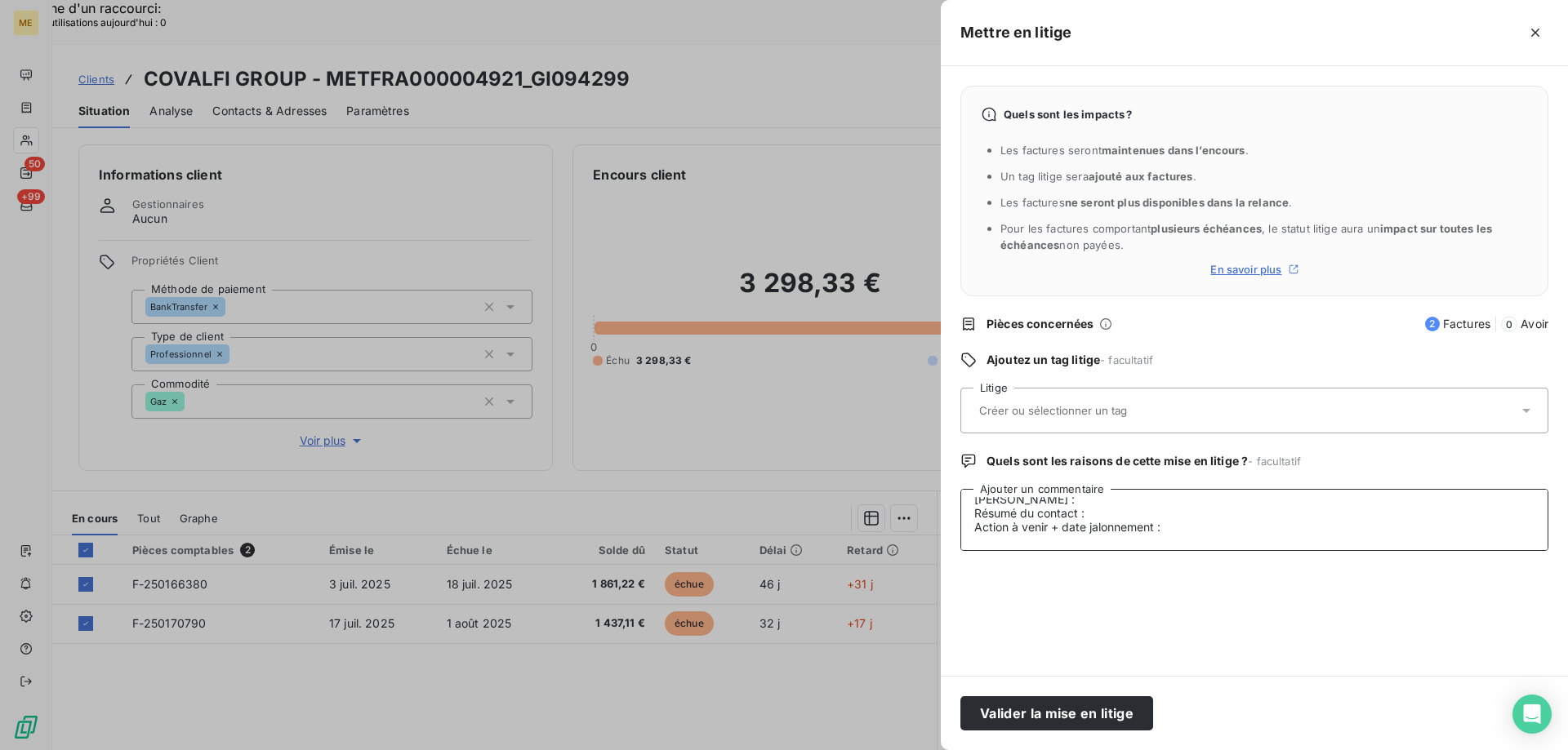
click at [1118, 495] on textarea "[PERSON_NAME]- [DATE] - Interlocuteur : 0611261111 - Mr [PERSON_NAME] - [PERSON…" at bounding box center [1255, 520] width 588 height 62
click at [1240, 500] on textarea "[PERSON_NAME]- [DATE] - Interlocuteur : 0611261111 - Mr [PERSON_NAME] - [PERSON…" at bounding box center [1255, 520] width 588 height 62
click at [0, 0] on lt-span "ses facture s" at bounding box center [0, 0] width 0 height 0
click at [1285, 493] on textarea "[PERSON_NAME]- [DATE] - Interlocuteur : 0611261111 - Mr [PERSON_NAME] - [PERSON…" at bounding box center [1255, 520] width 588 height 62
click at [0, 0] on lt-span ", mais" at bounding box center [0, 0] width 0 height 0
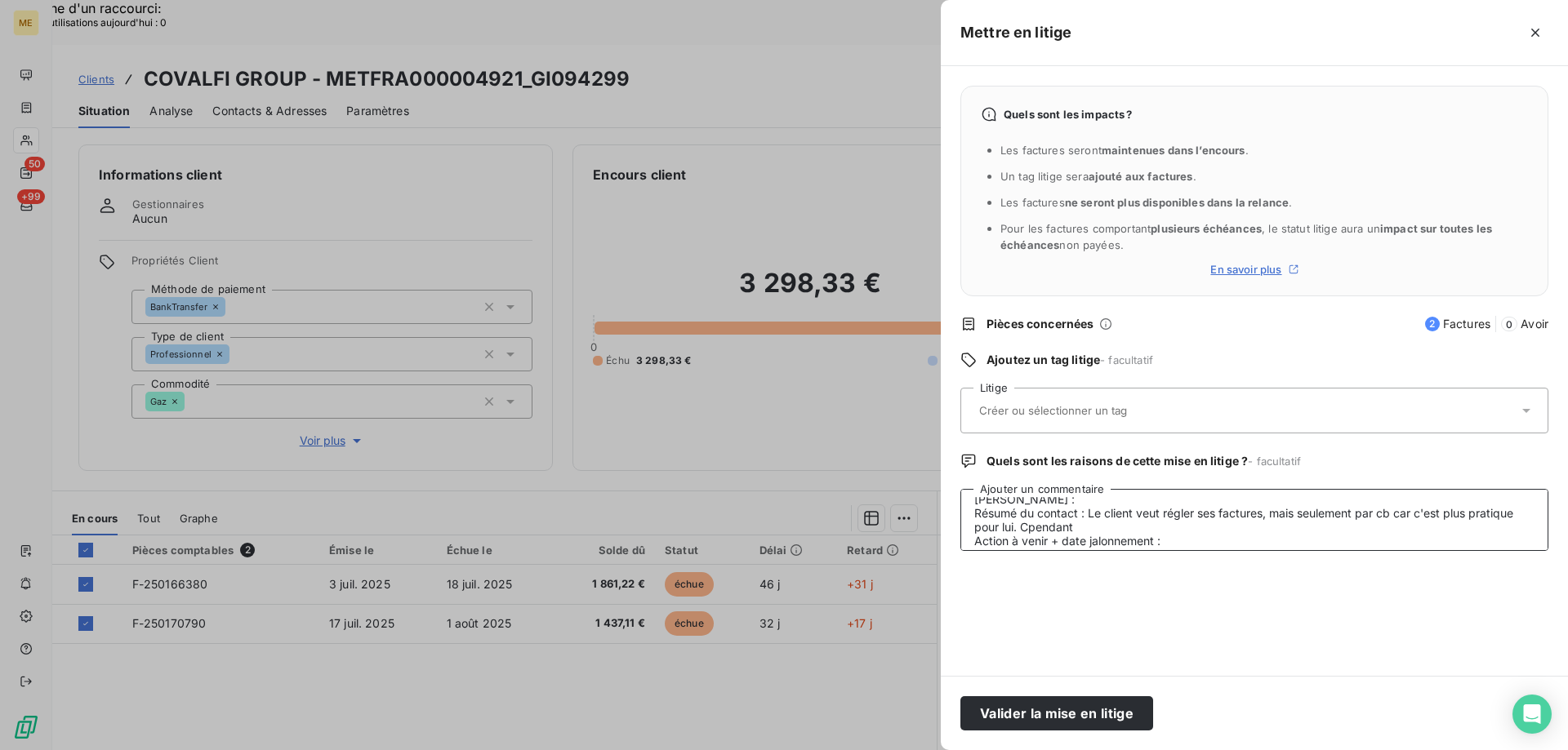
click at [1349, 529] on textarea "[PERSON_NAME]- [DATE] - Interlocuteur : 0611261111 - Mr [PERSON_NAME] - [PERSON…" at bounding box center [1255, 520] width 588 height 62
click at [1228, 504] on textarea "[PERSON_NAME]- [DATE] - Interlocuteur : 0611261111 - Mr [PERSON_NAME] - [PERSON…" at bounding box center [1255, 520] width 588 height 62
click at [1030, 511] on textarea "[PERSON_NAME]- [DATE] - Interlocuteur : 0611261111 - Mr [PERSON_NAME] - [PERSON…" at bounding box center [1255, 520] width 588 height 62
click at [1119, 513] on textarea "[PERSON_NAME]- [DATE] - Interlocuteur : 0611261111 - Mr [PERSON_NAME] - [PERSON…" at bounding box center [1255, 520] width 588 height 62
click at [1421, 516] on textarea "[PERSON_NAME]- [DATE] - Interlocuteur : 0611261111 - Mr [PERSON_NAME] - [PERSON…" at bounding box center [1255, 520] width 588 height 62
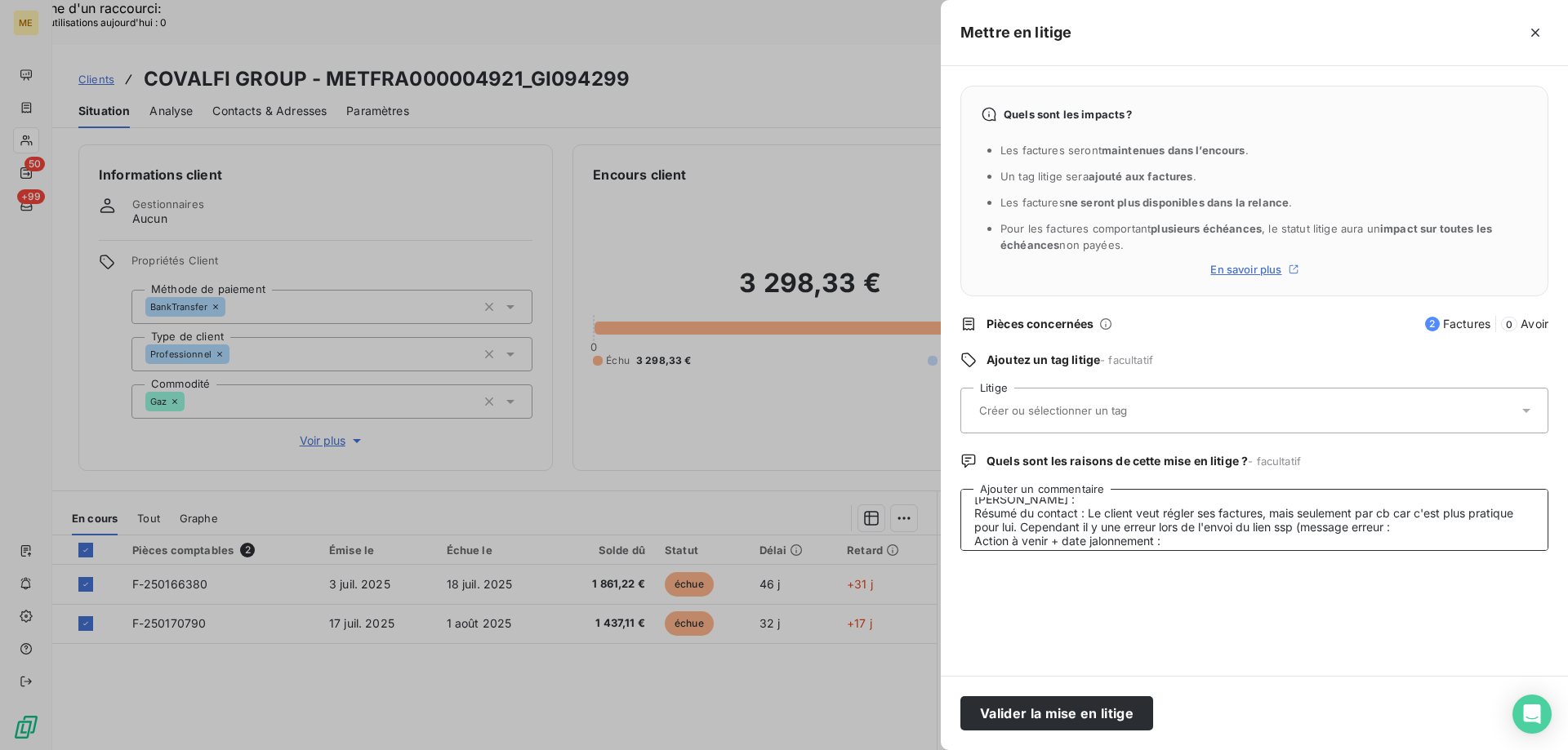
paste textarea "la transaction n'a pas pu aboutir avec une croix rouge"
click at [1413, 532] on textarea "[PERSON_NAME]- [DATE] - Interlocuteur : 0611261111 - Mr [PERSON_NAME] - [PERSON…" at bounding box center [1255, 520] width 588 height 62
drag, startPoint x: 1438, startPoint y: 528, endPoint x: 1364, endPoint y: 532, distance: 74.1
click at [1364, 532] on textarea "[PERSON_NAME]- [DATE] - Interlocuteur : 0611261111 - Mr [PERSON_NAME] - [PERSON…" at bounding box center [1255, 520] width 588 height 62
click at [1385, 527] on textarea "[PERSON_NAME]- [DATE] - Interlocuteur : 0611261111 - Mr [PERSON_NAME] - [PERSON…" at bounding box center [1255, 520] width 588 height 62
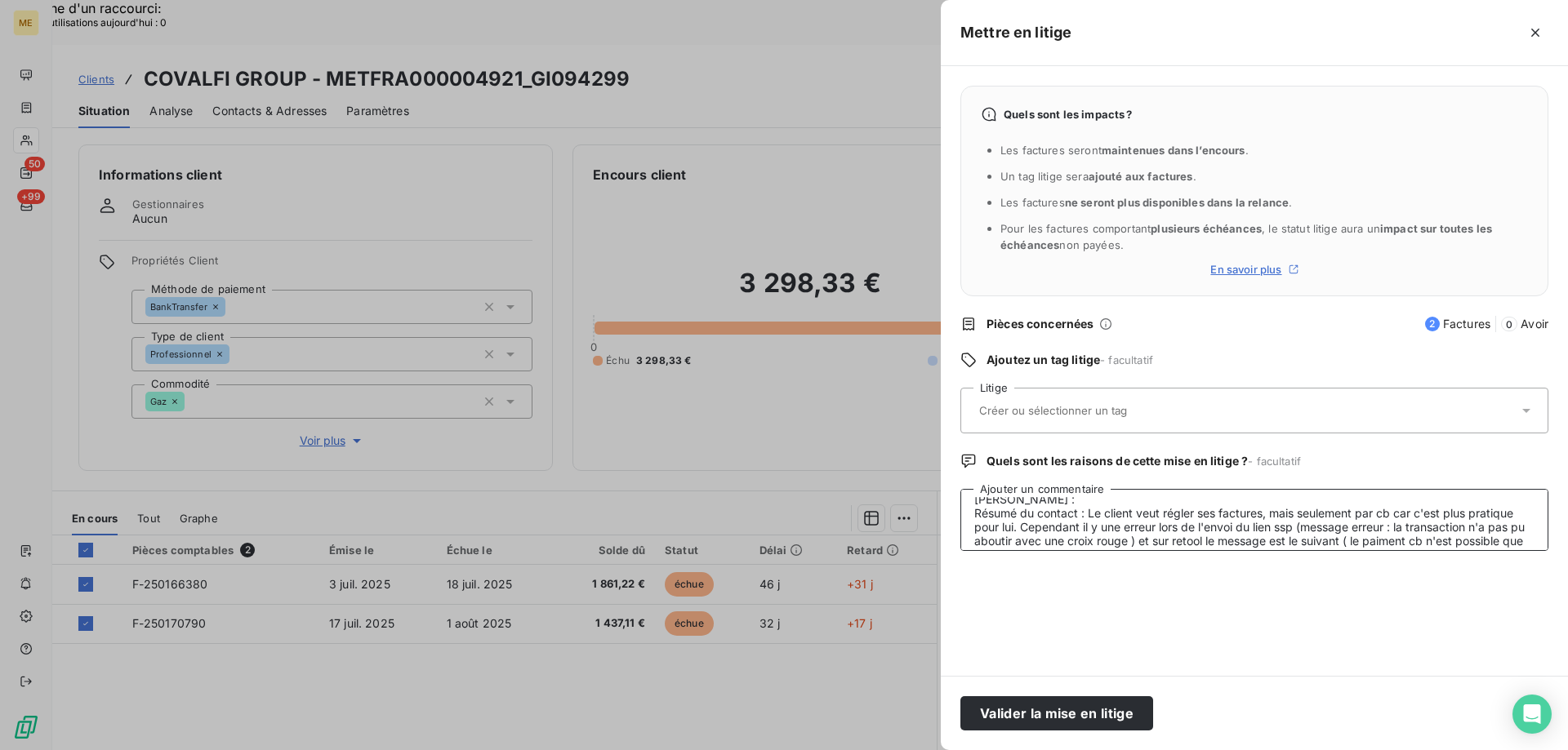
click at [1114, 546] on textarea "[PERSON_NAME]- [DATE] - Interlocuteur : 0611261111 - Mr [PERSON_NAME] - [PERSON…" at bounding box center [1255, 520] width 588 height 62
click at [1177, 545] on textarea "[PERSON_NAME]- [DATE] - Interlocuteur : 0611261111 - Mr [PERSON_NAME] - [PERSON…" at bounding box center [1255, 520] width 588 height 62
click at [1388, 532] on textarea "[PERSON_NAME]- [DATE] - Interlocuteur : 0611261111 - Mr [PERSON_NAME] - [PERSON…" at bounding box center [1255, 520] width 588 height 62
click at [0, 0] on lt-span "paiement" at bounding box center [0, 0] width 0 height 0
click at [1049, 511] on textarea "[PERSON_NAME]- [DATE] - Interlocuteur : 0611261111 - Mr [PERSON_NAME] - [PERSON…" at bounding box center [1255, 520] width 588 height 62
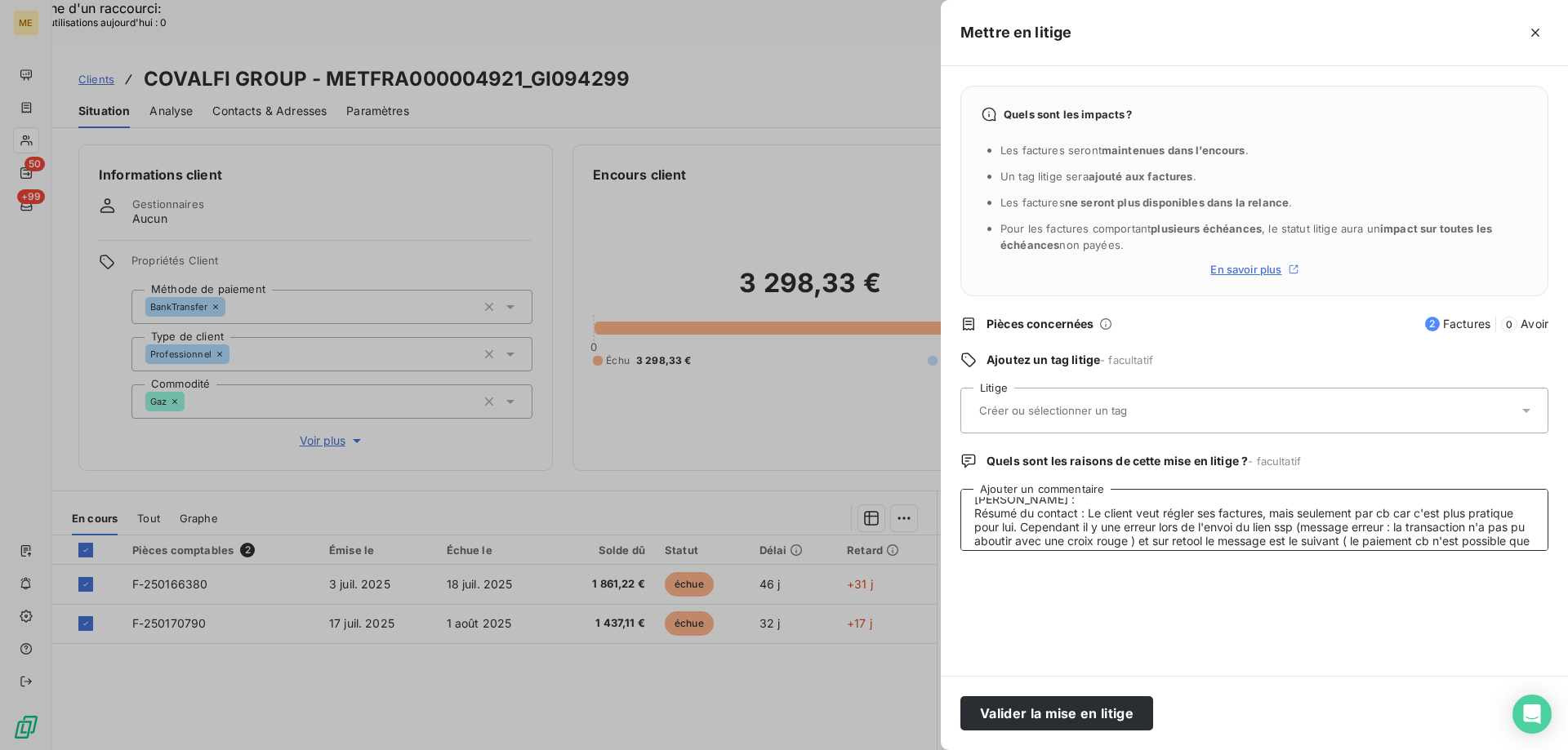
click at [0, 0] on lt-div "Cependant , Ignorer" at bounding box center [0, 0] width 0 height 0
click at [0, 0] on lt-span "Cependant ," at bounding box center [0, 0] width 0 height 0
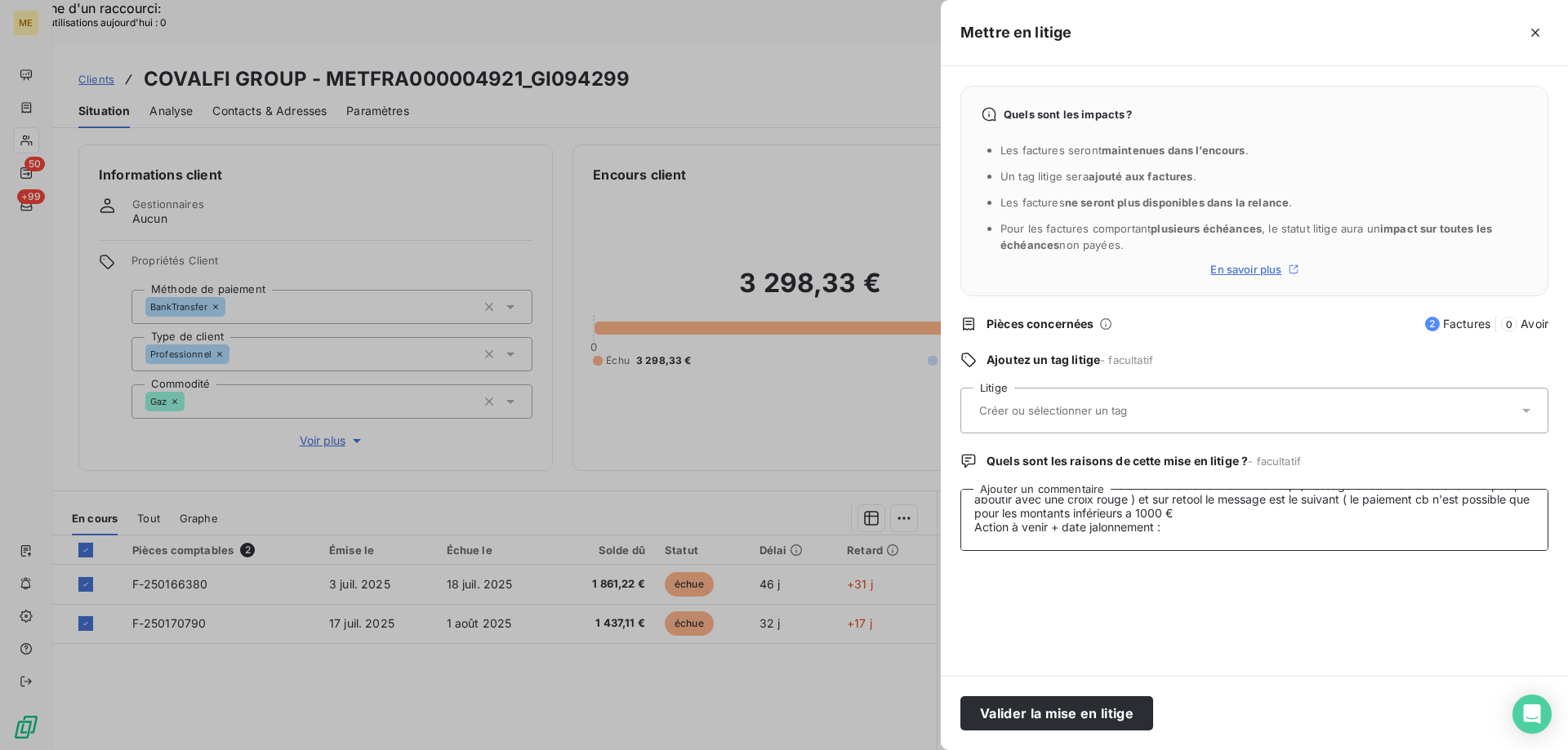
click at [1291, 507] on textarea "[PERSON_NAME]- [DATE] - Interlocuteur : 0611261111 - Mr [PERSON_NAME] - [PERSON…" at bounding box center [1255, 520] width 588 height 62
click at [1296, 505] on textarea "[PERSON_NAME]- [DATE] - Interlocuteur : 0611261111 - Mr [PERSON_NAME] - [PERSON…" at bounding box center [1255, 520] width 588 height 62
drag, startPoint x: 1069, startPoint y: 512, endPoint x: 996, endPoint y: 501, distance: 73.8
click at [996, 502] on textarea "[PERSON_NAME]- [DATE] - Interlocuteur : 0611261111 - Mr [PERSON_NAME] - [PERSON…" at bounding box center [1255, 520] width 588 height 62
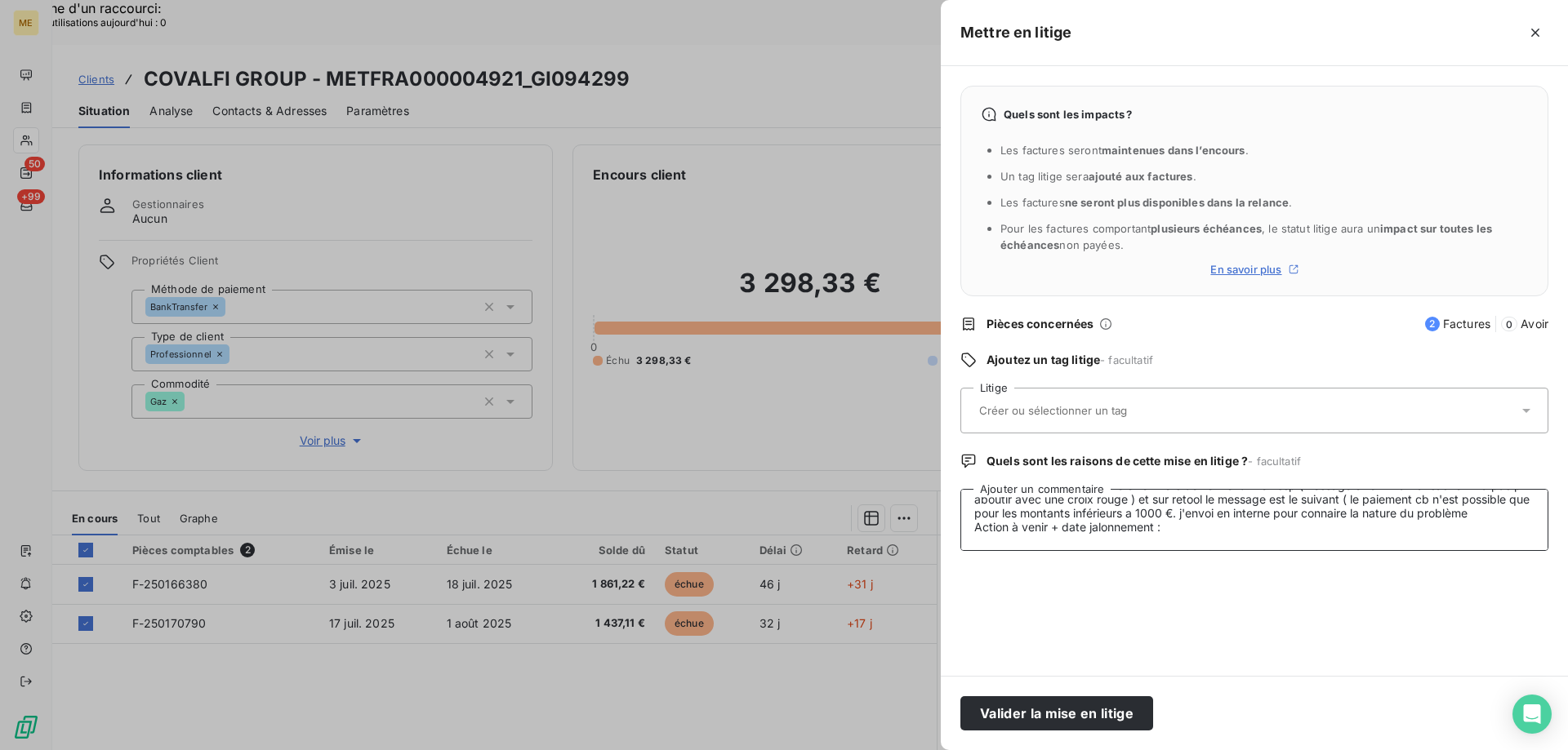
click at [1094, 535] on textarea "[PERSON_NAME]- [DATE] - Interlocuteur : 0611261111 - Mr [PERSON_NAME] - [PERSON…" at bounding box center [1255, 520] width 588 height 62
drag, startPoint x: 1090, startPoint y: 522, endPoint x: 976, endPoint y: 517, distance: 114.1
click at [976, 517] on textarea "[PERSON_NAME]- [DATE] - Interlocuteur : 0611261111 - Mr [PERSON_NAME] - [PERSON…" at bounding box center [1255, 520] width 588 height 62
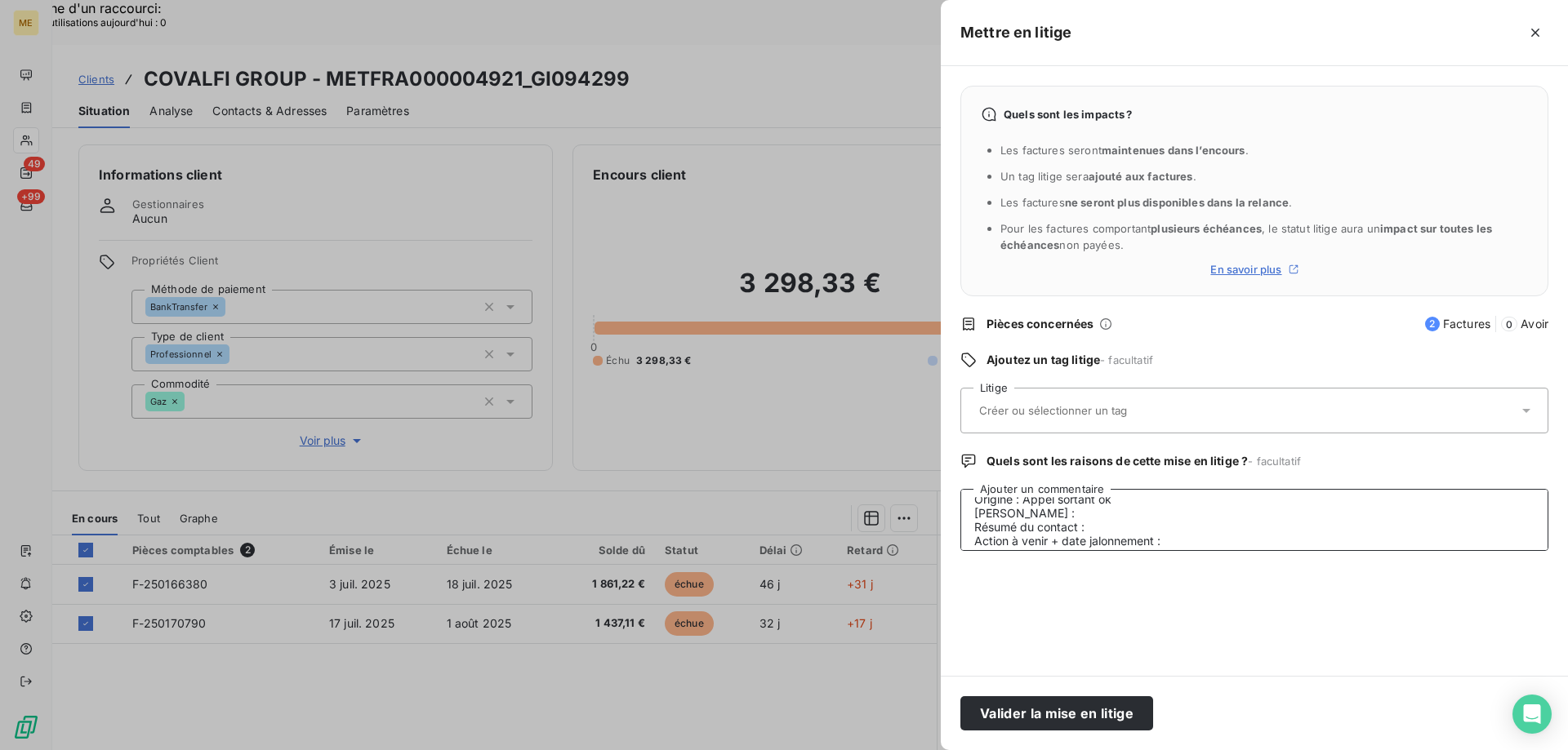
scroll to position [70, 0]
click at [1179, 508] on textarea "[PERSON_NAME]- [DATE] - Interlocuteur : 0611261111 - Mr [PERSON_NAME] - [PERSON…" at bounding box center [1255, 520] width 588 height 62
click at [1181, 498] on textarea "[PERSON_NAME]- [DATE] - Interlocuteur : 0611261111 - Mr [PERSON_NAME] - [PERSON…" at bounding box center [1255, 520] width 588 height 62
paste textarea "Le client souhaite régler ses factures exclusivement par carte bancaire, car ce…"
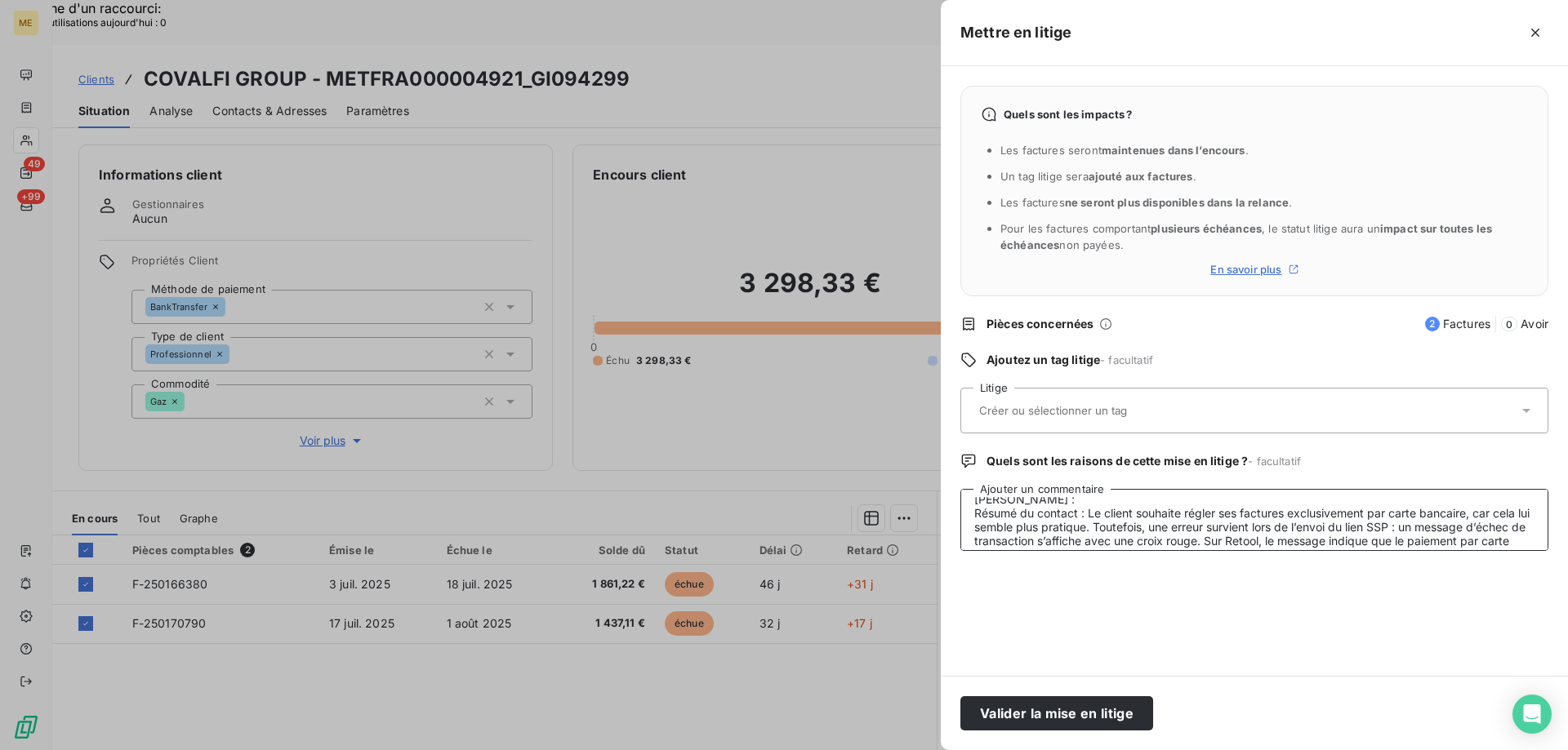
scroll to position [81, 0]
click at [1151, 429] on div at bounding box center [1255, 410] width 588 height 46
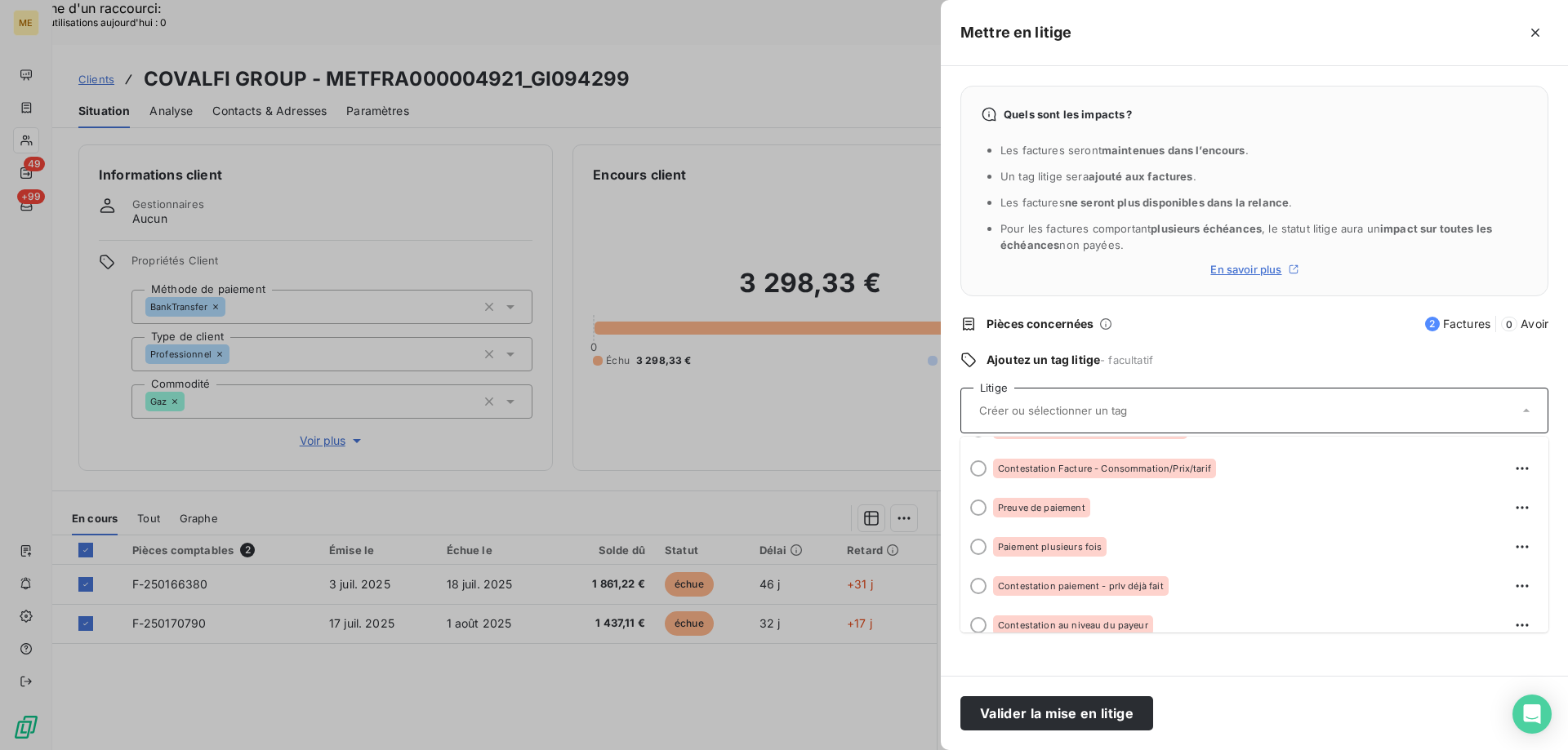
scroll to position [164, 0]
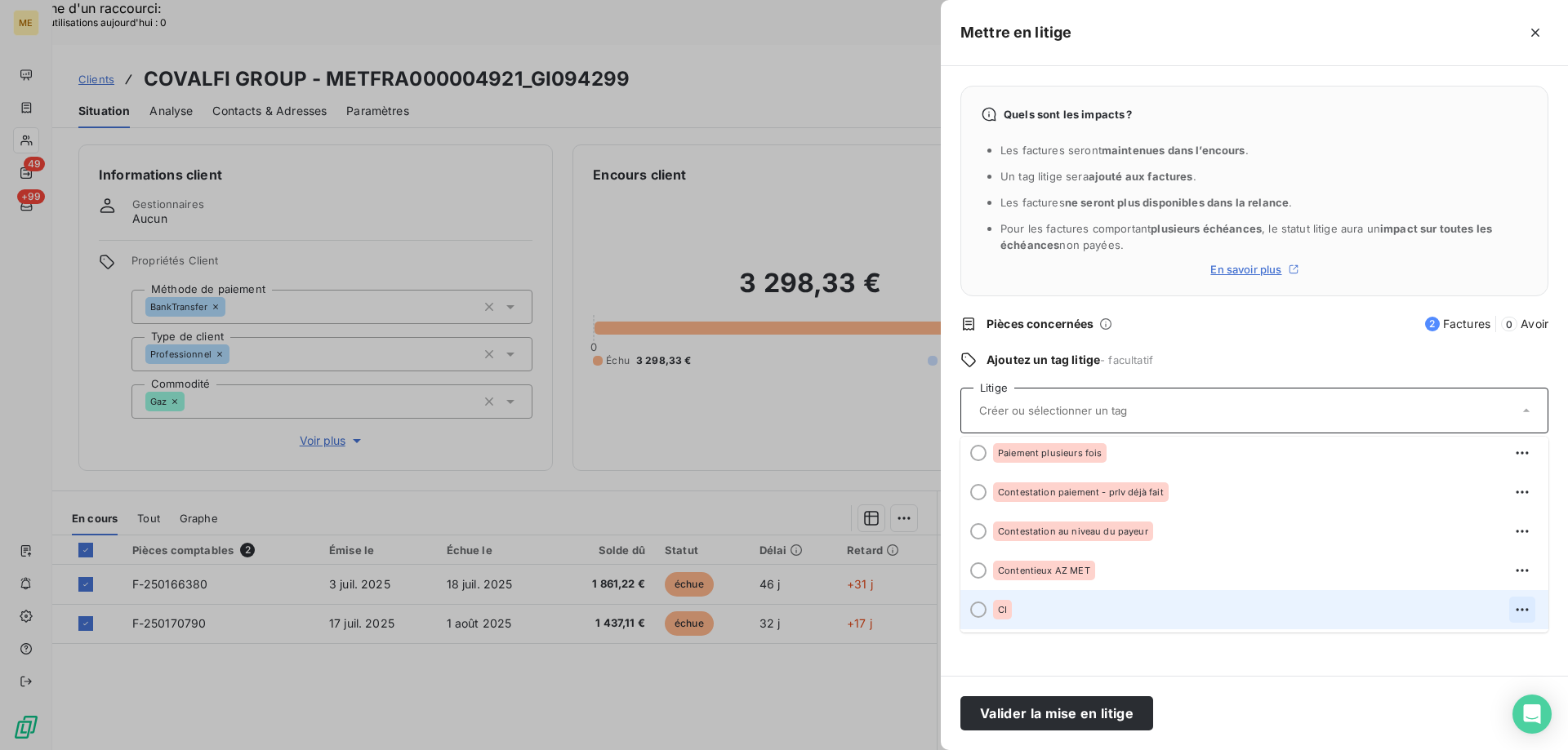
click at [1514, 606] on icon "button" at bounding box center [1522, 610] width 17 height 17
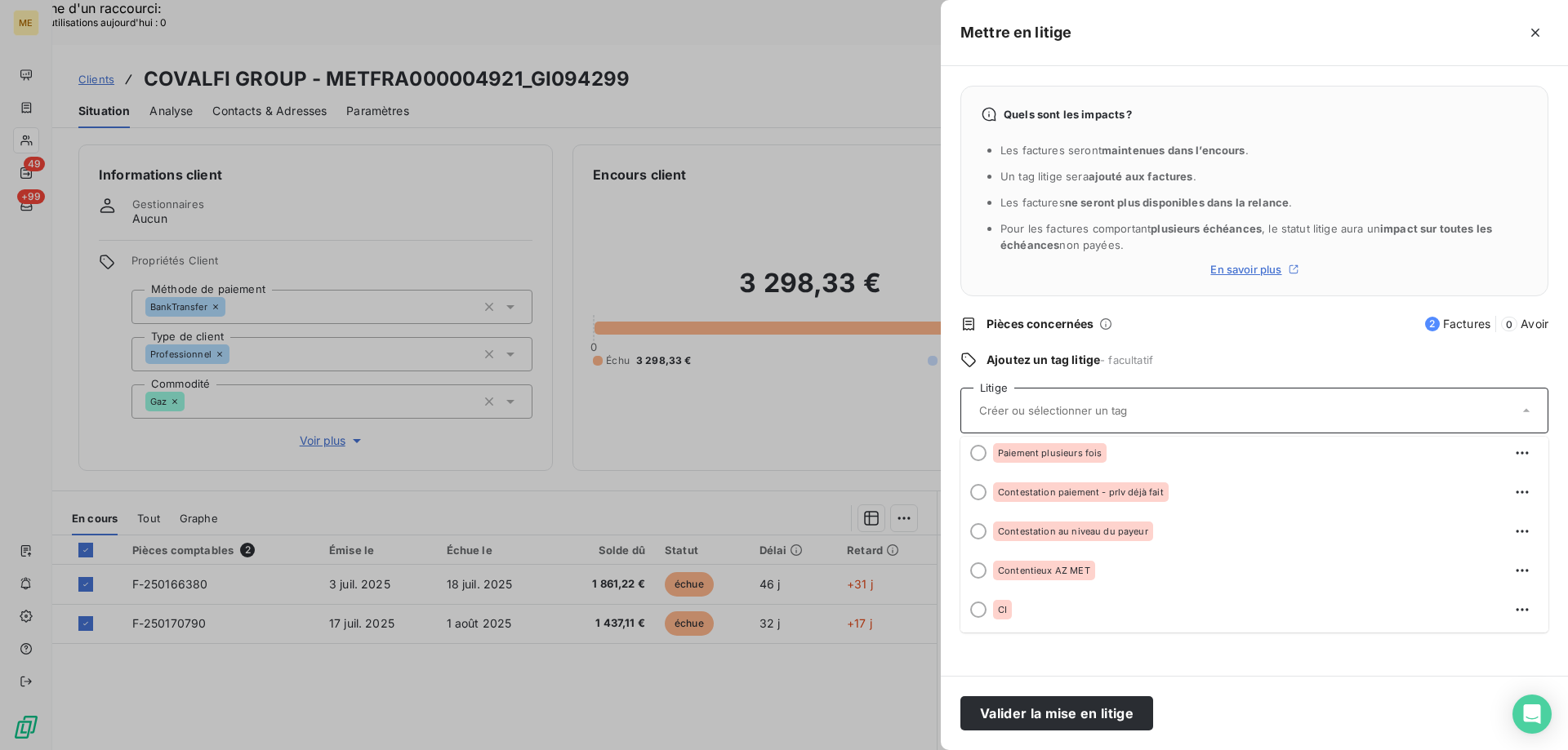
click at [1218, 664] on div "Quels sont les impacts ? Les factures seront maintenues dans l’encours . Un tag…" at bounding box center [1254, 371] width 627 height 610
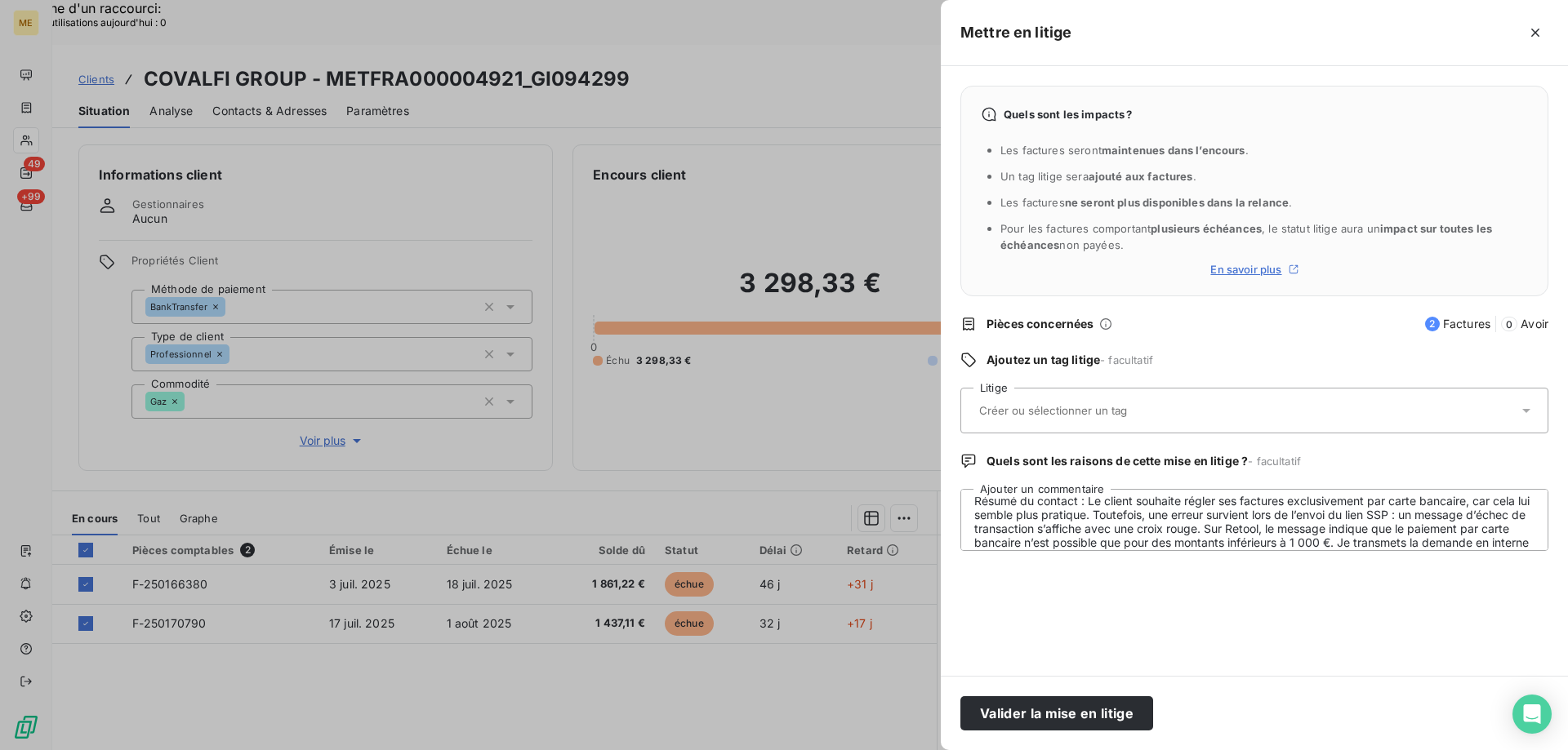
click at [1070, 410] on input "text" at bounding box center [1096, 410] width 238 height 15
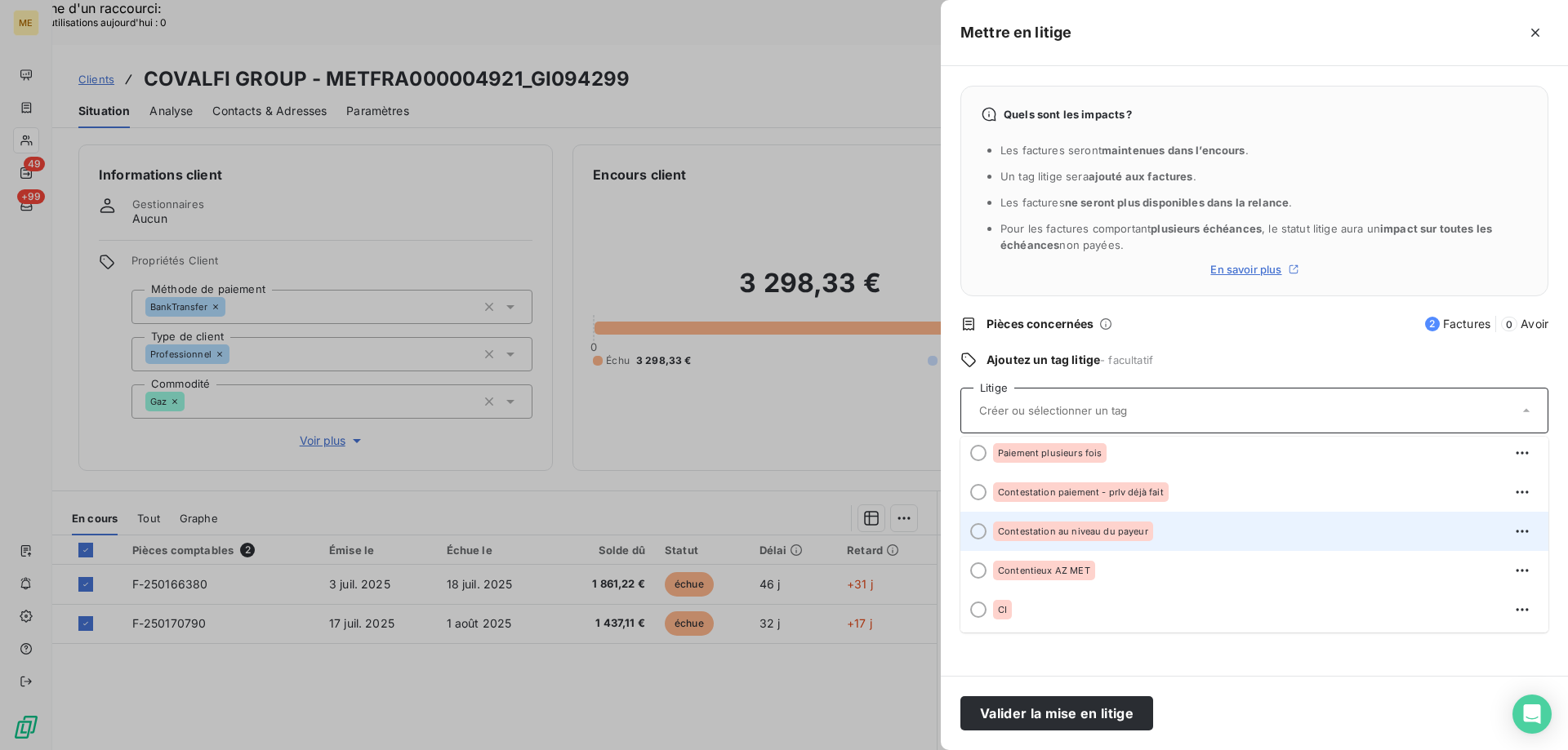
click at [1063, 534] on span "Contestation au niveau du payeur" at bounding box center [1073, 532] width 150 height 10
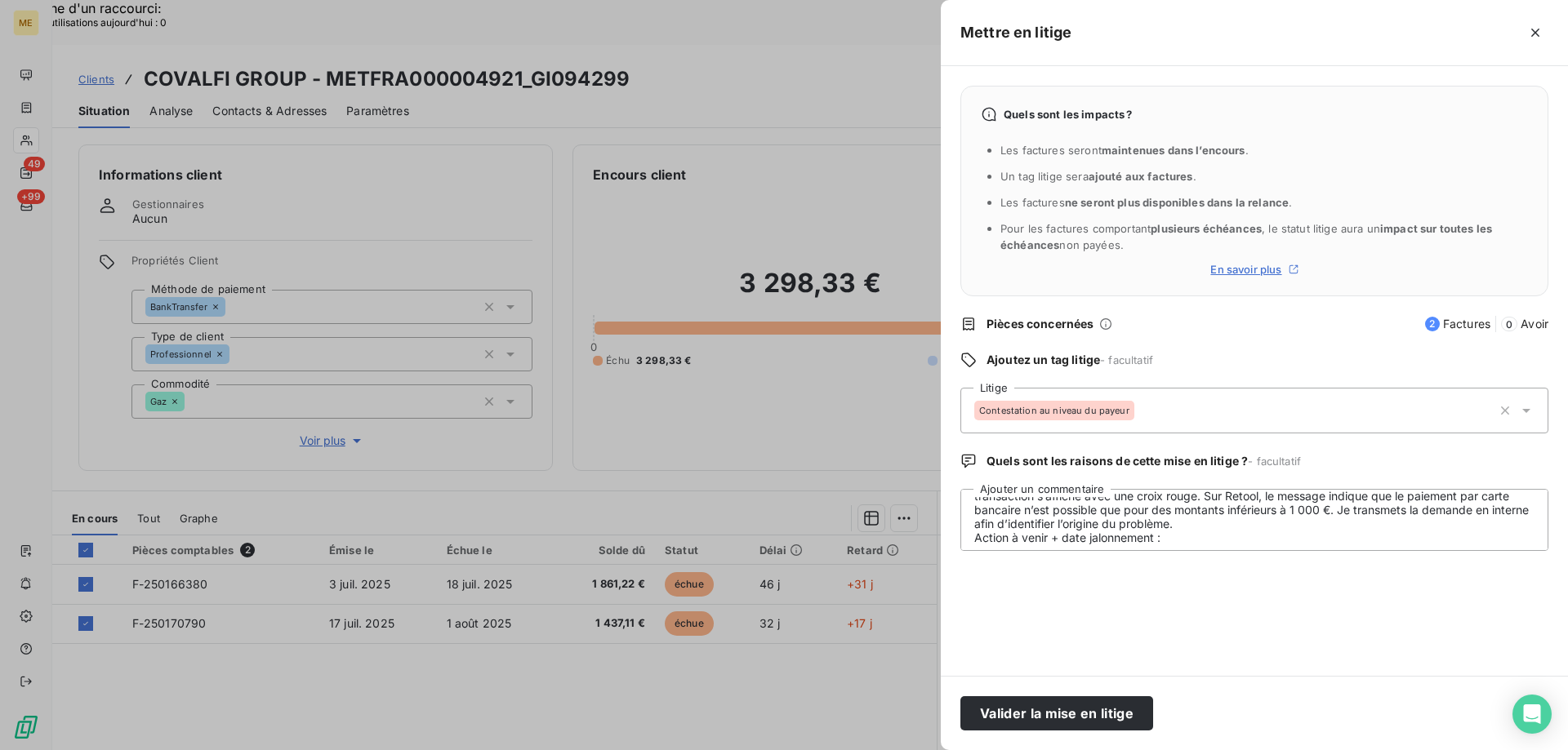
scroll to position [125, 0]
drag, startPoint x: 1177, startPoint y: 518, endPoint x: 971, endPoint y: 519, distance: 206.0
click at [971, 519] on textarea "[PERSON_NAME]- [DATE] - Interlocuteur : 0611261111 - Mr [PERSON_NAME] - [PERSON…" at bounding box center [1255, 520] width 588 height 62
type textarea "[PERSON_NAME]- [DATE] - Interlocuteur : 0611261111 - Mr [PERSON_NAME] - [PERSON…"
click at [1030, 723] on button "Valider la mise en litige" at bounding box center [1057, 713] width 193 height 34
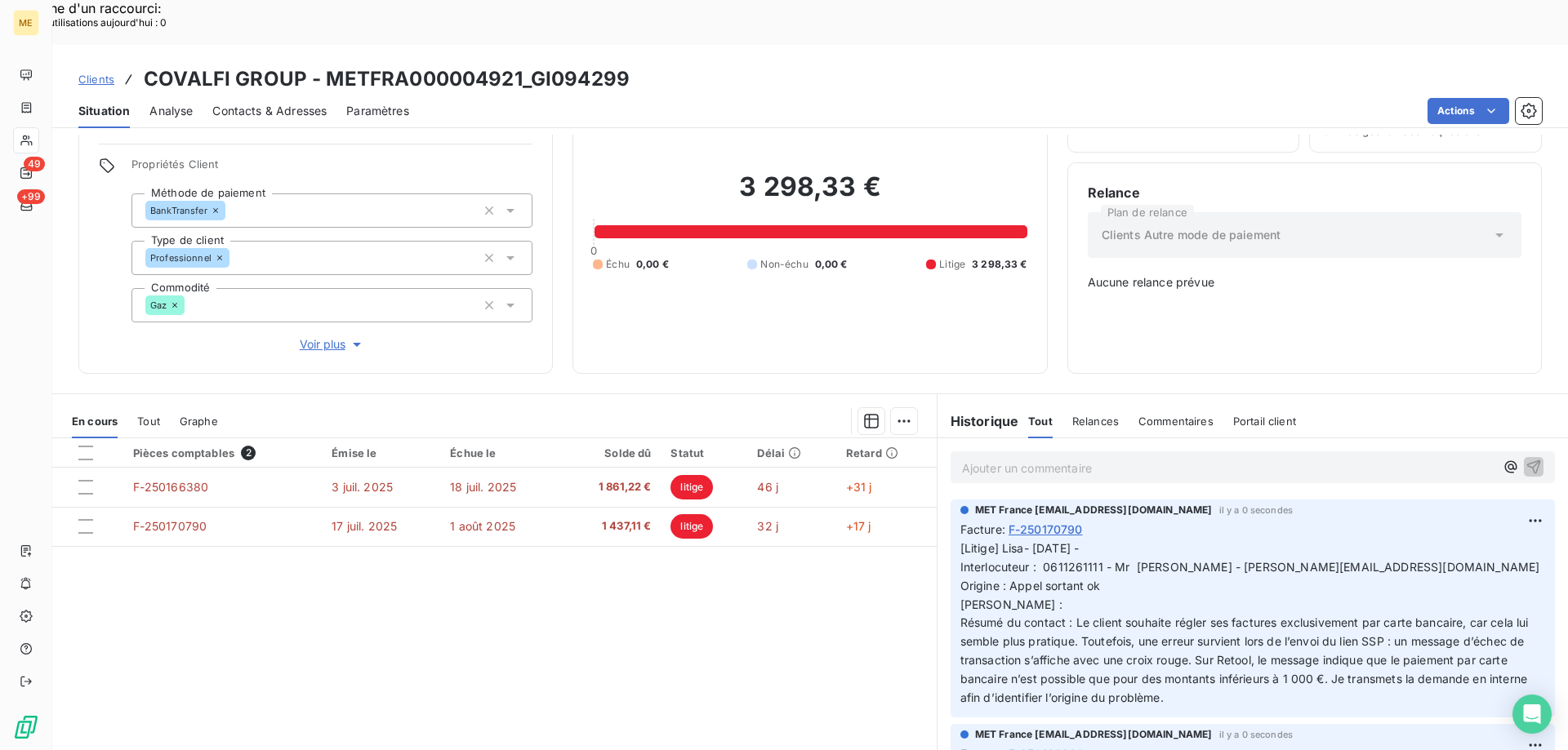
scroll to position [101, 0]
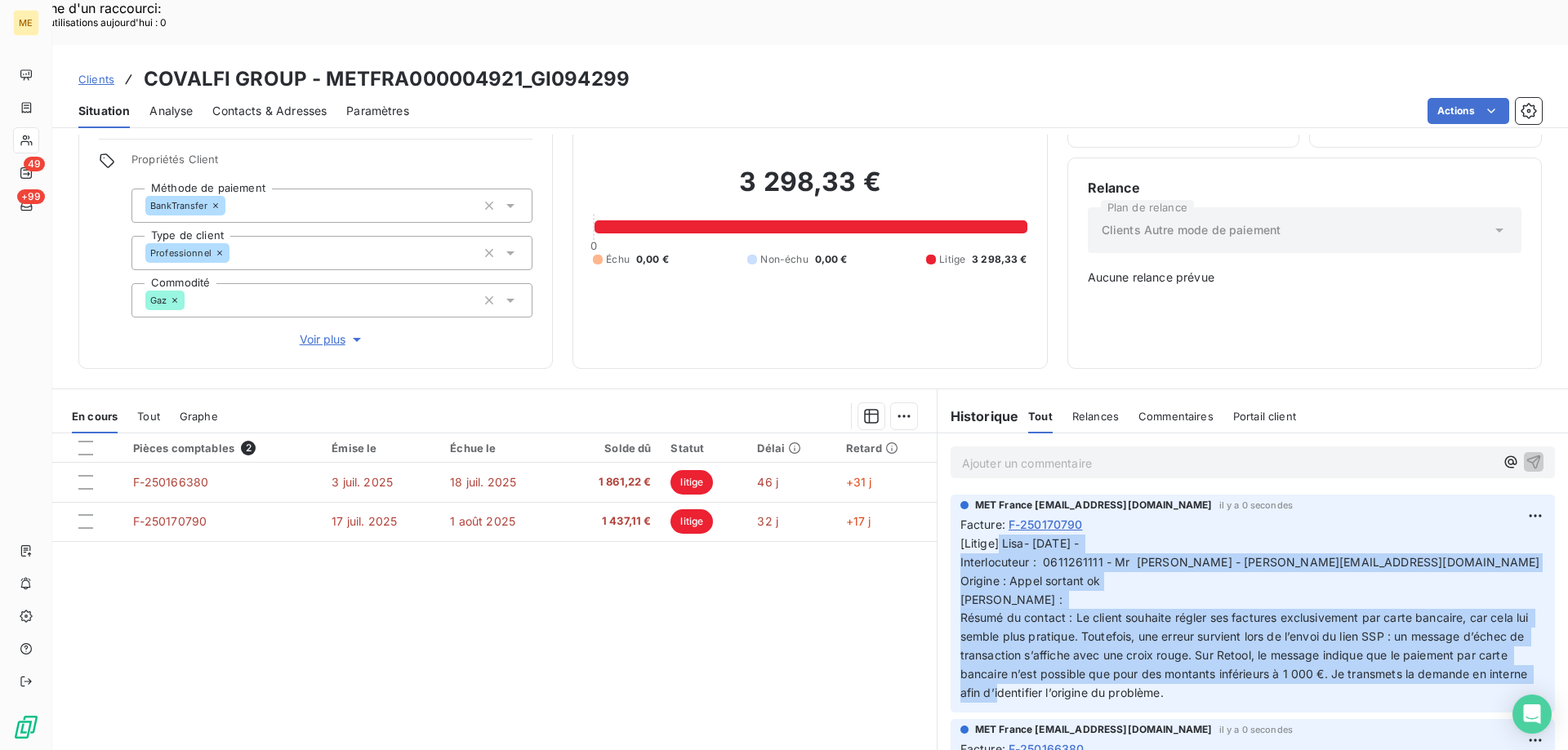
drag, startPoint x: 1225, startPoint y: 644, endPoint x: 978, endPoint y: 491, distance: 290.5
click at [989, 535] on p "[Litige] Lisa- [DATE] - Interlocuteur : 0611261111 - Mr [PERSON_NAME] - [PERSON…" at bounding box center [1253, 619] width 585 height 168
click at [1148, 537] on span "[Litige] Lisa- [DATE] - Interlocuteur : 0611261111 - Mr [PERSON_NAME] - [PERSON…" at bounding box center [1251, 618] width 580 height 164
click at [1060, 537] on span "[Litige] Lisa- [DATE] - Interlocuteur : 0611261111 - Mr [PERSON_NAME] - [PERSON…" at bounding box center [1251, 618] width 580 height 164
click at [1038, 537] on span "[Litige] Lisa- [DATE] - Interlocuteur : 0611261111 - Mr [PERSON_NAME] - [PERSON…" at bounding box center [1251, 618] width 580 height 164
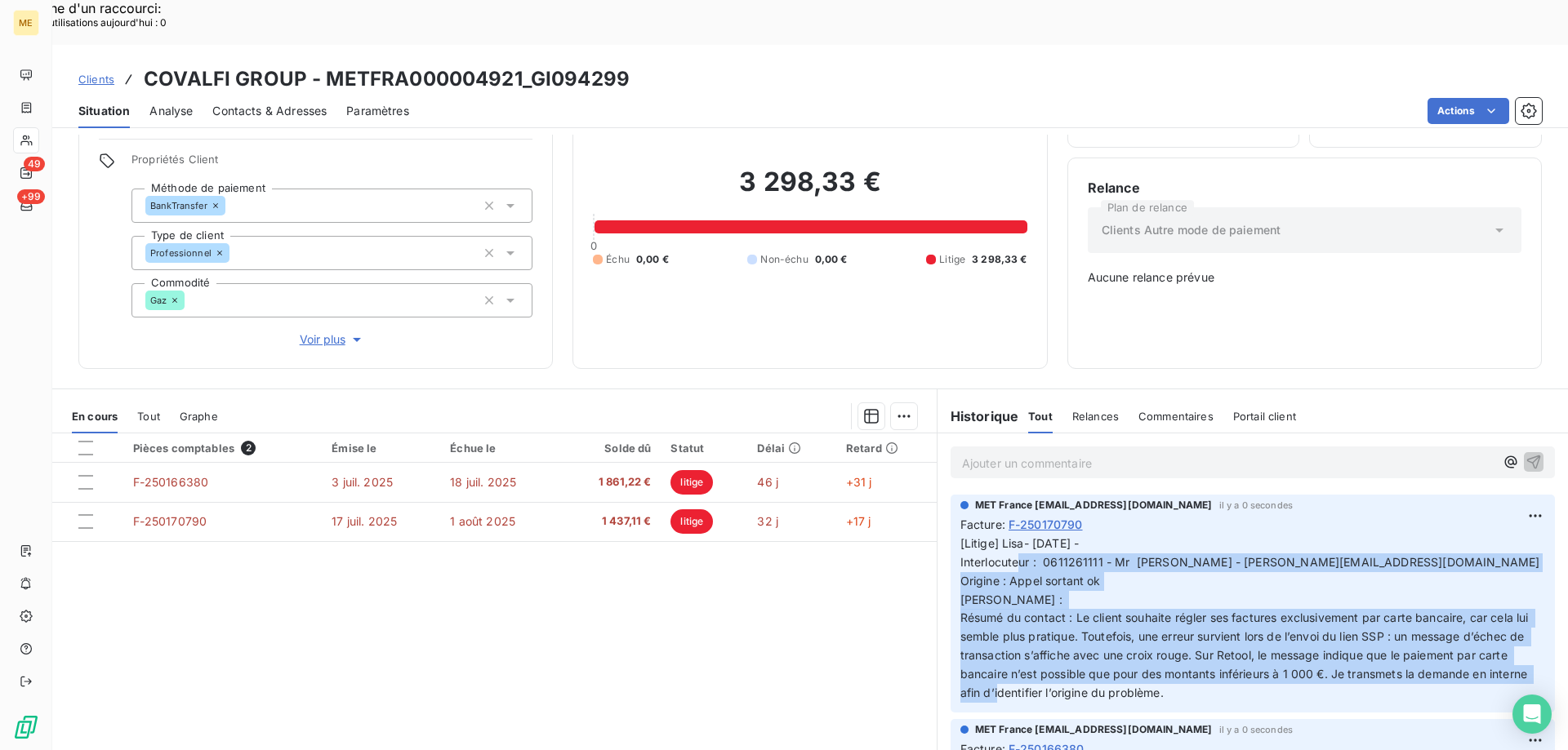
click at [1079, 535] on p "[Litige] Lisa- [DATE] - Interlocuteur : 0611261111 - Mr [PERSON_NAME] - [PERSON…" at bounding box center [1253, 619] width 585 height 168
click at [1087, 571] on span "[Litige] Lisa- [DATE] - Interlocuteur : 0611261111 - Mr [PERSON_NAME] - [PERSON…" at bounding box center [1251, 618] width 580 height 164
click at [1094, 537] on span "[Litige] Lisa- [DATE] - Interlocuteur : 0611261111 - Mr [PERSON_NAME] - [PERSON…" at bounding box center [1251, 618] width 580 height 164
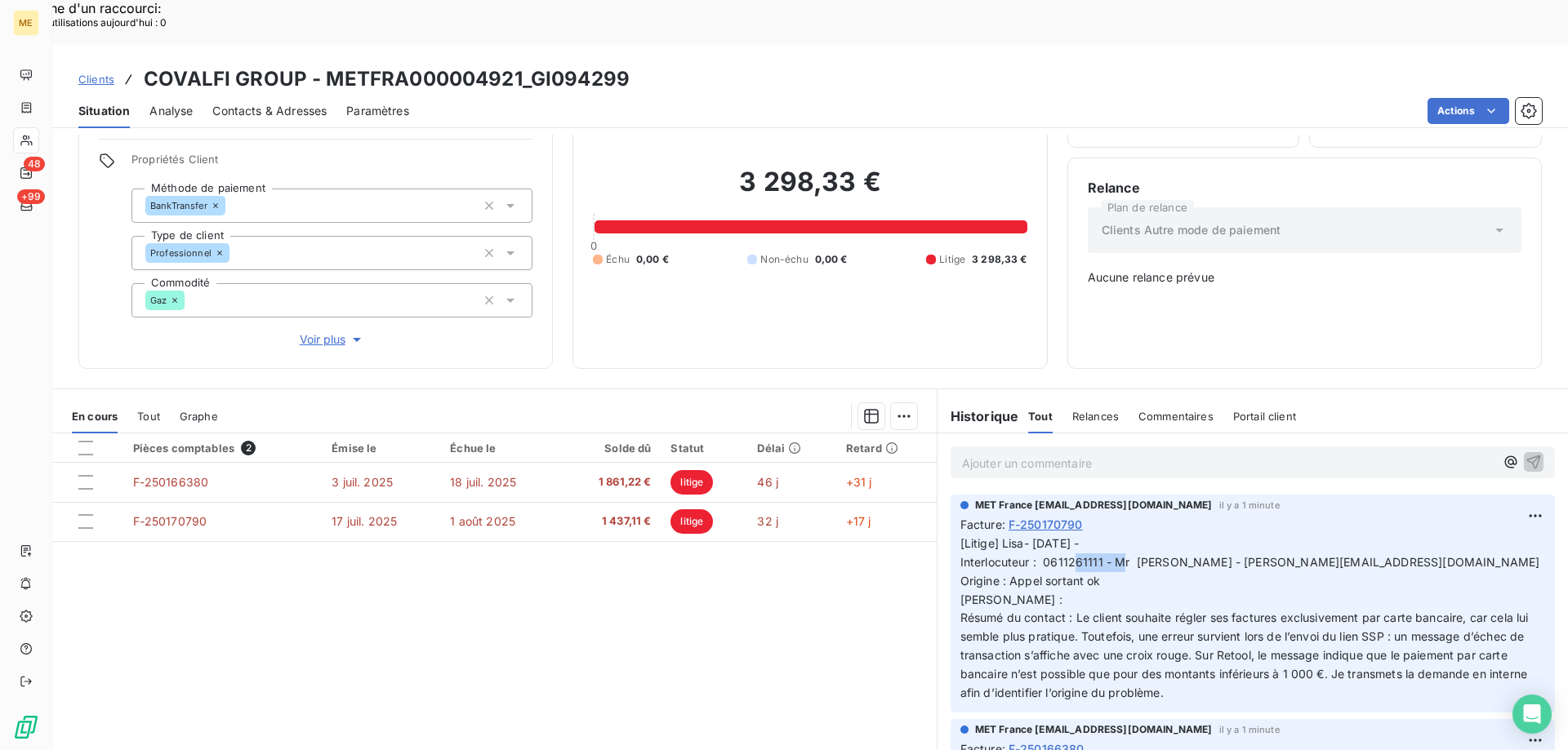
click at [1046, 537] on span "[Litige] Lisa- [DATE] - Interlocuteur : 0611261111 - Mr [PERSON_NAME] - [PERSON…" at bounding box center [1251, 618] width 580 height 164
drag, startPoint x: 1046, startPoint y: 520, endPoint x: 1087, endPoint y: 515, distance: 41.3
click at [1087, 537] on span "[Litige] Lisa- [DATE] - Interlocuteur : 0611261111 - Mr [PERSON_NAME] - [PERSON…" at bounding box center [1251, 618] width 580 height 164
click at [1080, 537] on span "[Litige] Lisa- [DATE] - Interlocuteur : 0611261111 - Mr [PERSON_NAME] - [PERSON…" at bounding box center [1251, 618] width 580 height 164
drag, startPoint x: 1044, startPoint y: 513, endPoint x: 1096, endPoint y: 516, distance: 52.1
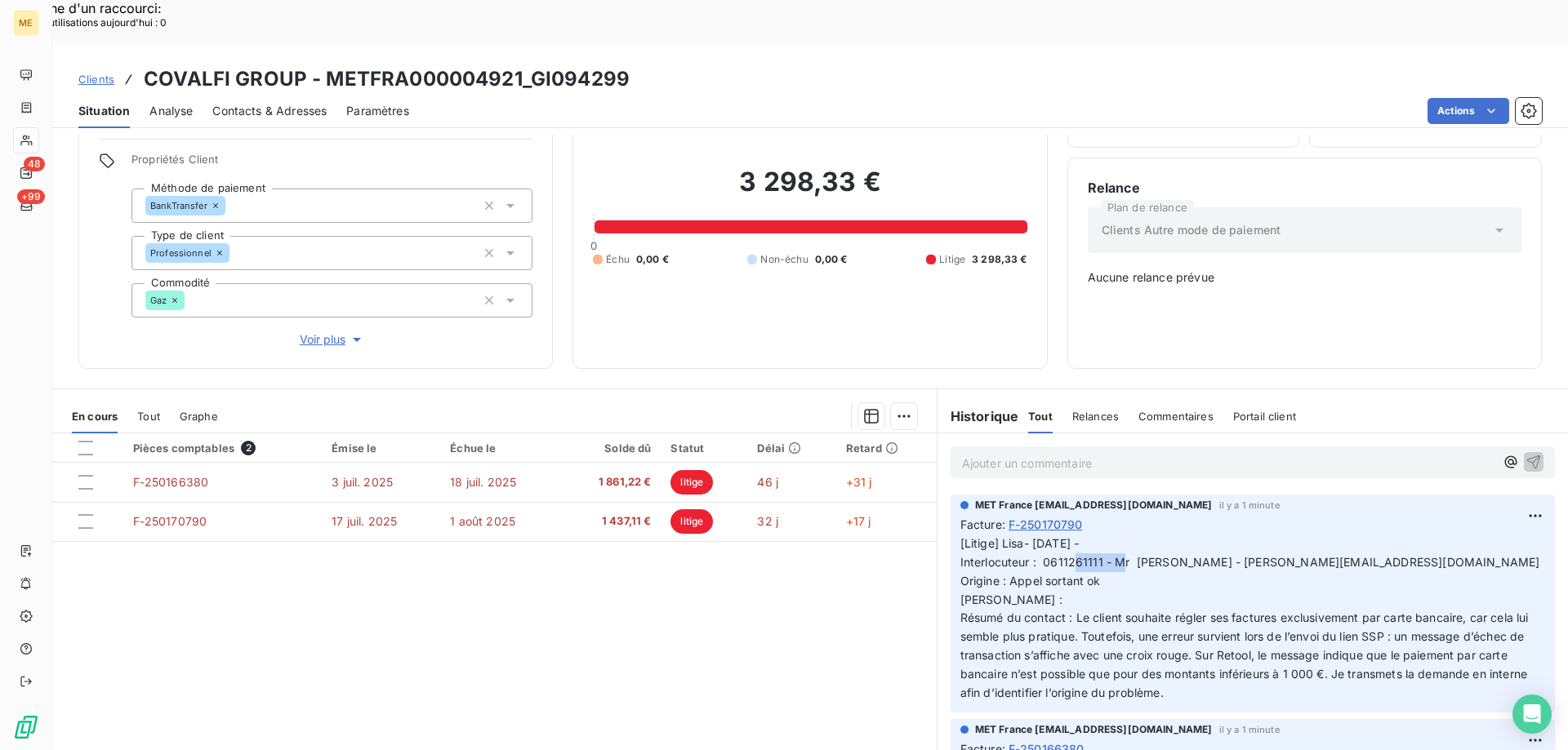
click at [1096, 537] on span "[Litige] Lisa- [DATE] - Interlocuteur : 0611261111 - Mr [PERSON_NAME] - [PERSON…" at bounding box center [1251, 618] width 580 height 164
click at [1413, 434] on div "Ajouter un commentaire ﻿" at bounding box center [1252, 463] width 631 height 58
click at [1212, 551] on p "[Litige] Lisa- [DATE] - Interlocuteur : 0611261111 - Mr [PERSON_NAME] - [PERSON…" at bounding box center [1253, 619] width 585 height 168
click at [1170, 610] on span "[Litige] Lisa- [DATE] - Interlocuteur : 0611261111 - Mr [PERSON_NAME] - [PERSON…" at bounding box center [1251, 618] width 580 height 164
click at [1303, 586] on span "[Litige] Lisa- [DATE] - Interlocuteur : 0611261111 - Mr [PERSON_NAME] - [PERSON…" at bounding box center [1251, 618] width 580 height 164
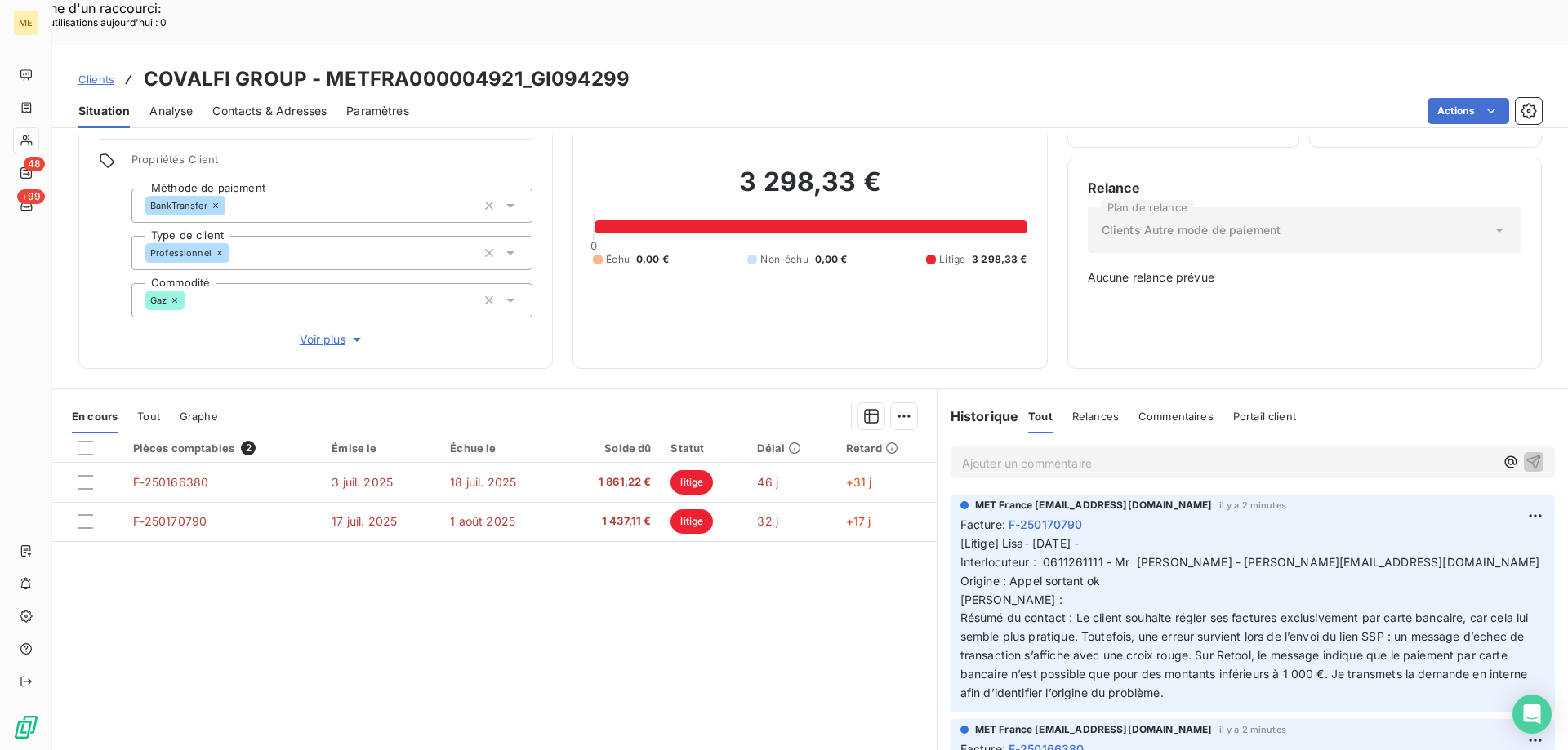
click at [1269, 647] on p "[Litige] Lisa- [DATE] - Interlocuteur : 0611261111 - Mr [PERSON_NAME] - [PERSON…" at bounding box center [1253, 619] width 585 height 168
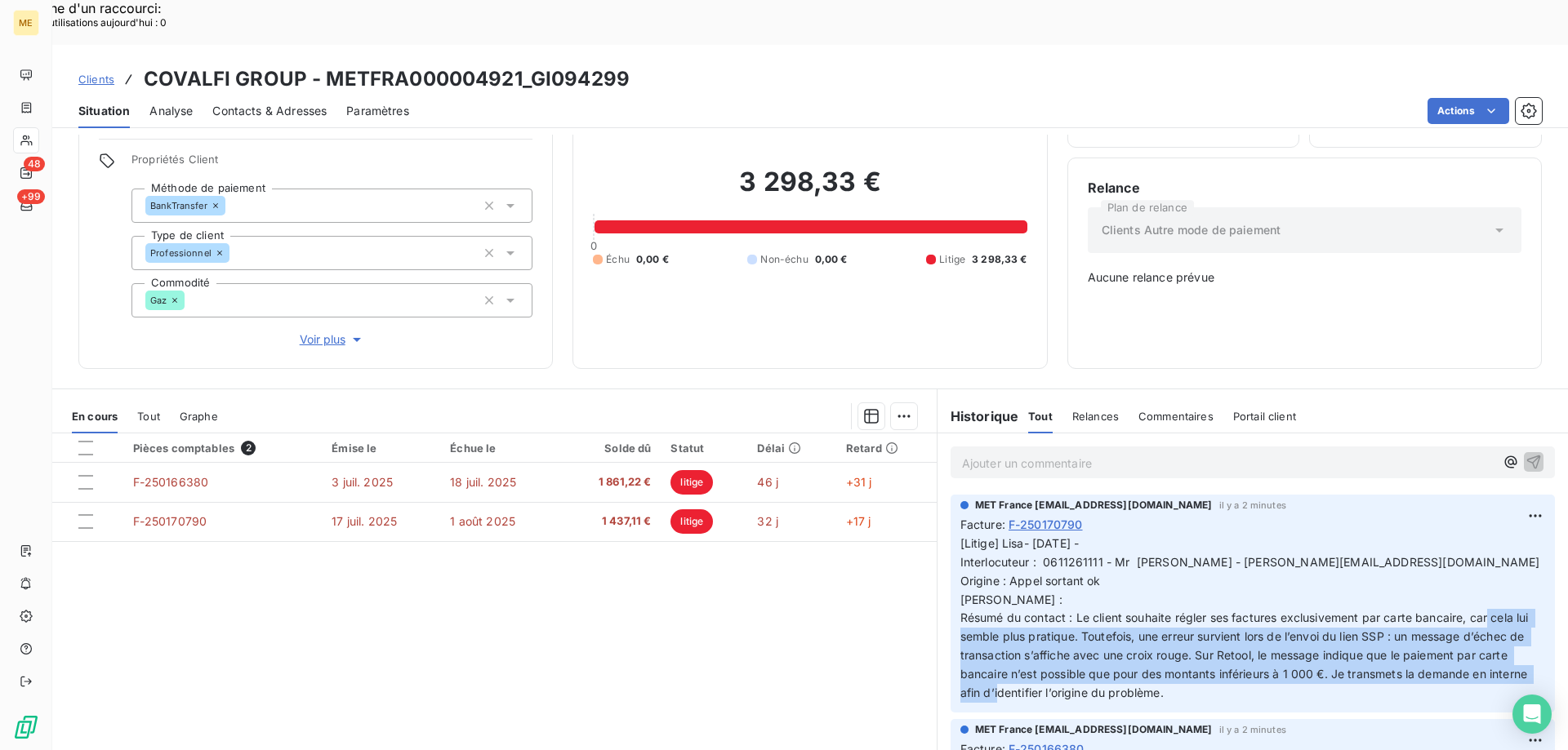
drag, startPoint x: 1093, startPoint y: 591, endPoint x: 1247, endPoint y: 645, distance: 163.2
click at [1247, 645] on p "[Litige] Lisa- [DATE] - Interlocuteur : 0611261111 - Mr [PERSON_NAME] - [PERSON…" at bounding box center [1253, 619] width 585 height 168
click at [1231, 593] on span "[Litige] Lisa- [DATE] - Interlocuteur : 0611261111 - Mr [PERSON_NAME] - [PERSON…" at bounding box center [1251, 618] width 580 height 164
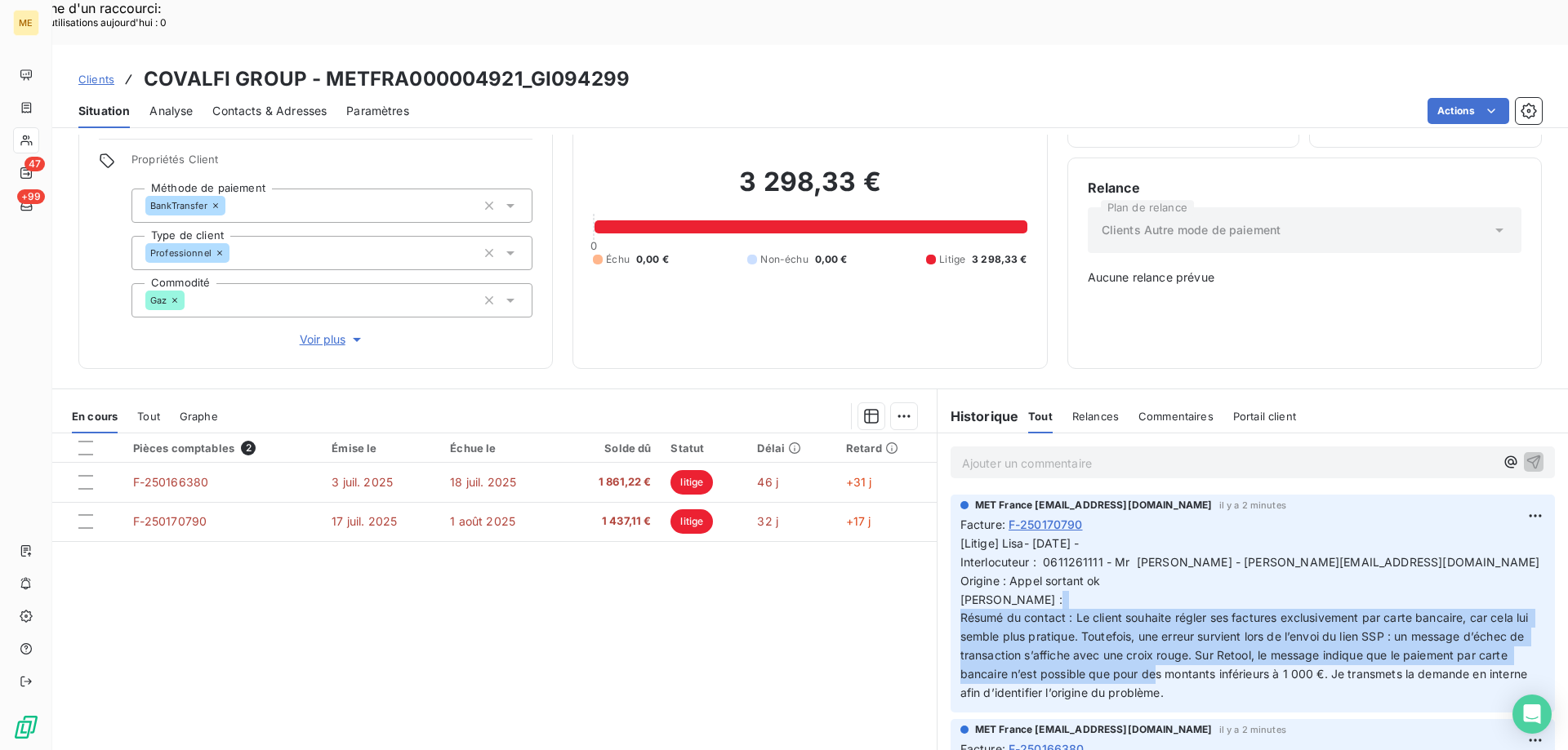
drag, startPoint x: 1118, startPoint y: 577, endPoint x: 1379, endPoint y: 620, distance: 264.5
click at [1379, 620] on p "[Litige] Lisa- [DATE] - Interlocuteur : 0611261111 - Mr [PERSON_NAME] - [PERSON…" at bounding box center [1253, 619] width 585 height 168
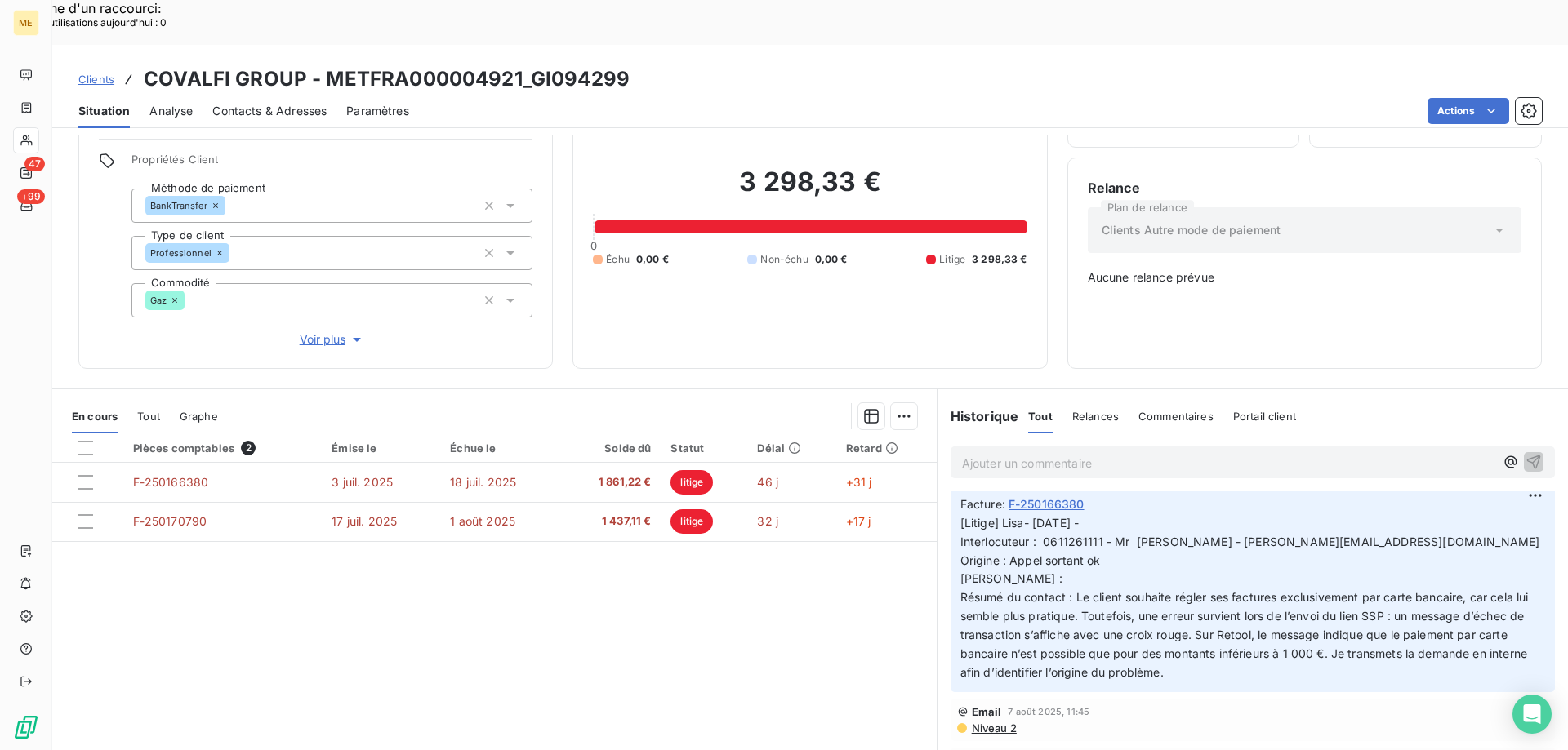
scroll to position [0, 0]
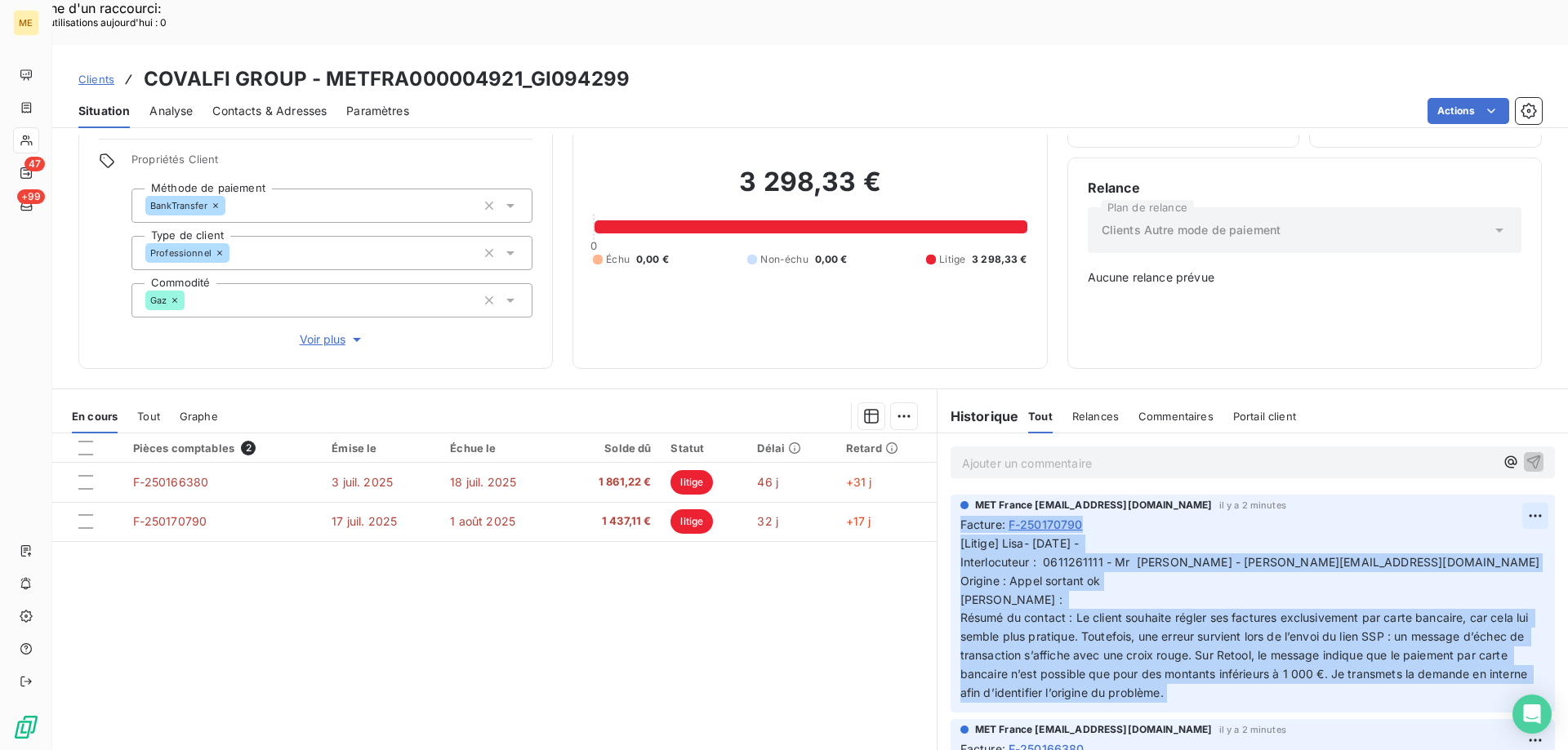
click at [1497, 495] on div "MET France [EMAIL_ADDRESS][DOMAIN_NAME] il y a 2 minutes Facture : F-250170790 …" at bounding box center [1252, 604] width 604 height 218
click at [1472, 506] on div "Editer" at bounding box center [1472, 505] width 91 height 26
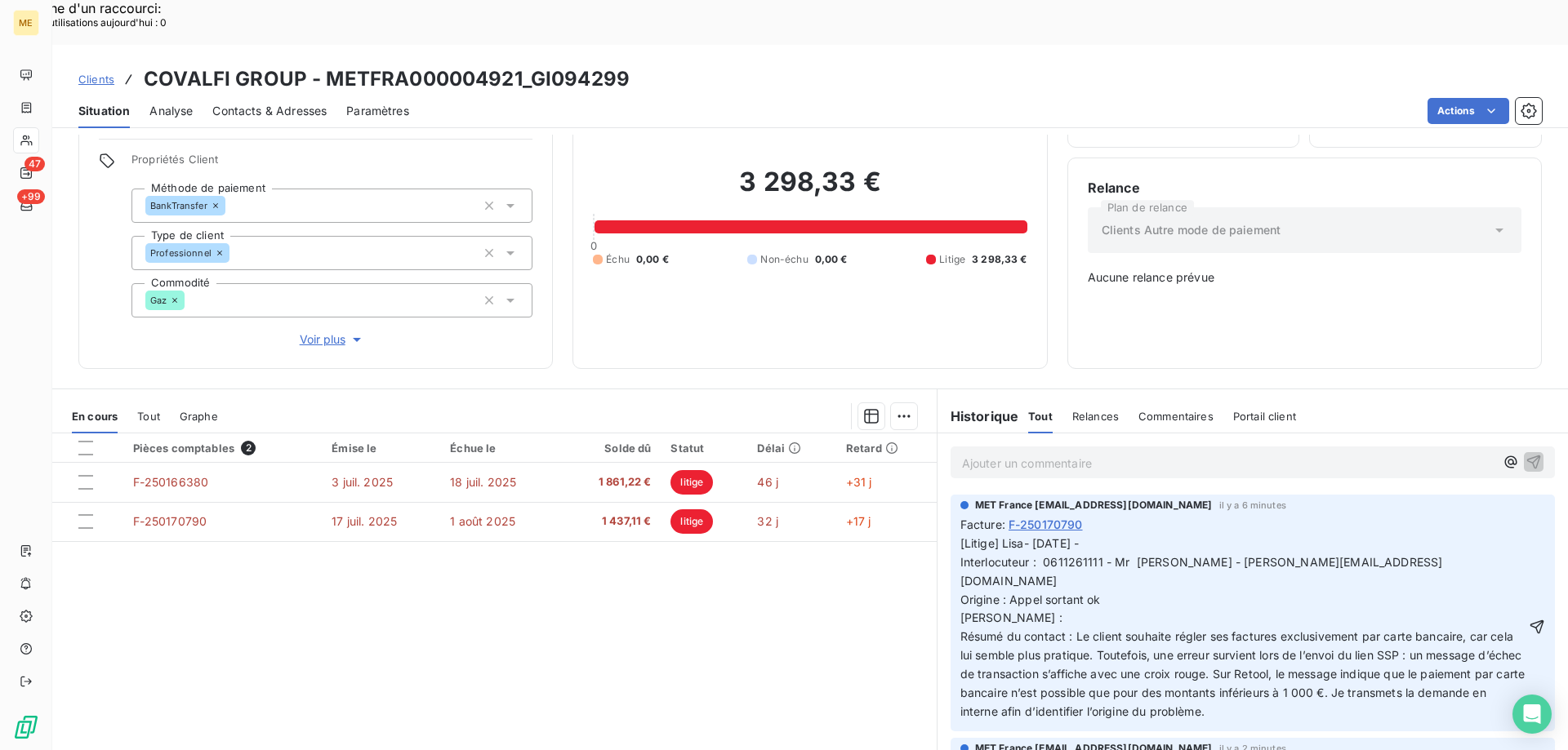
click at [1342, 650] on span "[Litige] Lisa- [DATE] - Interlocuteur : 0611261111 - Mr [PERSON_NAME] - [PERSON…" at bounding box center [1245, 627] width 568 height 182
click at [1529, 619] on icon "button" at bounding box center [1537, 627] width 17 height 17
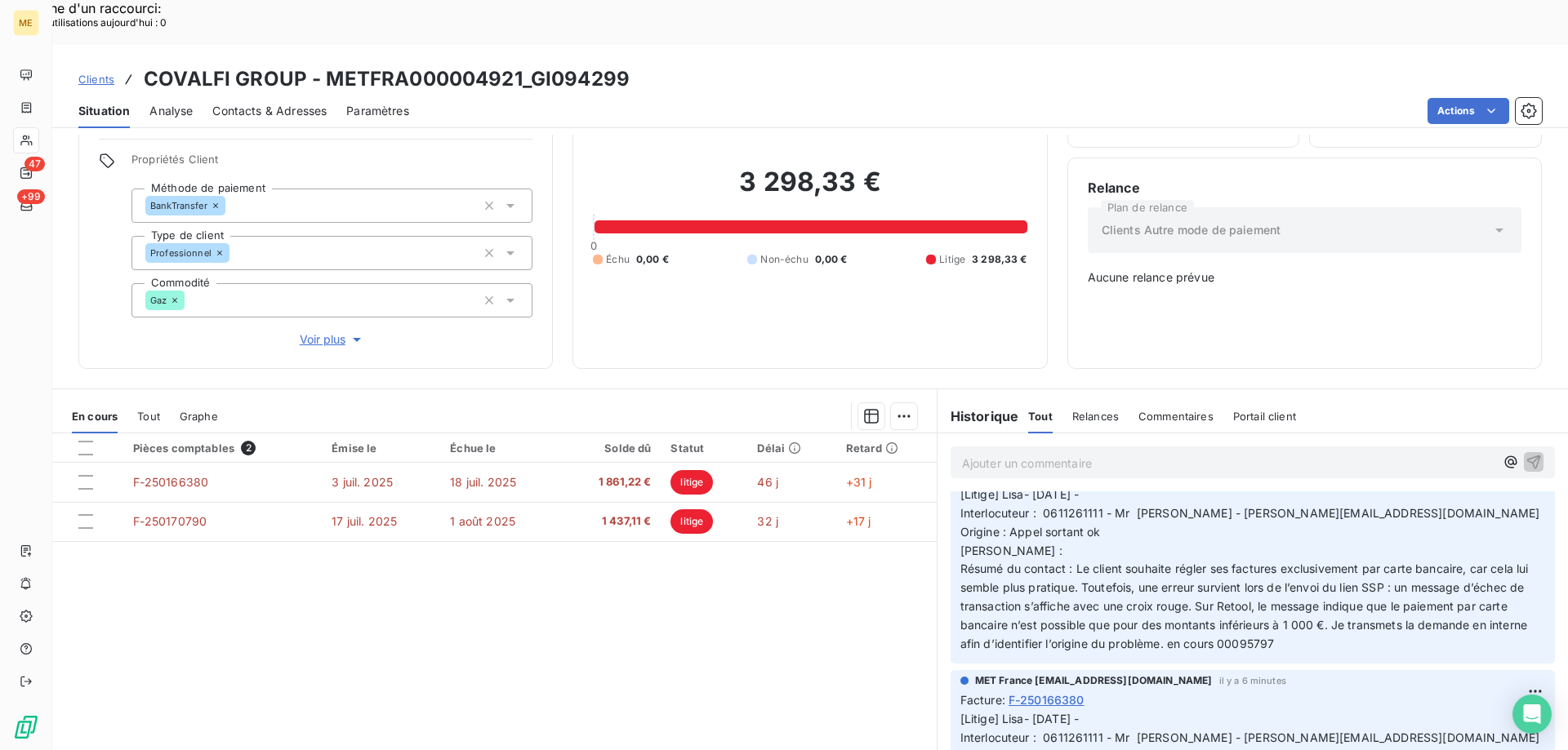
scroll to position [164, 0]
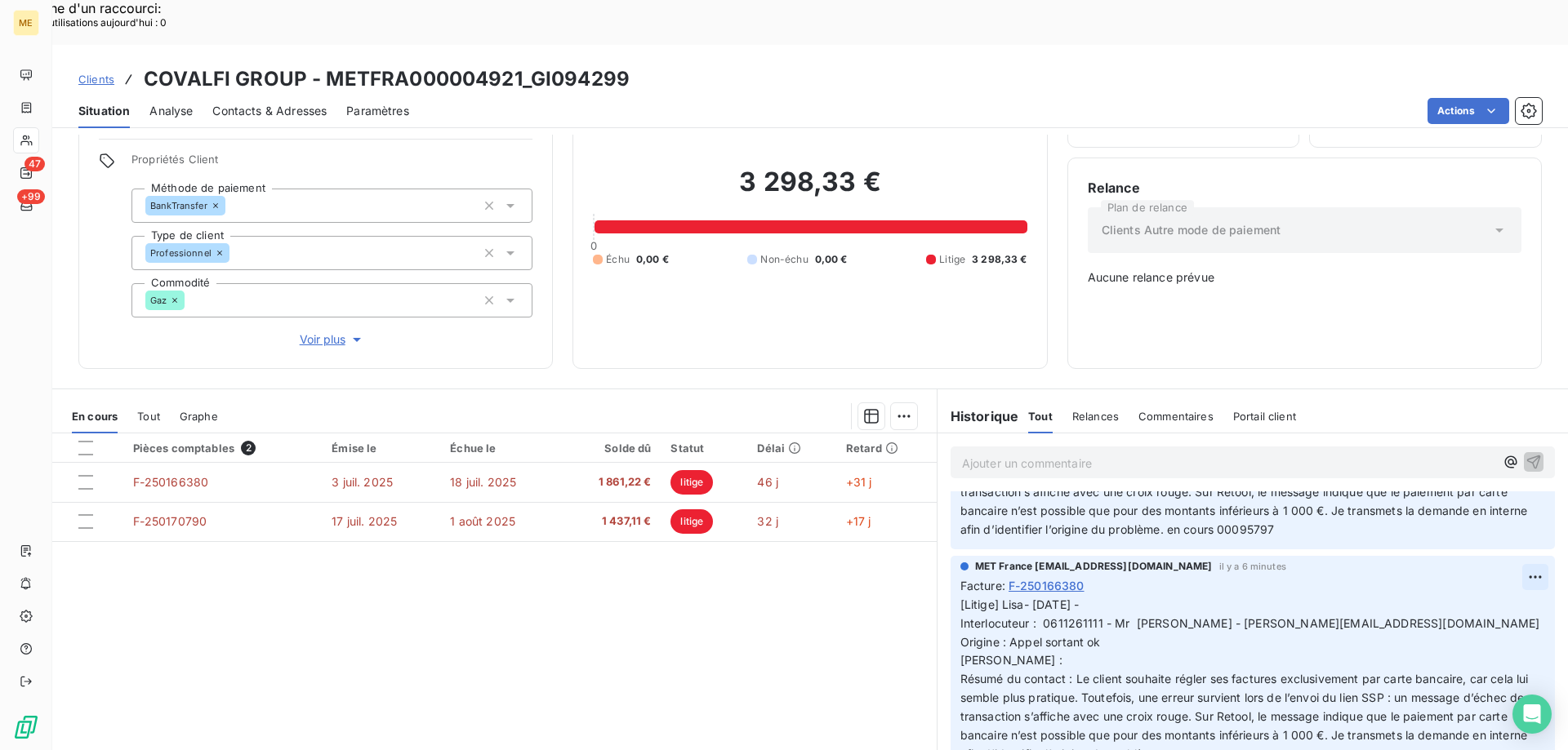
click at [1475, 615] on div "Editer" at bounding box center [1472, 604] width 91 height 26
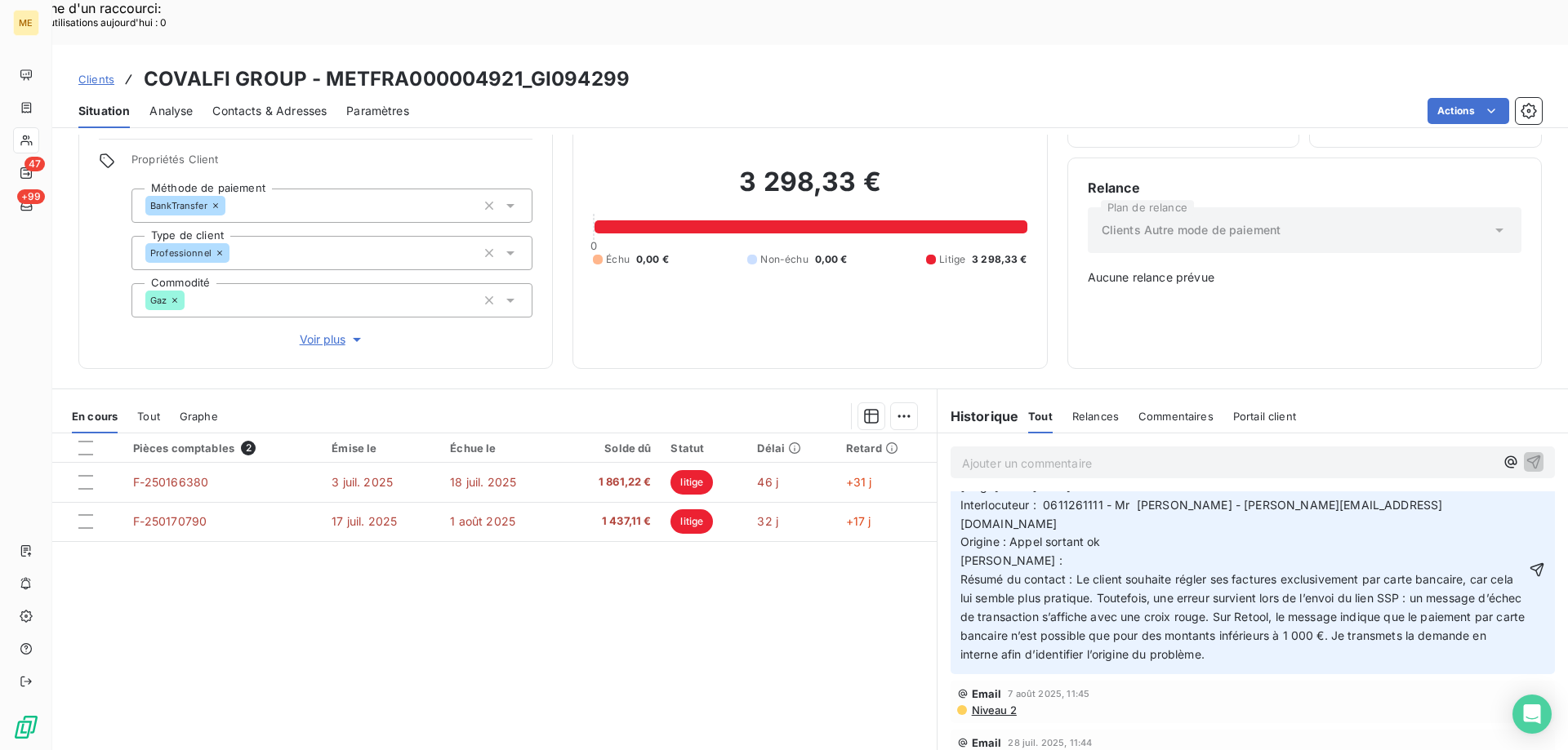
scroll to position [408, 0]
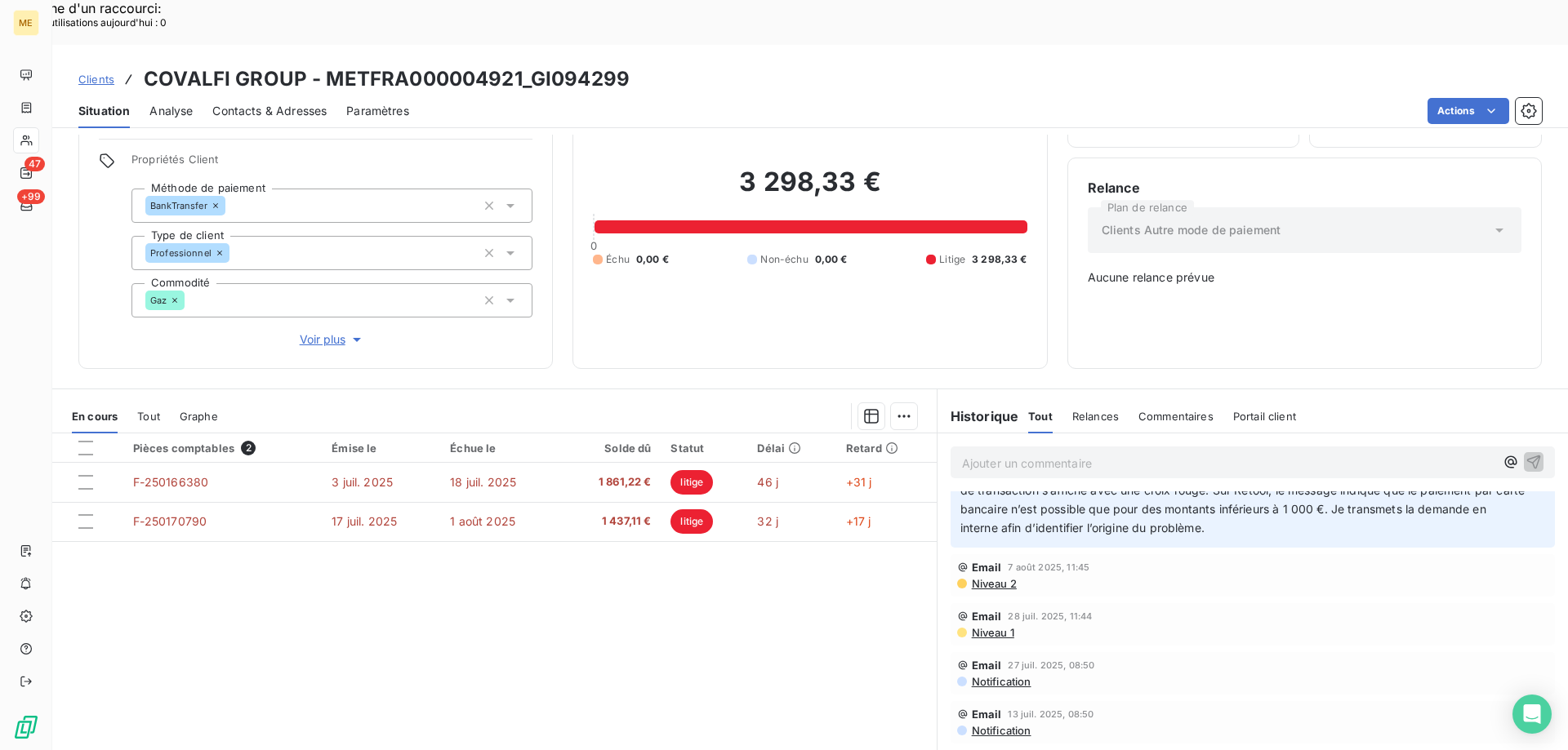
click at [1373, 498] on p "[Litige] Lisa- [DATE] - Interlocuteur : 0611261111 - Mr [PERSON_NAME] - [PERSON…" at bounding box center [1243, 444] width 565 height 187
click at [1531, 449] on icon "button" at bounding box center [1537, 444] width 14 height 14
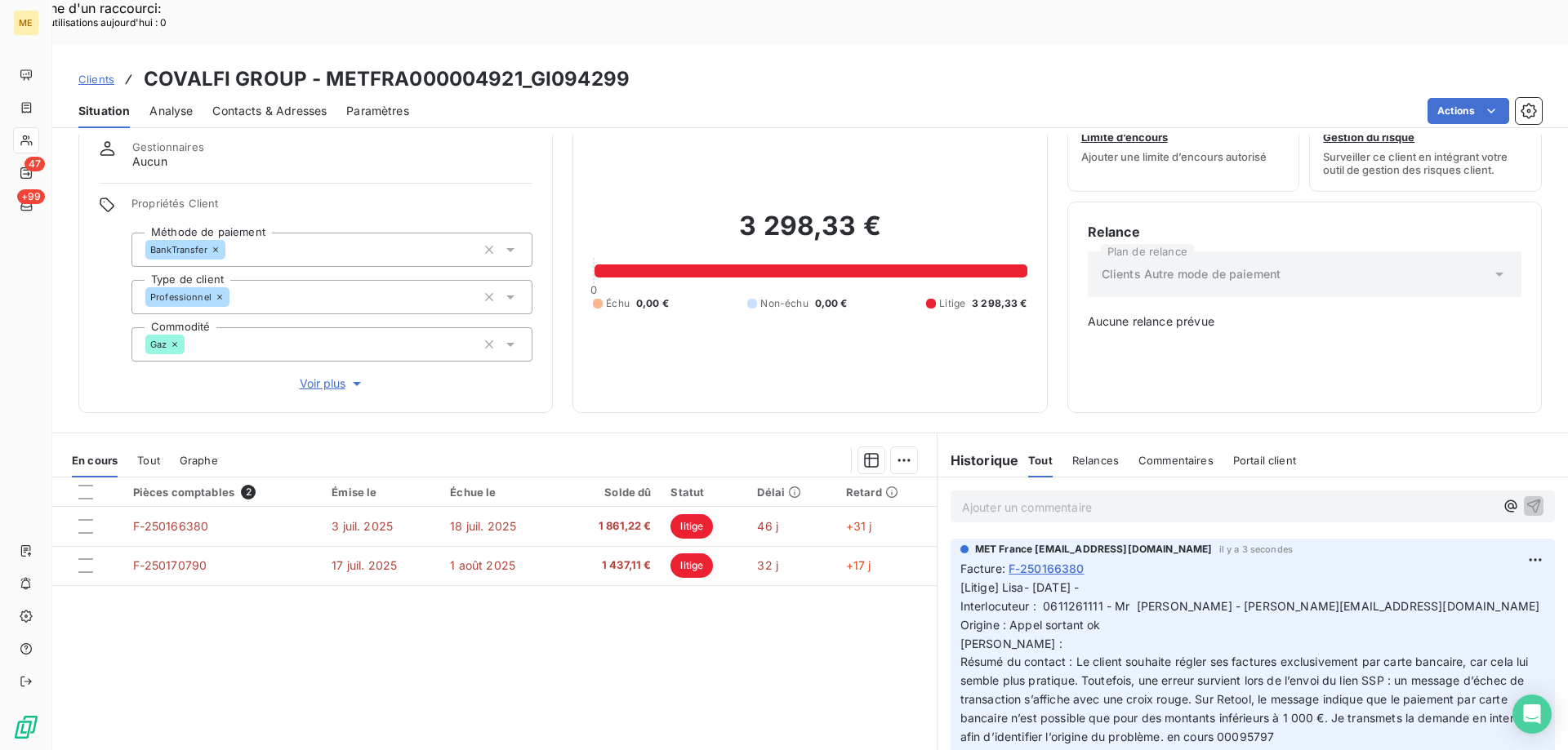
scroll to position [0, 0]
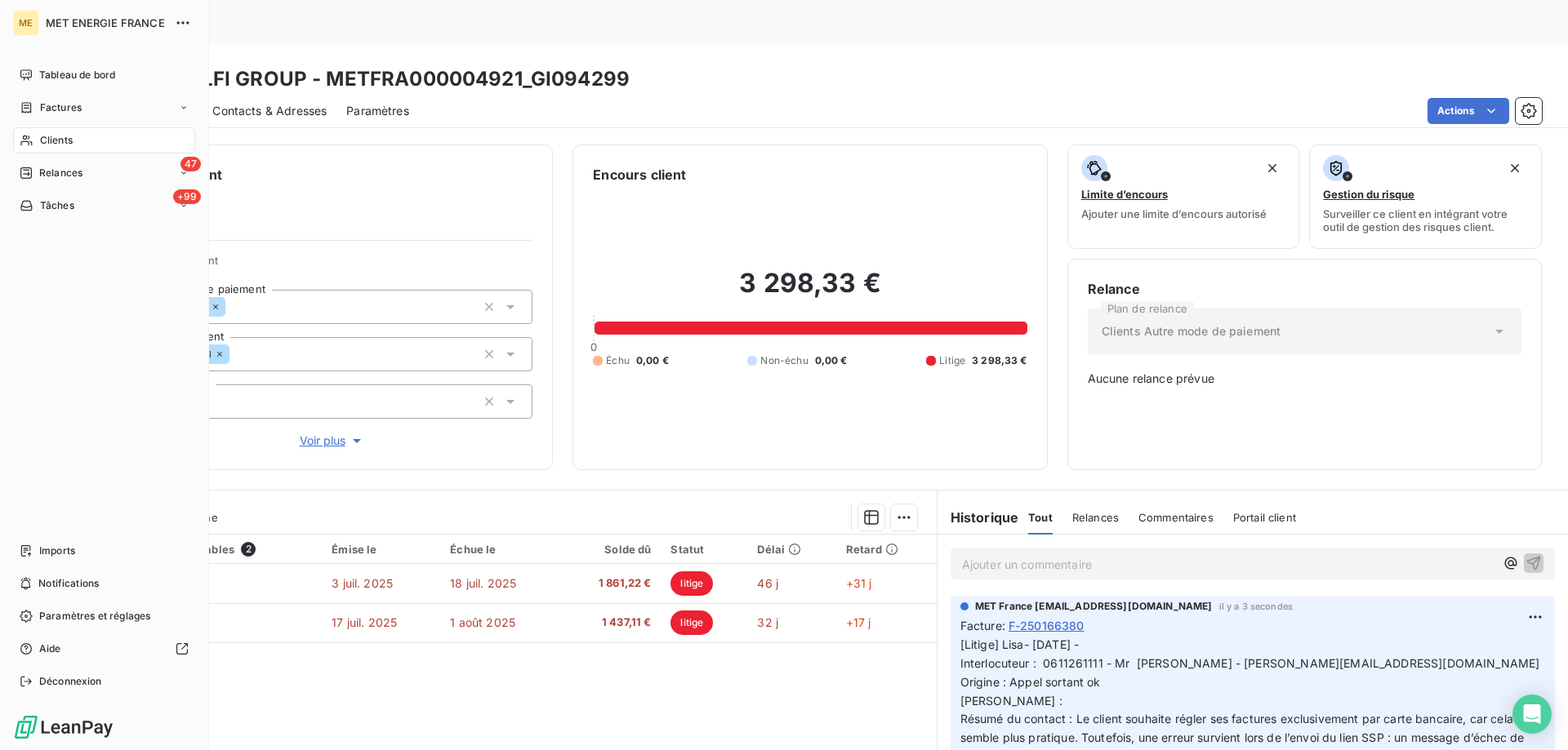
click at [111, 158] on nav "Tableau de bord Factures Clients 47 Relances +99 Tâches" at bounding box center [104, 140] width 182 height 157
click at [111, 166] on div "47 Relances" at bounding box center [104, 173] width 182 height 26
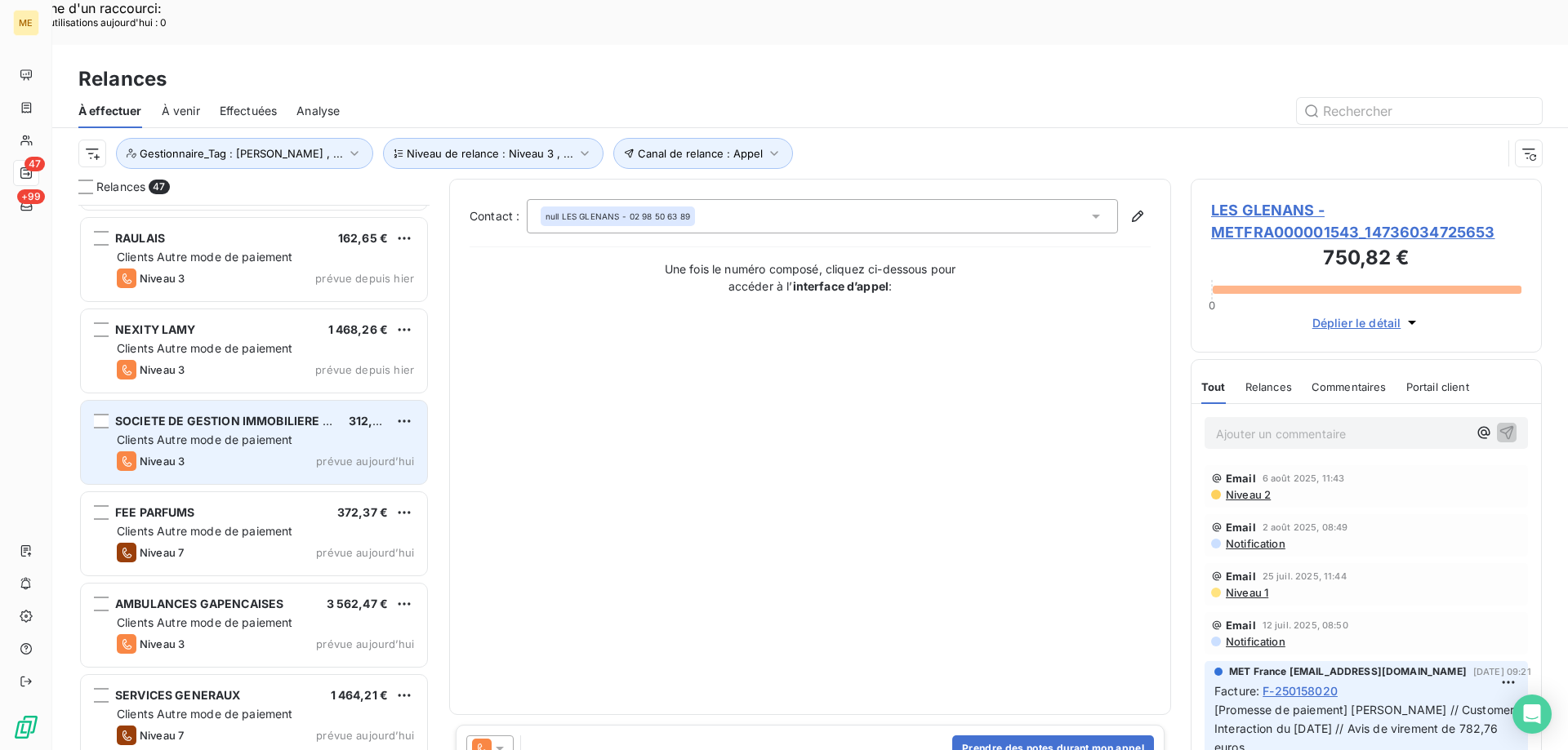
scroll to position [2368, 0]
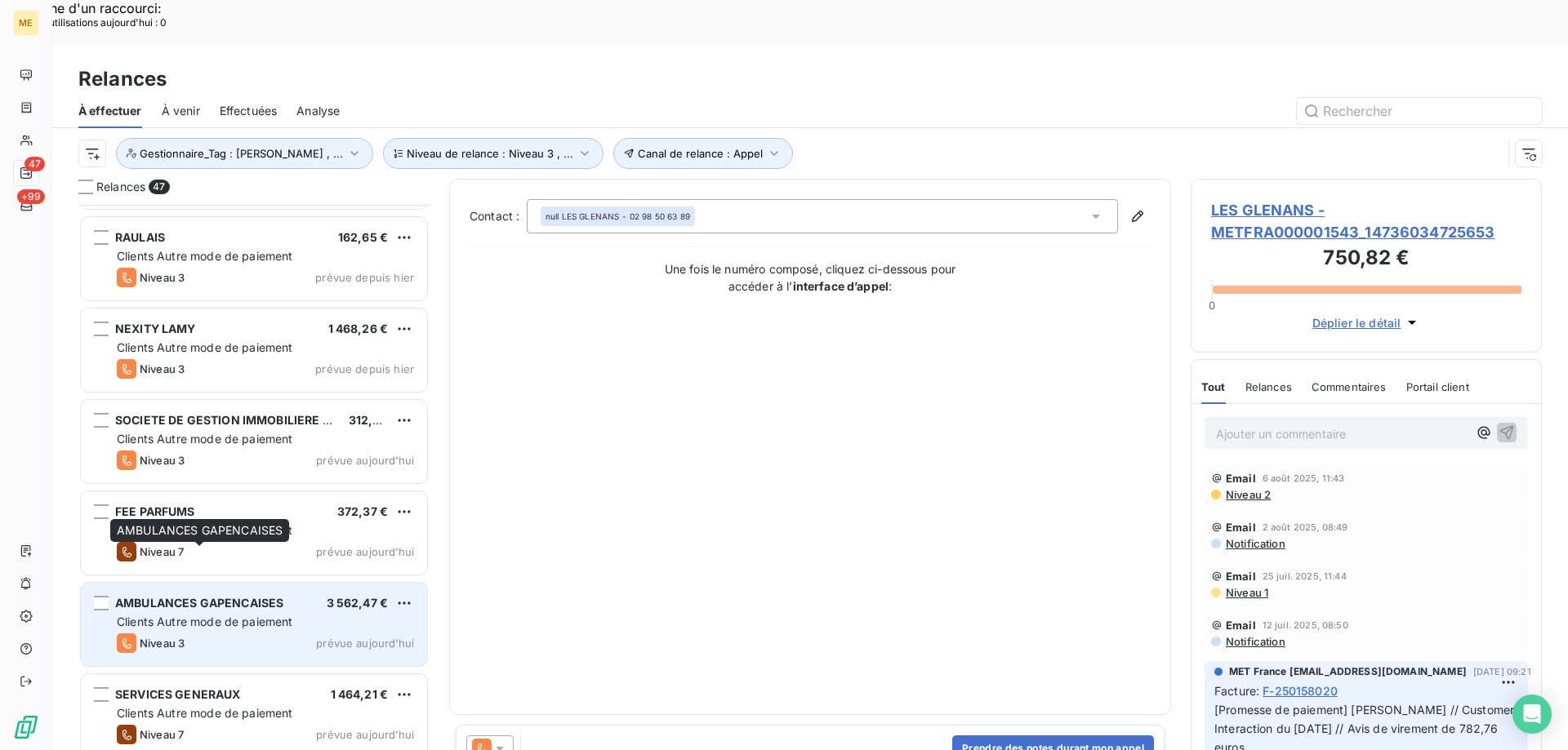
click at [279, 596] on span "AMBULANCES GAPENCAISES" at bounding box center [199, 602] width 168 height 14
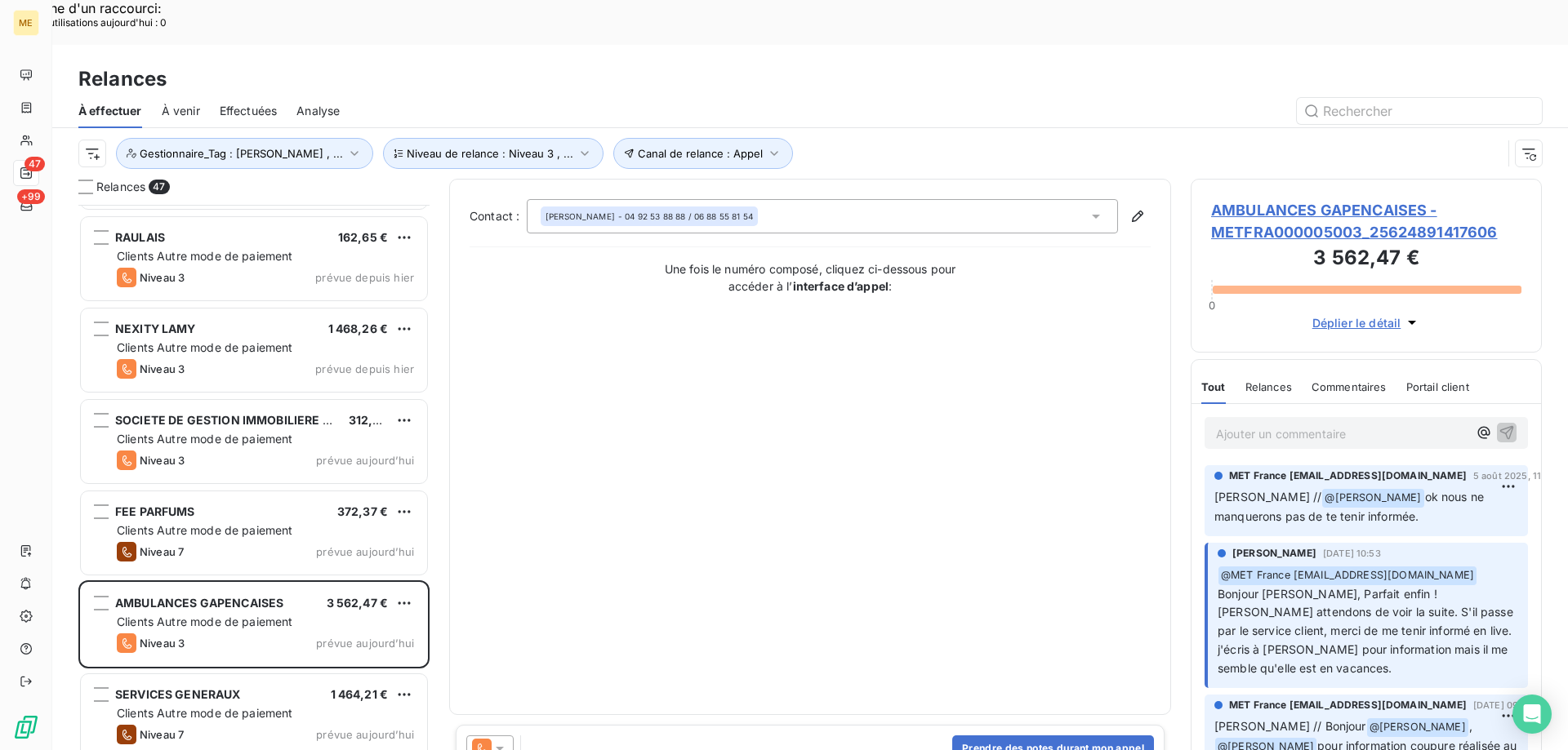
click at [1263, 199] on span "AMBULANCES GAPENCAISES - METFRA000005003_25624891417606" at bounding box center [1365, 221] width 310 height 44
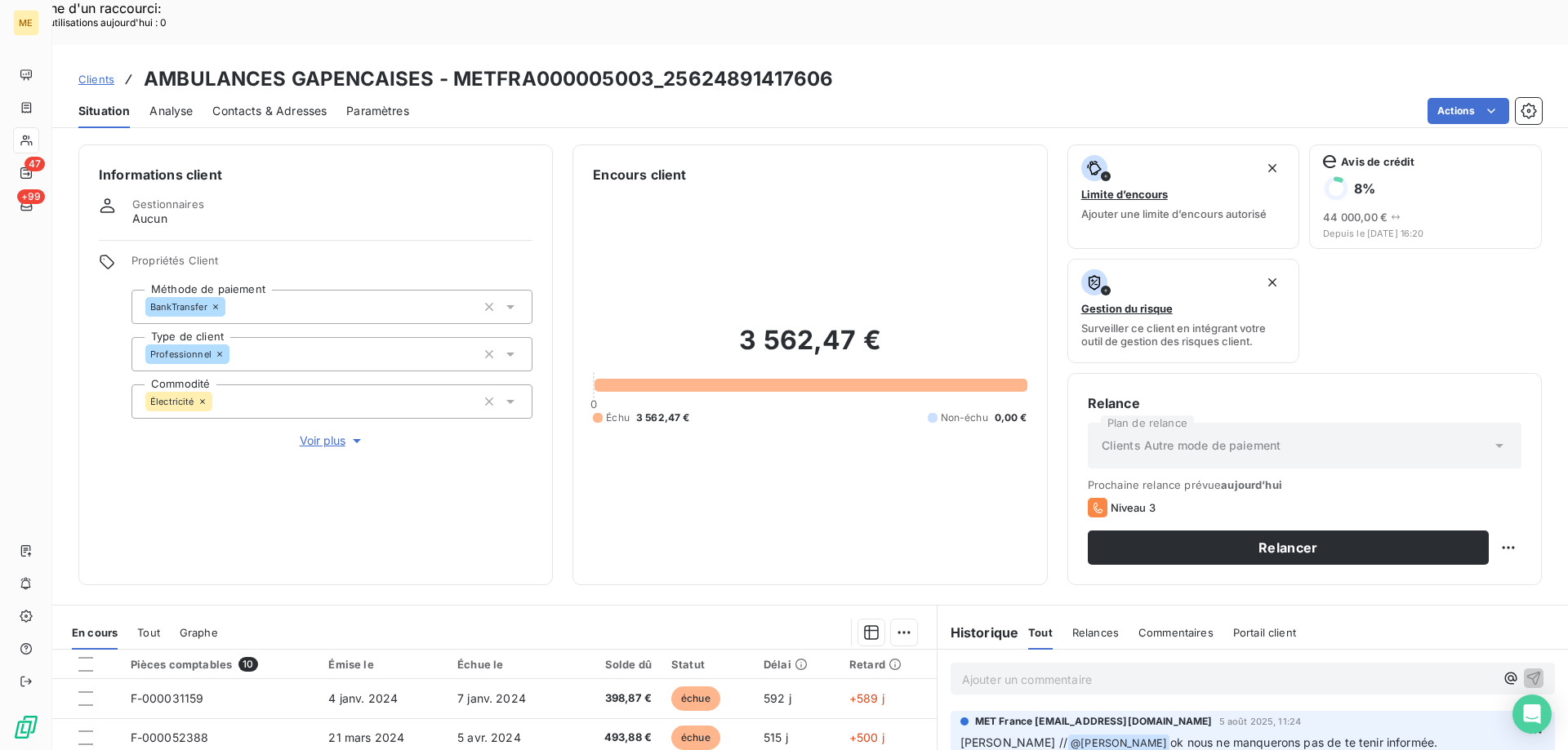
scroll to position [218, 0]
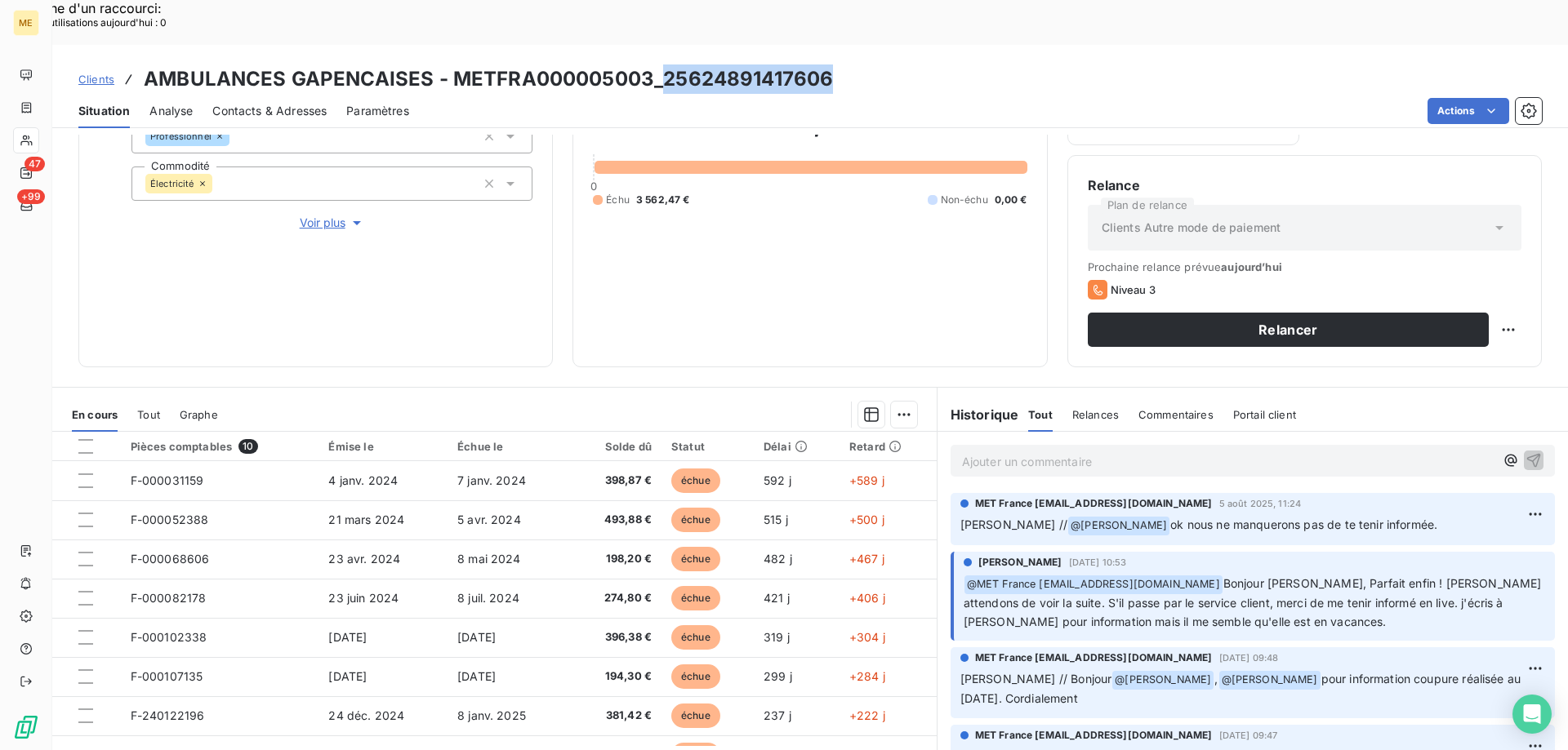
drag, startPoint x: 666, startPoint y: 35, endPoint x: 824, endPoint y: 40, distance: 158.1
click at [824, 65] on h3 "AMBULANCES GAPENCAISES - METFRA000005003_25624891417606" at bounding box center [488, 79] width 689 height 29
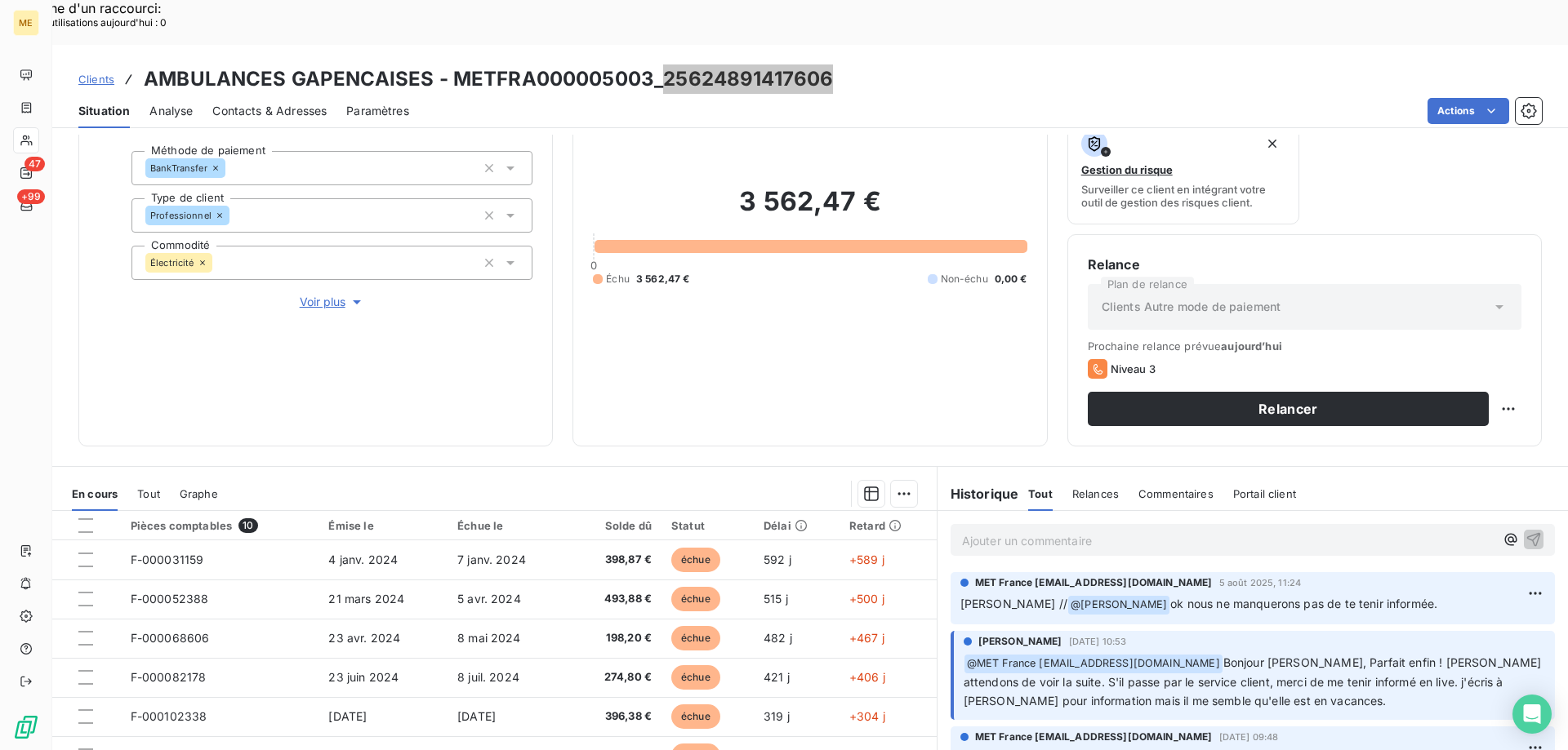
scroll to position [136, 0]
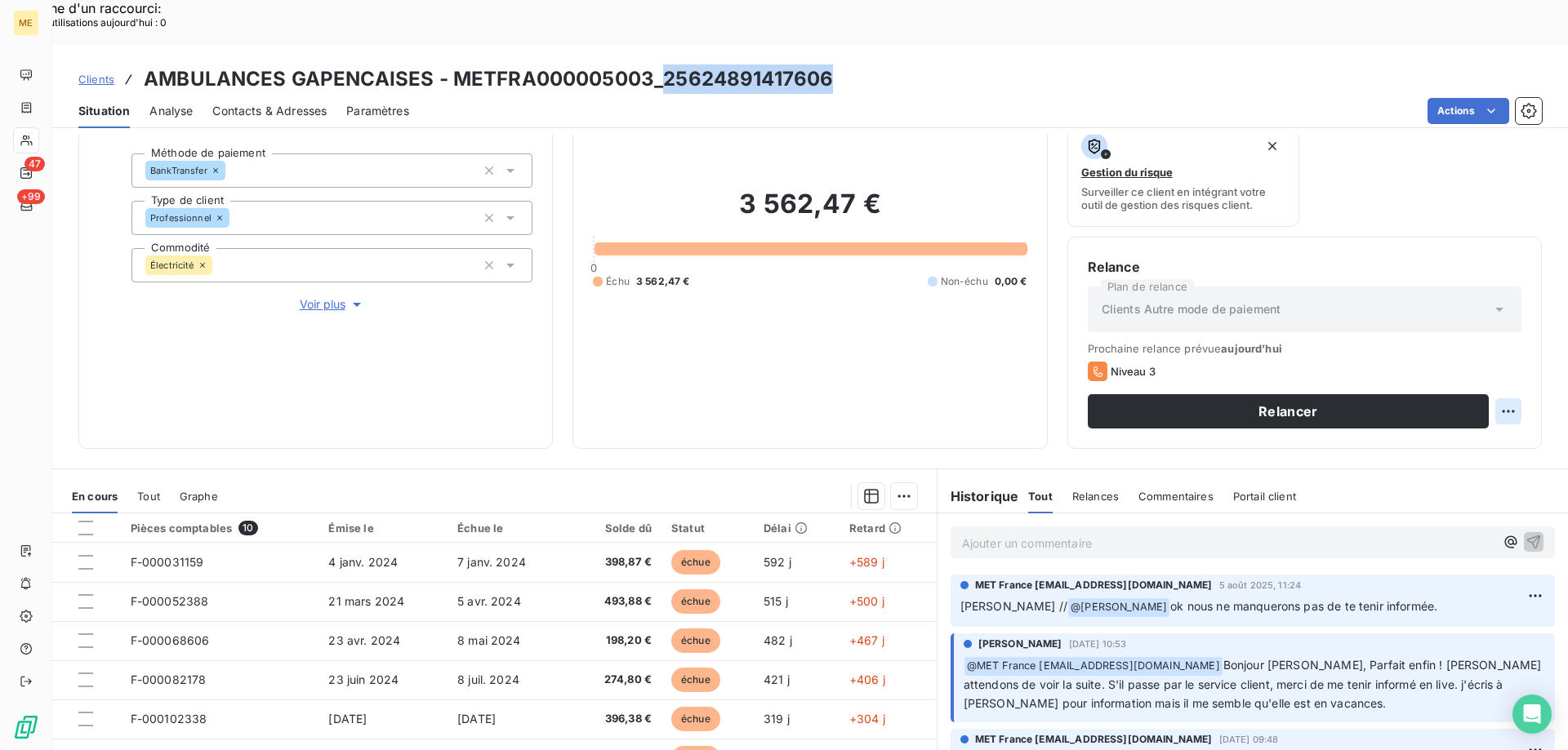
click at [1472, 395] on div "Replanifier cette action" at bounding box center [1428, 402] width 146 height 26
select select "7"
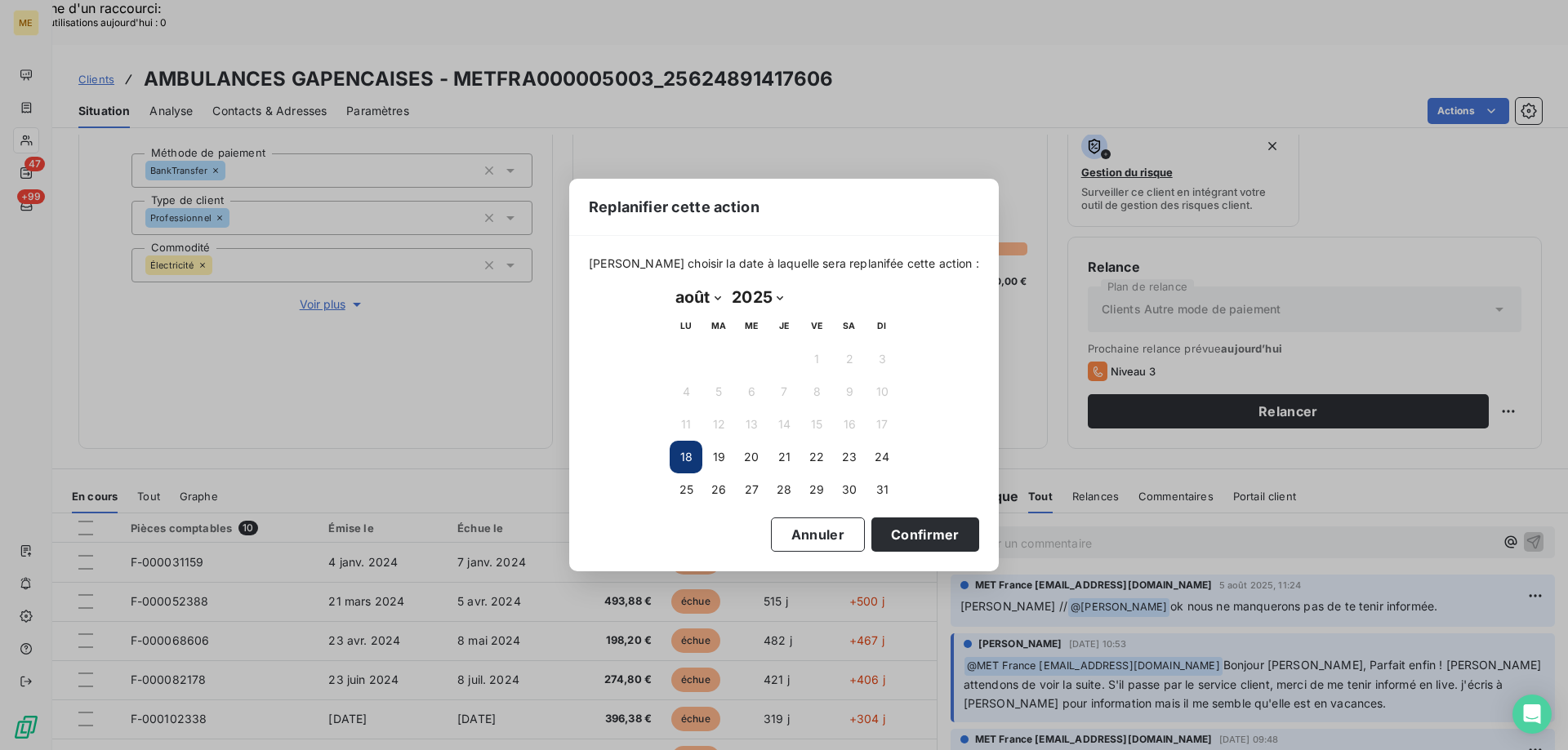
click at [463, 320] on div "Replanifier cette action [PERSON_NAME] choisir la date à laquelle sera replanif…" at bounding box center [784, 375] width 1568 height 750
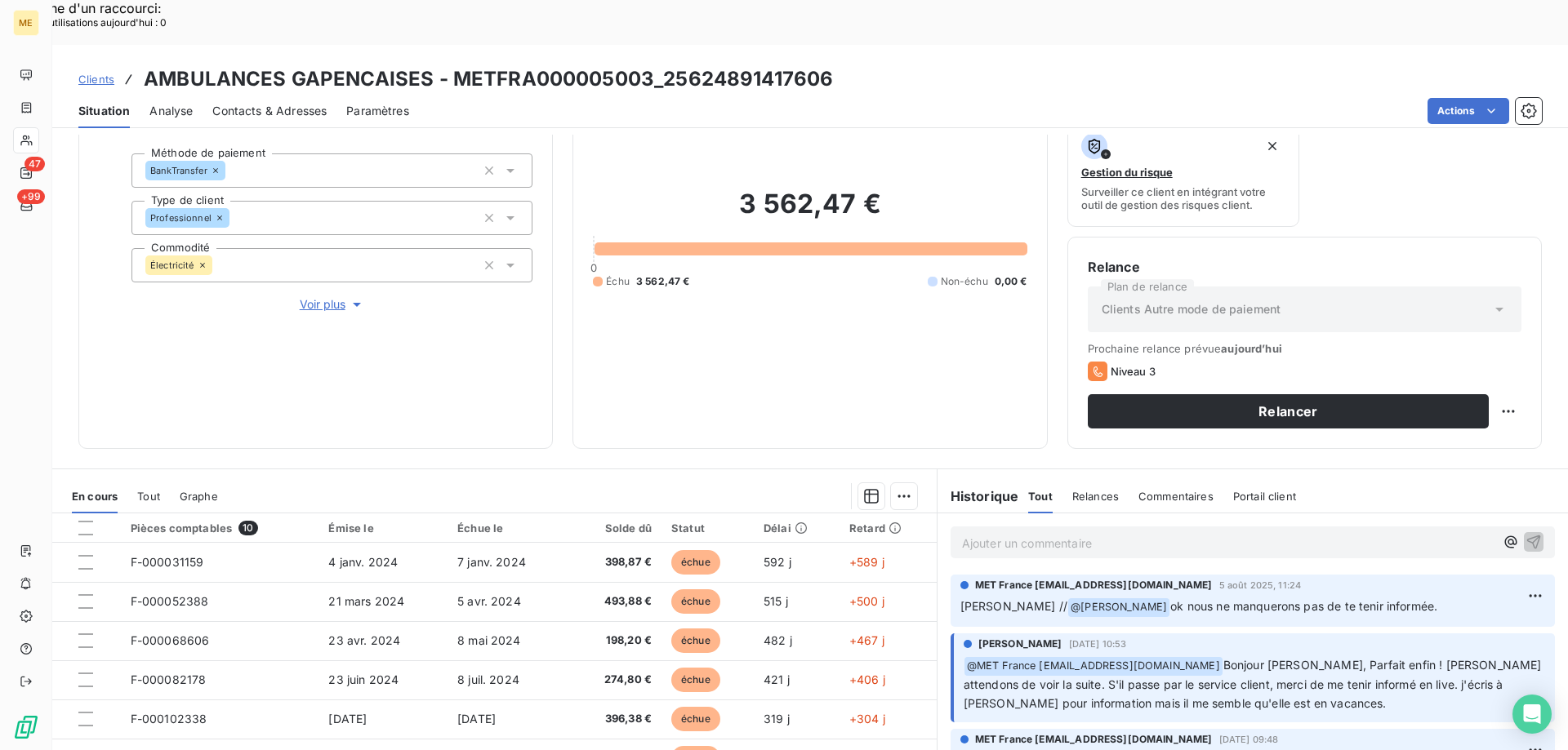
click at [334, 297] on span "Voir plus" at bounding box center [332, 305] width 66 height 17
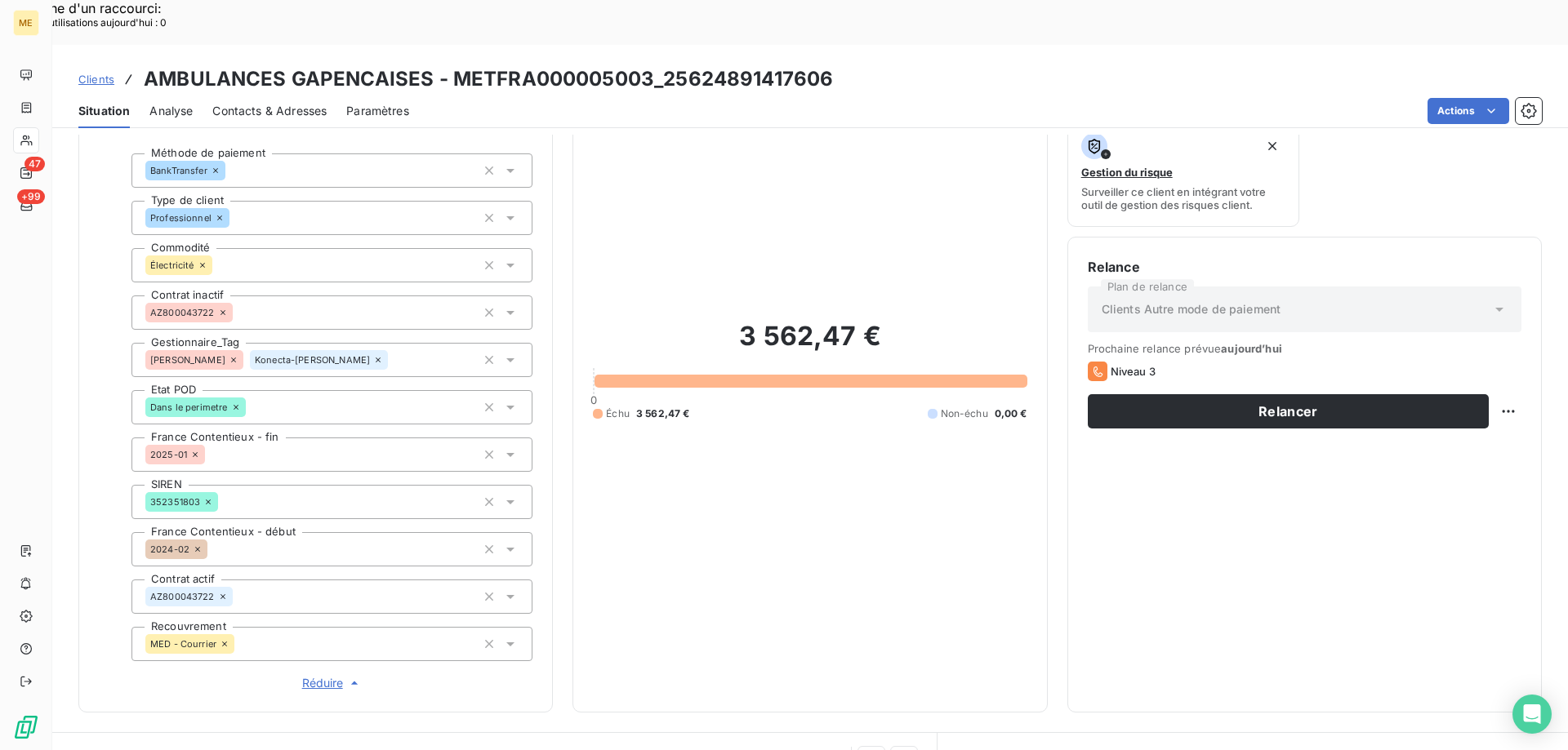
scroll to position [0, 0]
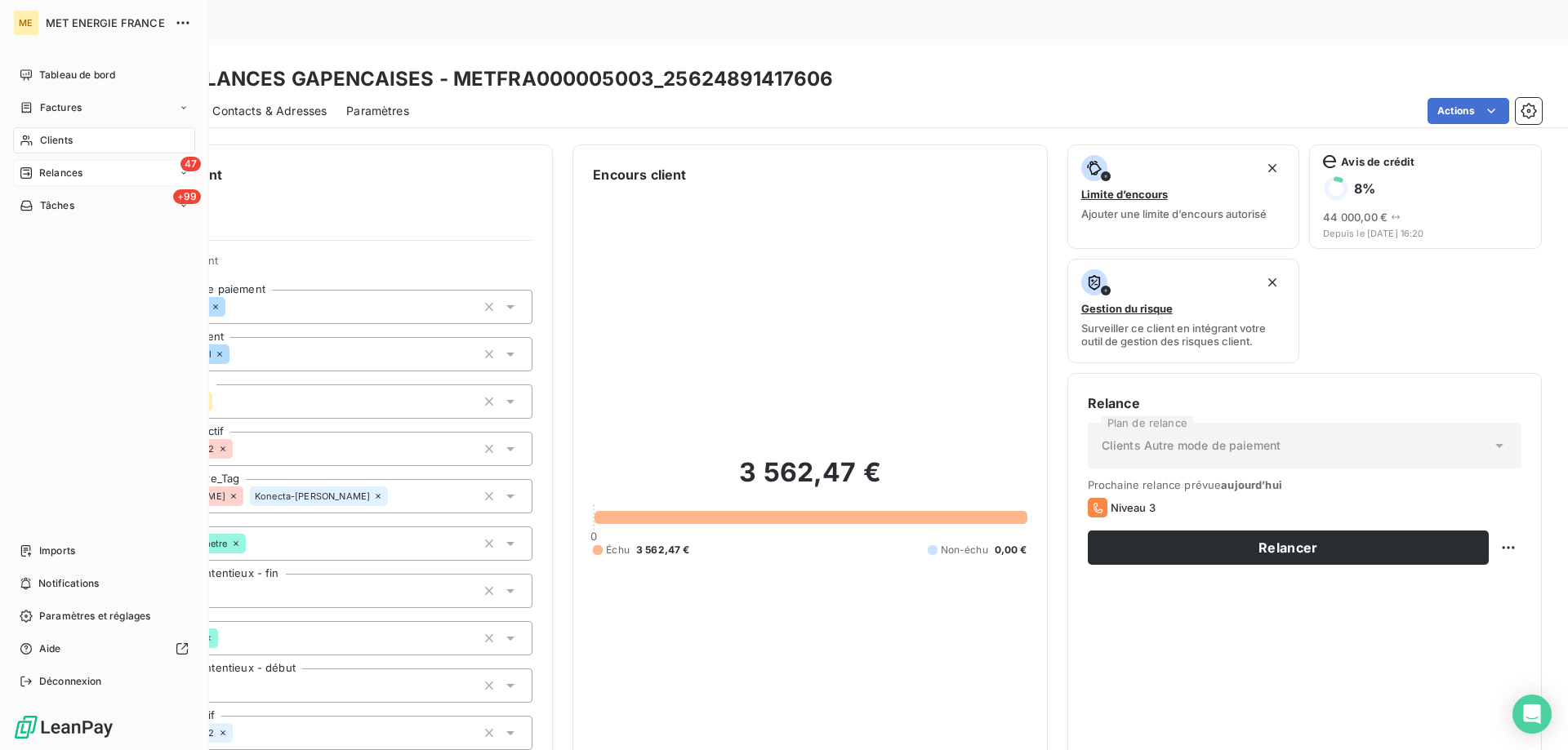
click at [25, 182] on div "47 Relances" at bounding box center [104, 173] width 182 height 26
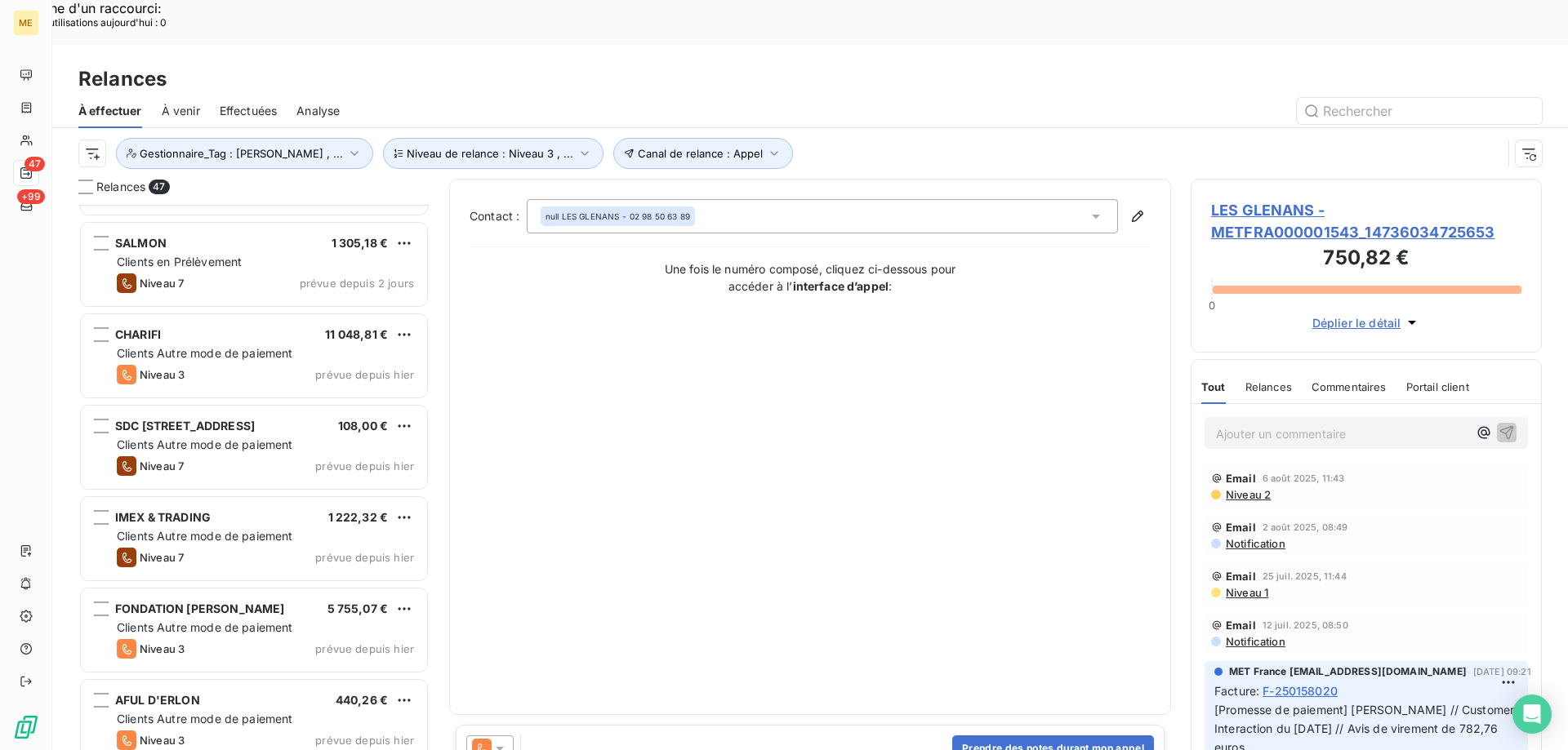
scroll to position [1470, 0]
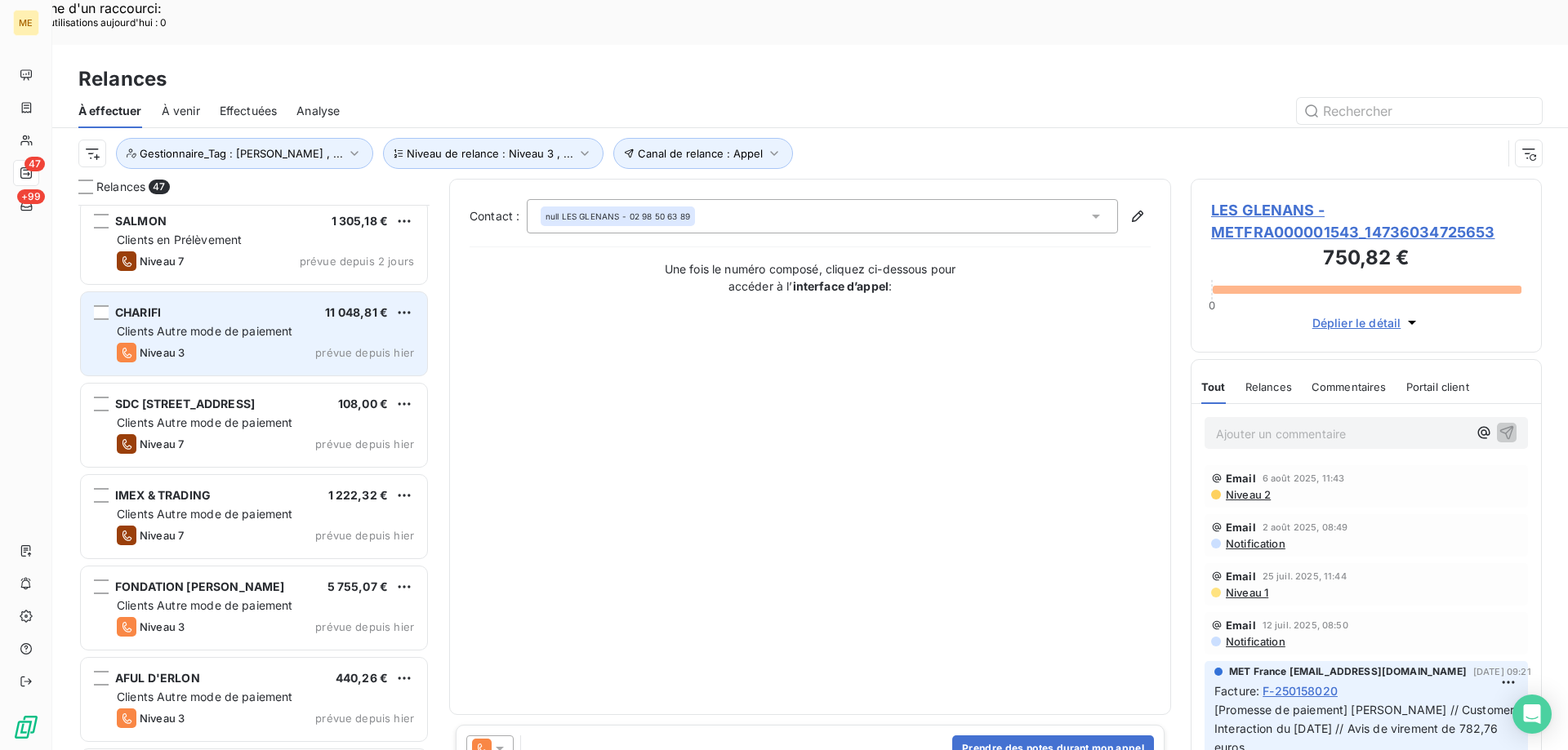
click at [311, 343] on div "Niveau 3 prévue depuis [DATE]" at bounding box center [266, 353] width 297 height 20
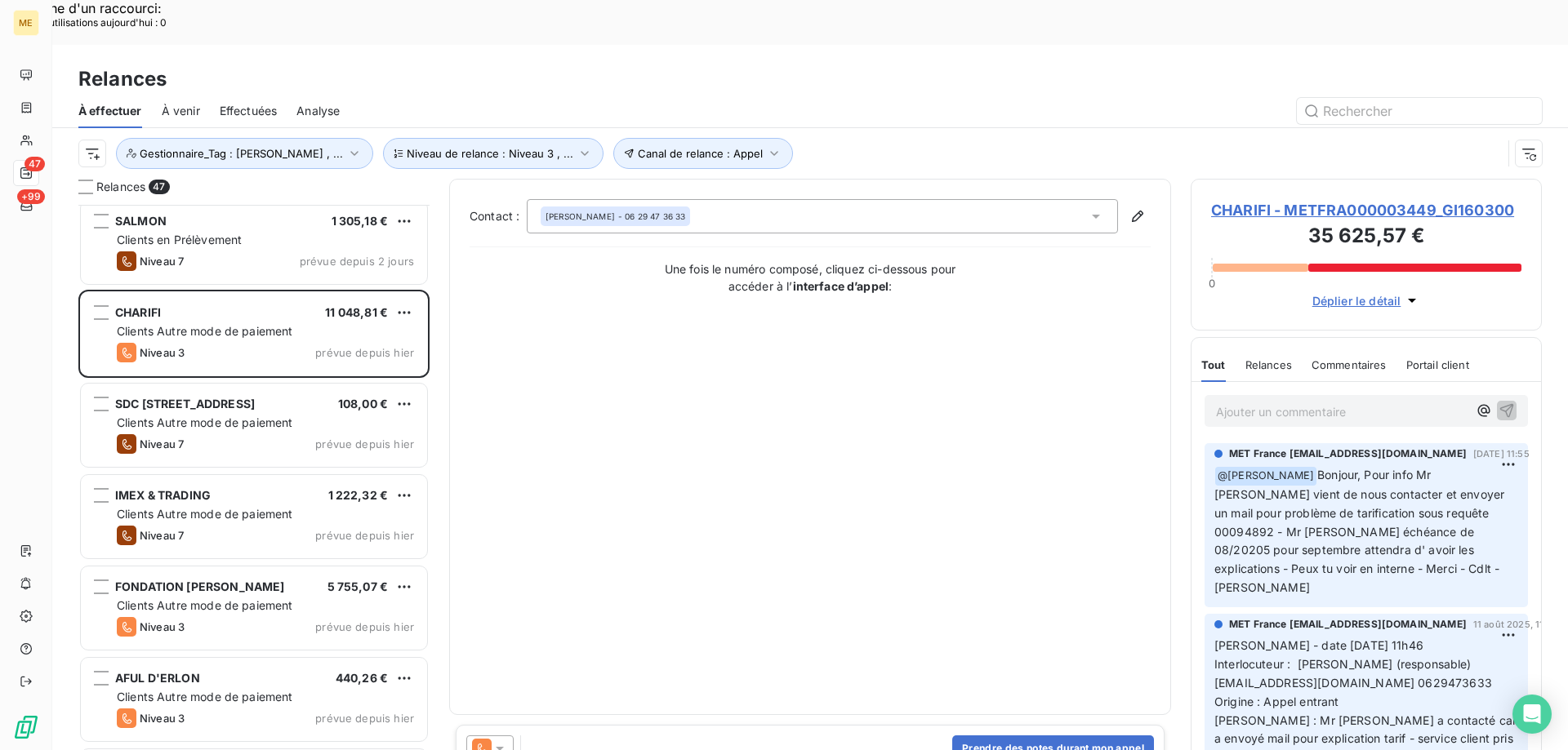
click at [1305, 199] on span "CHARIFI - METFRA000003449_GI160300" at bounding box center [1365, 210] width 310 height 22
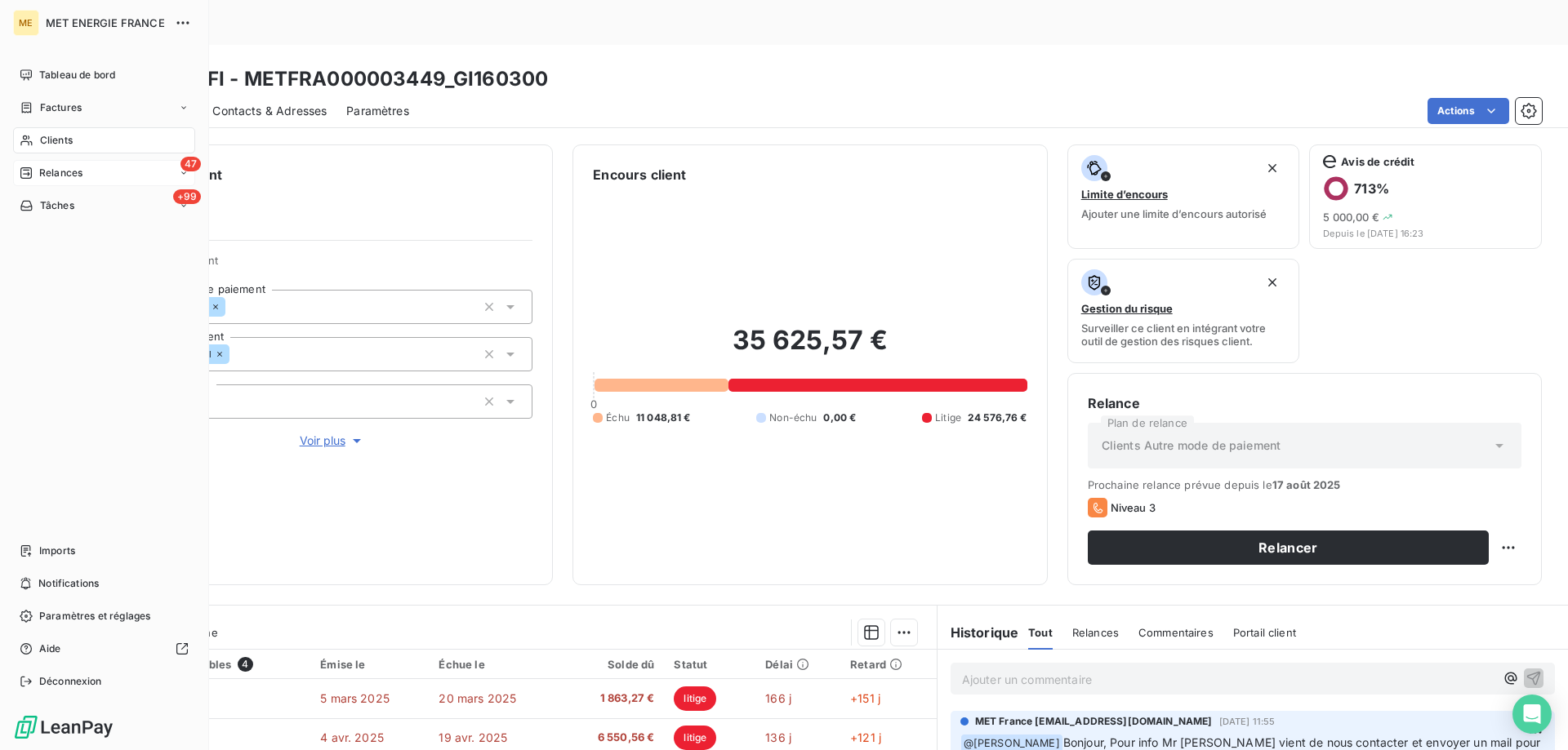
click at [49, 173] on span "Relances" at bounding box center [61, 174] width 43 height 15
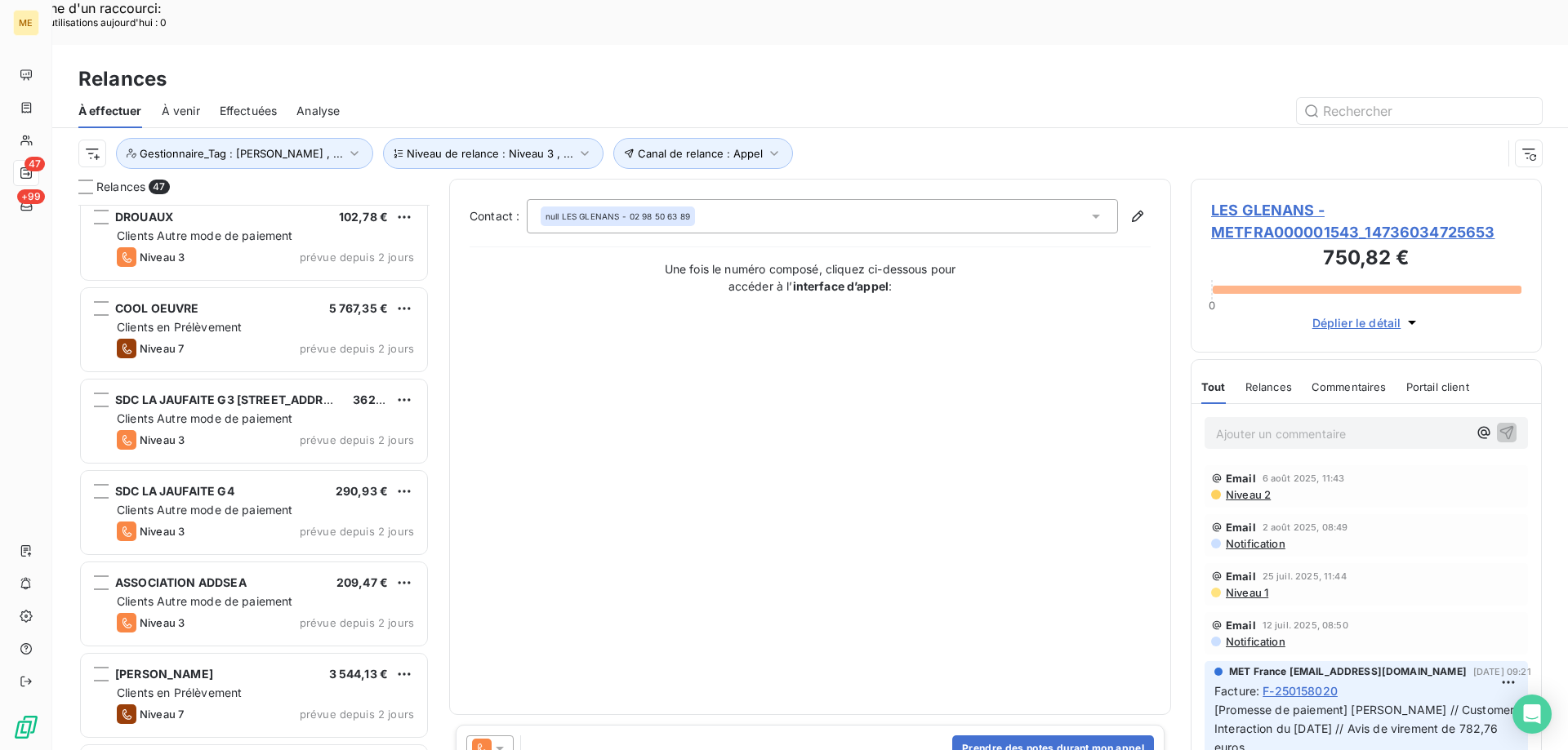
scroll to position [654, 0]
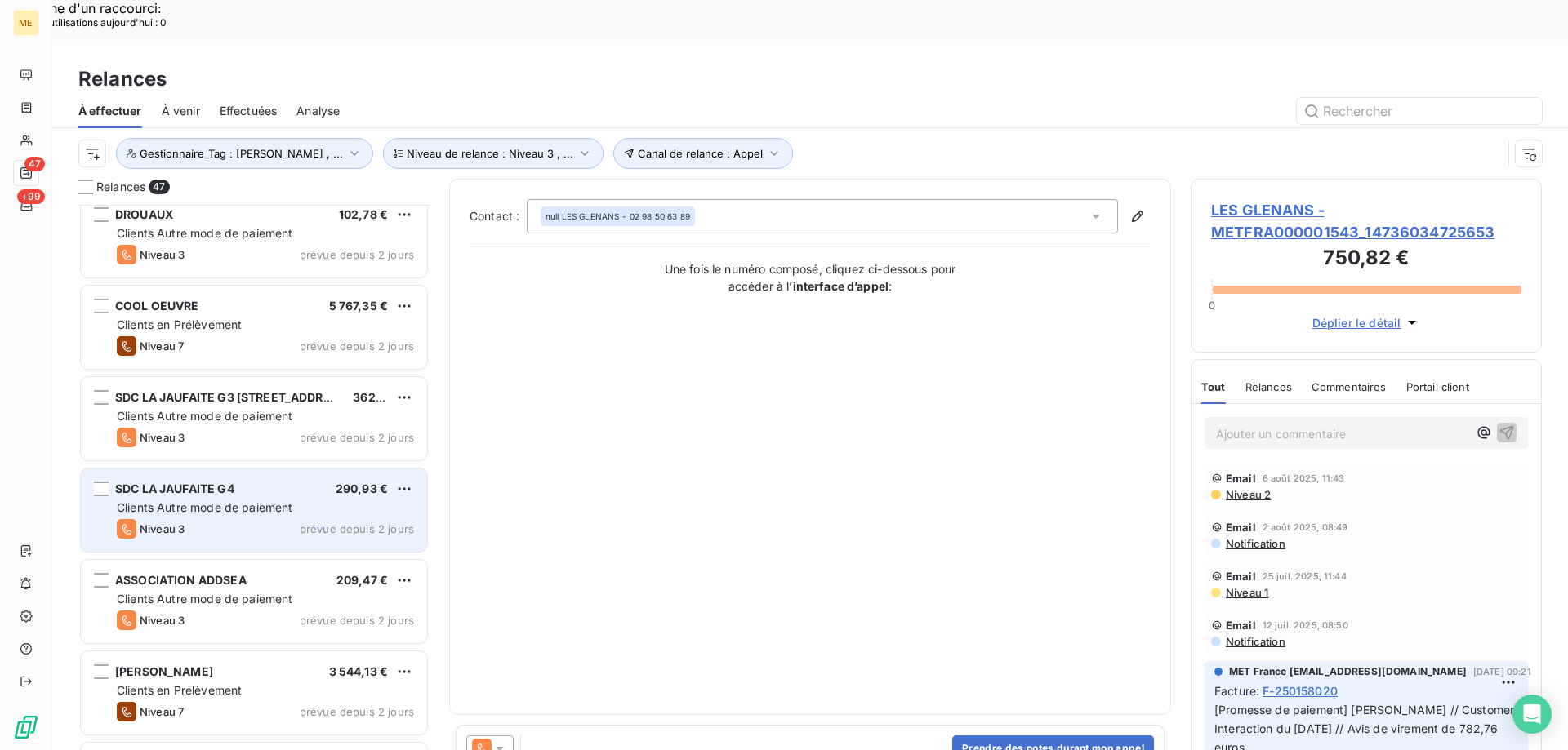
click at [319, 499] on div "Clients Autre mode de paiement" at bounding box center [266, 507] width 297 height 17
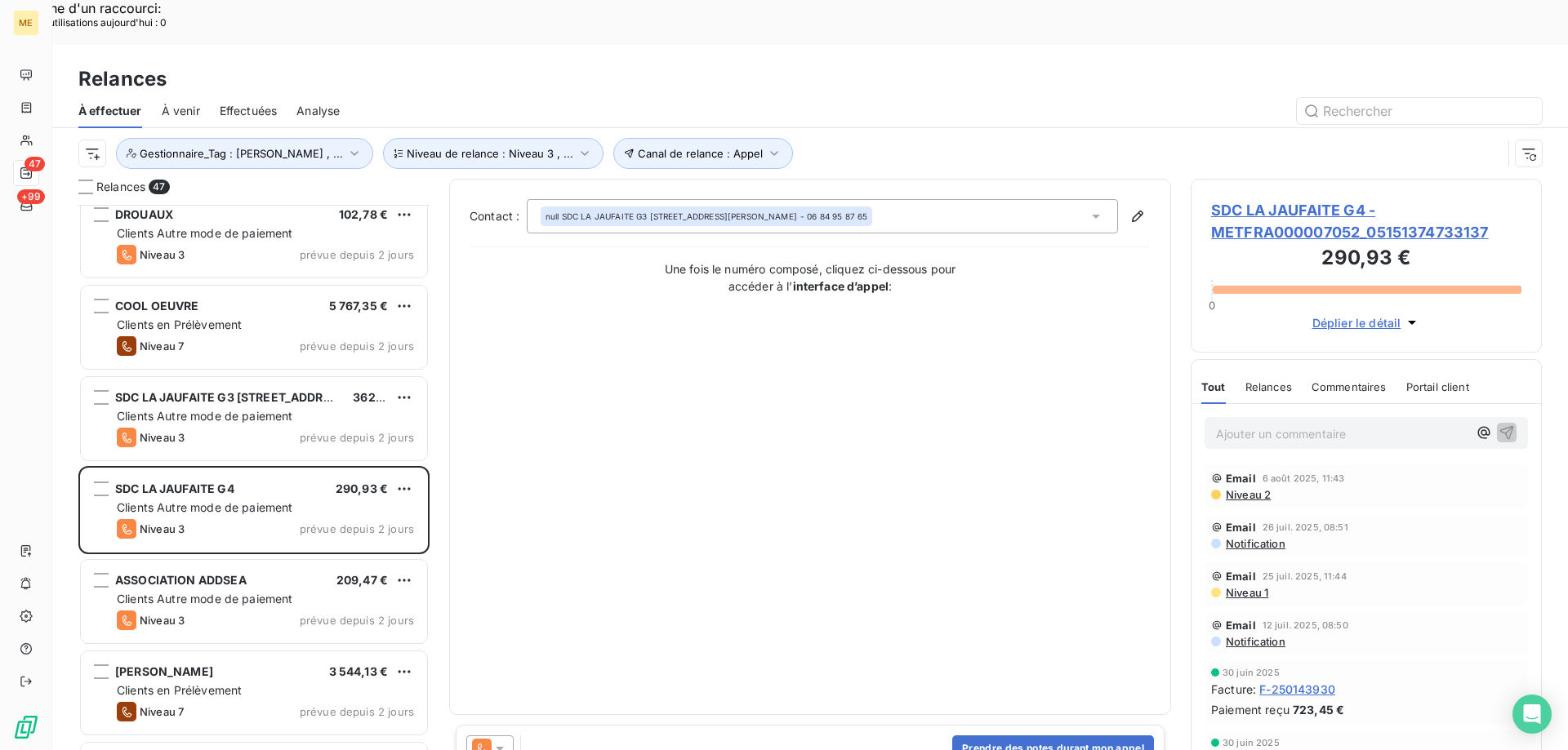
click at [1282, 199] on span "SDC LA JAUFAITE G4 - METFRA000007052_05151374733137" at bounding box center [1365, 221] width 310 height 44
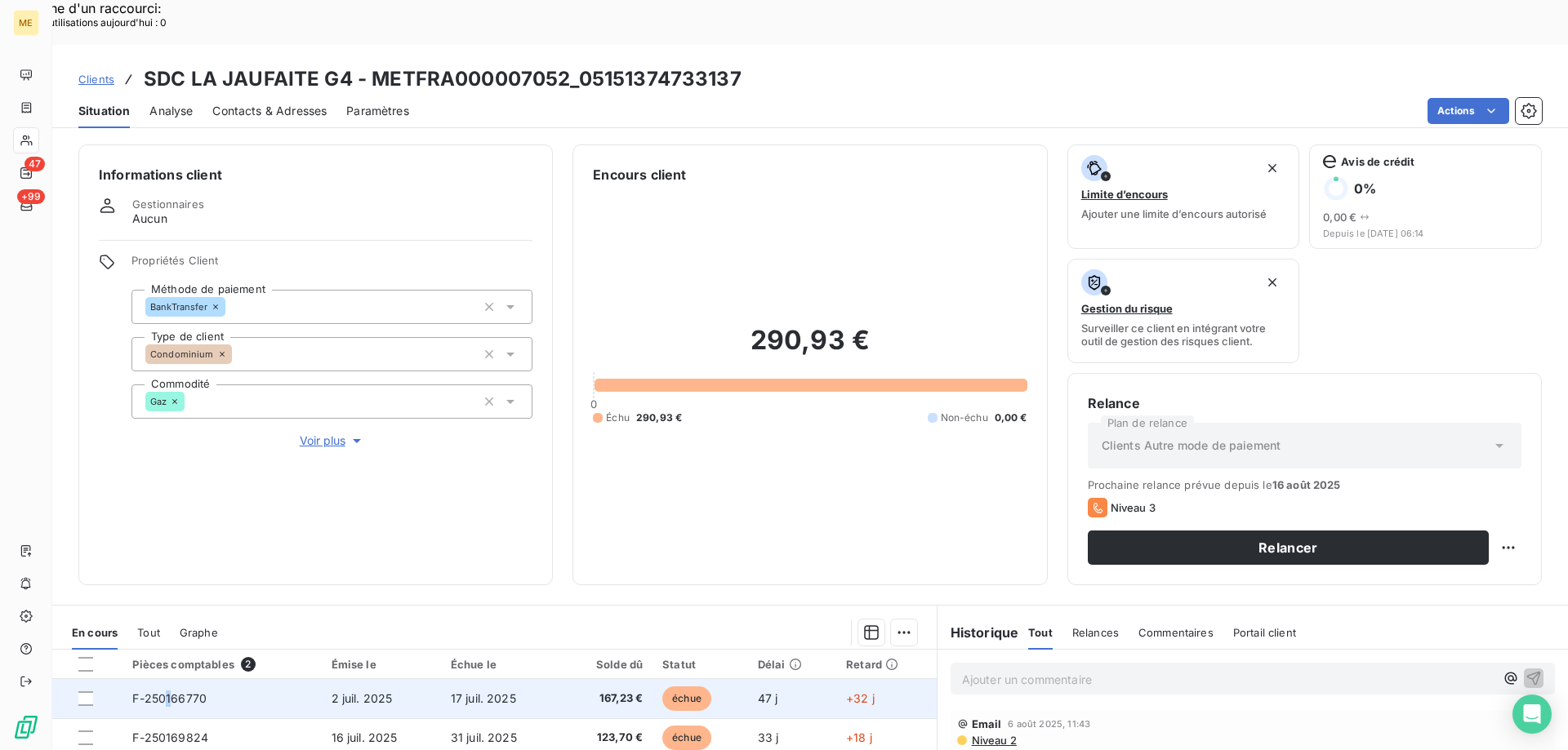
click at [169, 679] on td "F-250166770" at bounding box center [221, 699] width 199 height 39
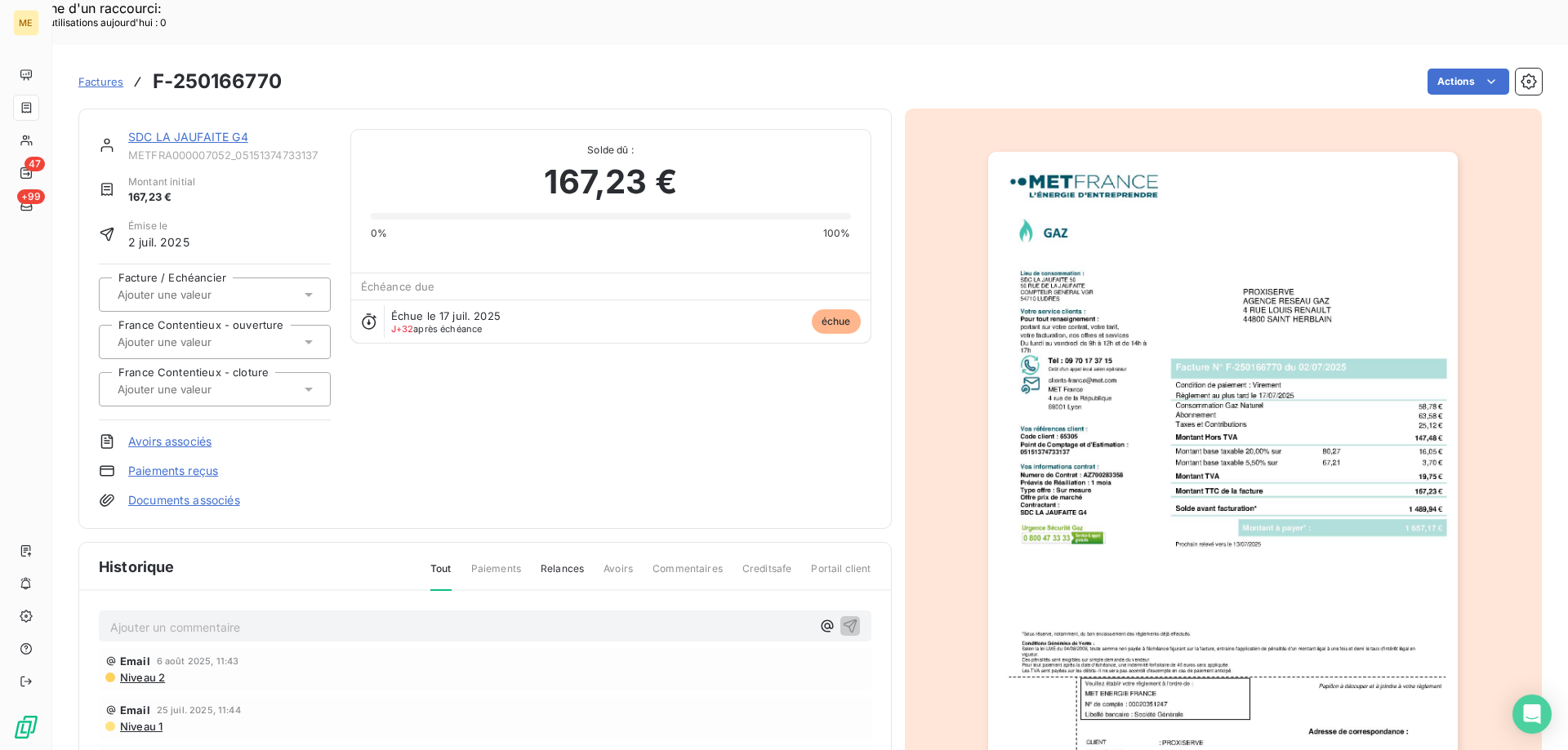
click at [196, 130] on link "SDC LA JAUFAITE G4" at bounding box center [188, 136] width 120 height 14
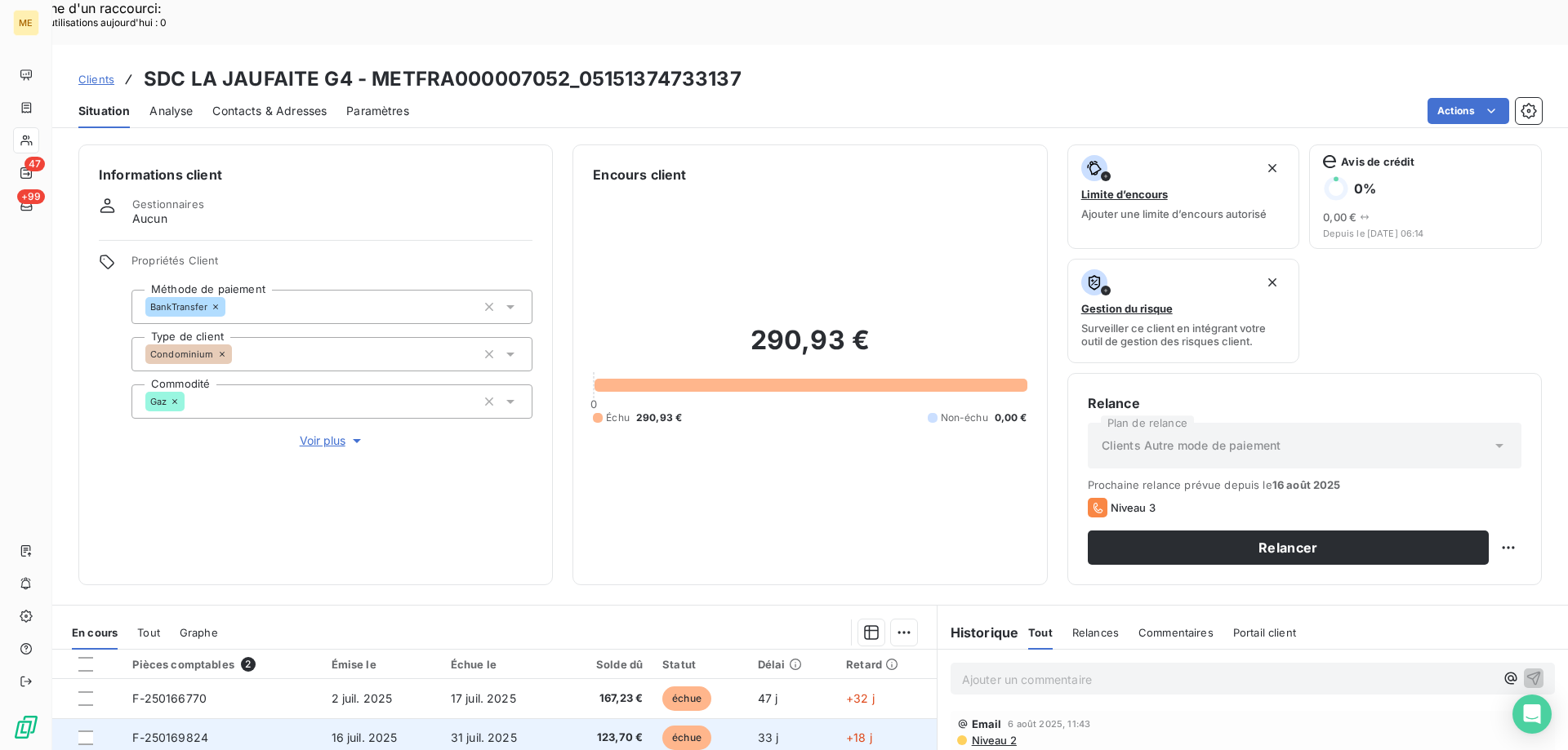
click at [282, 718] on td "F-250169824" at bounding box center [221, 738] width 199 height 39
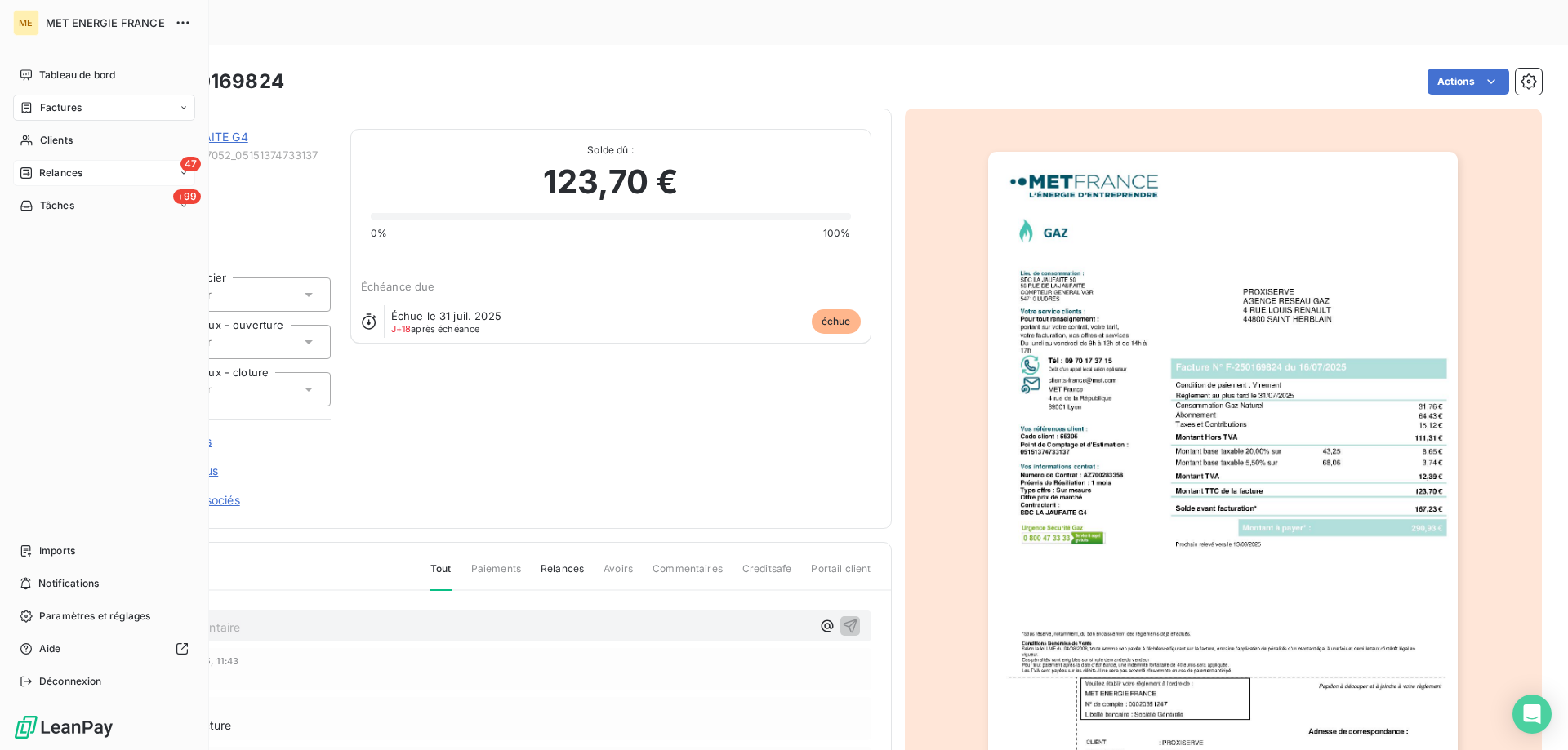
click at [29, 175] on icon at bounding box center [27, 173] width 13 height 13
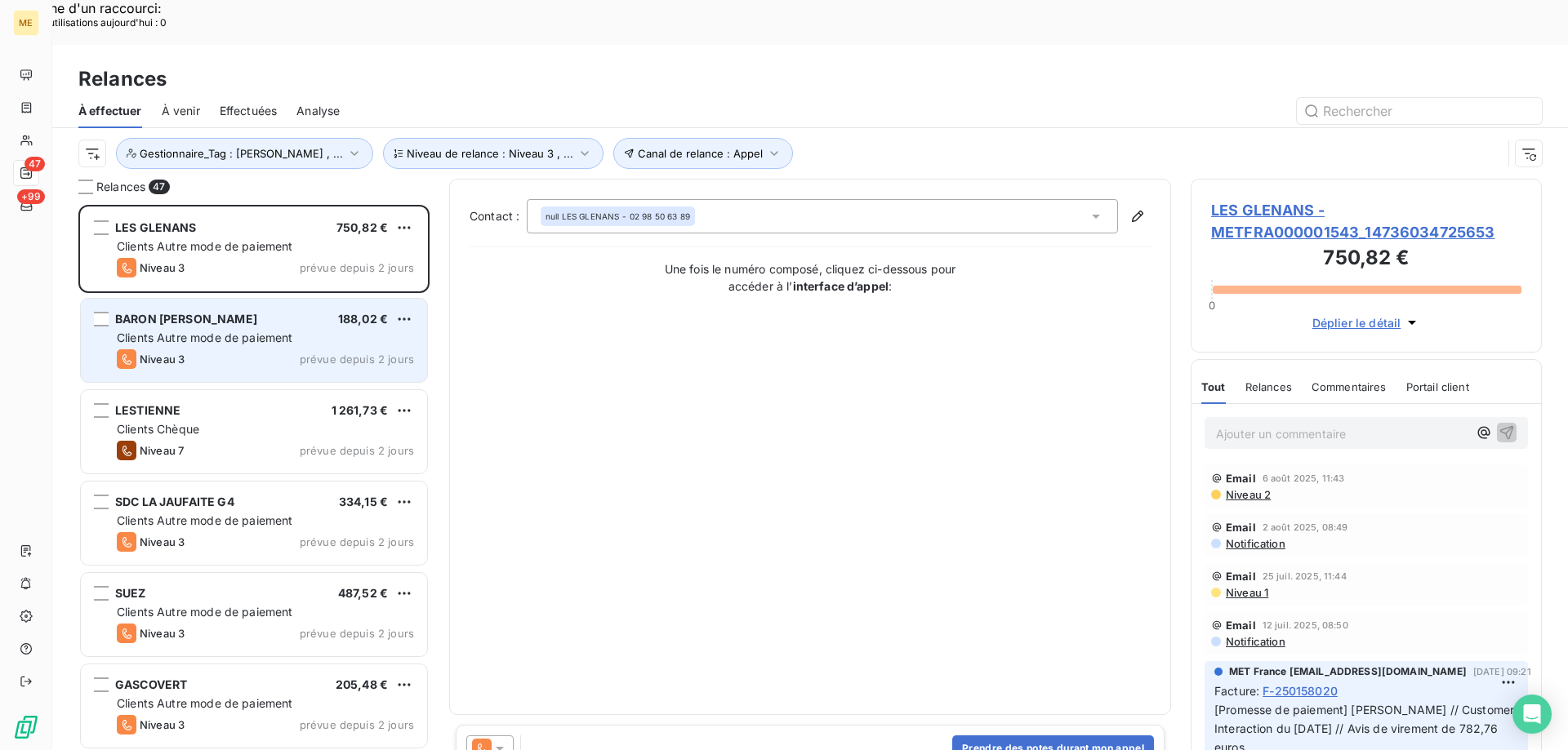
scroll to position [578, 339]
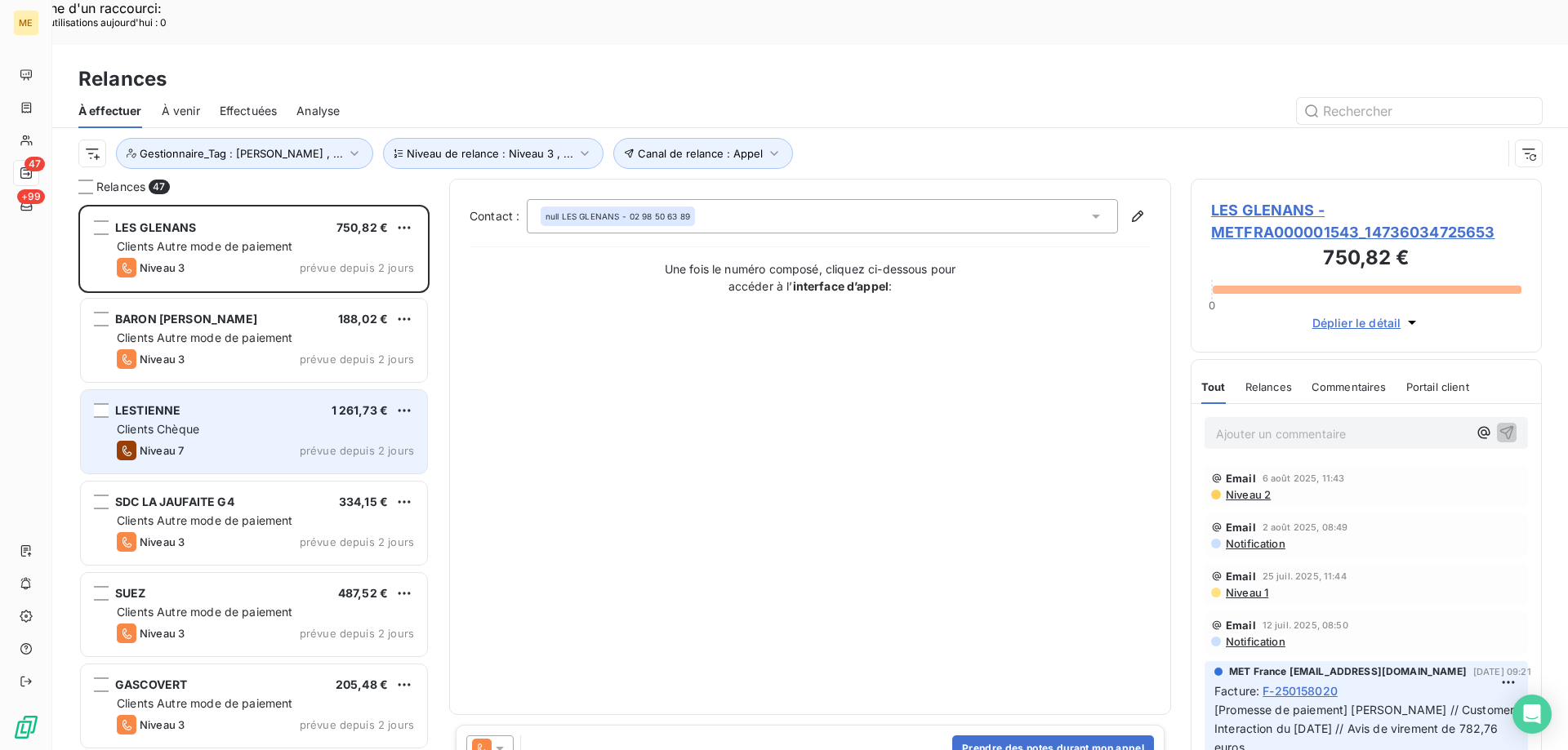
click at [332, 403] on span "1 261,73 €" at bounding box center [360, 409] width 57 height 14
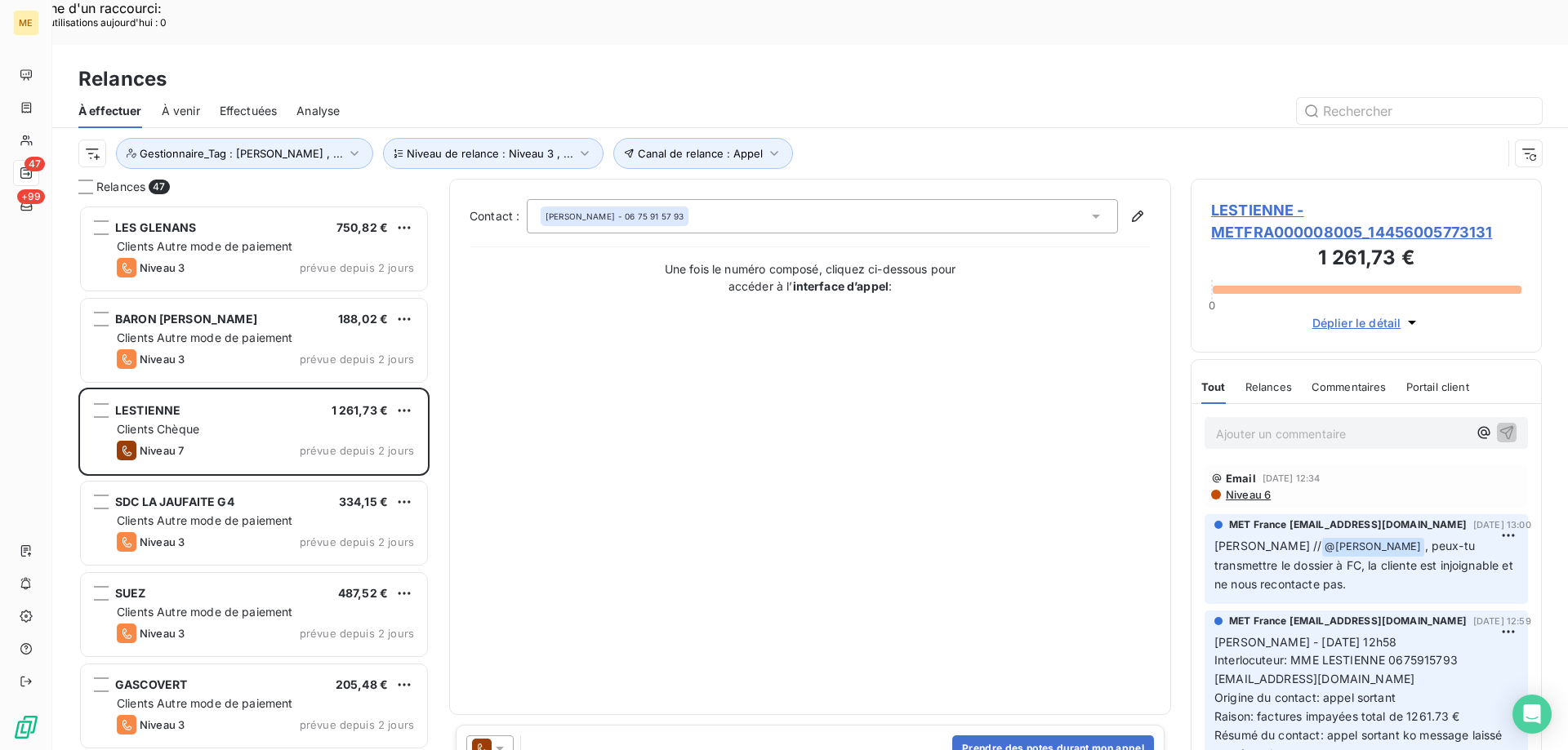
click at [1350, 199] on span "LESTIENNE - METFRA000008005_14456005773131" at bounding box center [1365, 221] width 310 height 44
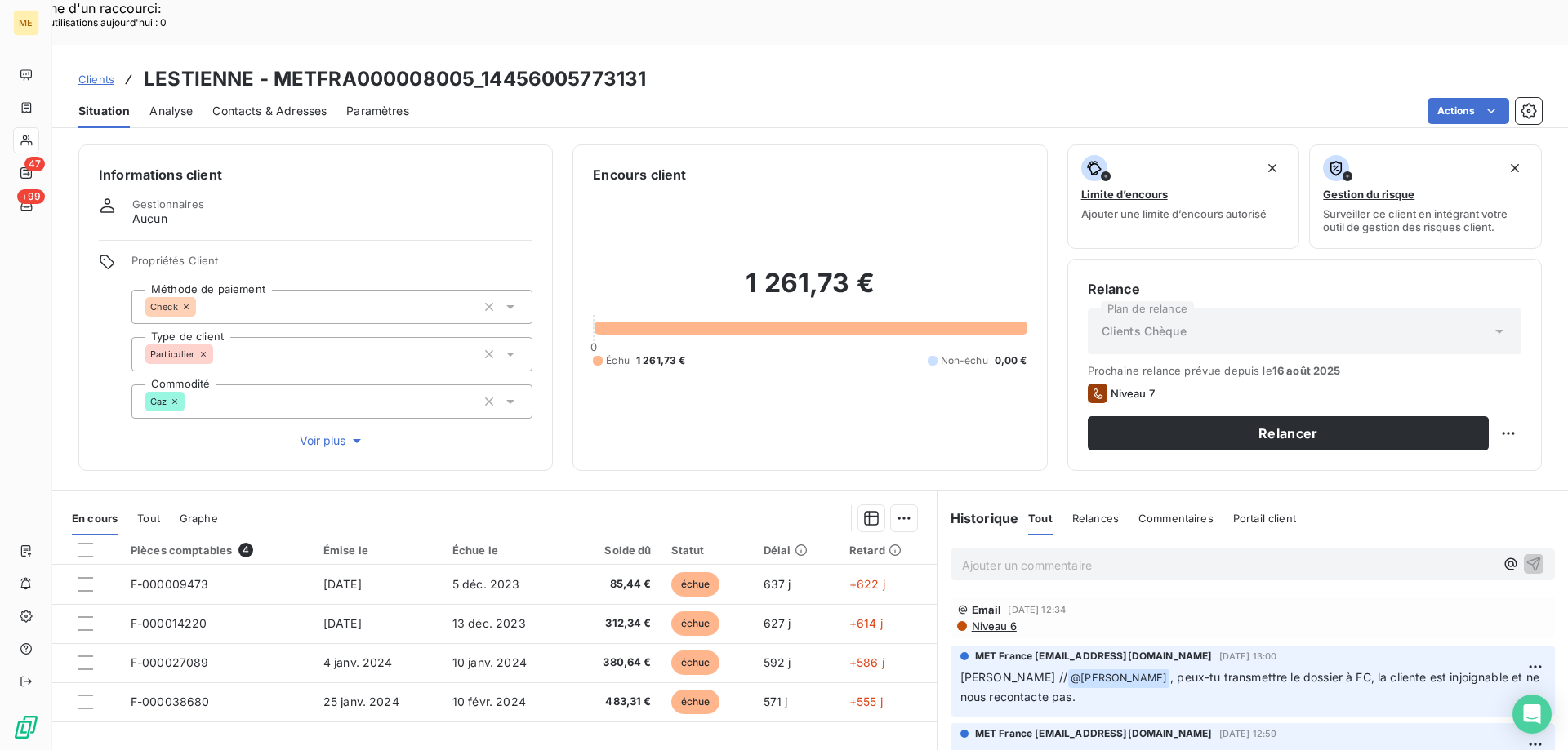
click at [322, 433] on span "Voir plus" at bounding box center [332, 441] width 66 height 17
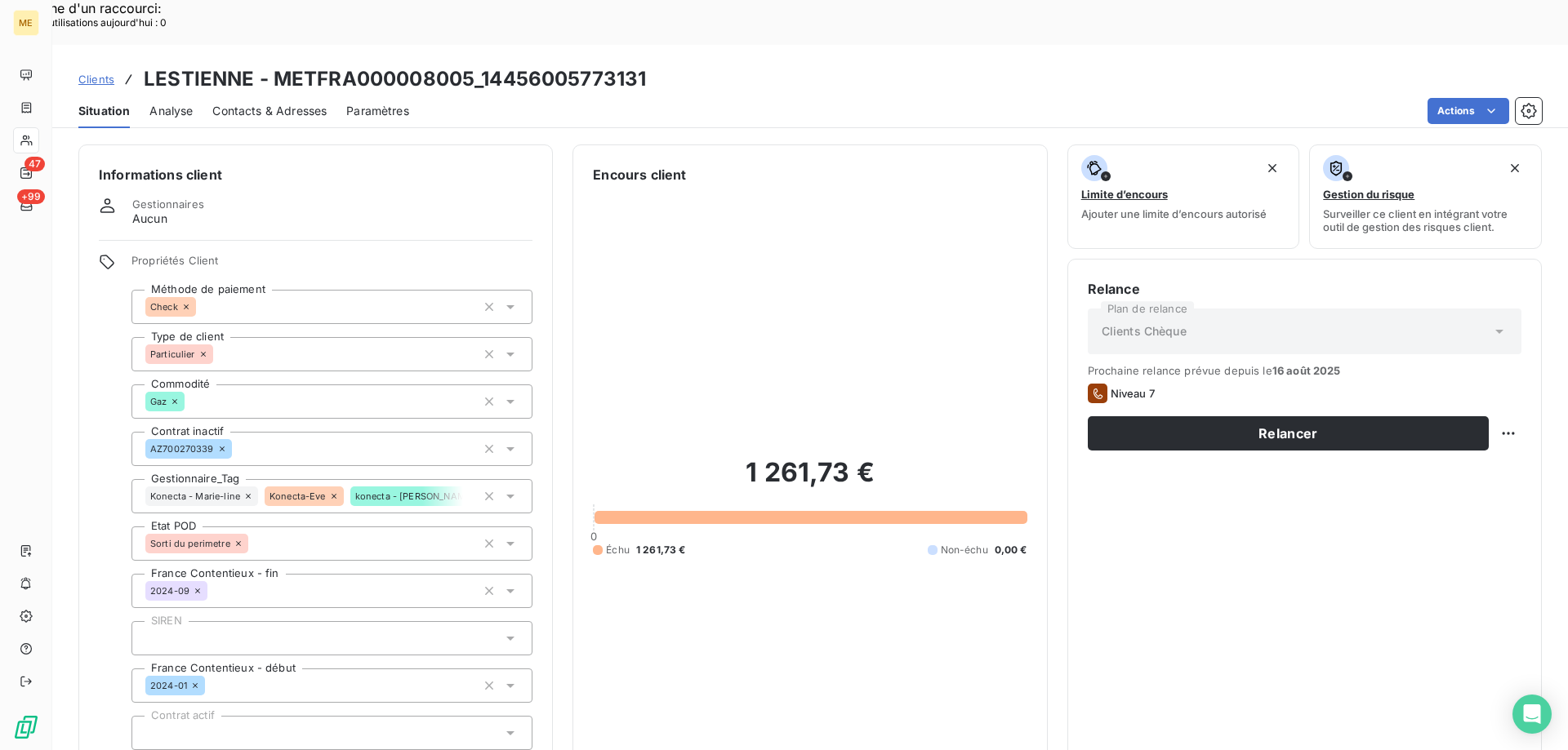
click at [245, 492] on icon at bounding box center [248, 497] width 10 height 10
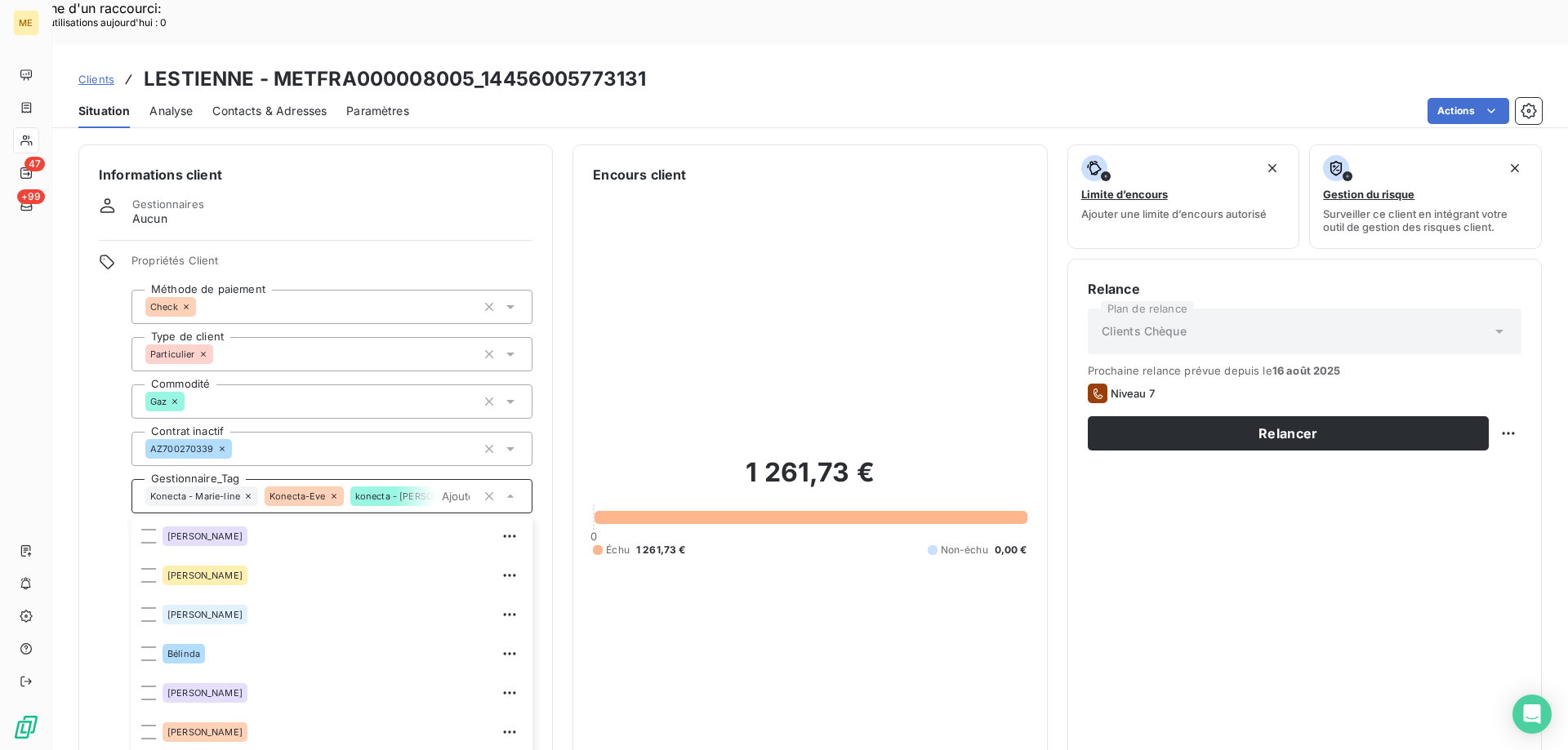
scroll to position [114, 0]
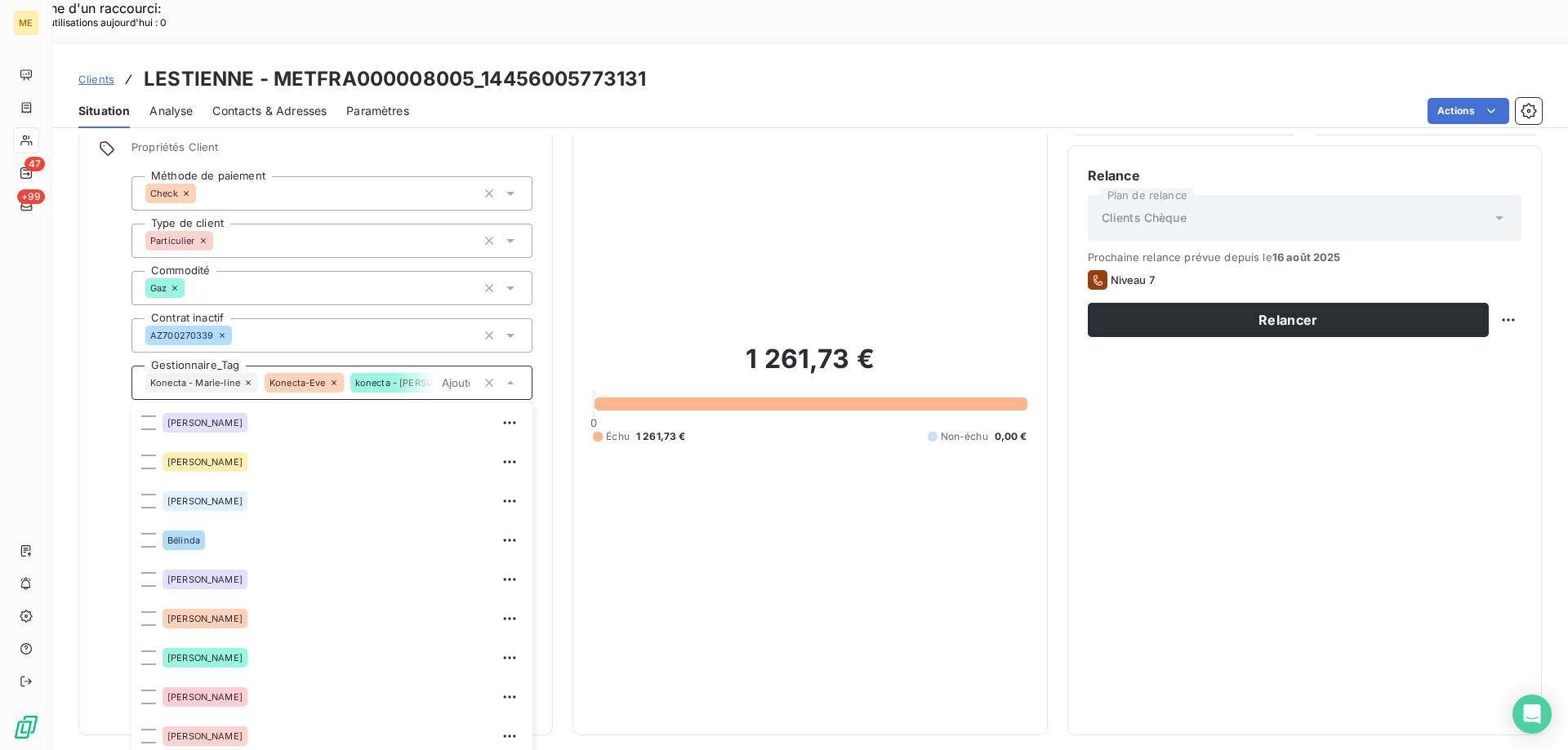
click at [356, 378] on span "konecta - [PERSON_NAME]" at bounding box center [415, 383] width 119 height 10
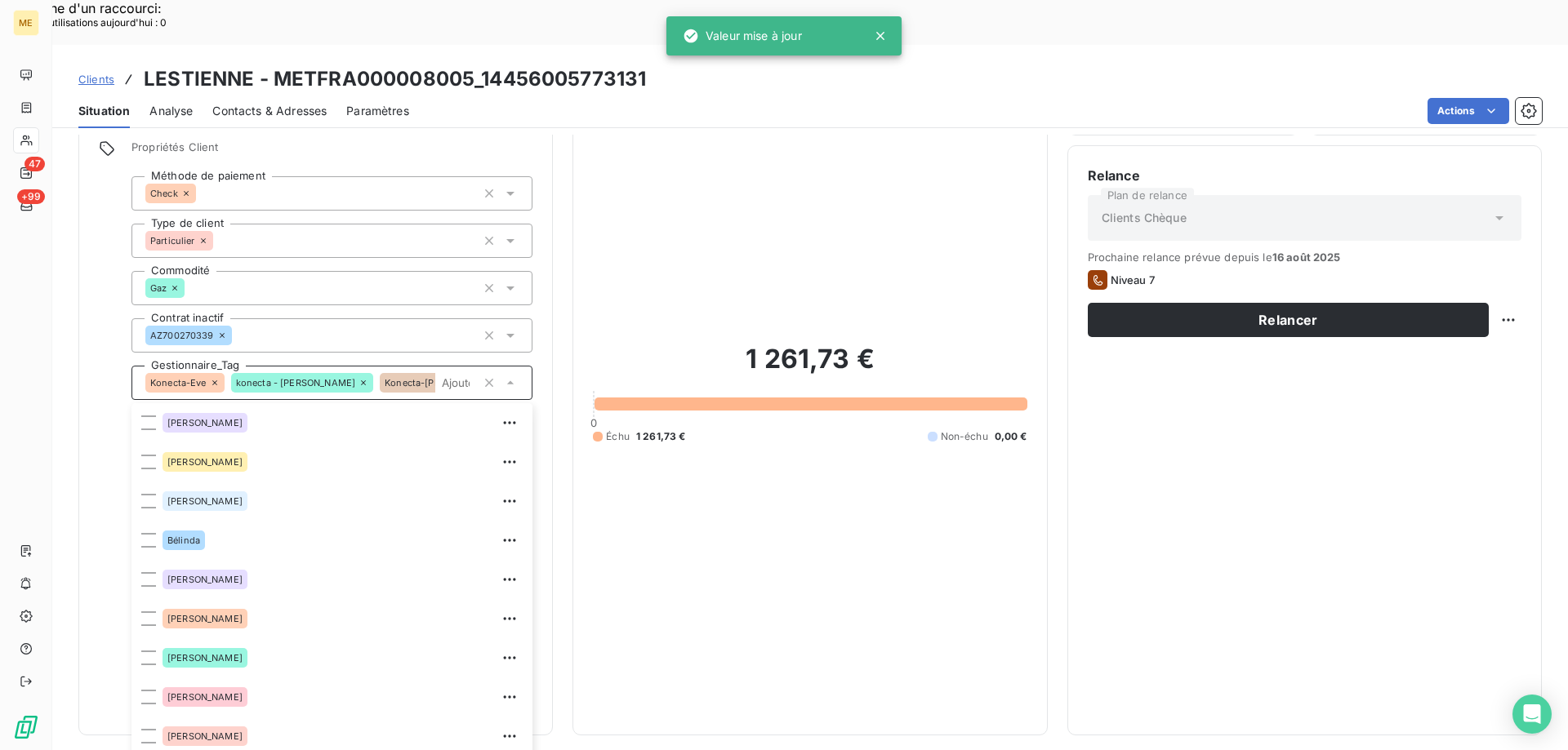
scroll to position [118, 0]
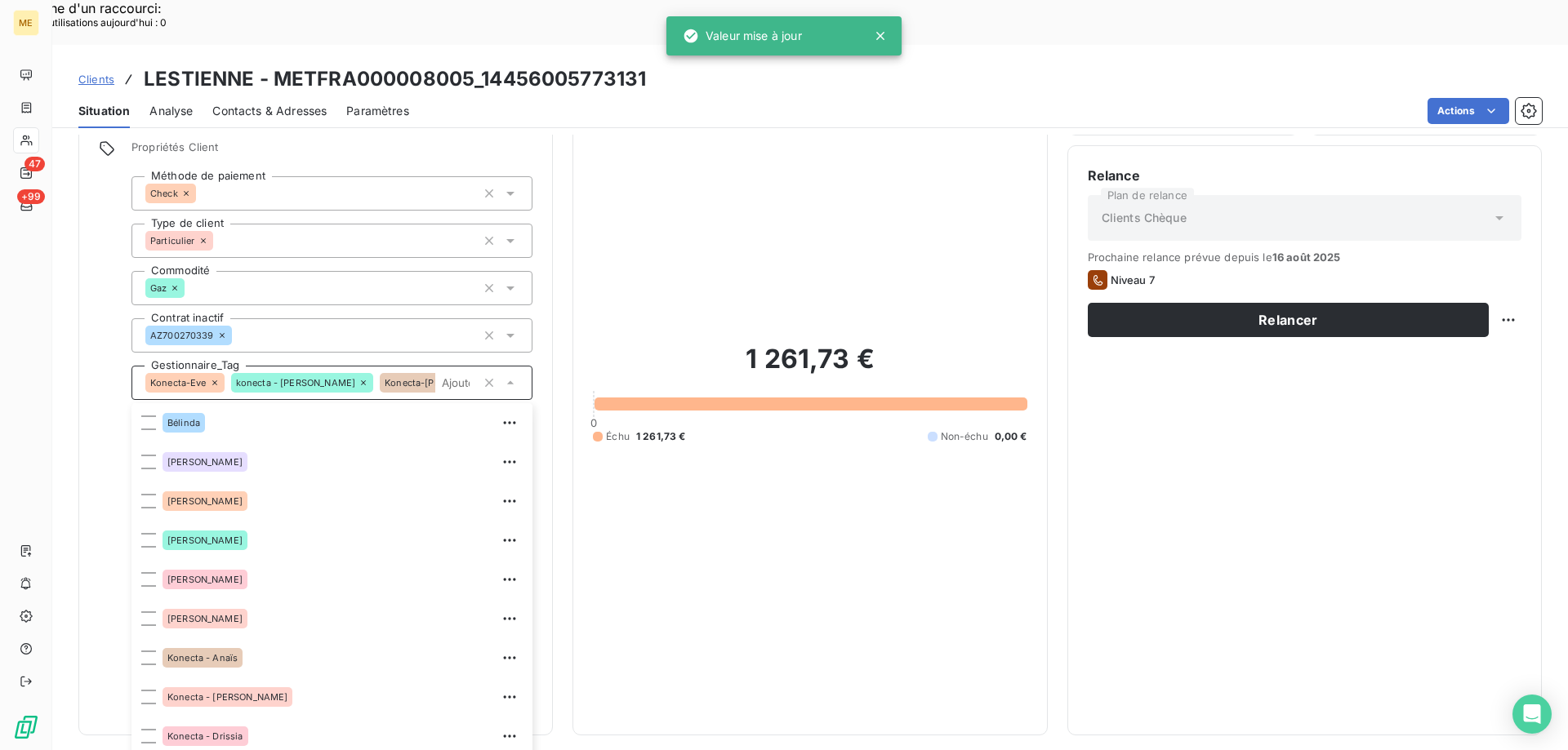
click at [214, 378] on icon at bounding box center [215, 383] width 10 height 10
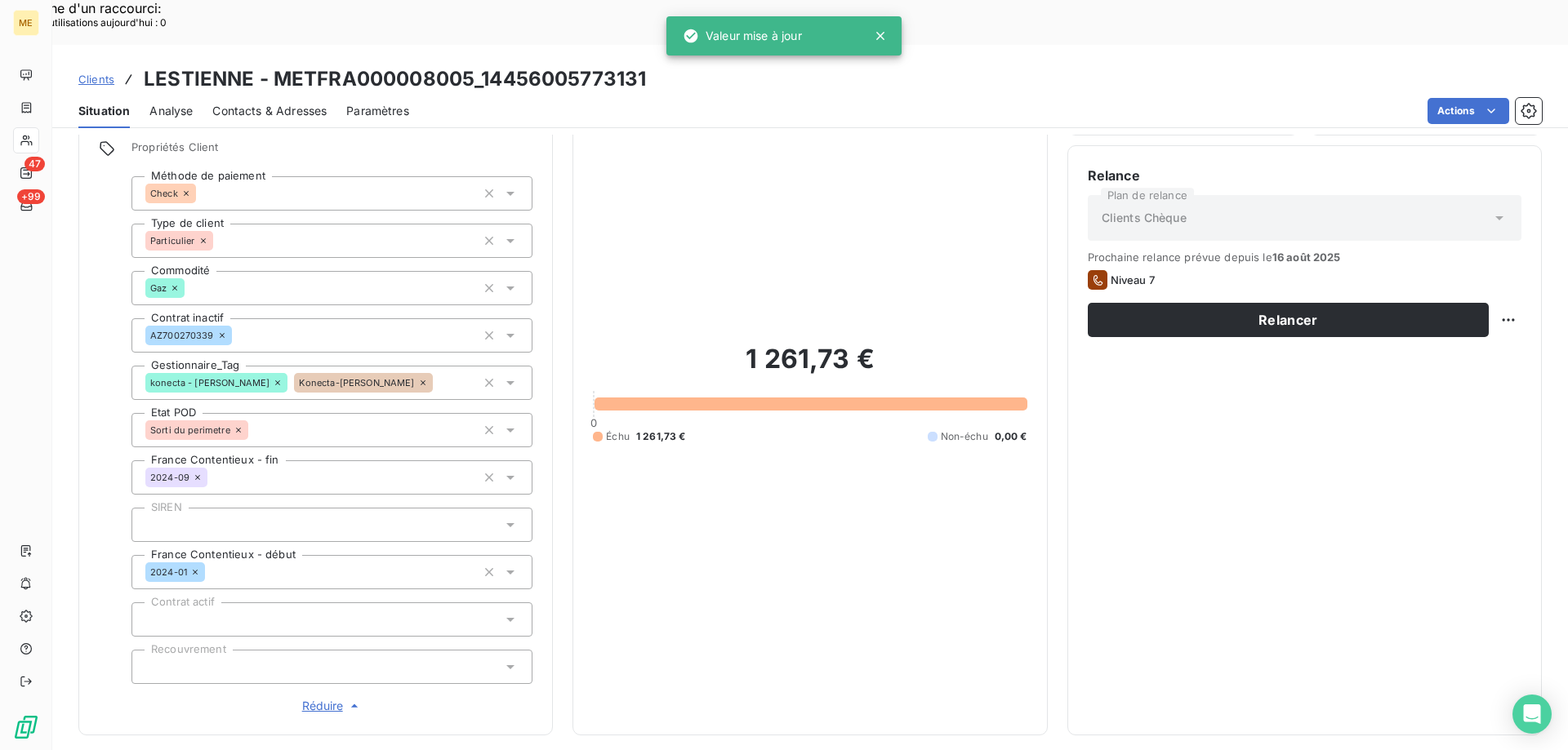
click at [418, 378] on icon at bounding box center [423, 383] width 10 height 10
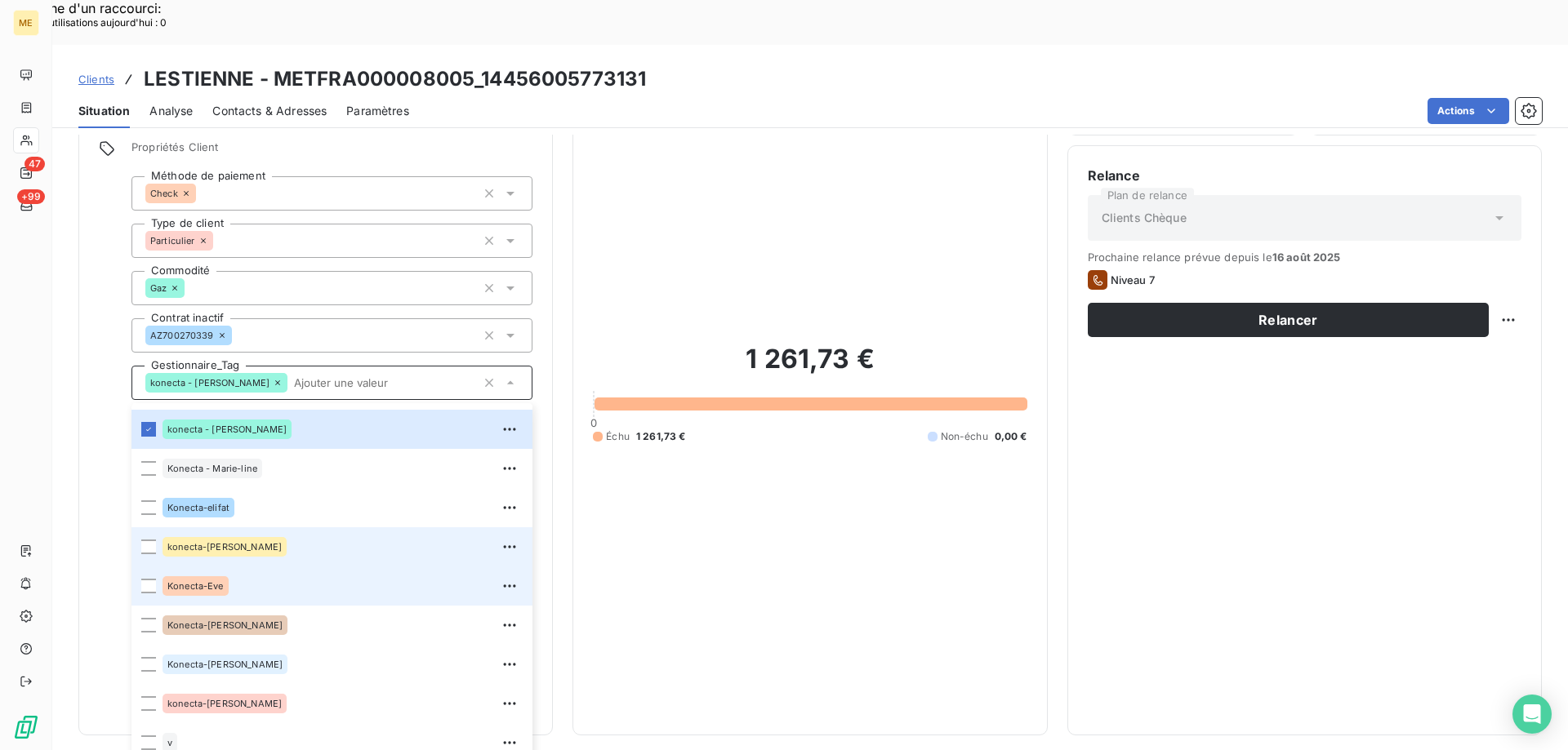
scroll to position [470, 0]
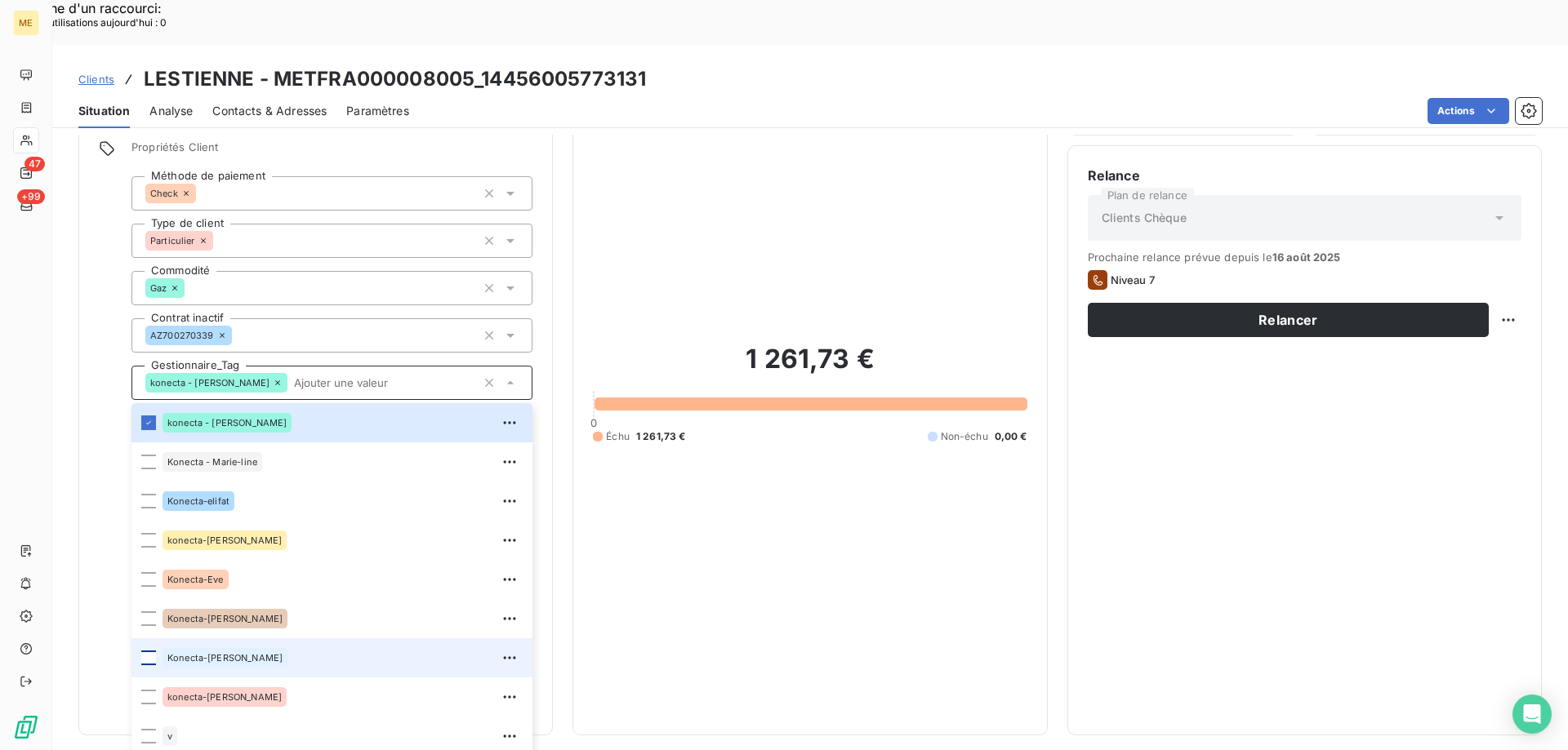
click at [153, 650] on div at bounding box center [149, 658] width 15 height 15
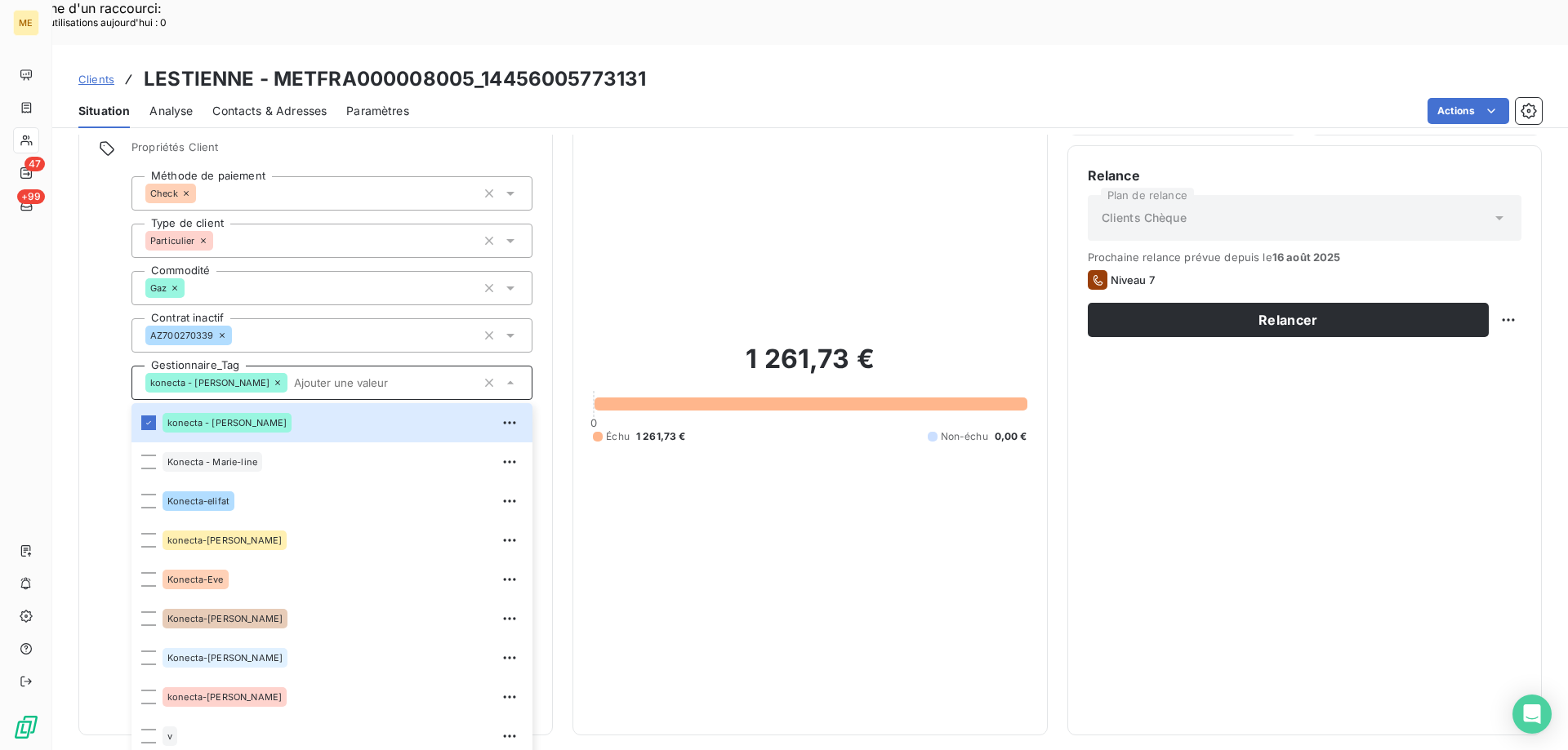
click at [876, 409] on div "1 261,73 € 0 Échu 1 261,73 € Non-échu 0,00 €" at bounding box center [809, 393] width 434 height 644
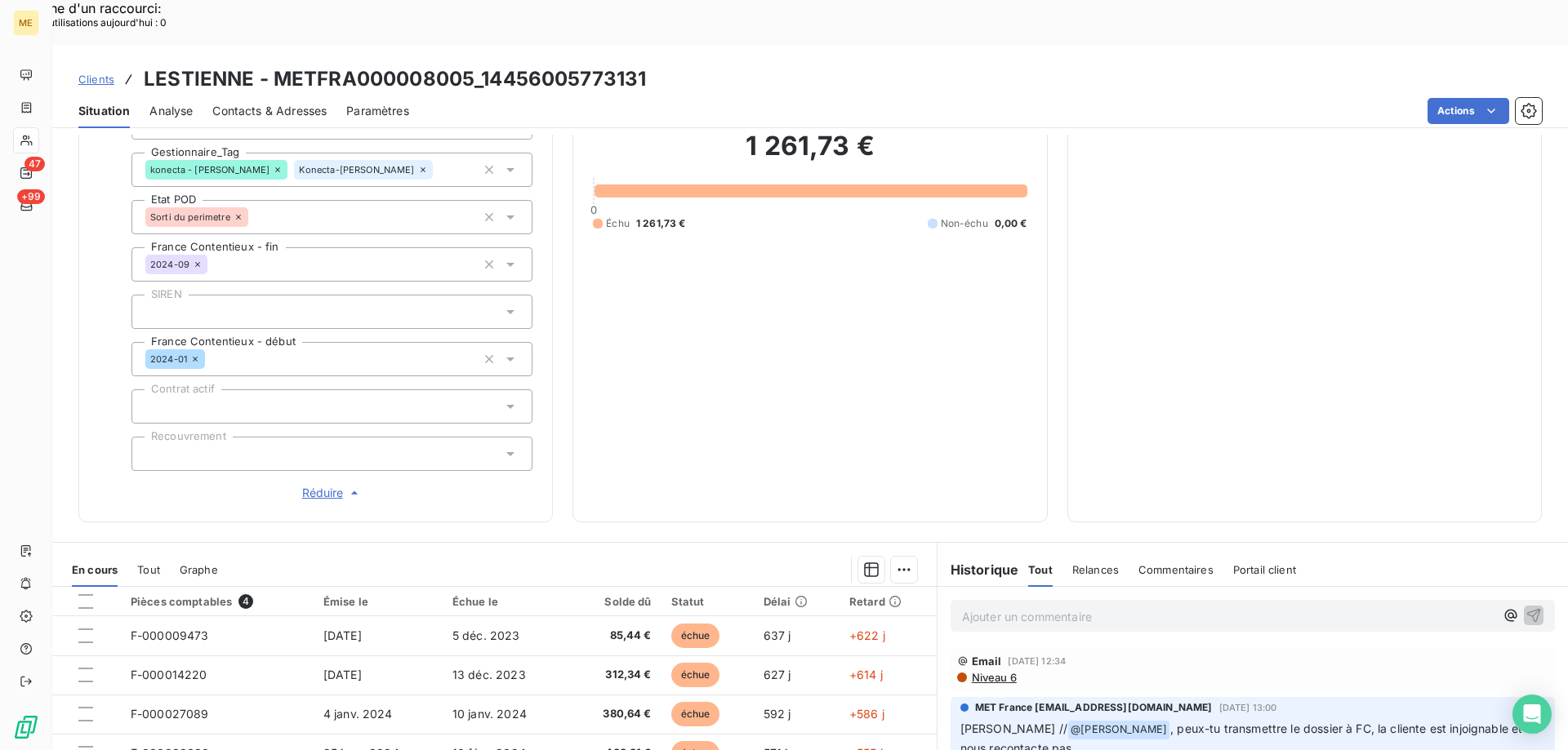
scroll to position [480, 0]
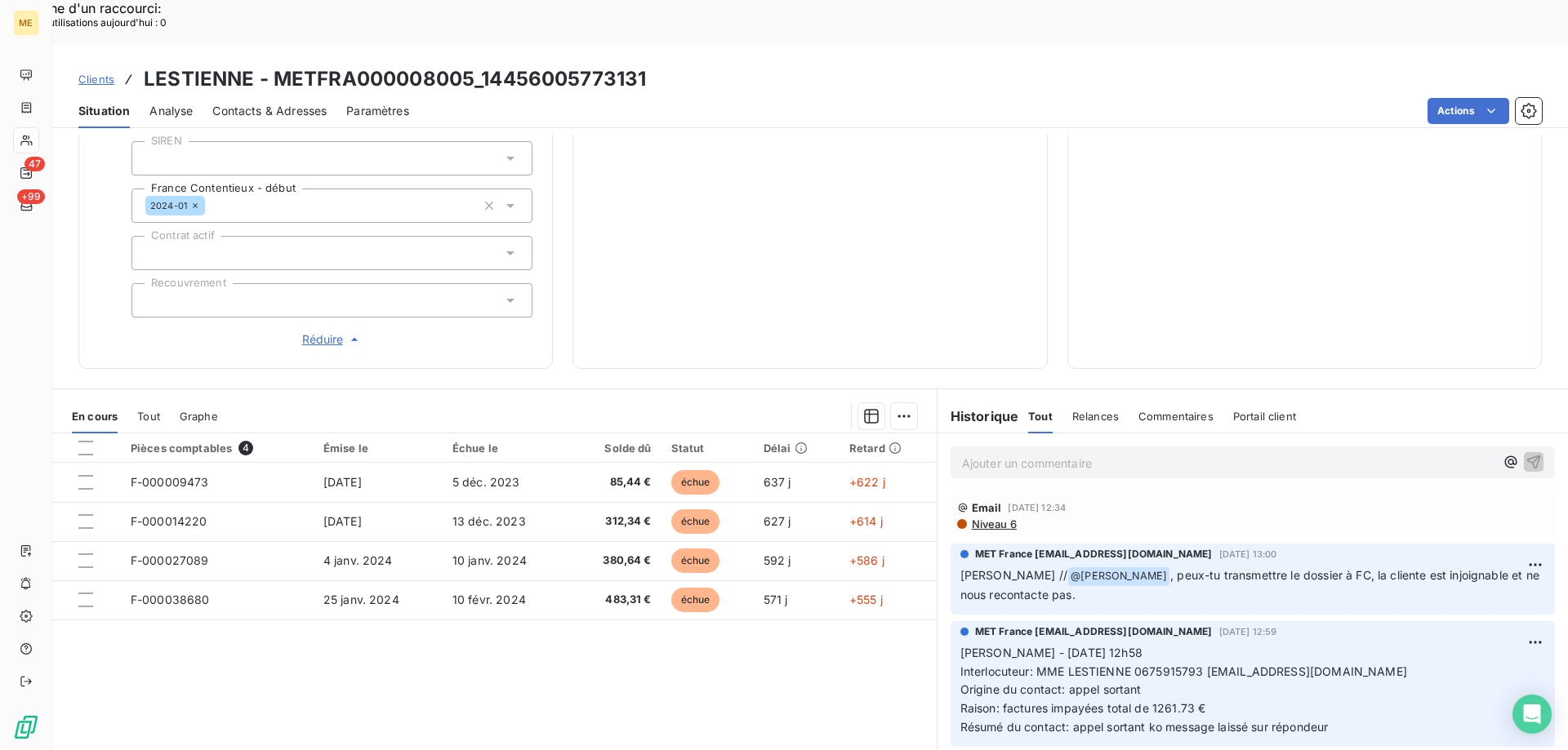
click at [1013, 453] on p "Ajouter un commentaire ﻿" at bounding box center [1228, 463] width 533 height 21
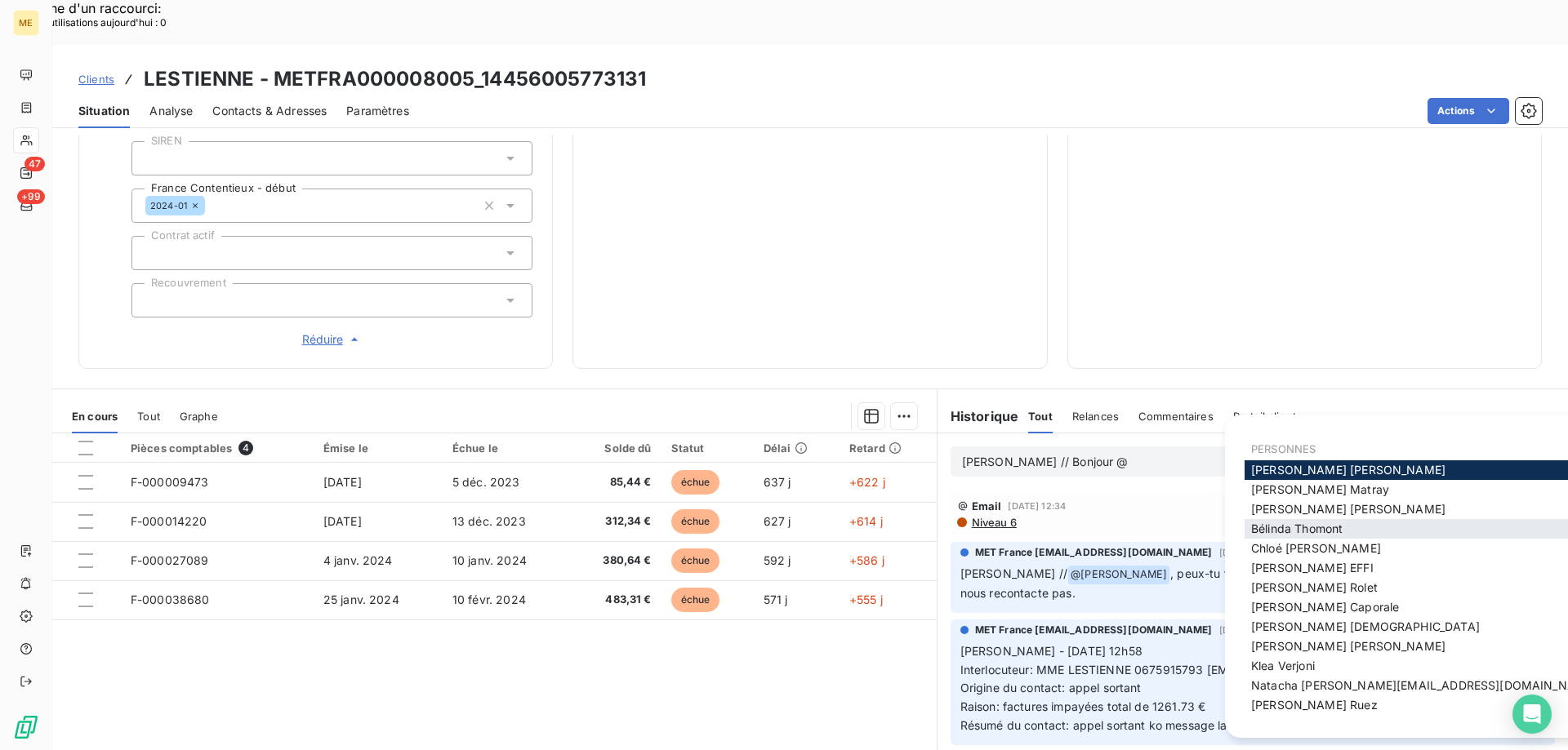
click at [1276, 522] on span "[PERSON_NAME]" at bounding box center [1297, 528] width 91 height 14
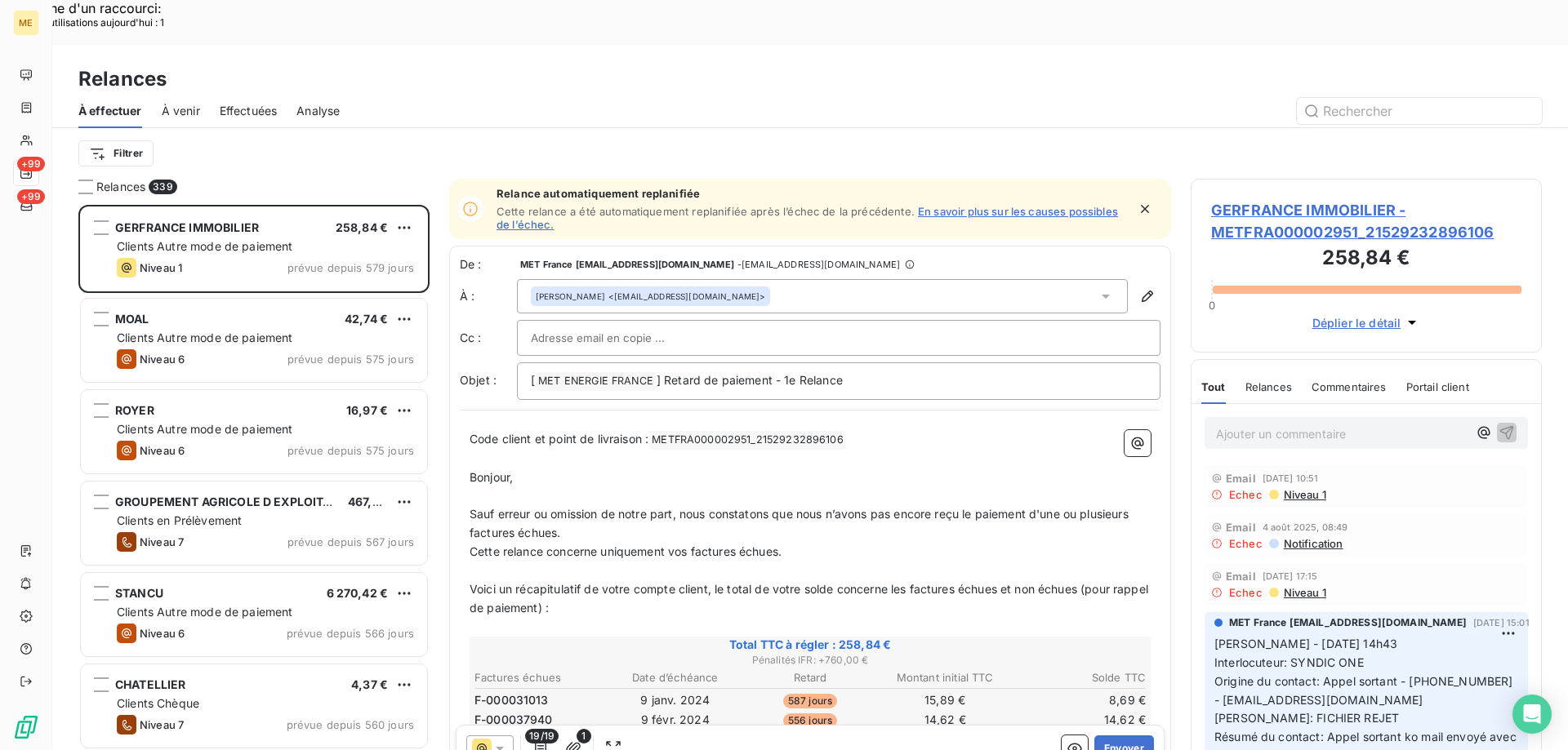
scroll to position [578, 339]
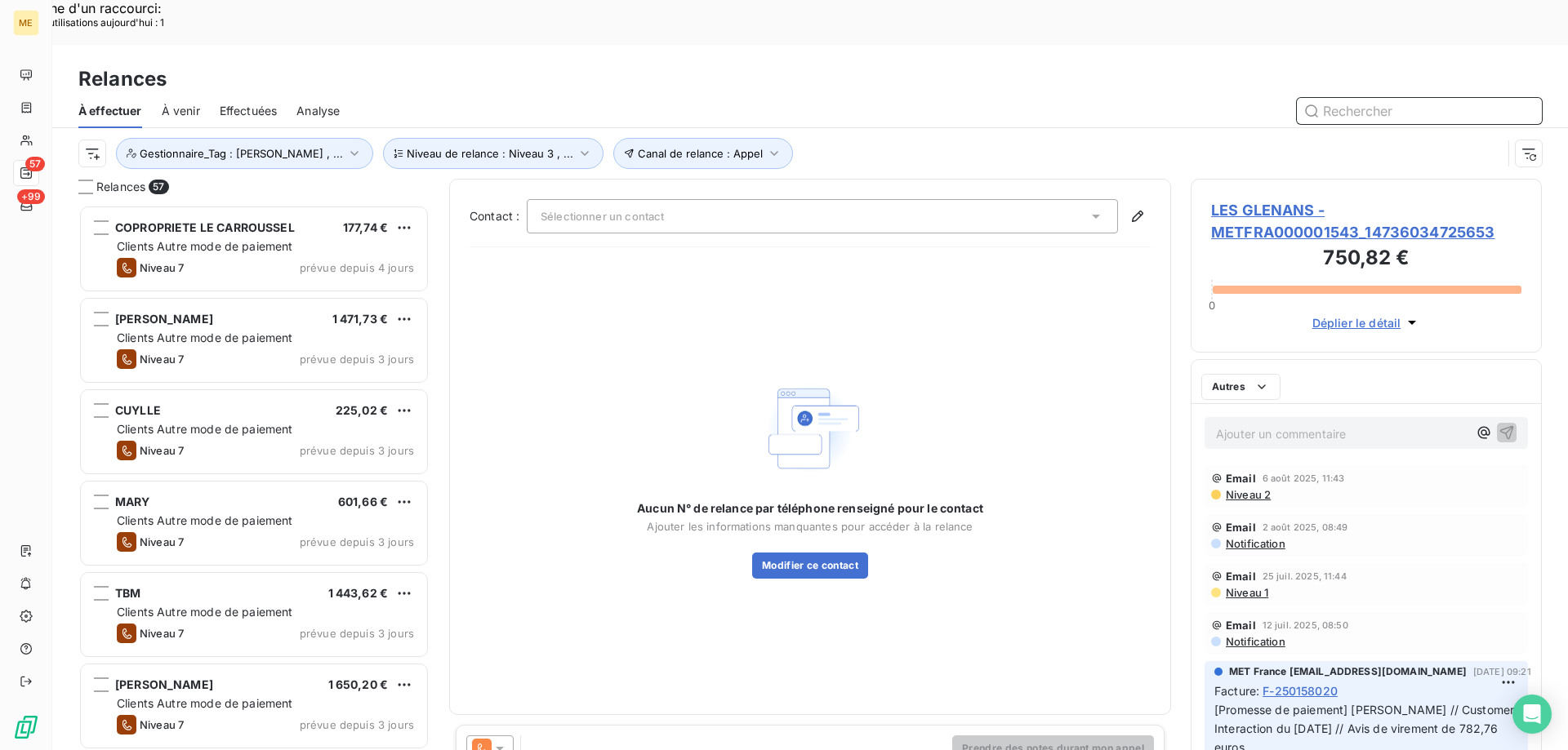
scroll to position [13, 13]
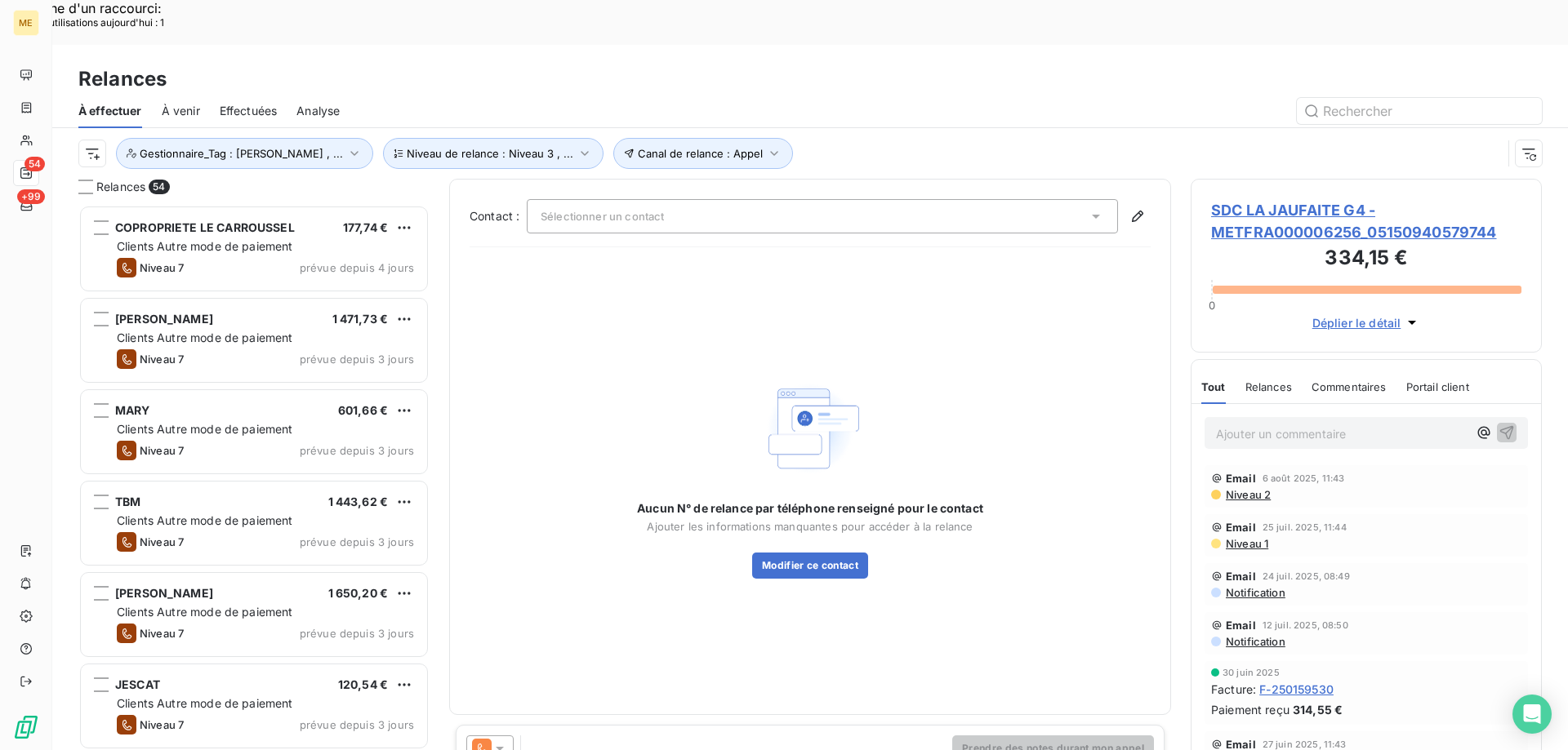
scroll to position [13, 13]
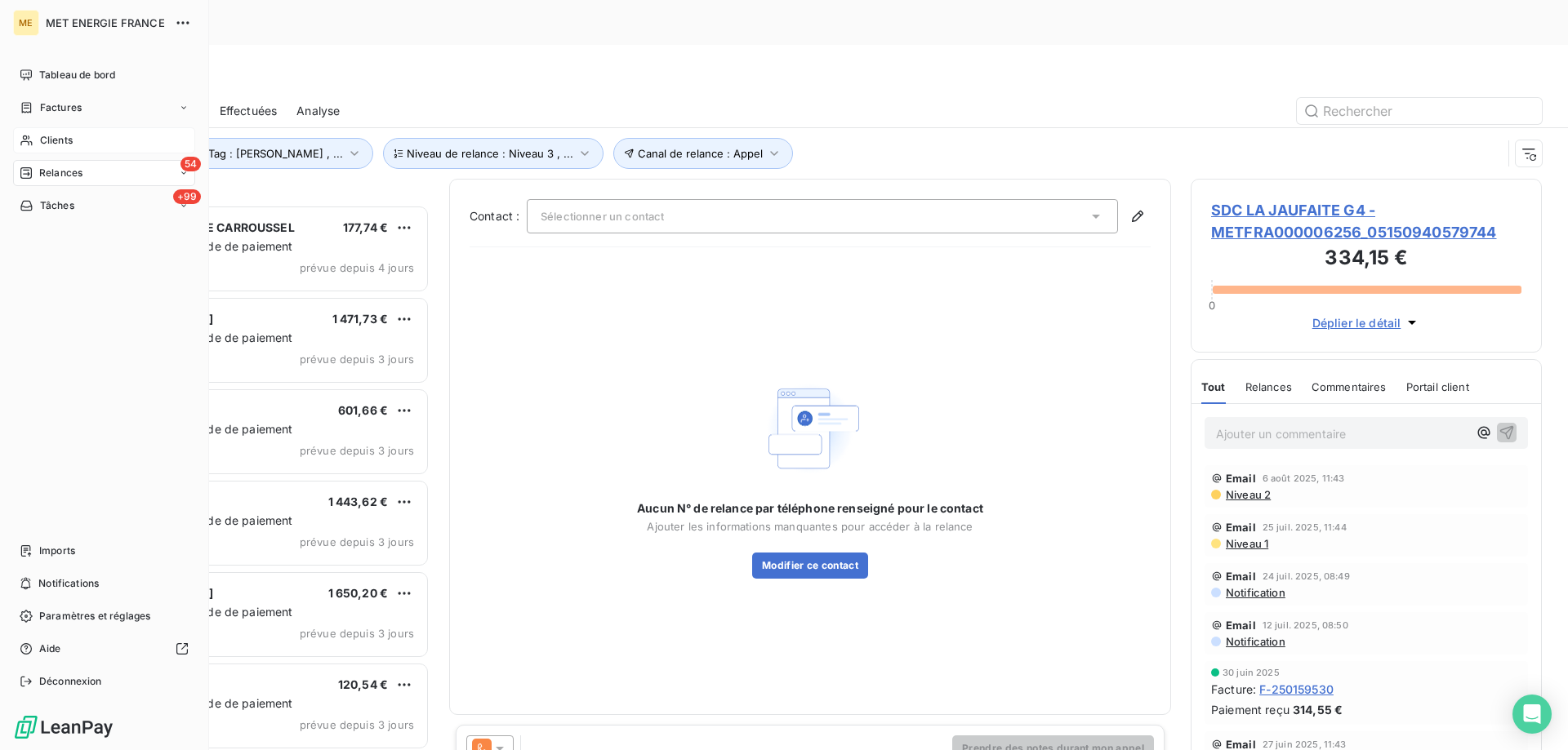
click at [73, 135] on div "Clients" at bounding box center [104, 140] width 182 height 26
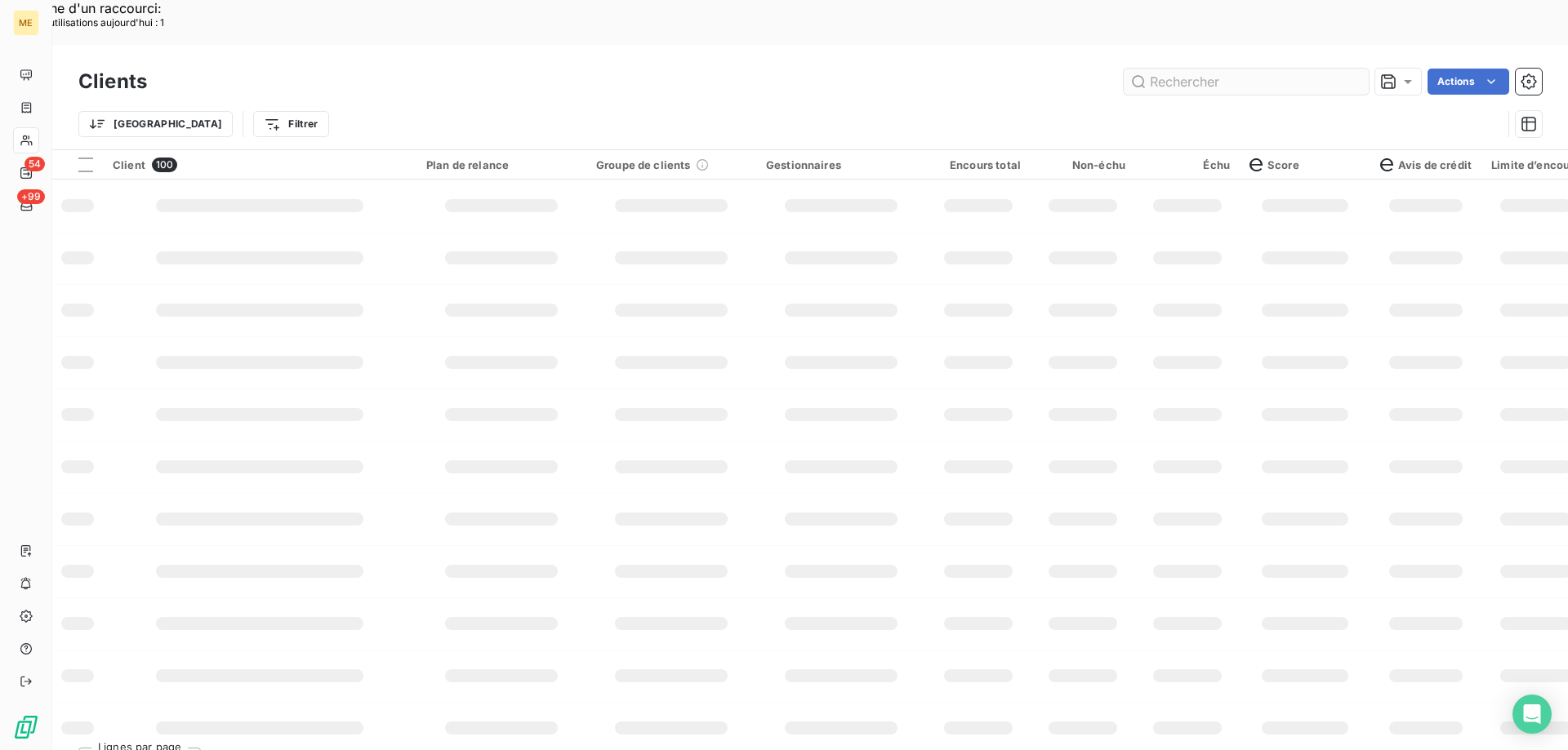
click at [1256, 69] on input "text" at bounding box center [1246, 81] width 245 height 26
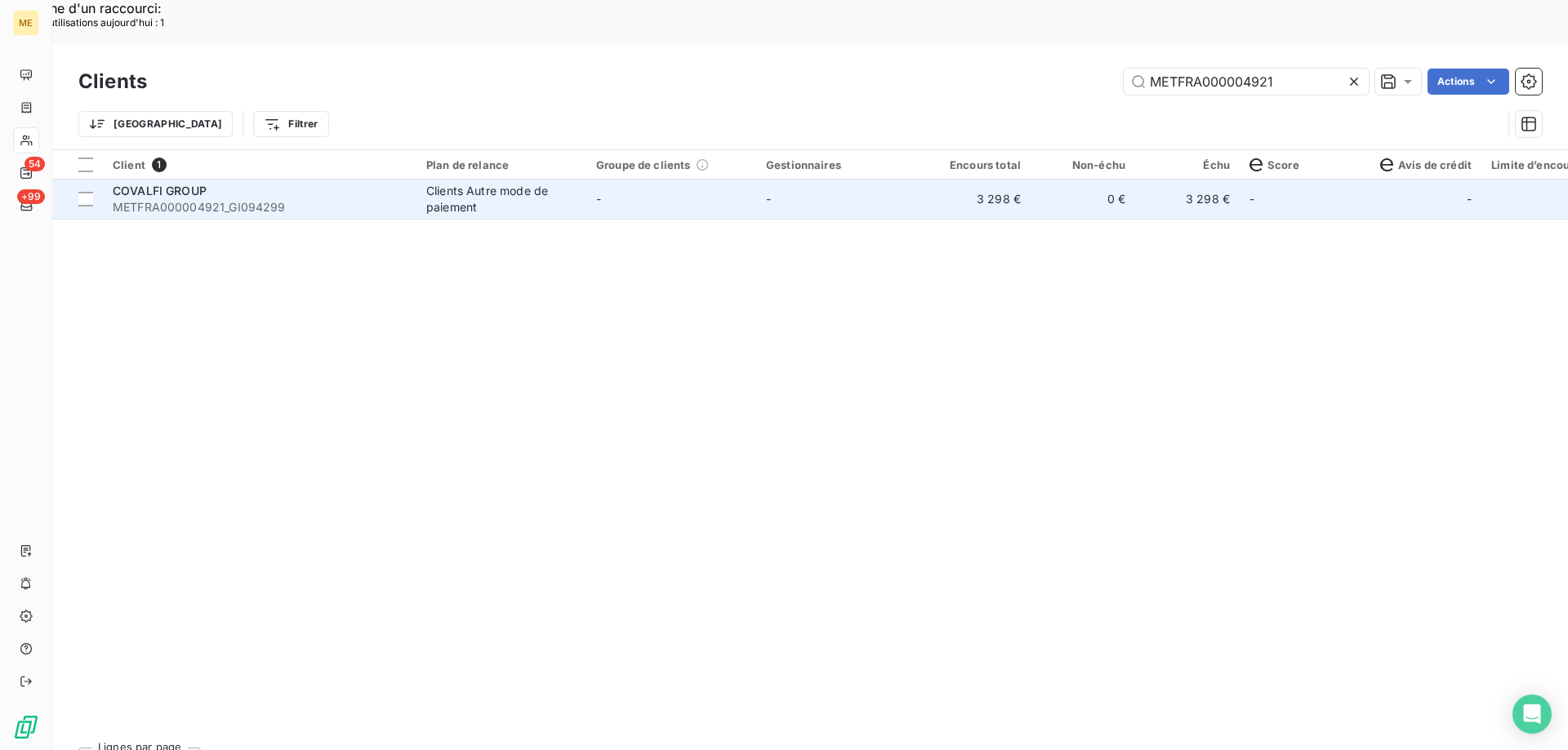
type input "METFRA000004921"
click at [233, 183] on div "COVALFI GROUP" at bounding box center [260, 191] width 294 height 17
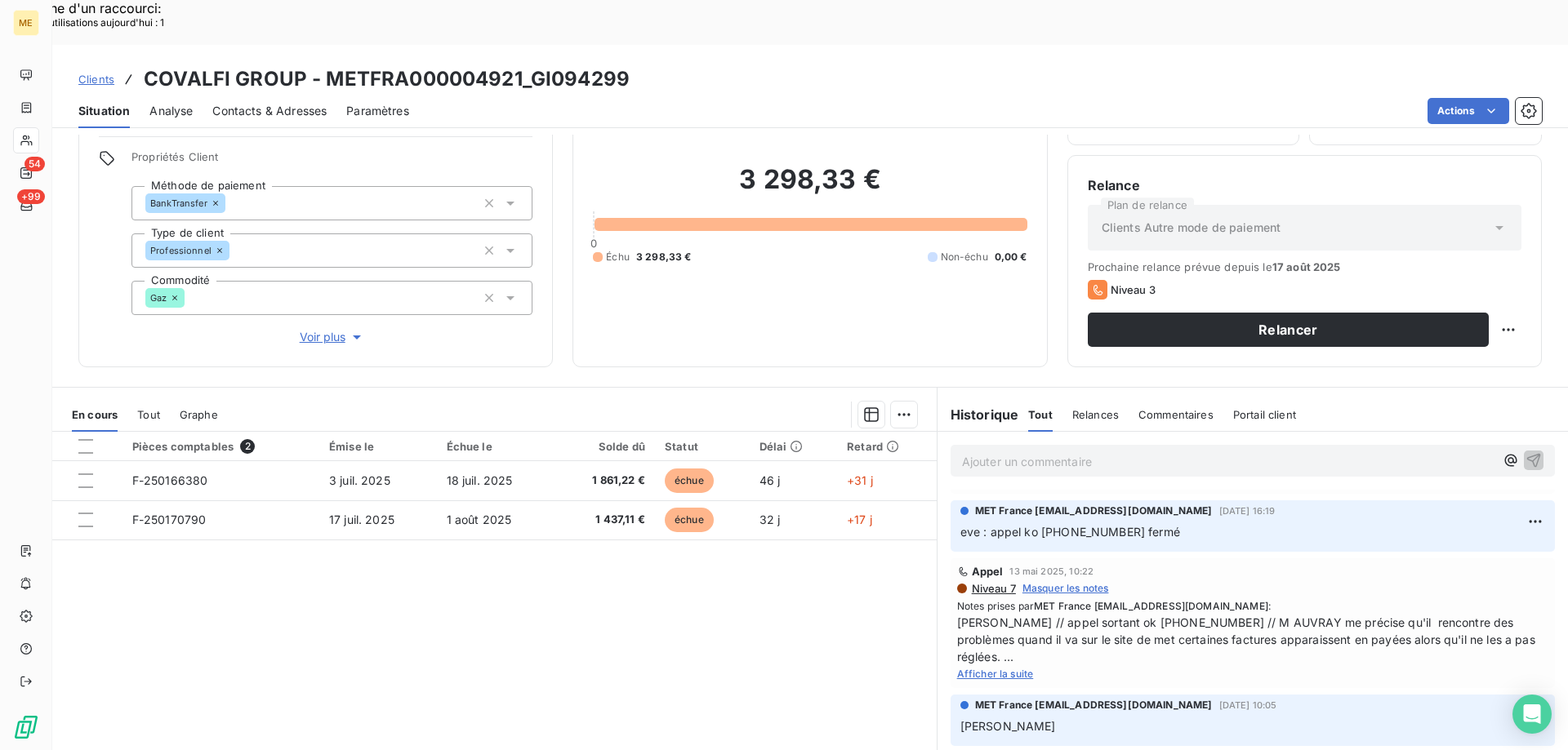
scroll to position [734, 0]
click at [1005, 667] on span "Afficher la suite" at bounding box center [995, 673] width 76 height 12
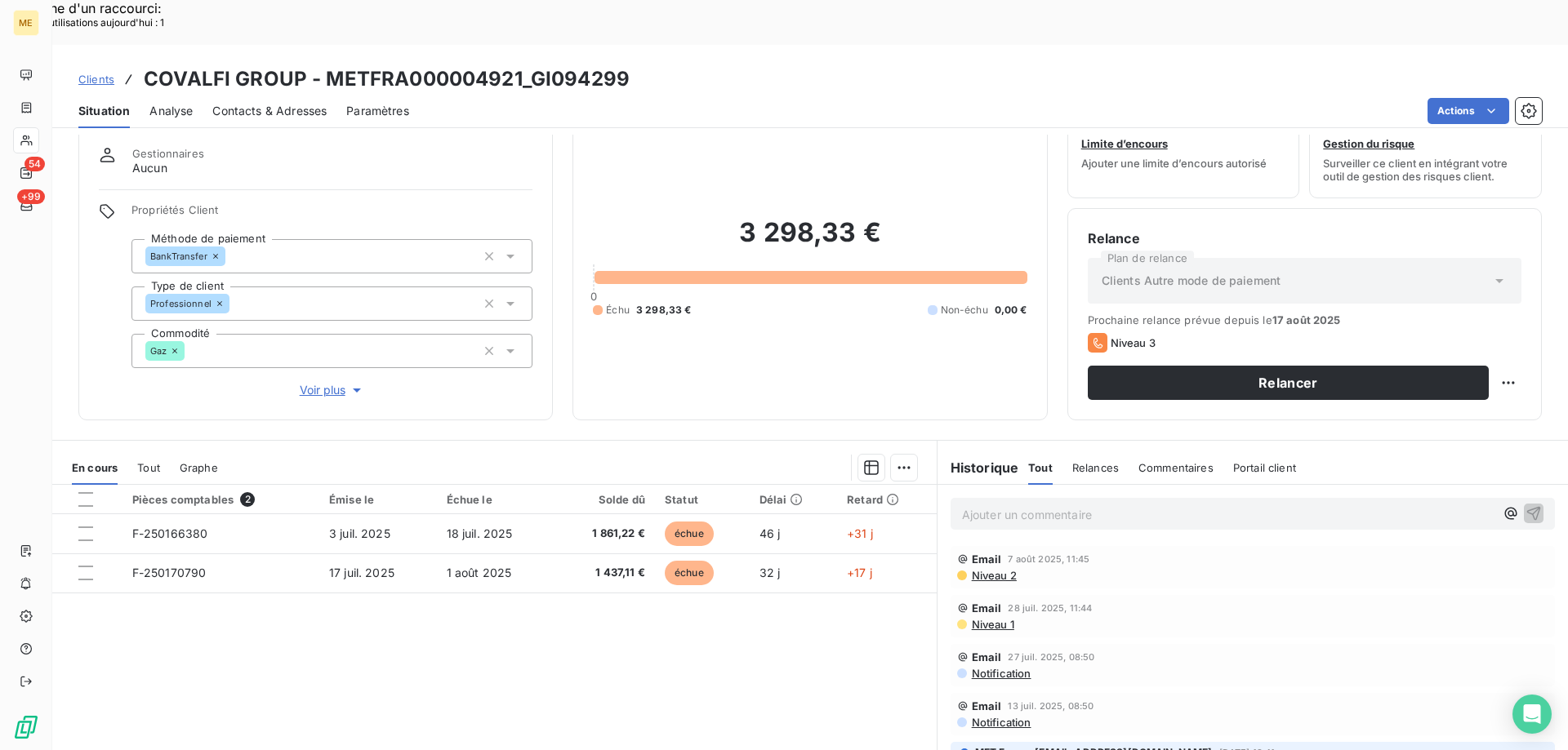
scroll to position [0, 0]
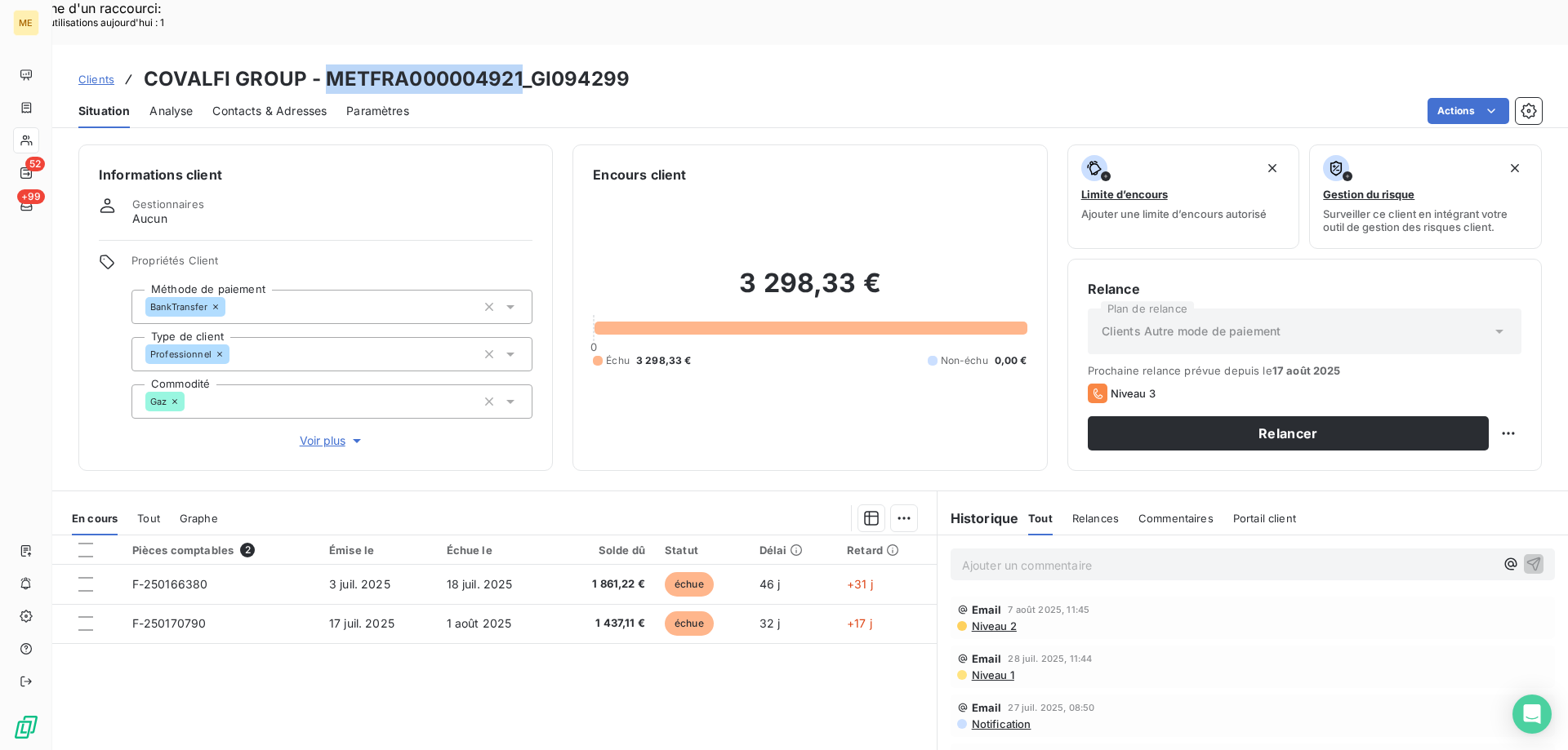
copy h3 "METFRA000004921"
drag, startPoint x: 329, startPoint y: 37, endPoint x: 523, endPoint y: 43, distance: 194.1
click at [523, 65] on h3 "COVALFI GROUP - METFRA000004921_GI094299" at bounding box center [386, 79] width 486 height 29
copy h3 "METFRA000004921"
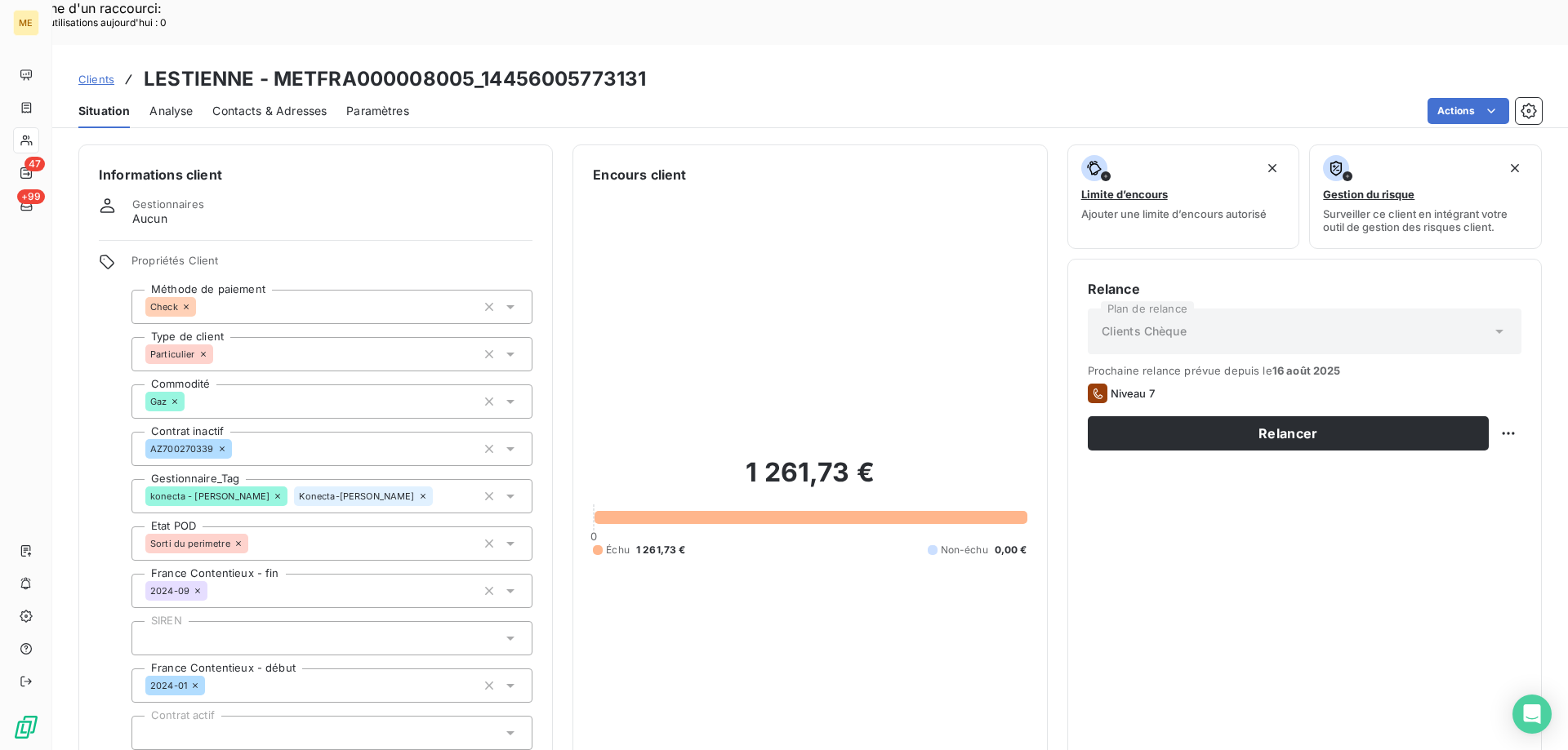
scroll to position [480, 0]
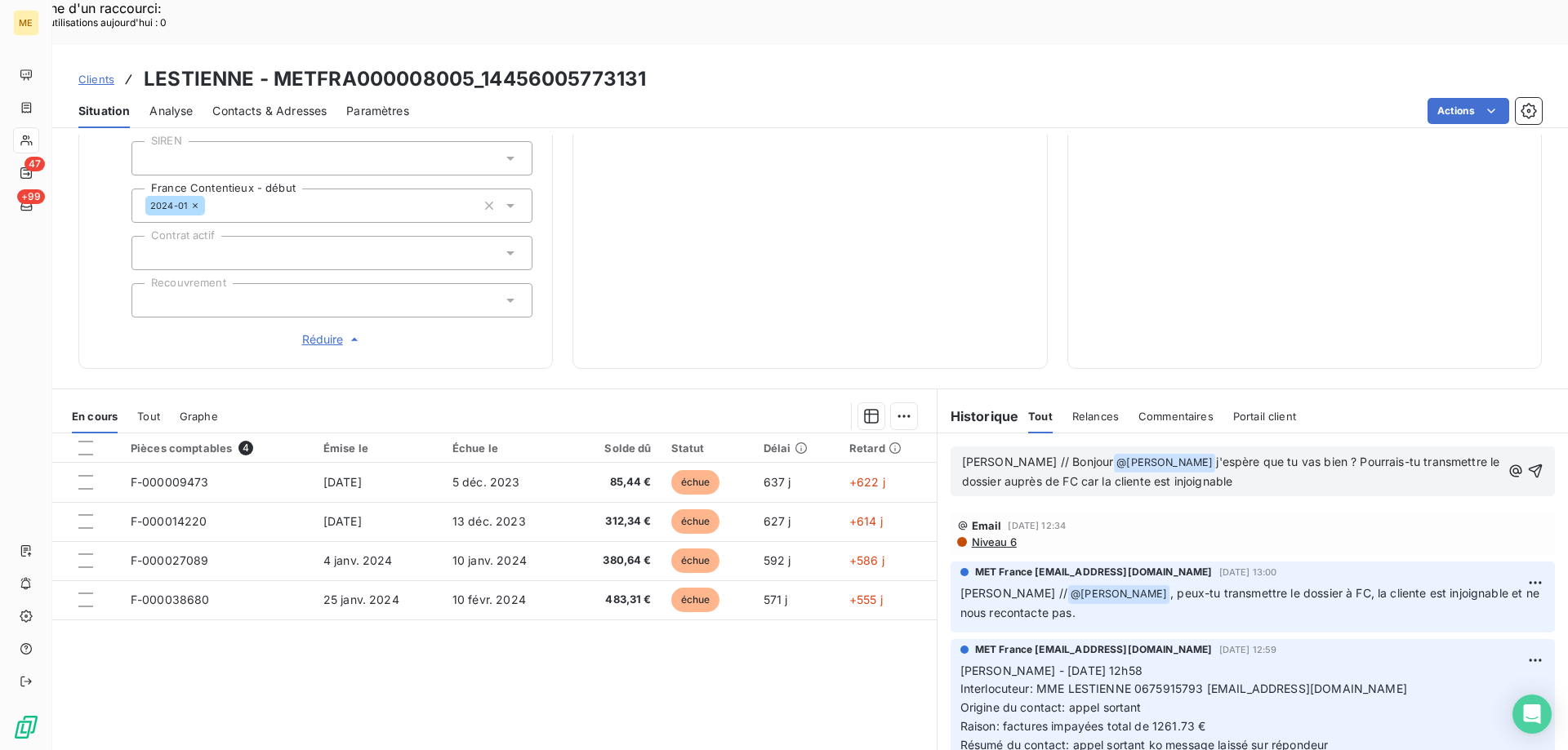
drag, startPoint x: 1143, startPoint y: 416, endPoint x: 1209, endPoint y: 436, distance: 69.0
click at [1209, 453] on p "[PERSON_NAME] // Bonjour @ [PERSON_NAME] ﻿ j'espère que tu vas bien ? Pourrais-…" at bounding box center [1231, 472] width 539 height 38
copy span "j'espère que tu vas bien ? Pourrais-tu transmettre le dossier auprès de FC car …"
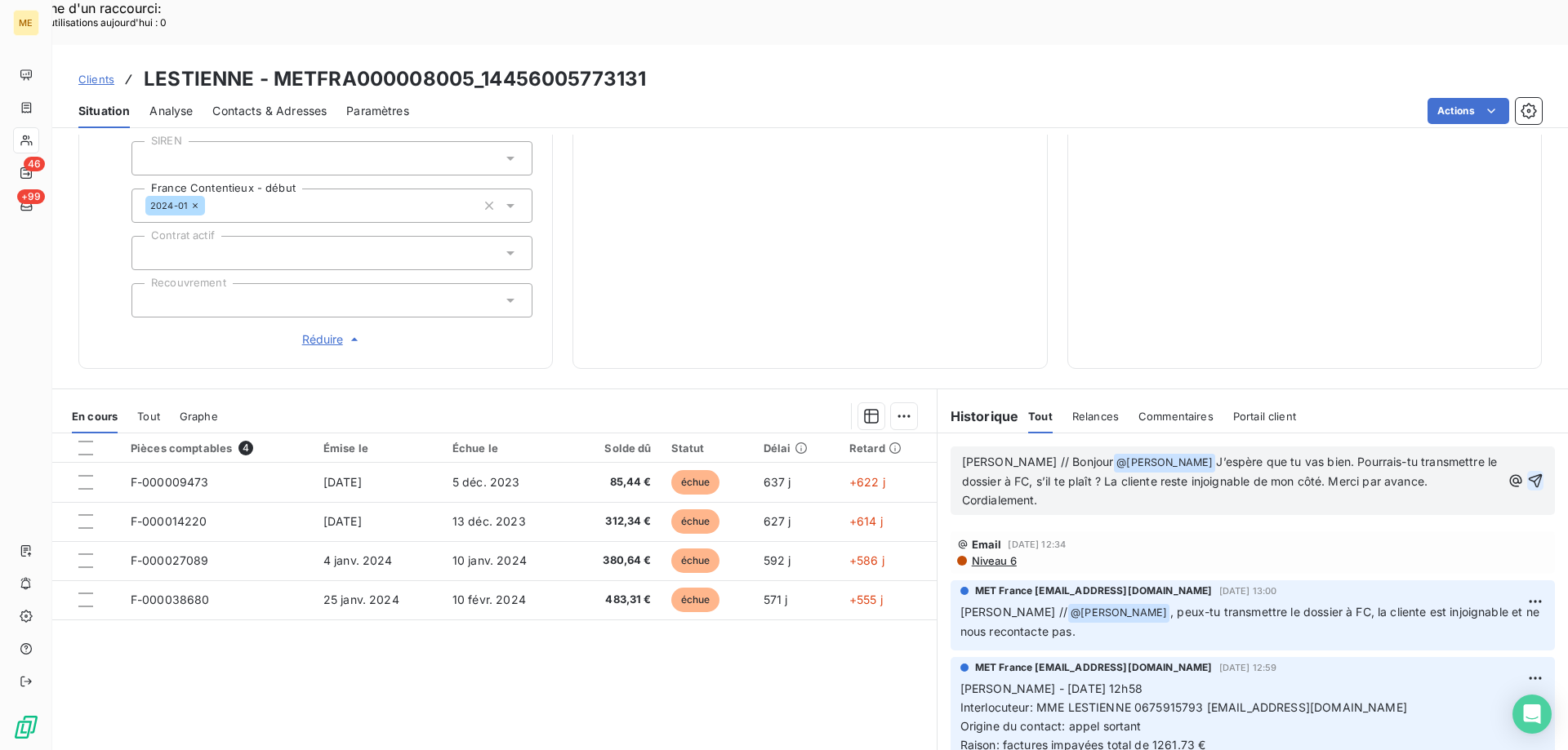
click at [1527, 473] on icon "button" at bounding box center [1536, 481] width 17 height 17
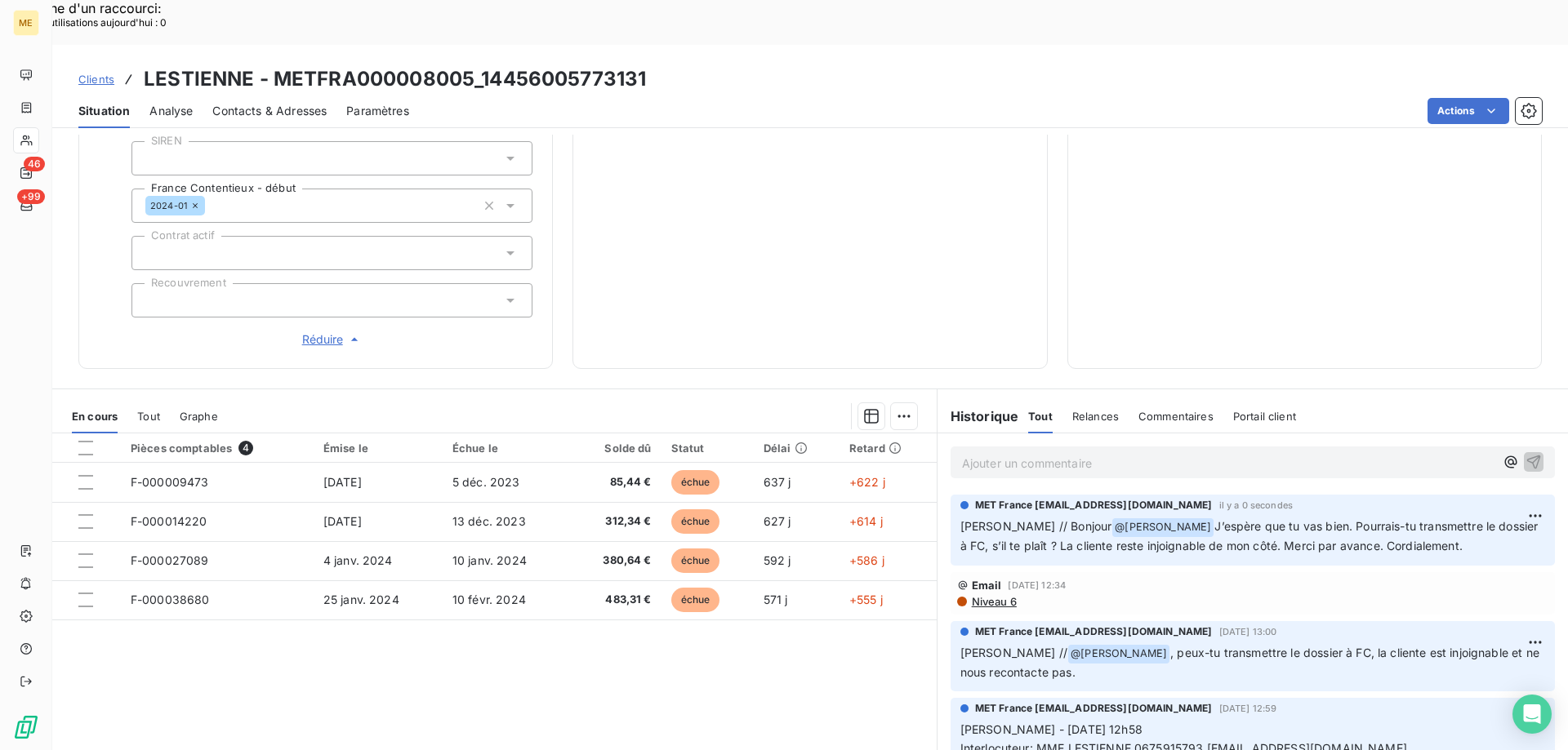
scroll to position [154, 0]
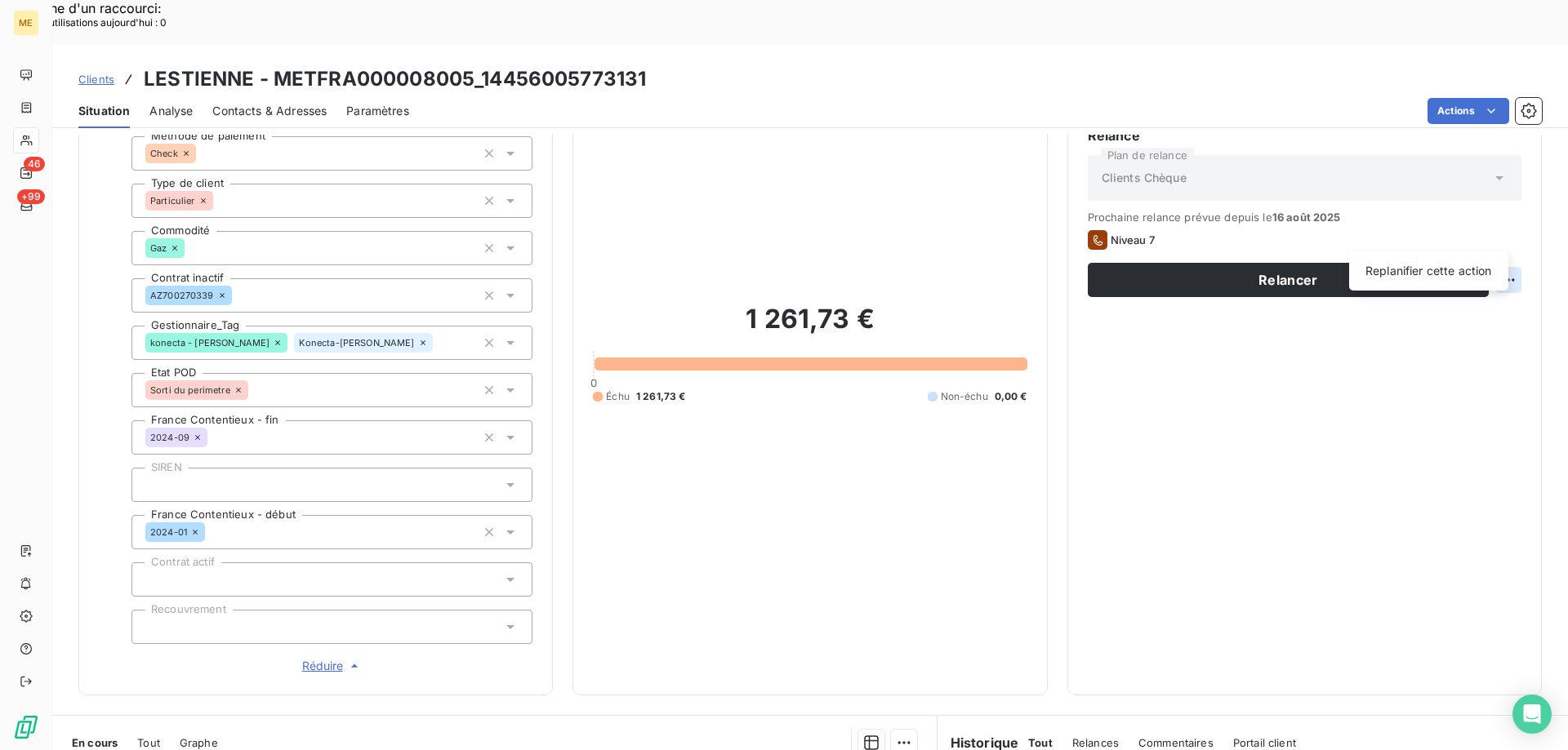
click at [1462, 275] on div "Relance Plan de relance Clients Chèque Prochaine relance prévue depuis le 16 ao…" at bounding box center [1305, 400] width 434 height 549
click at [1453, 277] on div "Replanifier cette action" at bounding box center [1428, 271] width 146 height 26
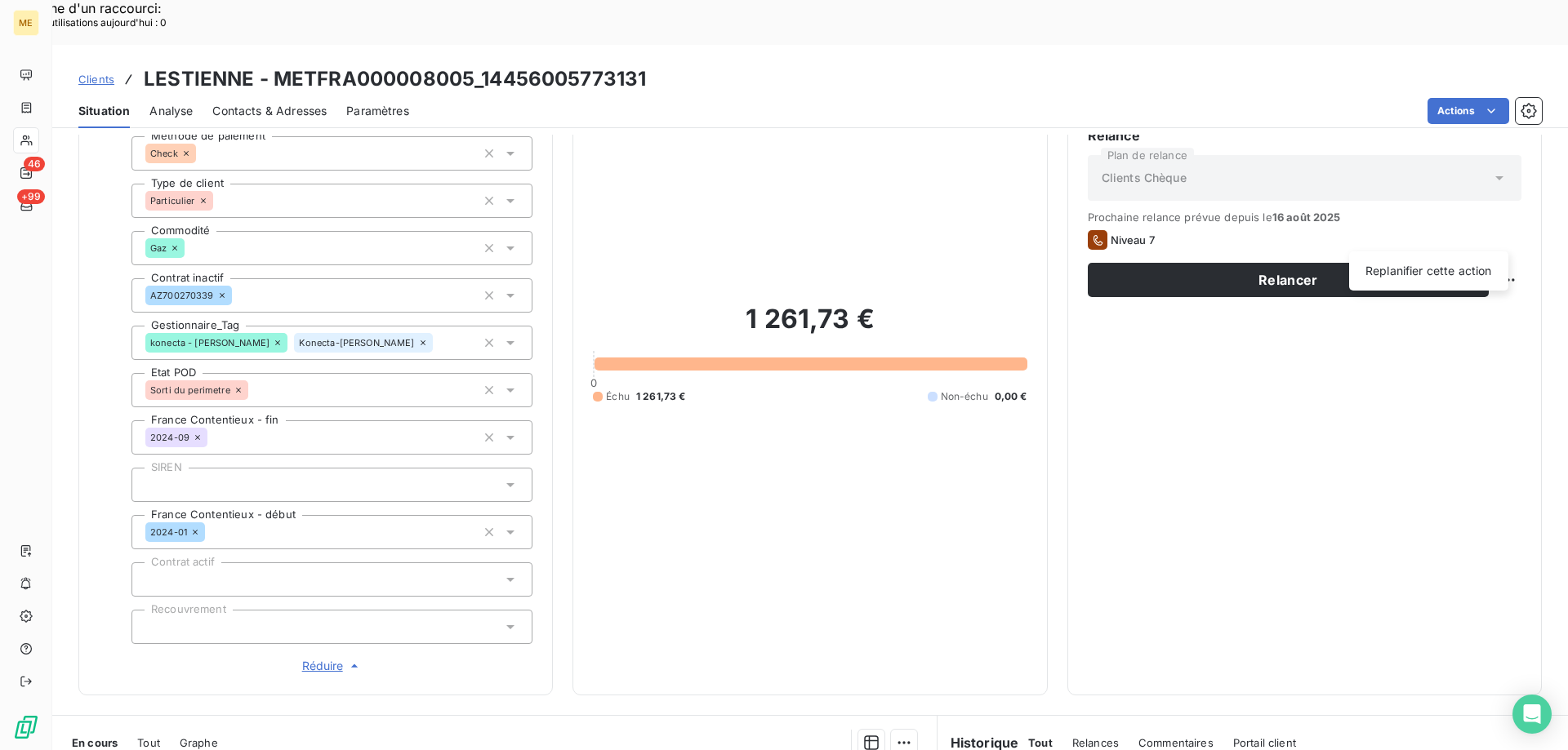
select select "7"
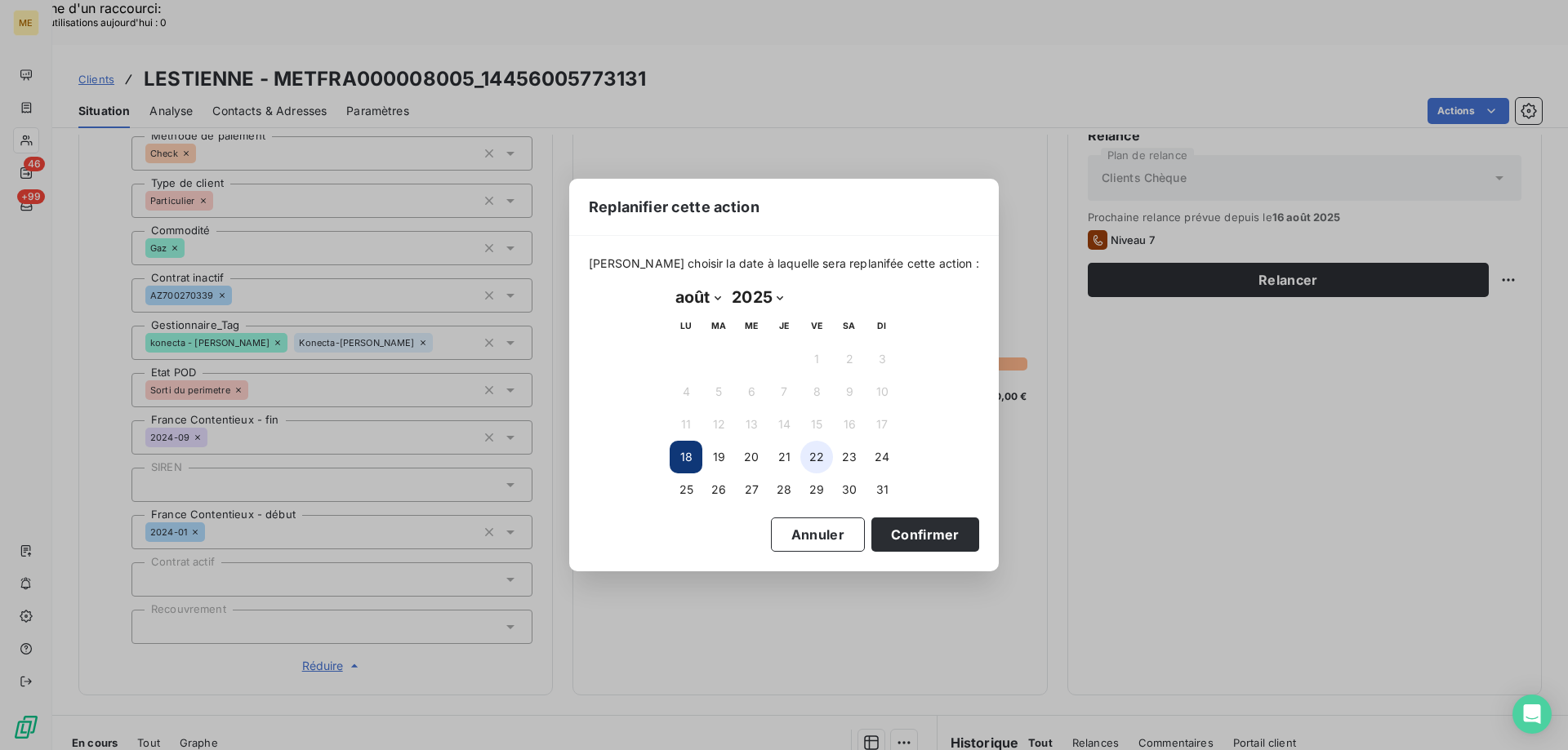
click at [827, 459] on button "22" at bounding box center [816, 457] width 32 height 32
click at [899, 542] on button "Confirmer" at bounding box center [926, 534] width 108 height 34
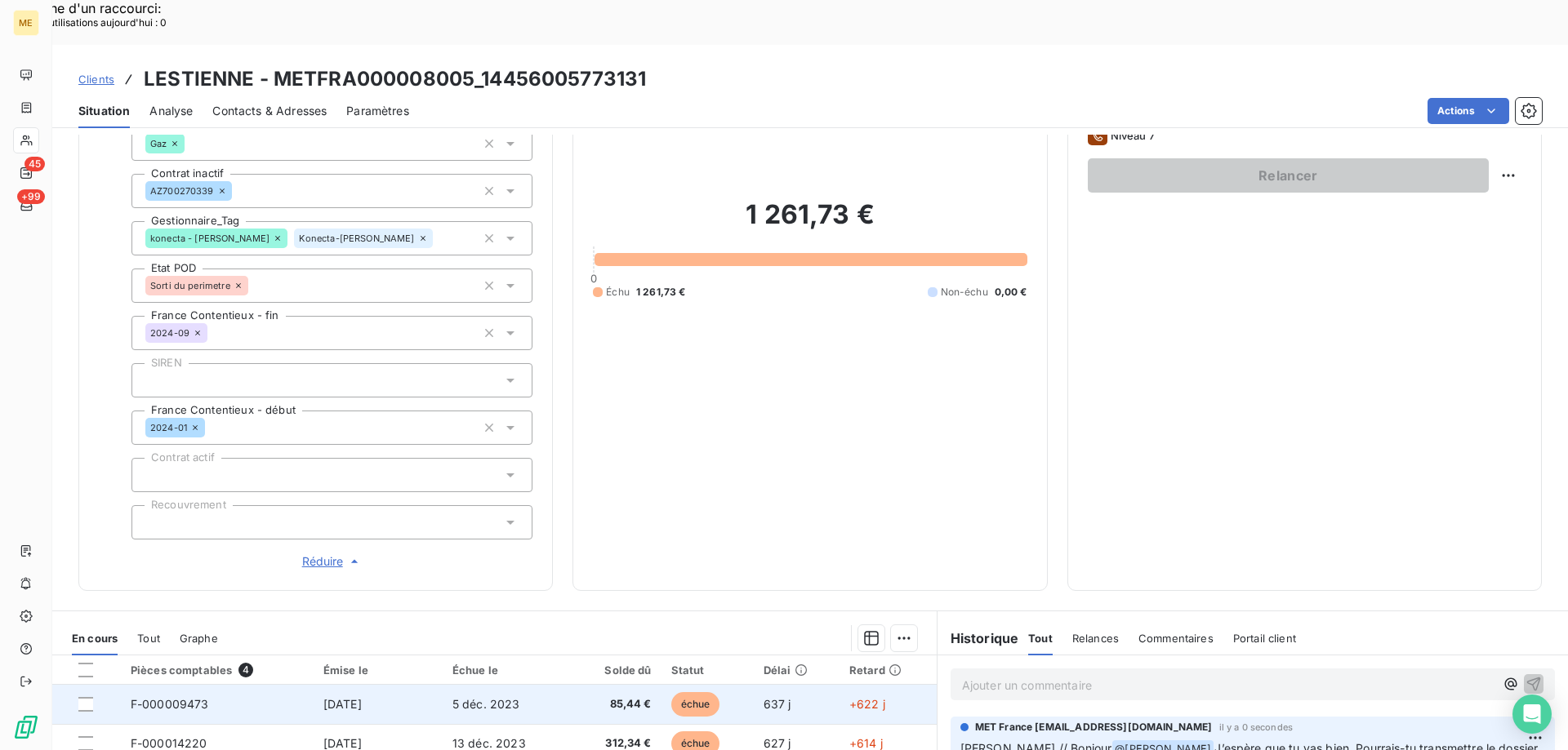
scroll to position [235, 0]
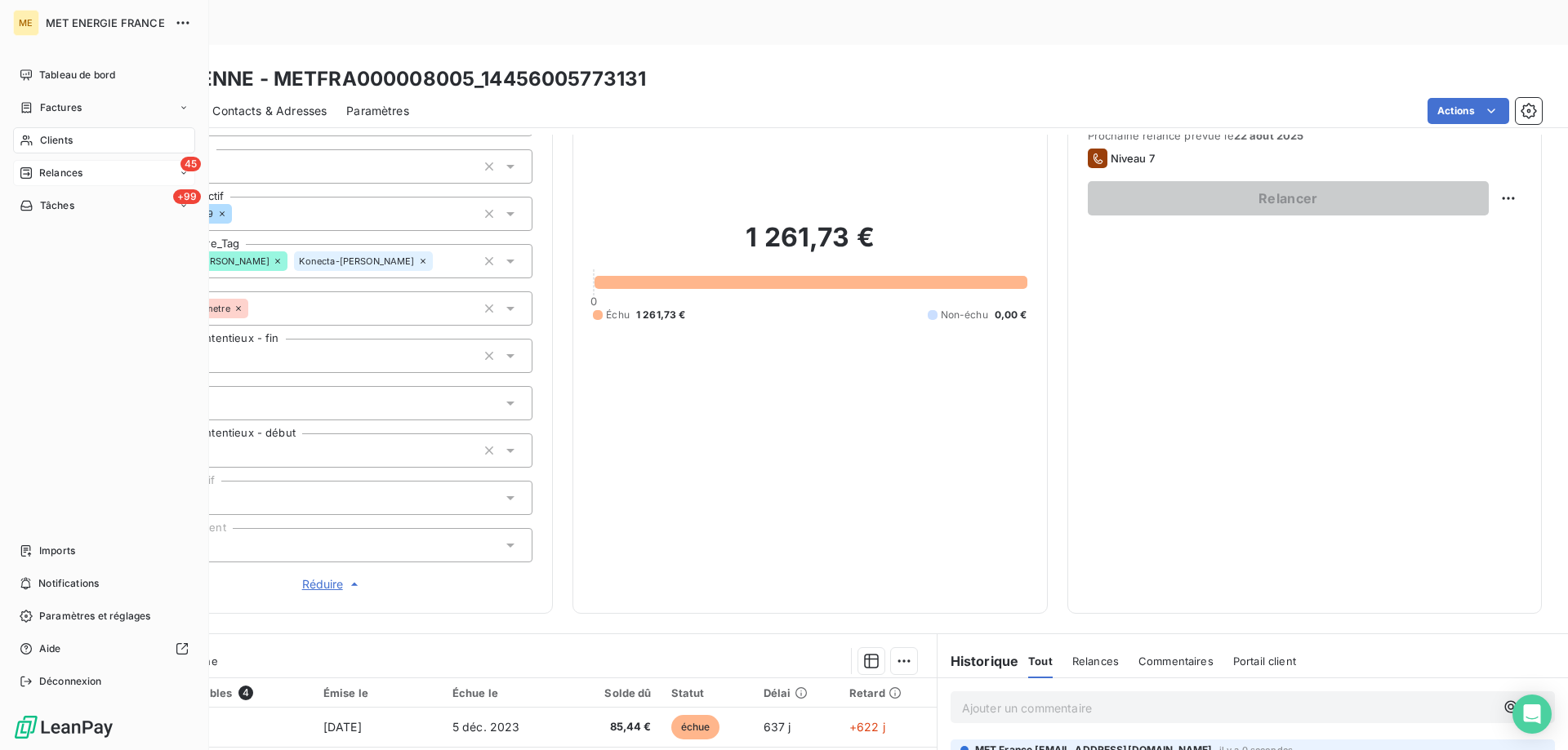
click at [45, 173] on span "Relances" at bounding box center [61, 174] width 43 height 15
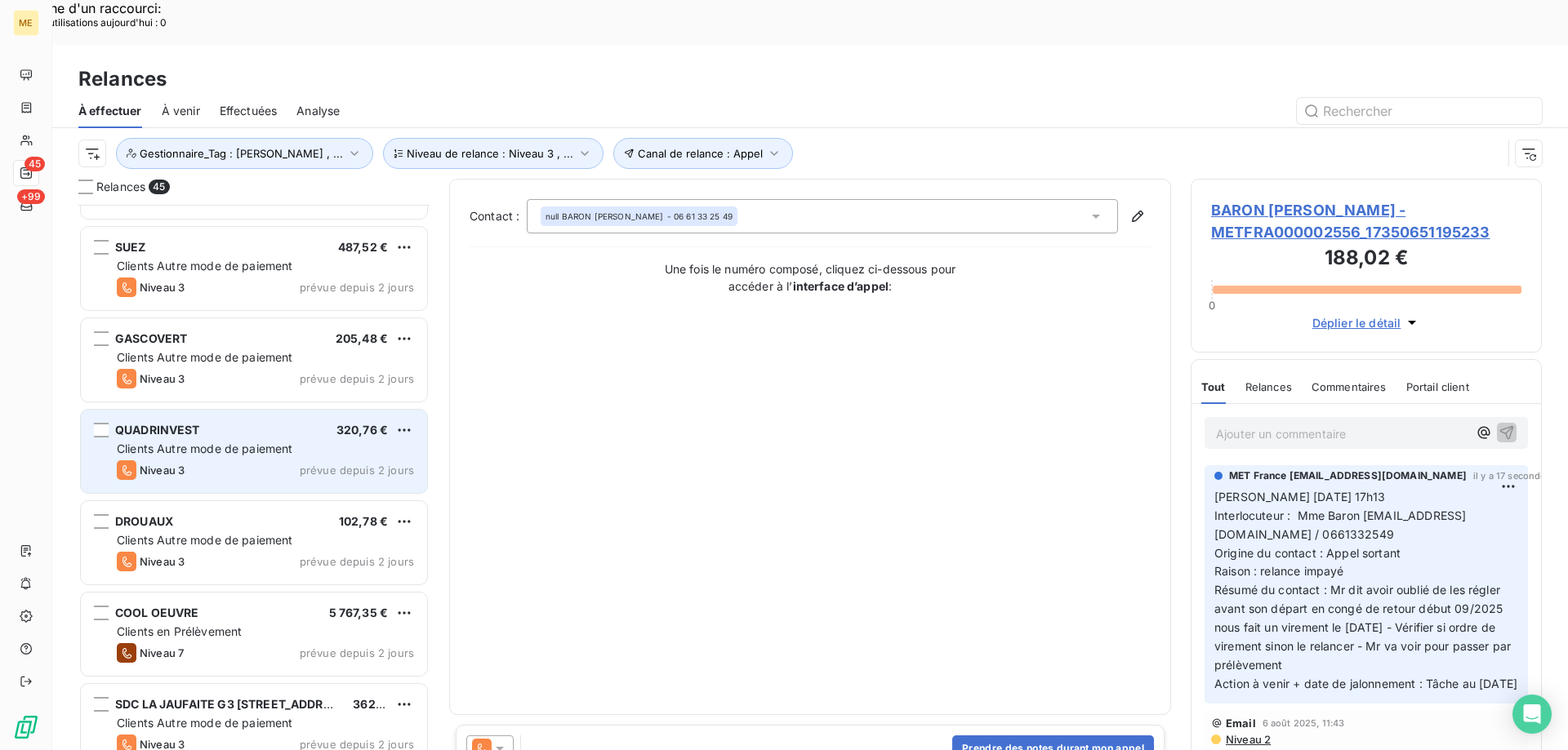
scroll to position [409, 0]
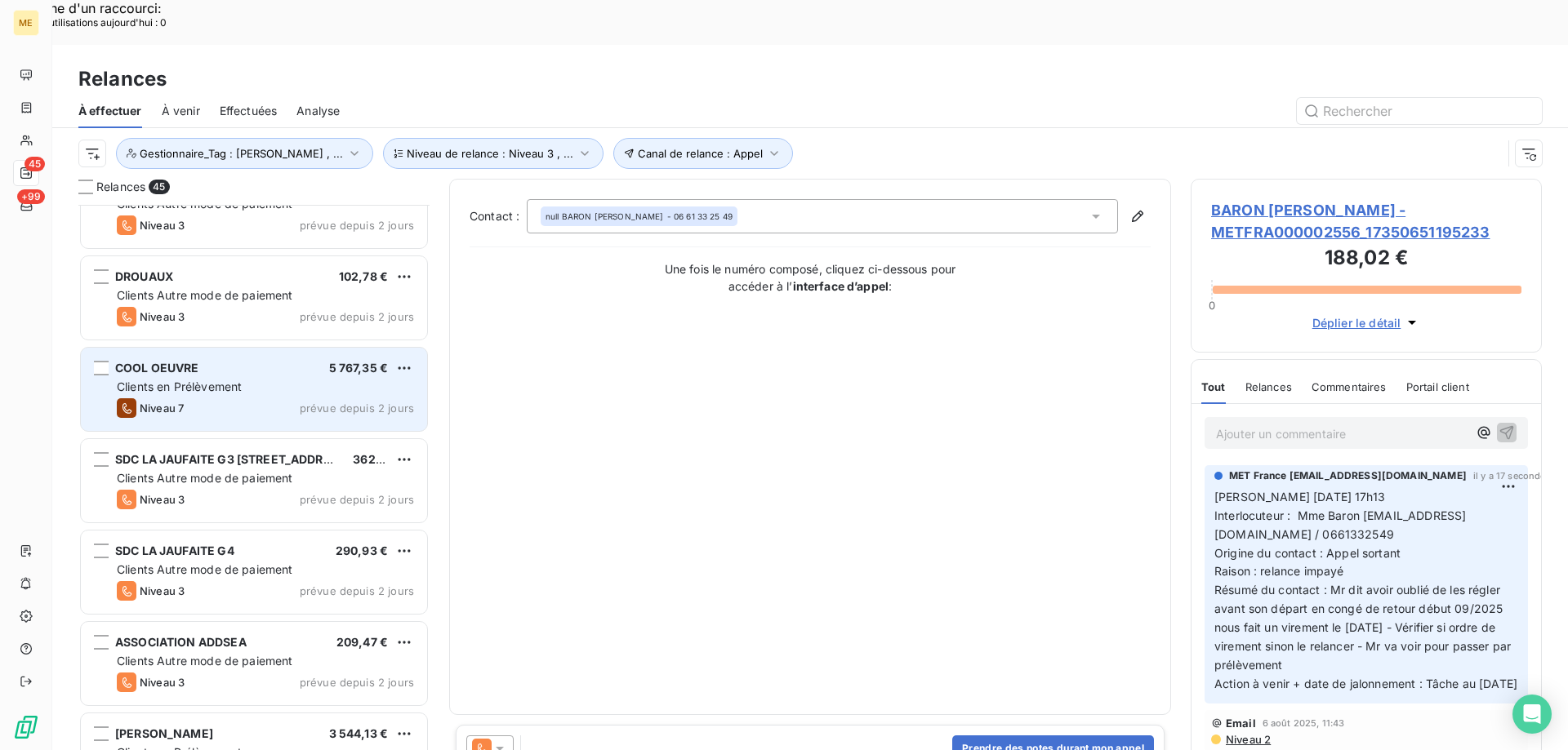
click at [284, 350] on div "COOL OEUVRE 5 767,35 € Clients en Prélèvement Niveau 7 prévue depuis 2 jours" at bounding box center [253, 390] width 347 height 83
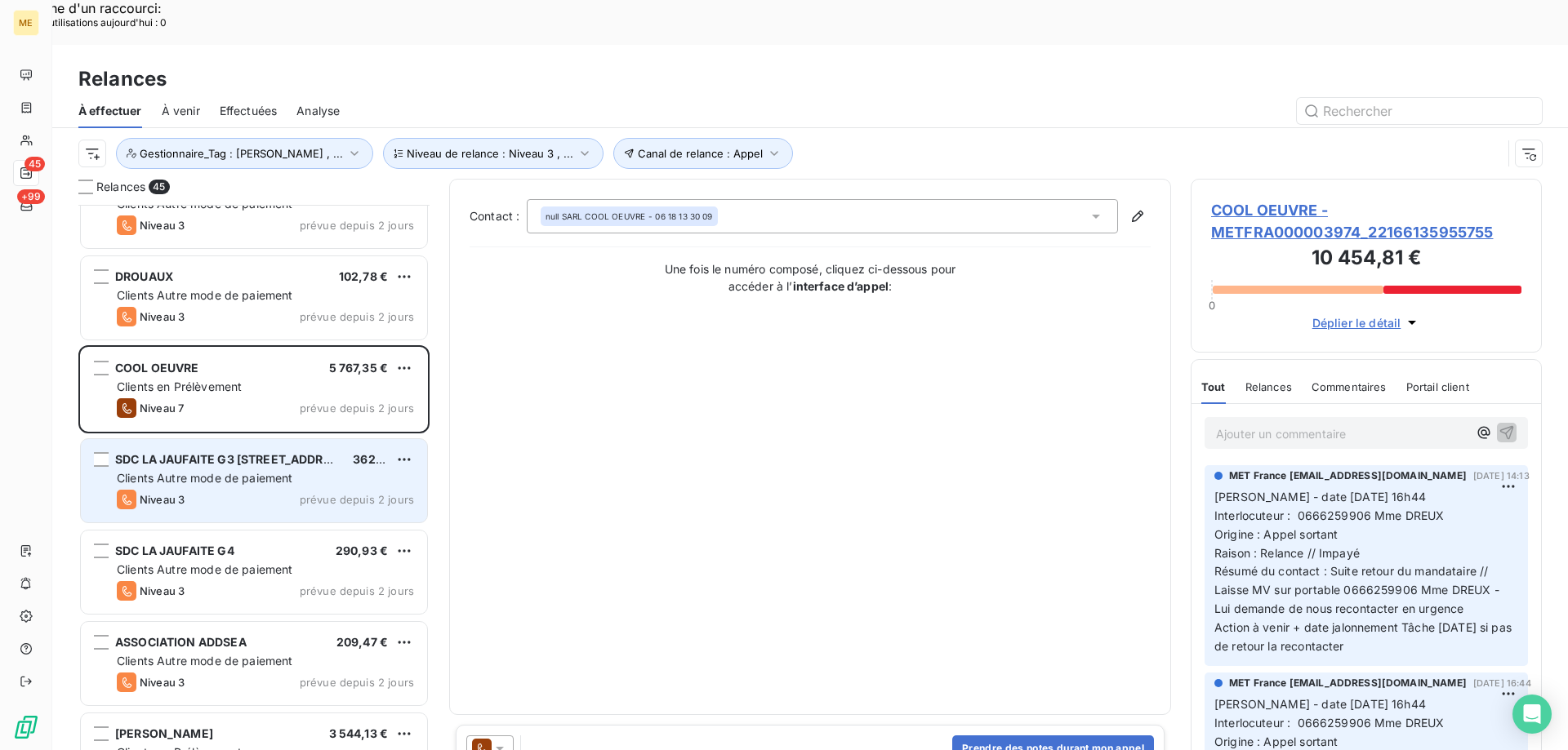
click at [202, 490] on div "Niveau 3 prévue depuis 2 jours" at bounding box center [266, 500] width 297 height 20
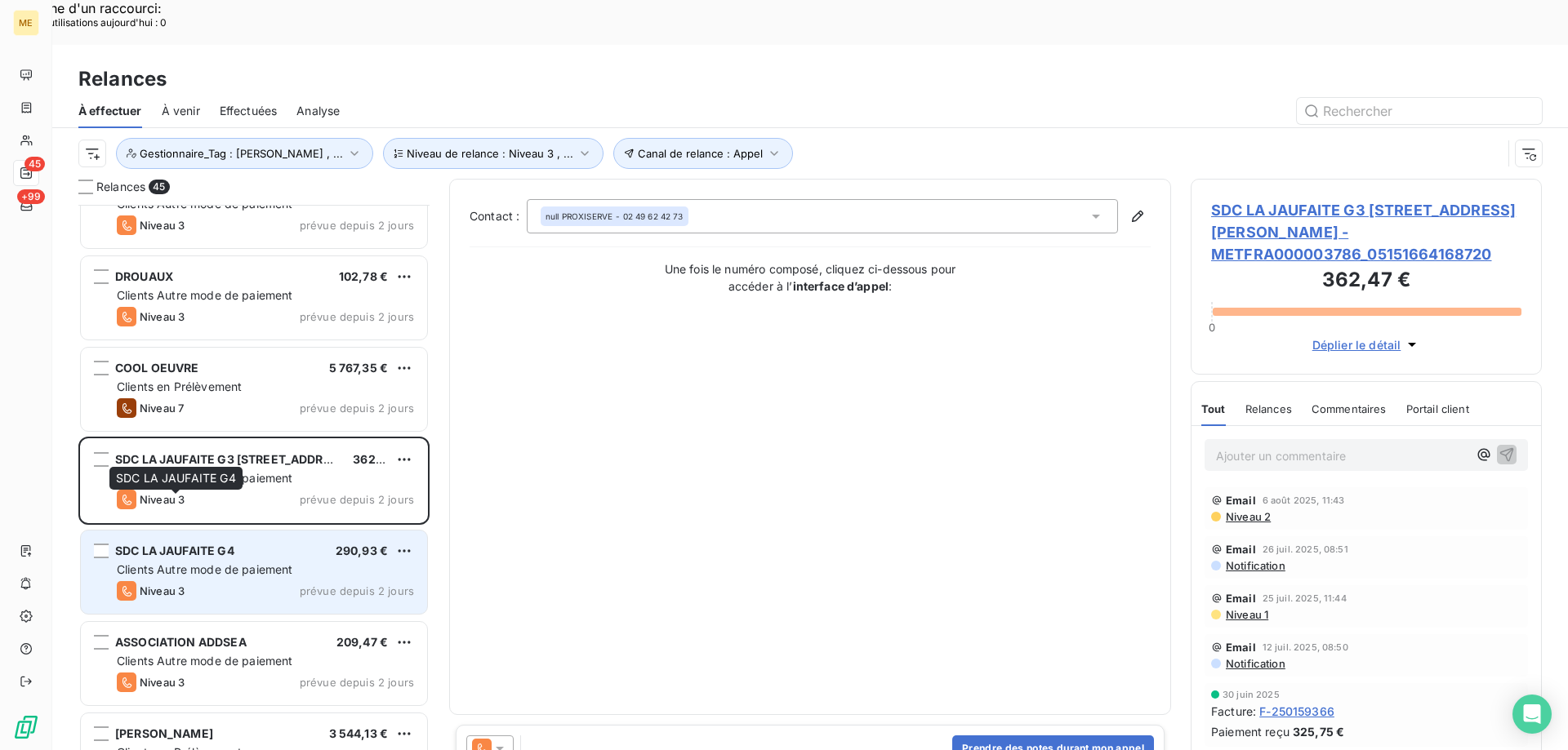
scroll to position [572, 0]
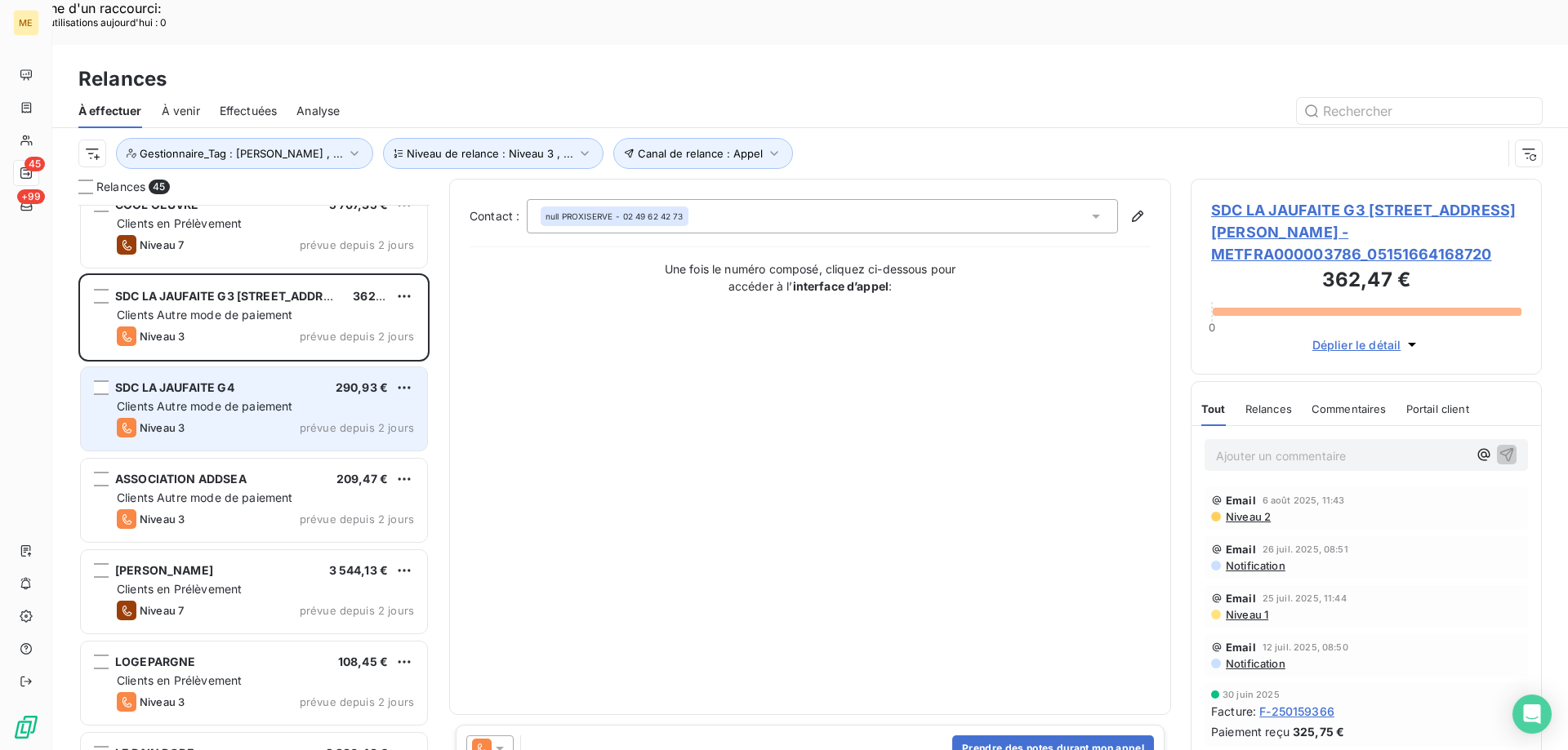
click at [264, 418] on div "Niveau 3 prévue depuis 2 jours" at bounding box center [266, 428] width 297 height 20
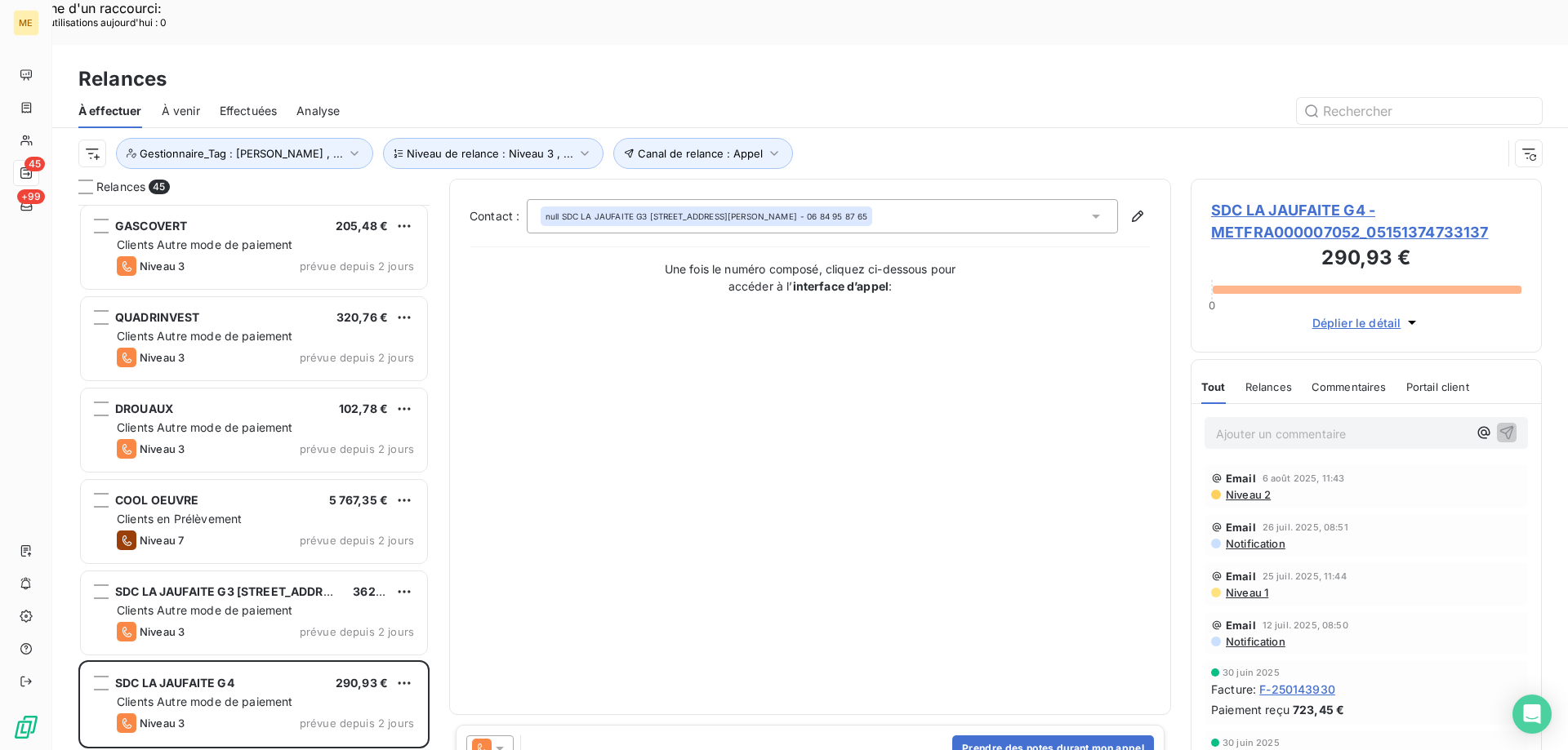
scroll to position [246, 0]
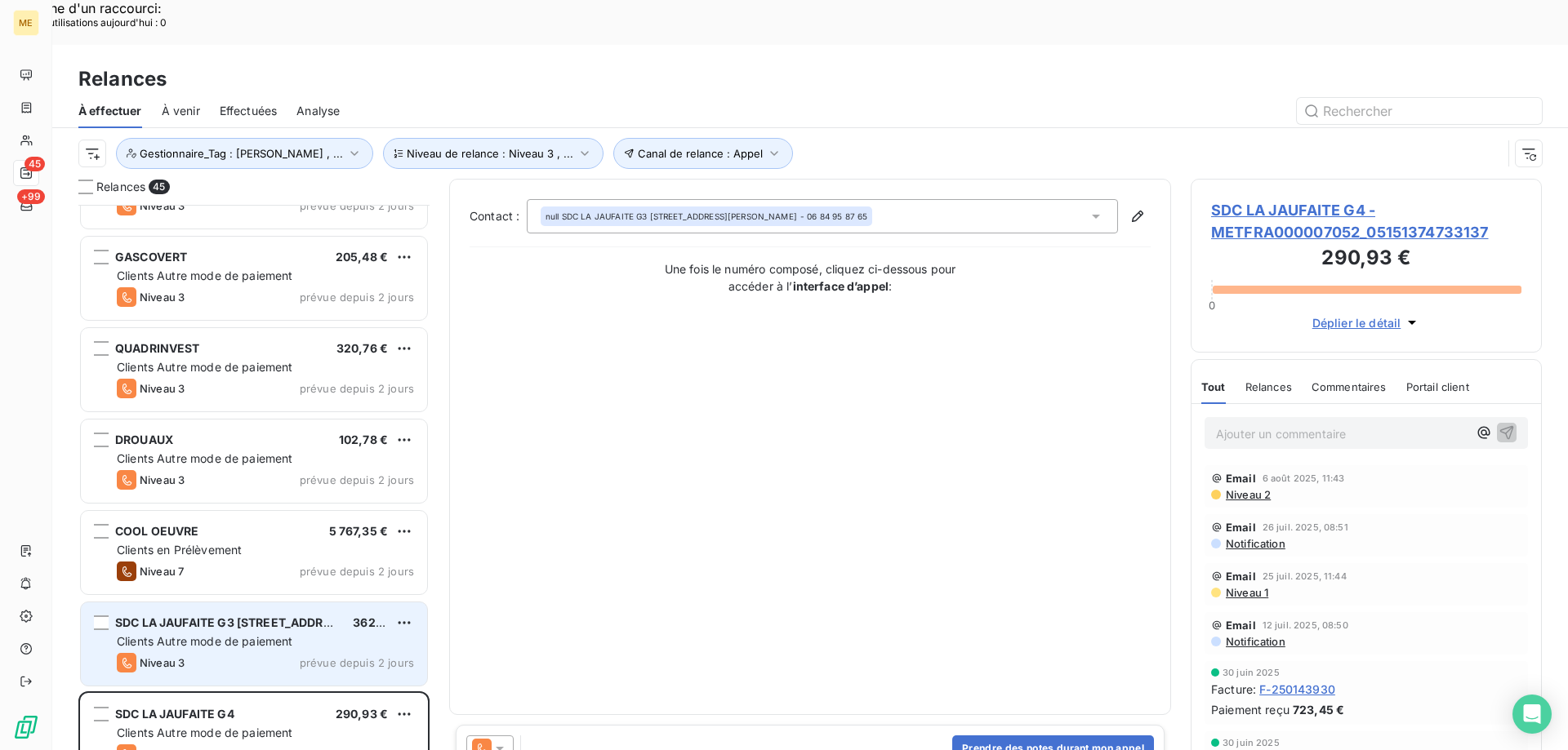
click at [307, 656] on span "prévue depuis 2 jours" at bounding box center [357, 663] width 115 height 13
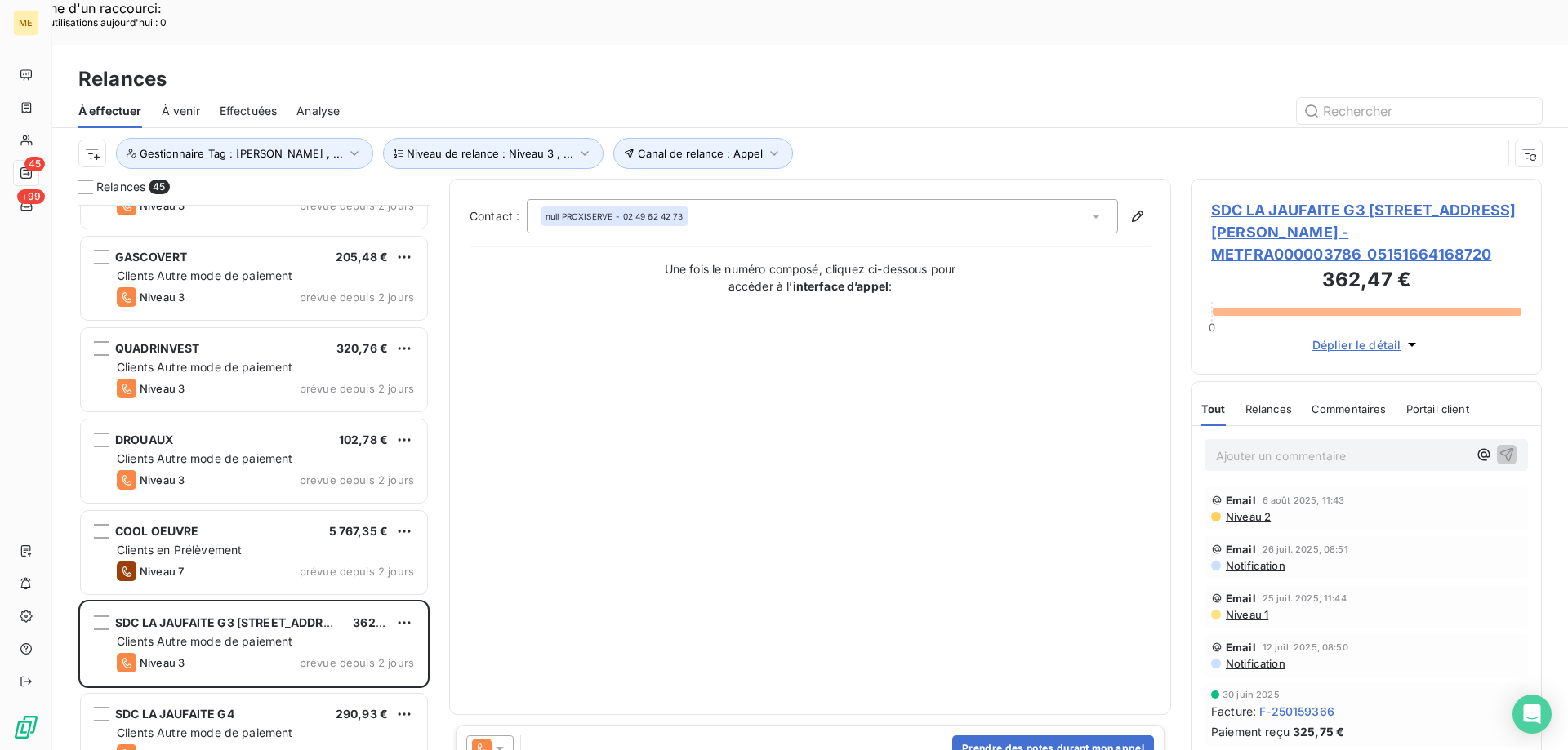
click at [1312, 199] on span "SDC LA JAUFAITE G3 40 RUE JACQUES ANQUETIL - METFRA000003786_05151664168720" at bounding box center [1365, 233] width 310 height 66
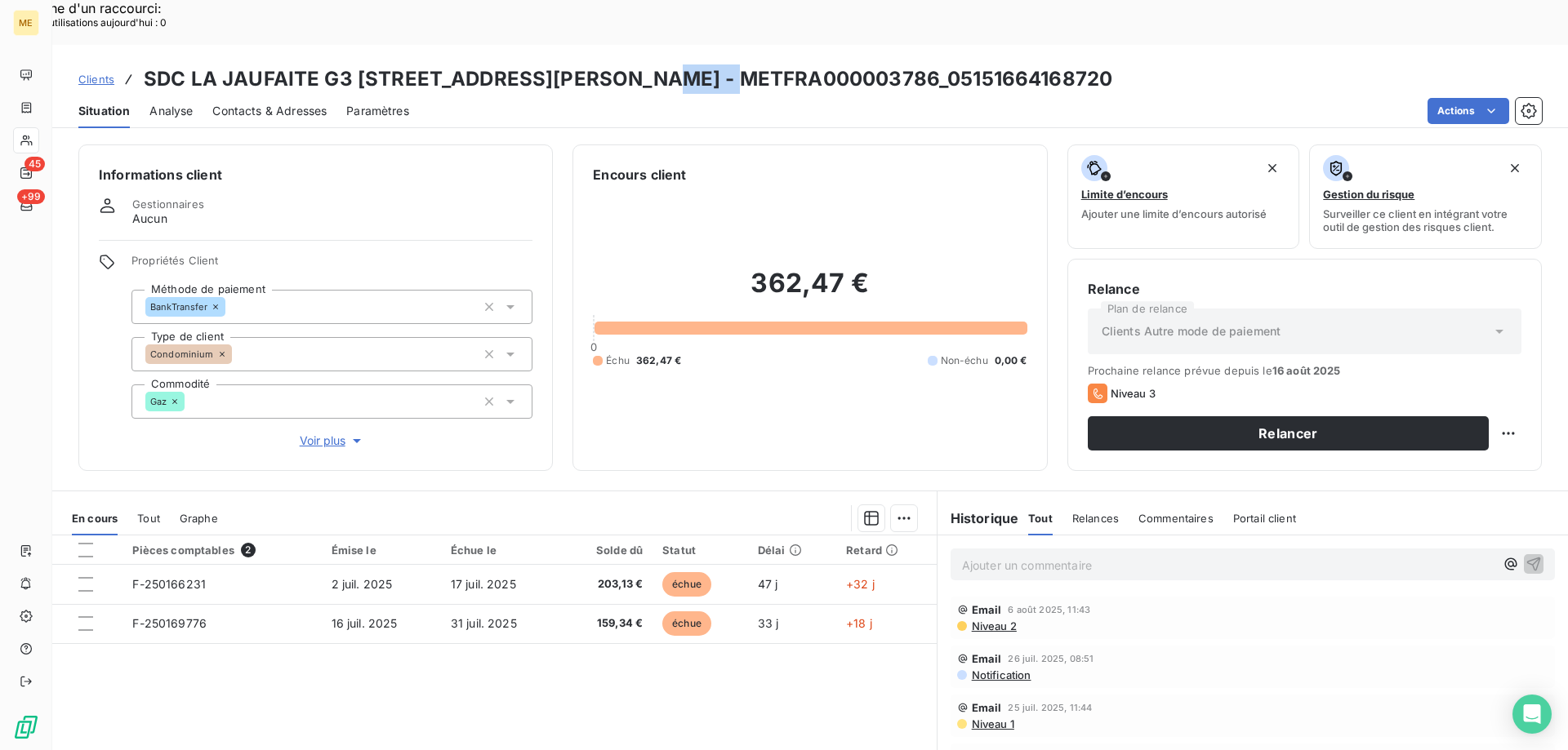
drag, startPoint x: 649, startPoint y: 40, endPoint x: 760, endPoint y: 31, distance: 111.4
click at [760, 65] on h3 "SDC LA JAUFAITE G3 40 RUE JACQUES ANQUETIL - METFRA000003786_05151664168720" at bounding box center [628, 79] width 969 height 29
drag, startPoint x: 856, startPoint y: 38, endPoint x: 1017, endPoint y: 46, distance: 161.2
click at [1017, 65] on h3 "SDC LA JAUFAITE G3 40 RUE JACQUES ANQUETIL - METFRA000003786_05151664168720" at bounding box center [628, 79] width 969 height 29
copy h3 "05151664168720"
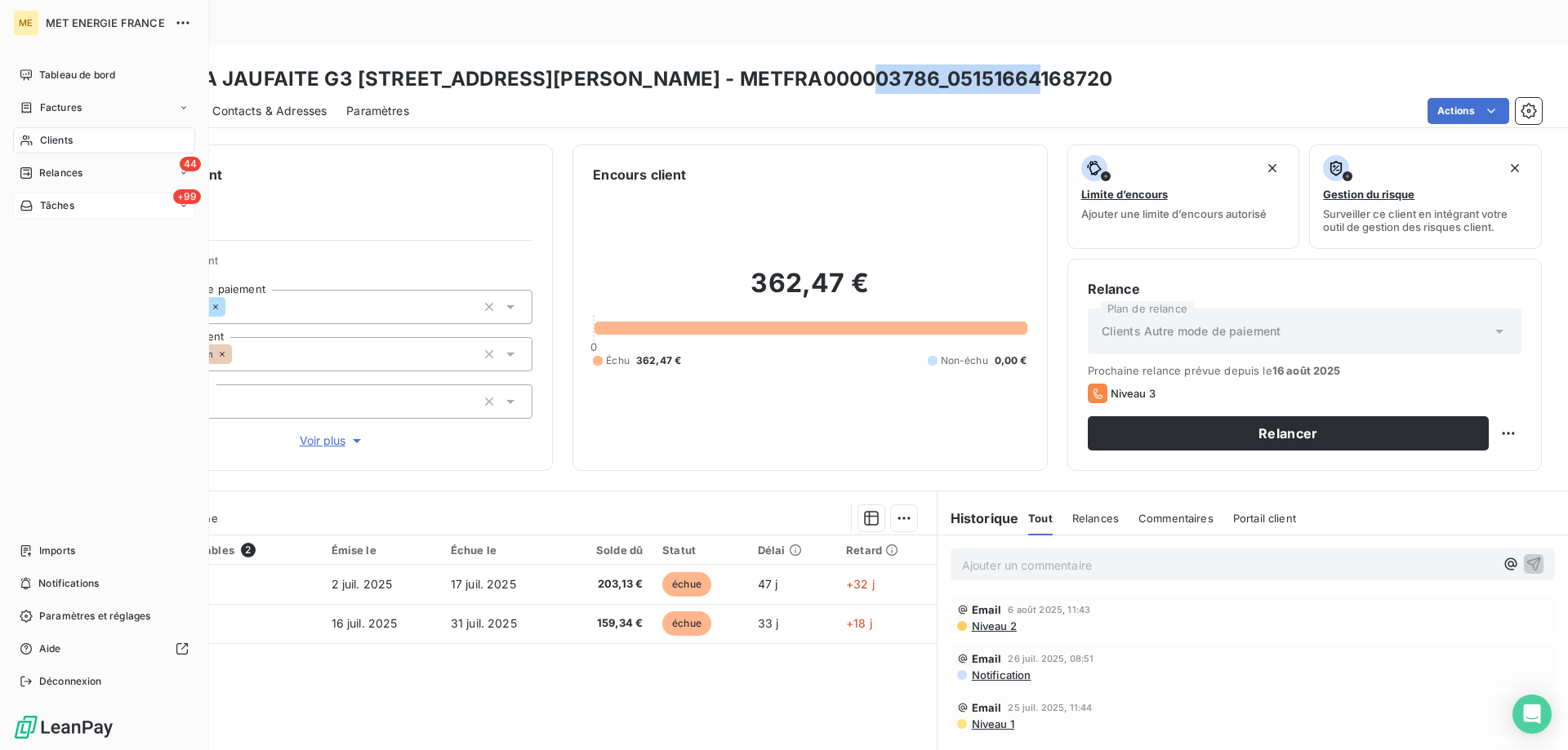
drag, startPoint x: 41, startPoint y: 174, endPoint x: 84, endPoint y: 200, distance: 50.2
click at [40, 174] on span "Relances" at bounding box center [61, 174] width 43 height 15
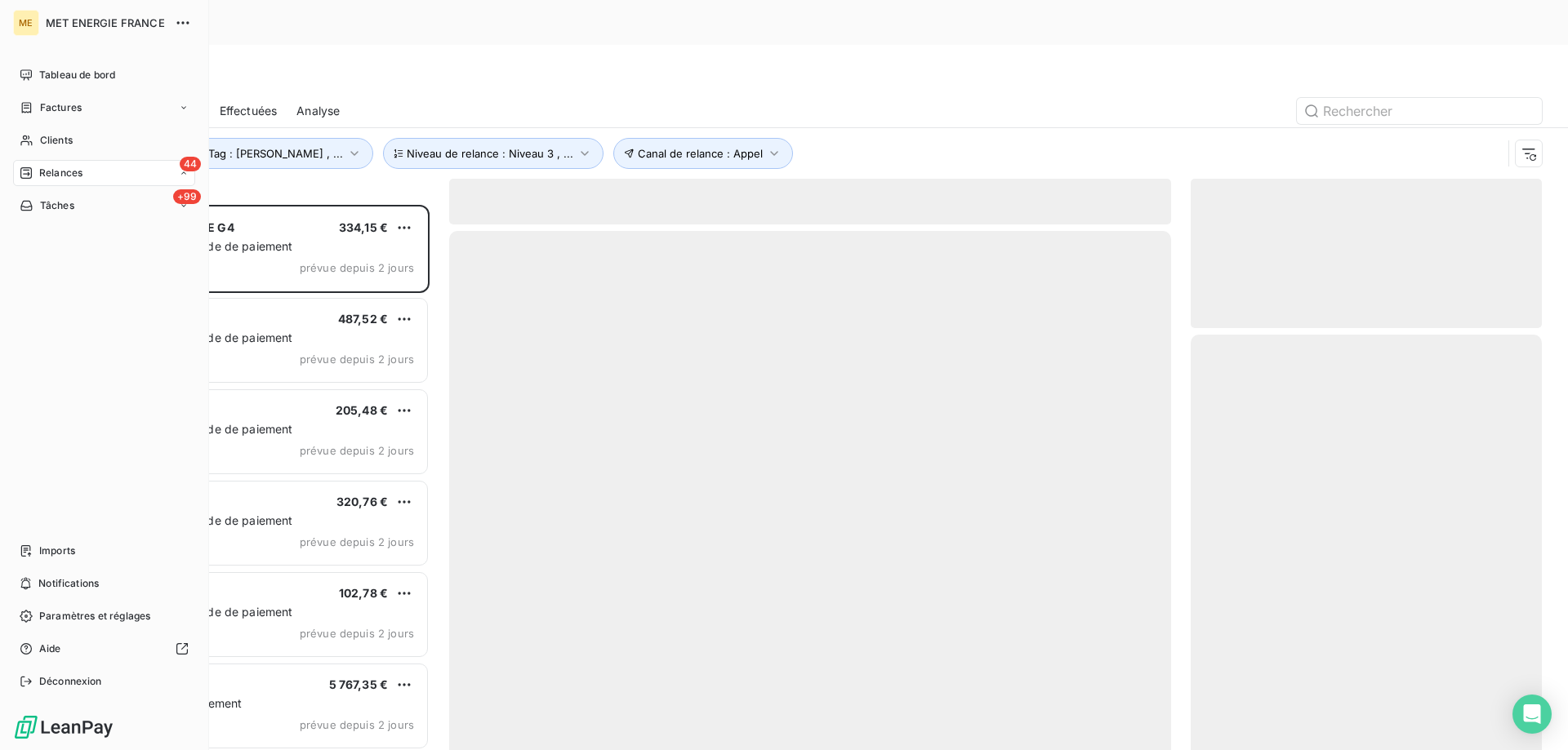
scroll to position [578, 339]
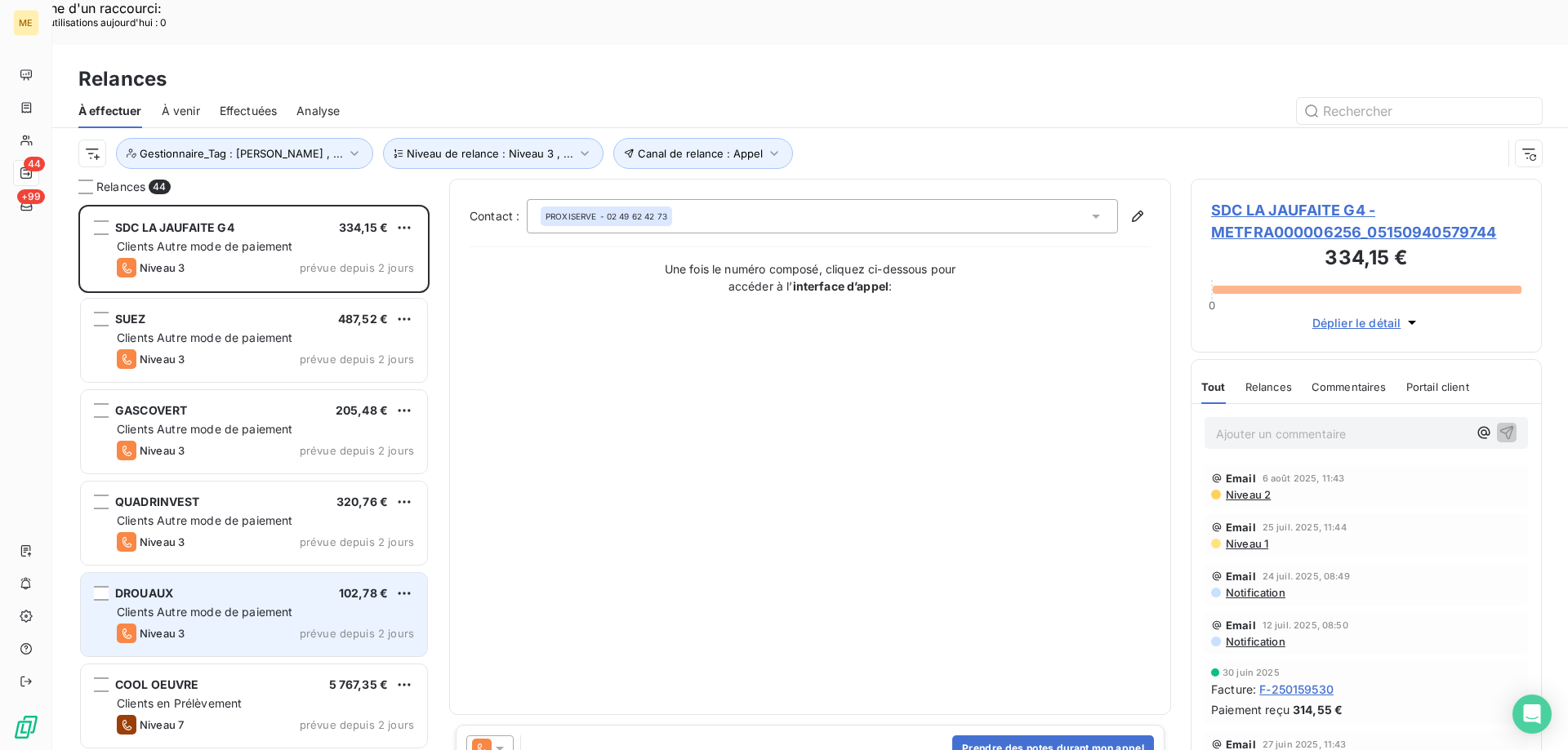
click at [202, 586] on div "DROUAUX 102,78 €" at bounding box center [266, 594] width 297 height 15
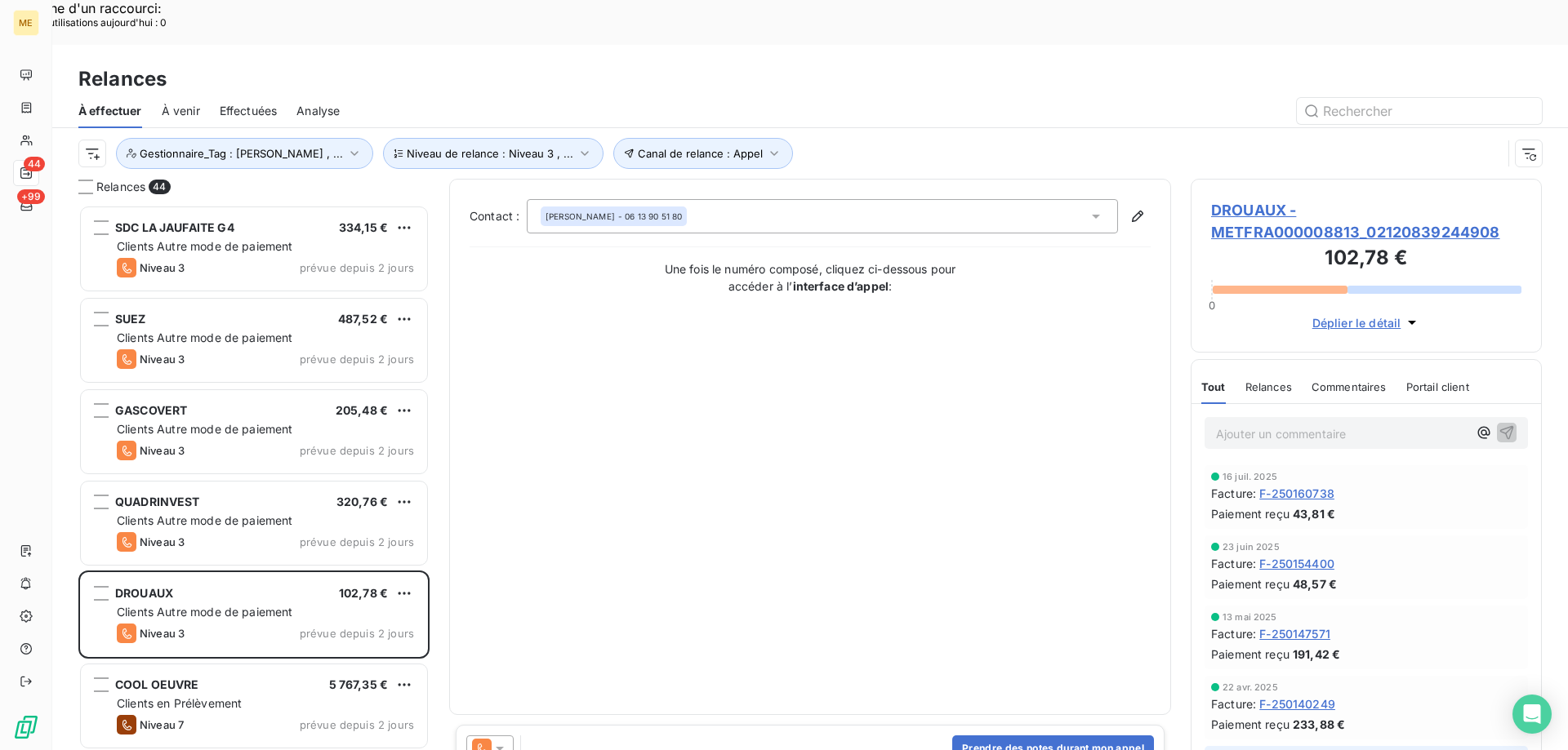
click at [1251, 199] on span "DROUAUX - METFRA000008813_02120839244908" at bounding box center [1365, 221] width 310 height 44
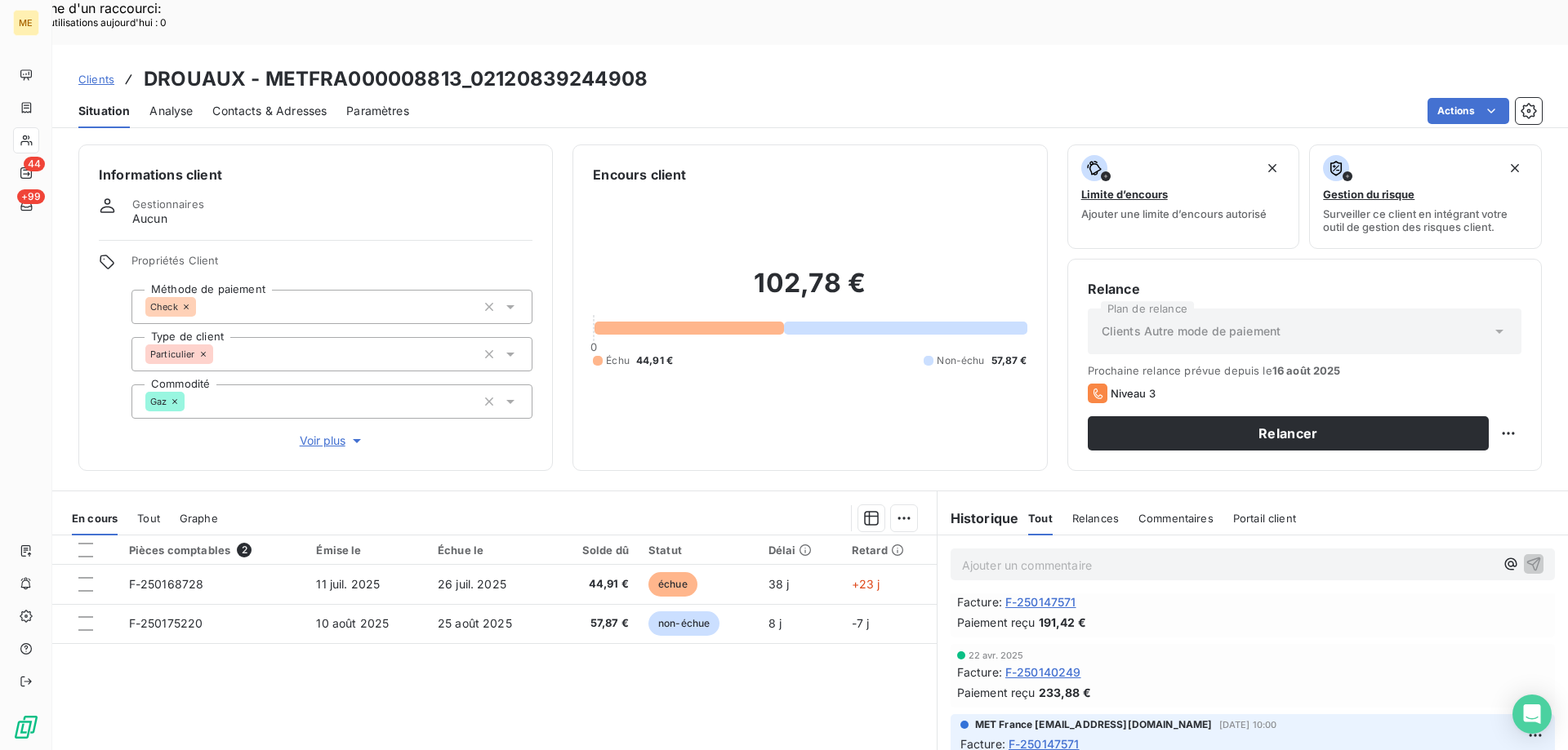
click at [319, 433] on span "Voir plus" at bounding box center [332, 441] width 66 height 17
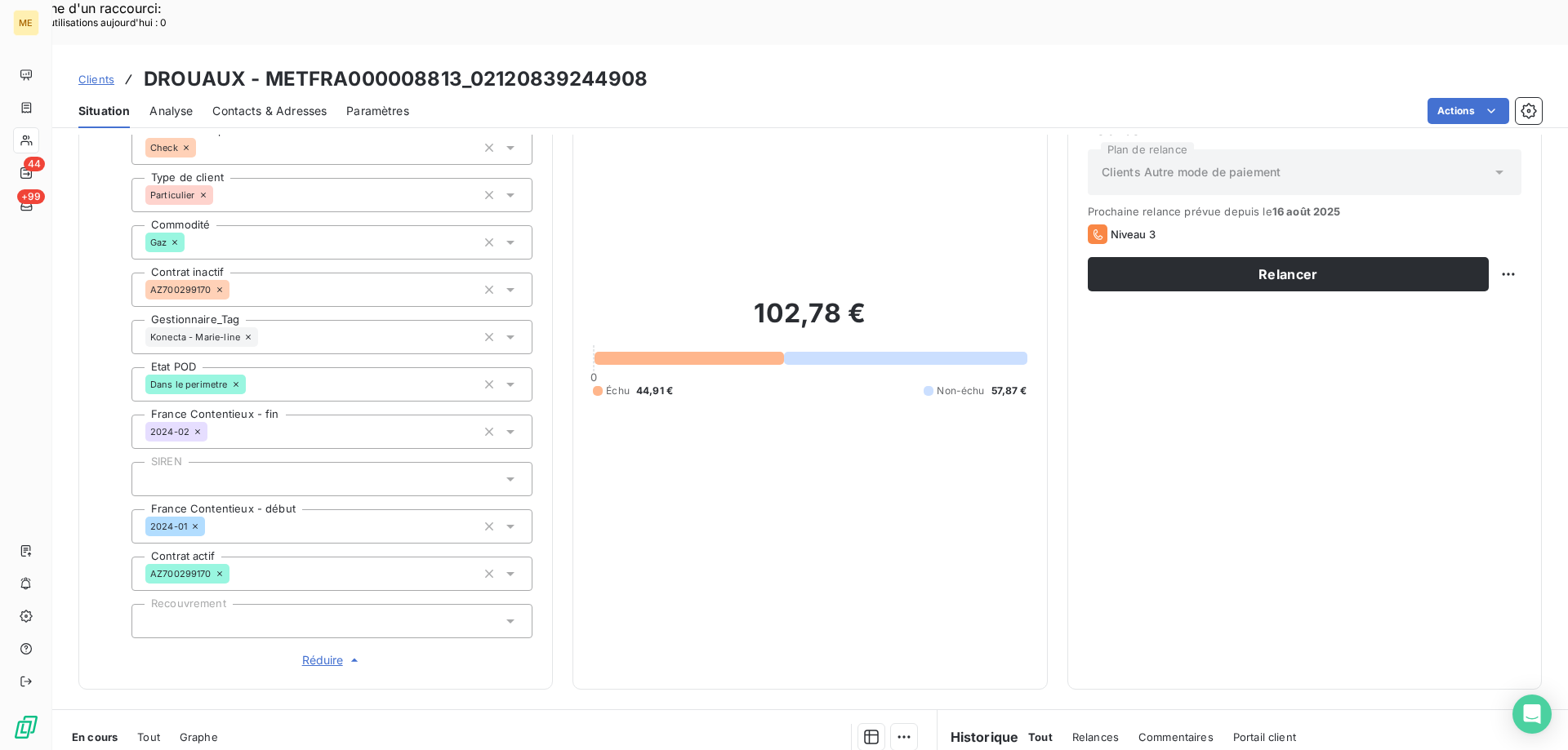
scroll to position [164, 0]
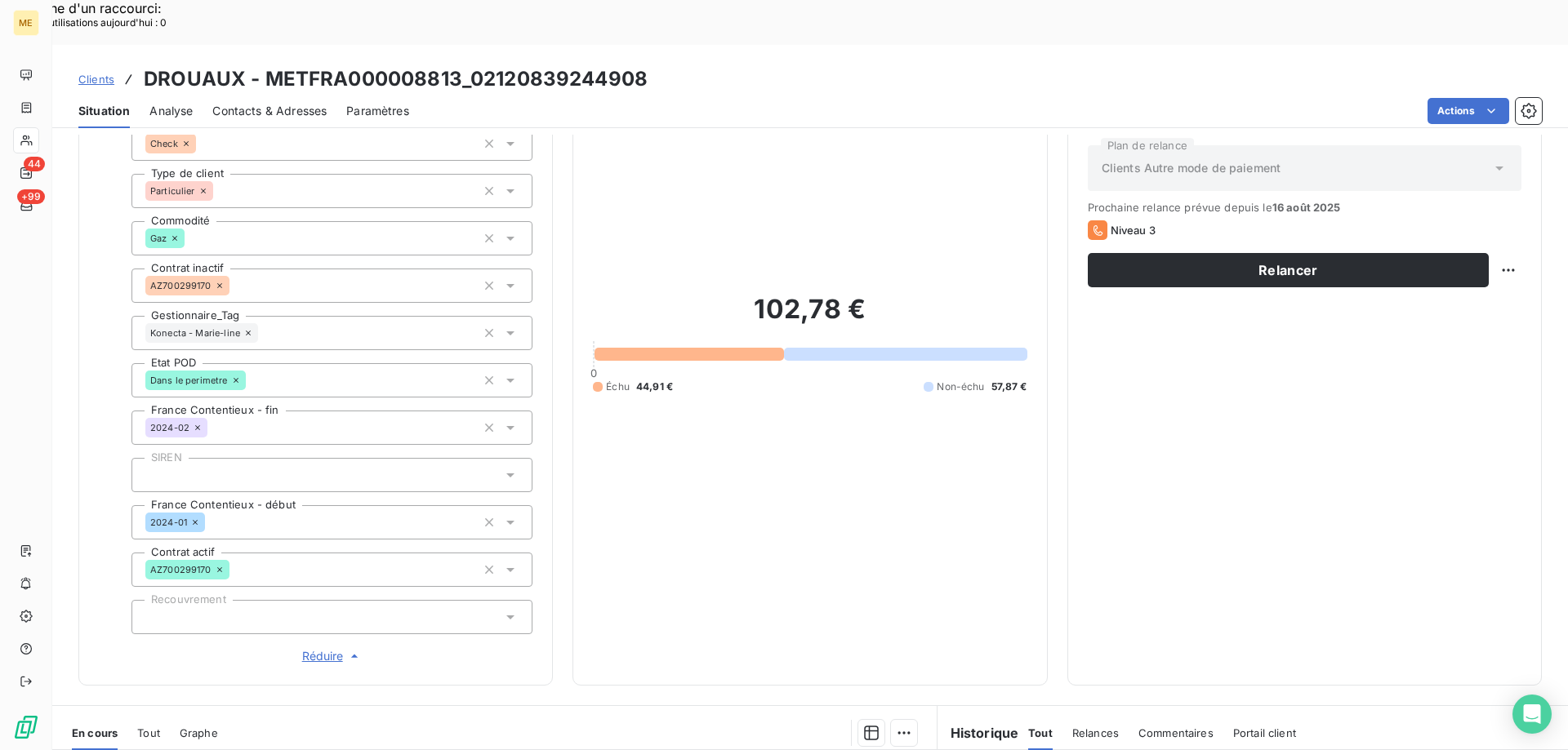
click at [304, 316] on div "Konecta - Marie-line" at bounding box center [332, 332] width 401 height 34
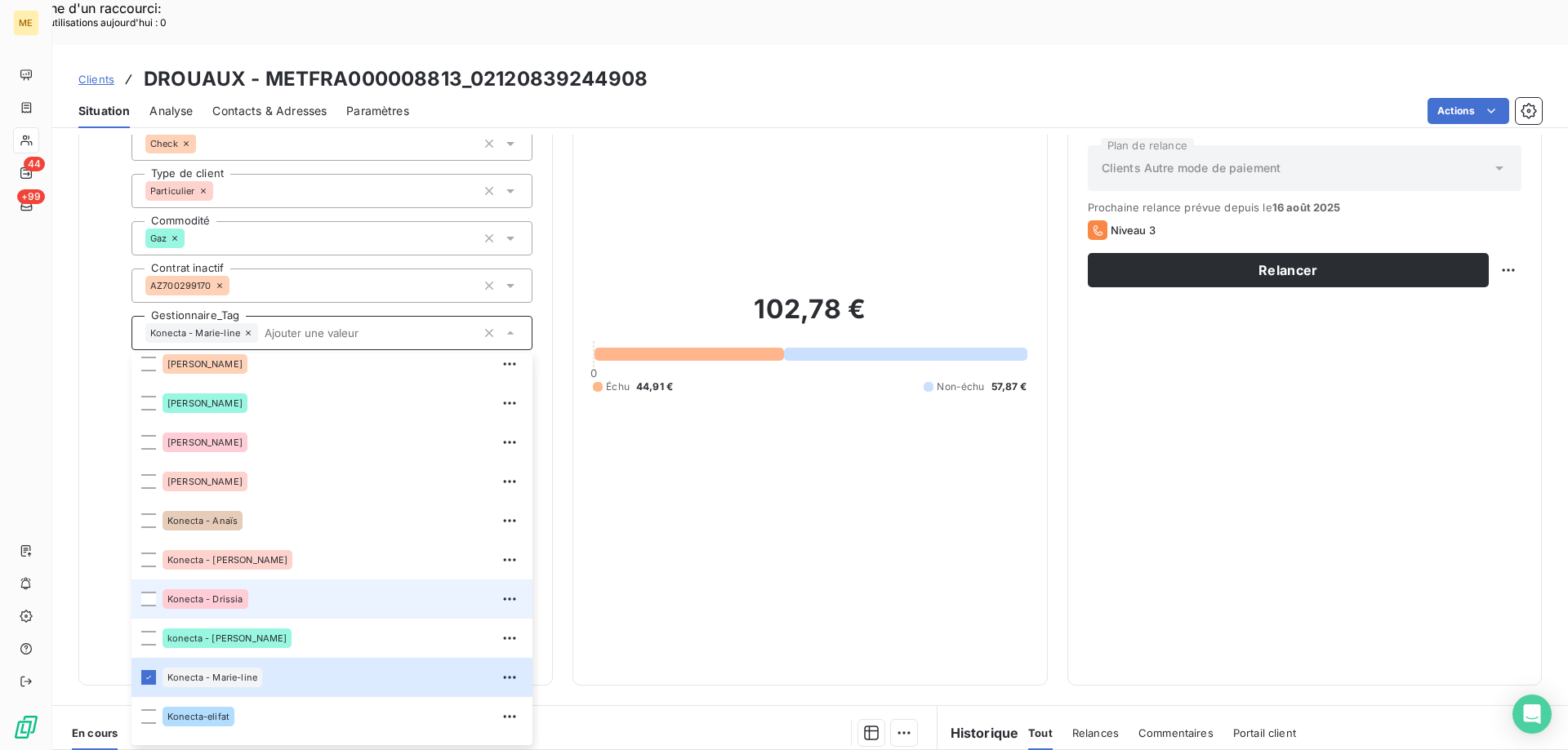
scroll to position [238, 0]
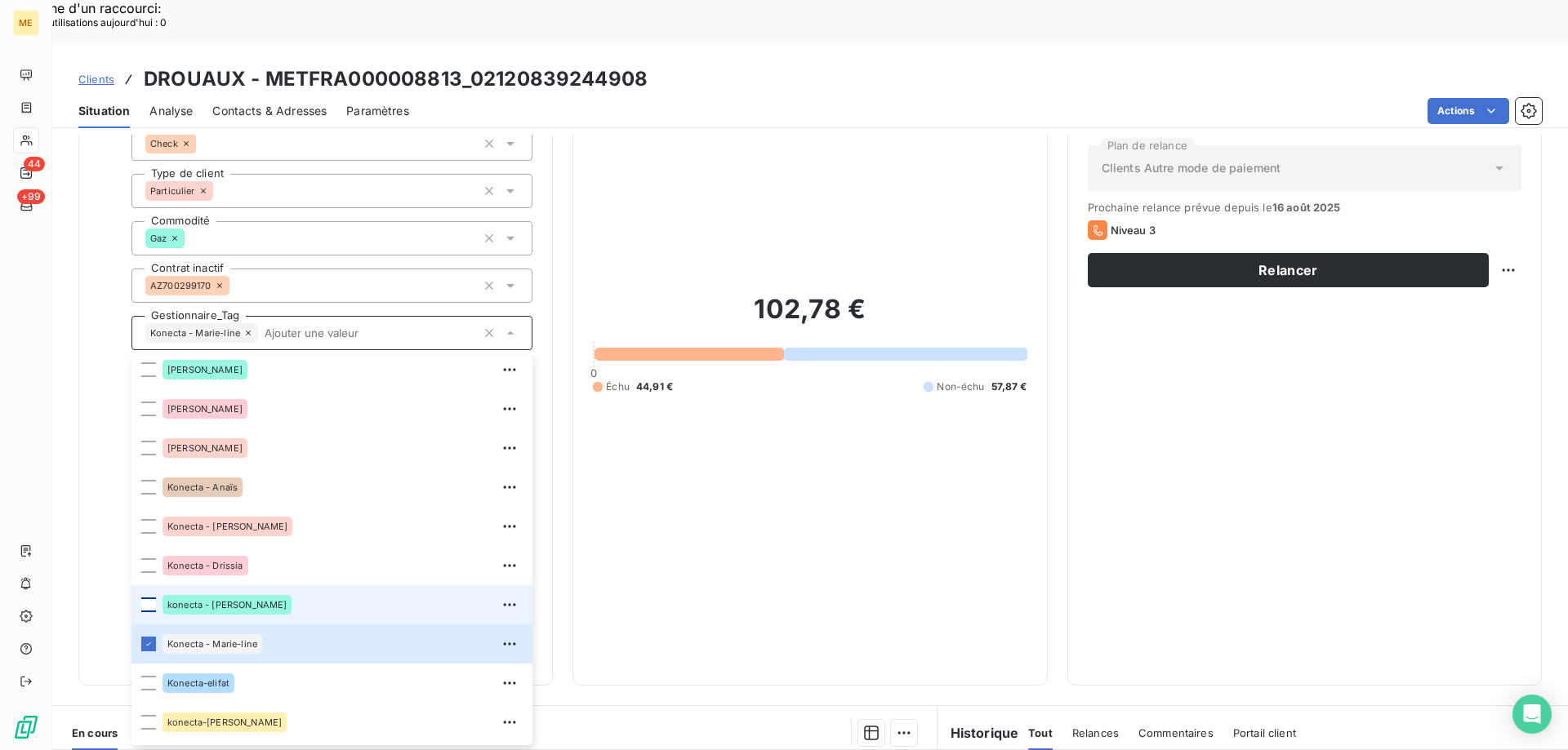
click at [155, 597] on div at bounding box center [149, 605] width 15 height 15
click at [1011, 592] on div "102,78 € 0 Échu 44,91 € Non-échu 57,87 €" at bounding box center [809, 343] width 434 height 644
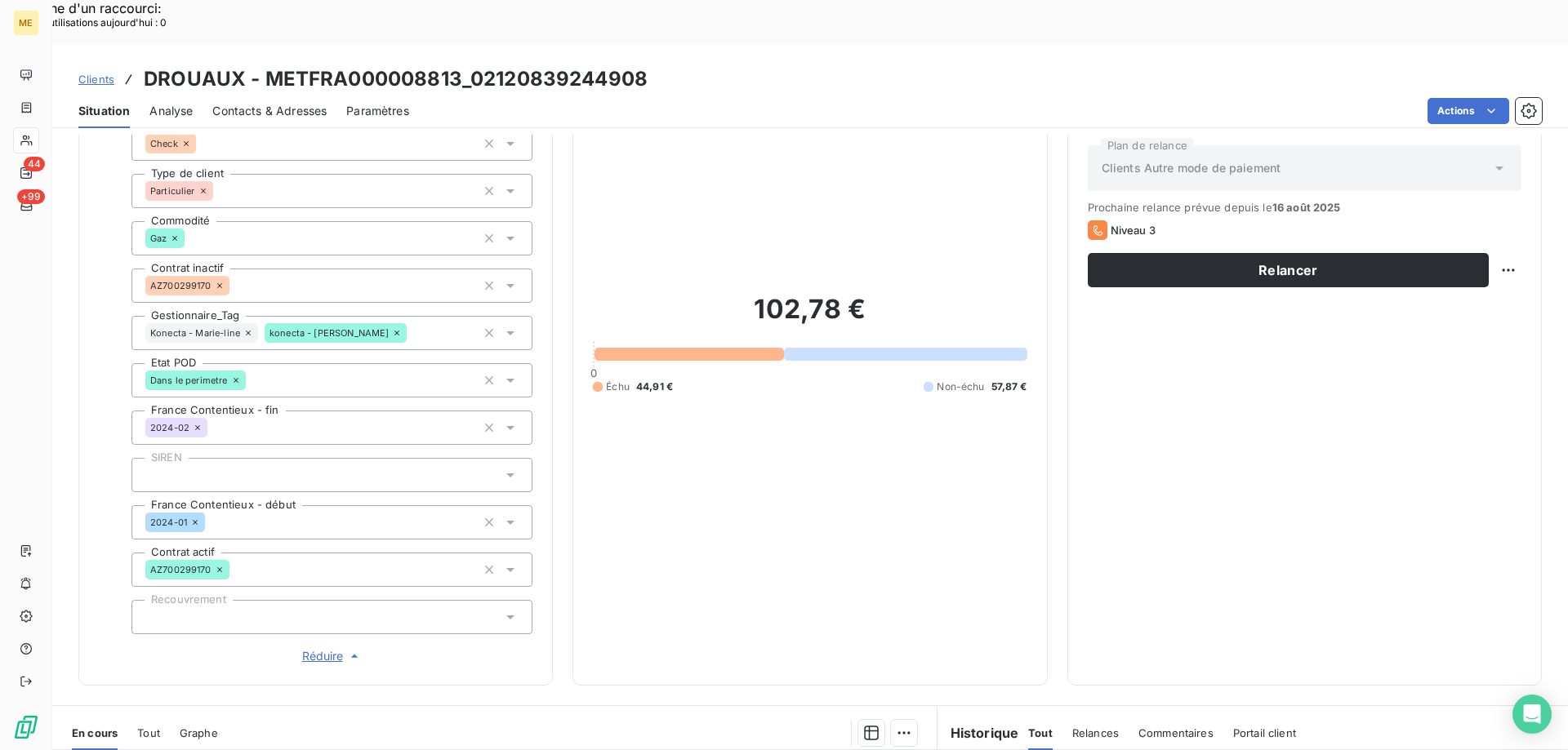
click at [251, 328] on icon at bounding box center [248, 333] width 10 height 10
click at [248, 328] on icon at bounding box center [248, 333] width 10 height 10
click at [755, 476] on div "102,78 € 0 Échu 44,91 € Non-échu 57,87 €" at bounding box center [809, 343] width 434 height 644
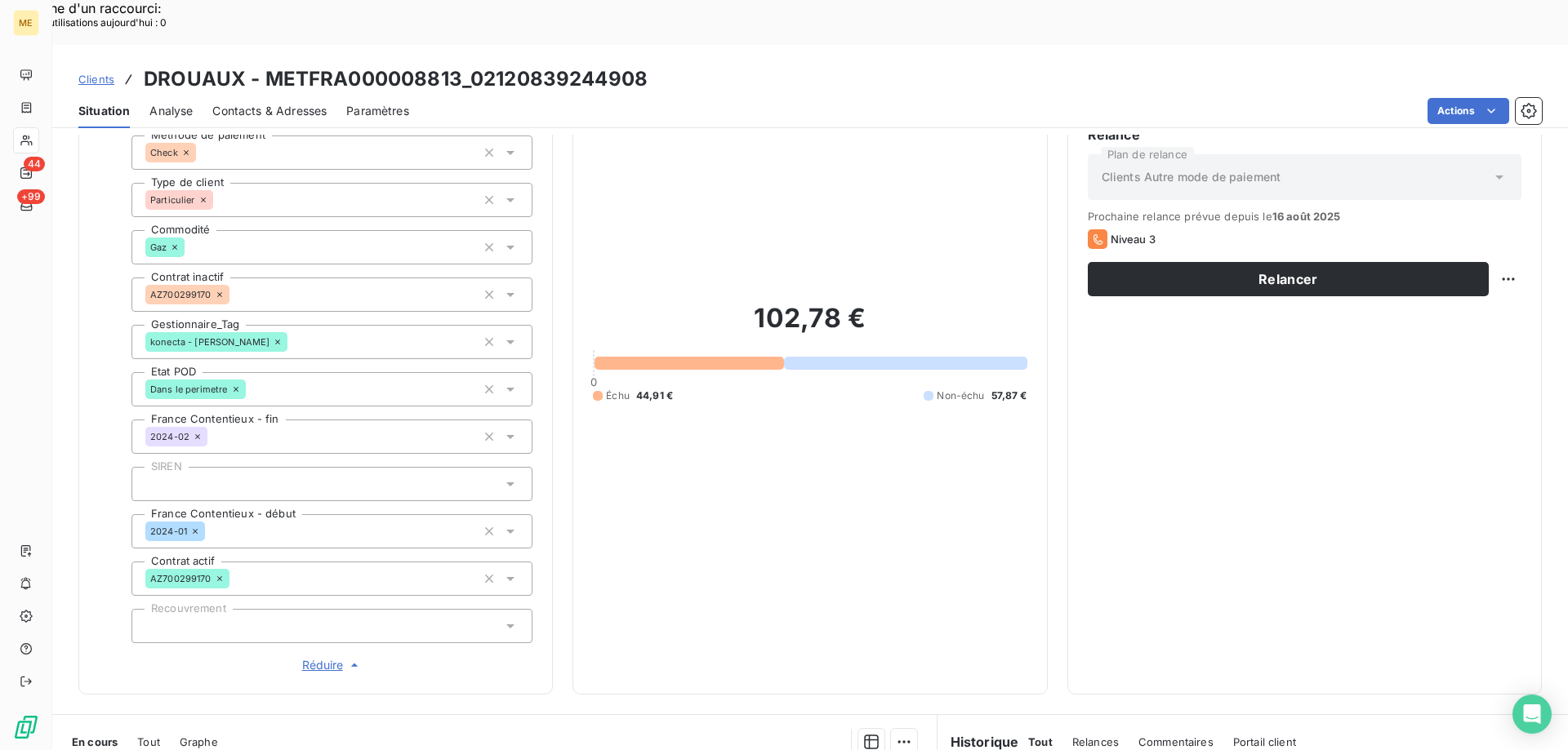
scroll to position [154, 0]
copy h3 "METFRA000008813"
drag, startPoint x: 261, startPoint y: 37, endPoint x: 457, endPoint y: 35, distance: 196.0
click at [457, 65] on h3 "DROUAUX - METFRA000008813_02120839244908" at bounding box center [396, 79] width 504 height 29
click at [955, 227] on div "102,78 € 0 Échu 44,91 € Non-échu 57,87 €" at bounding box center [809, 352] width 434 height 644
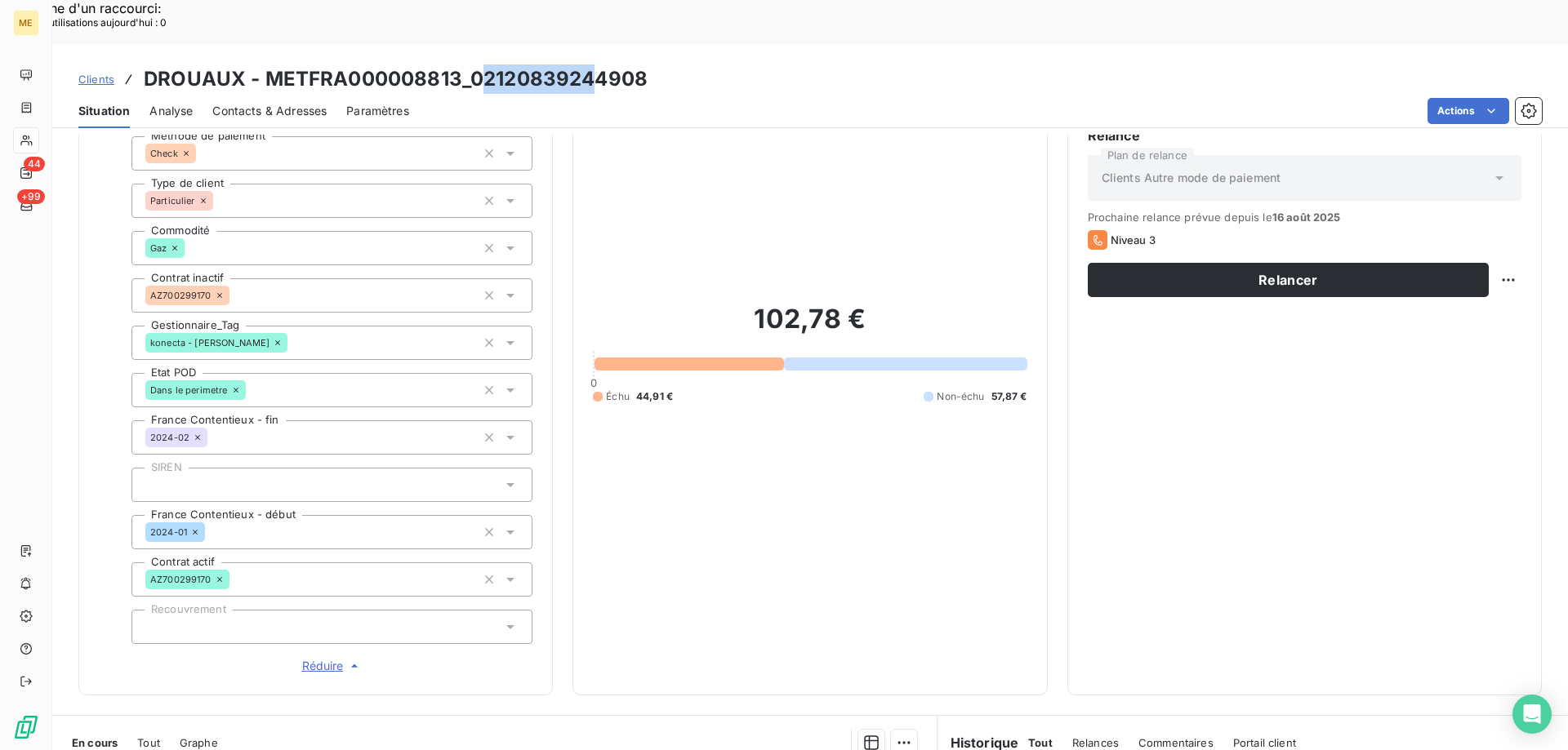
drag, startPoint x: 475, startPoint y: 30, endPoint x: 580, endPoint y: 51, distance: 107.1
click at [587, 65] on h3 "DROUAUX - METFRA000008813_02120839244908" at bounding box center [396, 79] width 504 height 29
click at [553, 98] on div "Actions" at bounding box center [986, 110] width 1113 height 26
drag, startPoint x: 463, startPoint y: 31, endPoint x: 650, endPoint y: 32, distance: 187.0
click at [650, 65] on div "Clients DROUAUX - METFRA000008813_02120839244908" at bounding box center [810, 79] width 1516 height 29
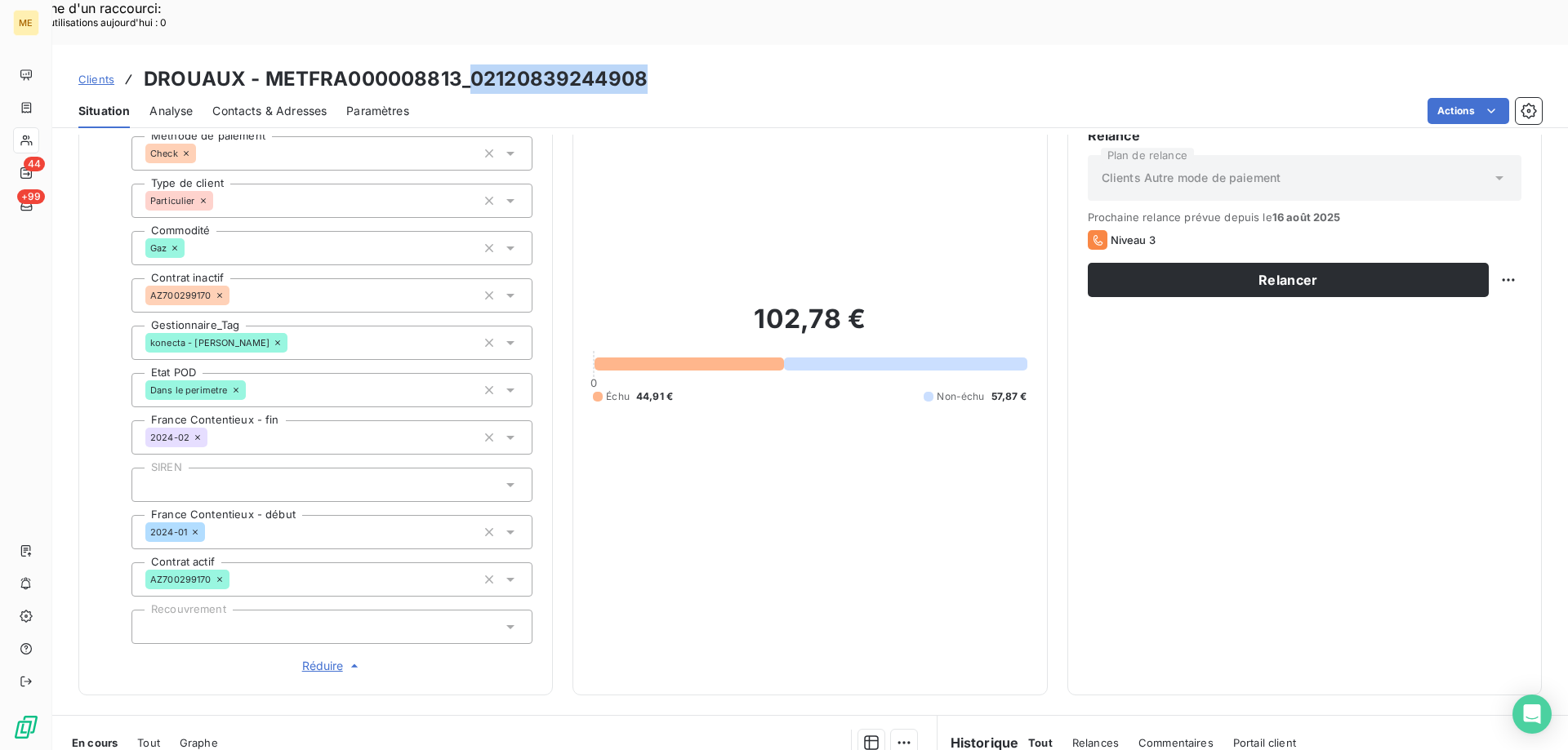
copy h3 "02120839244908"
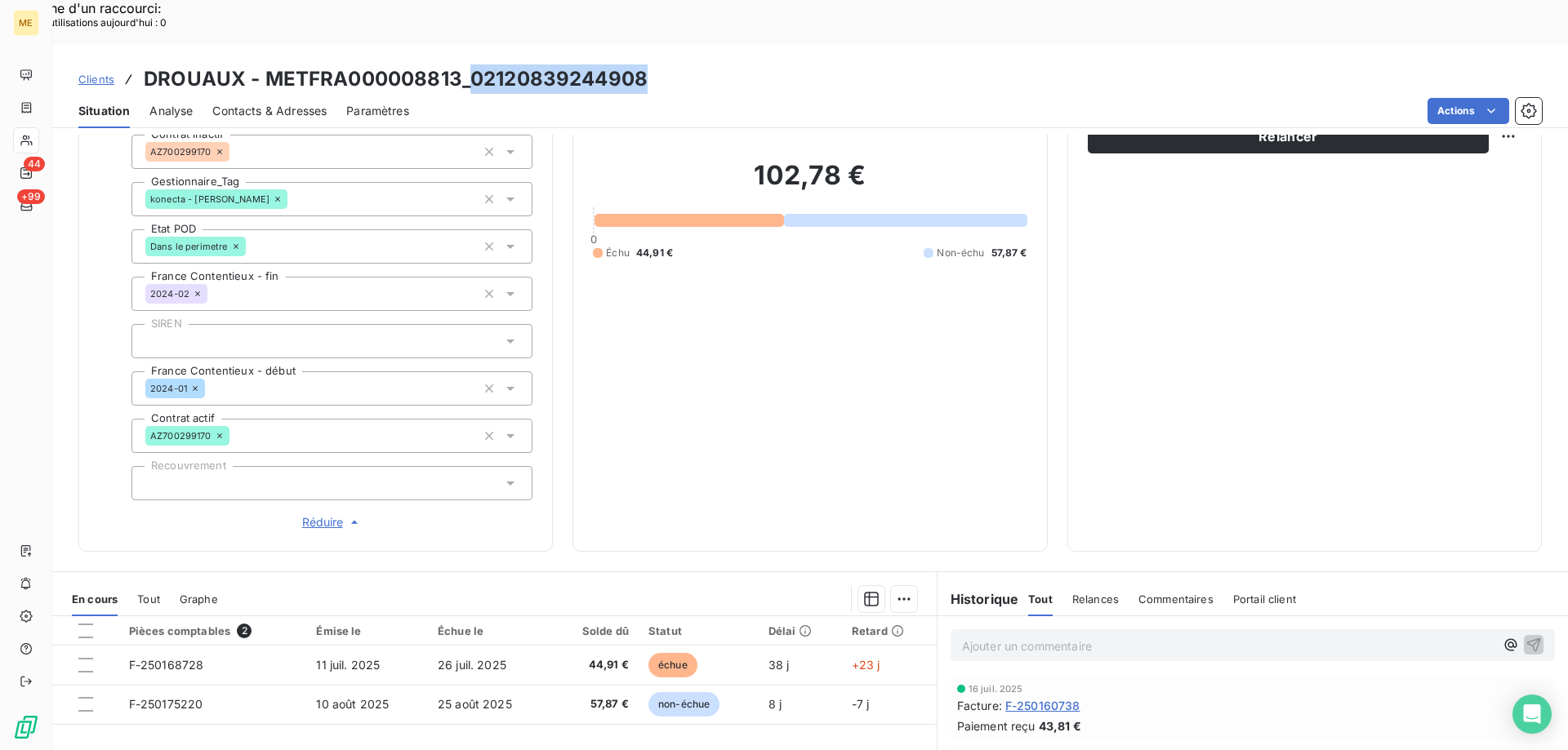
scroll to position [316, 0]
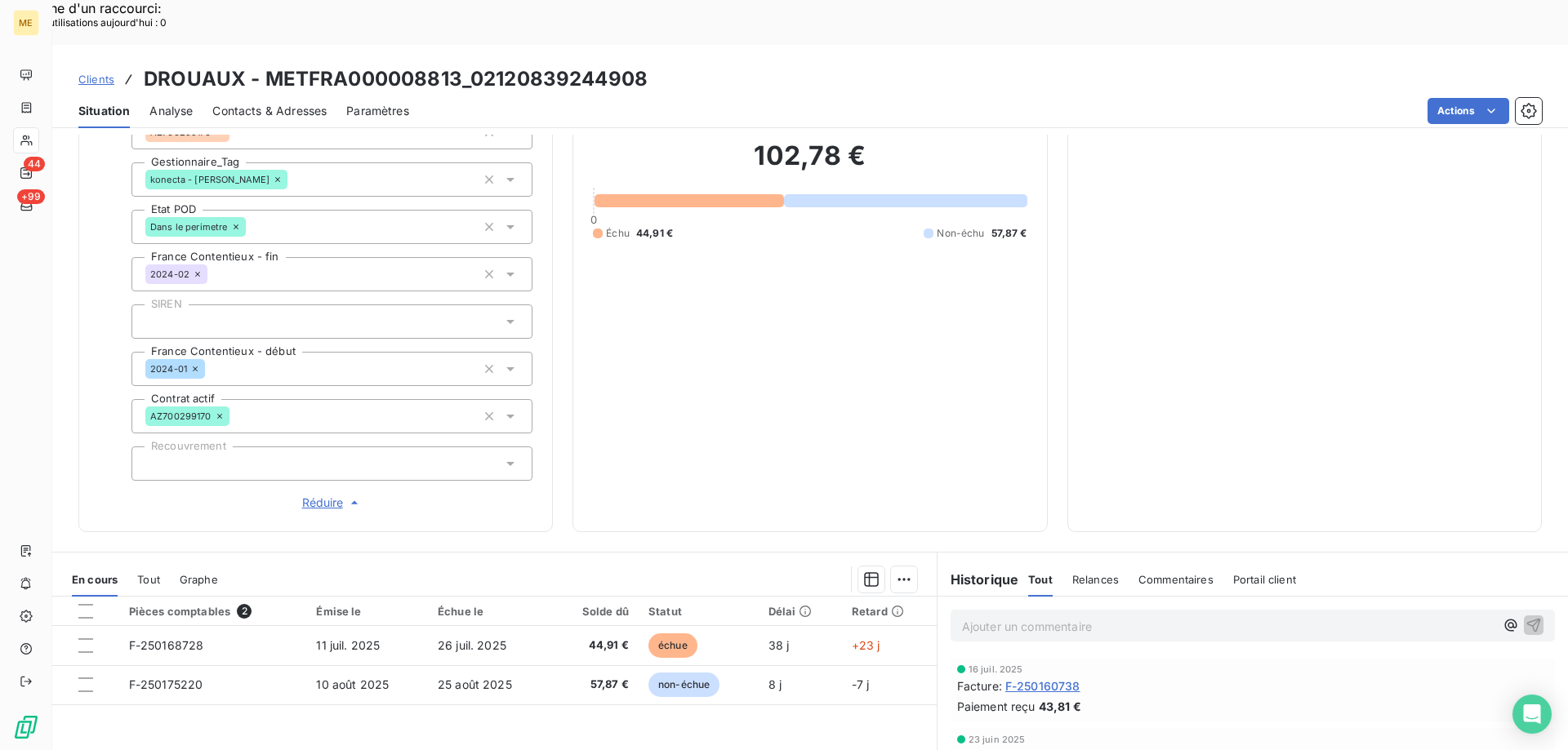
click at [1034, 616] on p "Ajouter un commentaire ﻿" at bounding box center [1228, 626] width 533 height 21
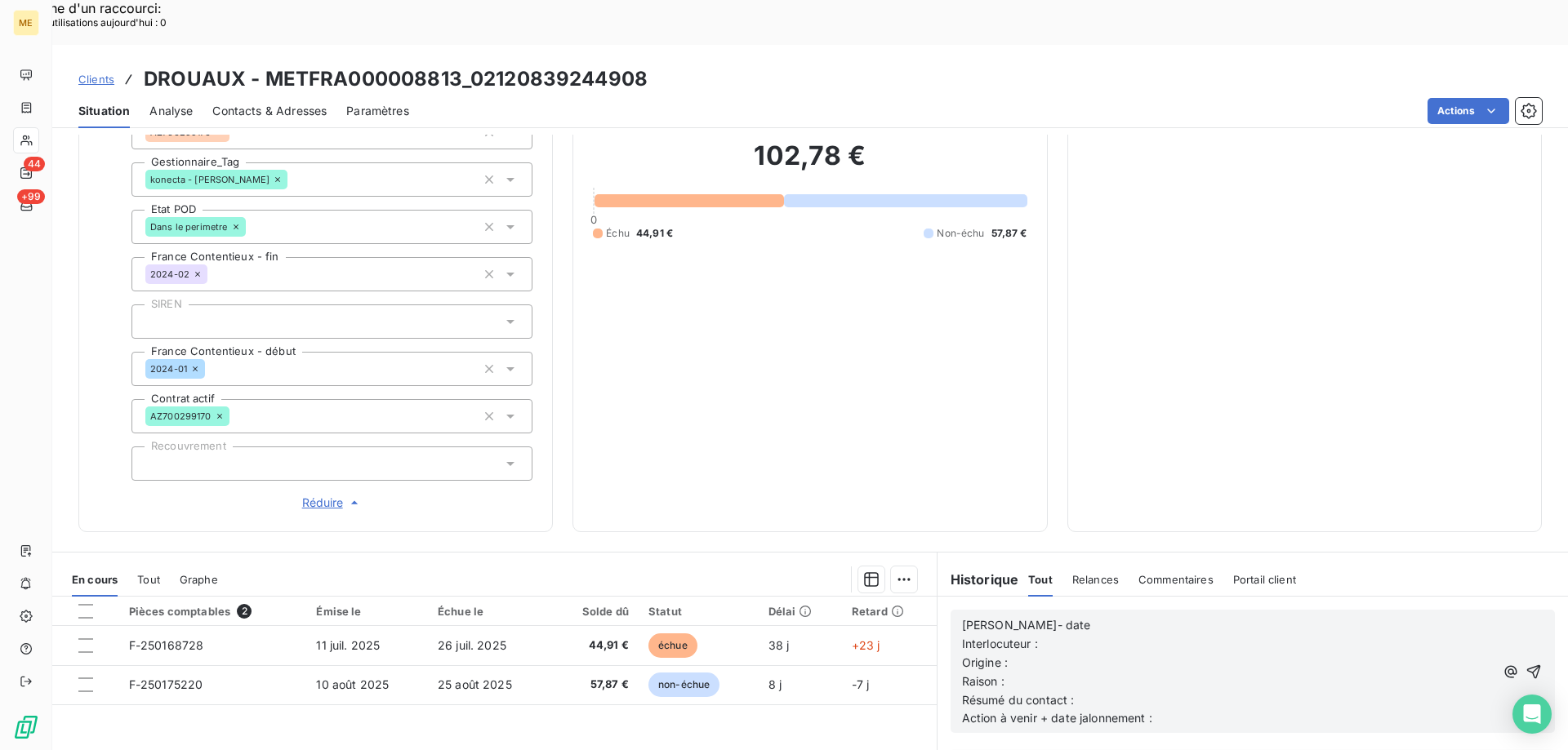
click at [1122, 635] on p "Interlocuteur :" at bounding box center [1228, 645] width 533 height 19
drag, startPoint x: 1040, startPoint y: 603, endPoint x: 1119, endPoint y: 601, distance: 79.0
click at [1119, 637] on span "Interlocuteur : Appel entrant / Mme DROUAUX - 0613905180 - pas d'adresse mail" at bounding box center [1188, 644] width 453 height 14
click at [1251, 654] on p "Origine :" at bounding box center [1228, 663] width 533 height 19
click at [1164, 616] on p "[PERSON_NAME]- date" at bounding box center [1228, 625] width 533 height 19
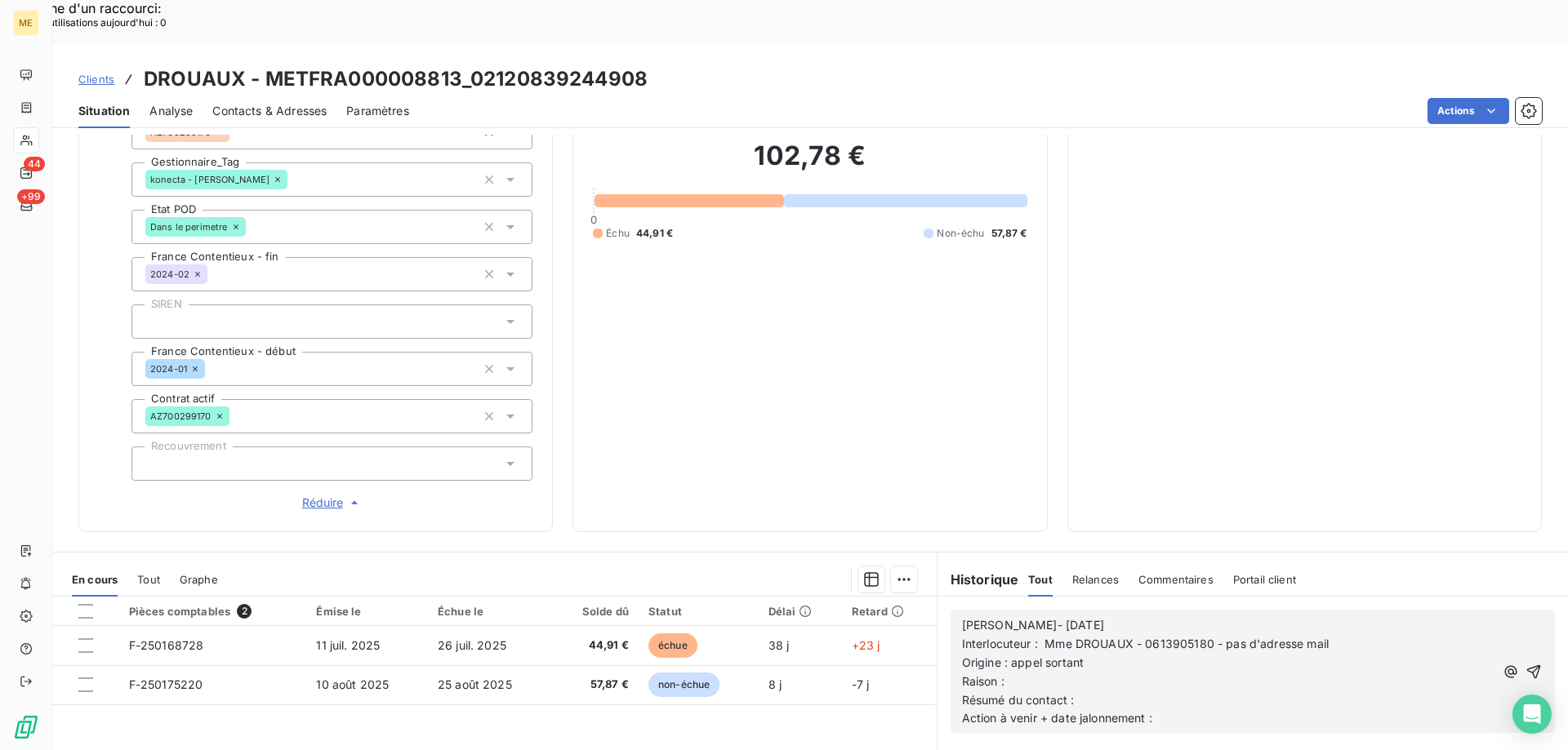
click at [1128, 654] on p "Origine : appel sortant" at bounding box center [1228, 663] width 533 height 19
click at [1123, 673] on p "Raison :" at bounding box center [1228, 682] width 533 height 19
click at [1091, 691] on p "Résumé du contact :" at bounding box center [1228, 700] width 533 height 19
drag, startPoint x: 1164, startPoint y: 669, endPoint x: 947, endPoint y: 672, distance: 217.0
click at [951, 672] on div "Lisa- 18/08/2025 Interlocuteur : Mme DROUAUX - 0613905180 - pas d'adresse mail …" at bounding box center [1252, 671] width 604 height 123
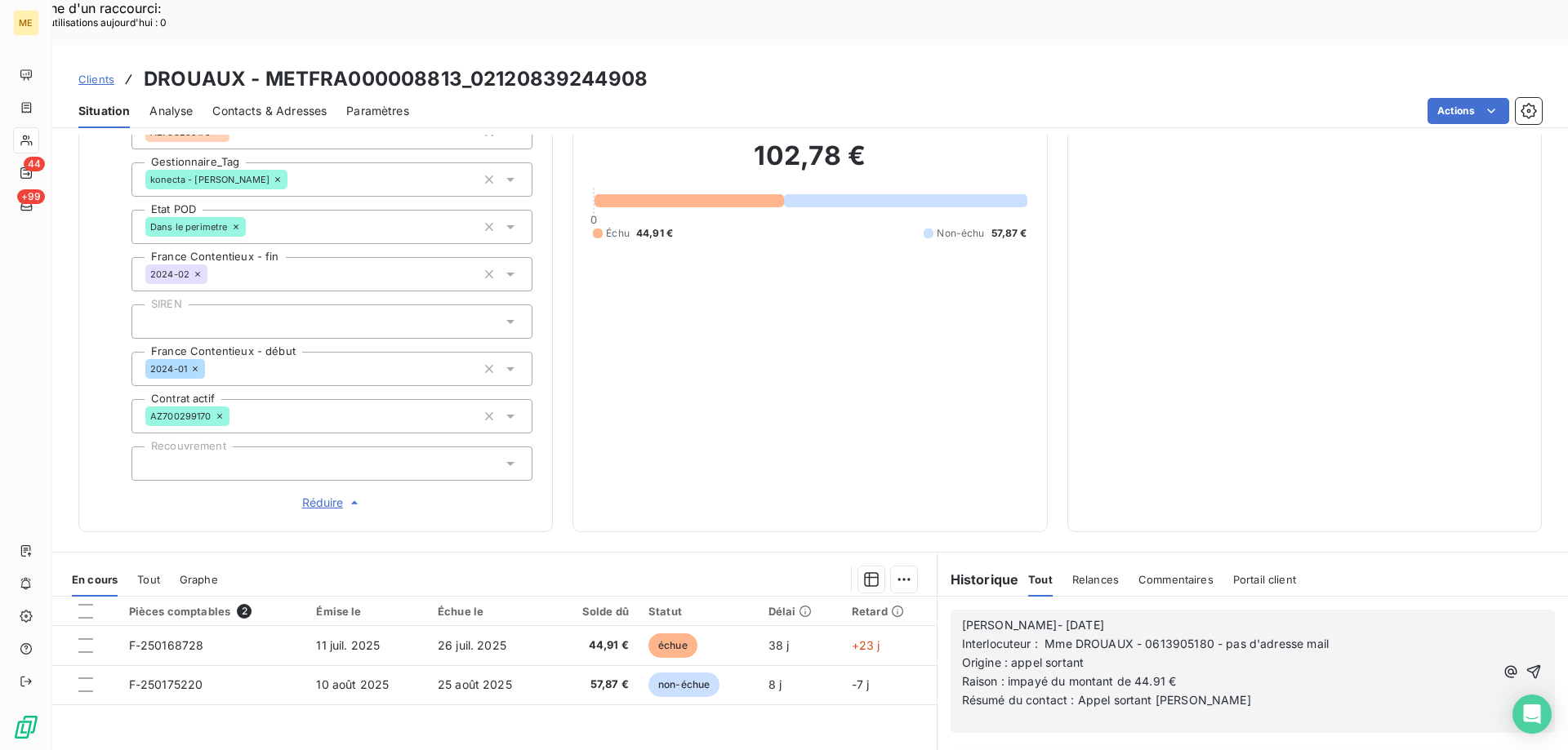
click at [1237, 691] on p "Résumé du contact : Appel sortant ko" at bounding box center [1228, 700] width 533 height 19
click at [1526, 664] on icon "button" at bounding box center [1534, 672] width 17 height 17
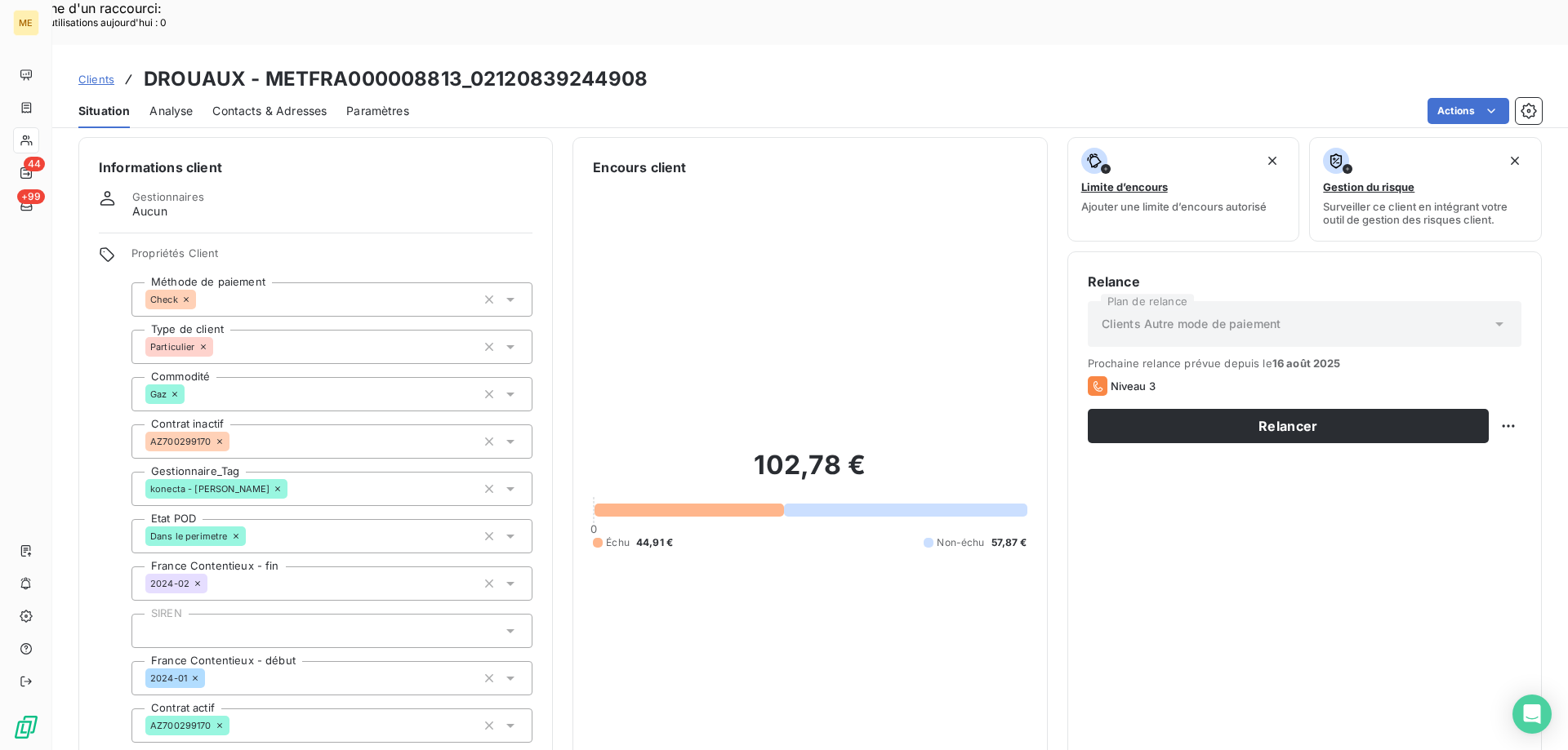
scroll to position [0, 0]
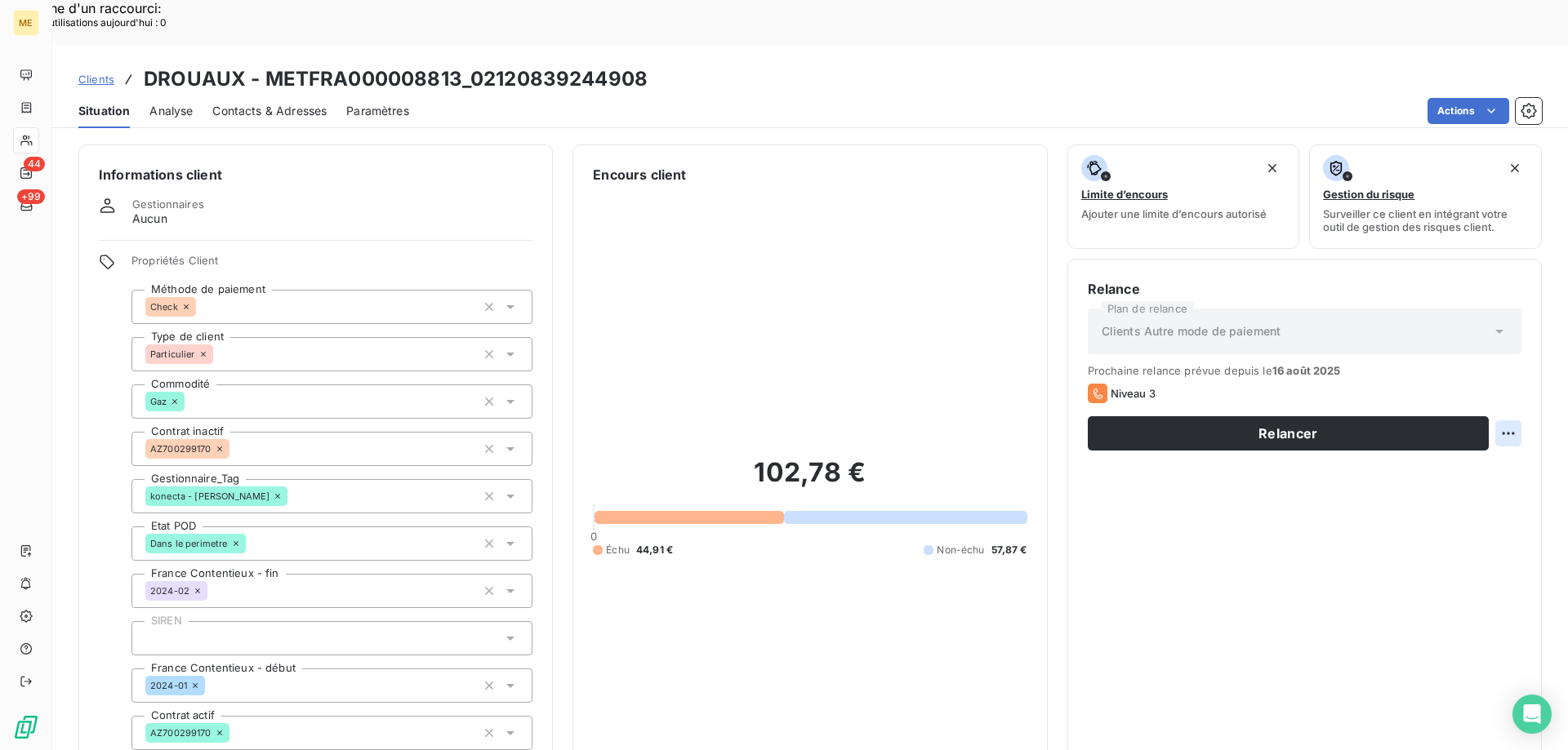
click at [1391, 430] on div "Replanifier cette action" at bounding box center [1428, 424] width 146 height 26
select select "7"
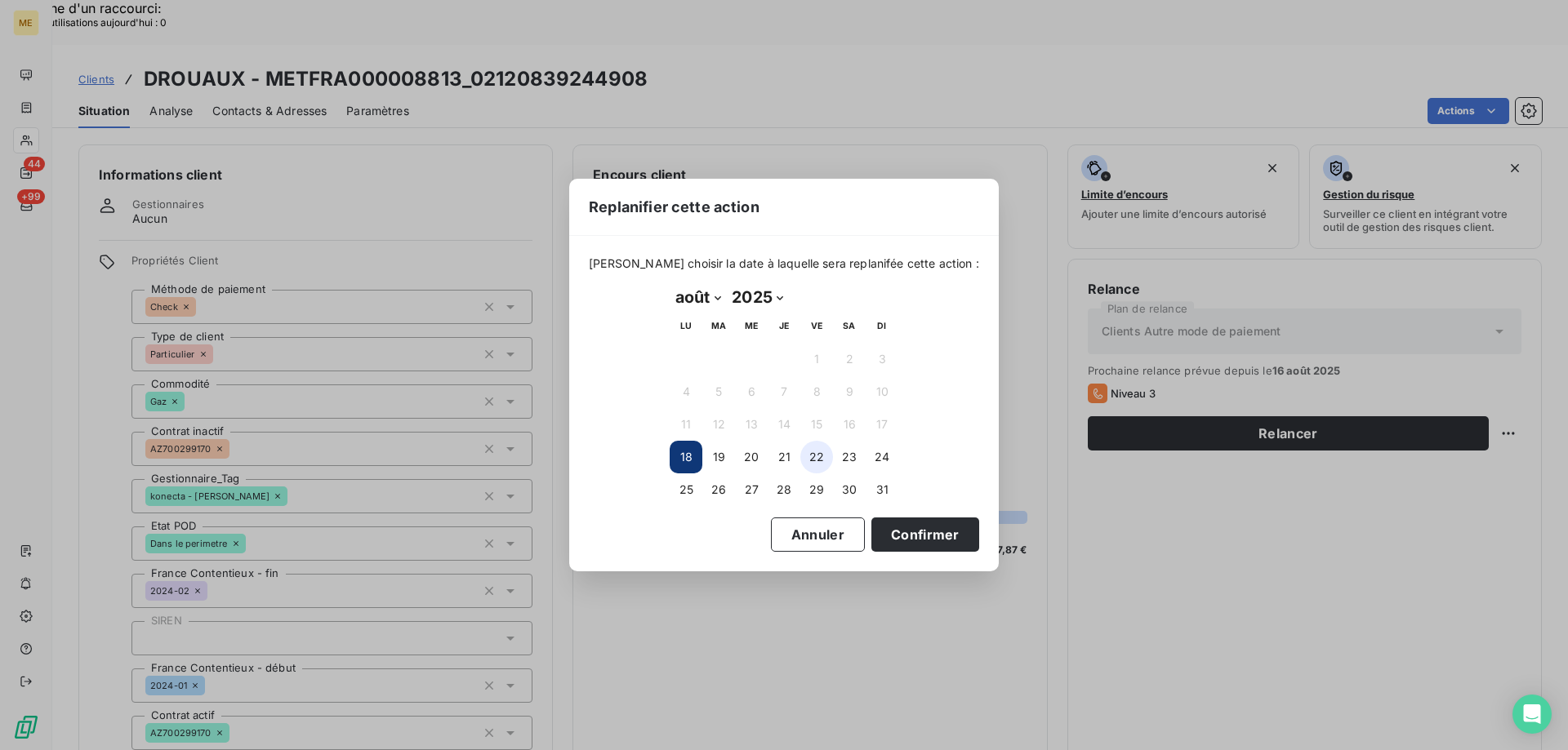
click at [825, 464] on button "22" at bounding box center [816, 457] width 32 height 32
click at [787, 468] on button "21" at bounding box center [784, 457] width 32 height 32
click at [882, 526] on button "Confirmer" at bounding box center [926, 534] width 108 height 34
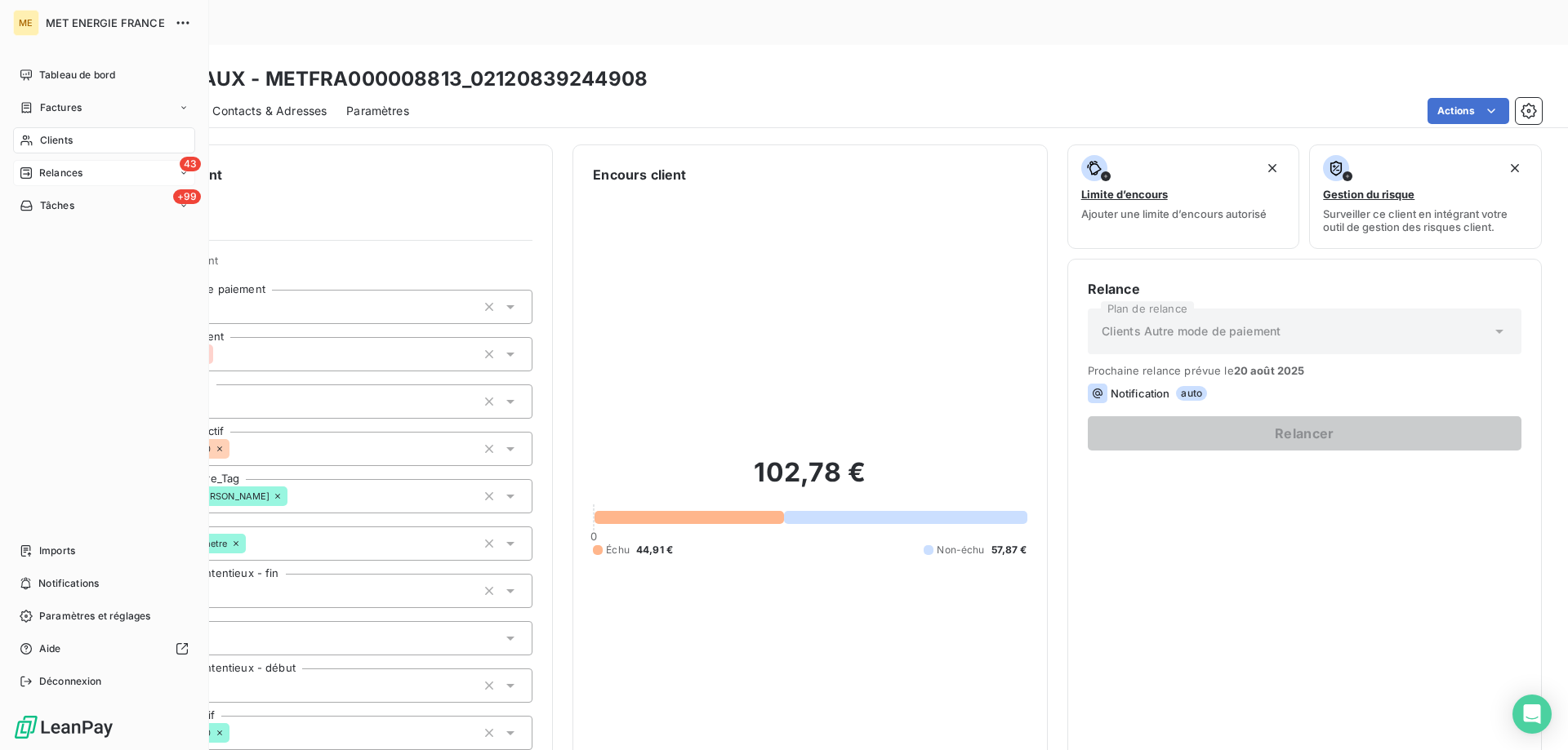
click at [34, 170] on div "Relances" at bounding box center [52, 174] width 63 height 15
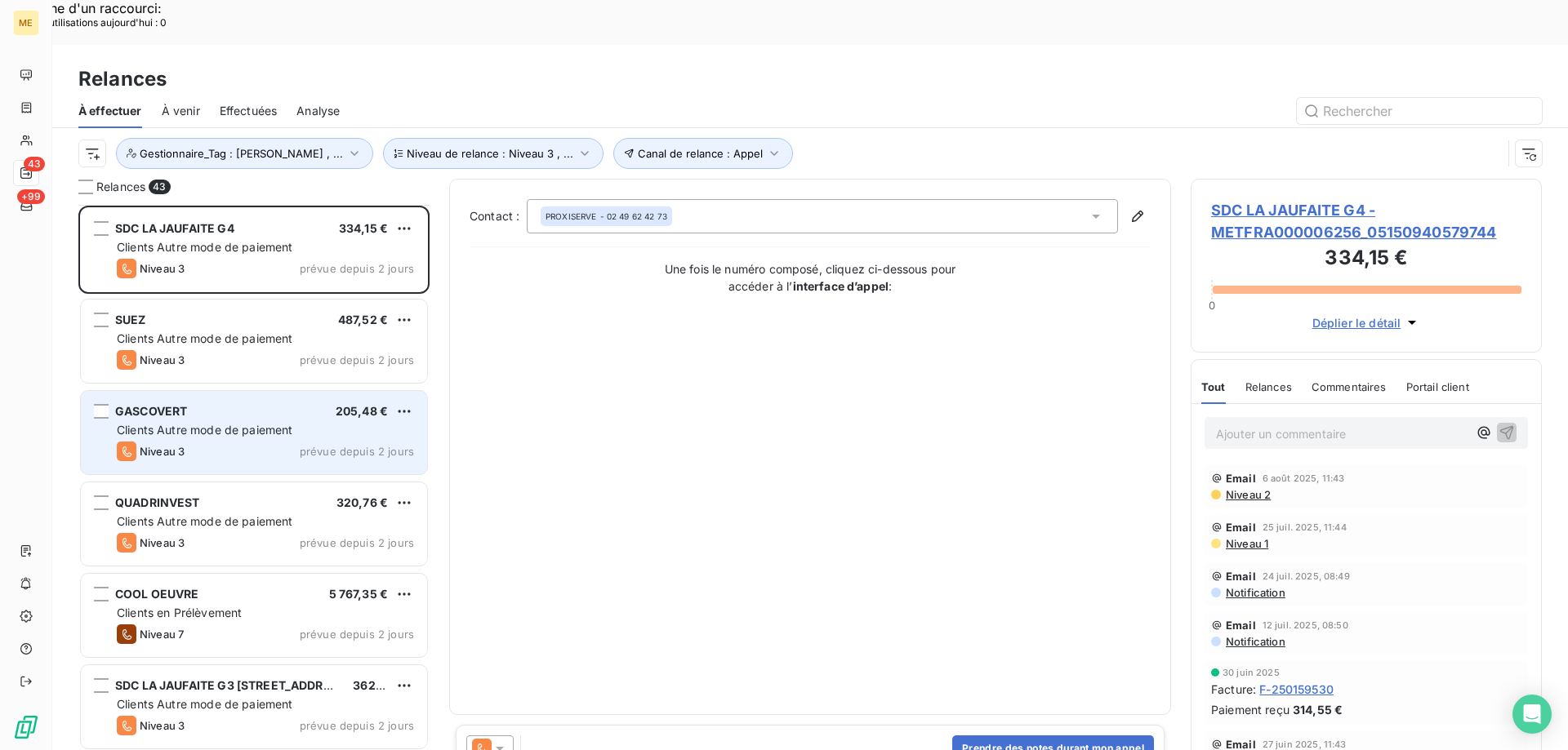
scroll to position [409, 0]
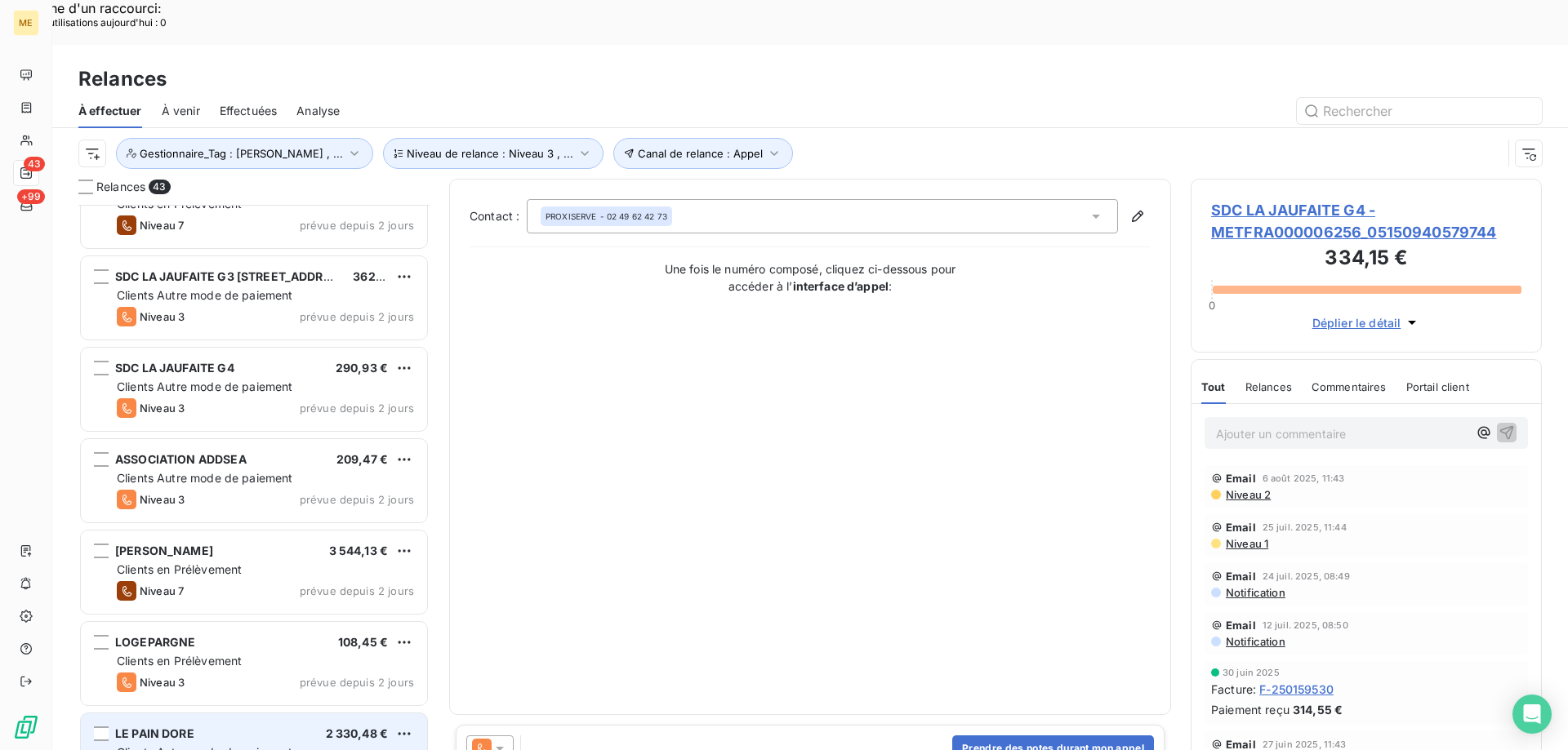
click at [243, 745] on span "Clients Autre mode de paiement" at bounding box center [205, 752] width 176 height 14
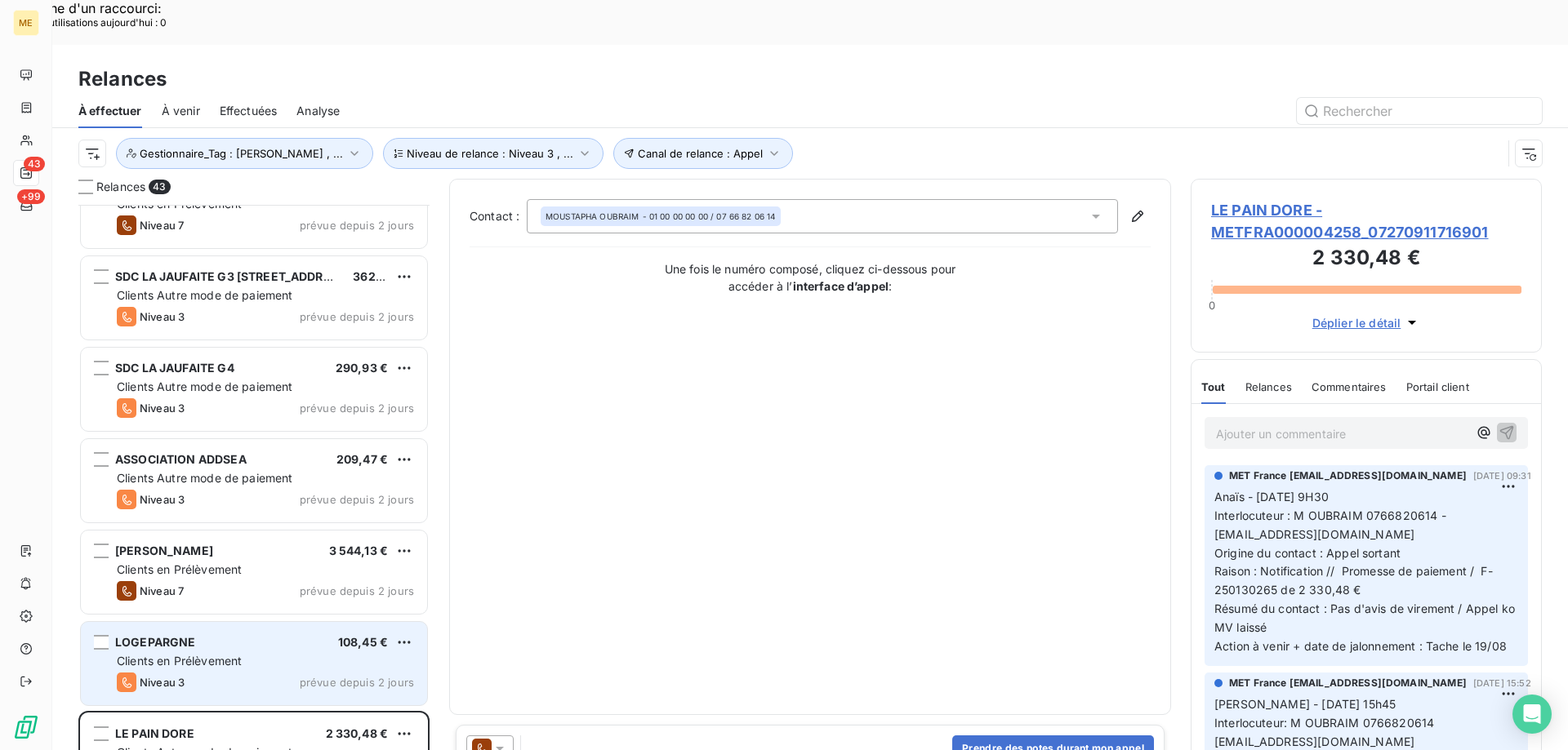
click at [243, 635] on div "LOGEPARGNE 108,45 €" at bounding box center [266, 643] width 297 height 15
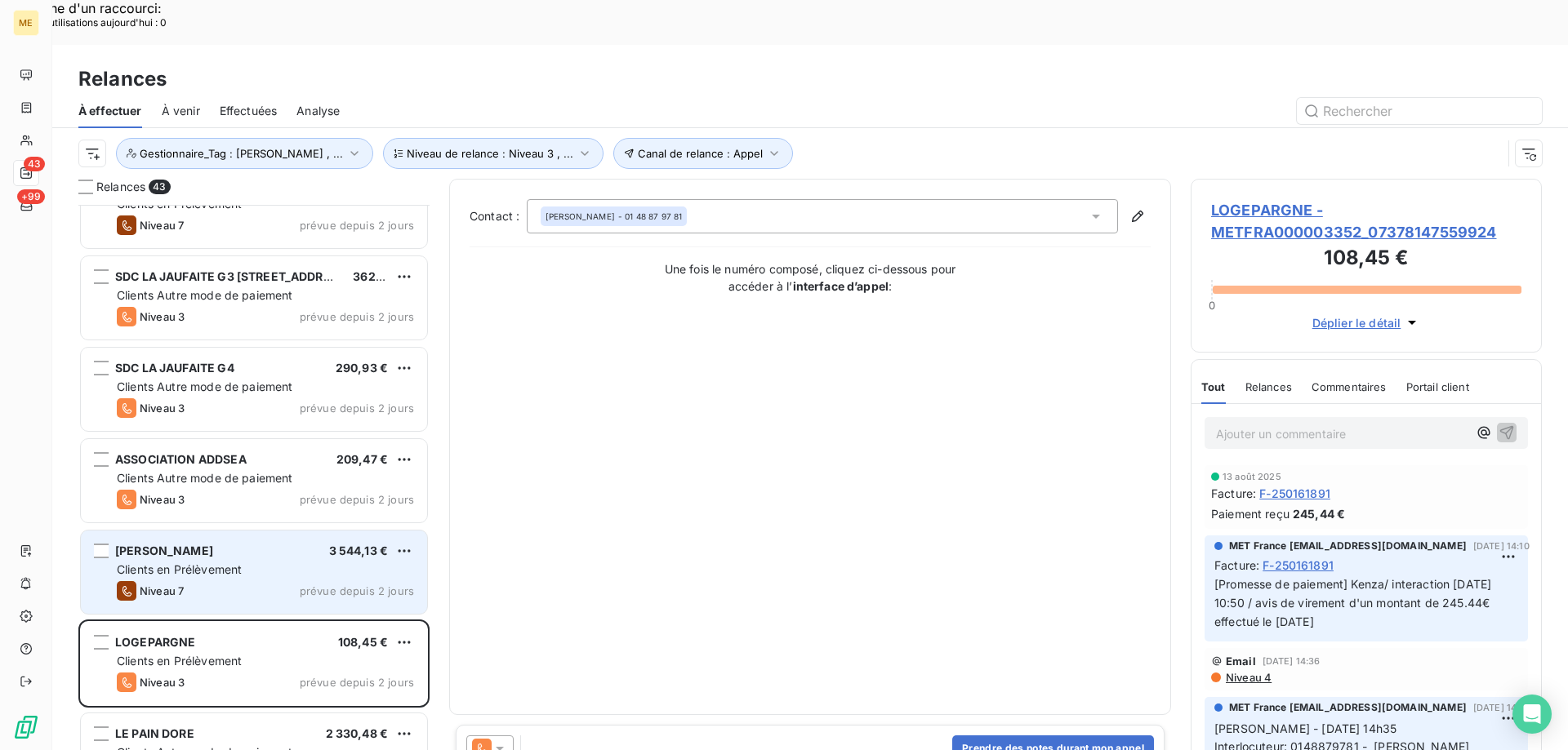
click at [291, 561] on div "Clients en Prélèvement" at bounding box center [266, 570] width 297 height 17
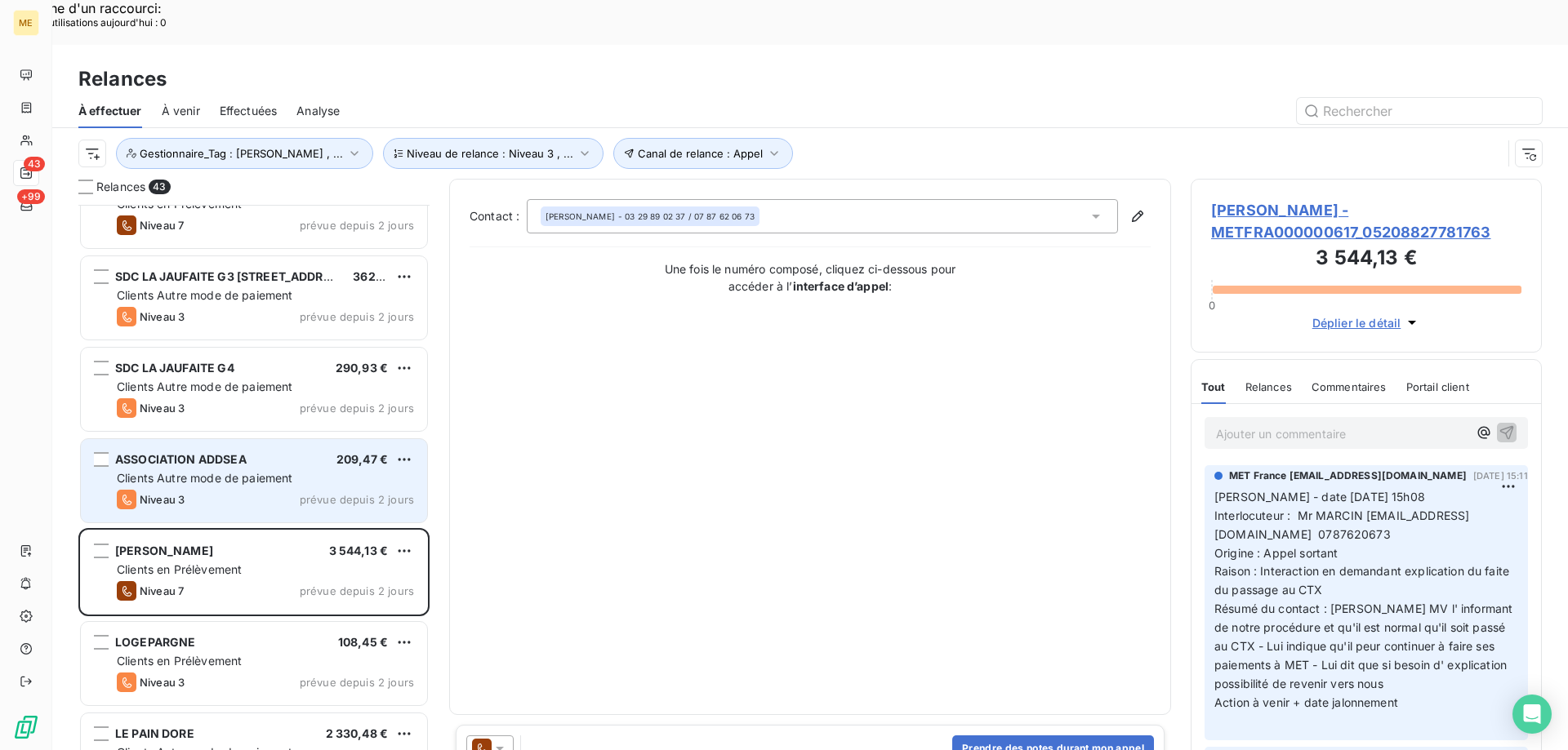
click at [180, 444] on div "ASSOCIATION ADDSEA 209,47 € Clients Autre mode de paiement Niveau 3 prévue depu…" at bounding box center [253, 481] width 347 height 83
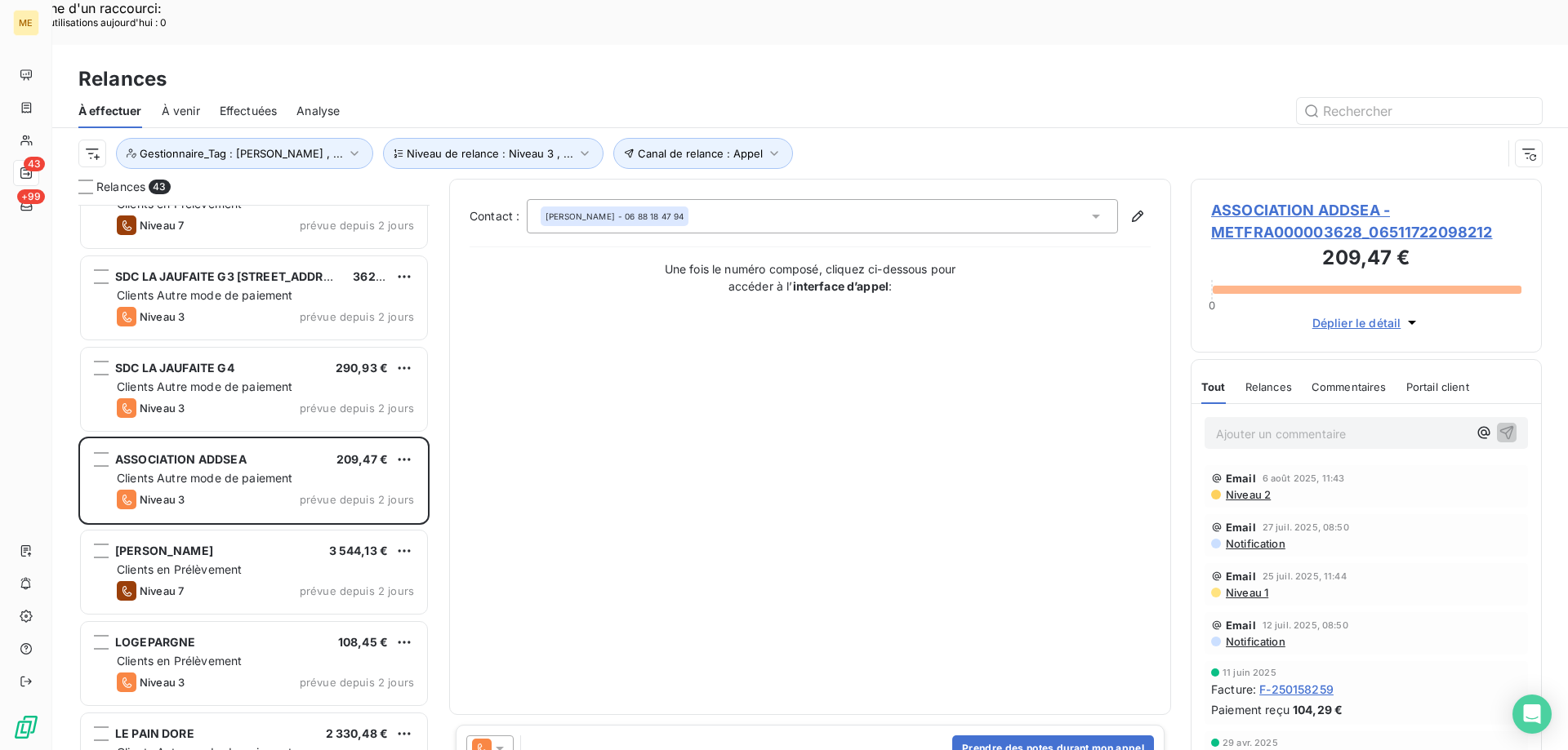
click at [1296, 199] on span "ASSOCIATION ADDSEA - METFRA000003628_06511722098212" at bounding box center [1365, 221] width 310 height 44
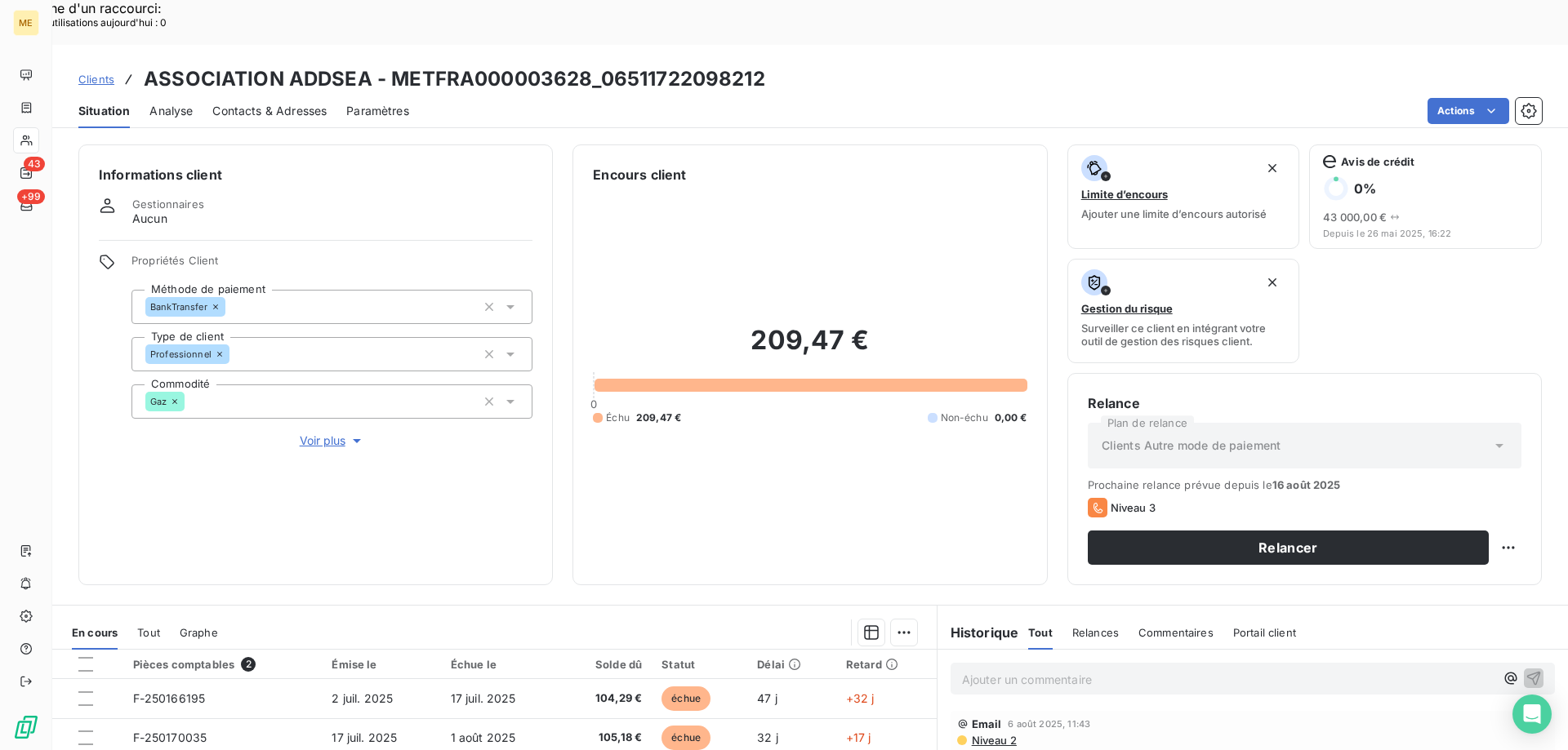
click at [328, 386] on div "Propriétés Client Méthode de paiement BankTransfer Type de client Professionnel…" at bounding box center [332, 352] width 401 height 196
click at [332, 433] on span "Voir plus" at bounding box center [332, 441] width 66 height 17
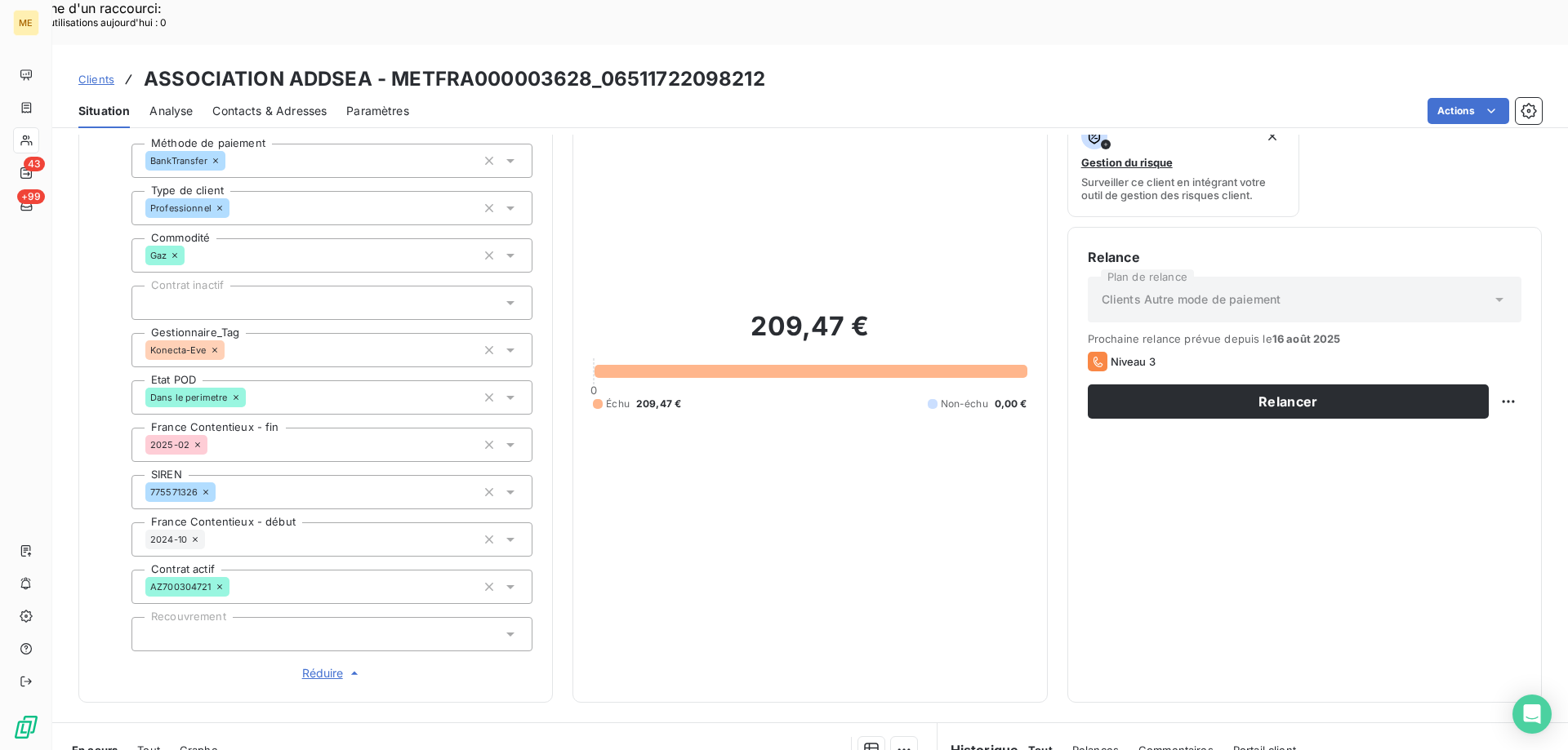
scroll to position [164, 0]
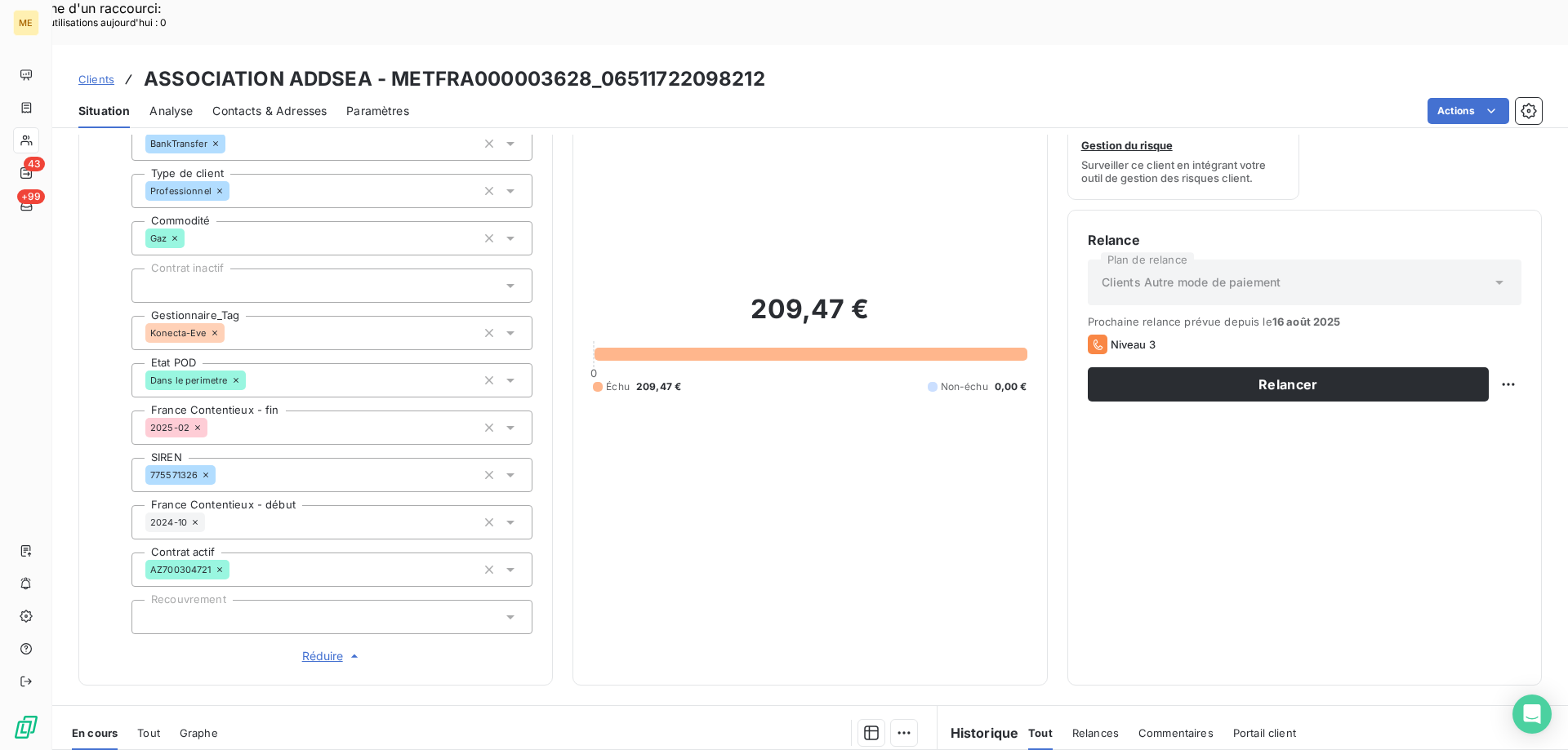
click at [212, 328] on icon at bounding box center [215, 333] width 10 height 10
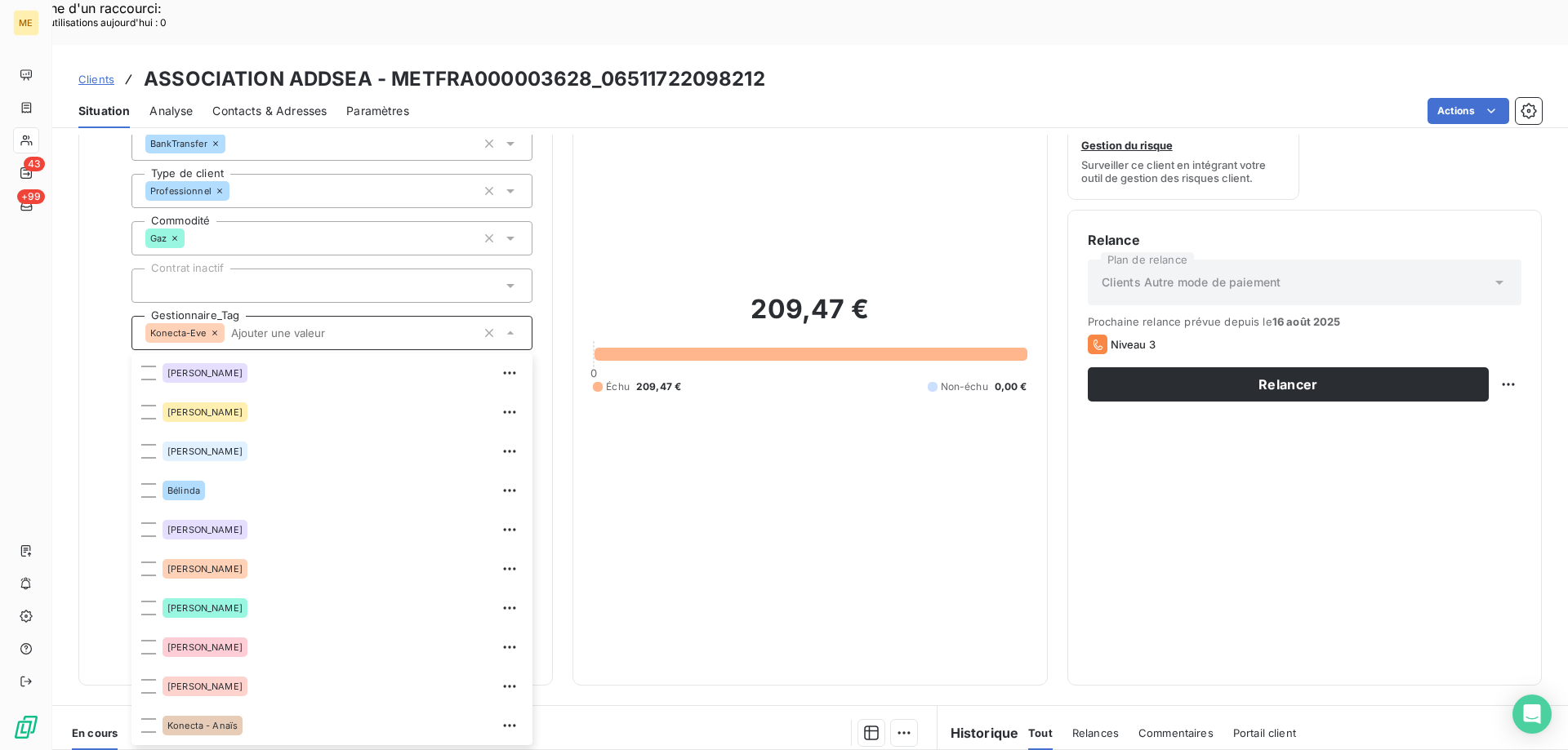
click at [224, 326] on input "text" at bounding box center [351, 333] width 253 height 15
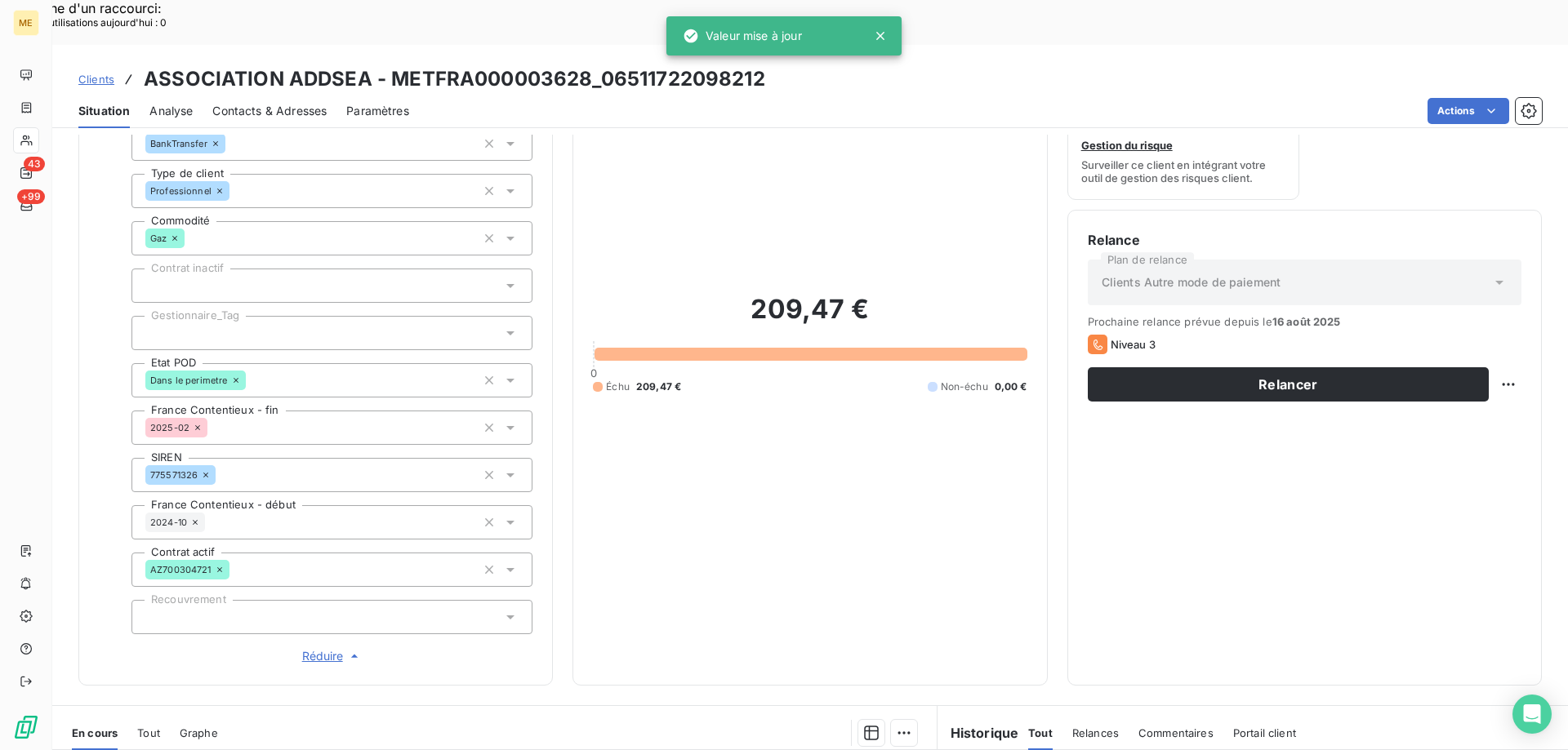
click at [405, 316] on div at bounding box center [332, 332] width 401 height 34
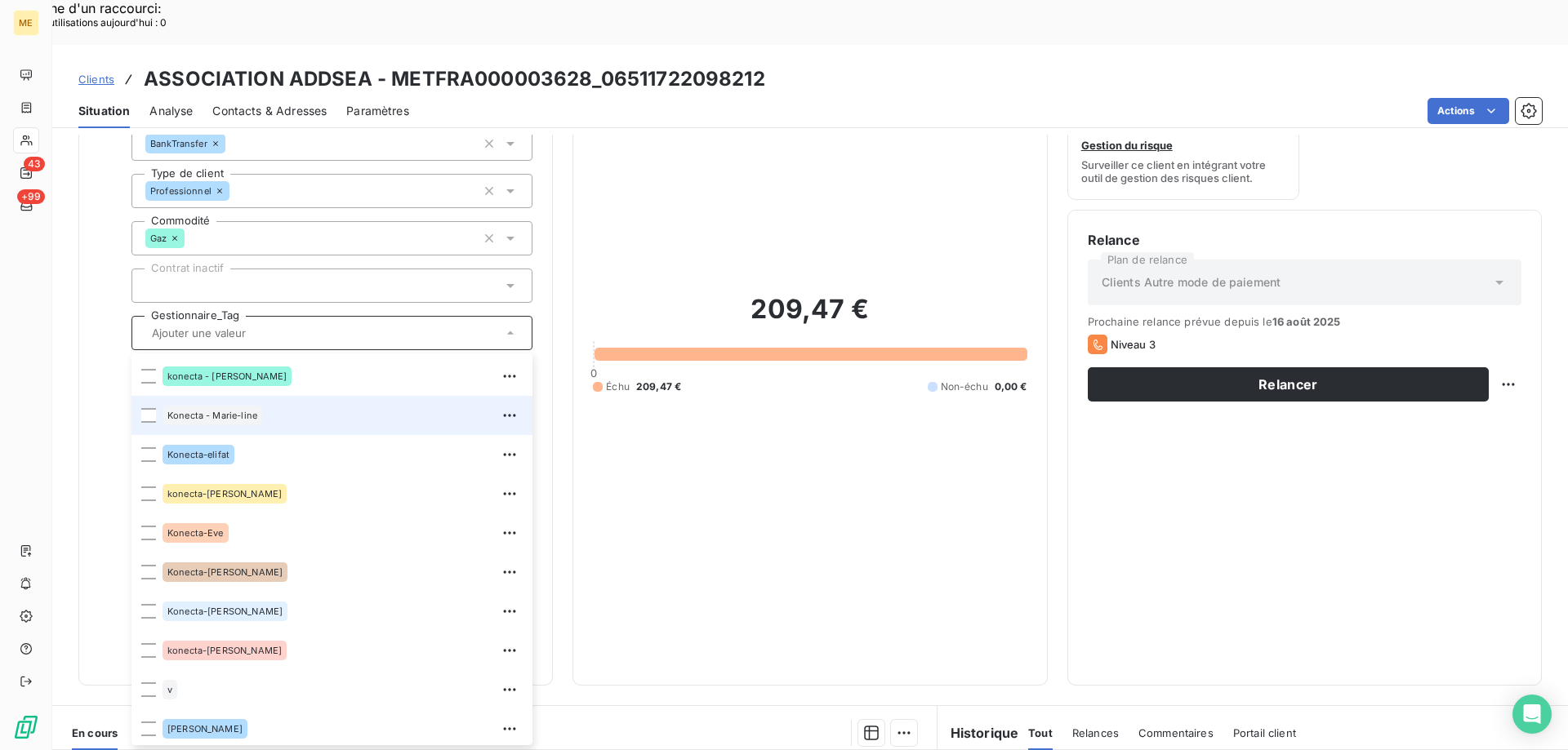
scroll to position [470, 0]
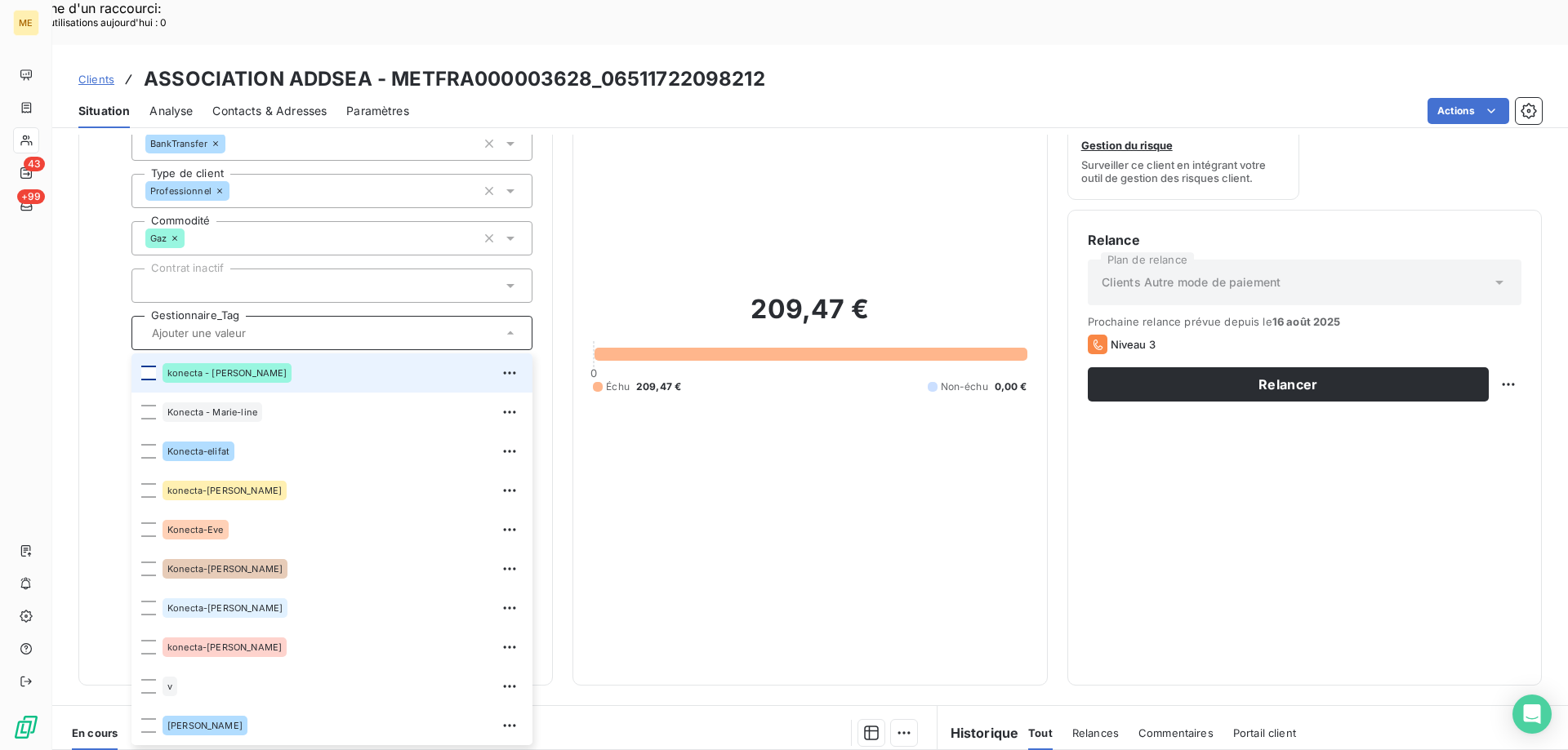
click at [151, 365] on div at bounding box center [149, 373] width 15 height 15
click at [818, 331] on div "209,47 € 0 Échu 209,47 € Non-échu 0,00 €" at bounding box center [809, 343] width 434 height 644
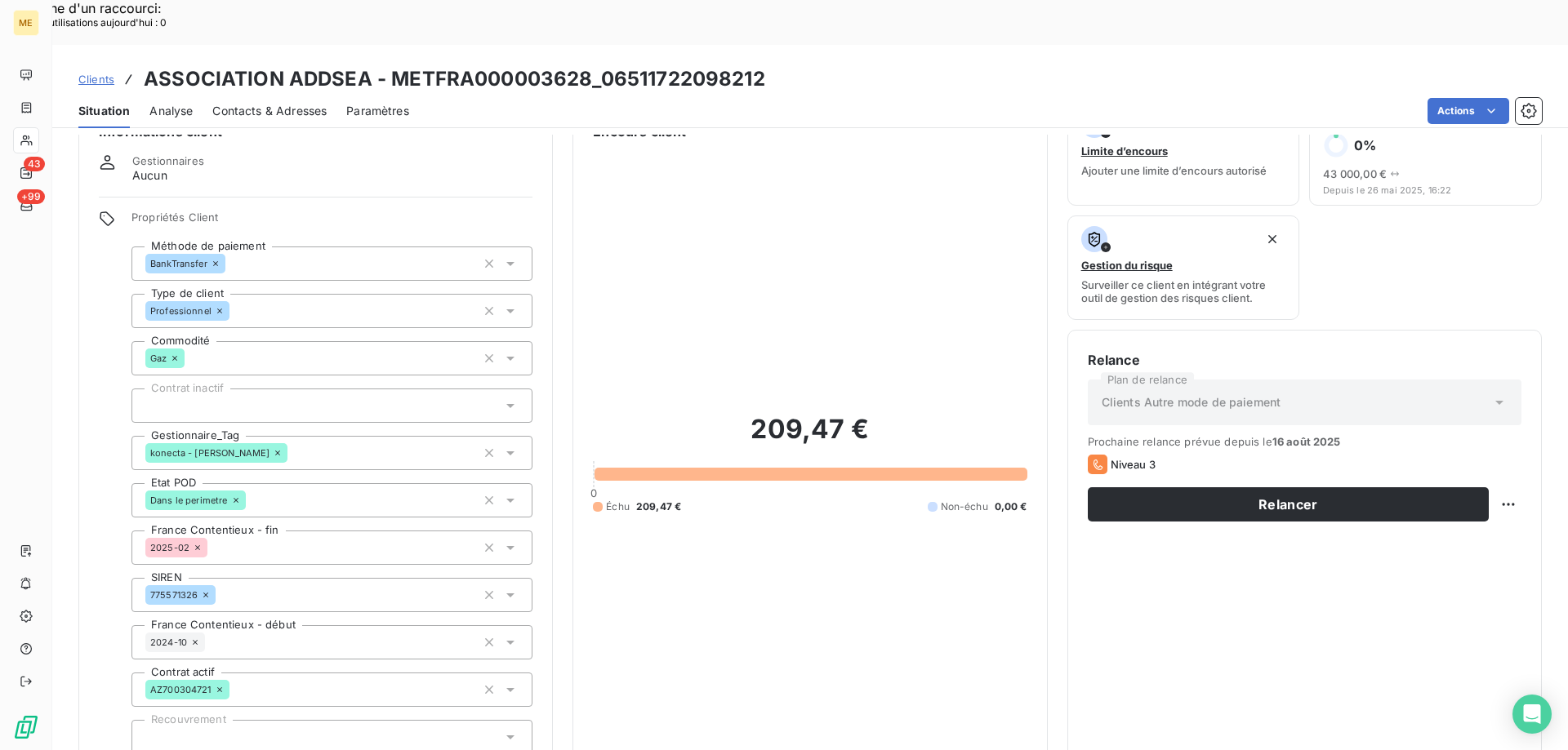
scroll to position [0, 0]
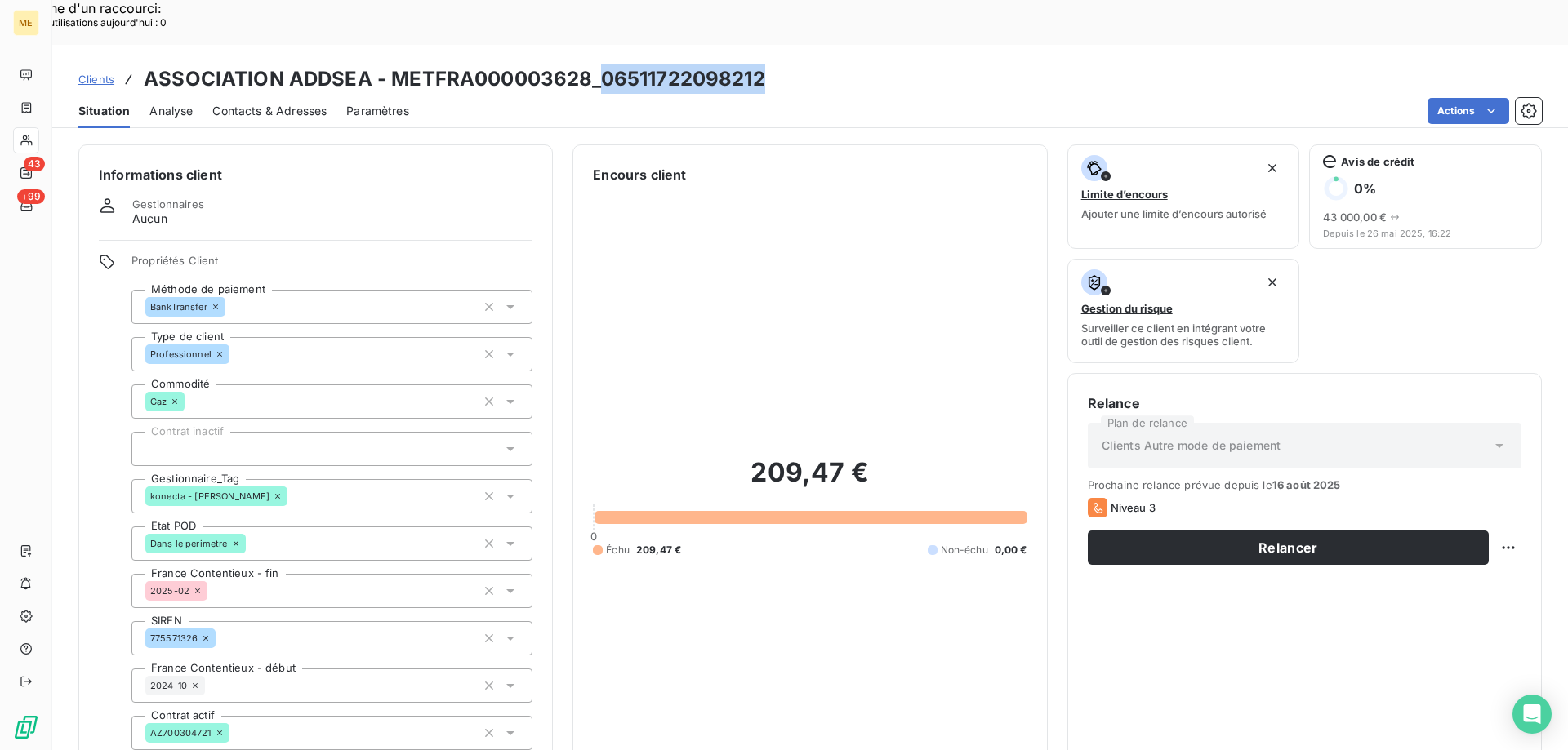
copy h3 "06511722098212"
drag, startPoint x: 600, startPoint y: 32, endPoint x: 772, endPoint y: 41, distance: 172.2
click at [772, 65] on div "Clients ASSOCIATION ADDSEA - METFRA000003628_06511722098212" at bounding box center [810, 79] width 1516 height 29
click at [800, 216] on div "209,47 € 0 Échu 209,47 € Non-échu 0,00 €" at bounding box center [809, 506] width 434 height 644
click at [463, 65] on h3 "ASSOCIATION ADDSEA - METFRA000003628_06511722098212" at bounding box center [455, 79] width 622 height 29
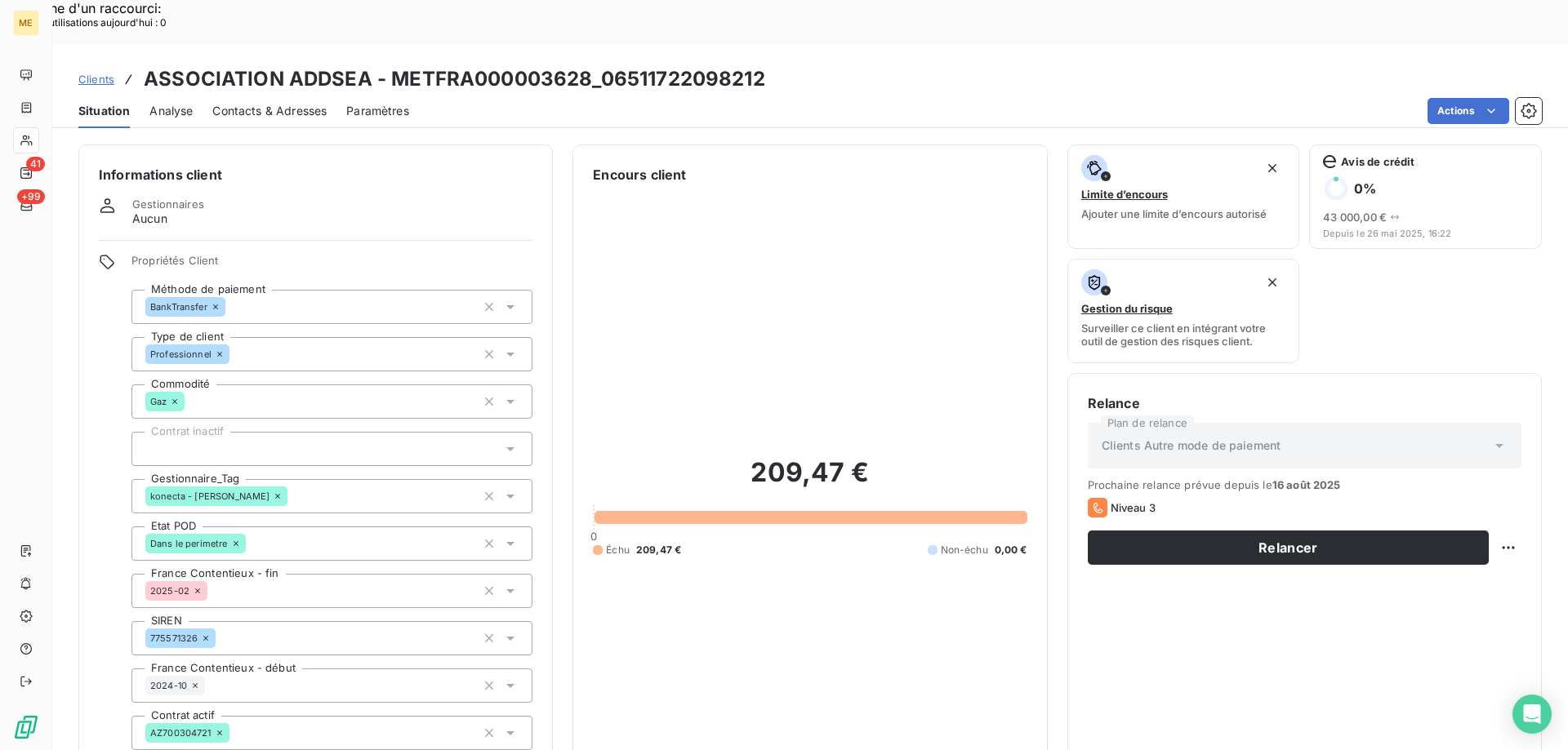
click at [479, 65] on h3 "ASSOCIATION ADDSEA - METFRA000003628_06511722098212" at bounding box center [455, 79] width 622 height 29
drag, startPoint x: 384, startPoint y: 30, endPoint x: 592, endPoint y: 25, distance: 208.1
click at [592, 65] on h3 "ASSOCIATION ADDSEA - METFRA000003628_06511722098212" at bounding box center [455, 79] width 622 height 29
copy h3 "METFRA000003628"
